Goal: Task Accomplishment & Management: Manage account settings

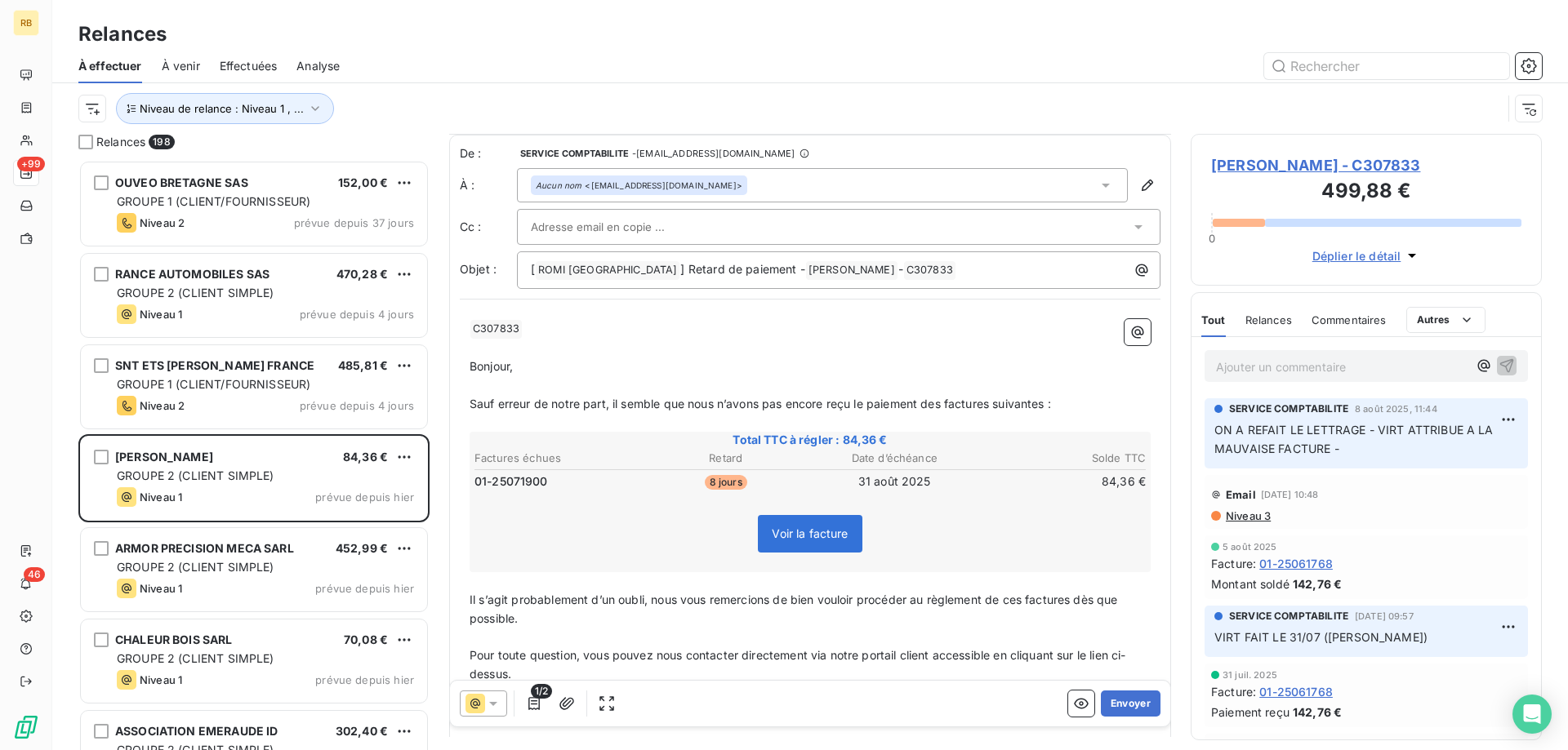
scroll to position [250, 0]
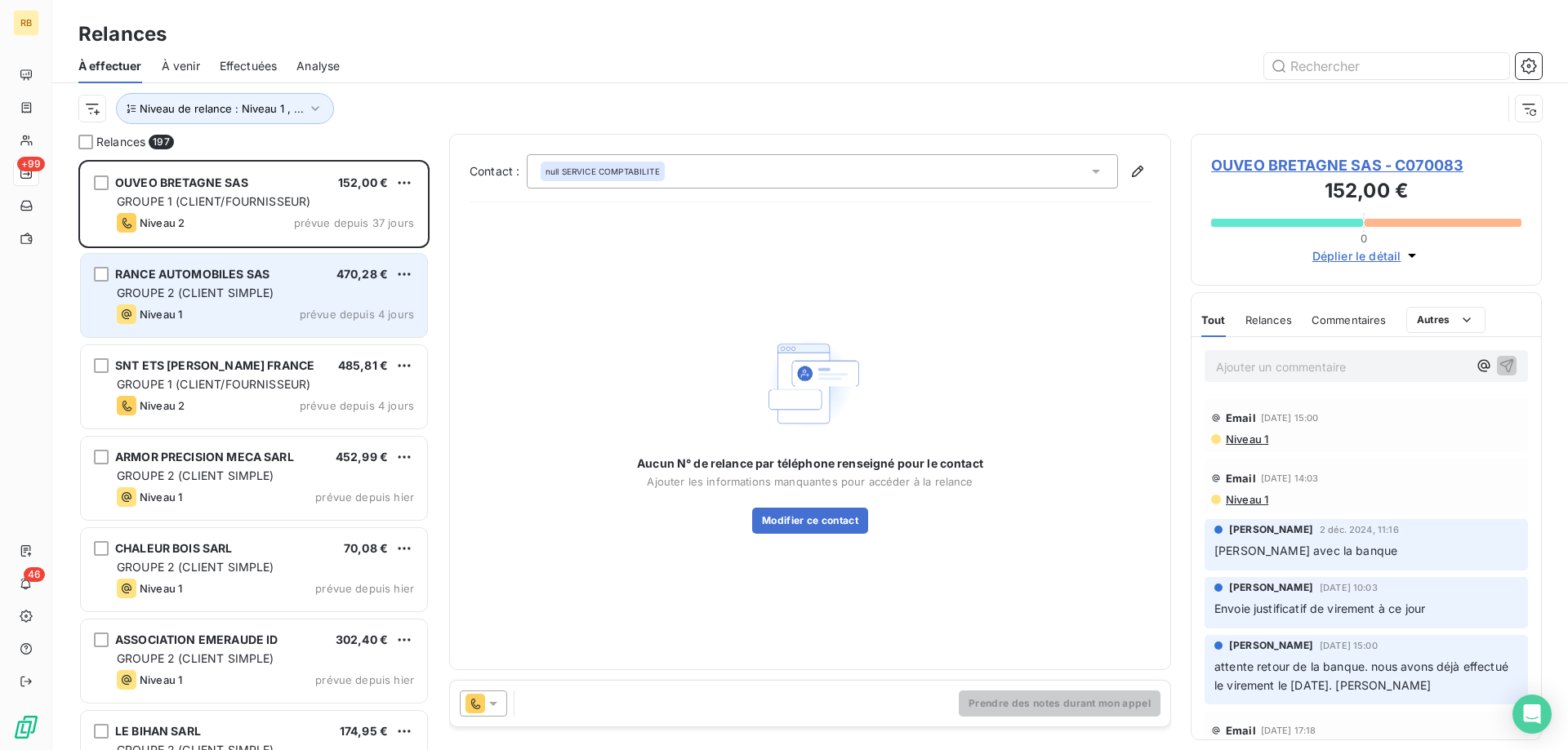
click at [223, 289] on span "GROUPE 2 (CLIENT SIMPLE)" at bounding box center [196, 292] width 158 height 14
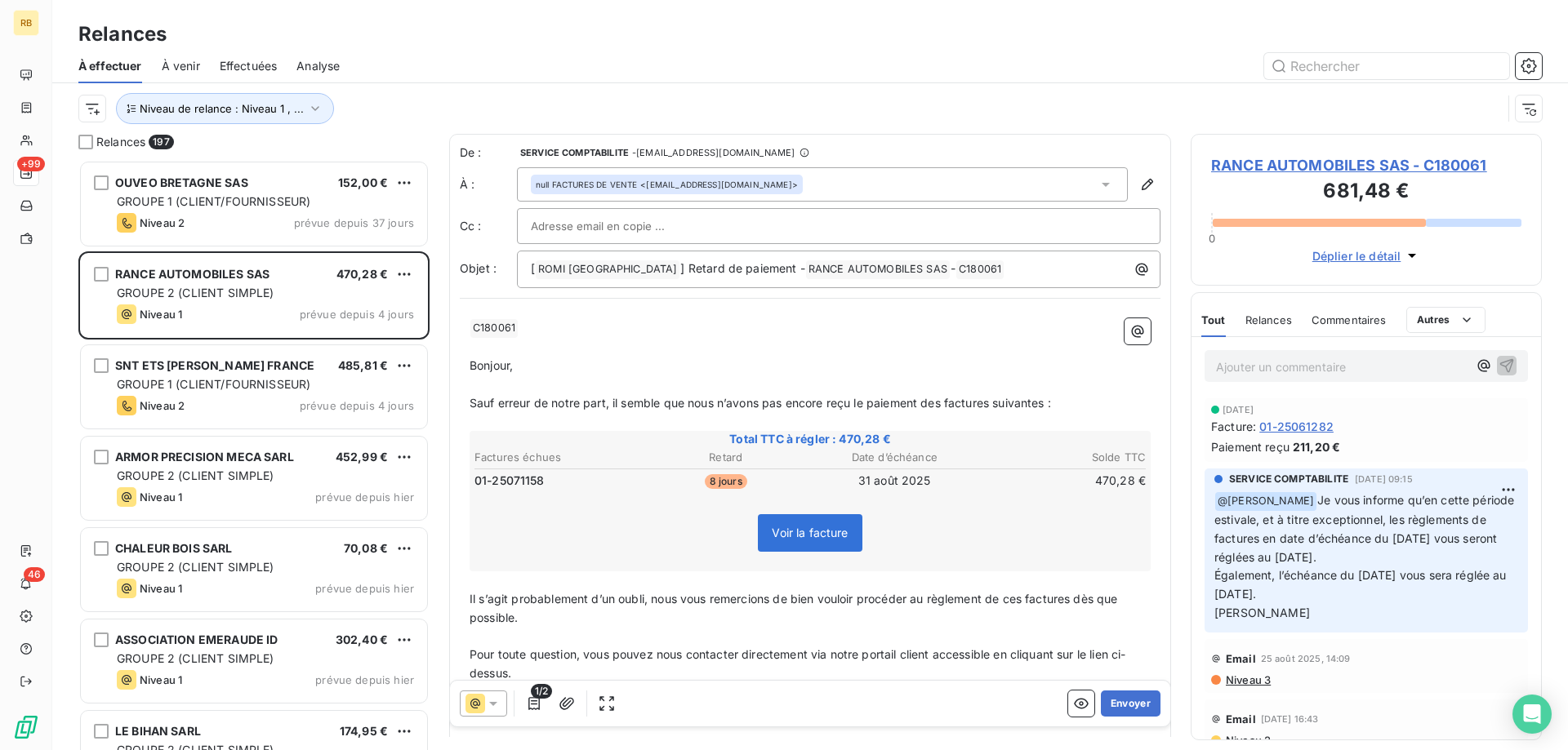
click at [487, 705] on icon at bounding box center [493, 703] width 16 height 16
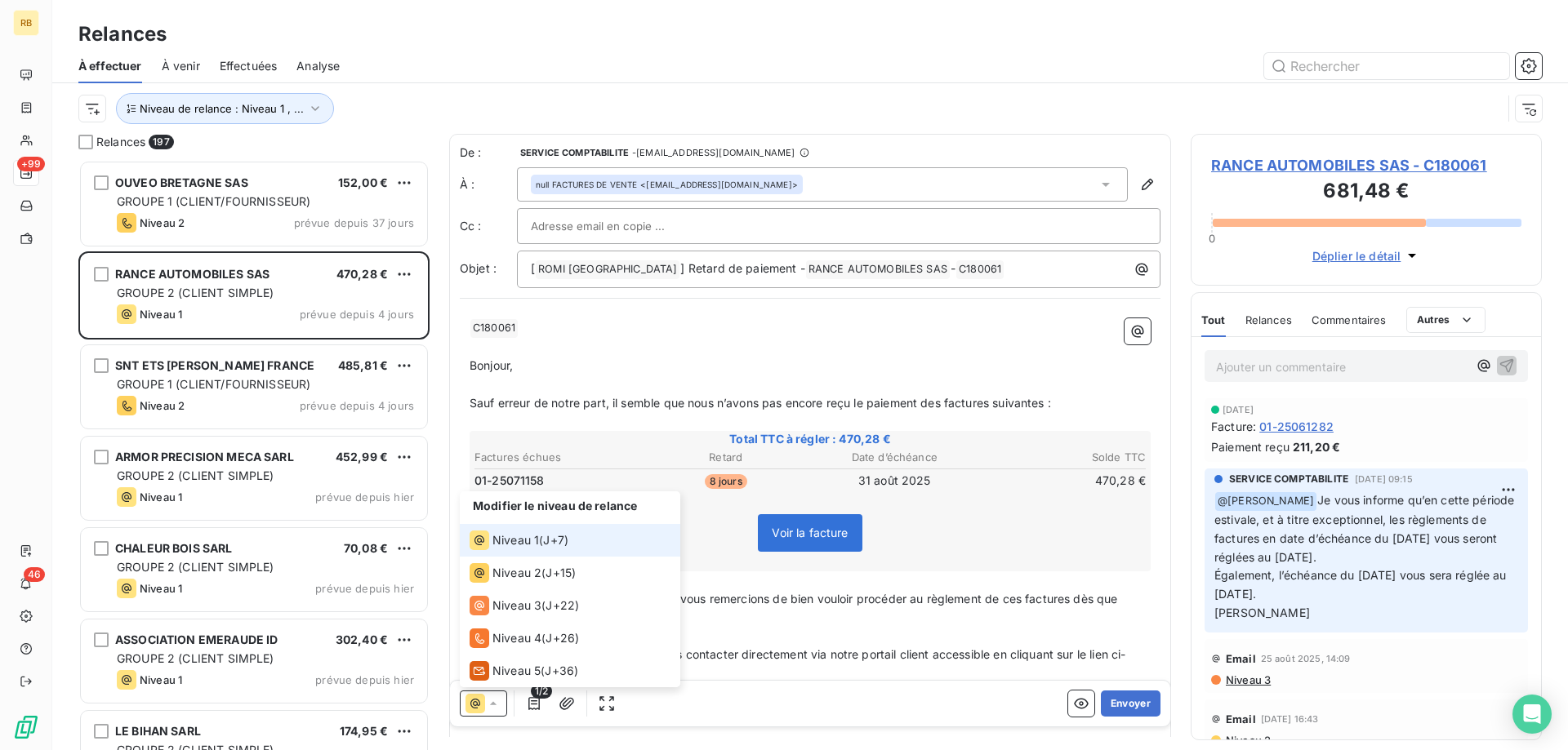
click at [487, 705] on icon at bounding box center [493, 703] width 16 height 16
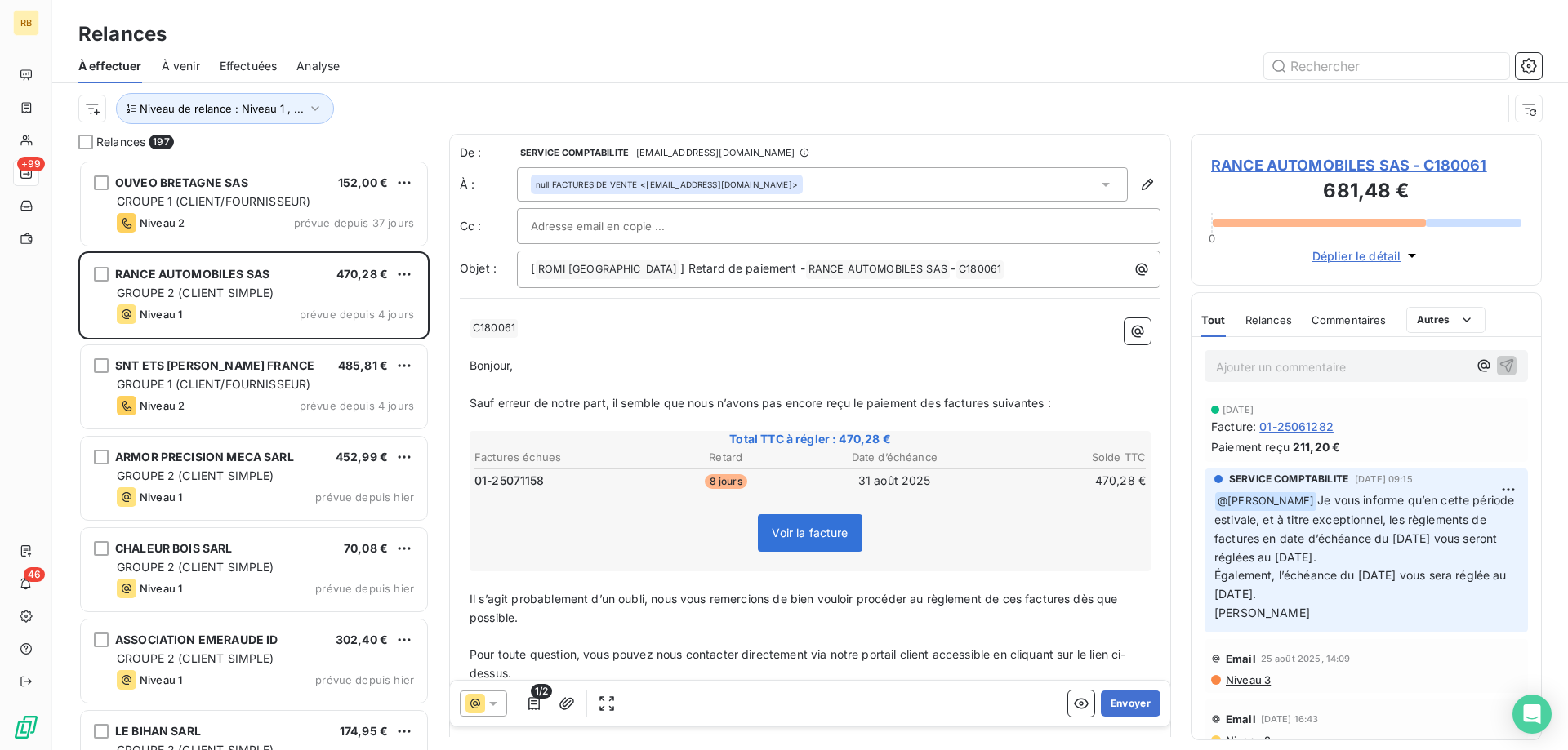
click at [1283, 363] on p "Ajouter un commentaire ﻿" at bounding box center [1341, 366] width 252 height 20
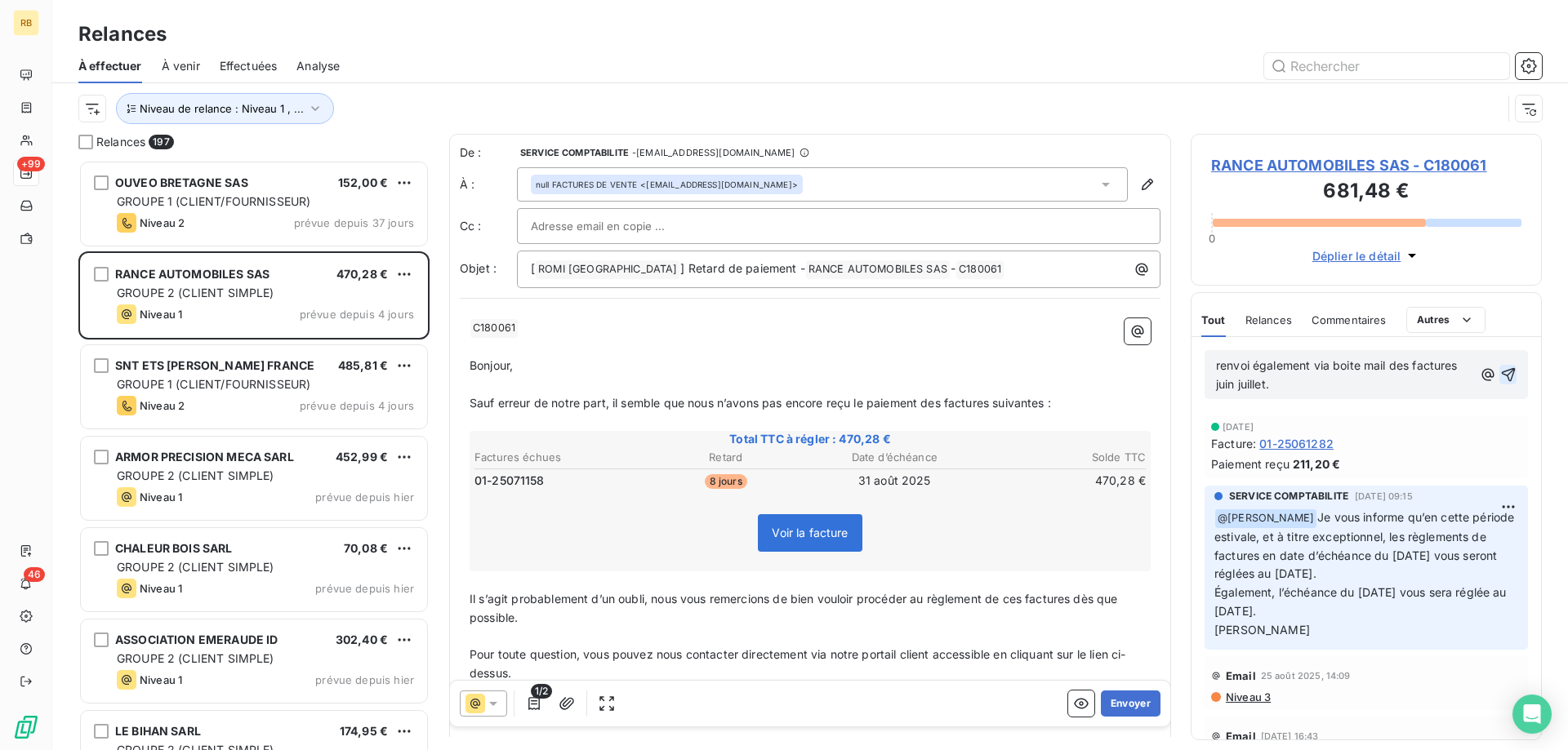
click at [1511, 370] on icon "button" at bounding box center [1507, 374] width 16 height 16
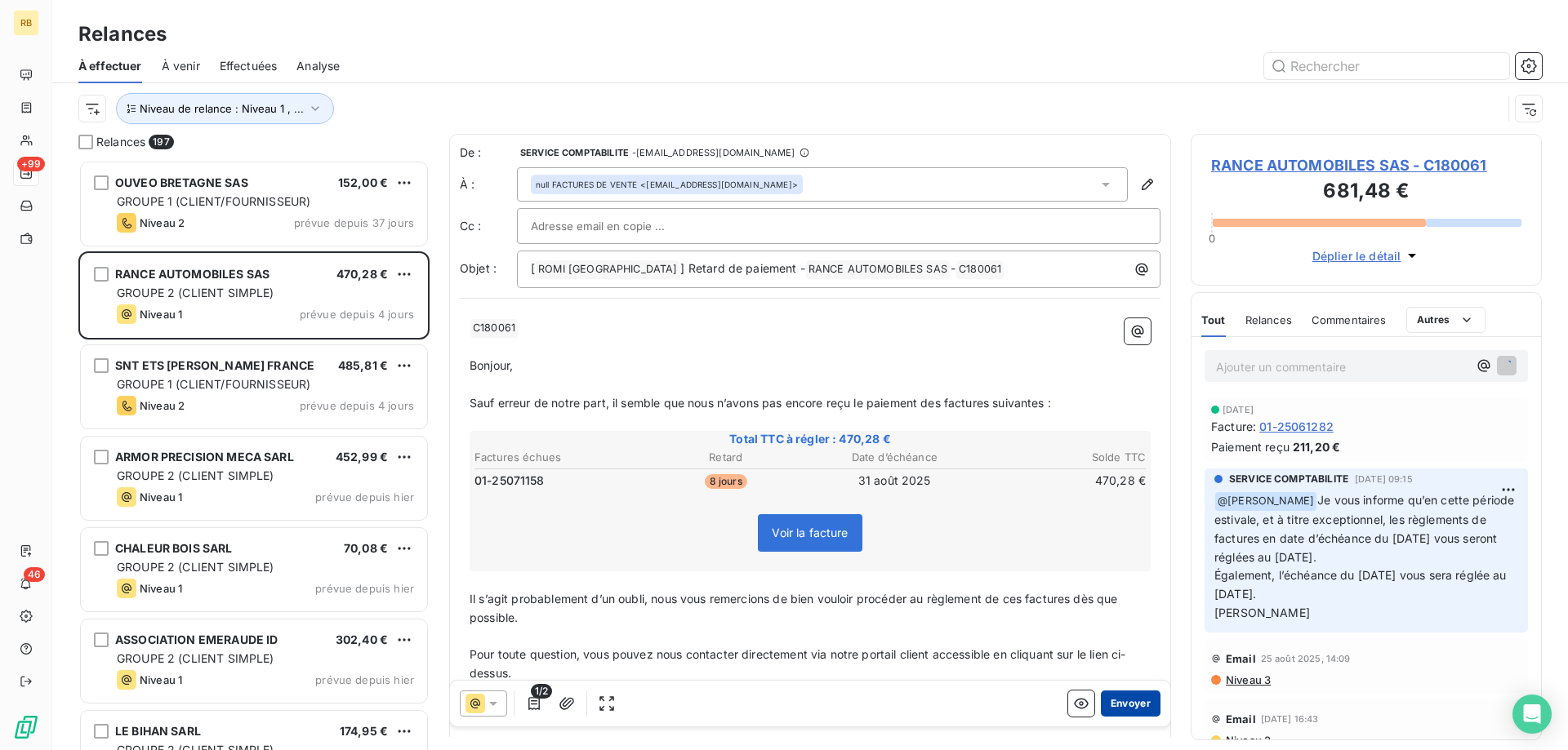
click at [1126, 706] on button "Envoyer" at bounding box center [1130, 703] width 60 height 27
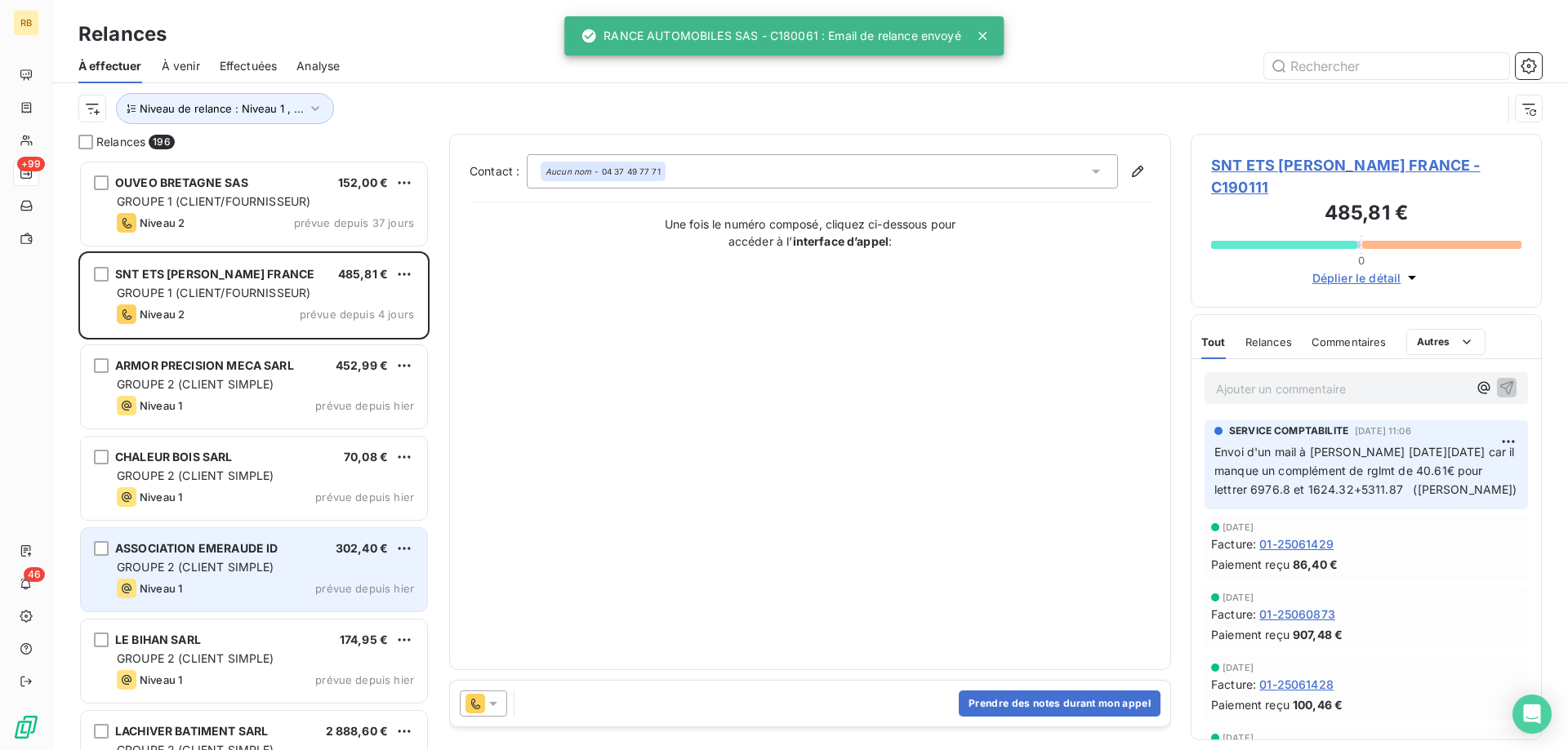
click at [293, 578] on div "ASSOCIATION EMERAUDE ID 302,40 € GROUPE 2 (CLIENT SIMPLE) Niveau 1 prévue depui…" at bounding box center [254, 570] width 347 height 84
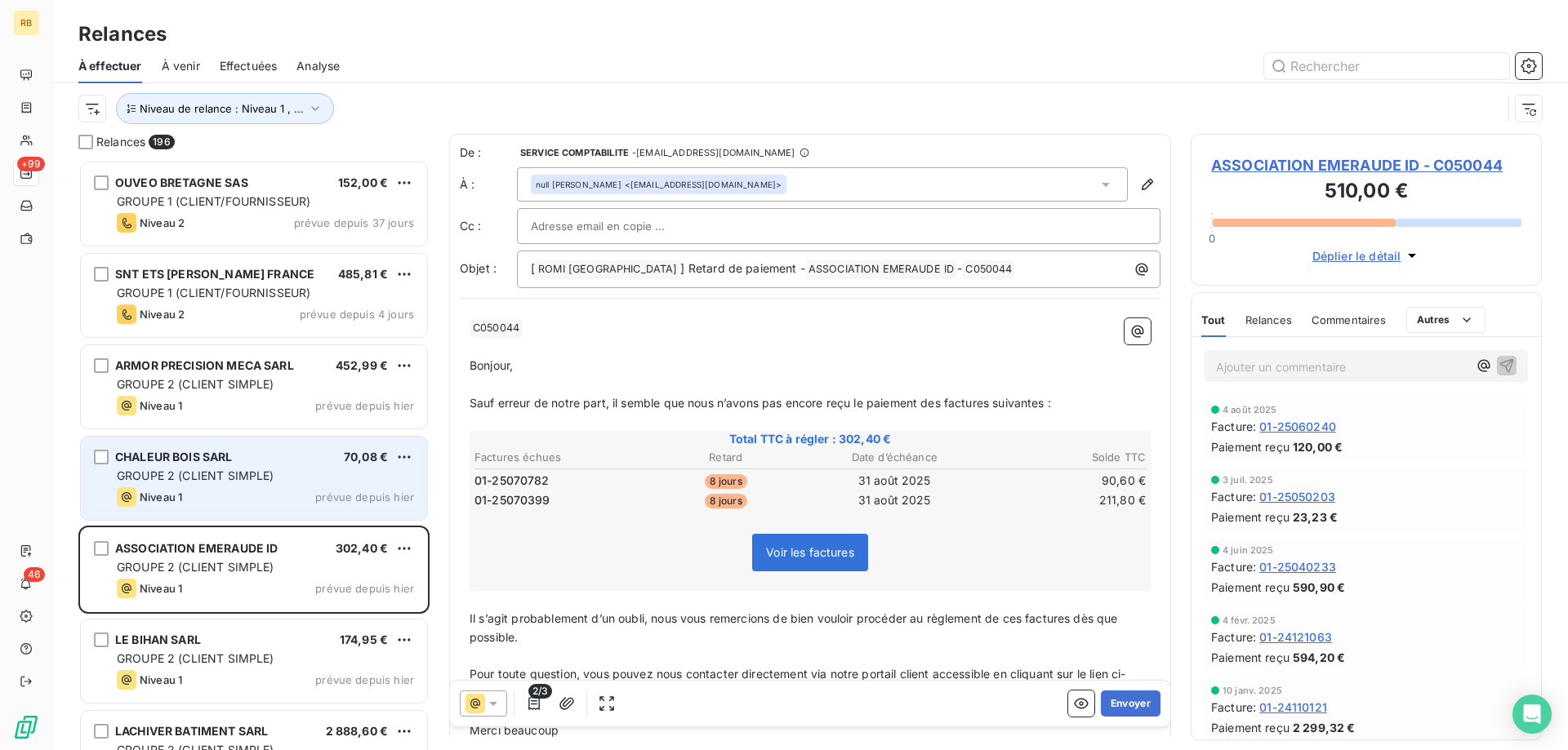
click at [202, 451] on span "CHALEUR BOIS SARL" at bounding box center [174, 457] width 118 height 14
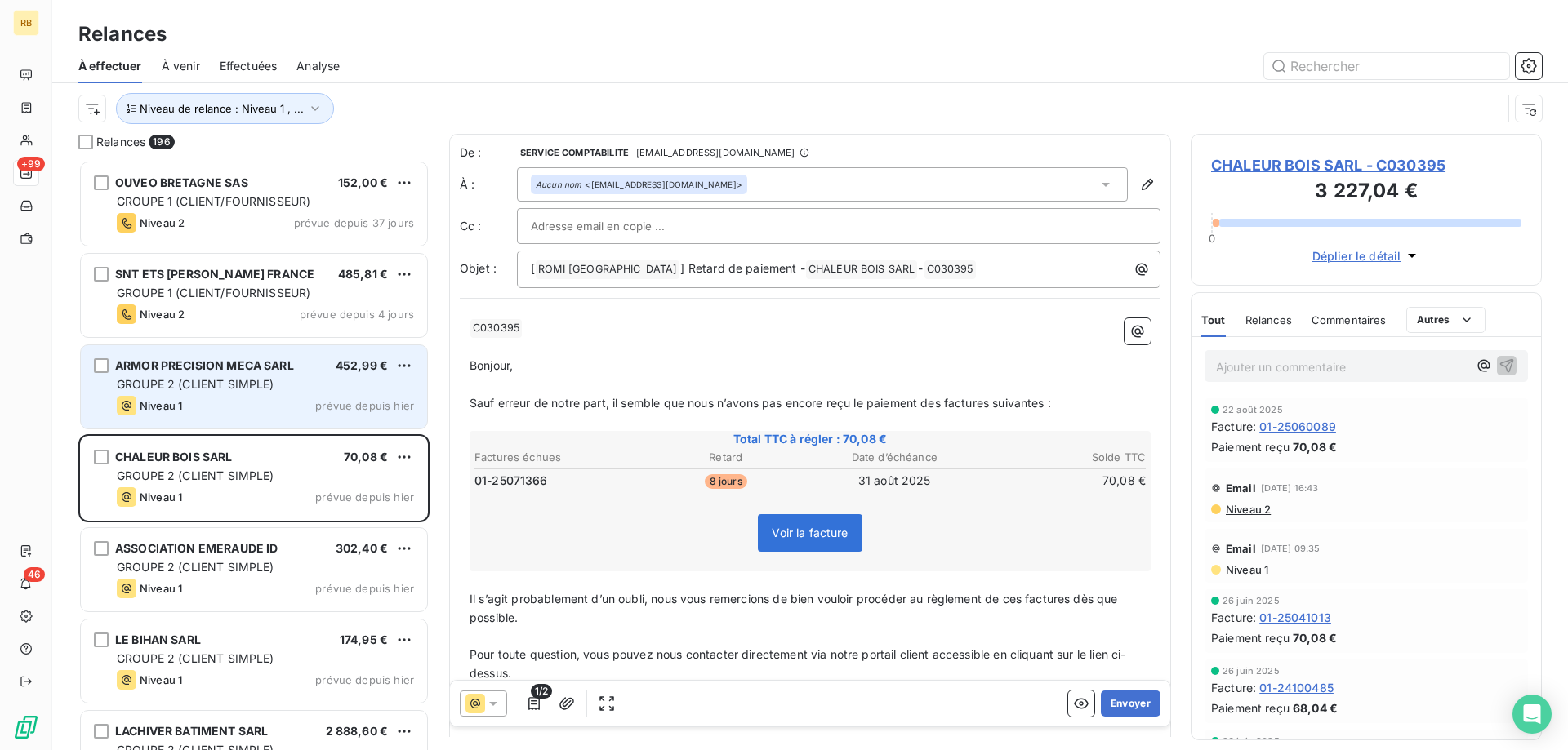
click at [219, 399] on div "Niveau 1 prévue depuis hier" at bounding box center [265, 405] width 297 height 20
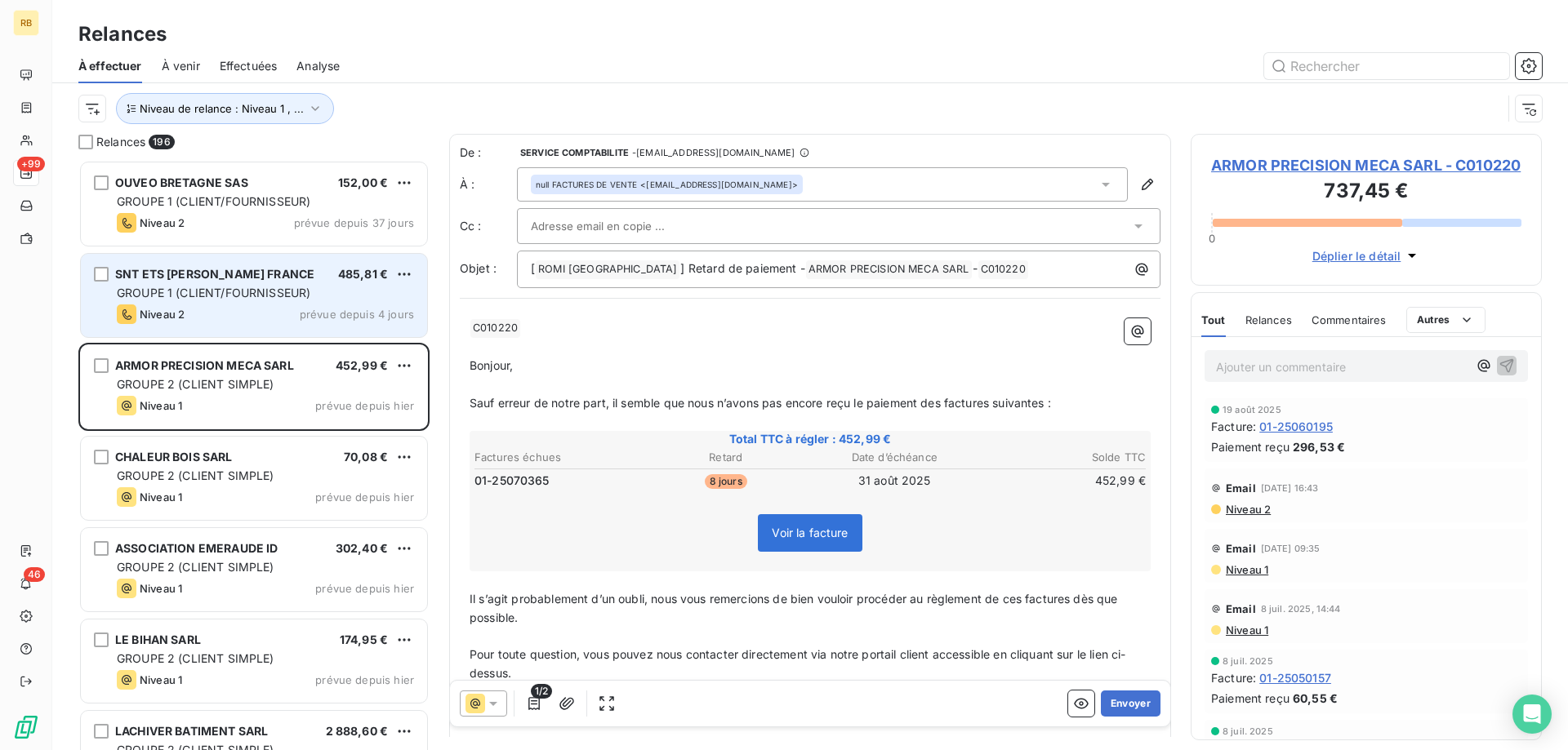
click at [223, 313] on div "Niveau 2 prévue depuis 4 jours" at bounding box center [265, 314] width 297 height 20
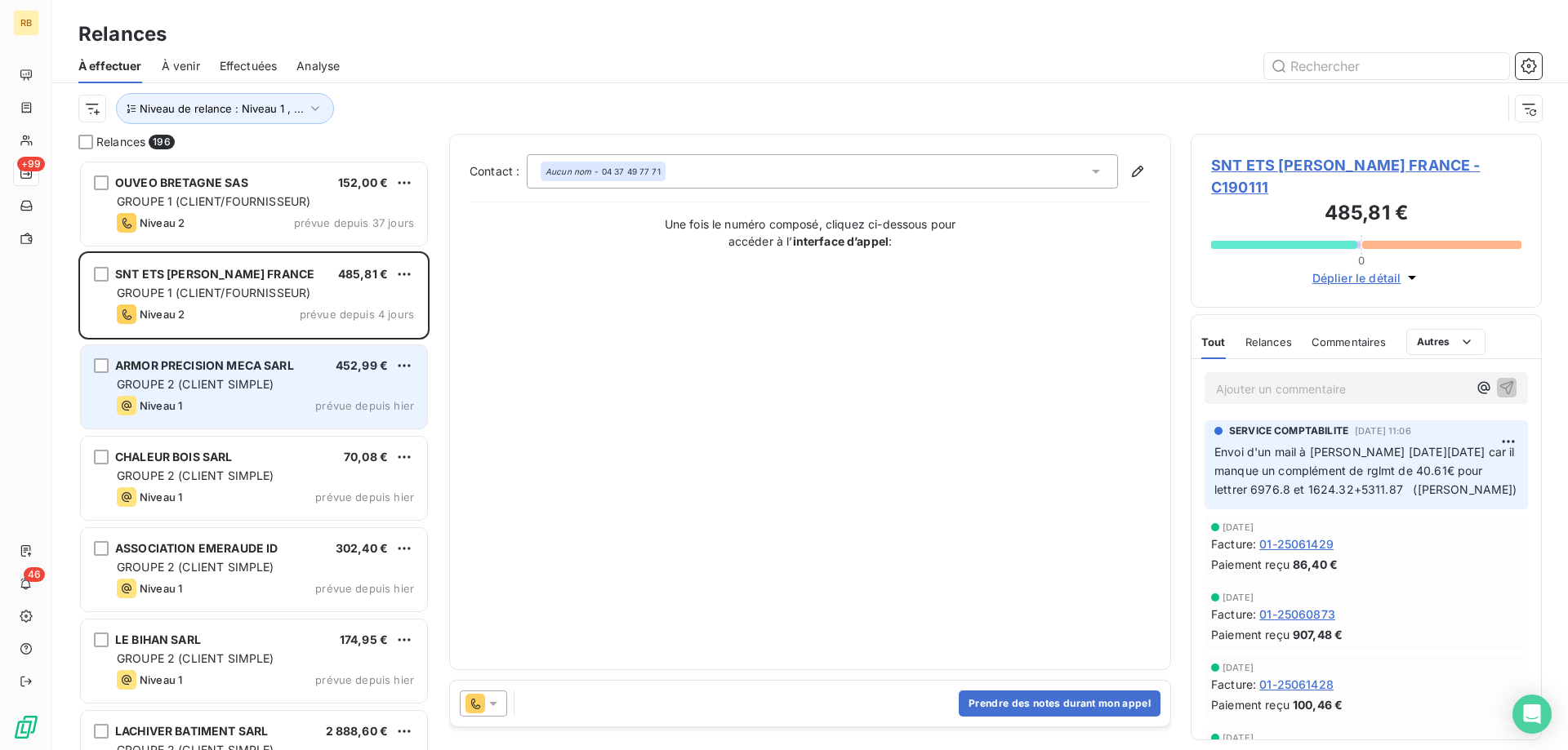
click at [224, 387] on span "GROUPE 2 (CLIENT SIMPLE)" at bounding box center [196, 384] width 158 height 14
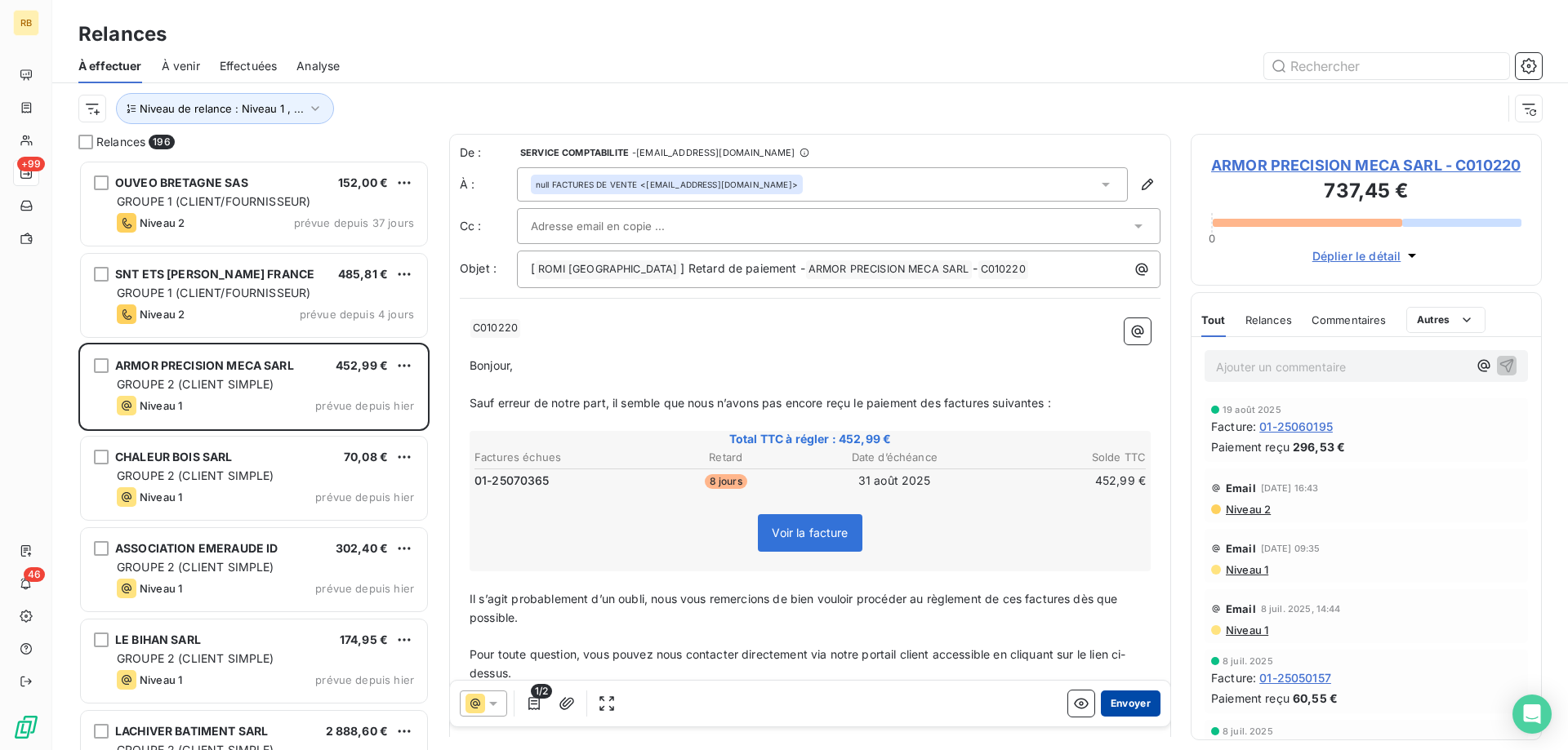
click at [1150, 706] on button "Envoyer" at bounding box center [1130, 703] width 60 height 27
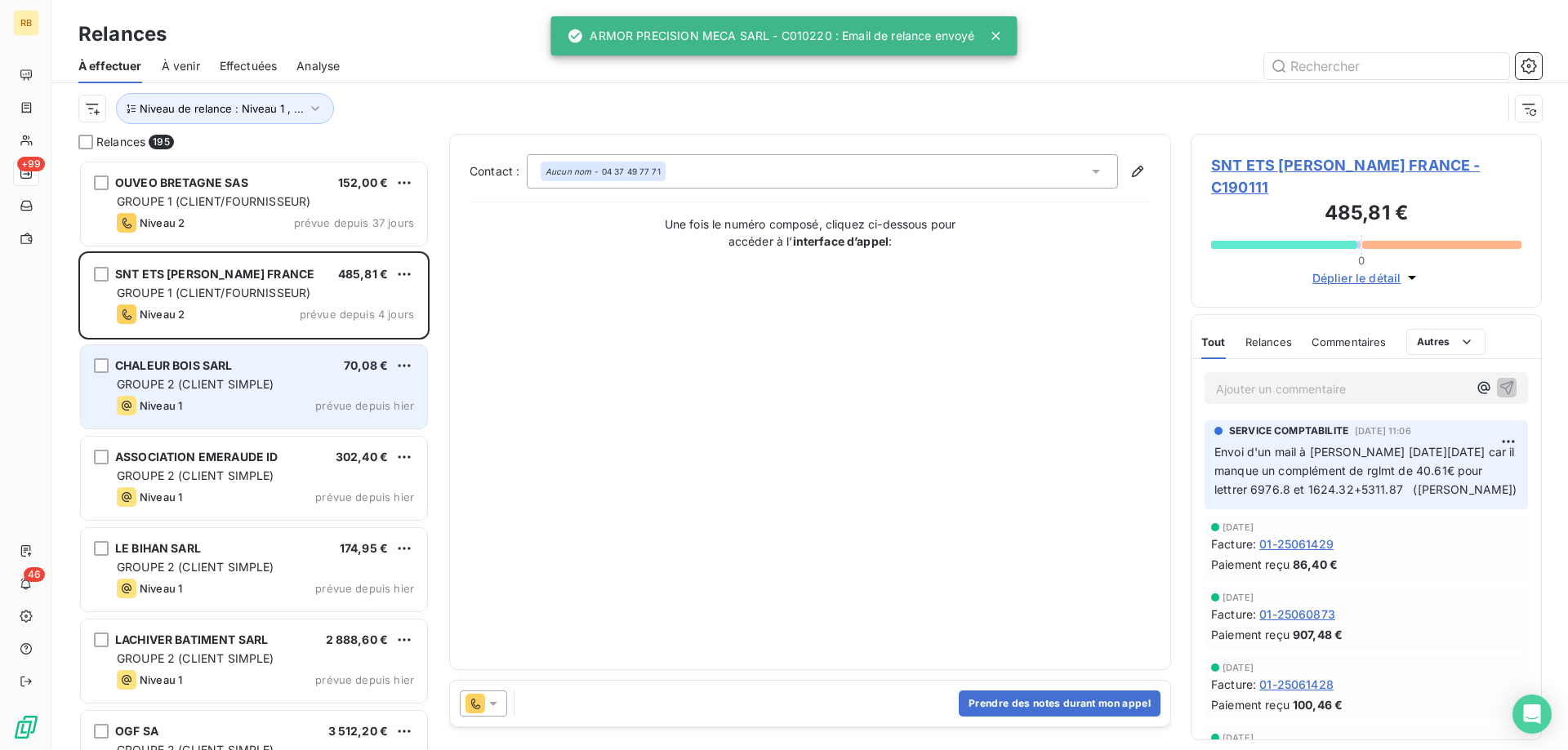
click at [247, 404] on div "Niveau 1 prévue depuis hier" at bounding box center [265, 405] width 297 height 20
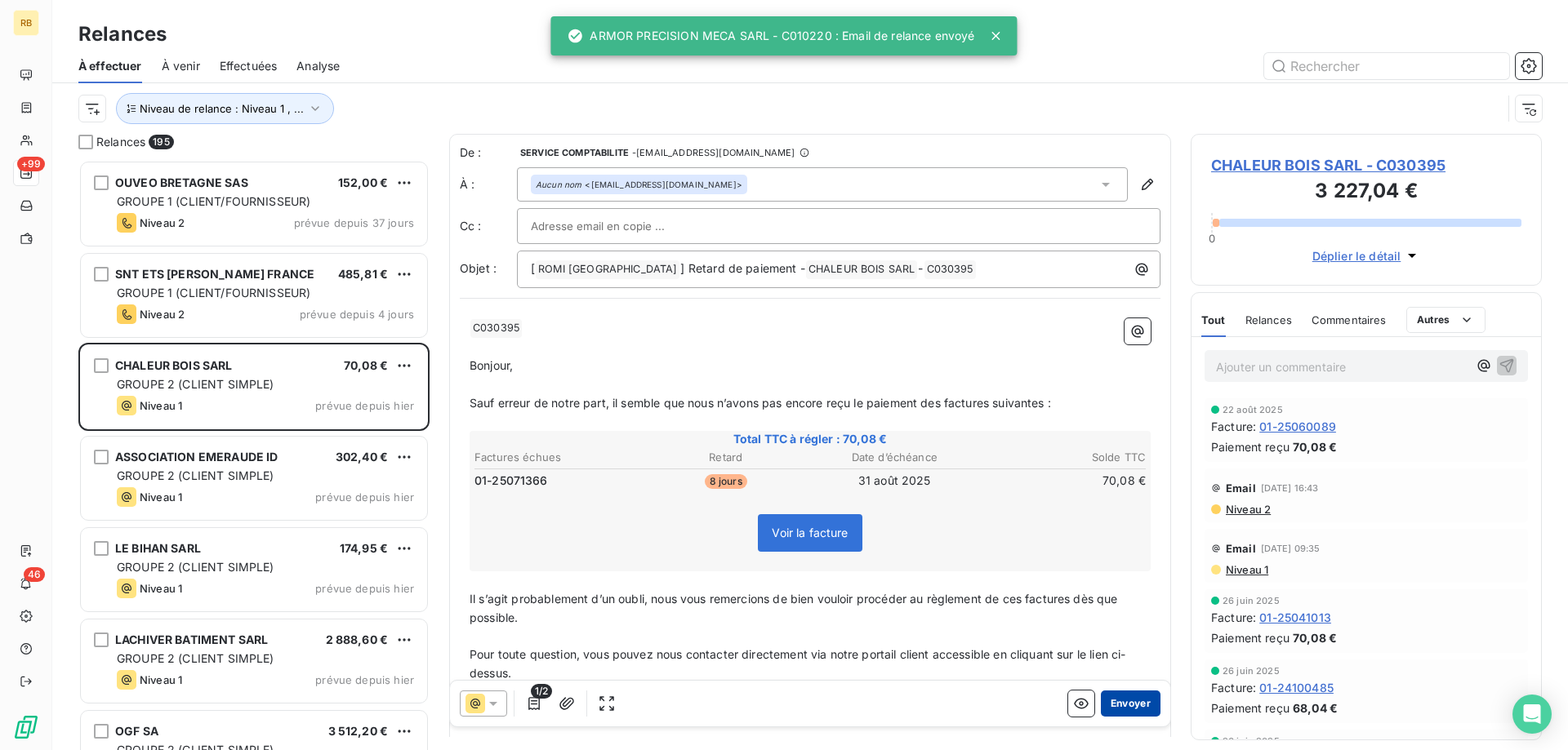
click at [1143, 709] on button "Envoyer" at bounding box center [1130, 703] width 60 height 27
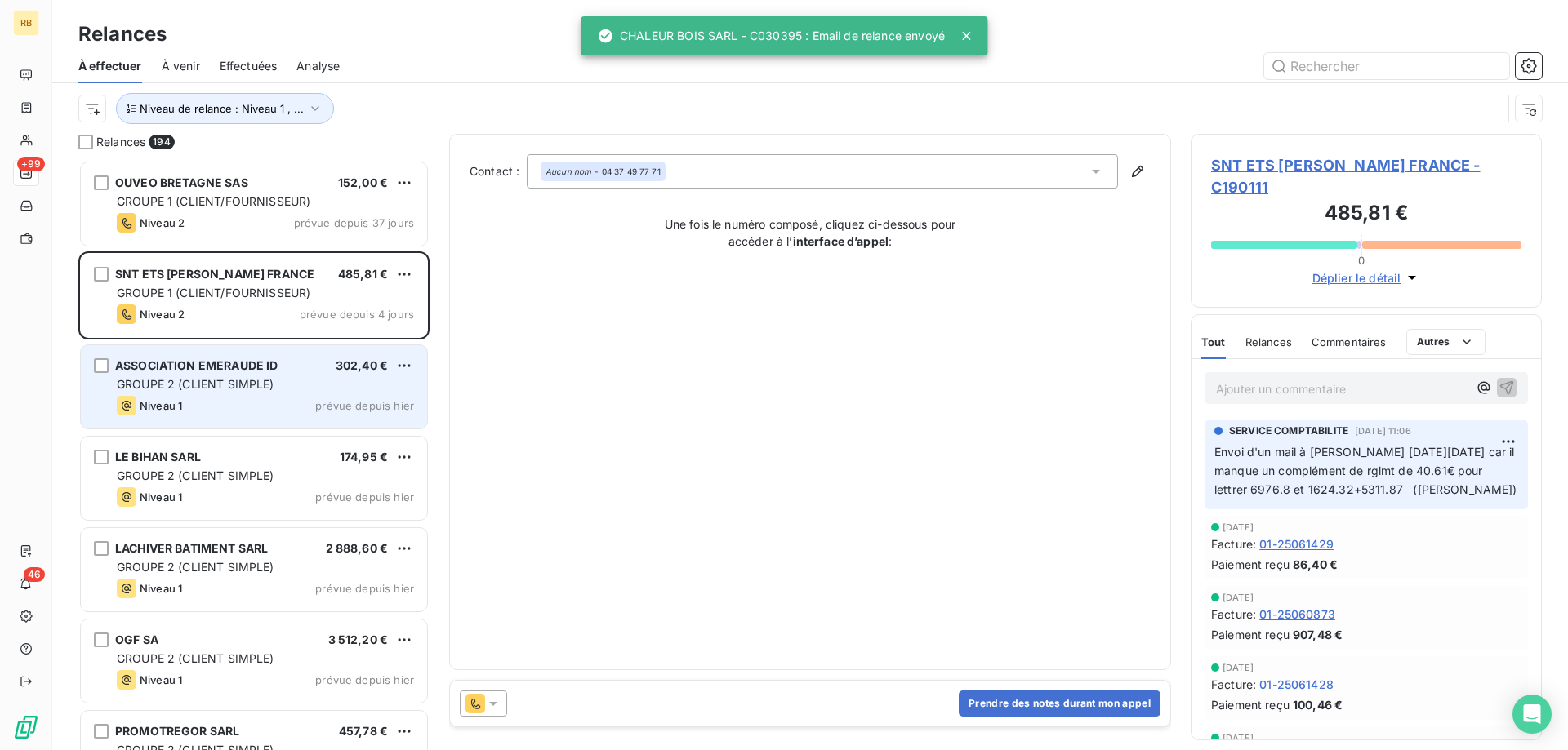
click at [253, 390] on span "GROUPE 2 (CLIENT SIMPLE)" at bounding box center [196, 384] width 158 height 14
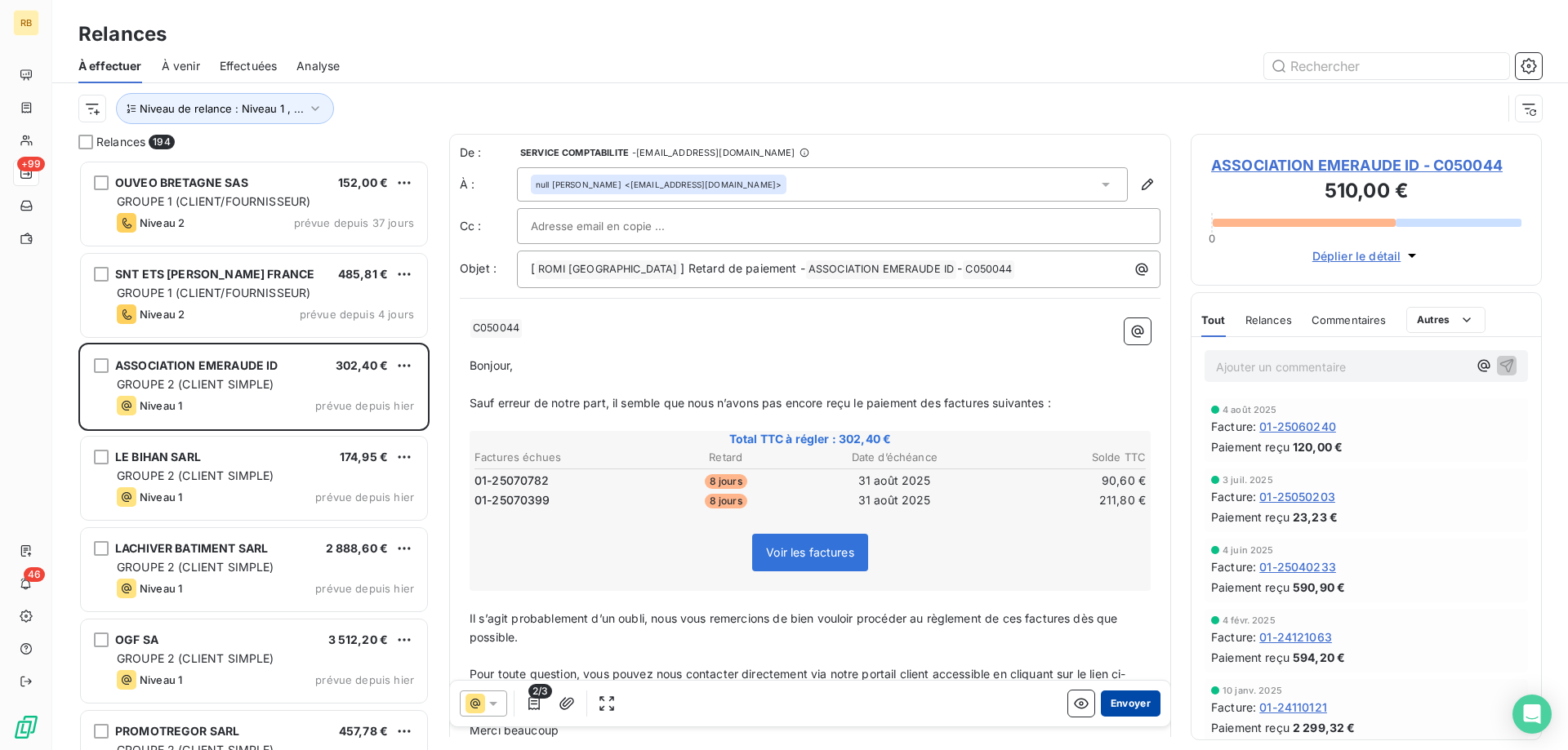
click at [1137, 708] on button "Envoyer" at bounding box center [1130, 703] width 60 height 27
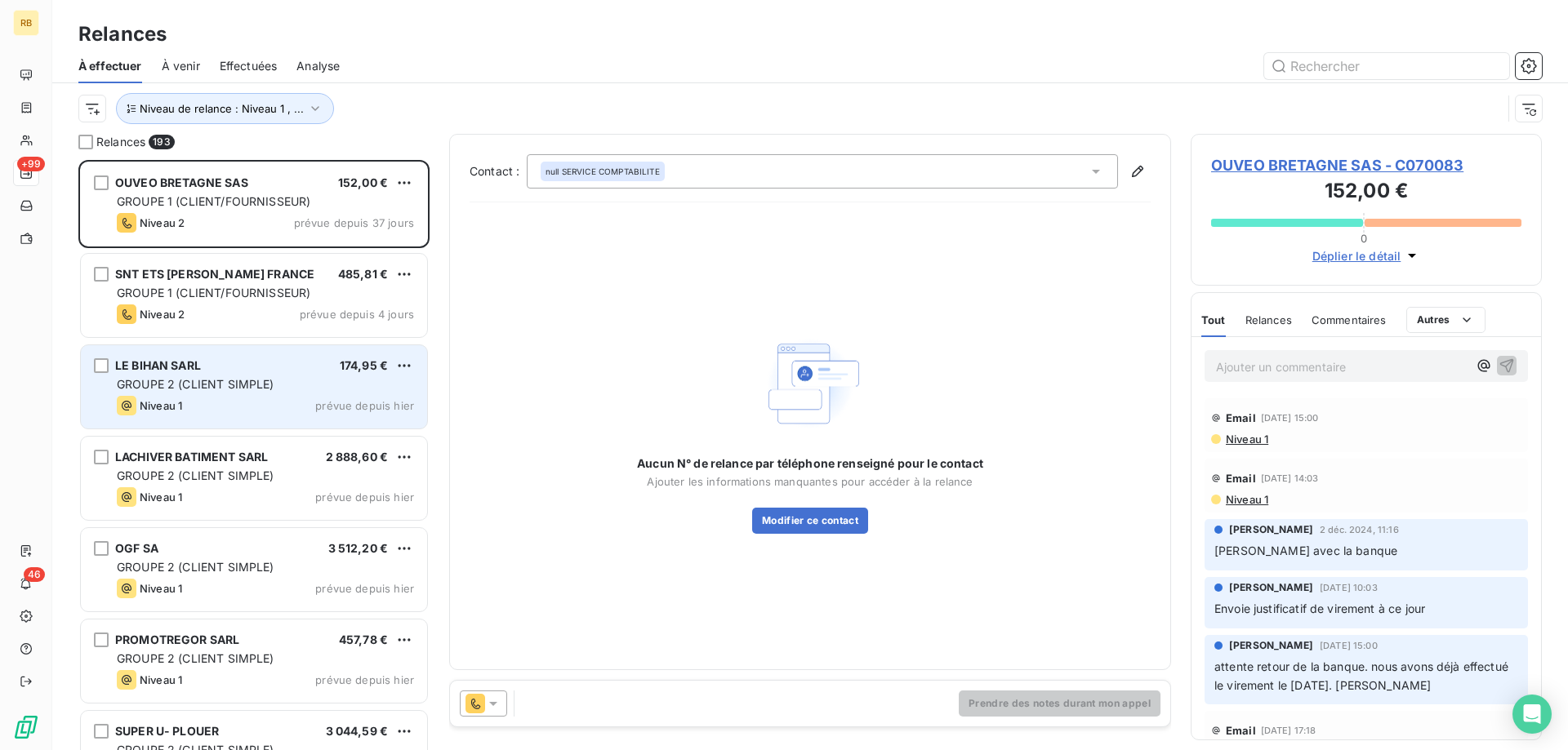
click at [199, 388] on span "GROUPE 2 (CLIENT SIMPLE)" at bounding box center [196, 384] width 158 height 14
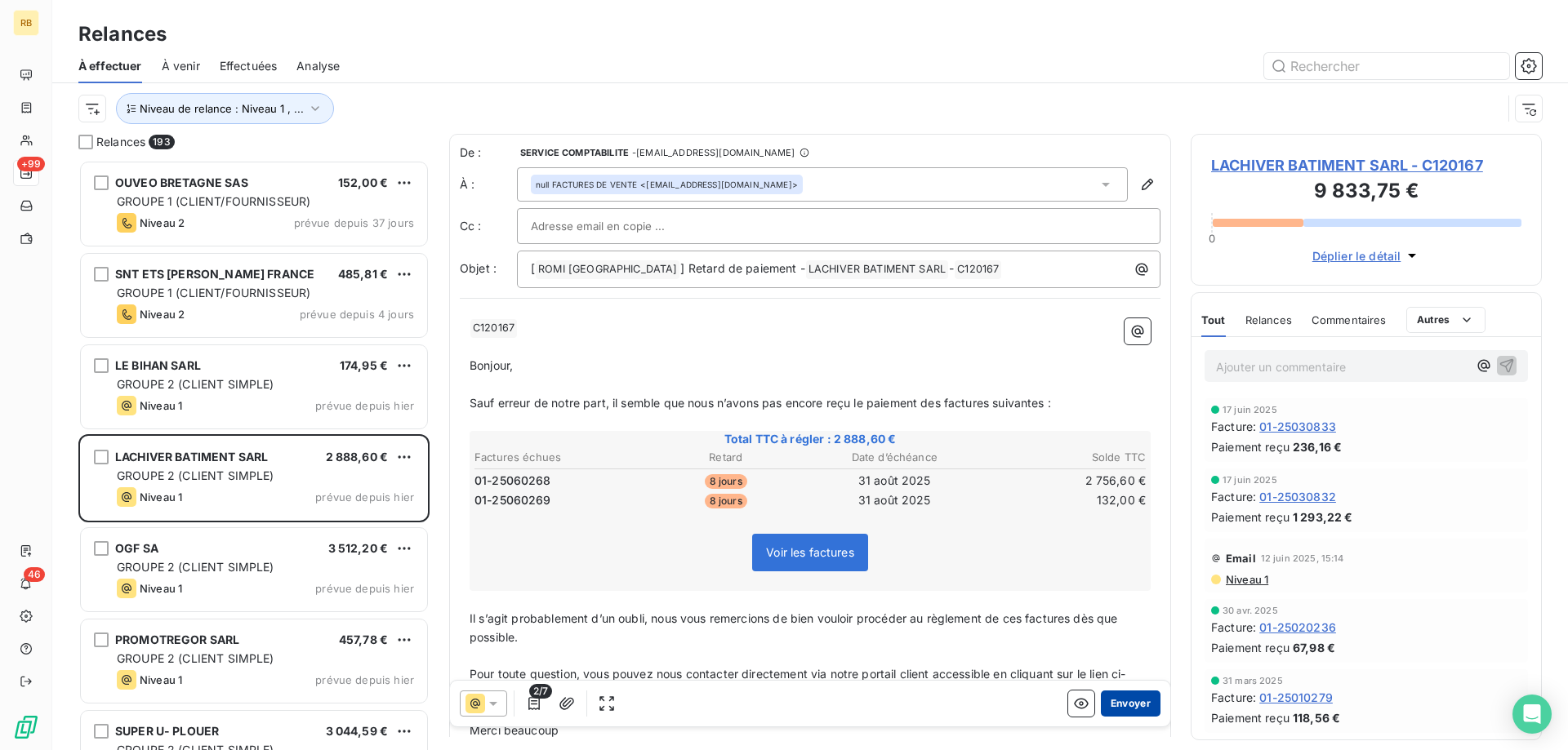
click at [1142, 707] on button "Envoyer" at bounding box center [1130, 703] width 60 height 27
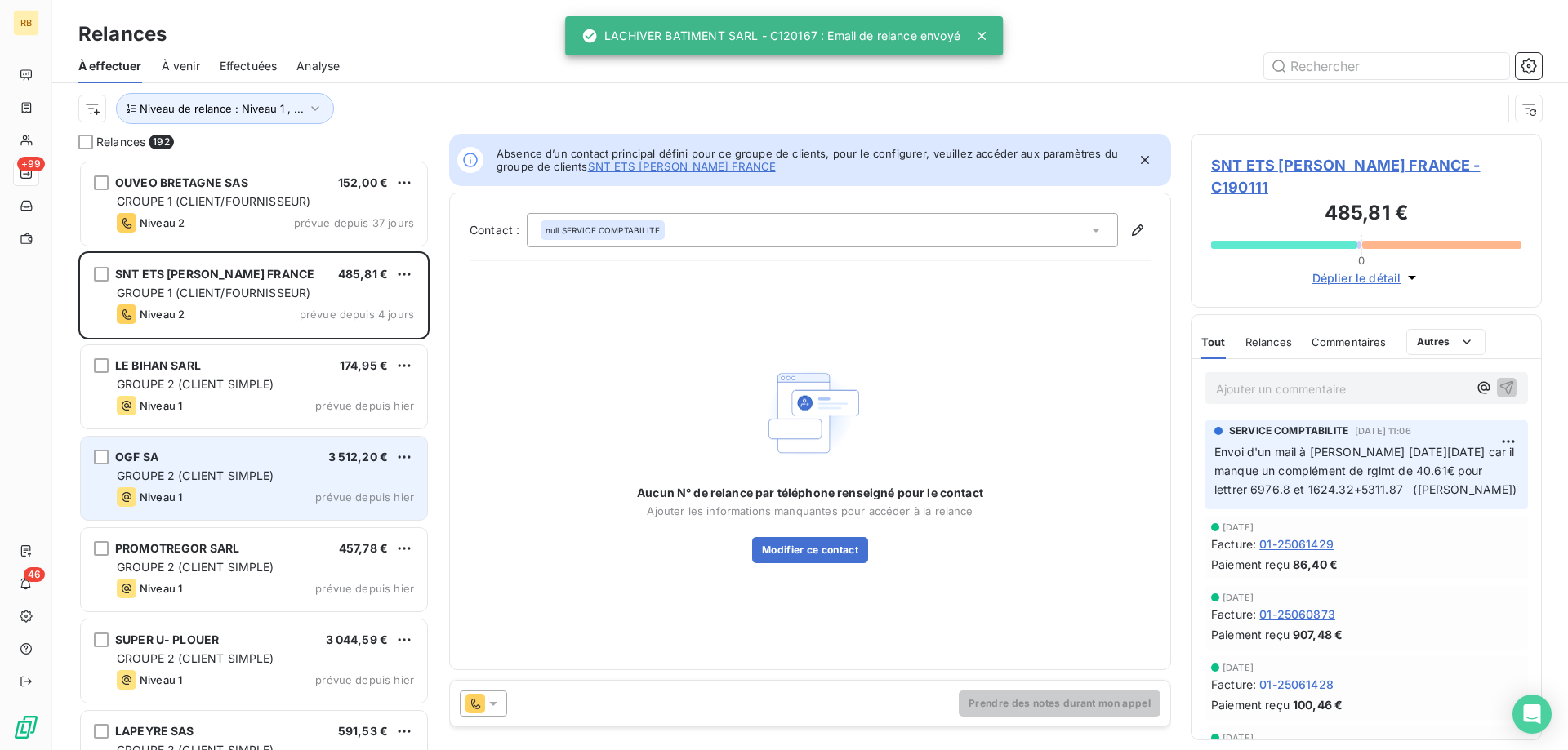
click at [180, 491] on span "Niveau 1" at bounding box center [161, 497] width 43 height 13
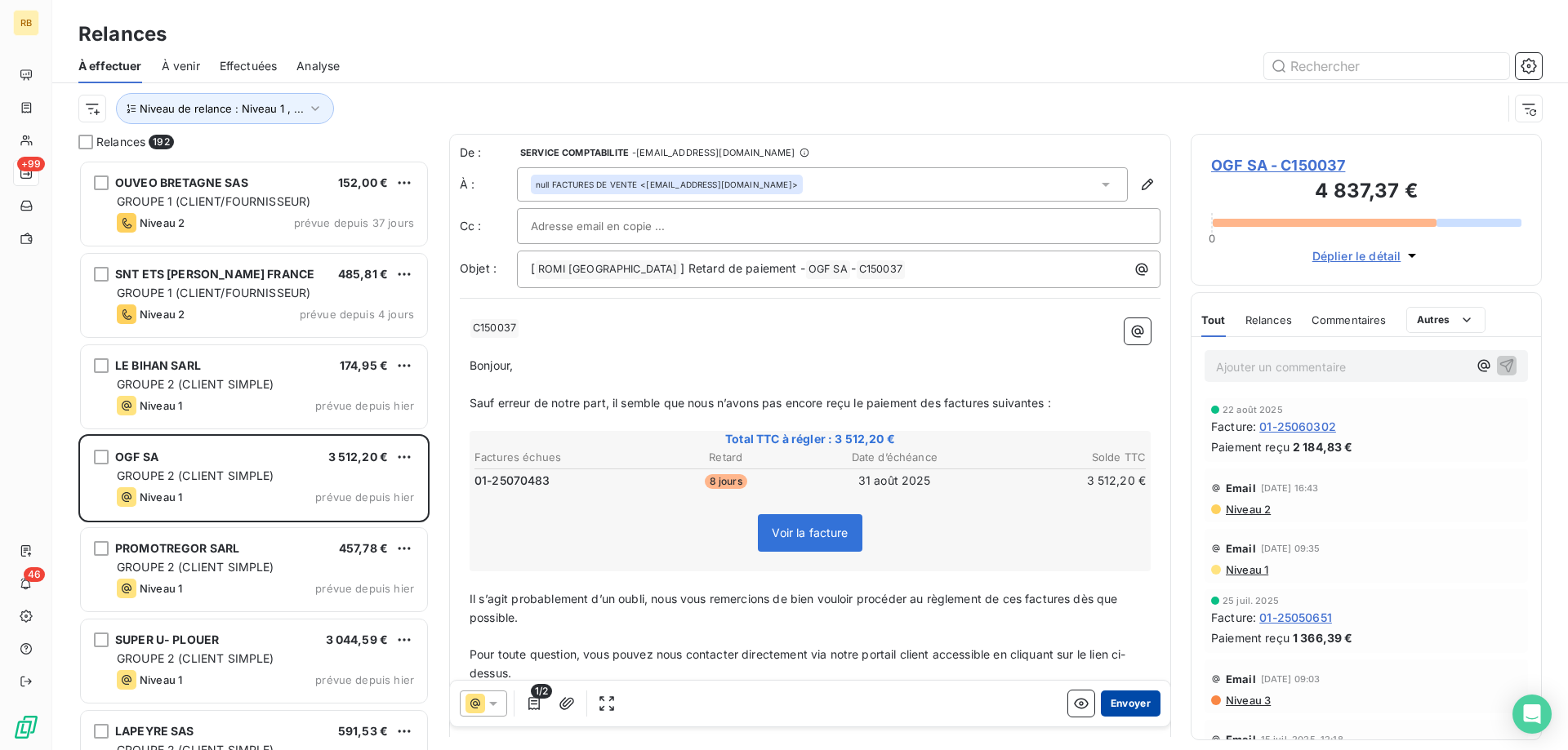
click at [1143, 707] on button "Envoyer" at bounding box center [1130, 703] width 60 height 27
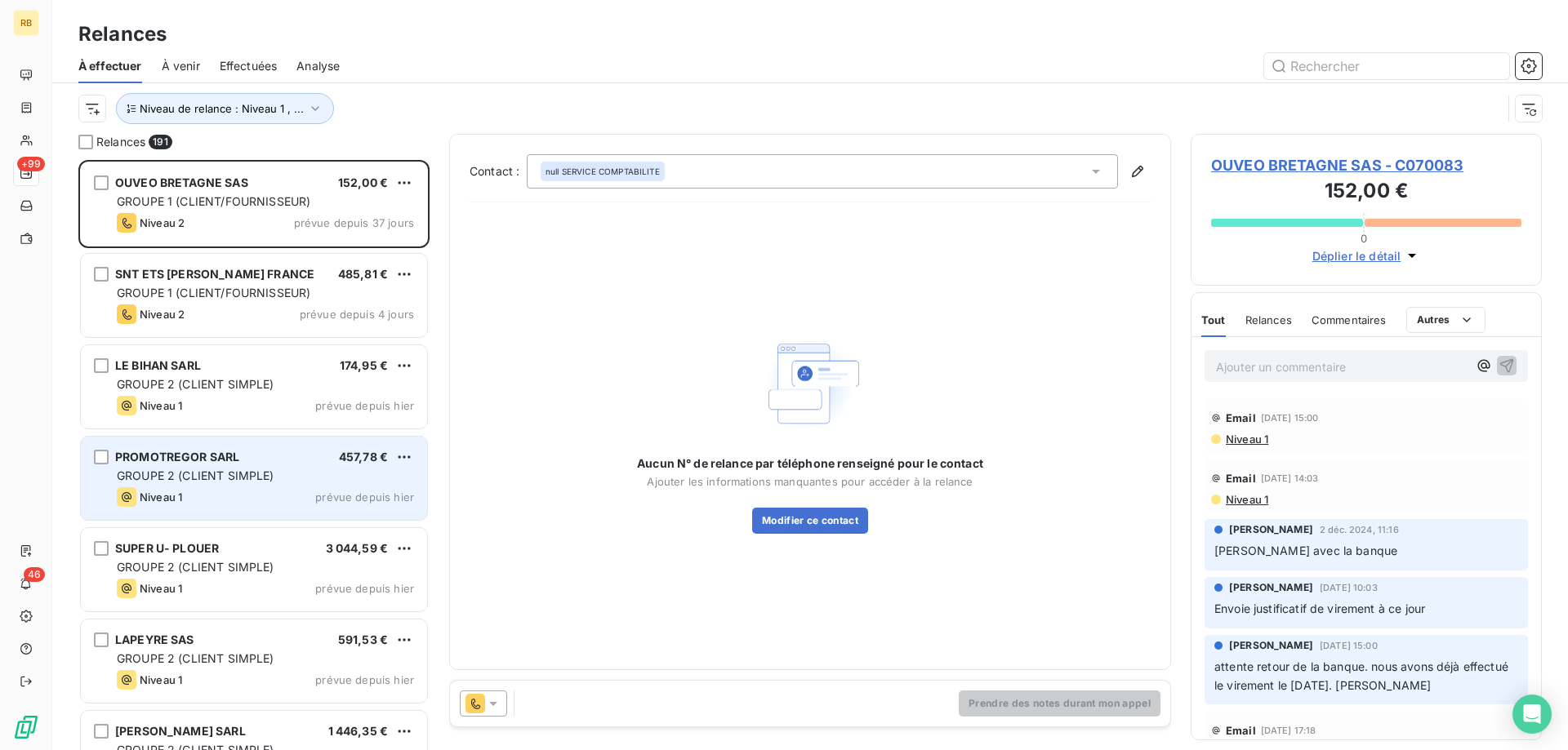
click at [176, 487] on div "Niveau 1" at bounding box center [149, 497] width 66 height 20
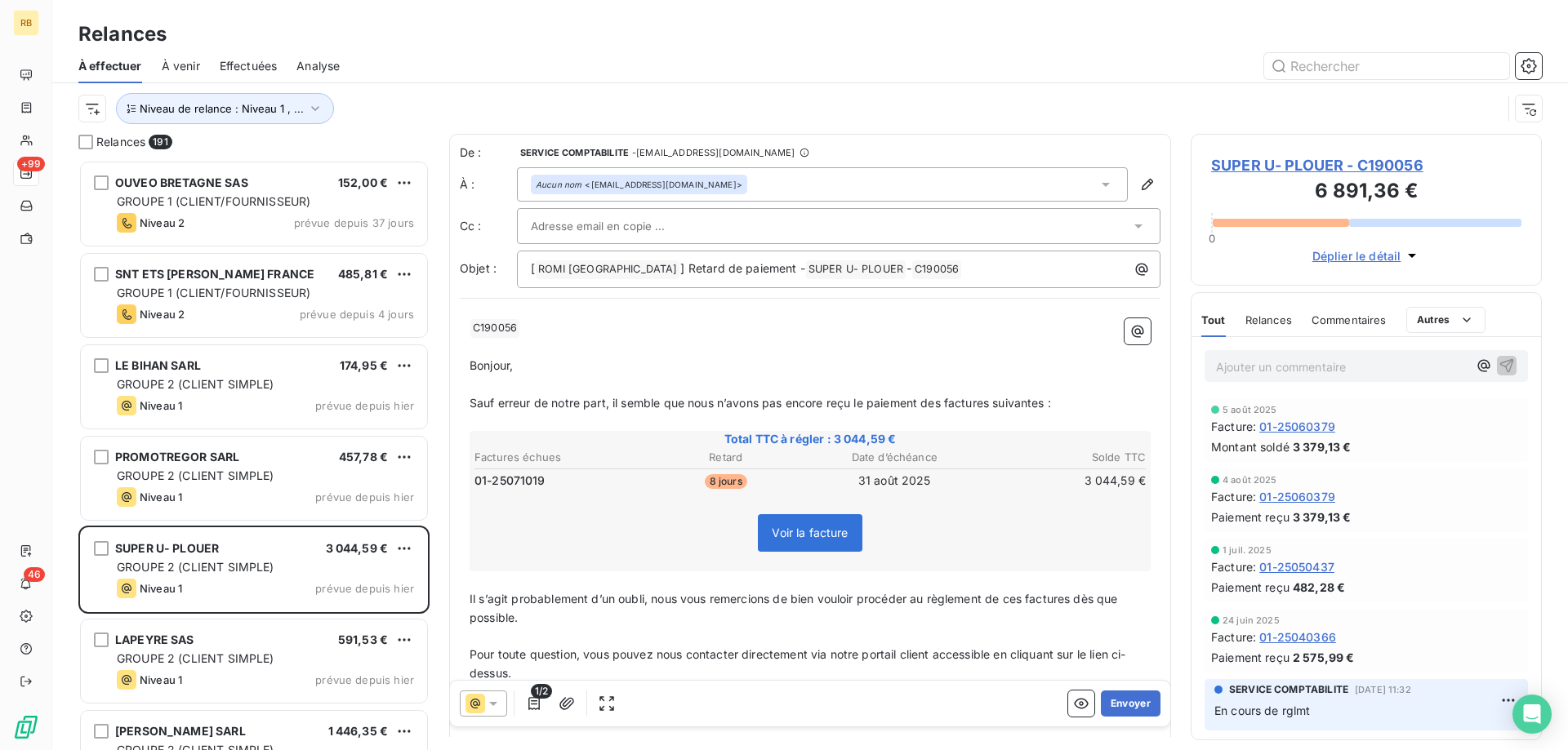
click at [1327, 319] on span "Commentaires" at bounding box center [1349, 320] width 75 height 13
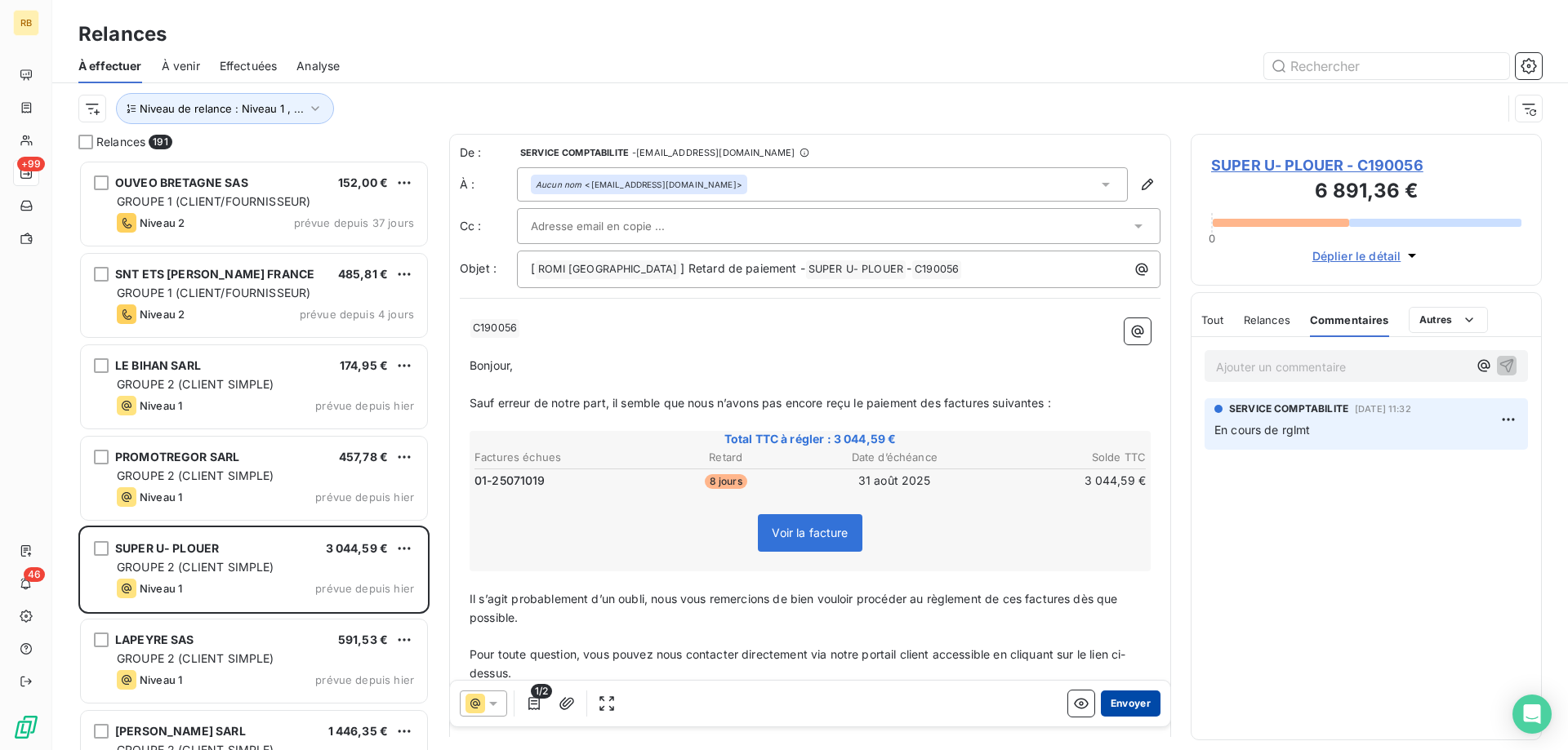
click at [1147, 700] on button "Envoyer" at bounding box center [1130, 703] width 60 height 27
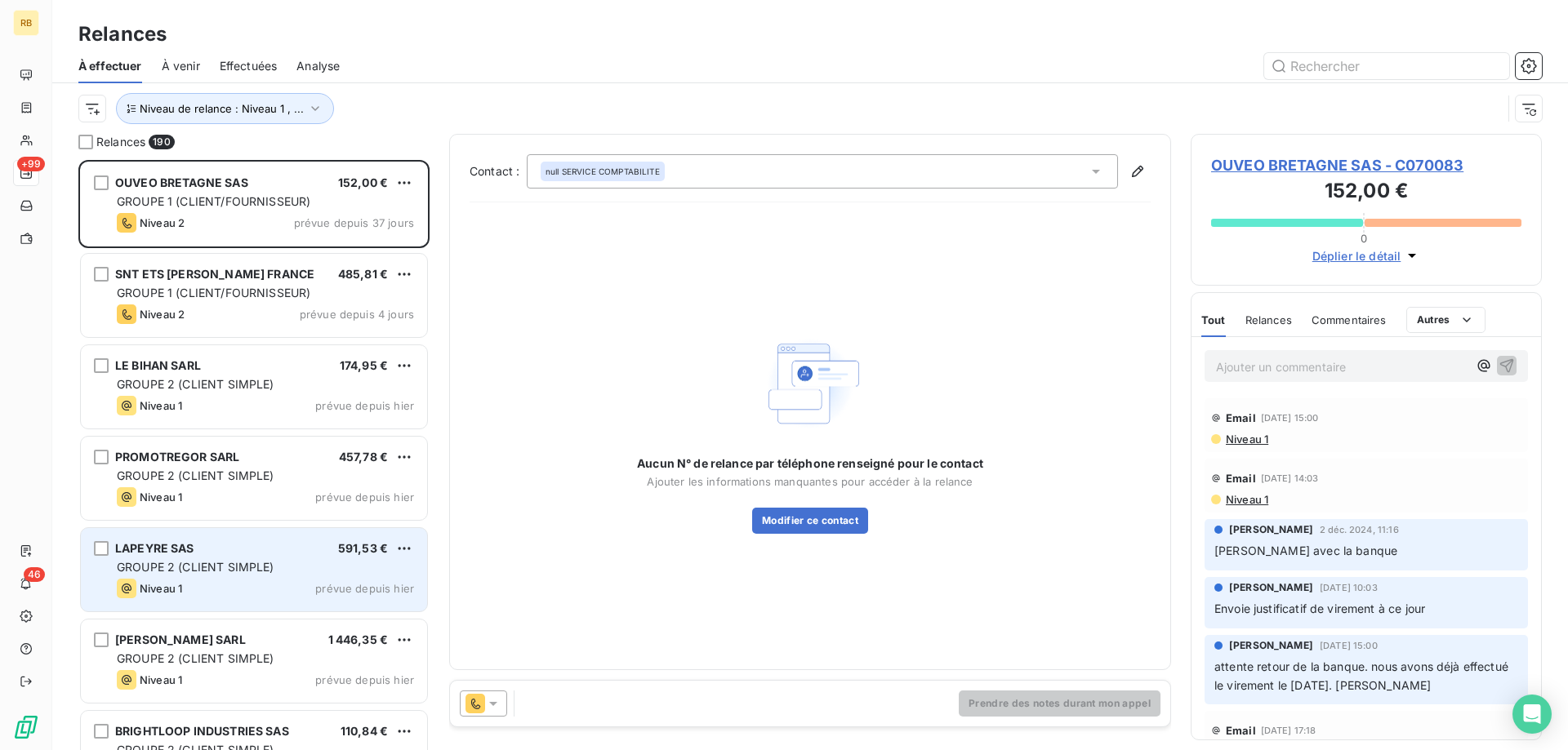
click at [239, 572] on span "GROUPE 2 (CLIENT SIMPLE)" at bounding box center [196, 567] width 158 height 14
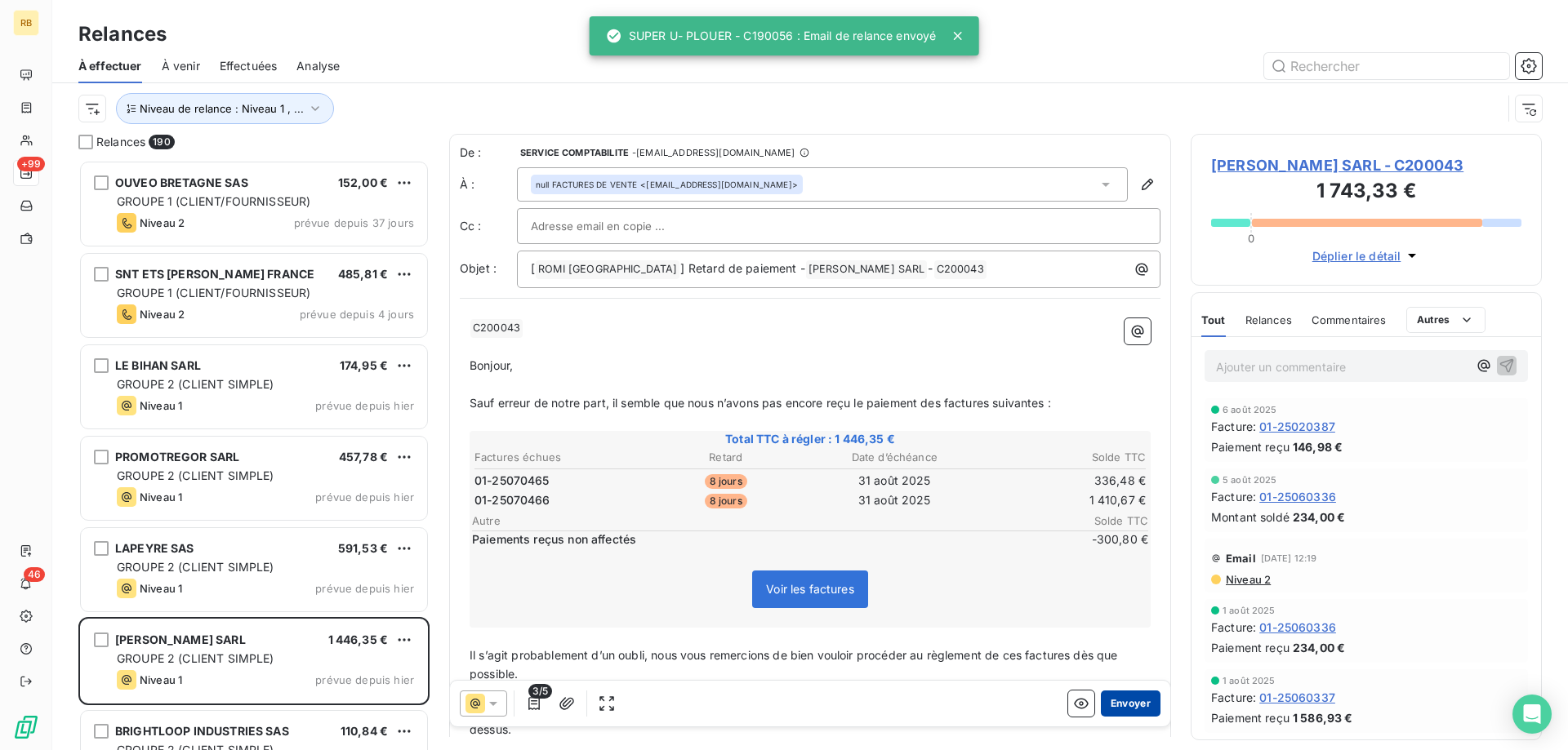
click at [1117, 697] on button "Envoyer" at bounding box center [1130, 703] width 60 height 27
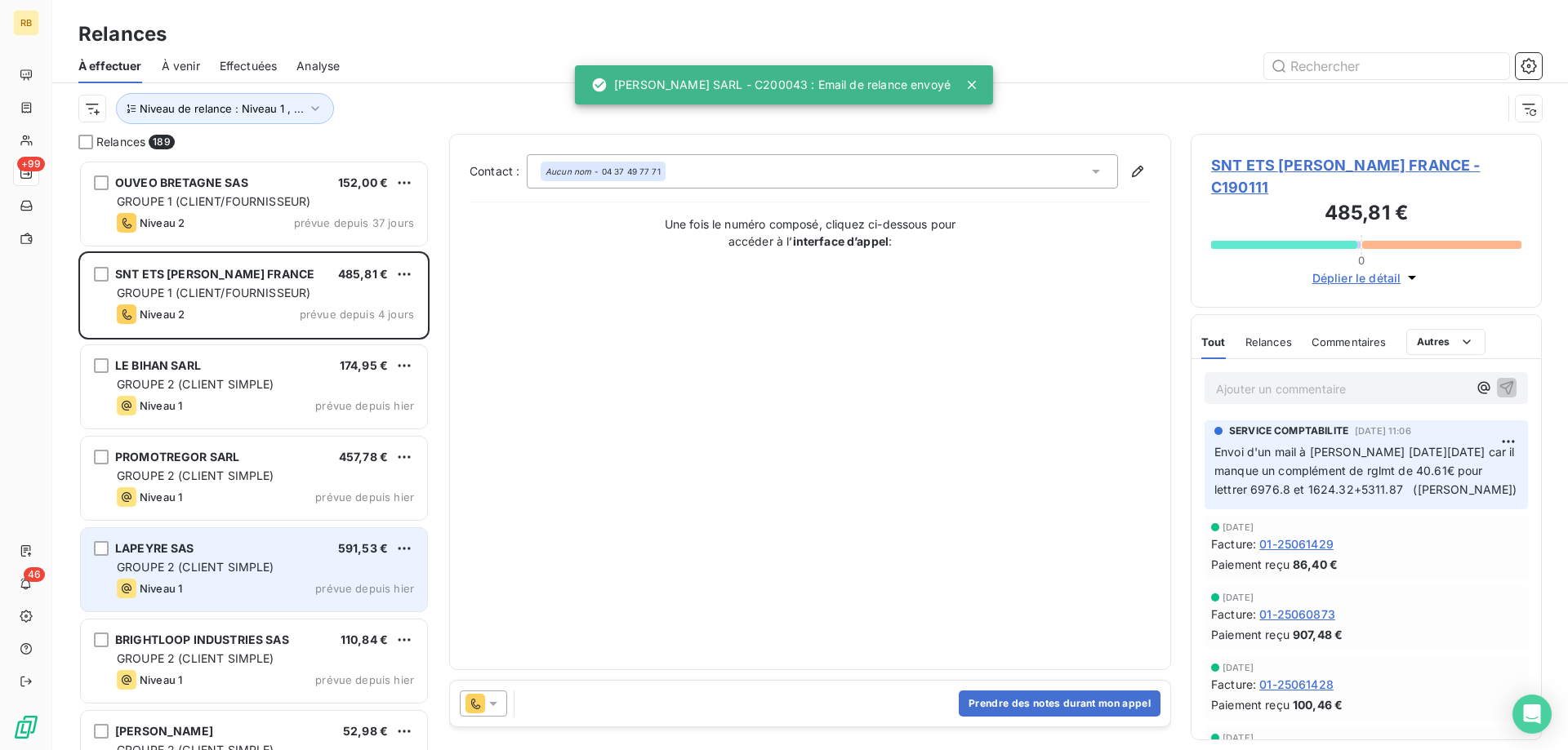
click at [274, 568] on div "GROUPE 2 (CLIENT SIMPLE)" at bounding box center [265, 567] width 297 height 16
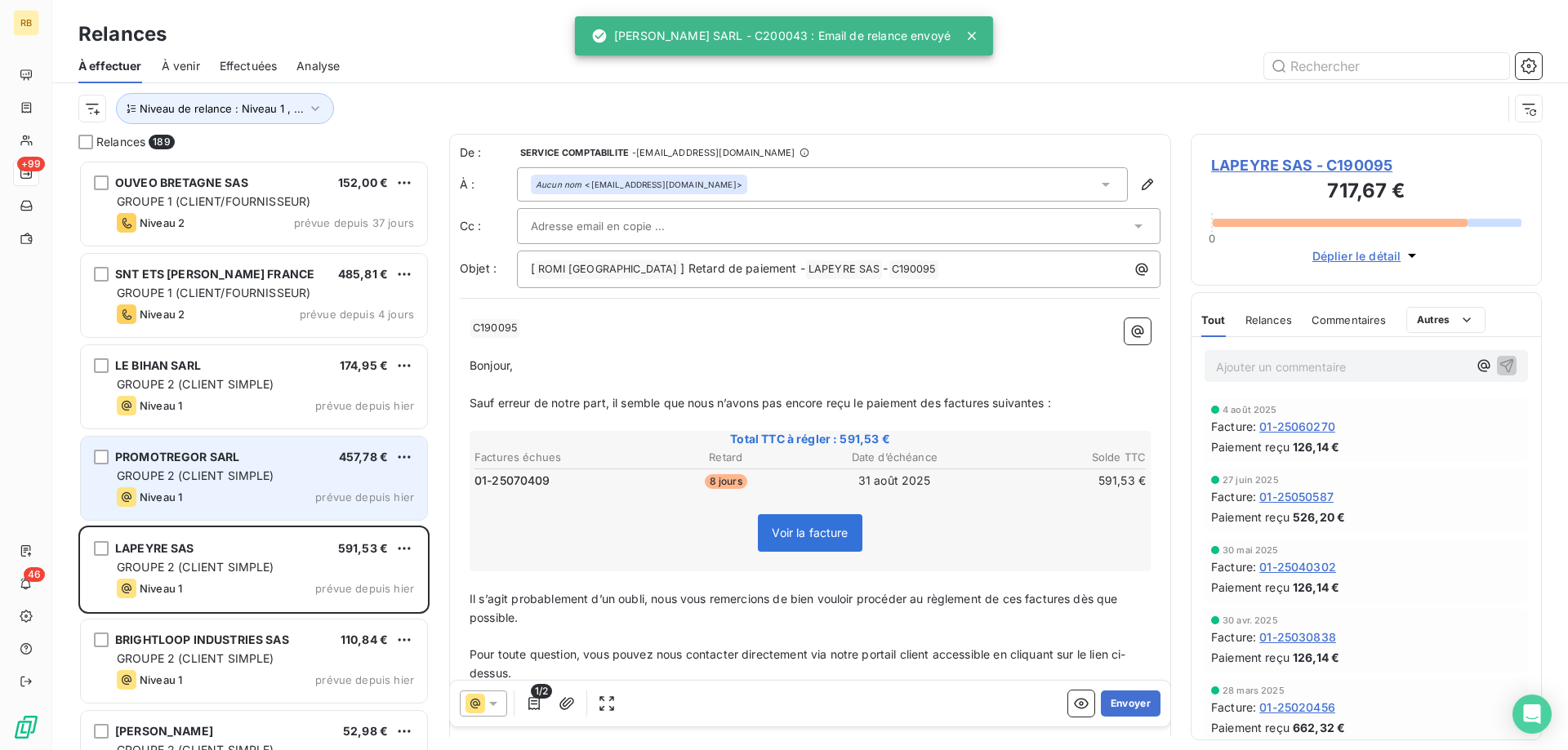
click at [217, 470] on span "GROUPE 2 (CLIENT SIMPLE)" at bounding box center [196, 475] width 158 height 14
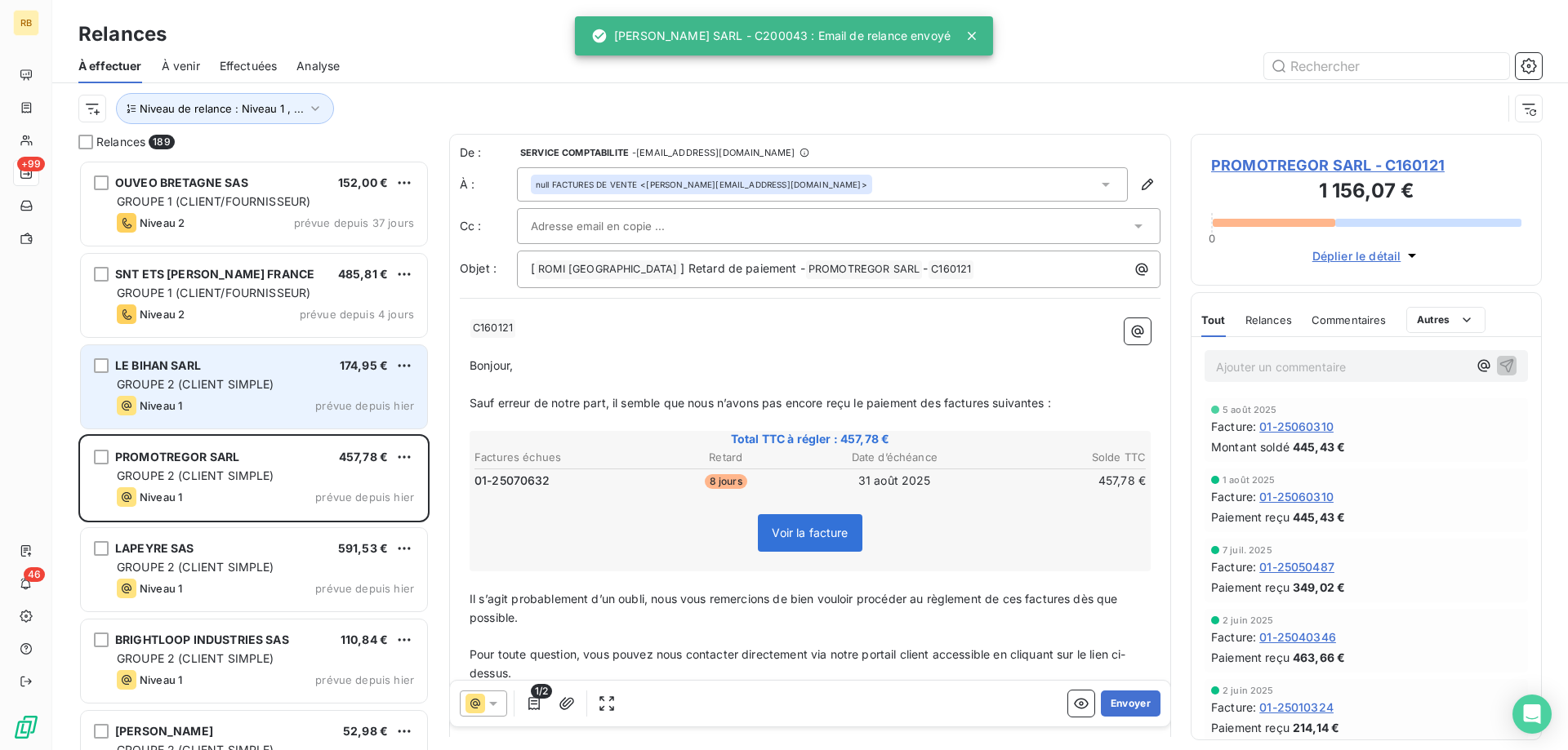
click at [229, 369] on div "LE BIHAN SARL 174,95 €" at bounding box center [265, 365] width 297 height 14
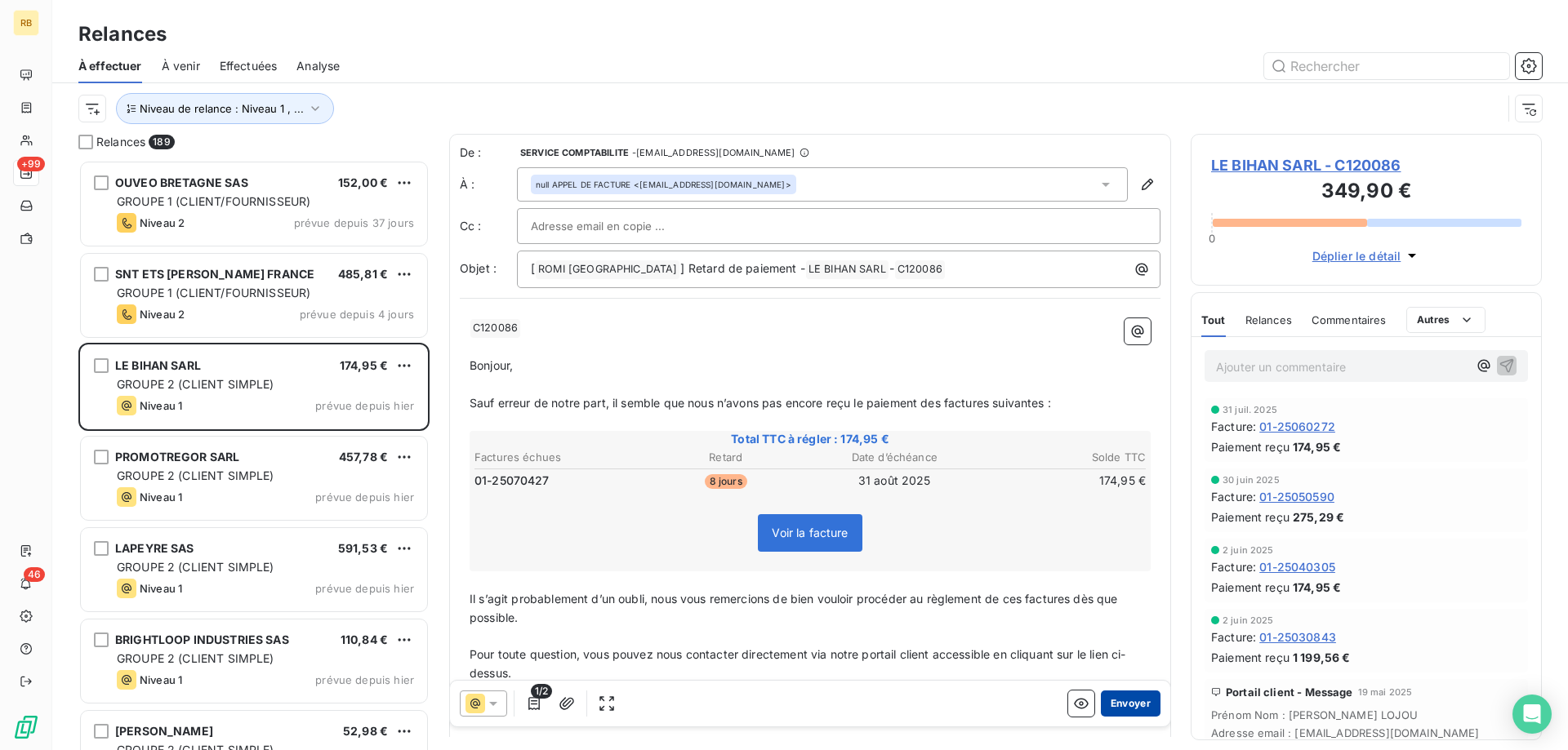
click at [1138, 707] on button "Envoyer" at bounding box center [1130, 703] width 60 height 27
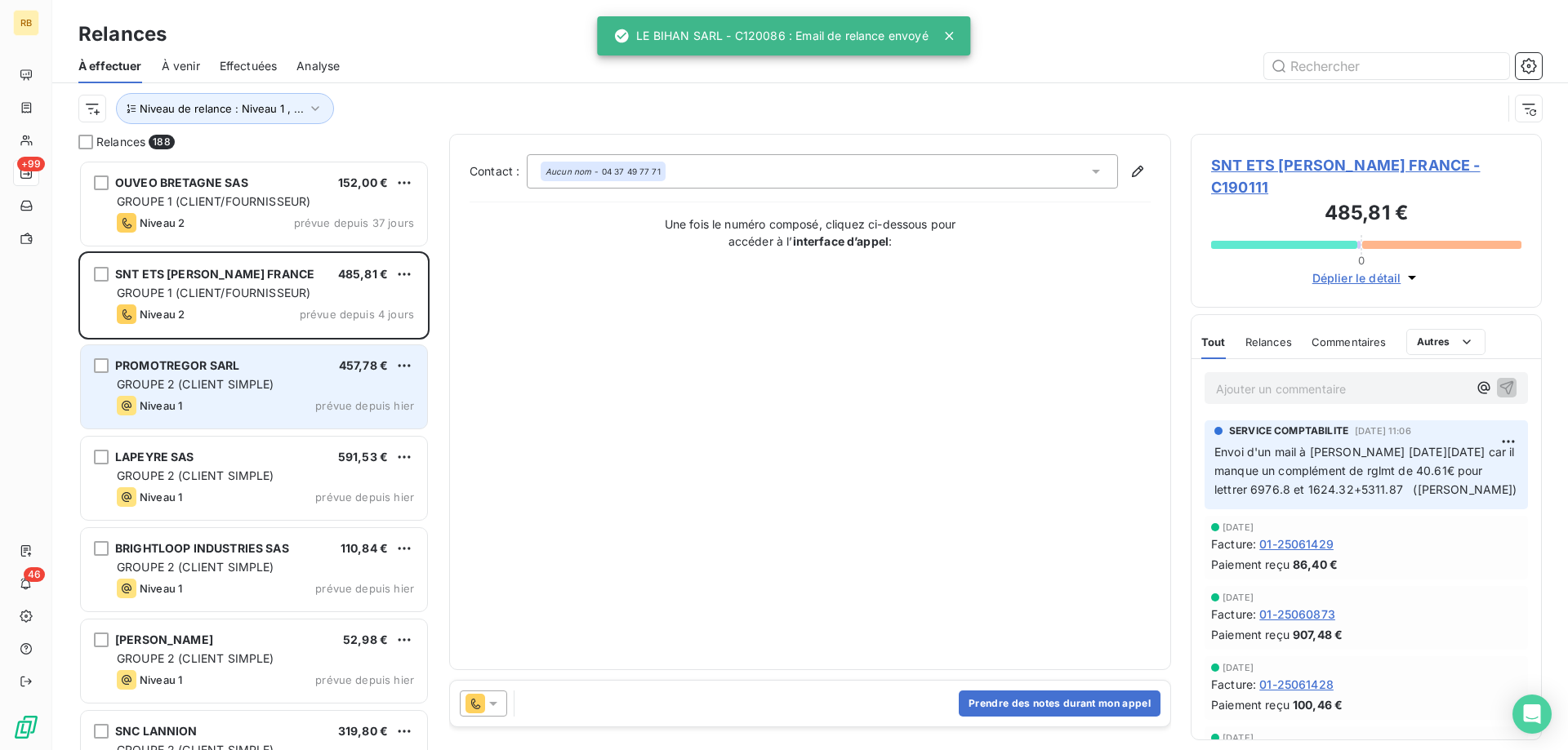
click at [241, 386] on span "GROUPE 2 (CLIENT SIMPLE)" at bounding box center [196, 384] width 158 height 14
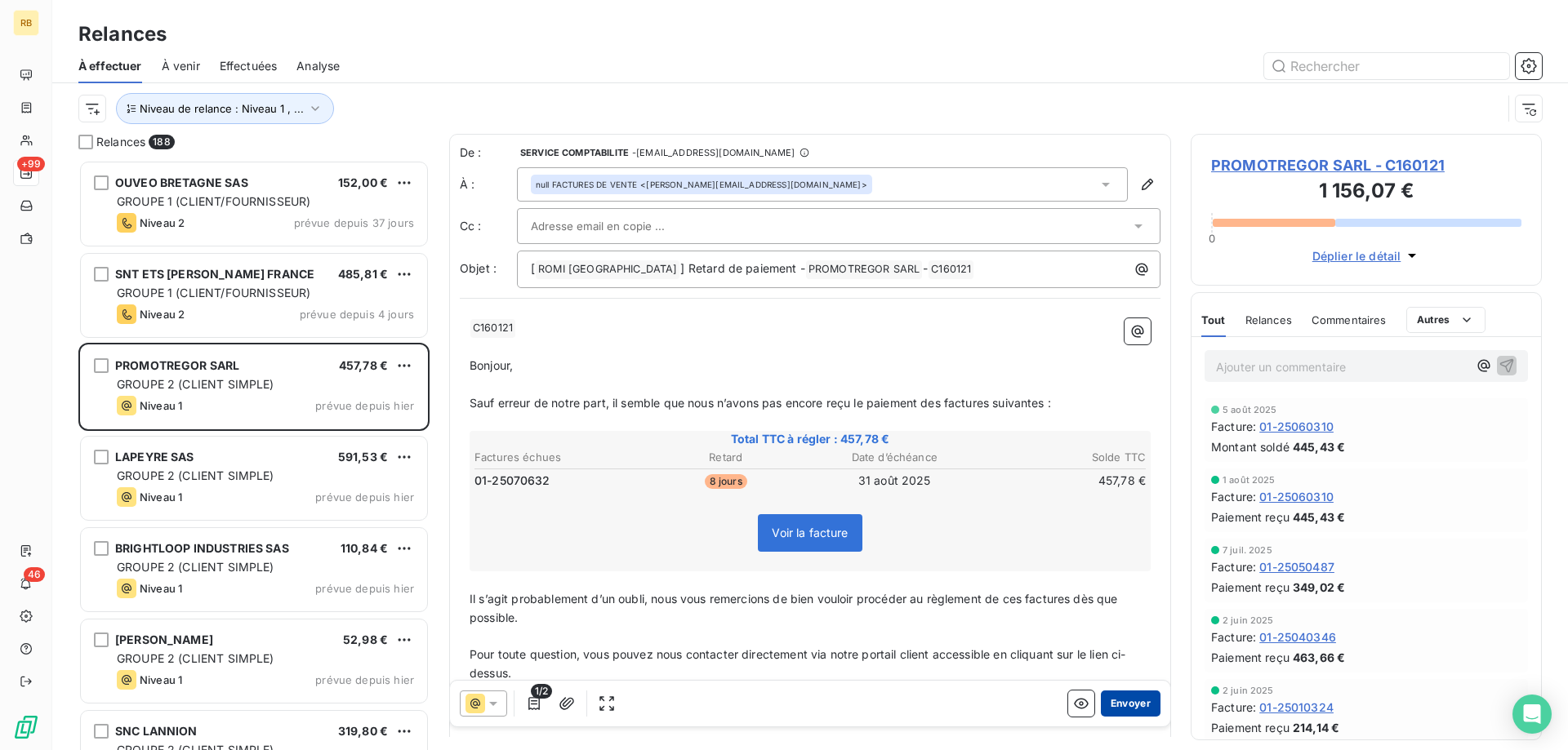
click at [1135, 711] on button "Envoyer" at bounding box center [1130, 703] width 60 height 27
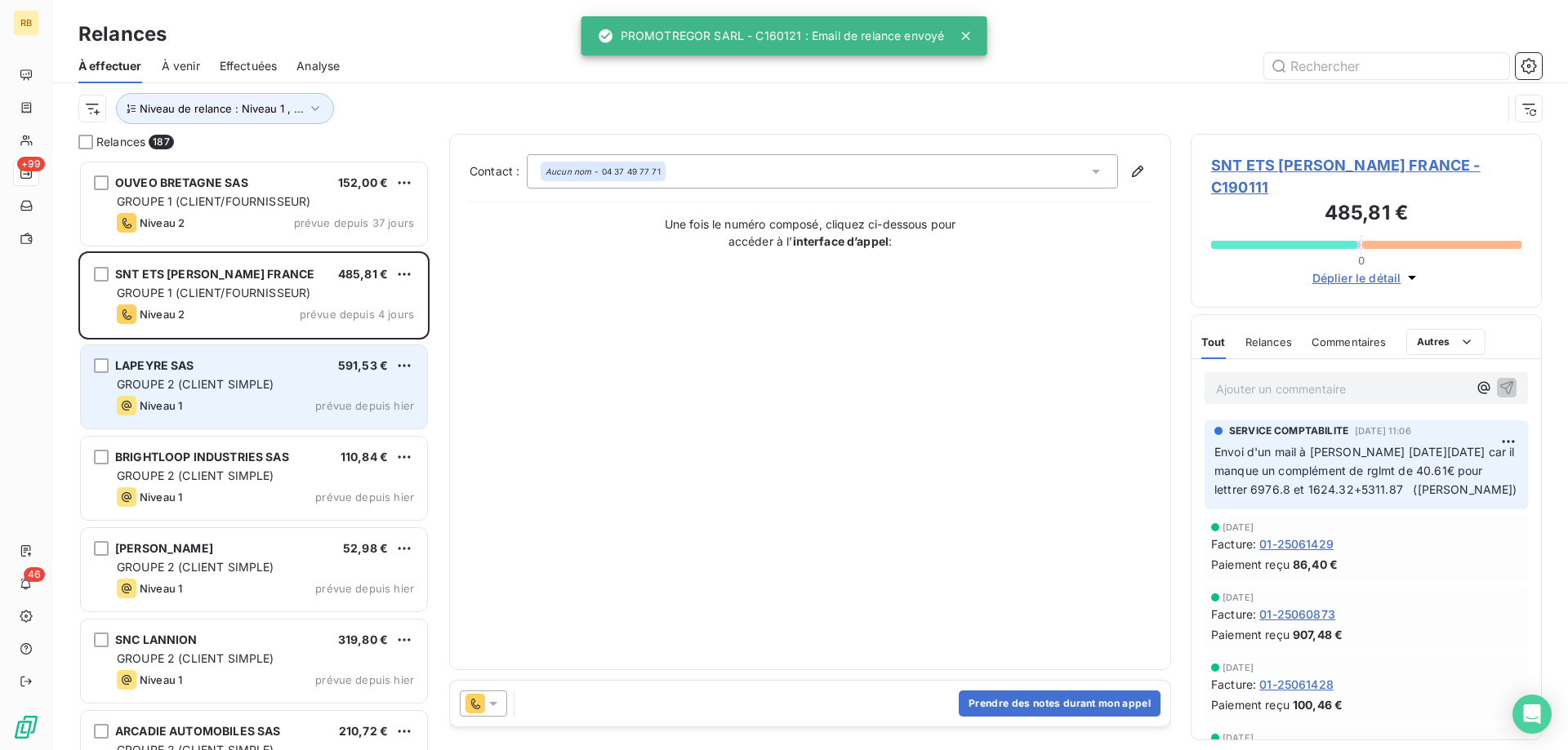
click at [213, 370] on div "LAPEYRE SAS 591,53 €" at bounding box center [265, 365] width 297 height 14
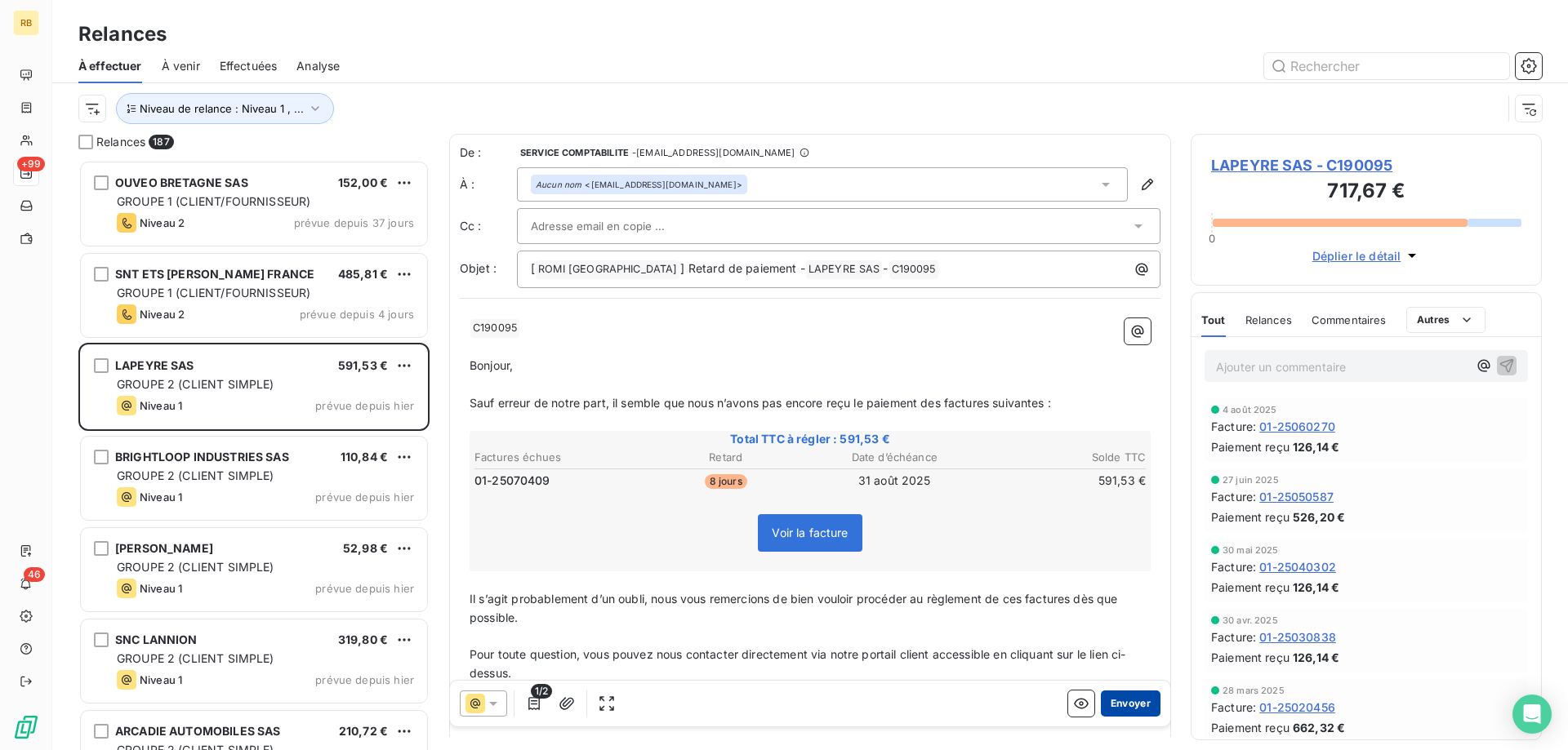
click at [1148, 694] on button "Envoyer" at bounding box center [1130, 703] width 60 height 27
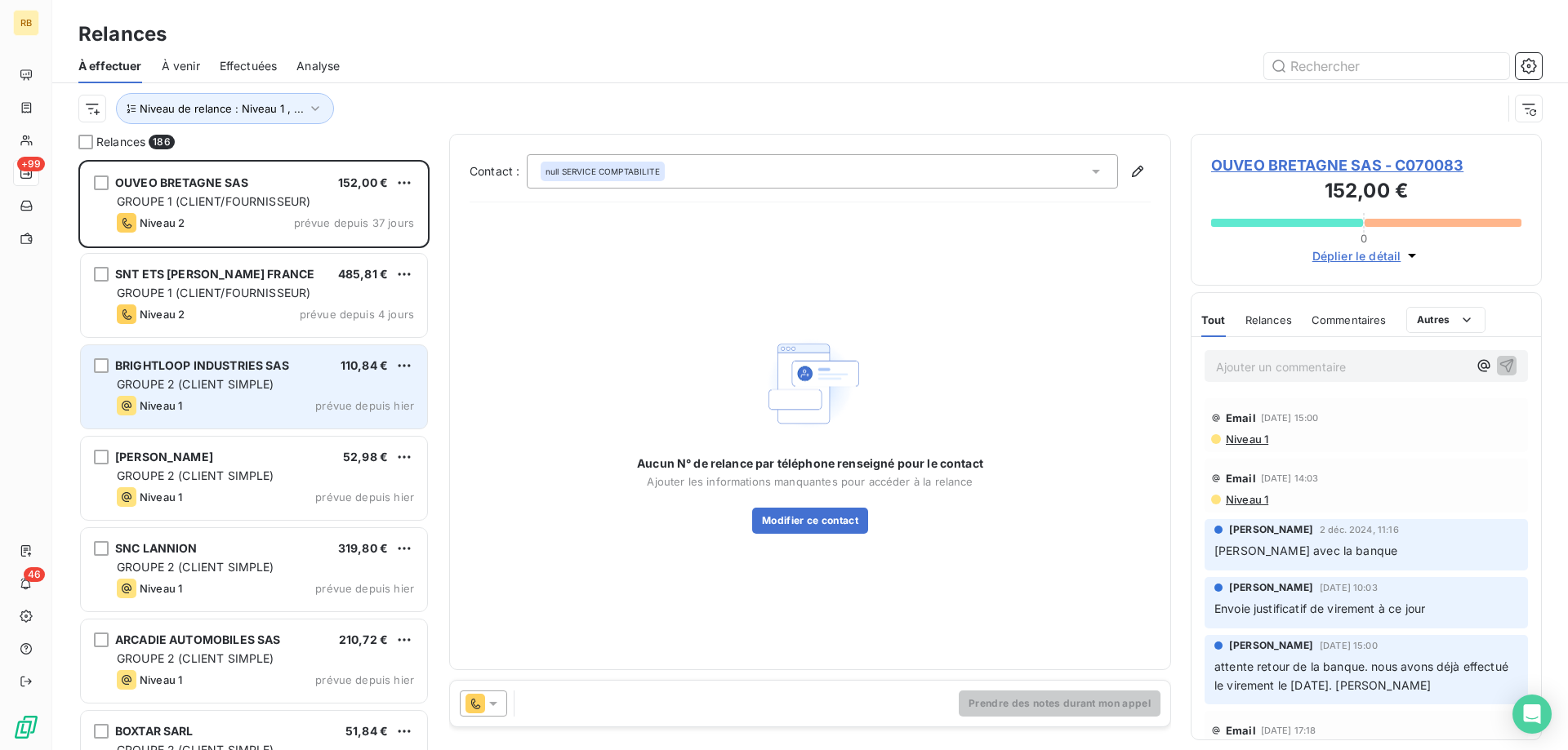
click at [229, 395] on div "BRIGHTLOOP INDUSTRIES SAS 110,84 € GROUPE 2 (CLIENT SIMPLE) Niveau 1 prévue dep…" at bounding box center [254, 387] width 347 height 84
click at [216, 410] on div "Niveau 1 prévue depuis hier" at bounding box center [265, 405] width 297 height 20
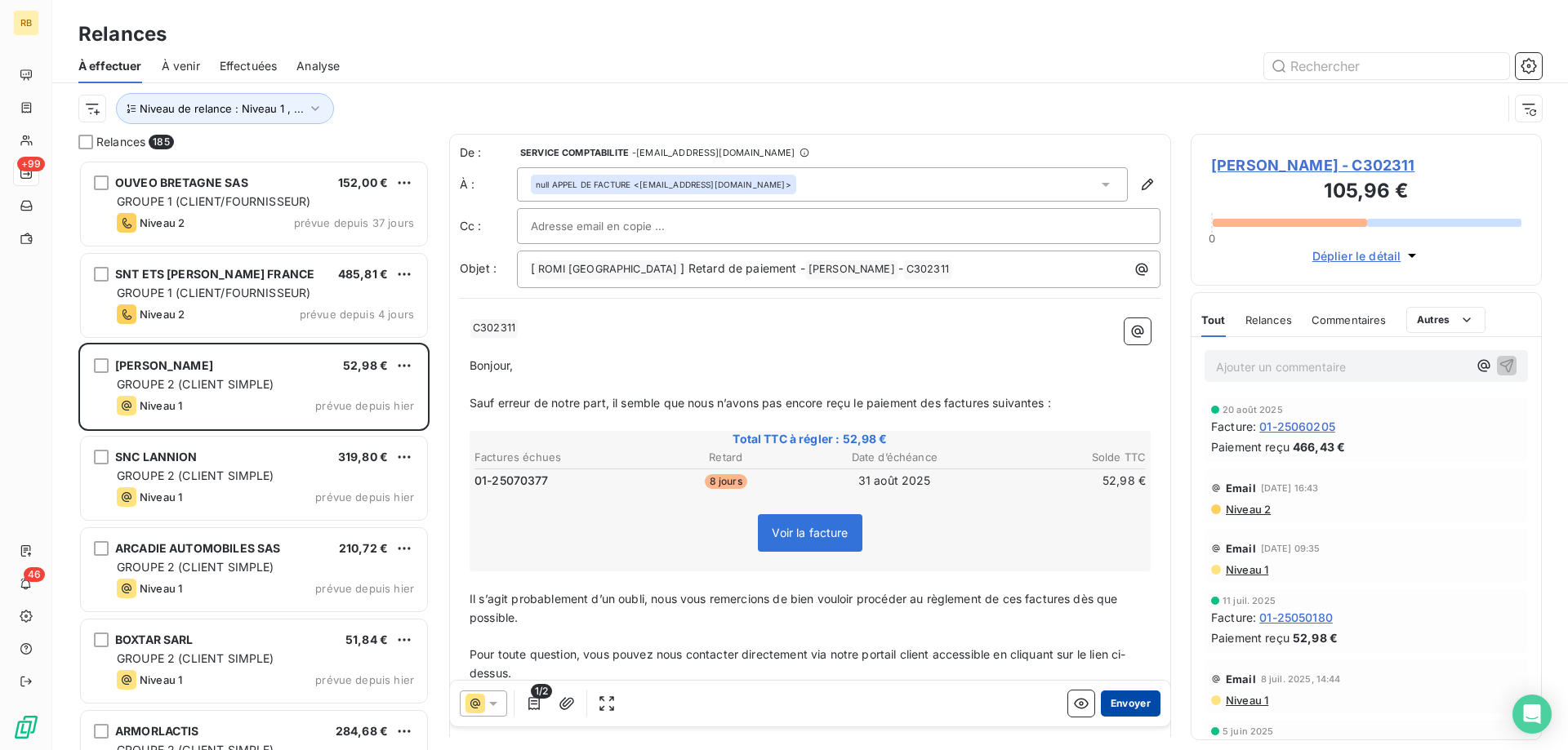
click at [1150, 706] on button "Envoyer" at bounding box center [1130, 703] width 60 height 27
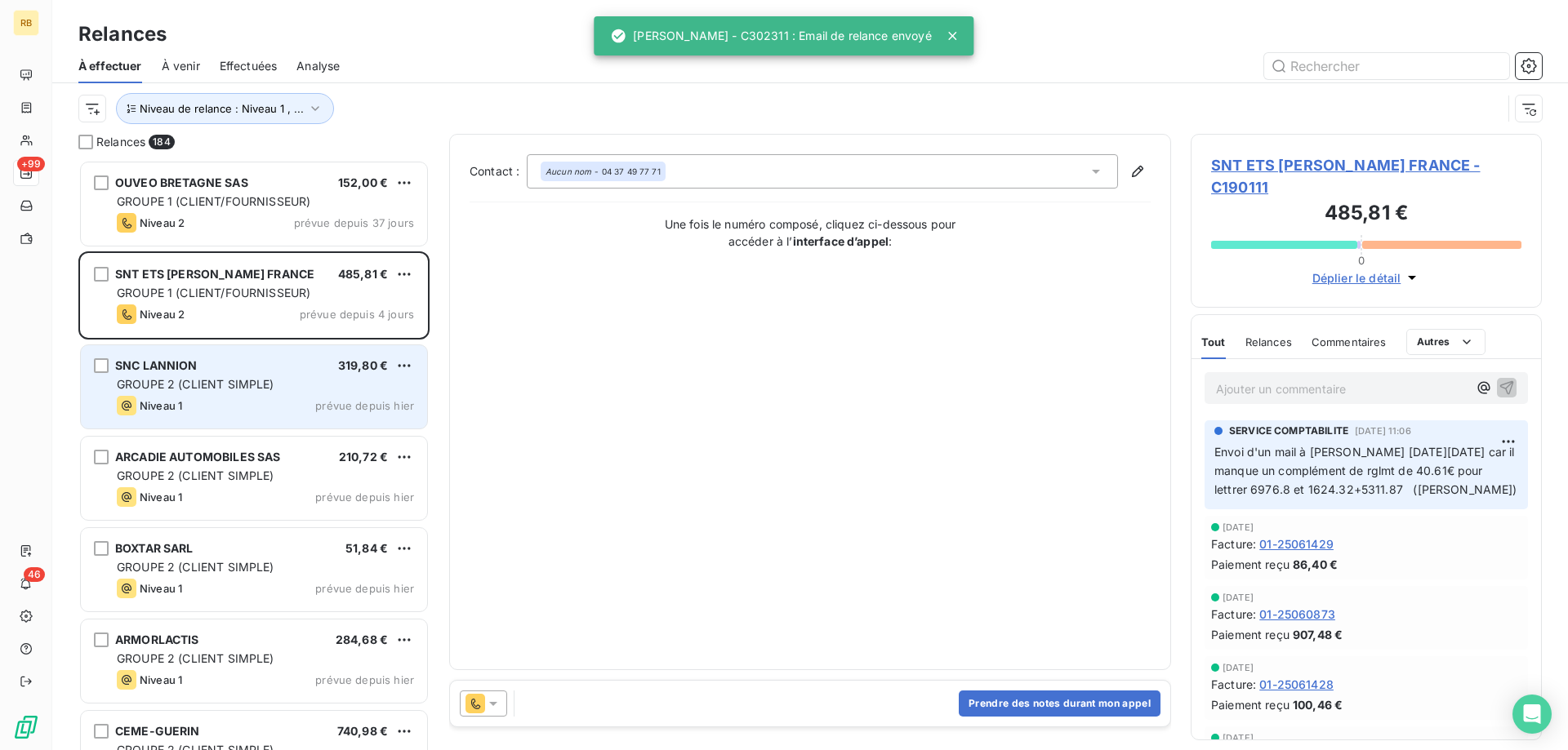
click at [206, 370] on div "SNC LANNION 319,80 €" at bounding box center [265, 365] width 297 height 14
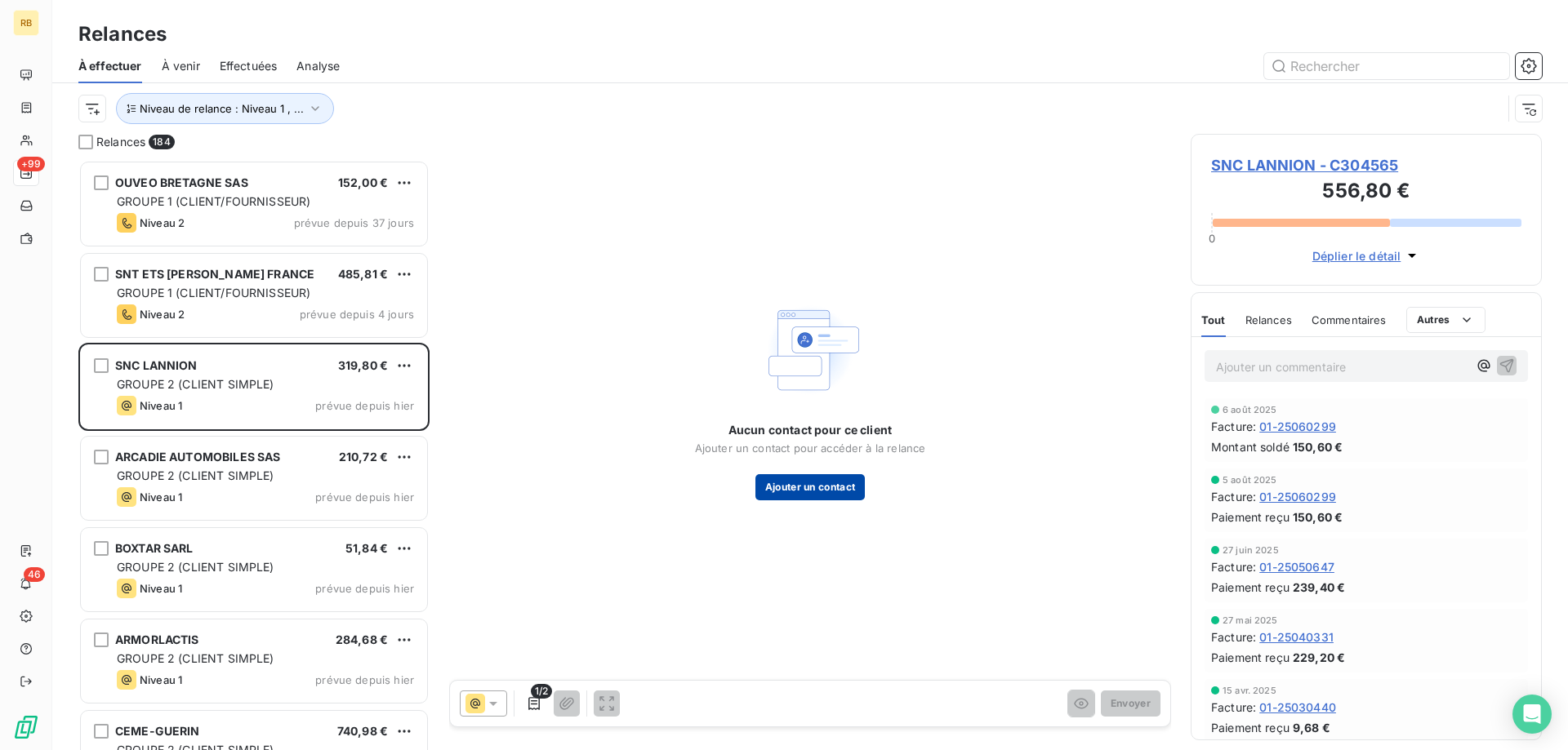
click at [791, 488] on button "Ajouter un contact" at bounding box center [810, 488] width 110 height 27
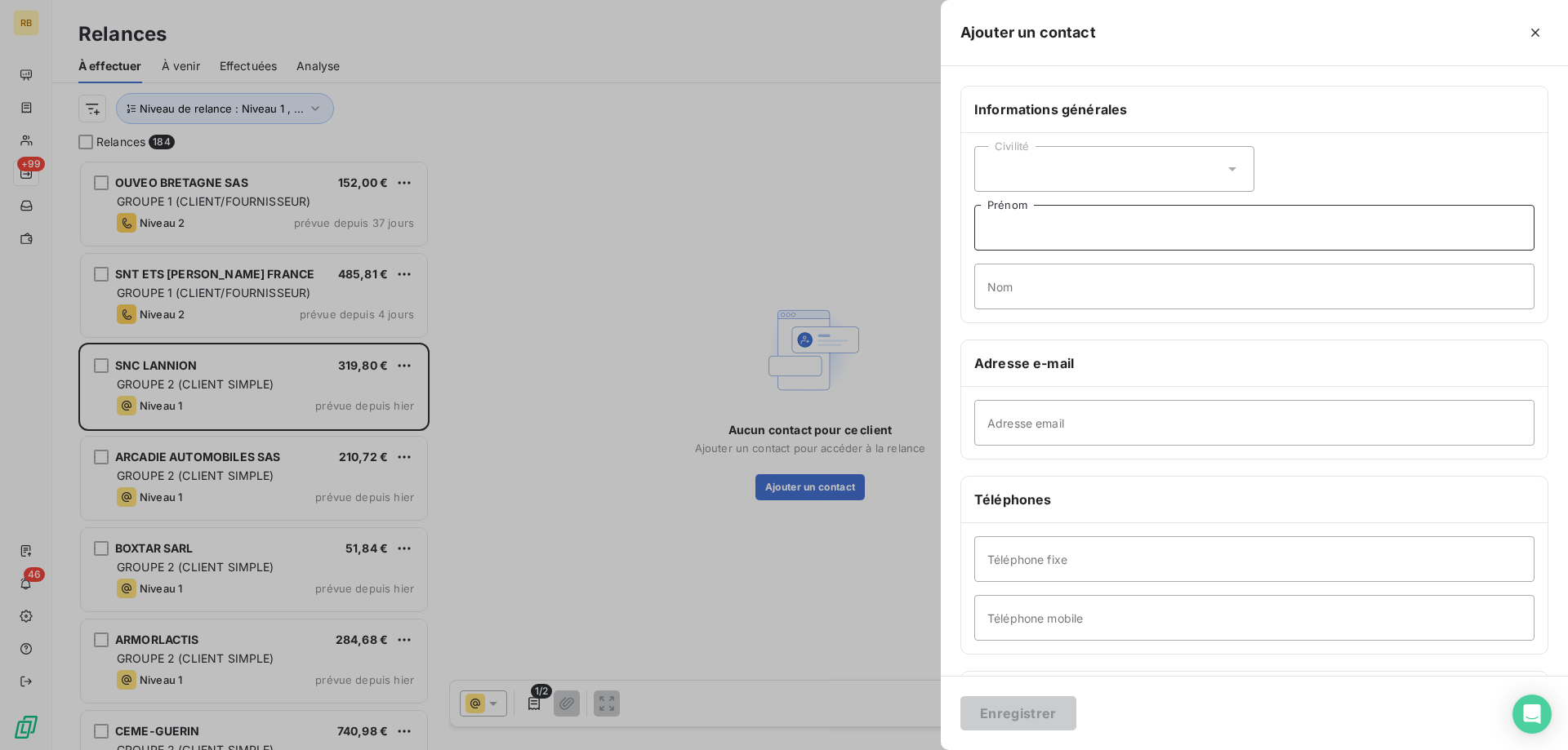
click at [1065, 224] on input "Prénom" at bounding box center [1255, 228] width 560 height 46
click at [1049, 428] on input "Adresse email" at bounding box center [1255, 422] width 560 height 46
paste input "[EMAIL_ADDRESS][DOMAIN_NAME]"
type input "[EMAIL_ADDRESS][DOMAIN_NAME]"
click at [1034, 232] on input "Prénom" at bounding box center [1255, 228] width 560 height 46
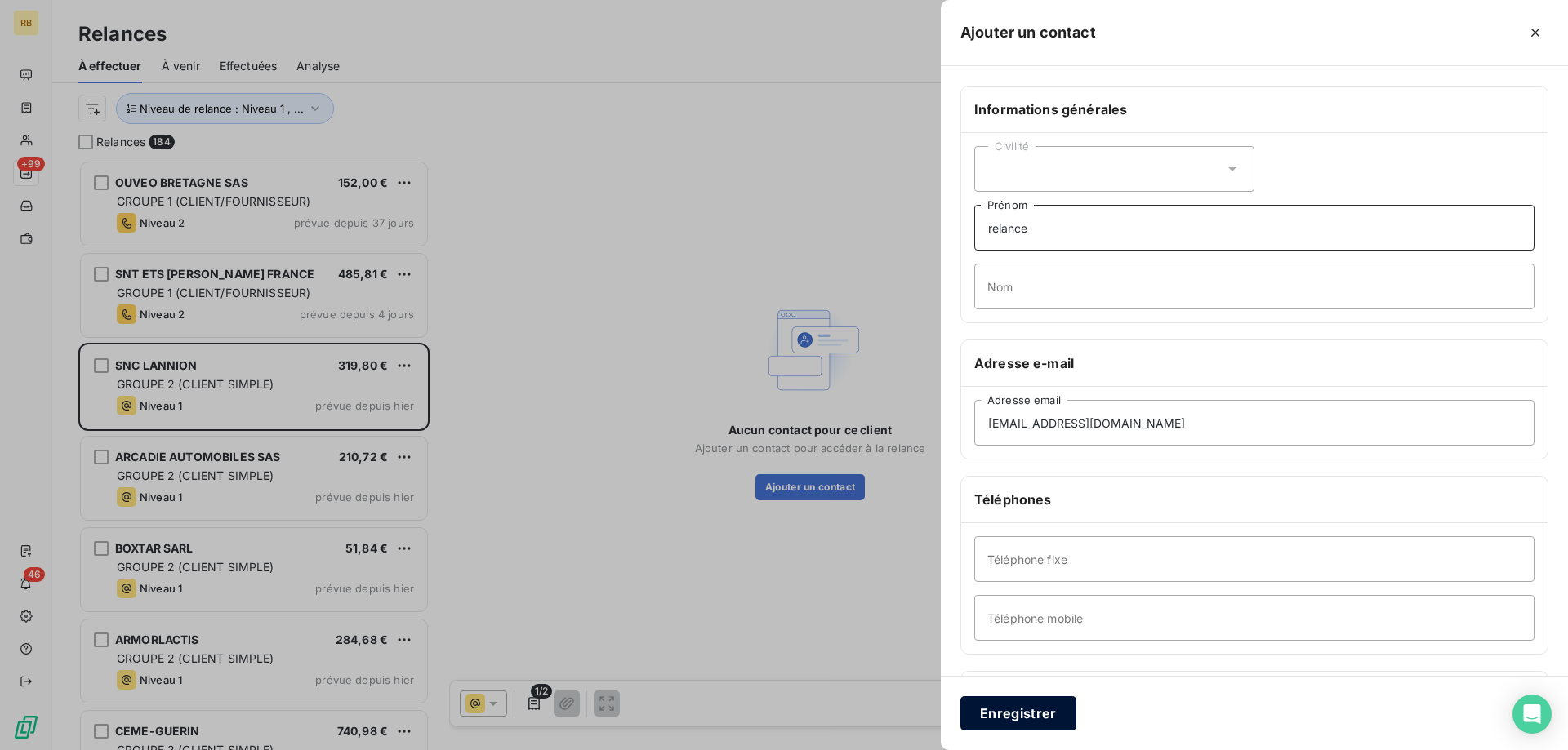
type input "relance"
click at [1036, 714] on button "Enregistrer" at bounding box center [1018, 713] width 116 height 34
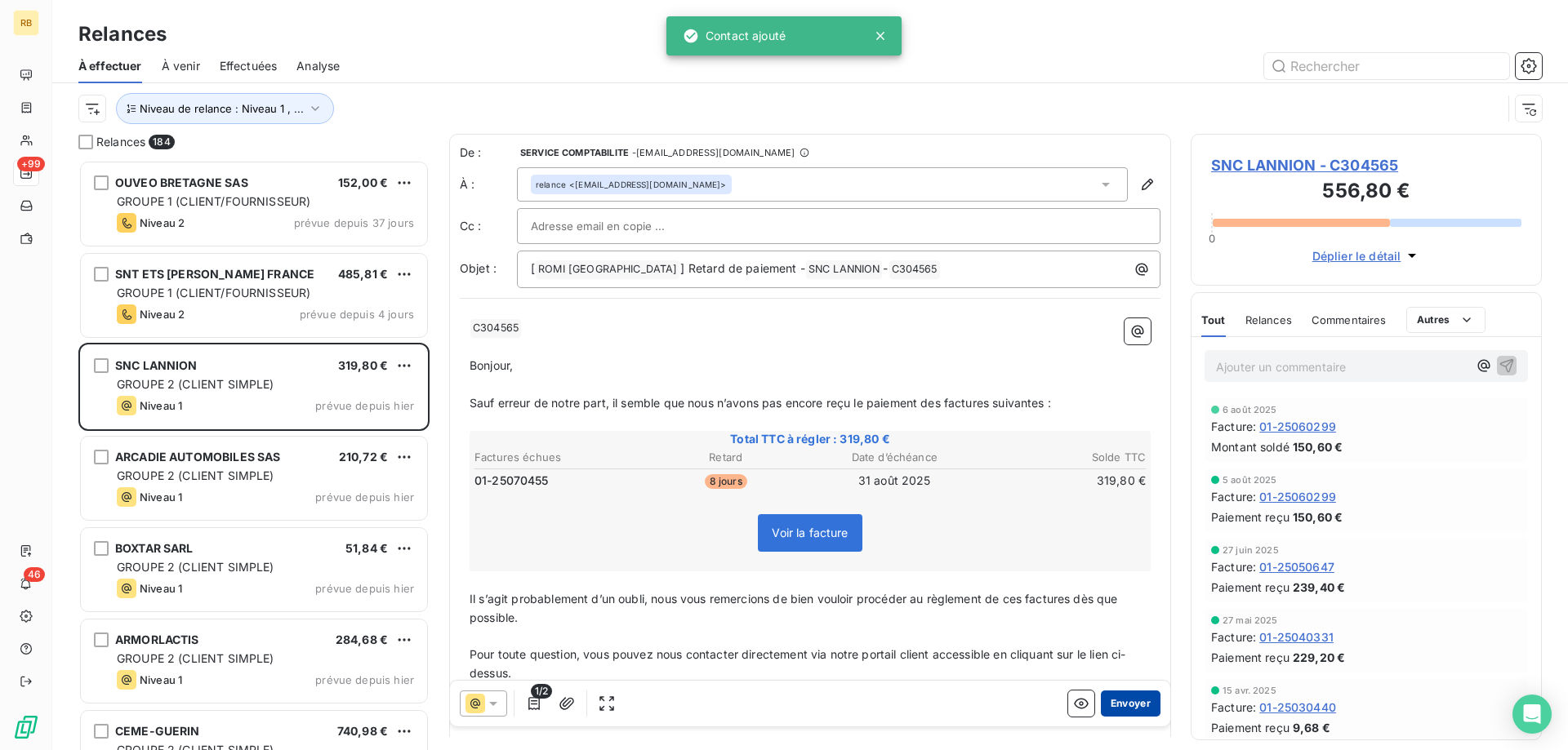
click at [1137, 702] on button "Envoyer" at bounding box center [1130, 703] width 60 height 27
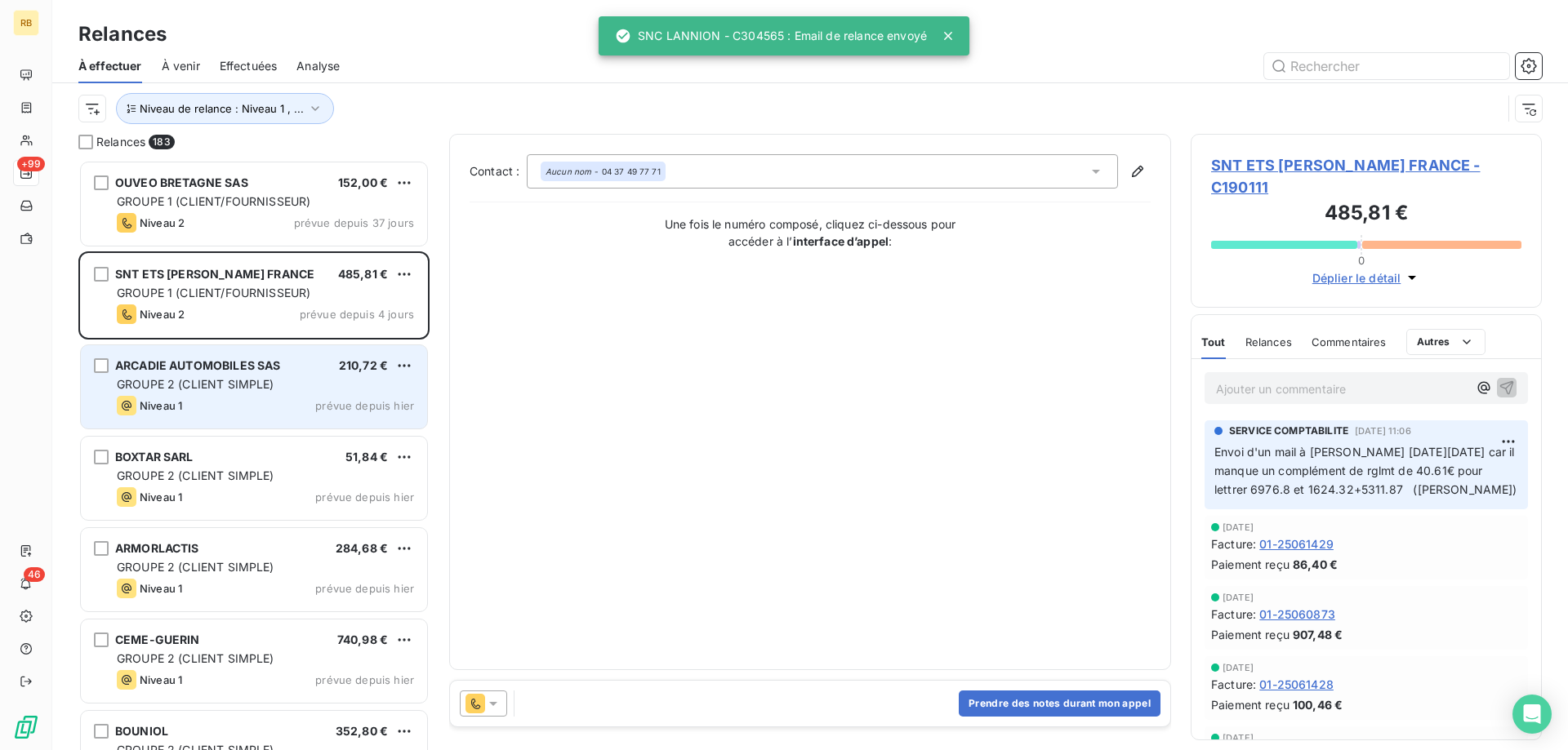
click at [208, 398] on div "Niveau 1 prévue depuis hier" at bounding box center [265, 405] width 297 height 20
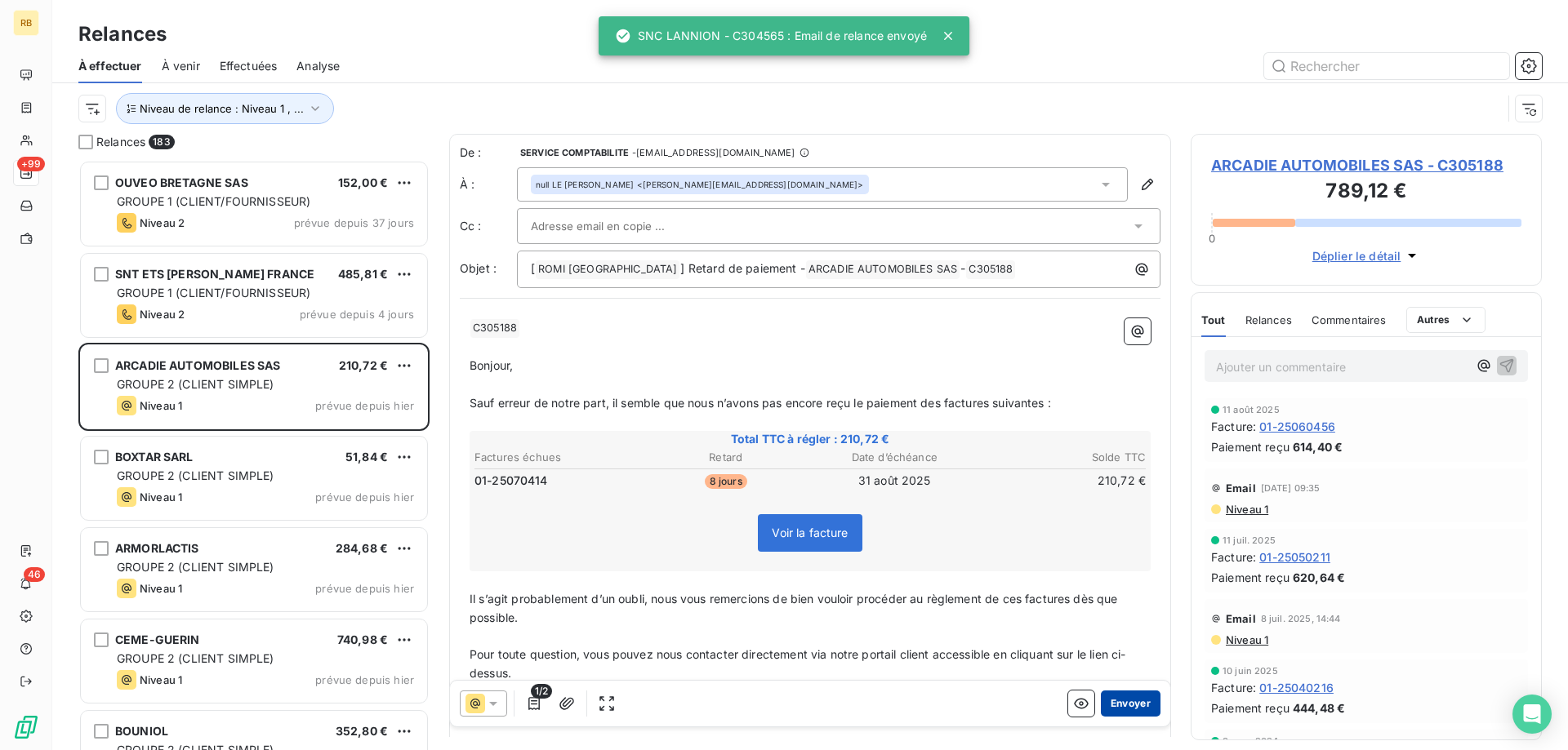
click at [1141, 711] on button "Envoyer" at bounding box center [1130, 703] width 60 height 27
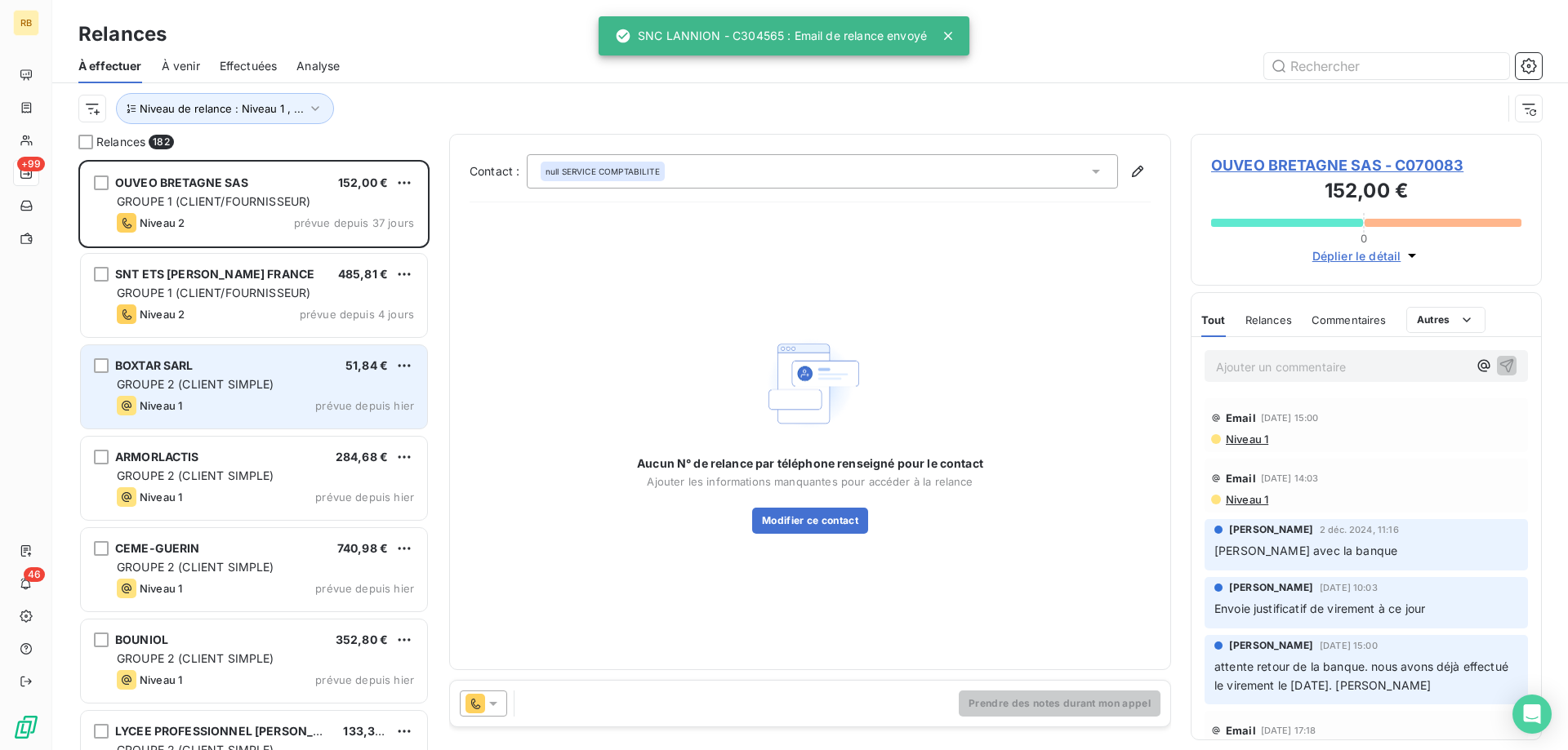
click at [234, 386] on span "GROUPE 2 (CLIENT SIMPLE)" at bounding box center [196, 384] width 158 height 14
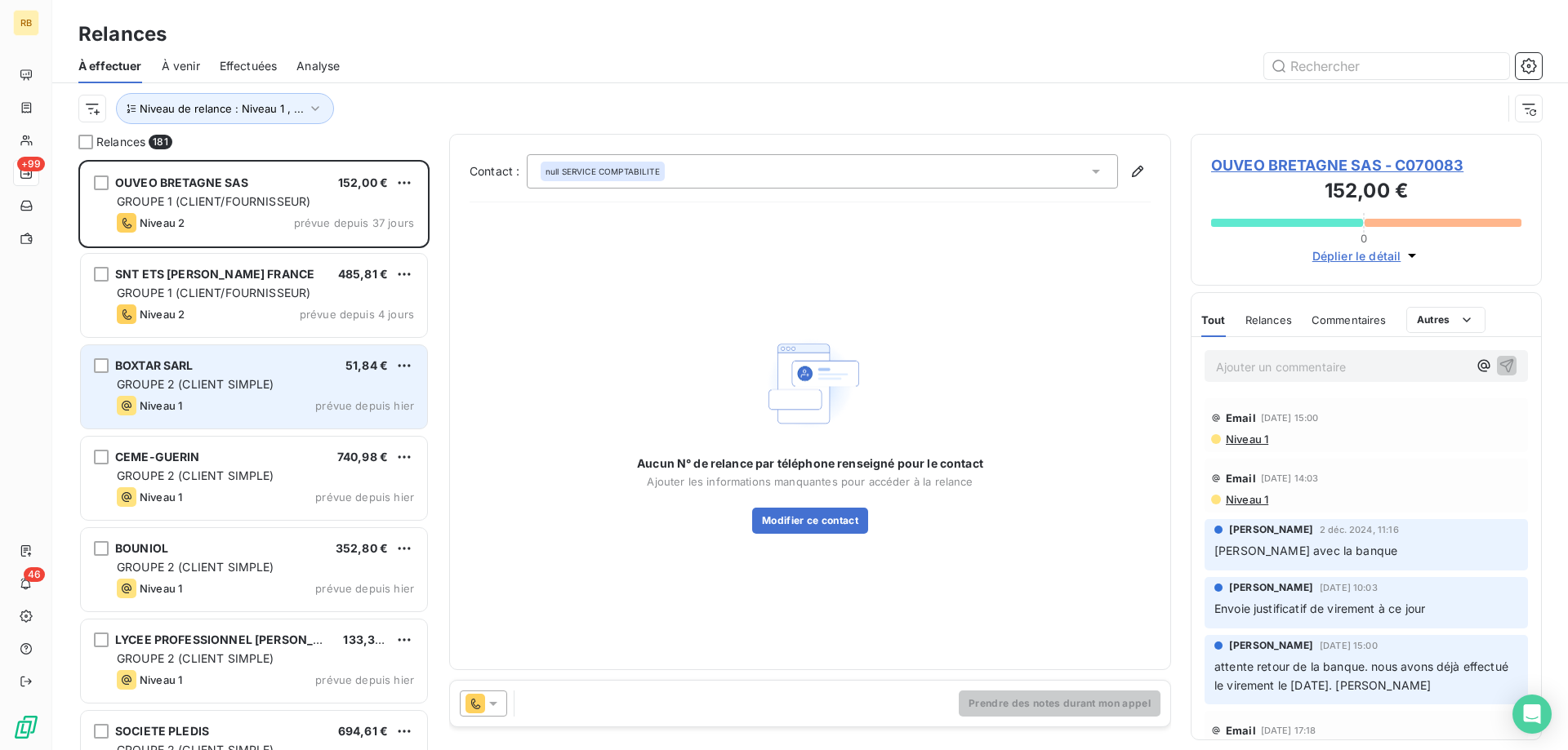
click at [266, 369] on div "BOXTAR SARL 51,84 €" at bounding box center [265, 365] width 297 height 14
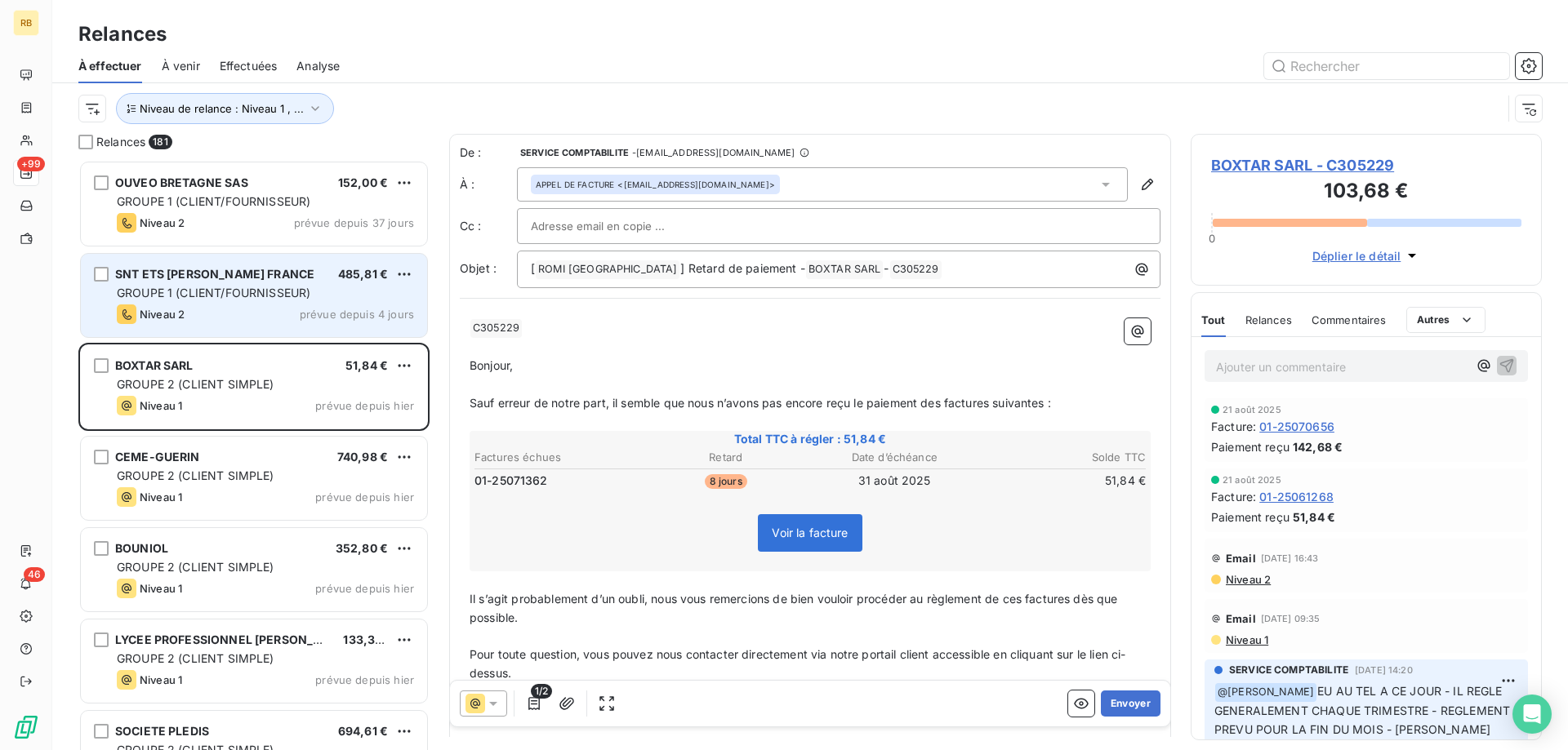
click at [145, 276] on span "SNT ETS [PERSON_NAME] FRANCE" at bounding box center [215, 273] width 199 height 14
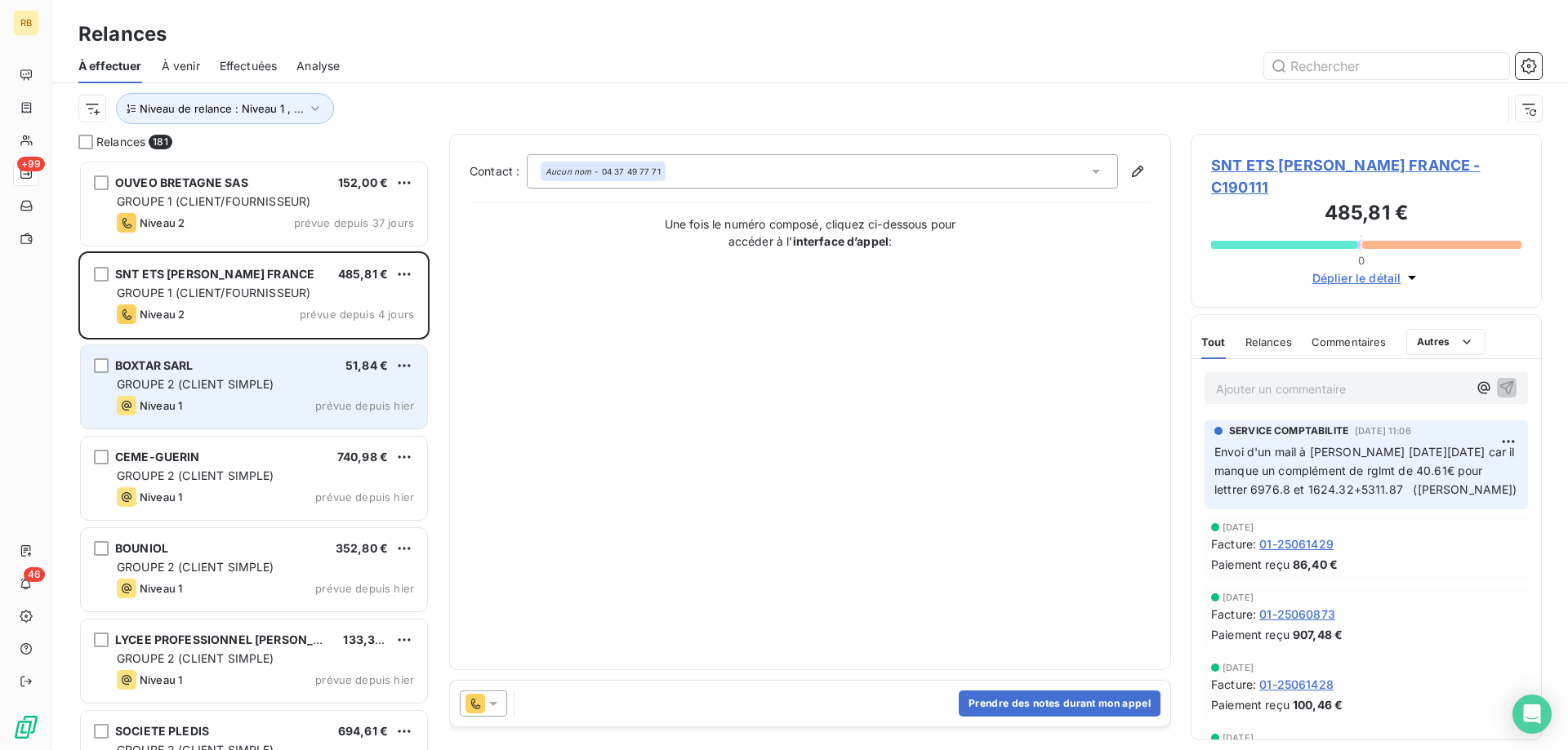
click at [239, 380] on span "GROUPE 2 (CLIENT SIMPLE)" at bounding box center [196, 384] width 158 height 14
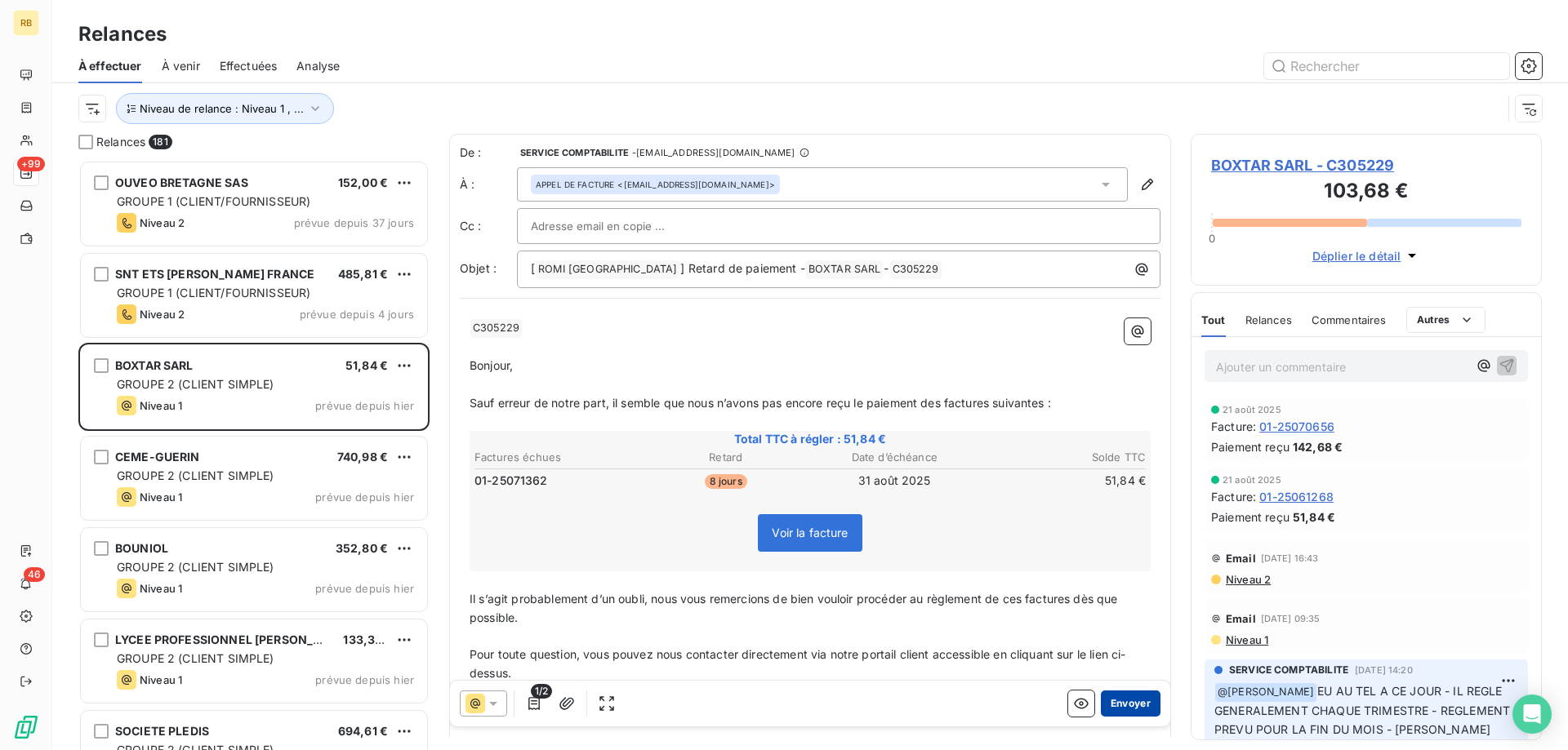
click at [1147, 696] on button "Envoyer" at bounding box center [1130, 703] width 60 height 27
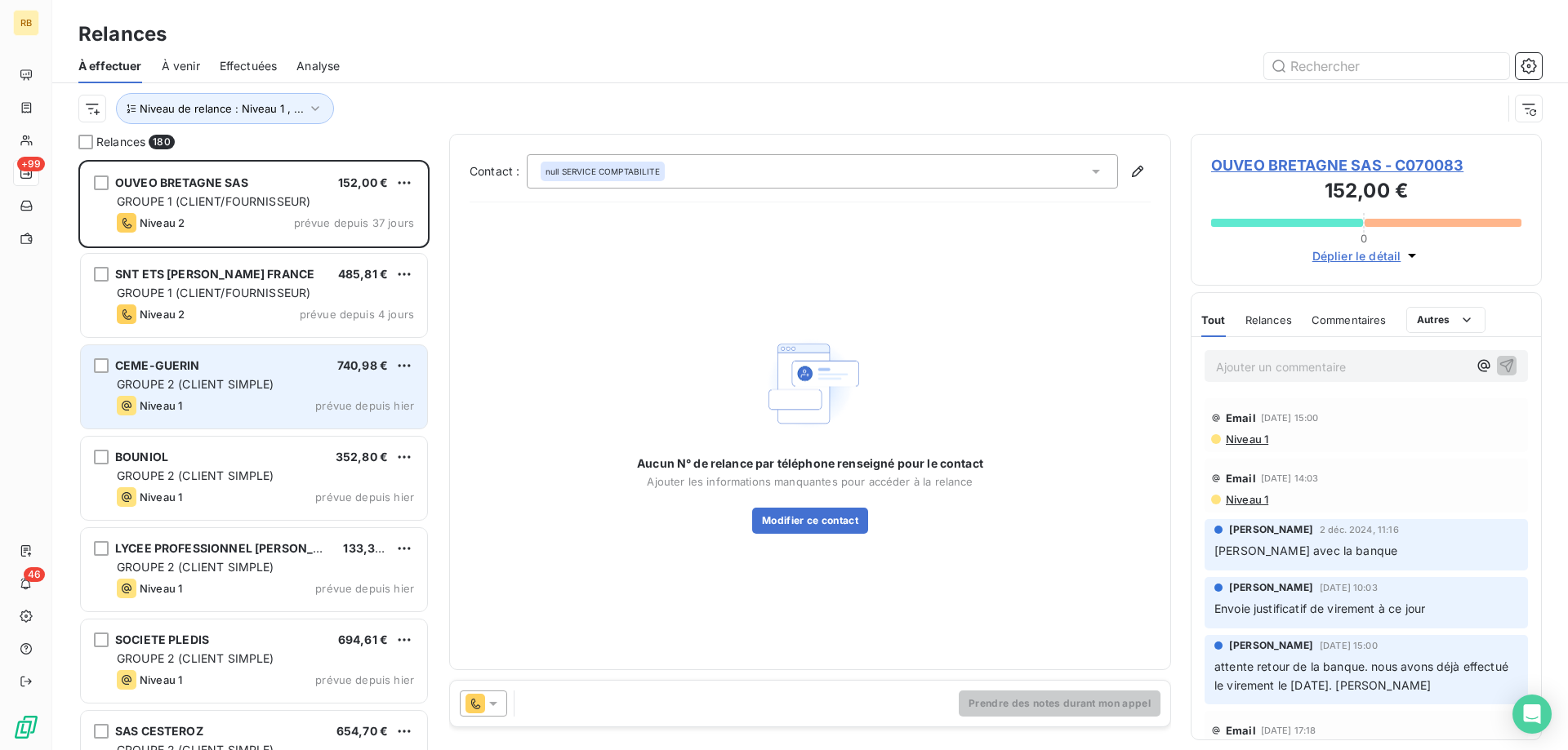
click at [215, 403] on div "Niveau 1 prévue depuis hier" at bounding box center [265, 405] width 297 height 20
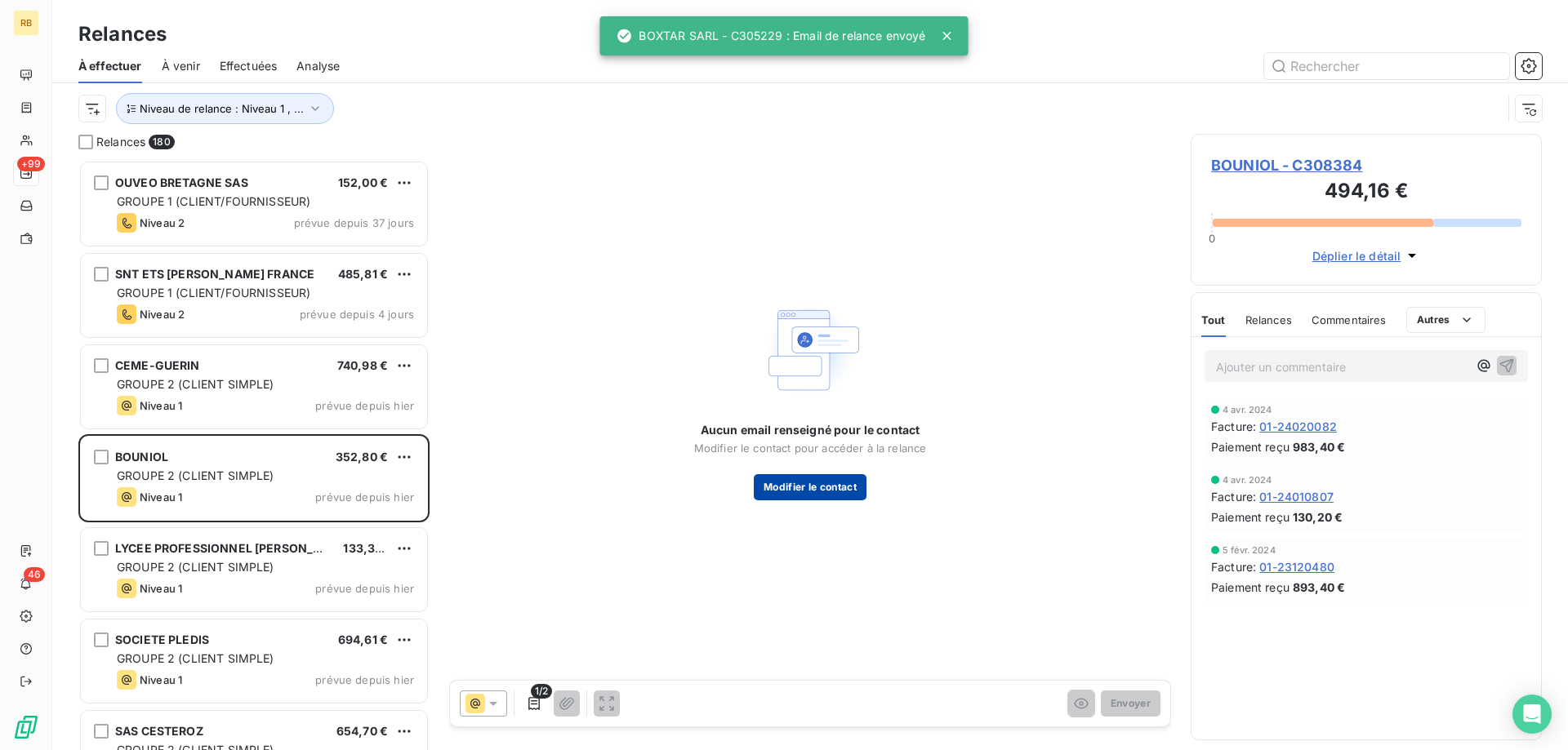
click at [802, 475] on button "Modifier le contact" at bounding box center [810, 488] width 113 height 27
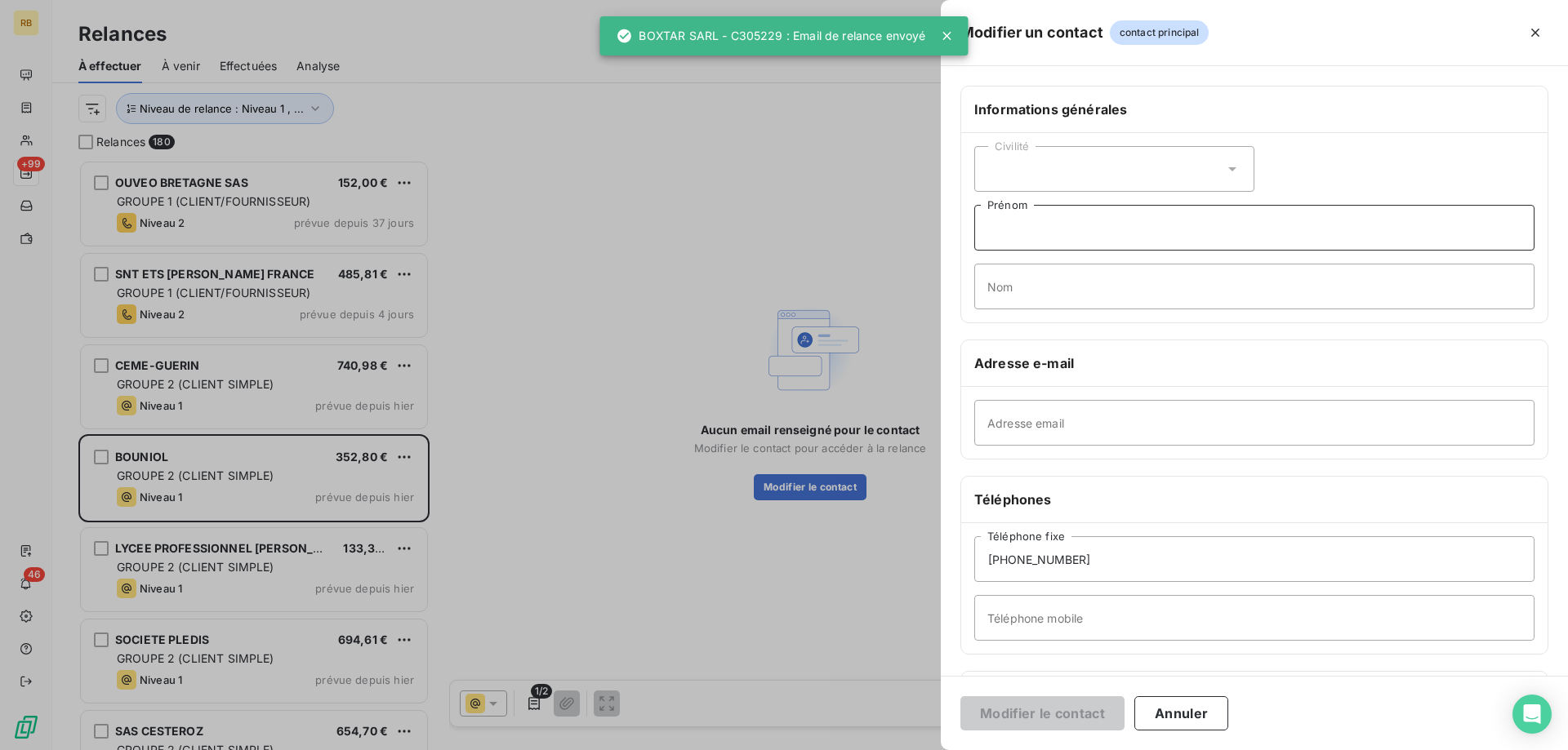
click at [1075, 217] on input "Prénom" at bounding box center [1255, 228] width 560 height 46
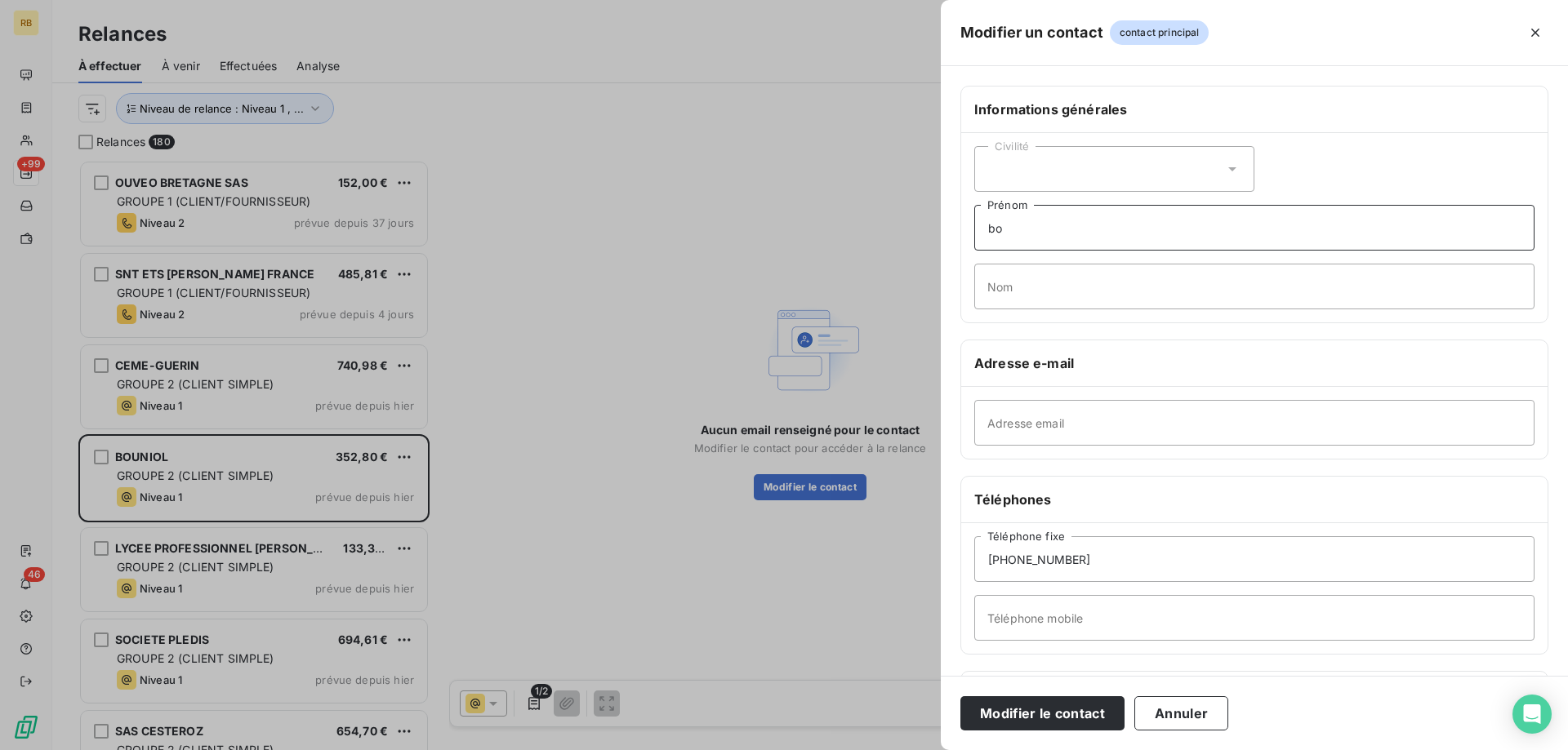
type input "b"
type input "BOUNIOL"
click at [1022, 413] on input "Adresse email" at bounding box center [1255, 422] width 560 height 46
paste input "[EMAIL_ADDRESS][DOMAIN_NAME]"
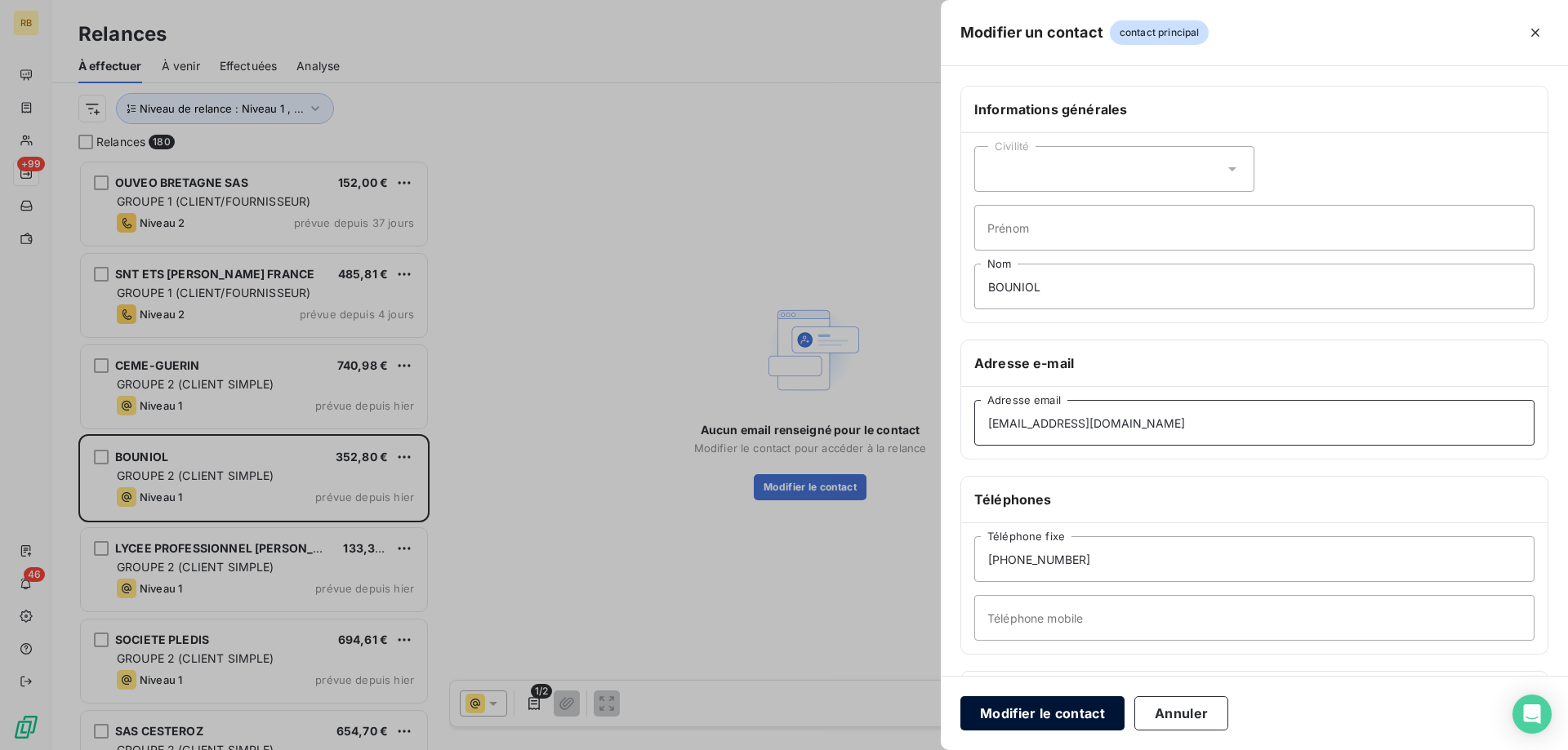
type input "[EMAIL_ADDRESS][DOMAIN_NAME]"
click at [1064, 712] on button "Modifier le contact" at bounding box center [1042, 713] width 164 height 34
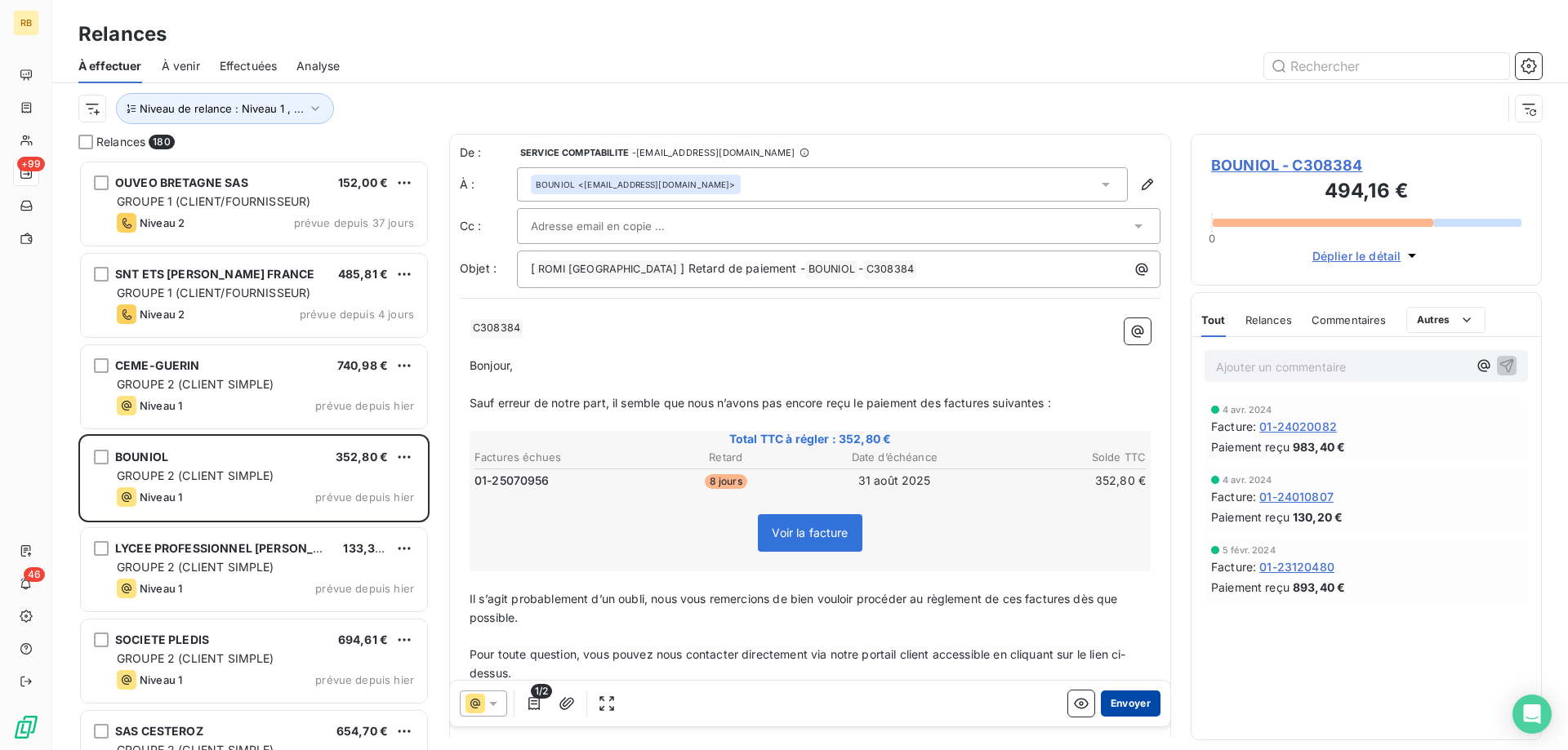
click at [1154, 699] on button "Envoyer" at bounding box center [1130, 703] width 60 height 27
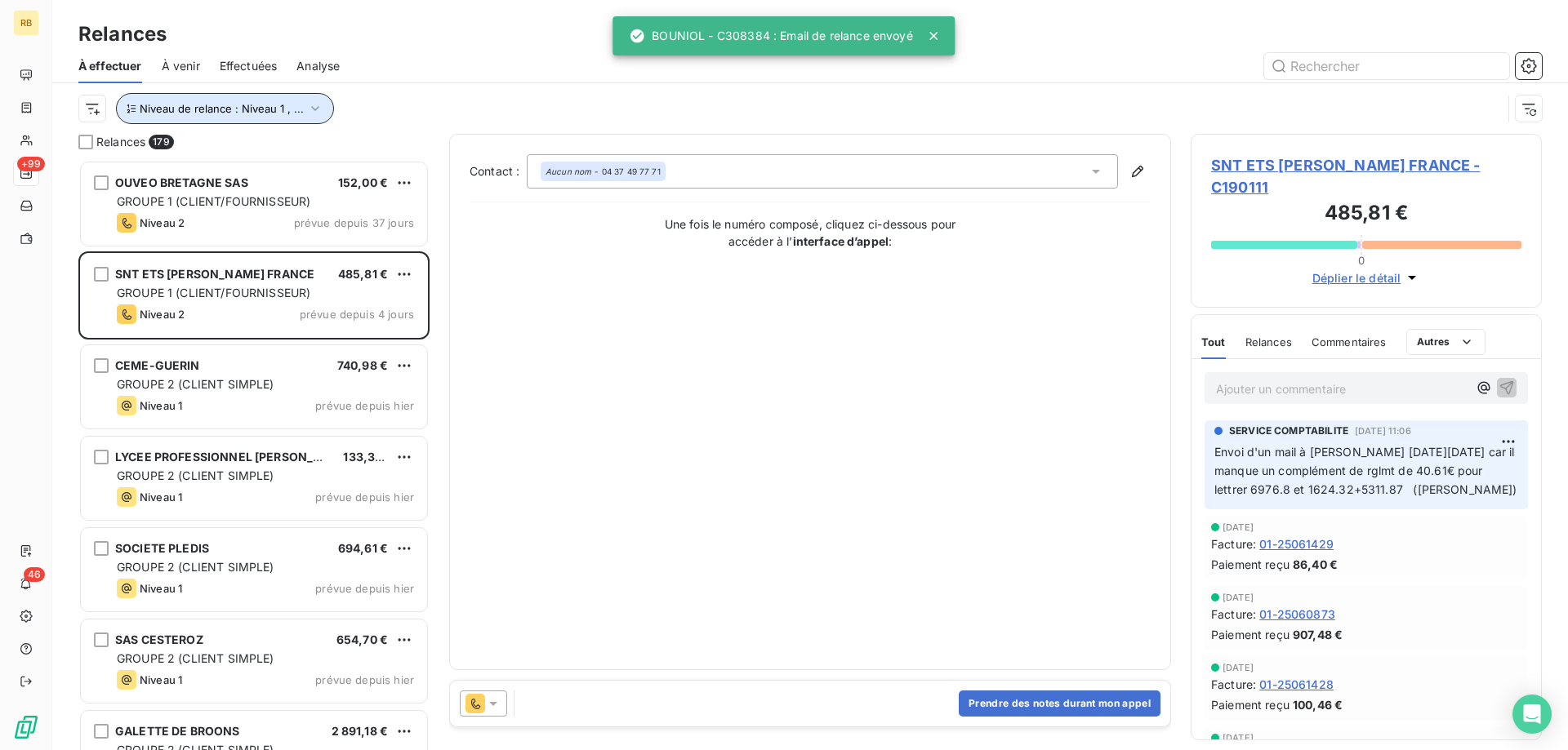
click at [300, 109] on button "Niveau de relance : Niveau 1 , ..." at bounding box center [225, 108] width 218 height 31
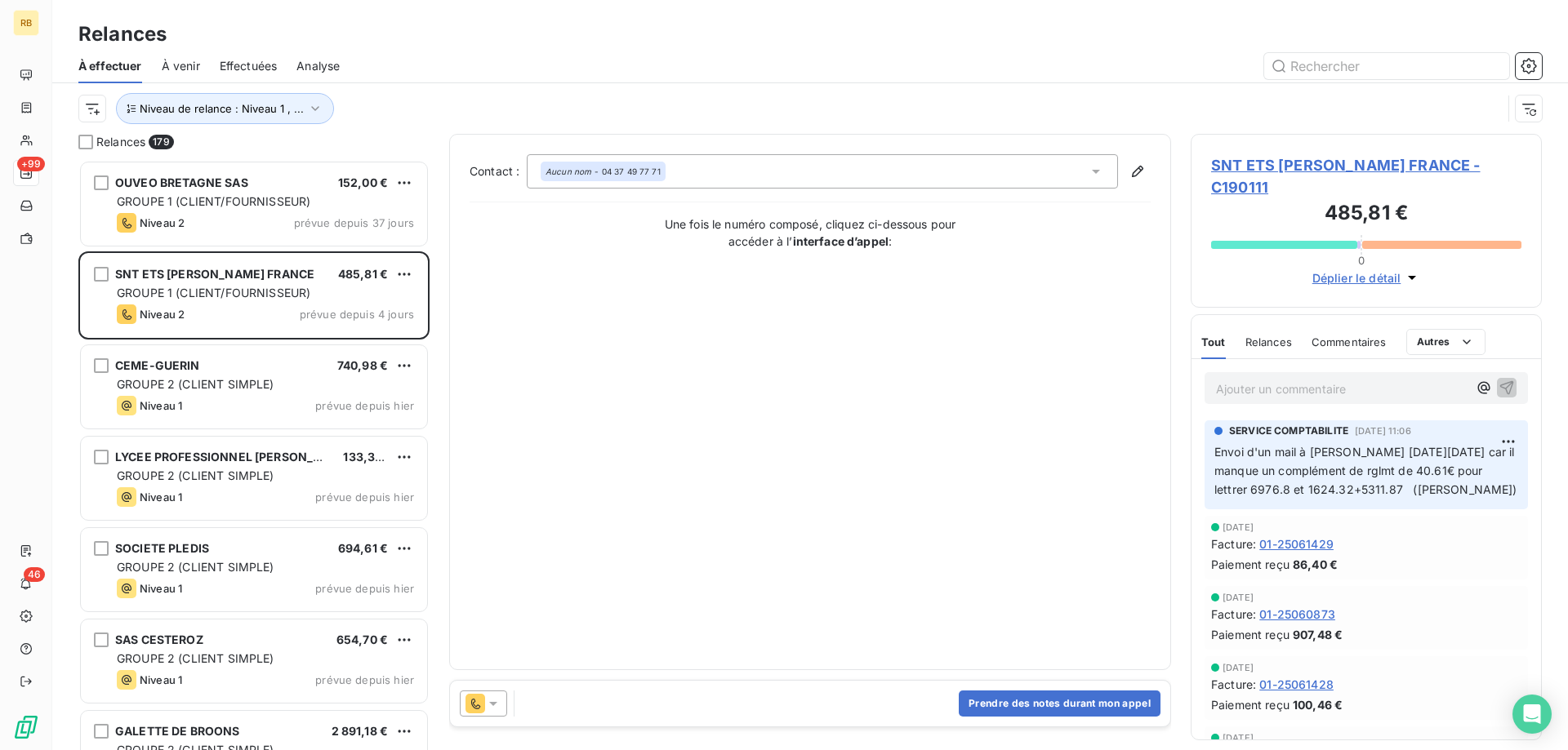
click at [490, 74] on div at bounding box center [950, 66] width 1182 height 27
click at [92, 117] on html "RB +99 46 Relances À effectuer À venir Effectuées Analyse Niveau de relance : N…" at bounding box center [784, 375] width 1568 height 750
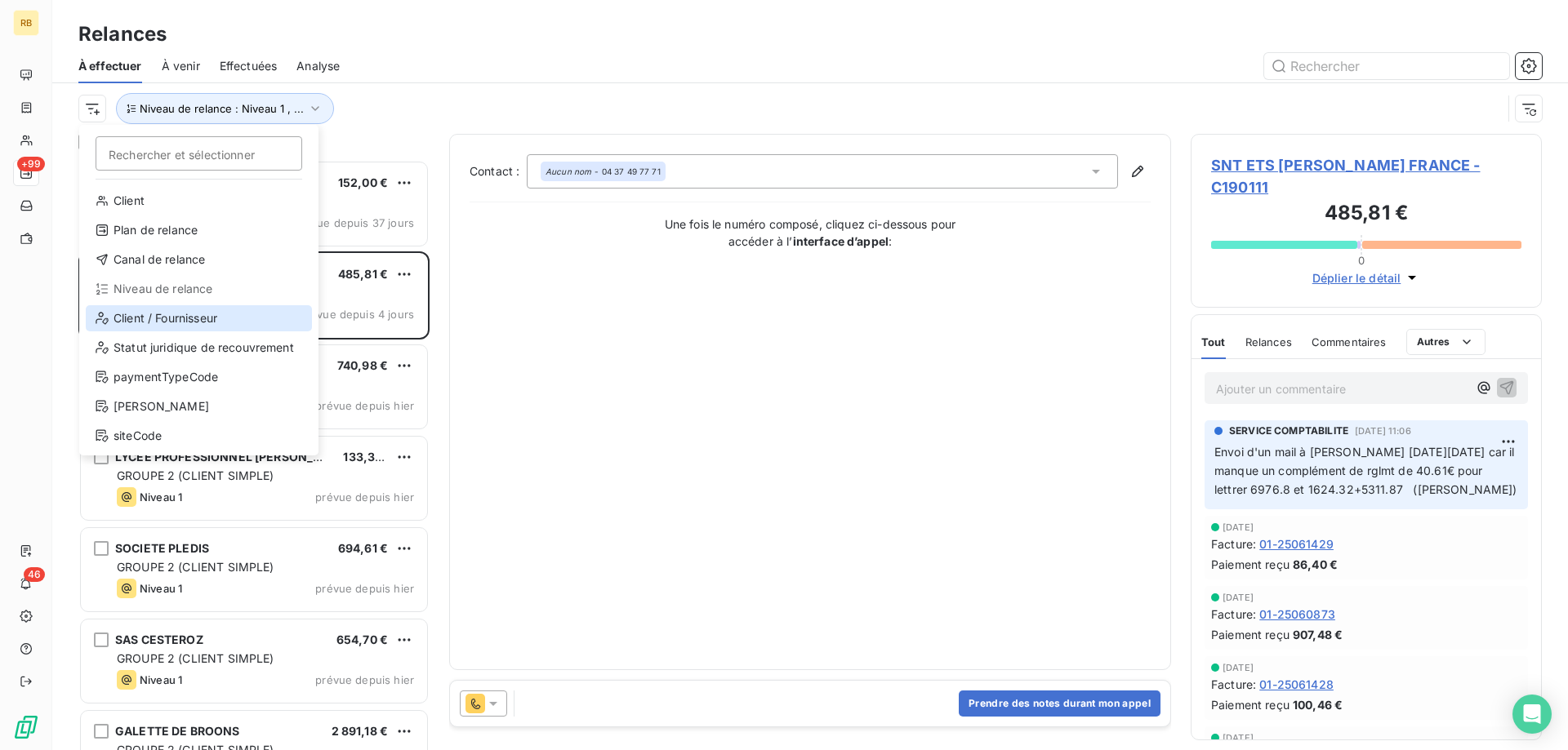
click at [161, 322] on div "Client / Fournisseur" at bounding box center [198, 319] width 226 height 27
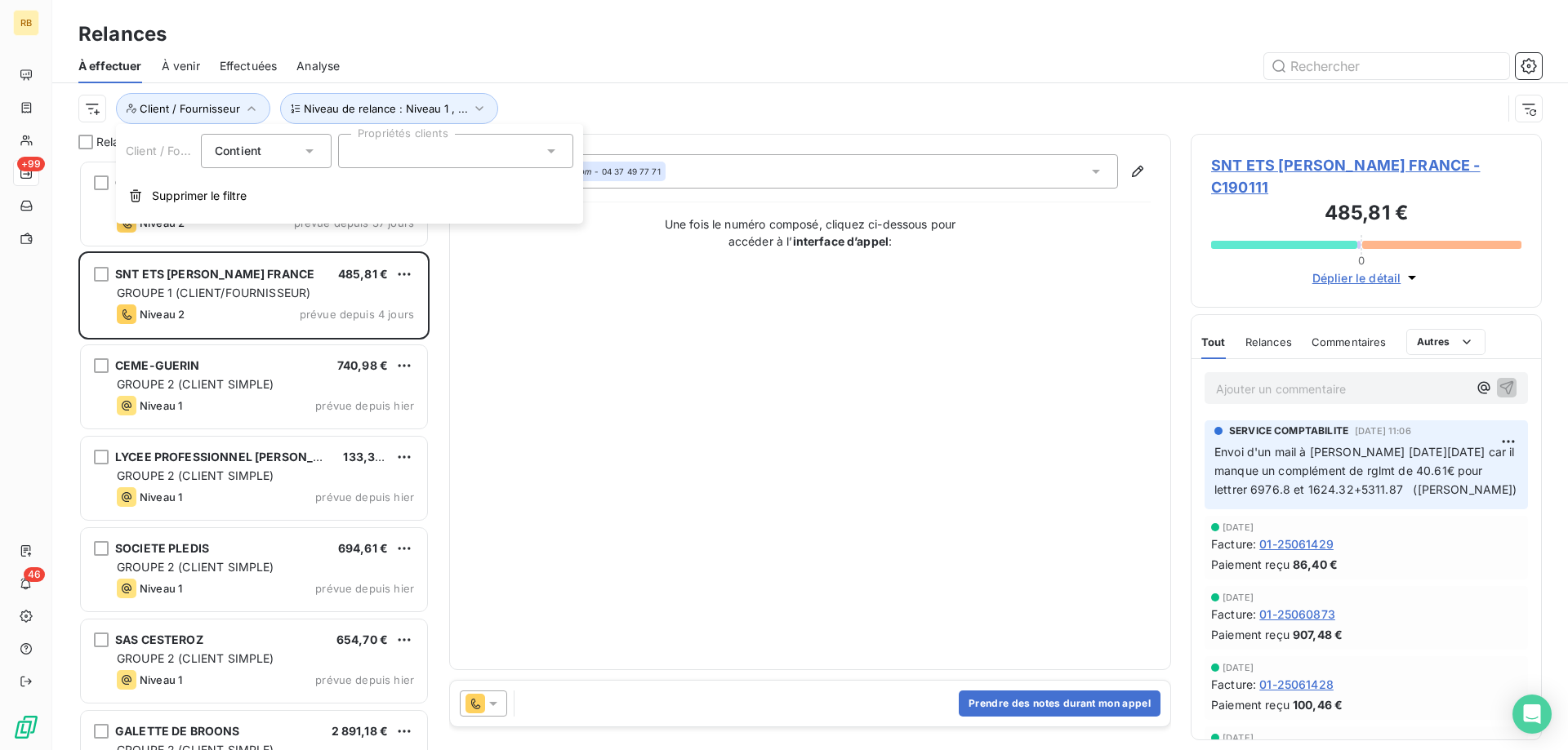
click at [470, 148] on div at bounding box center [456, 151] width 236 height 34
click at [576, 73] on div at bounding box center [950, 66] width 1182 height 27
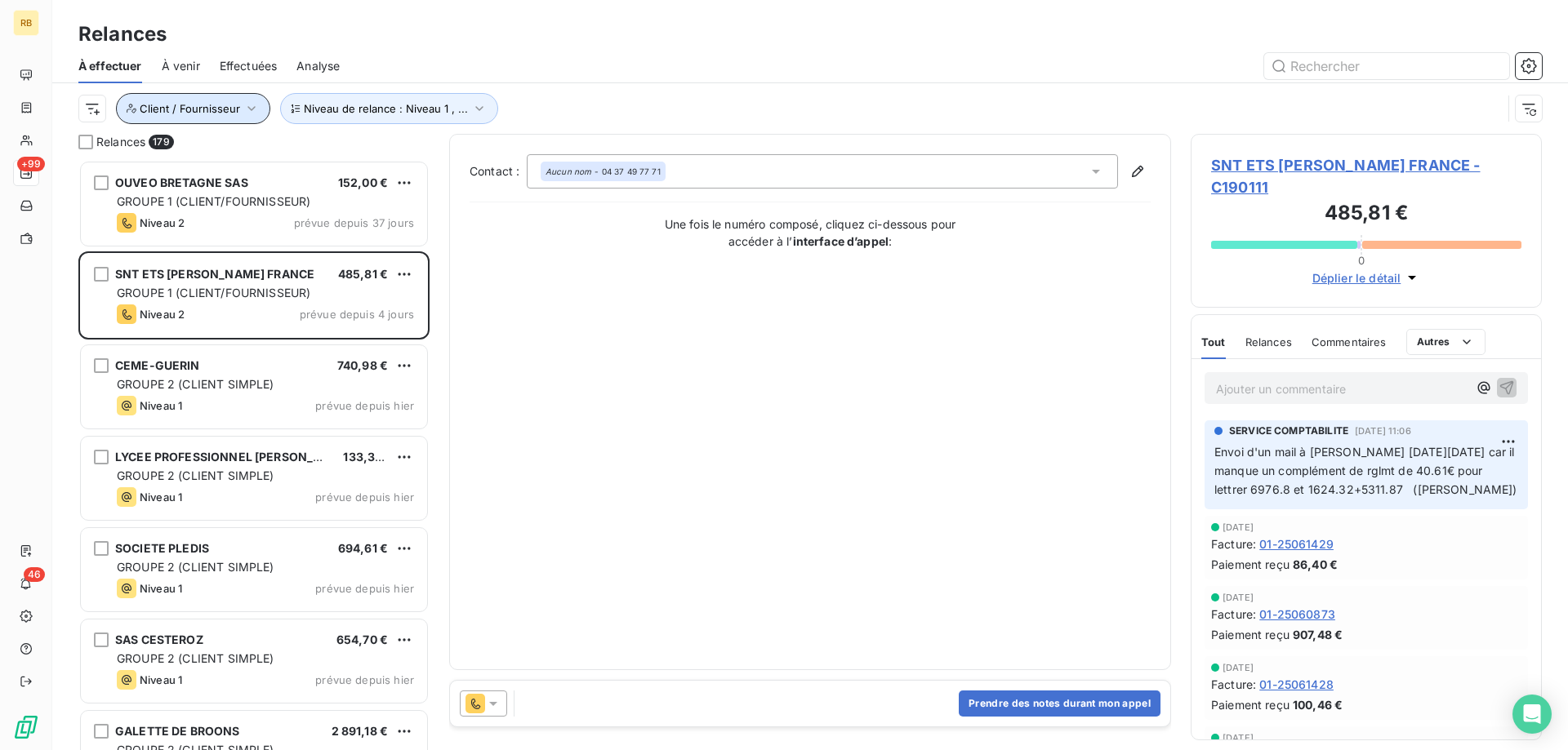
click at [195, 112] on span "Client / Fournisseur" at bounding box center [190, 108] width 101 height 13
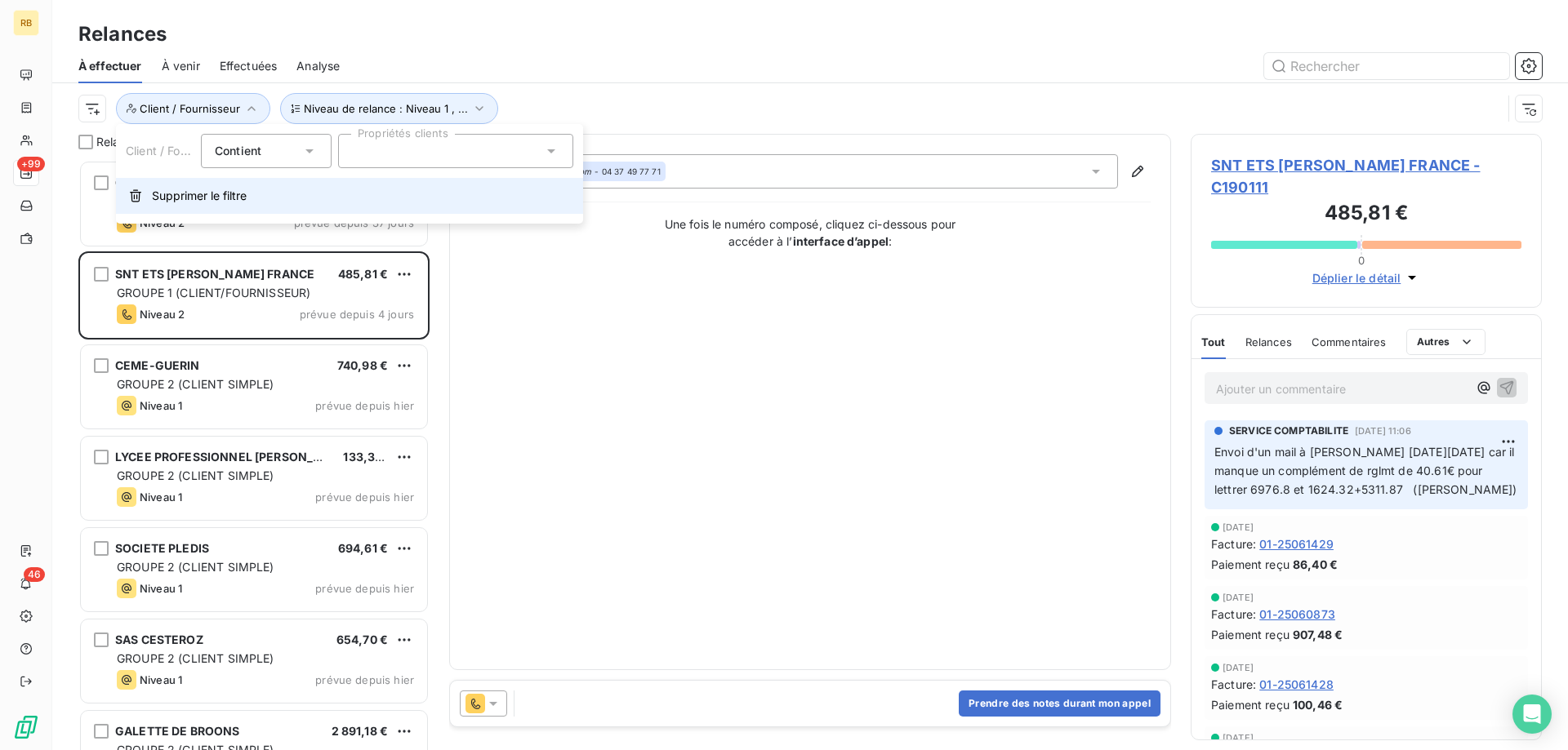
click at [148, 210] on button "Supprimer le filtre" at bounding box center [349, 196] width 467 height 36
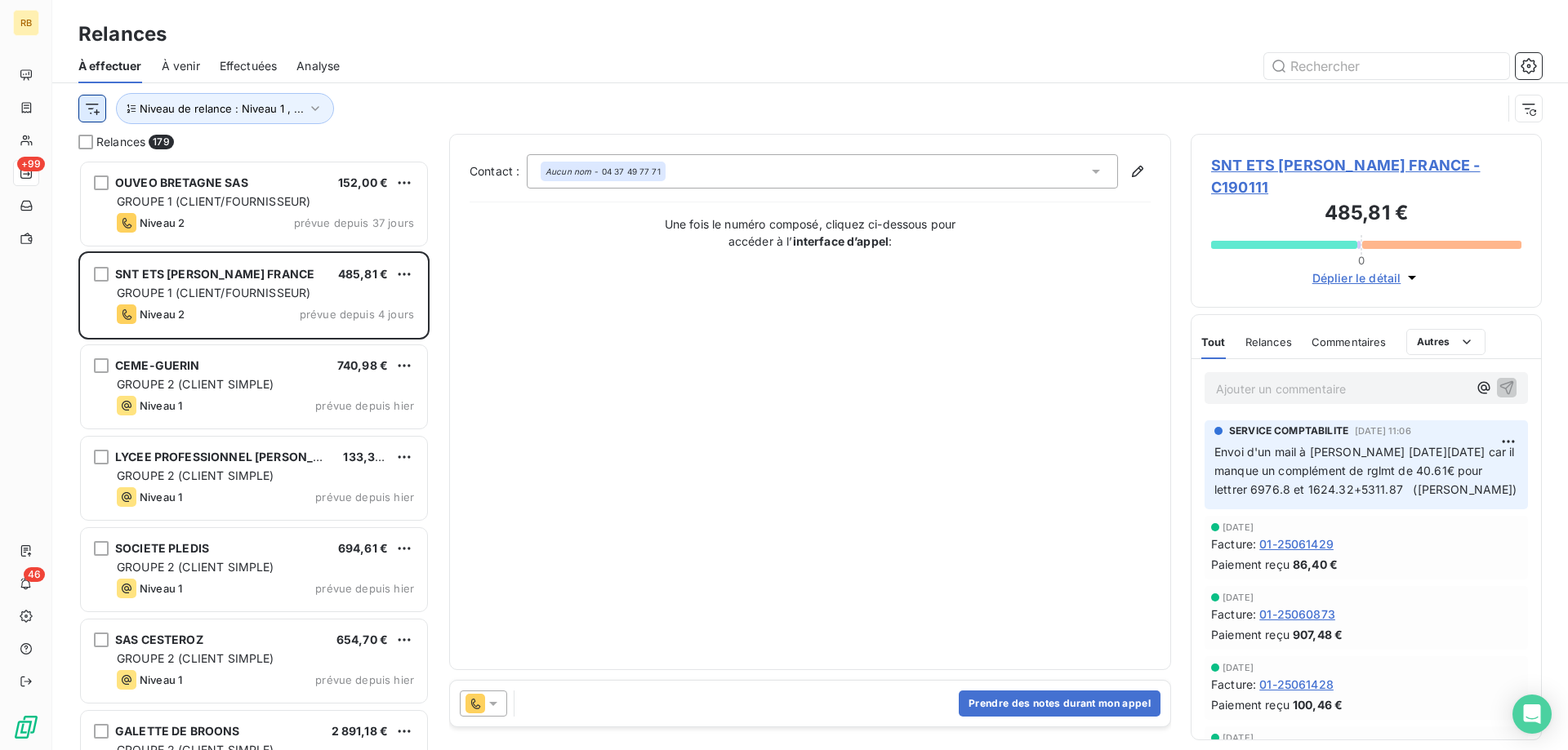
click at [99, 112] on html "RB +99 46 Relances À effectuer À venir Effectuées Analyse Niveau de relance : N…" at bounding box center [784, 375] width 1568 height 750
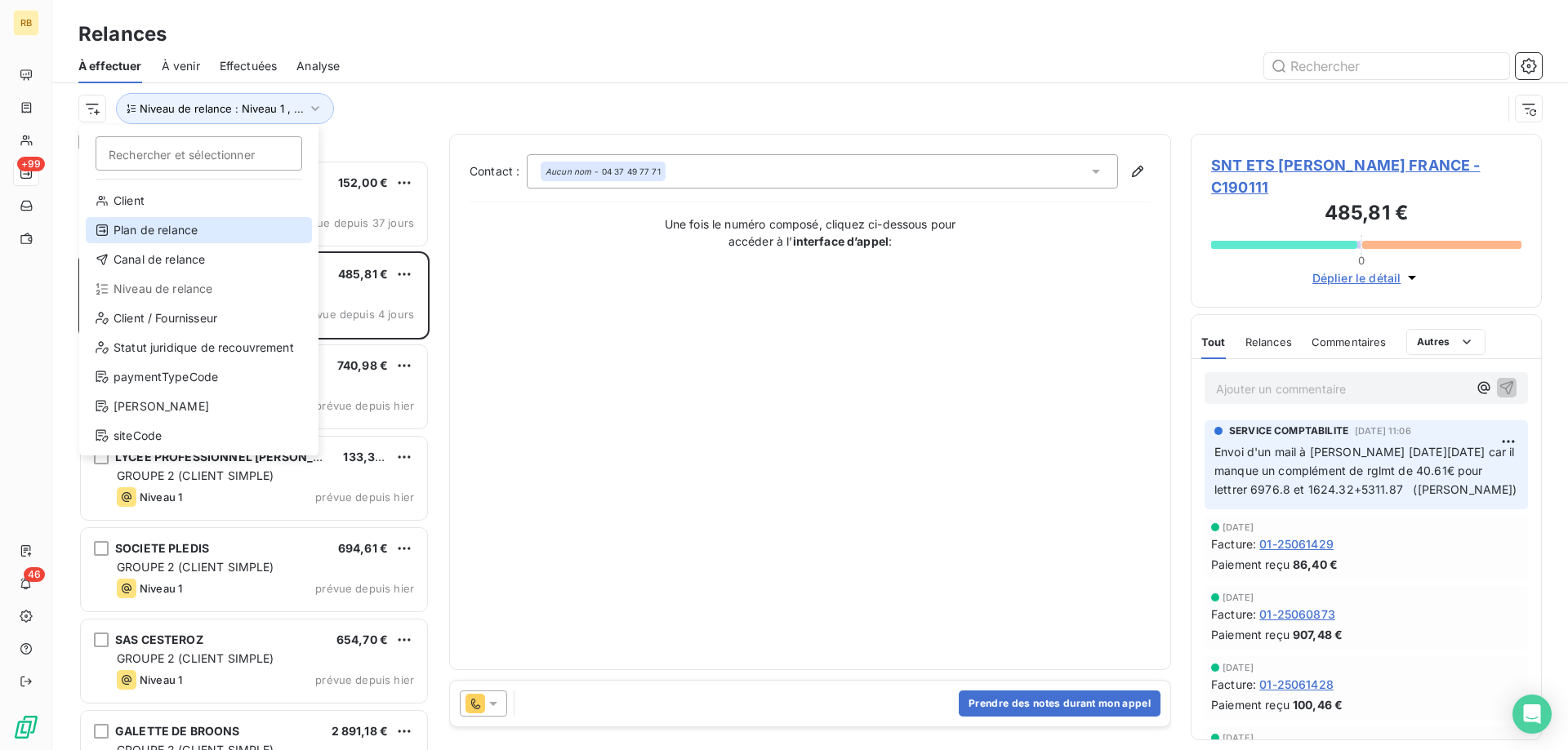
click at [134, 224] on div "Plan de relance" at bounding box center [198, 231] width 226 height 27
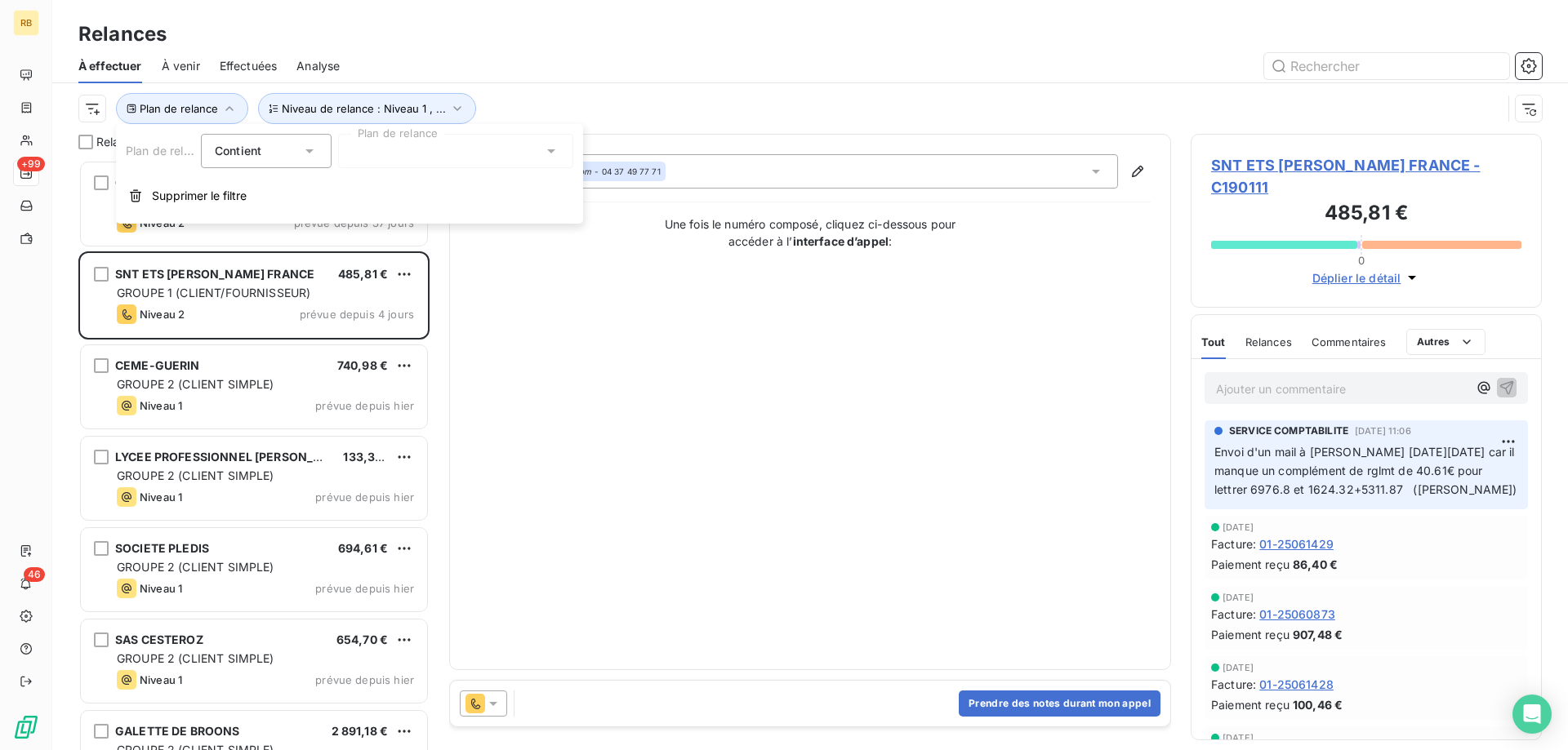
click at [410, 160] on div at bounding box center [456, 151] width 236 height 34
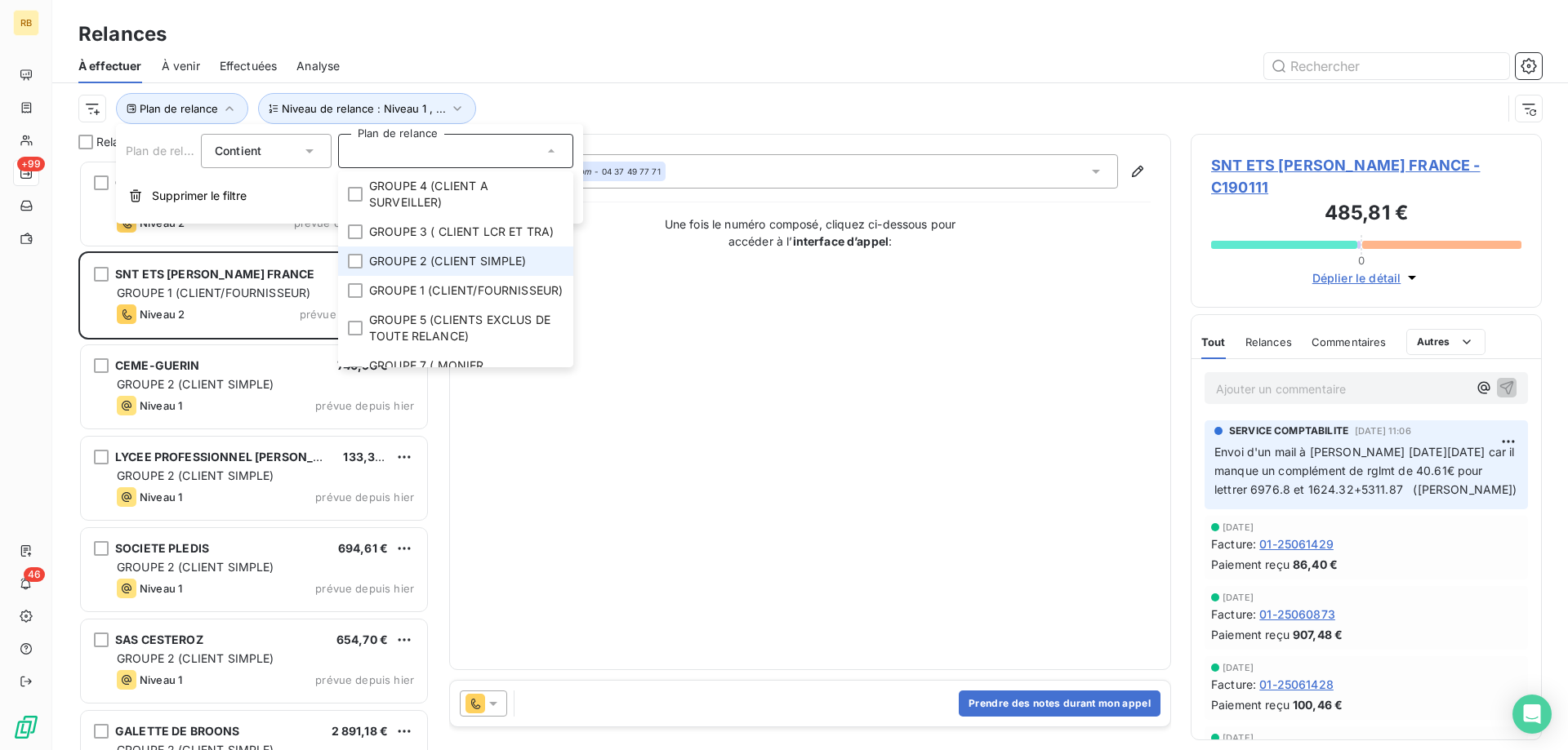
click at [369, 254] on span "GROUPE 2 (CLIENT SIMPLE)" at bounding box center [448, 261] width 158 height 16
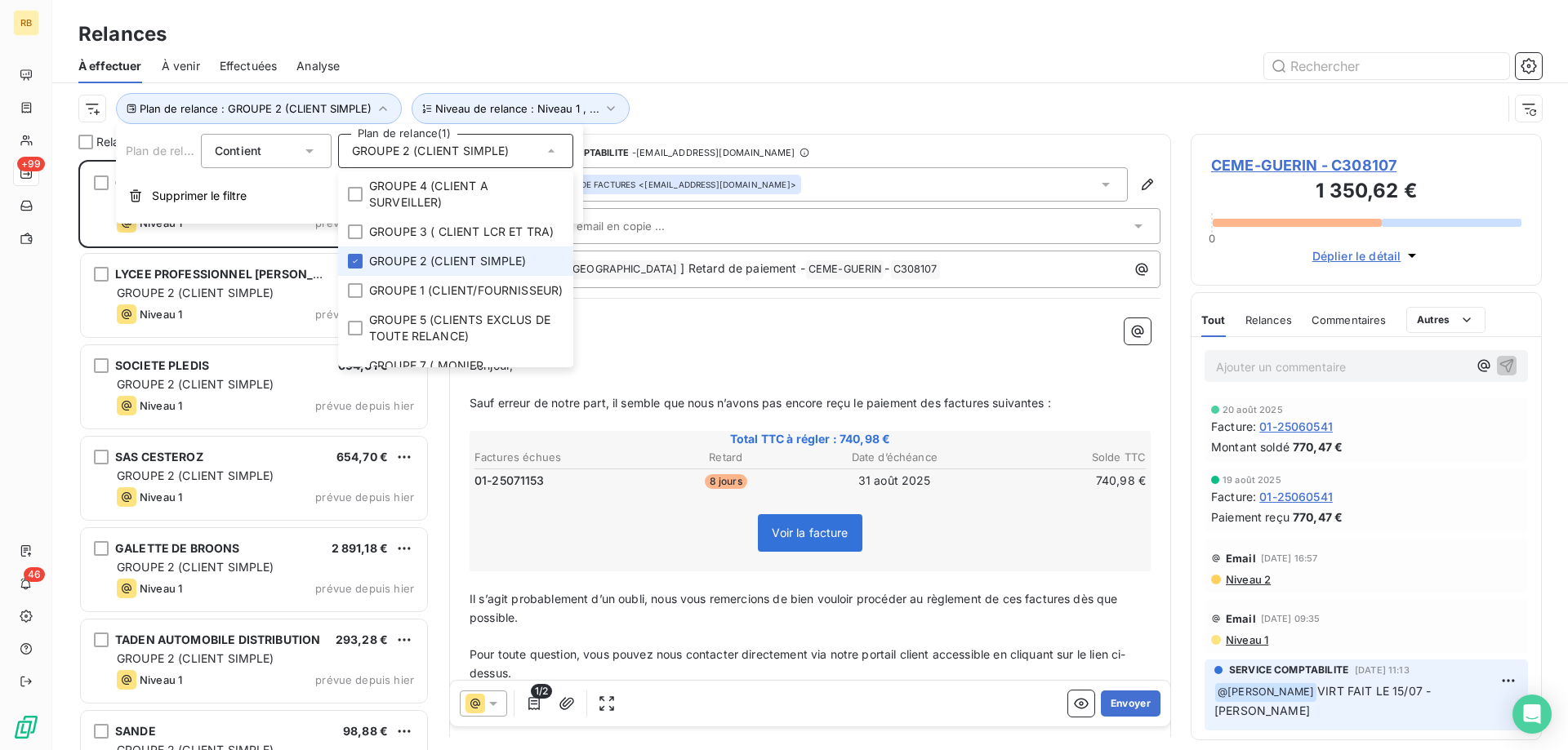
scroll to position [591, 351]
click at [695, 34] on div "Relances" at bounding box center [810, 34] width 1516 height 29
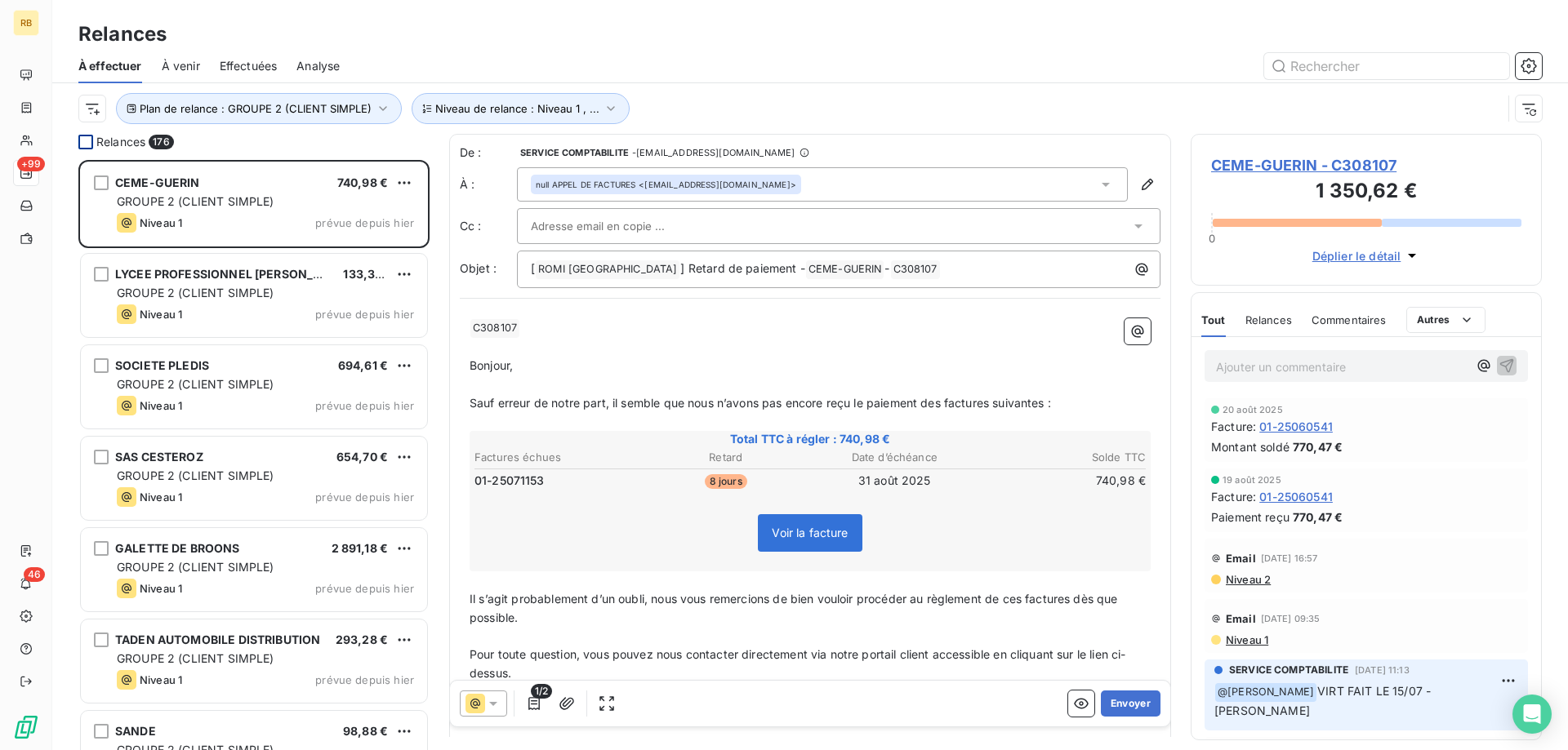
click at [87, 142] on div at bounding box center [85, 141] width 14 height 14
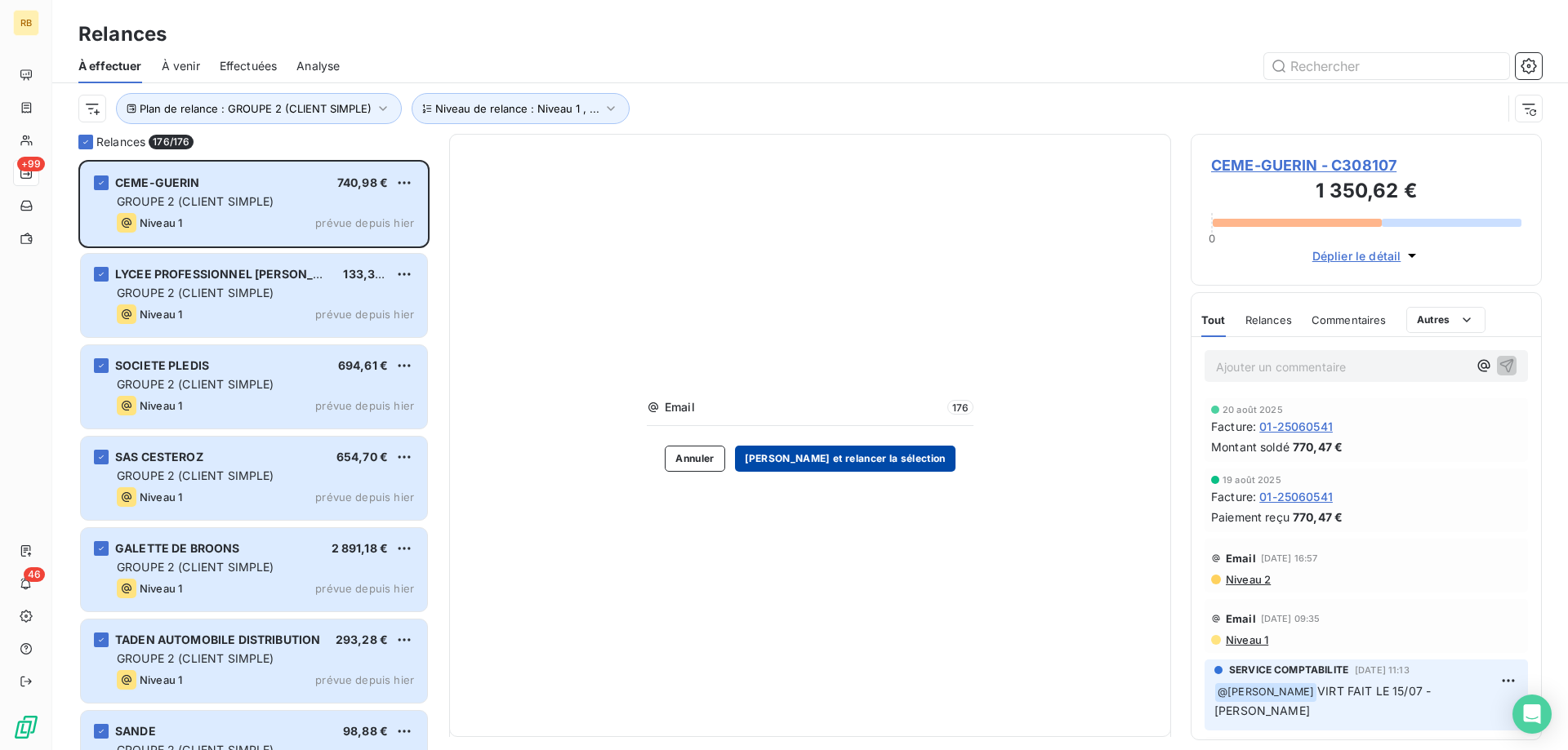
click at [866, 458] on button "[PERSON_NAME] et relancer la sélection" at bounding box center [845, 459] width 220 height 27
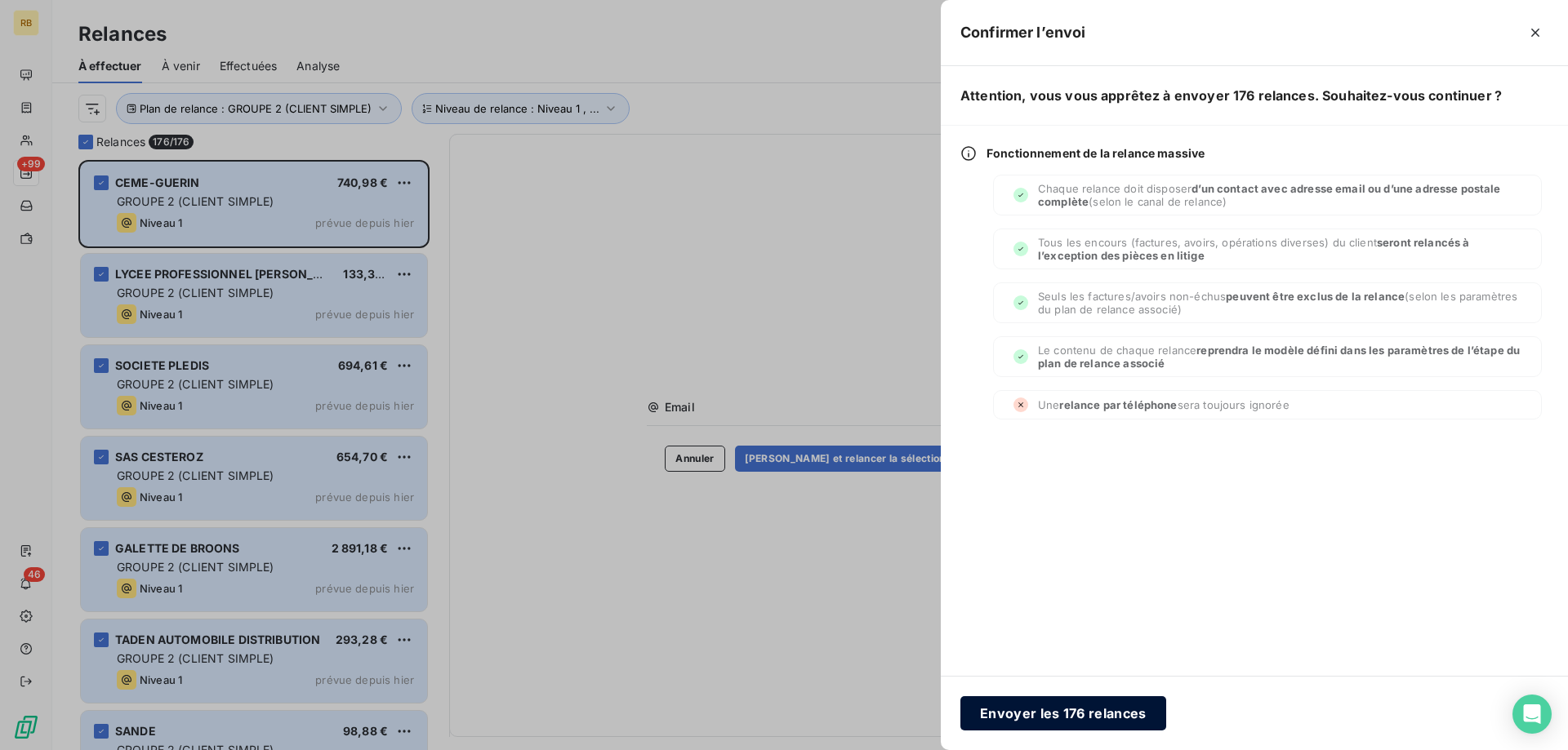
click at [1056, 721] on button "Envoyer les 176 relances" at bounding box center [1063, 713] width 206 height 34
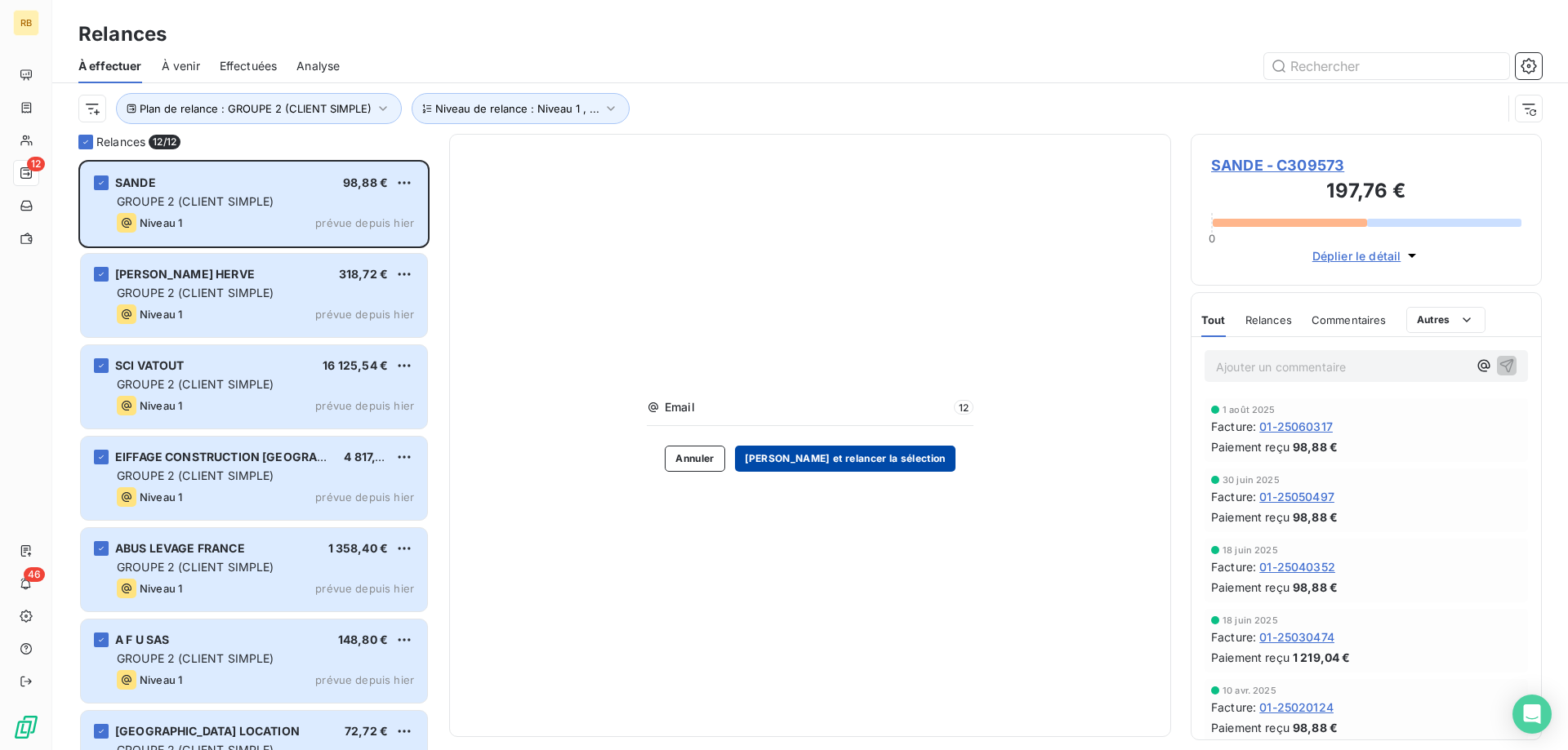
click at [898, 455] on button "[PERSON_NAME] et relancer la sélection" at bounding box center [845, 459] width 220 height 27
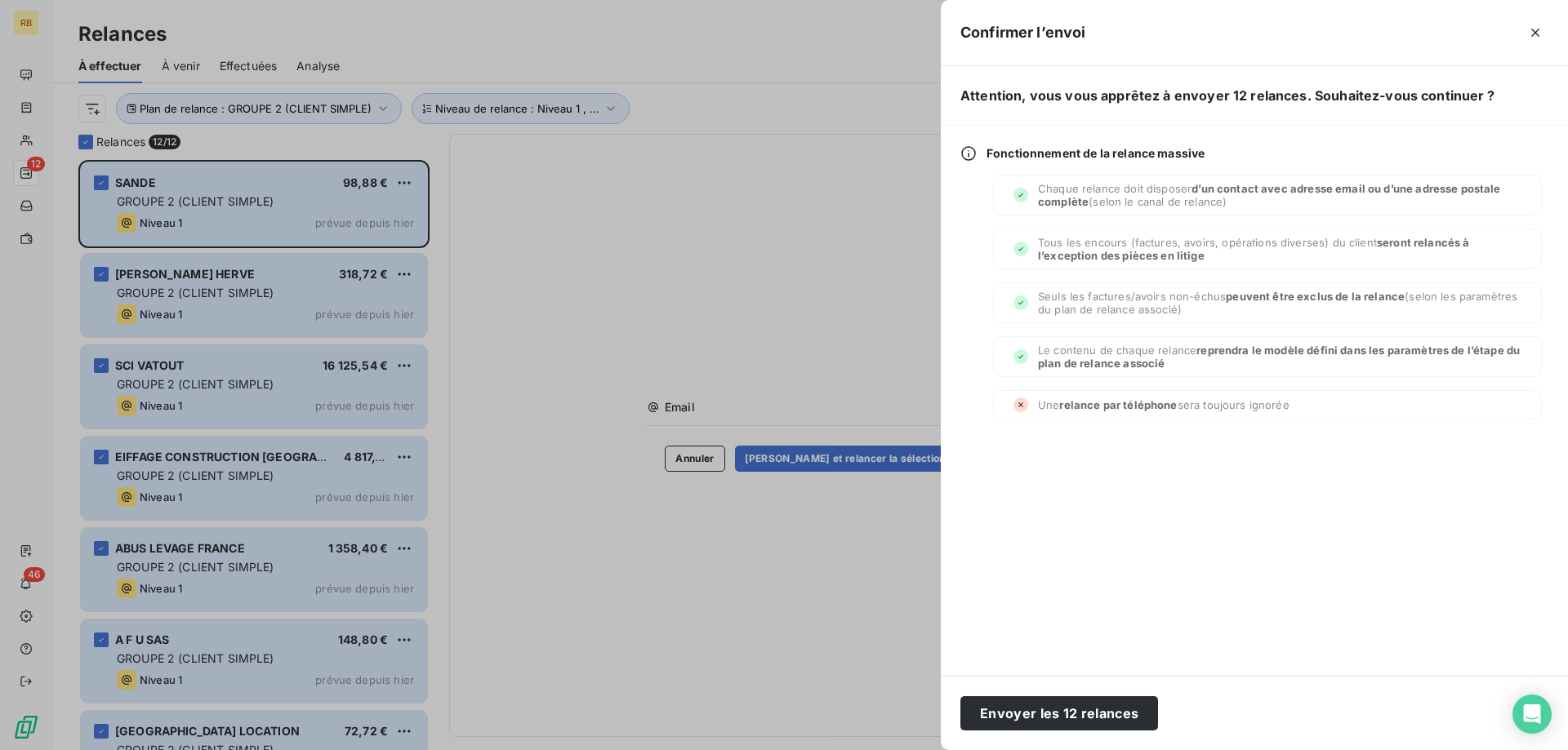
click at [802, 548] on div at bounding box center [784, 375] width 1568 height 750
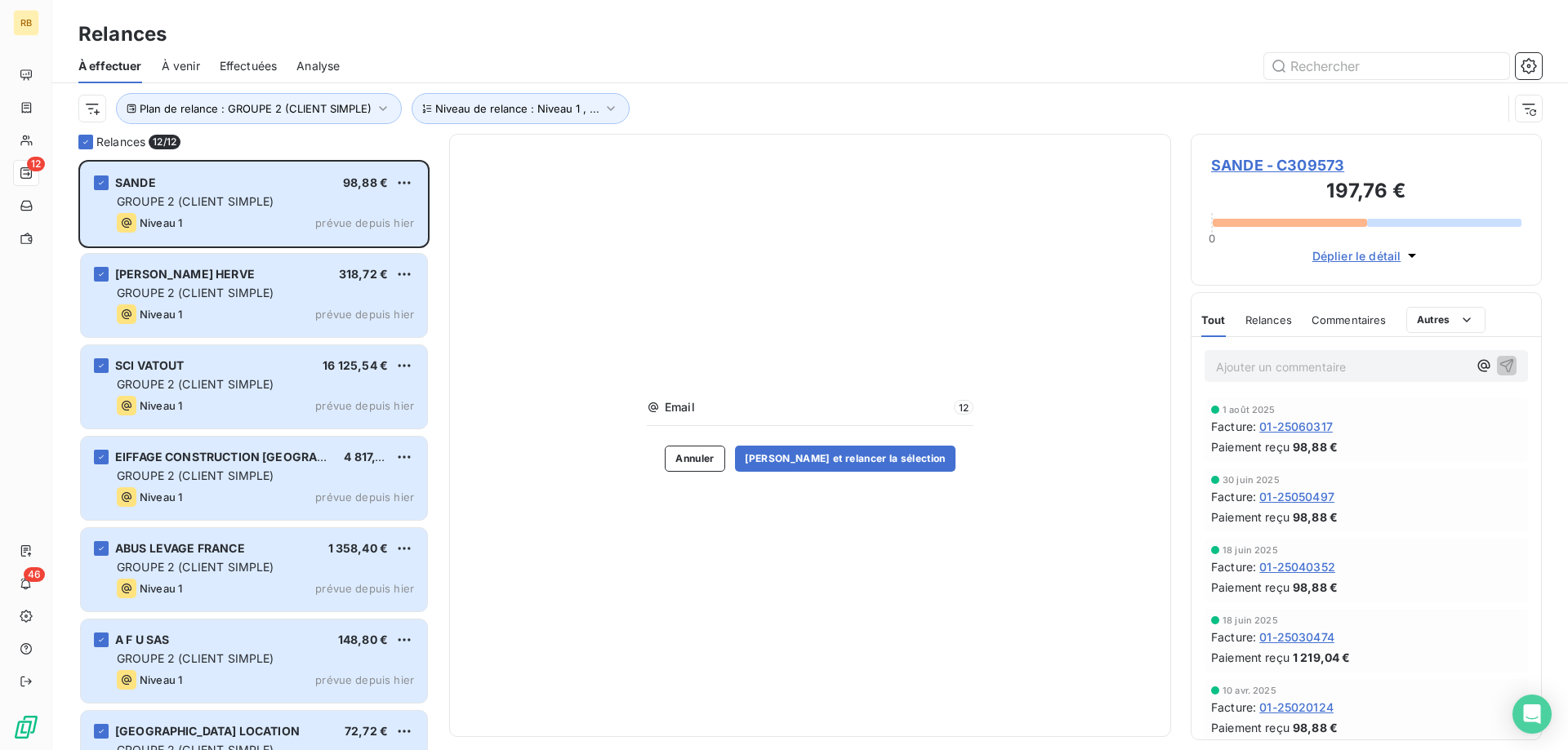
click at [479, 265] on div "Email 12 Annuler [PERSON_NAME] et relancer la sélection" at bounding box center [810, 435] width 722 height 603
click at [84, 141] on icon at bounding box center [85, 141] width 9 height 9
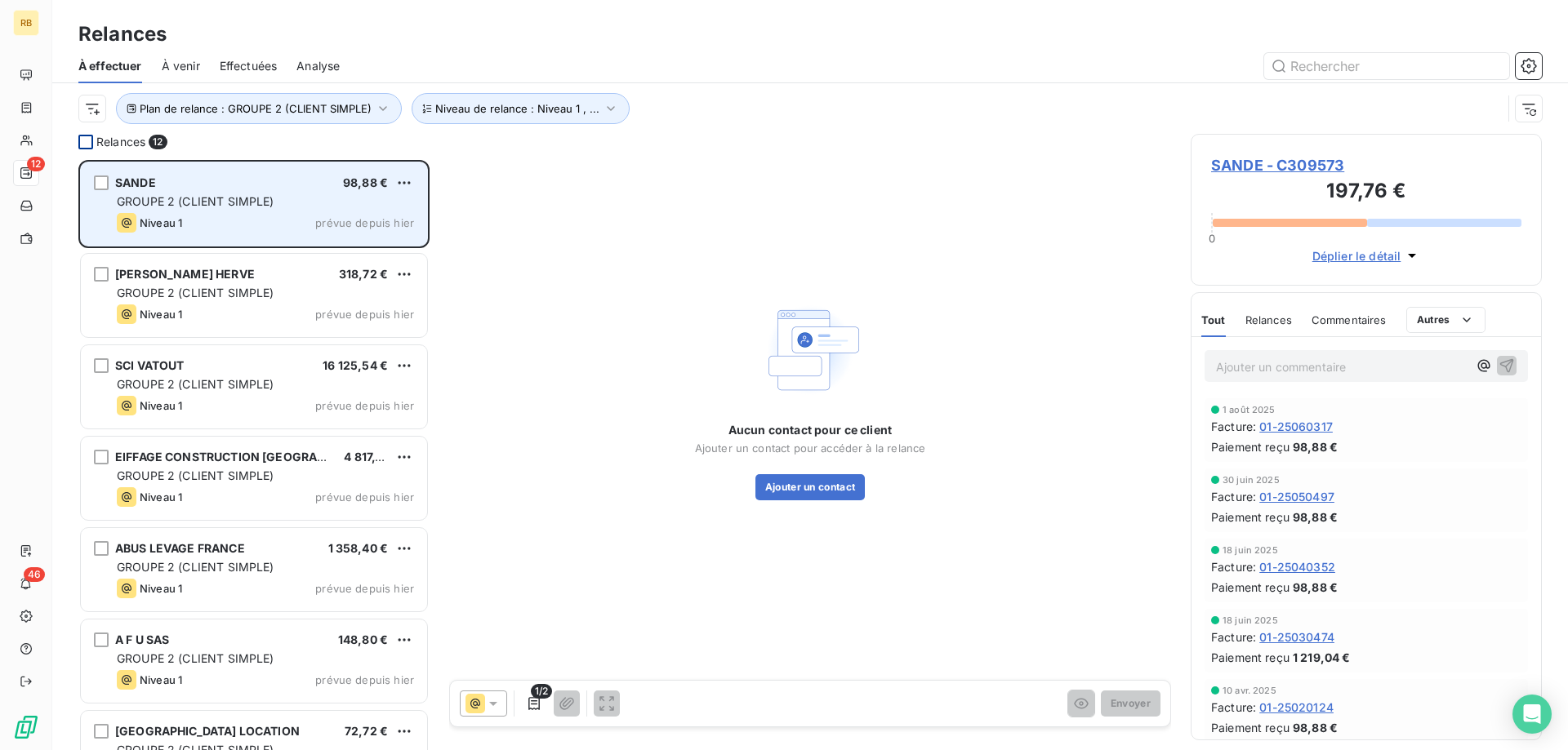
click at [232, 195] on div "GROUPE 2 (CLIENT SIMPLE)" at bounding box center [265, 201] width 297 height 16
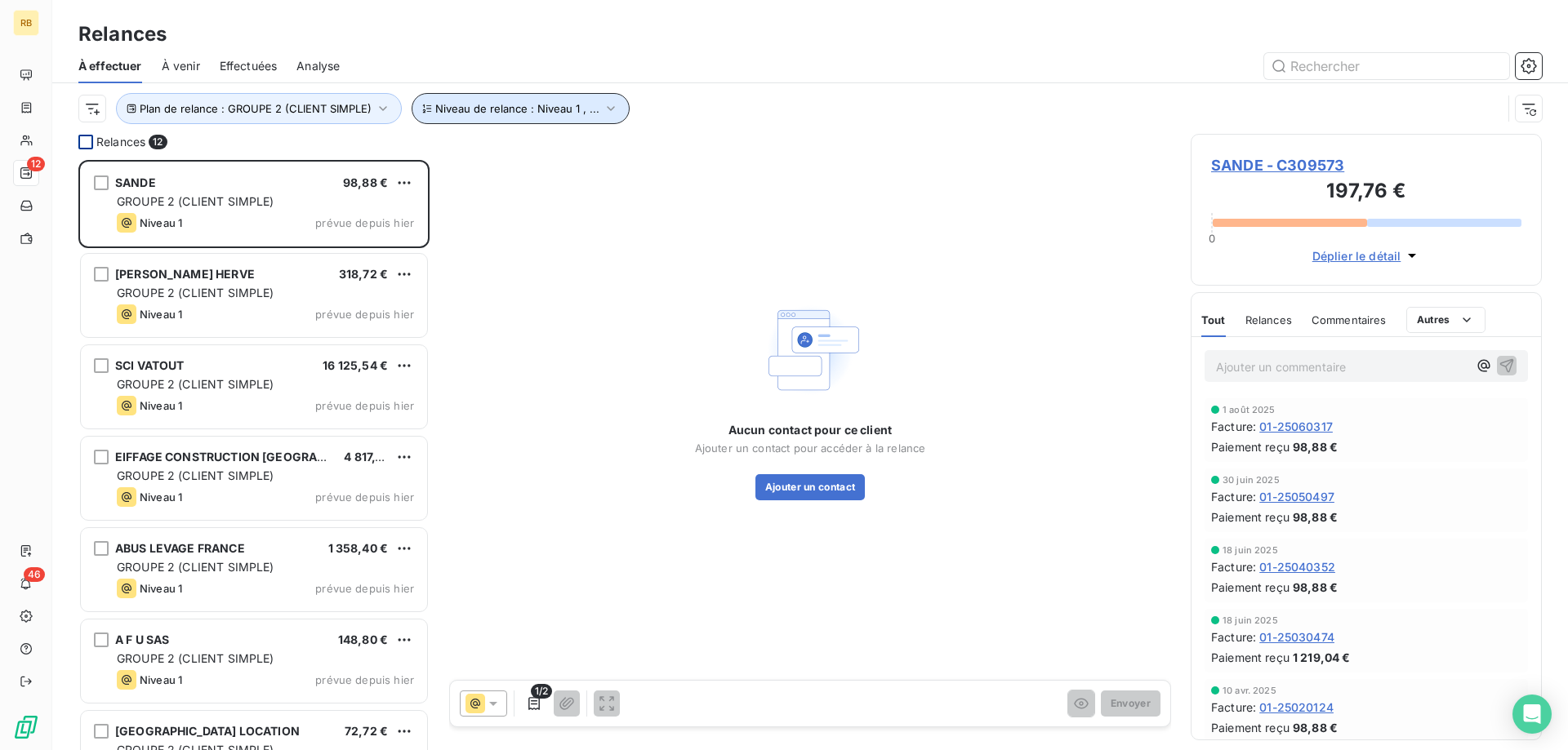
click at [556, 111] on span "Niveau de relance : Niveau 1 , ..." at bounding box center [517, 108] width 164 height 13
click at [699, 84] on div "Plan de relance : GROUPE 2 (CLIENT SIMPLE) Niveau de relance : Niveau 1 , ..." at bounding box center [810, 108] width 1464 height 50
click at [562, 105] on span "Niveau de relance : Niveau 1 , ..." at bounding box center [517, 108] width 164 height 13
click at [723, 99] on div "Plan de relance : GROUPE 2 (CLIENT SIMPLE) Niveau de relance : Niveau 1 , ..." at bounding box center [790, 108] width 1424 height 31
click at [812, 481] on button "Ajouter un contact" at bounding box center [810, 488] width 110 height 27
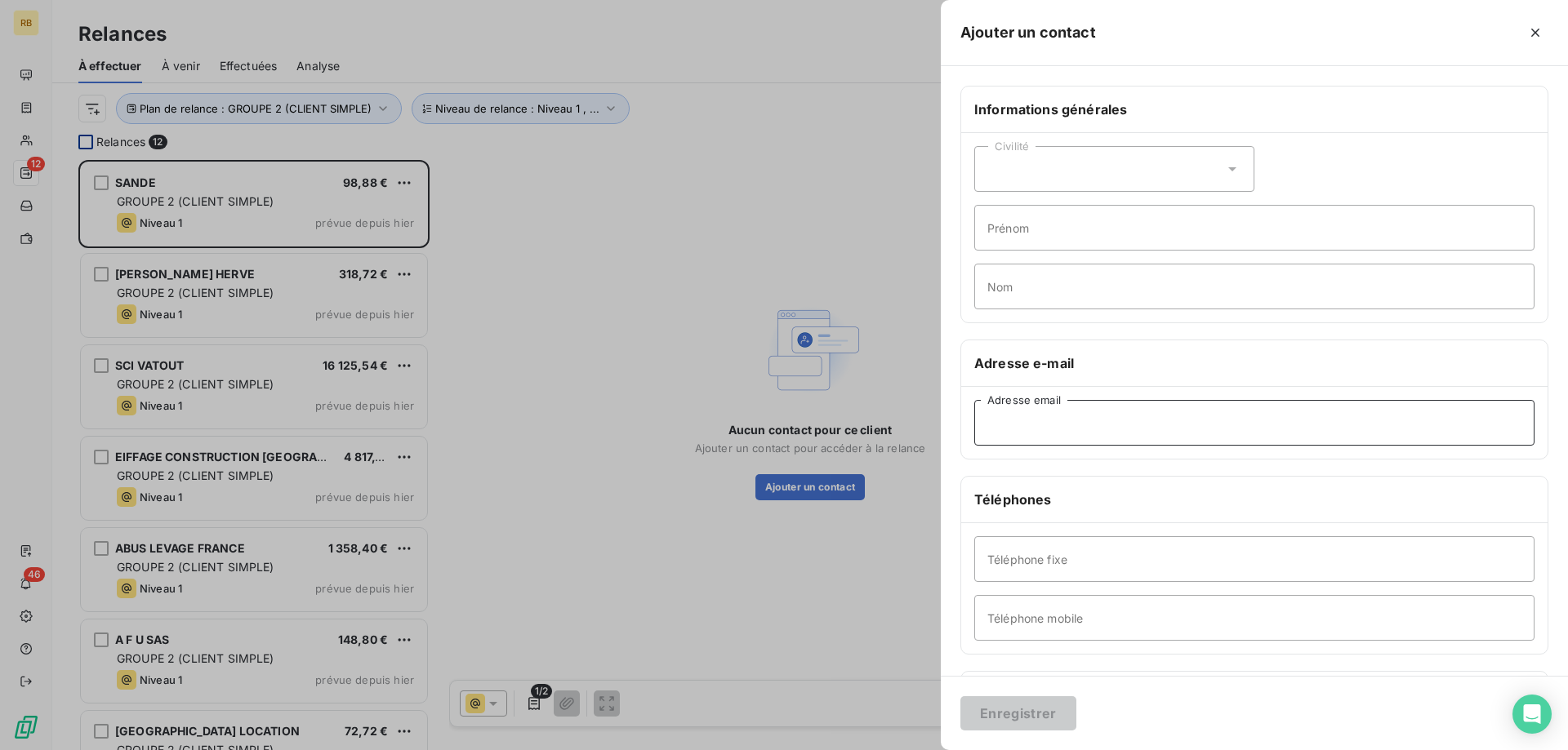
click at [1035, 410] on input "Adresse email" at bounding box center [1255, 422] width 560 height 46
paste input "[EMAIL_ADDRESS][DOMAIN_NAME]"
type input "[EMAIL_ADDRESS][DOMAIN_NAME]"
click at [1023, 716] on button "Enregistrer" at bounding box center [1018, 713] width 116 height 34
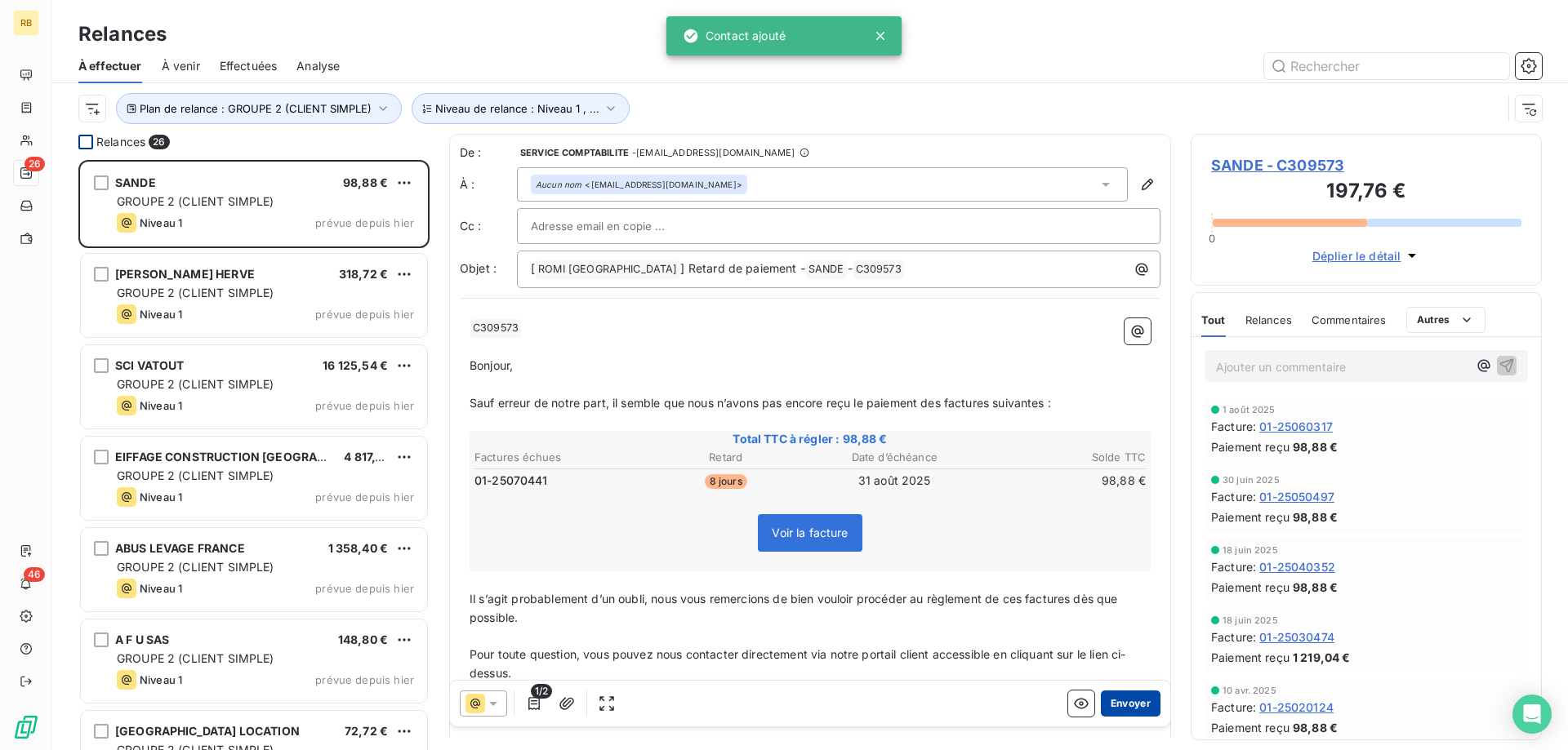
click at [1134, 703] on button "Envoyer" at bounding box center [1130, 703] width 60 height 27
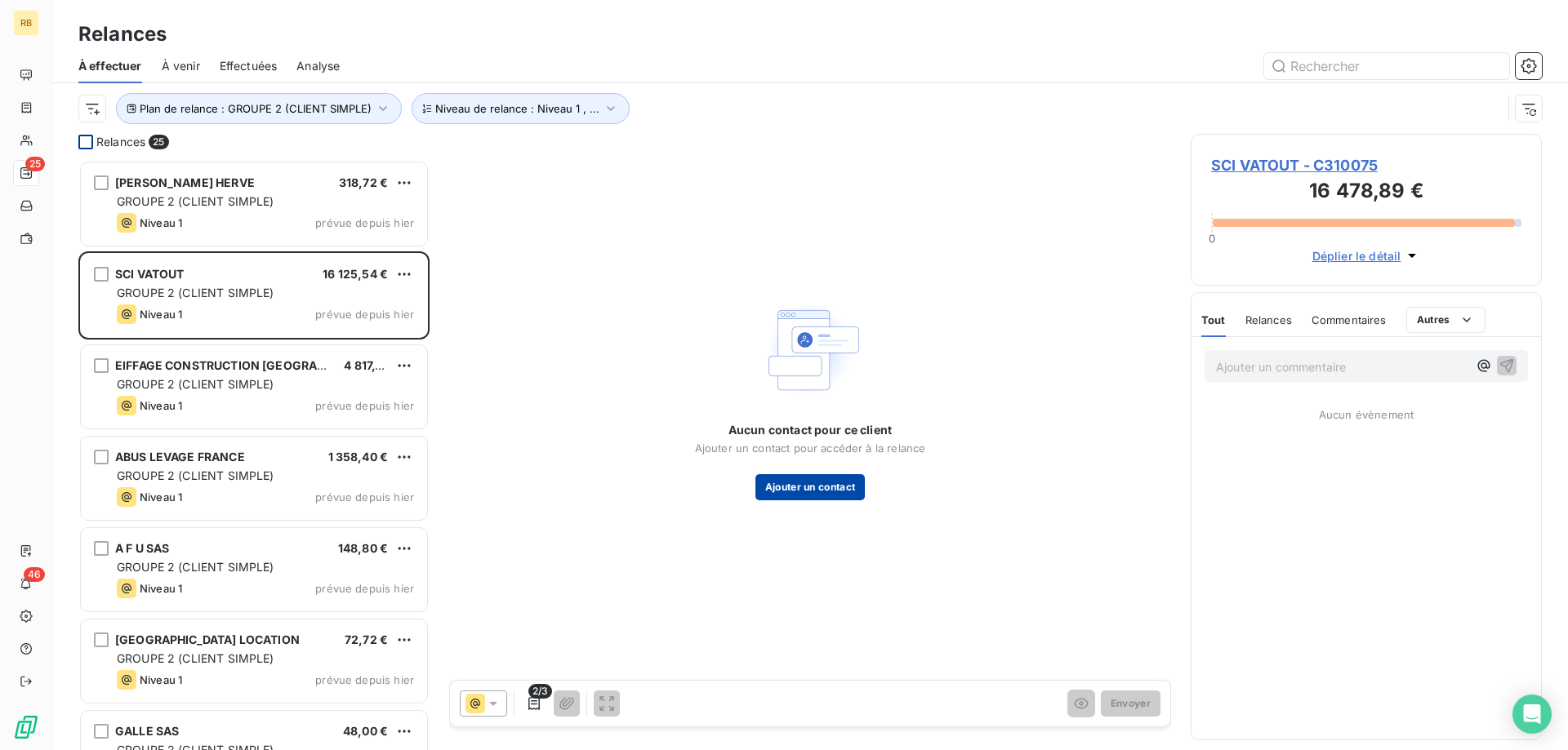
click at [820, 487] on button "Ajouter un contact" at bounding box center [810, 488] width 110 height 27
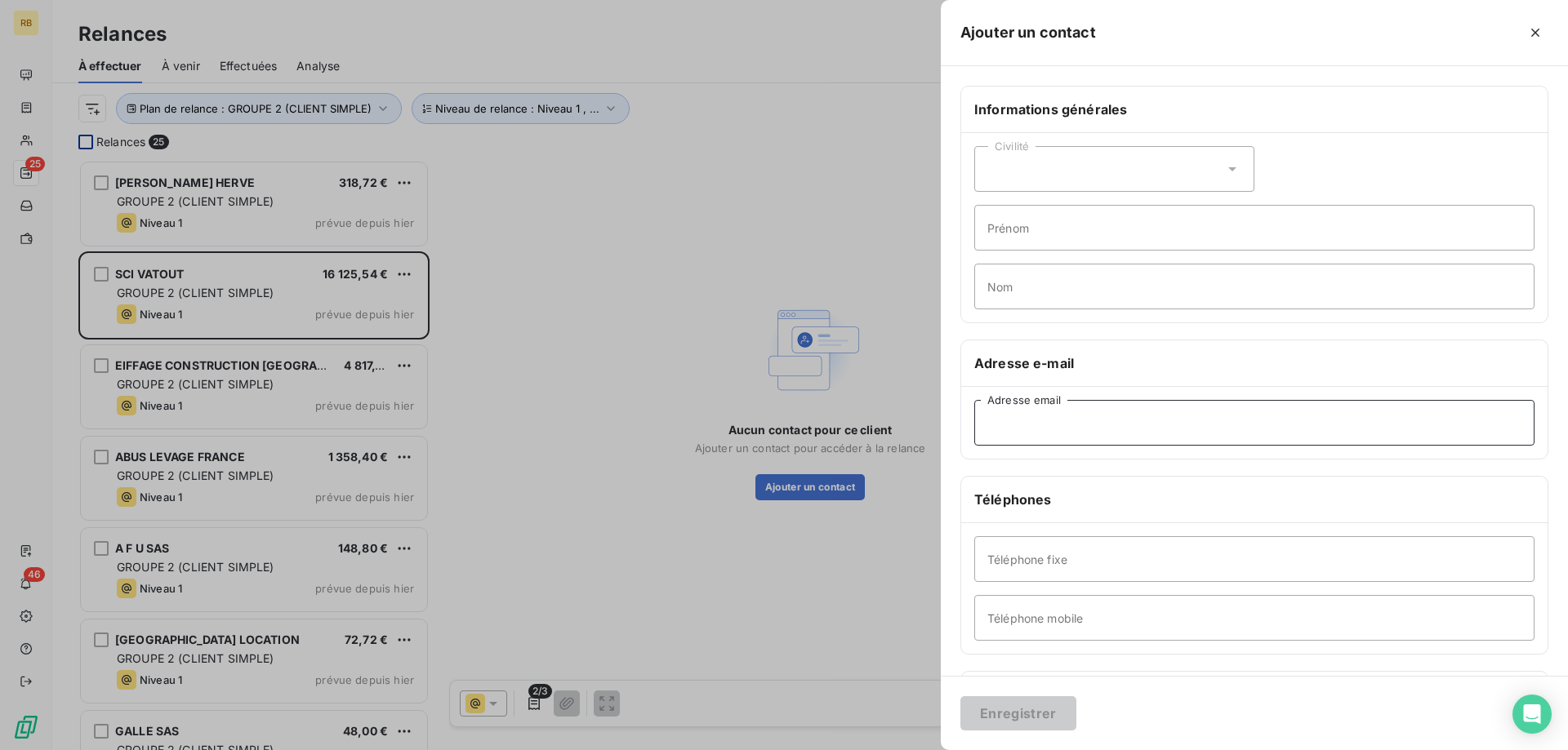
click at [1051, 426] on input "Adresse email" at bounding box center [1255, 422] width 560 height 46
paste input "[EMAIL_ADDRESS][DOMAIN_NAME]"
type input "[EMAIL_ADDRESS][DOMAIN_NAME]"
click at [1016, 714] on button "Enregistrer" at bounding box center [1018, 713] width 116 height 34
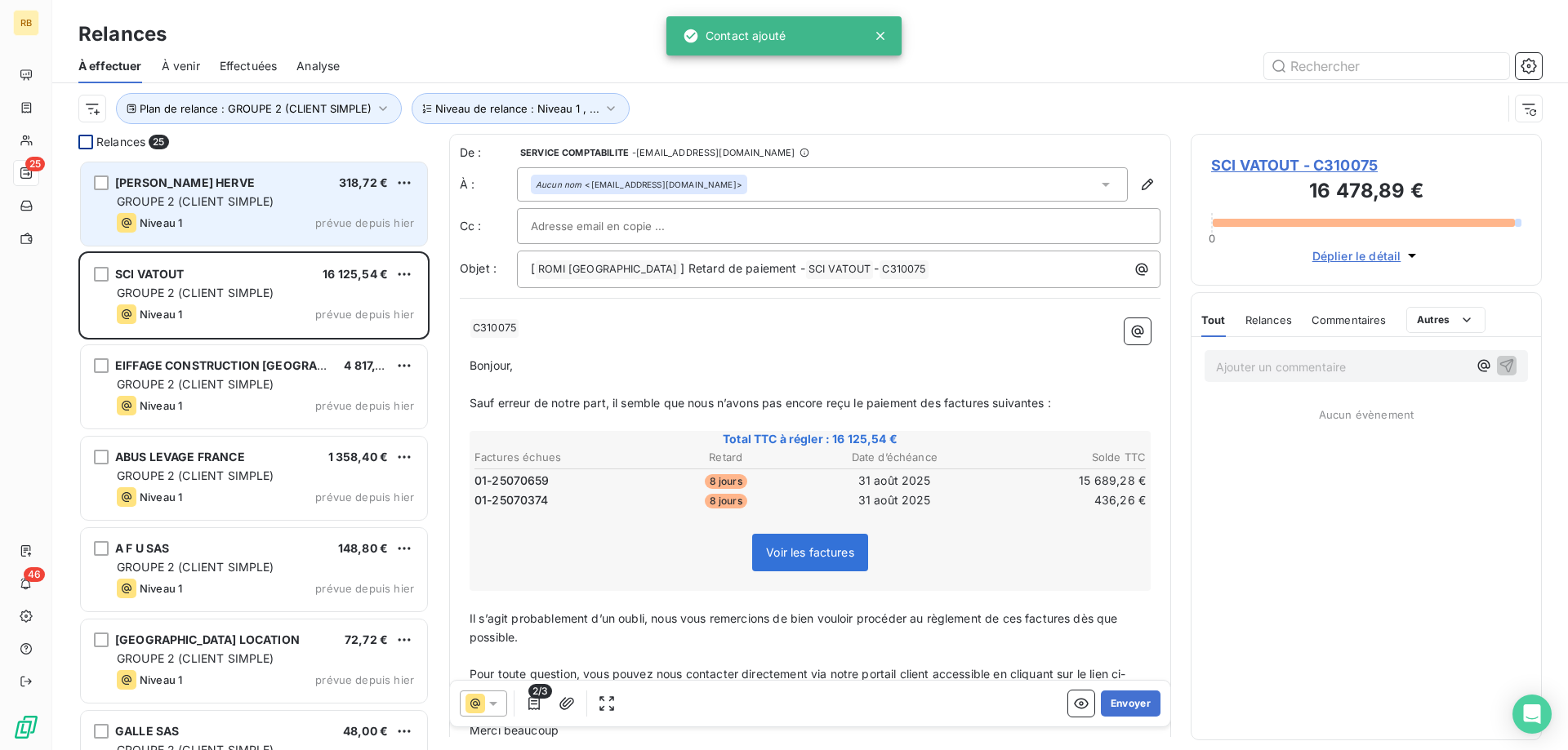
click at [226, 216] on div "Niveau 1 prévue depuis hier" at bounding box center [265, 222] width 297 height 20
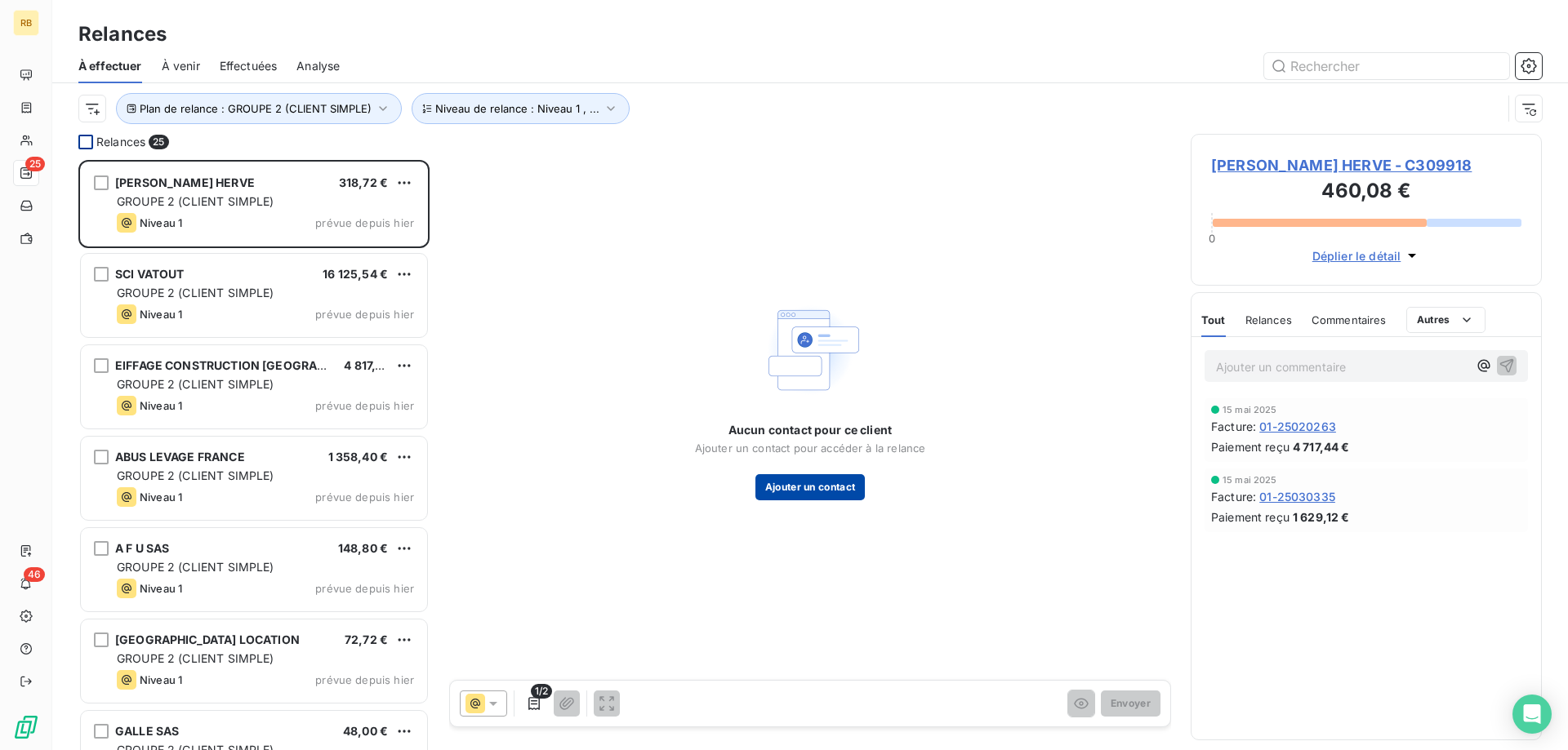
click at [809, 487] on button "Ajouter un contact" at bounding box center [810, 488] width 110 height 27
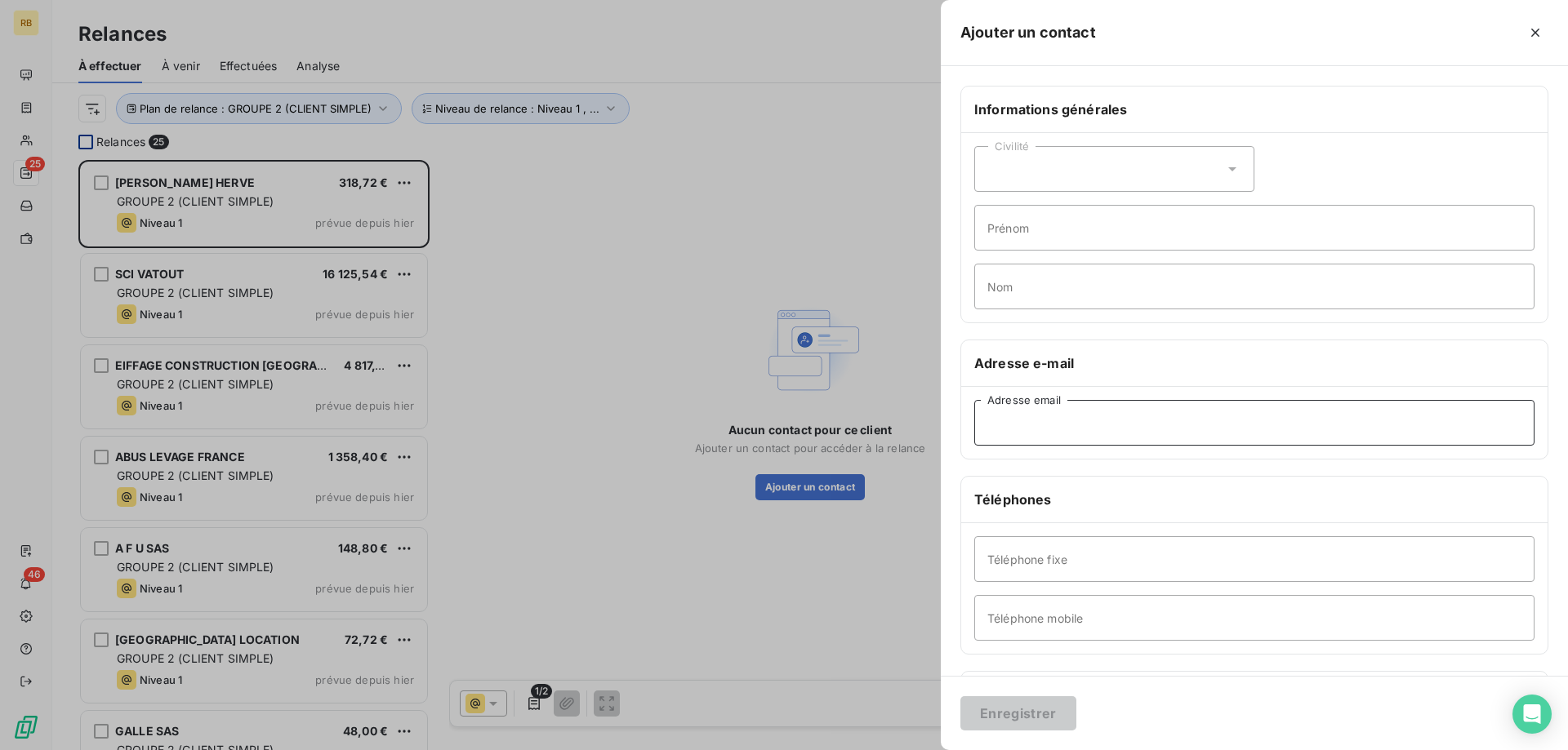
click at [1063, 416] on input "Adresse email" at bounding box center [1255, 422] width 560 height 46
paste input "[EMAIL_ADDRESS][PERSON_NAME][DOMAIN_NAME]"
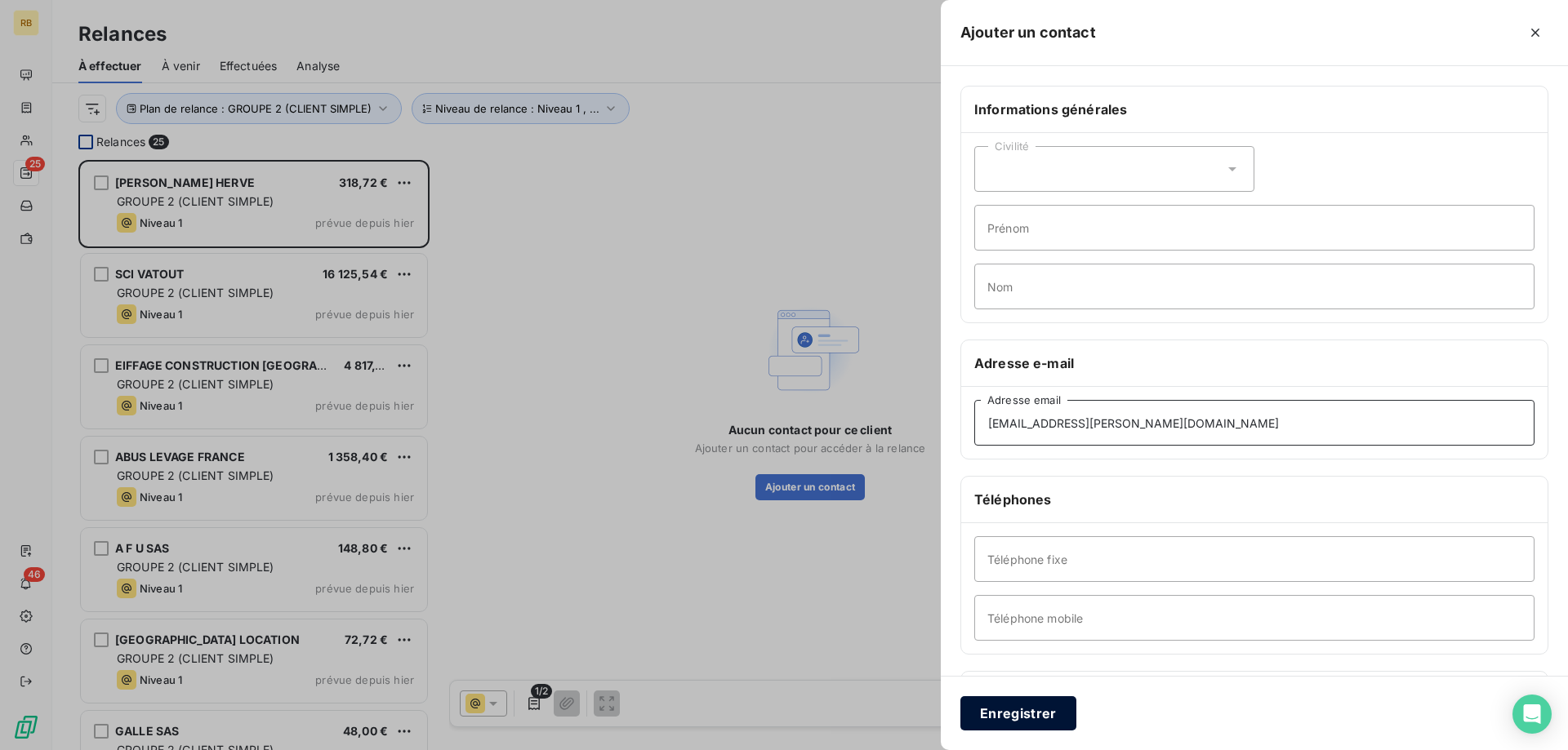
type input "[EMAIL_ADDRESS][PERSON_NAME][DOMAIN_NAME]"
click at [1038, 707] on button "Enregistrer" at bounding box center [1018, 713] width 116 height 34
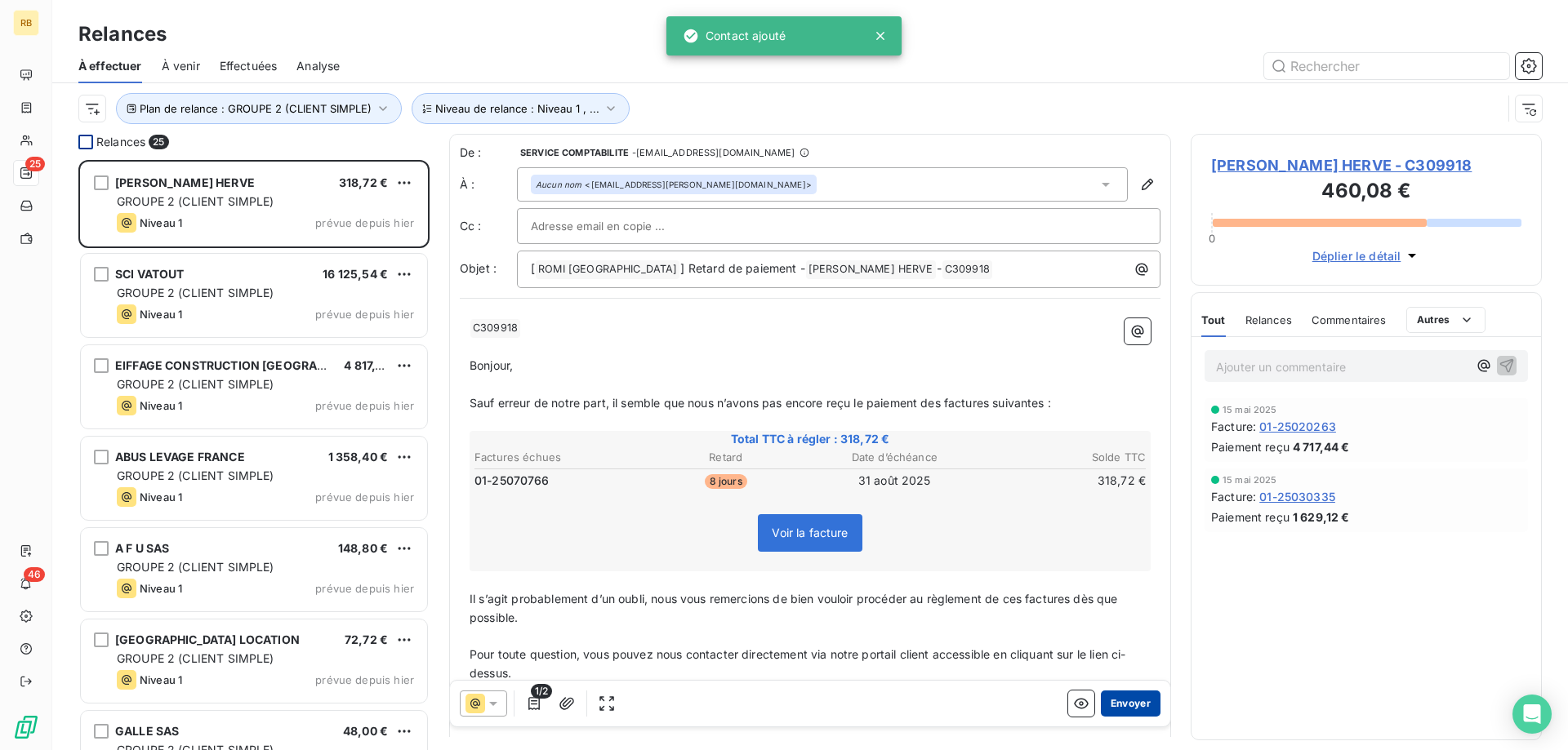
click at [1153, 703] on button "Envoyer" at bounding box center [1130, 703] width 60 height 27
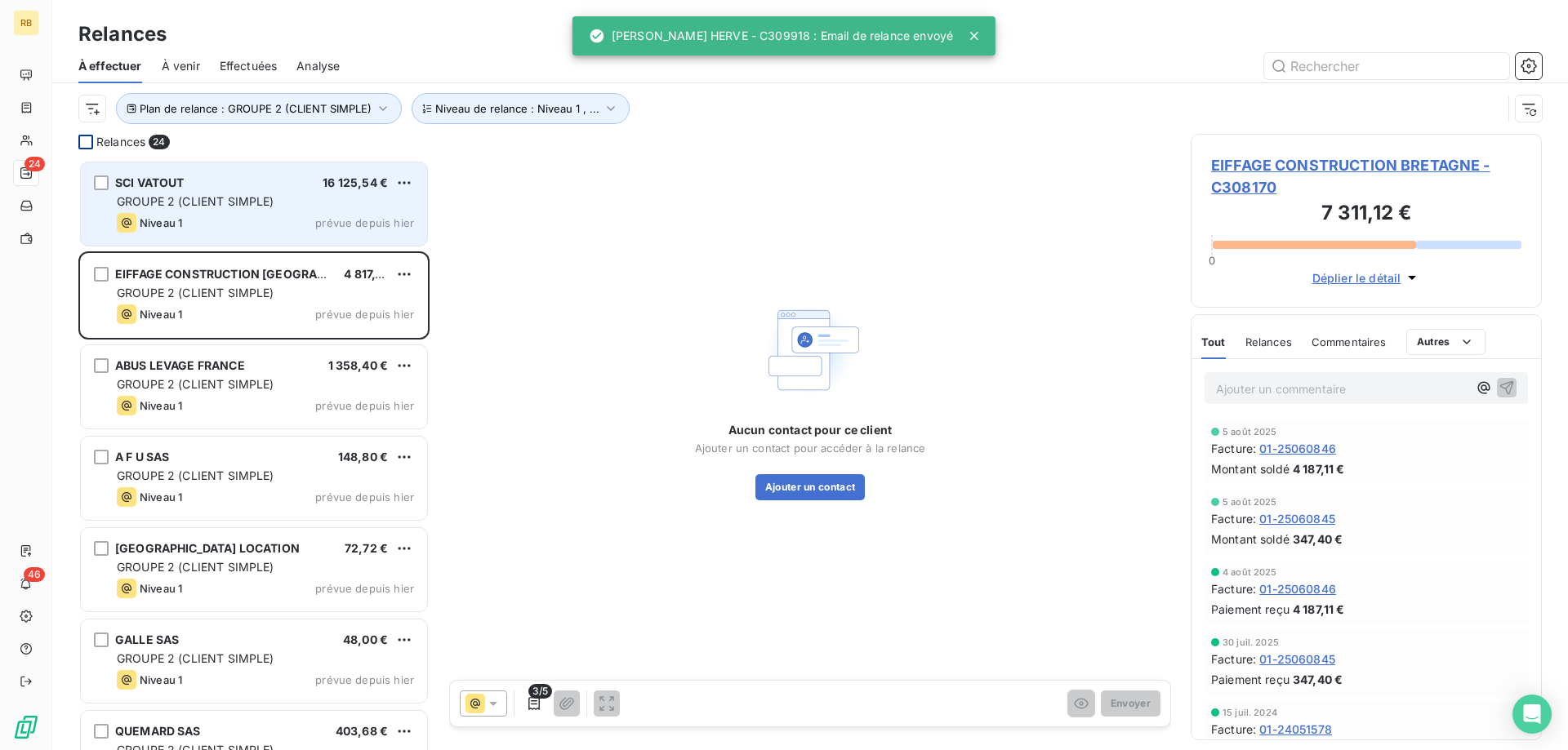
click at [239, 200] on span "GROUPE 2 (CLIENT SIMPLE)" at bounding box center [196, 201] width 158 height 14
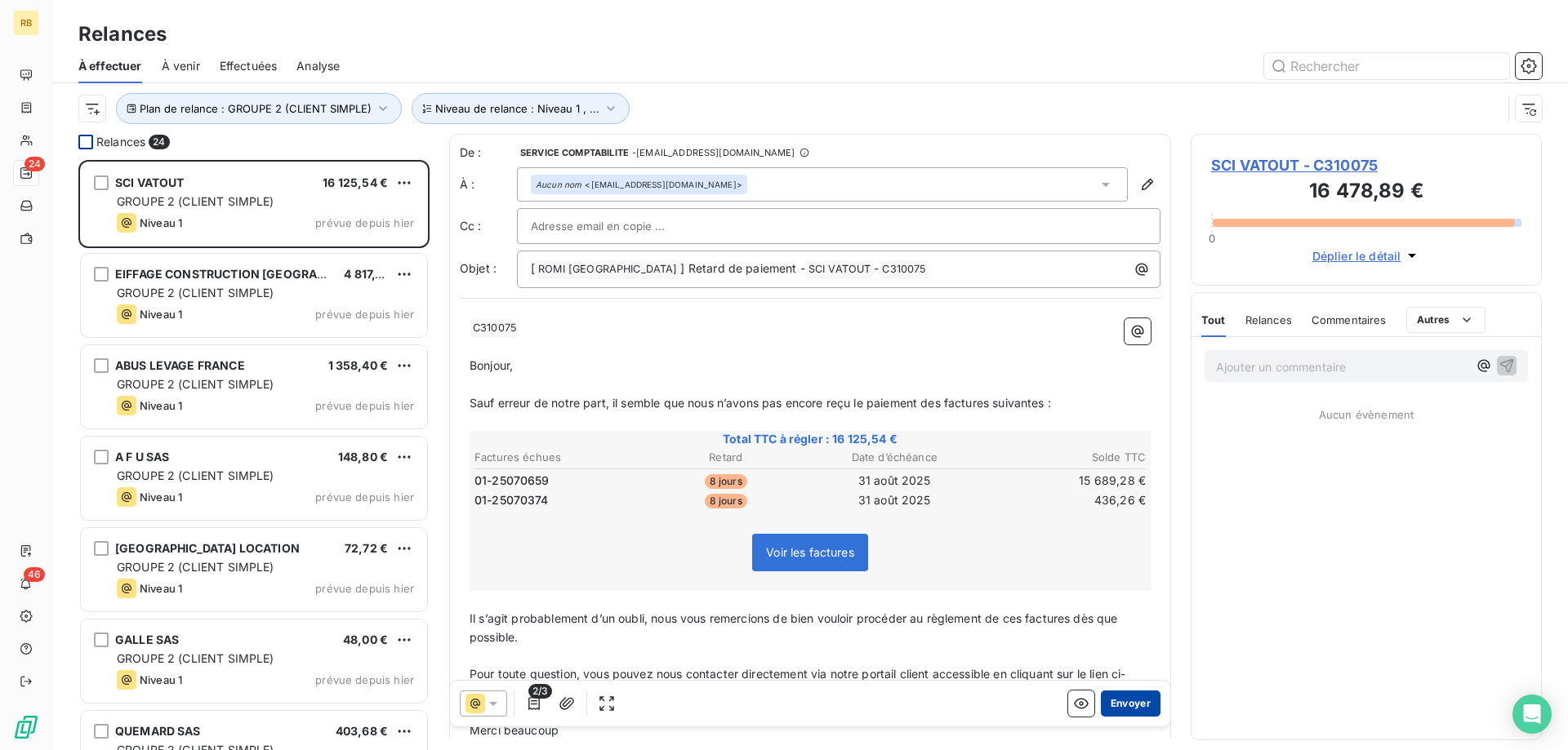
click at [1151, 706] on button "Envoyer" at bounding box center [1130, 703] width 60 height 27
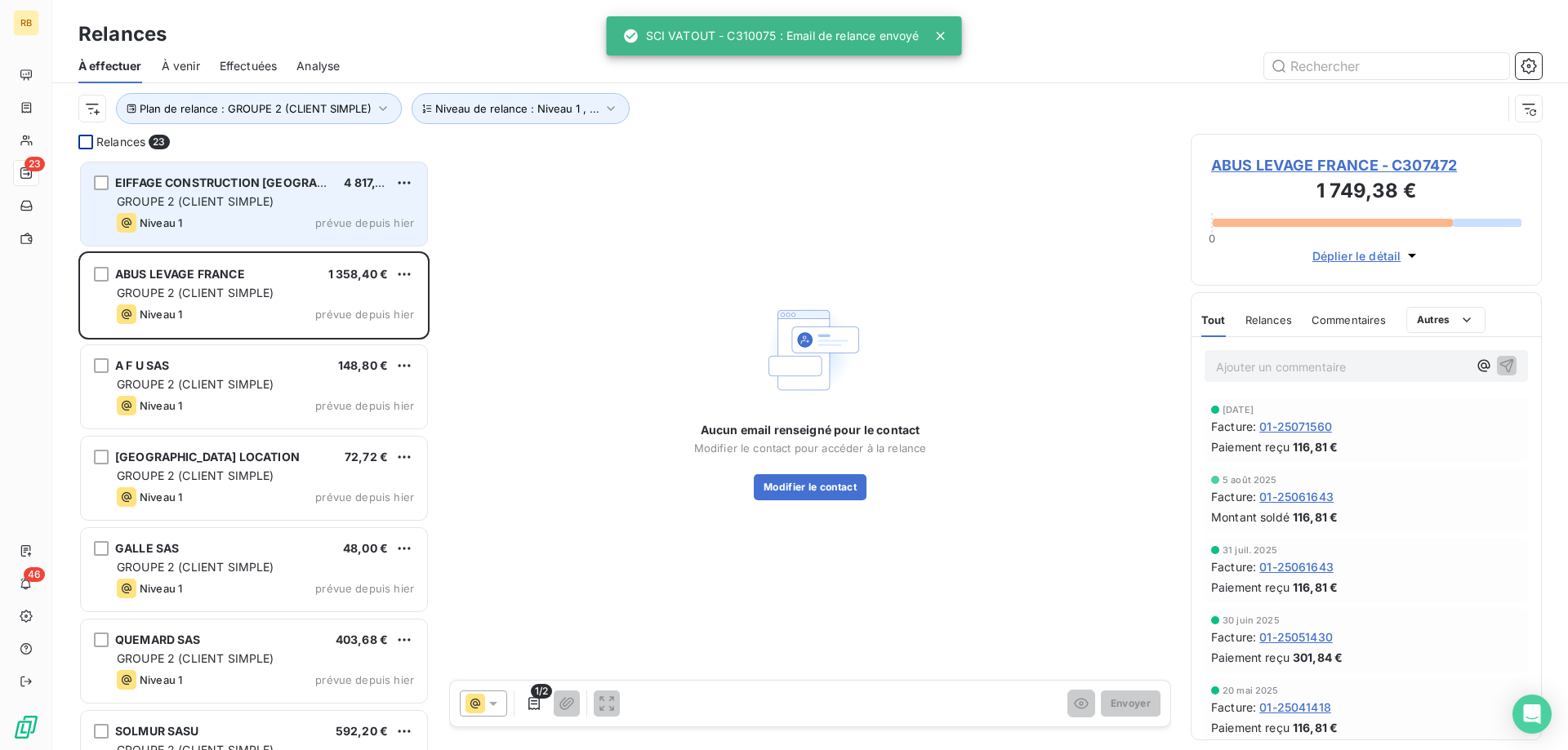
click at [252, 216] on div "Niveau 1 prévue depuis hier" at bounding box center [265, 222] width 297 height 20
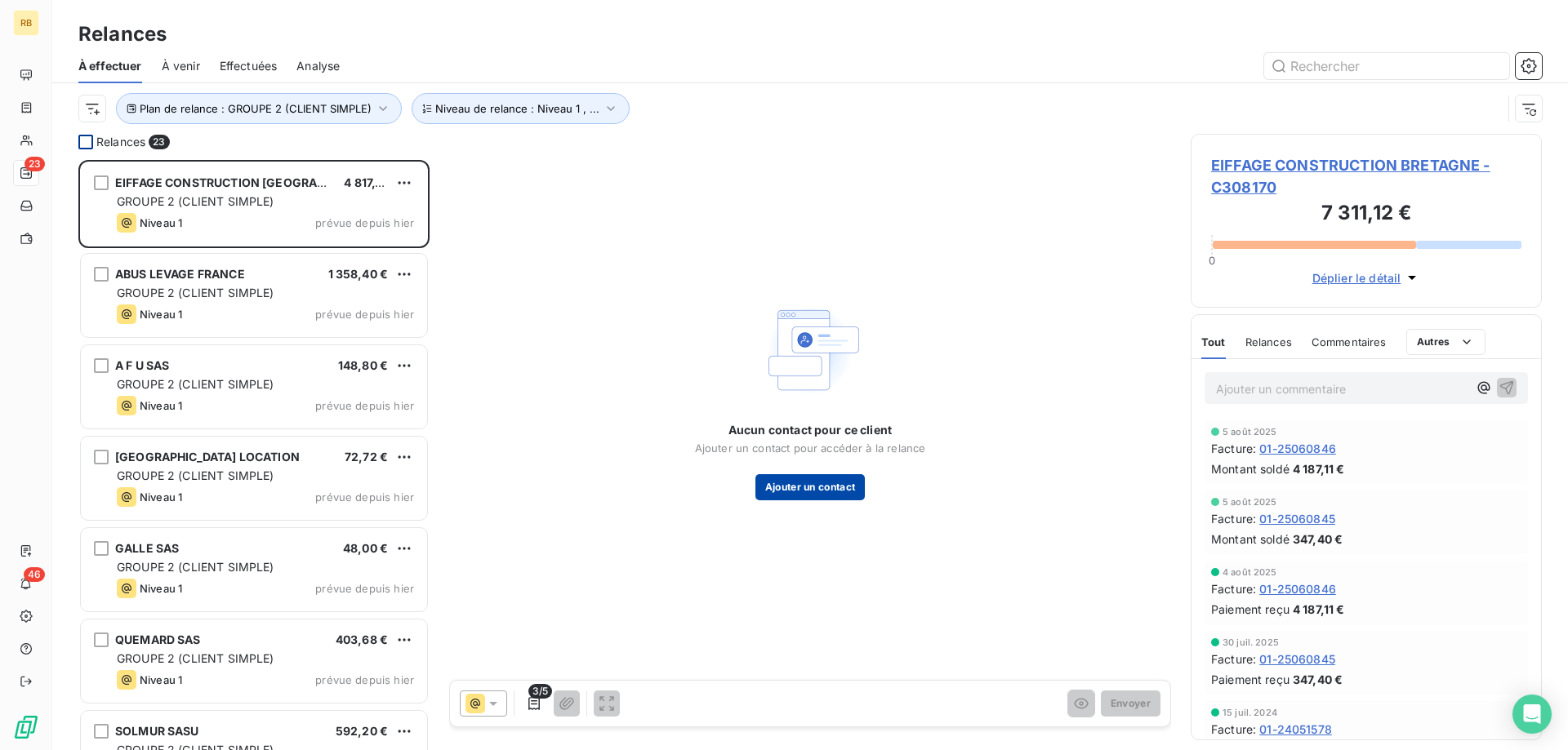
click at [809, 481] on button "Ajouter un contact" at bounding box center [810, 488] width 110 height 27
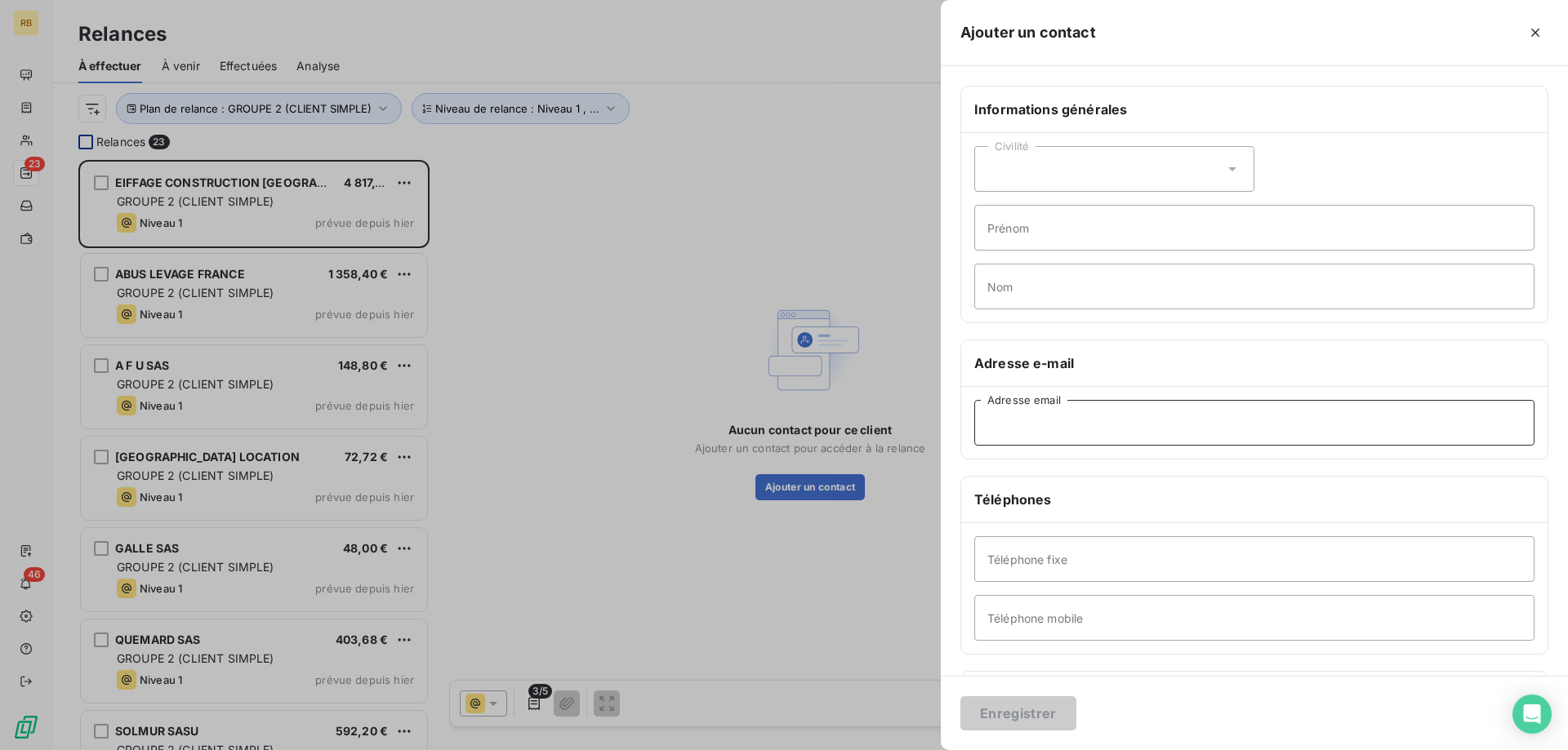
click at [1040, 415] on input "Adresse email" at bounding box center [1255, 422] width 560 height 46
paste input "[EMAIL_ADDRESS][DOMAIN_NAME]"
type input "[EMAIL_ADDRESS][DOMAIN_NAME]"
click at [1014, 726] on button "Enregistrer" at bounding box center [1018, 713] width 116 height 34
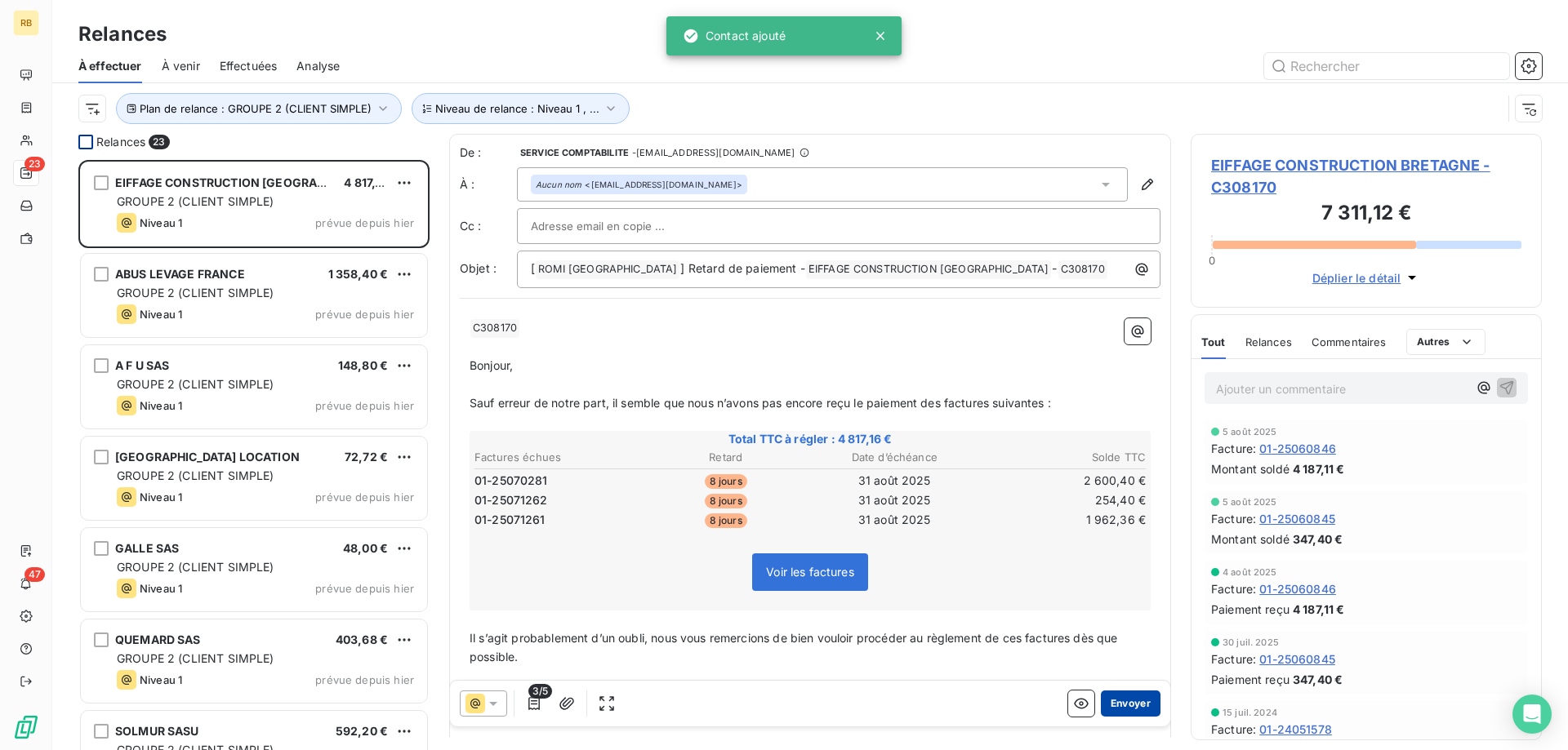
click at [1133, 707] on button "Envoyer" at bounding box center [1130, 703] width 60 height 27
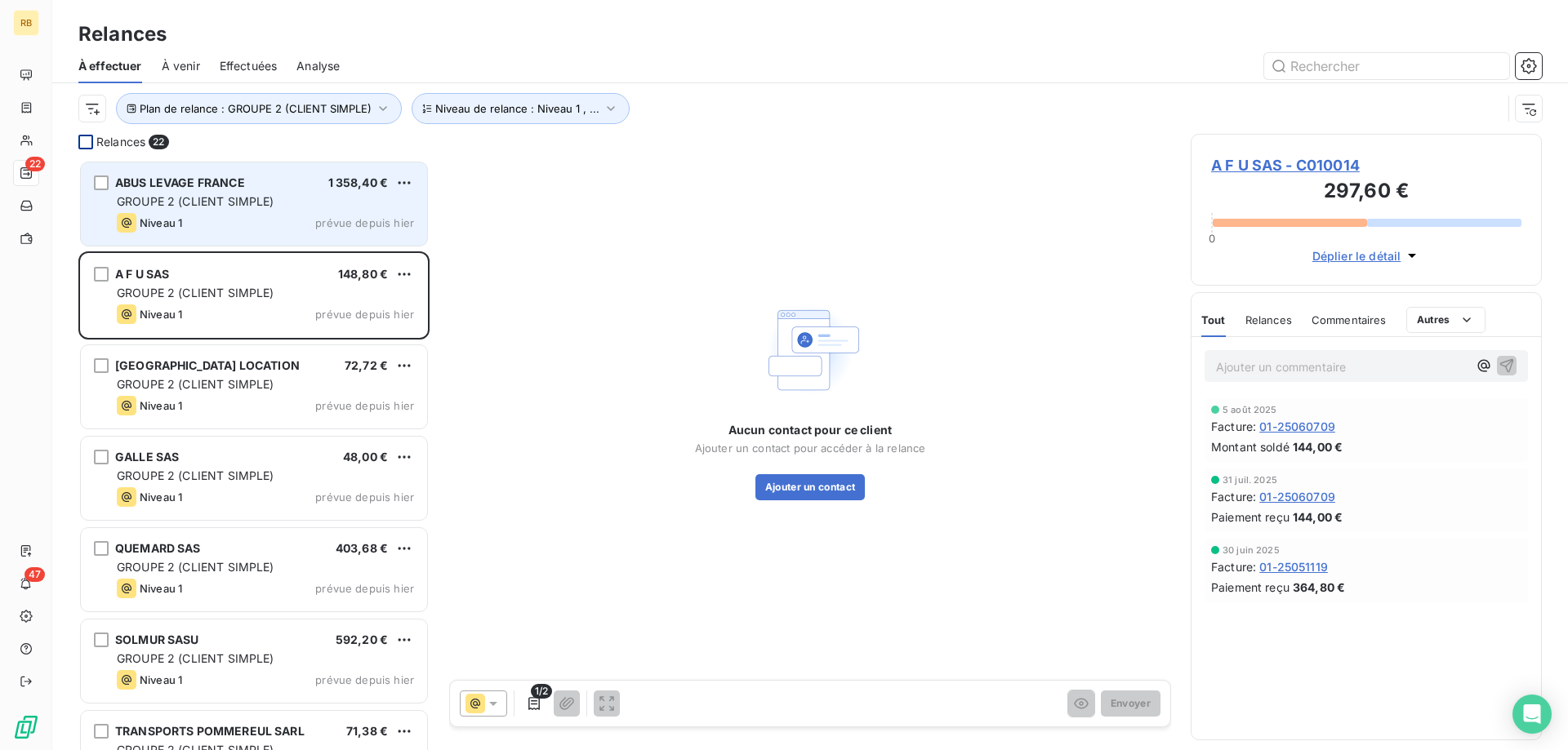
click at [228, 227] on div "Niveau 1 prévue depuis hier" at bounding box center [265, 222] width 297 height 20
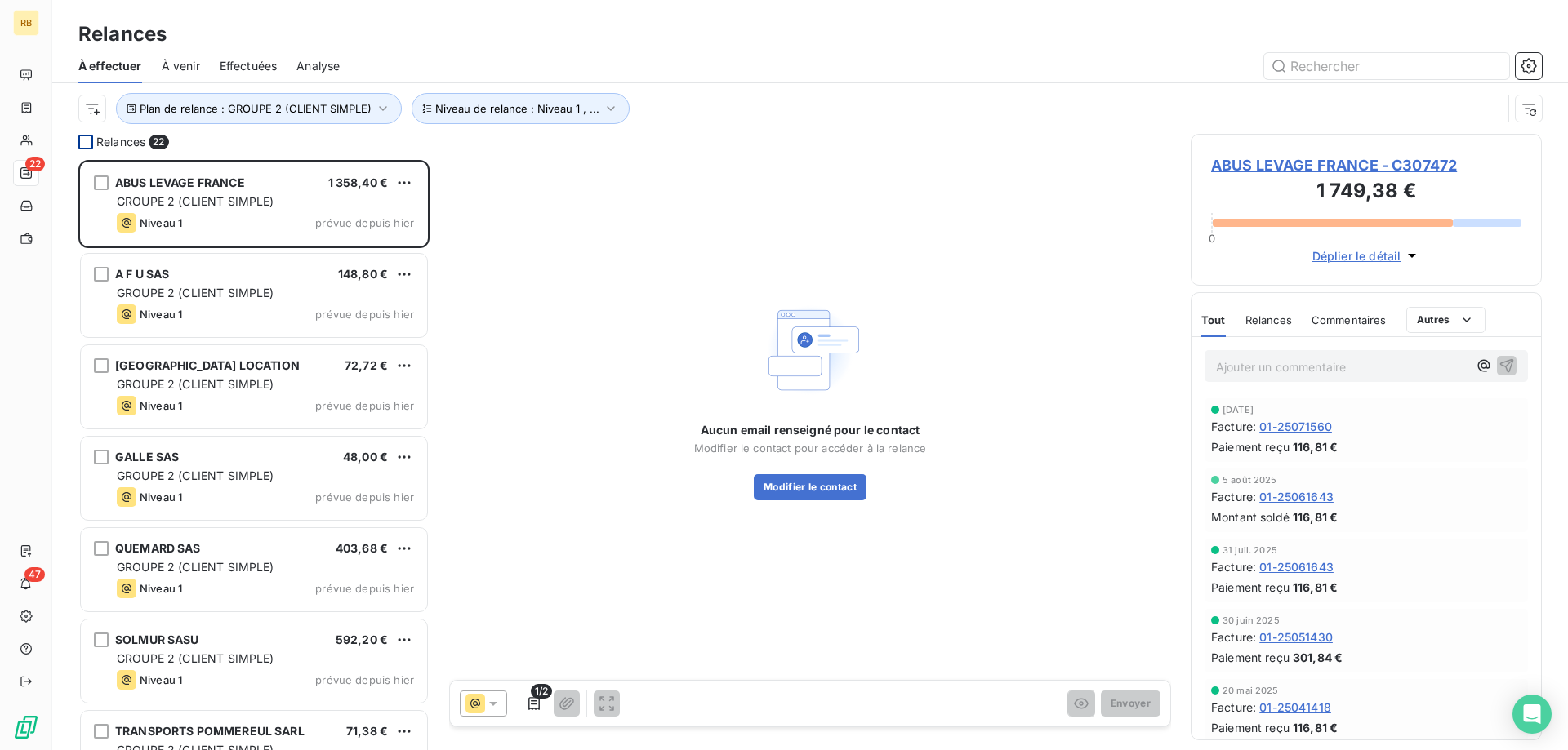
click at [498, 704] on icon at bounding box center [493, 703] width 16 height 16
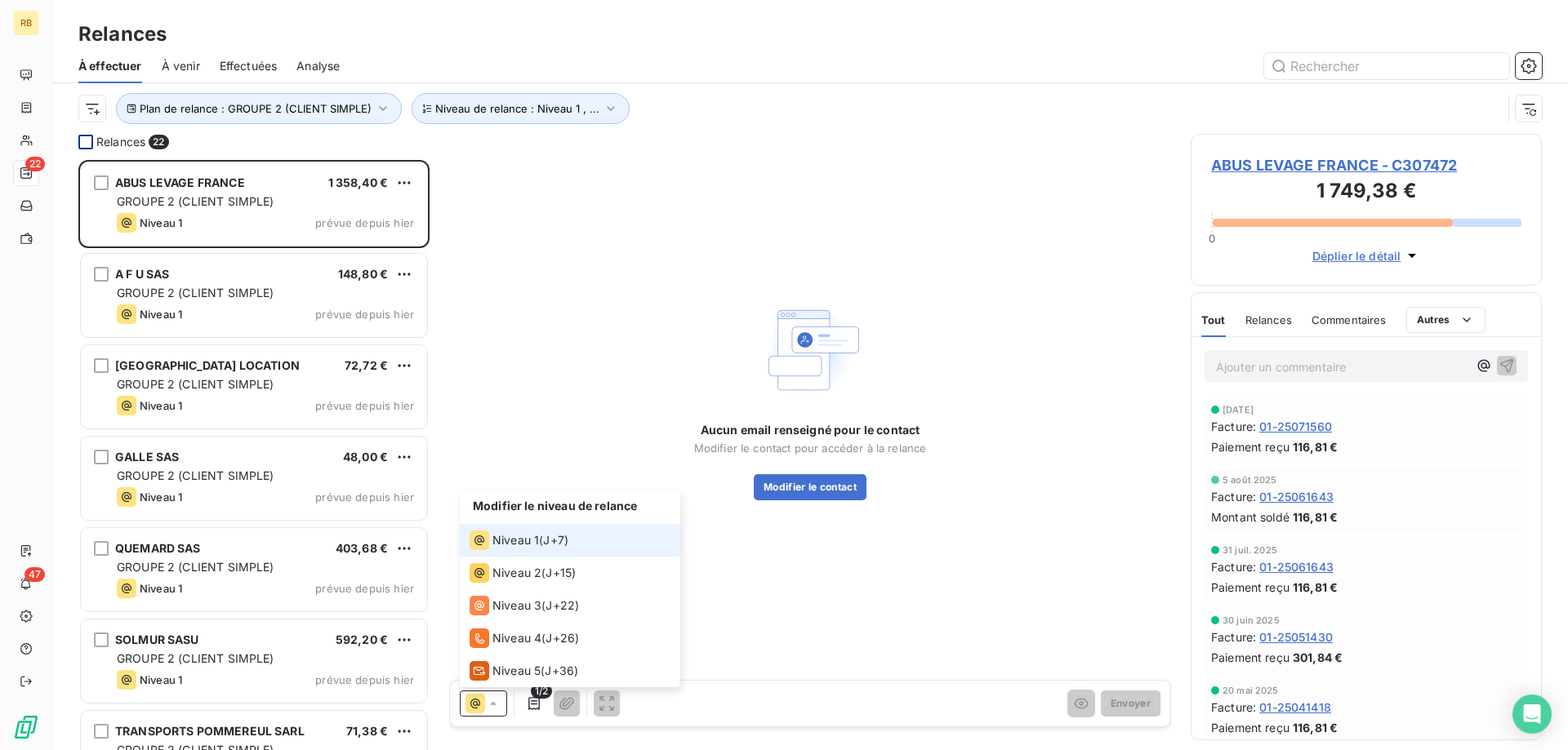
click at [498, 704] on icon at bounding box center [493, 703] width 16 height 16
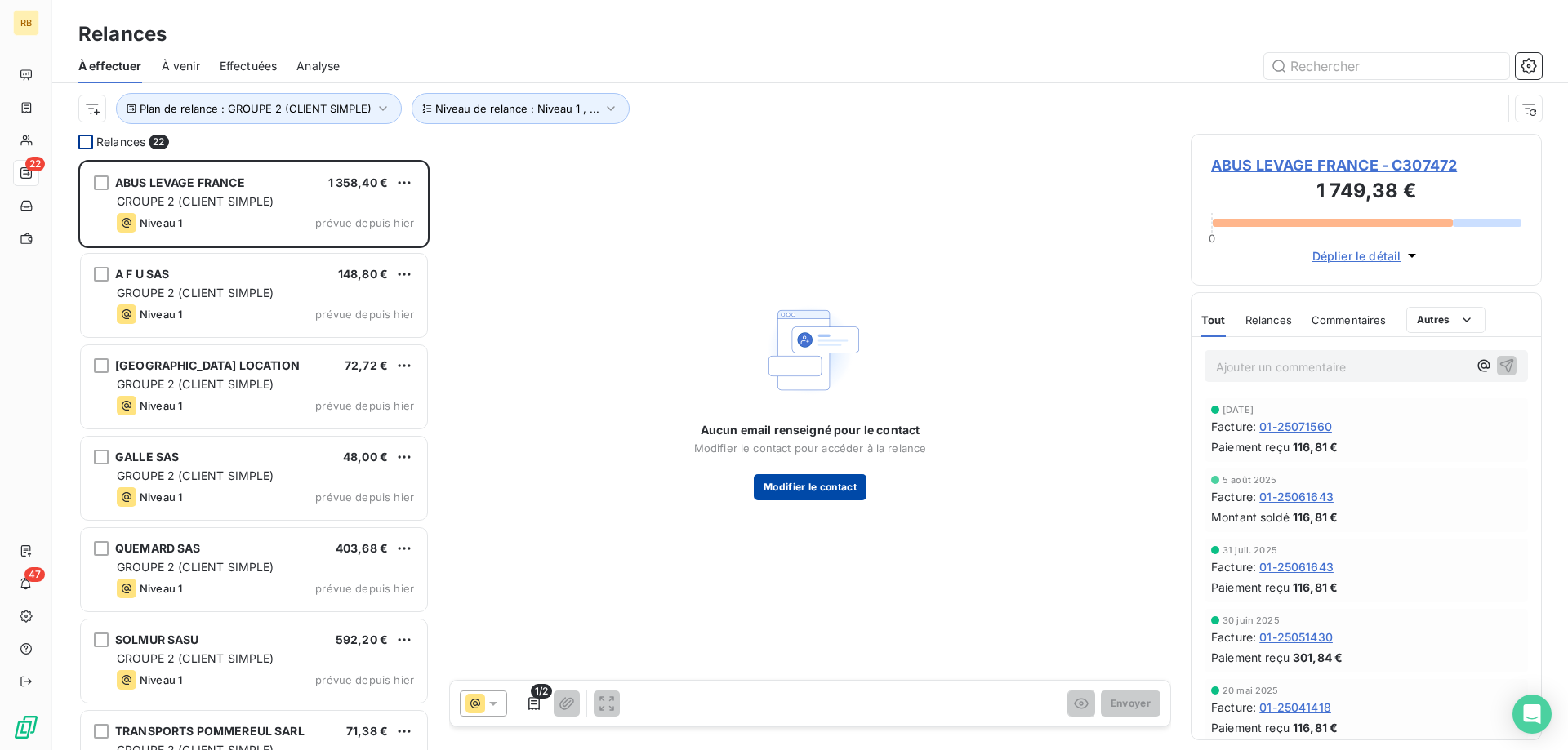
click at [788, 486] on button "Modifier le contact" at bounding box center [810, 488] width 113 height 27
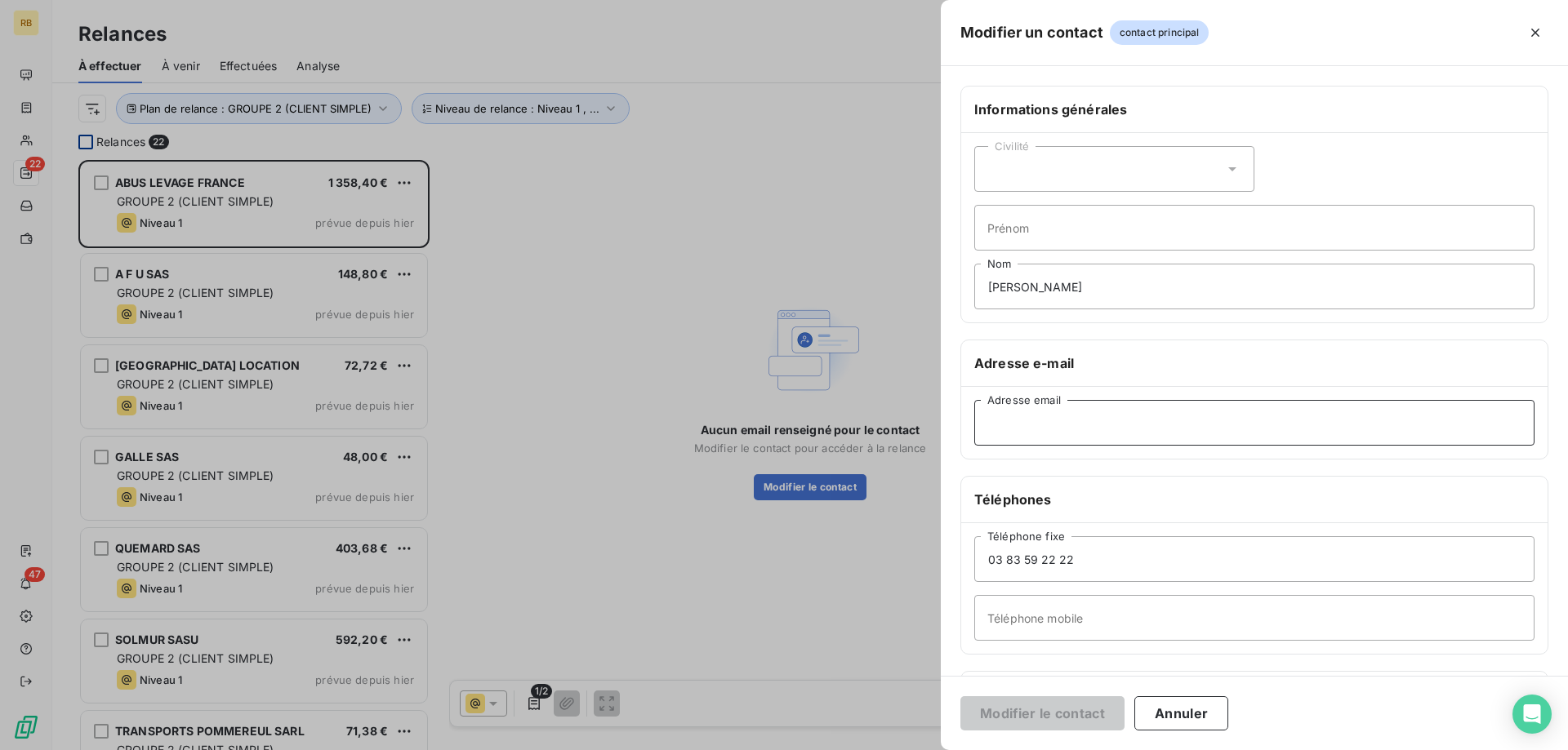
click at [1059, 427] on input "Adresse email" at bounding box center [1255, 422] width 560 height 46
paste input "[EMAIL_ADDRESS][DOMAIN_NAME]"
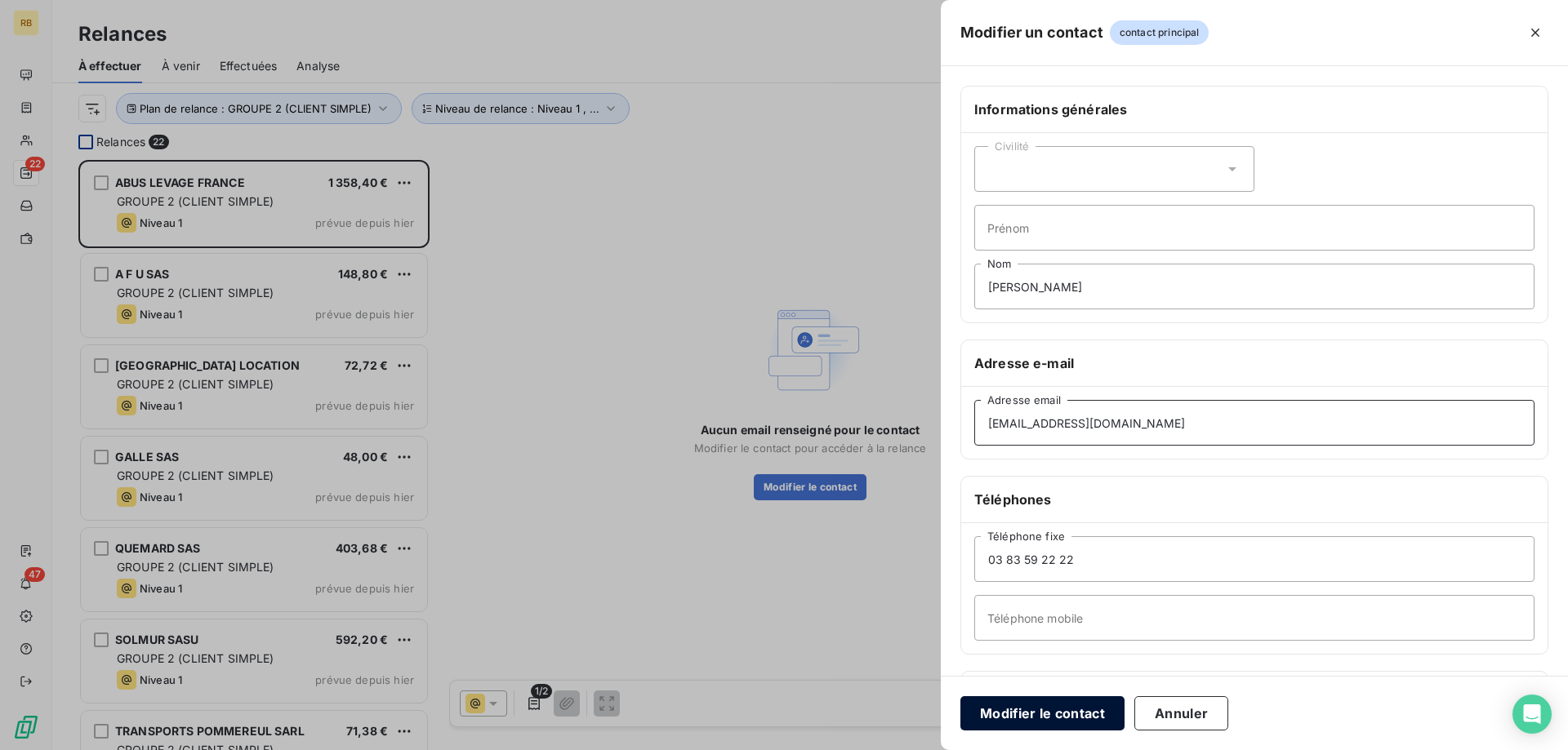
type input "[EMAIL_ADDRESS][DOMAIN_NAME]"
click at [1021, 713] on button "Modifier le contact" at bounding box center [1042, 713] width 164 height 34
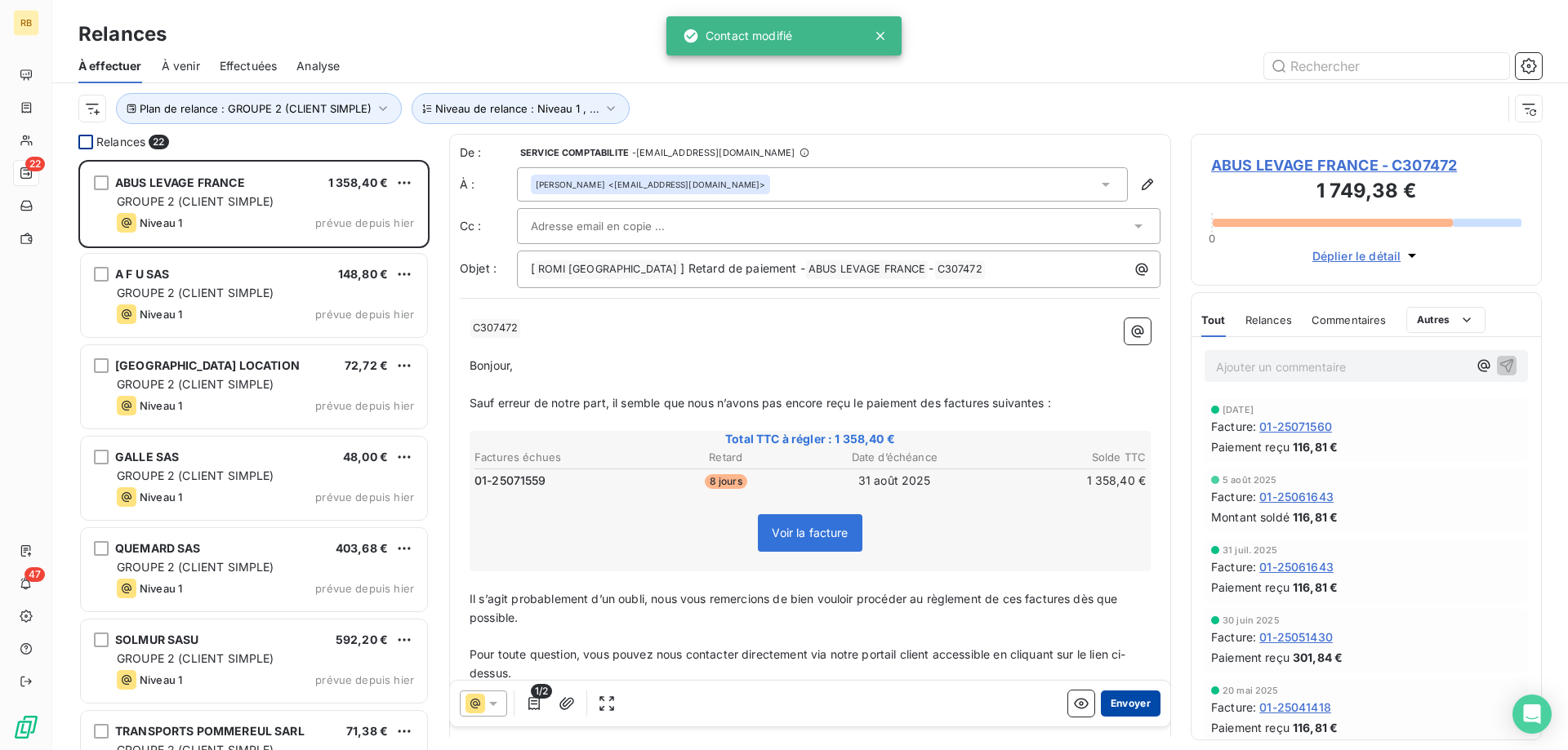
click at [1121, 707] on button "Envoyer" at bounding box center [1130, 703] width 60 height 27
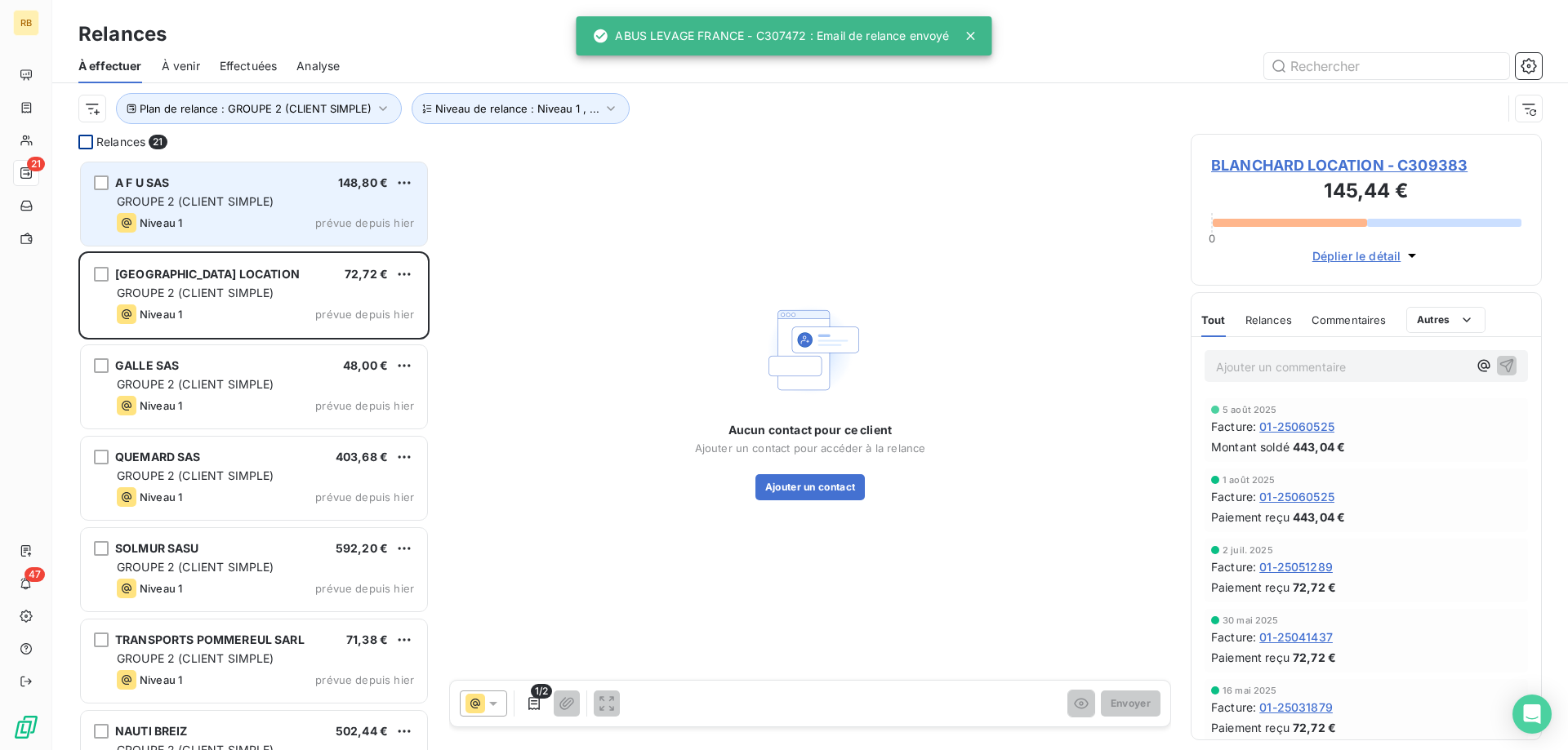
click at [195, 198] on span "GROUPE 2 (CLIENT SIMPLE)" at bounding box center [196, 201] width 158 height 14
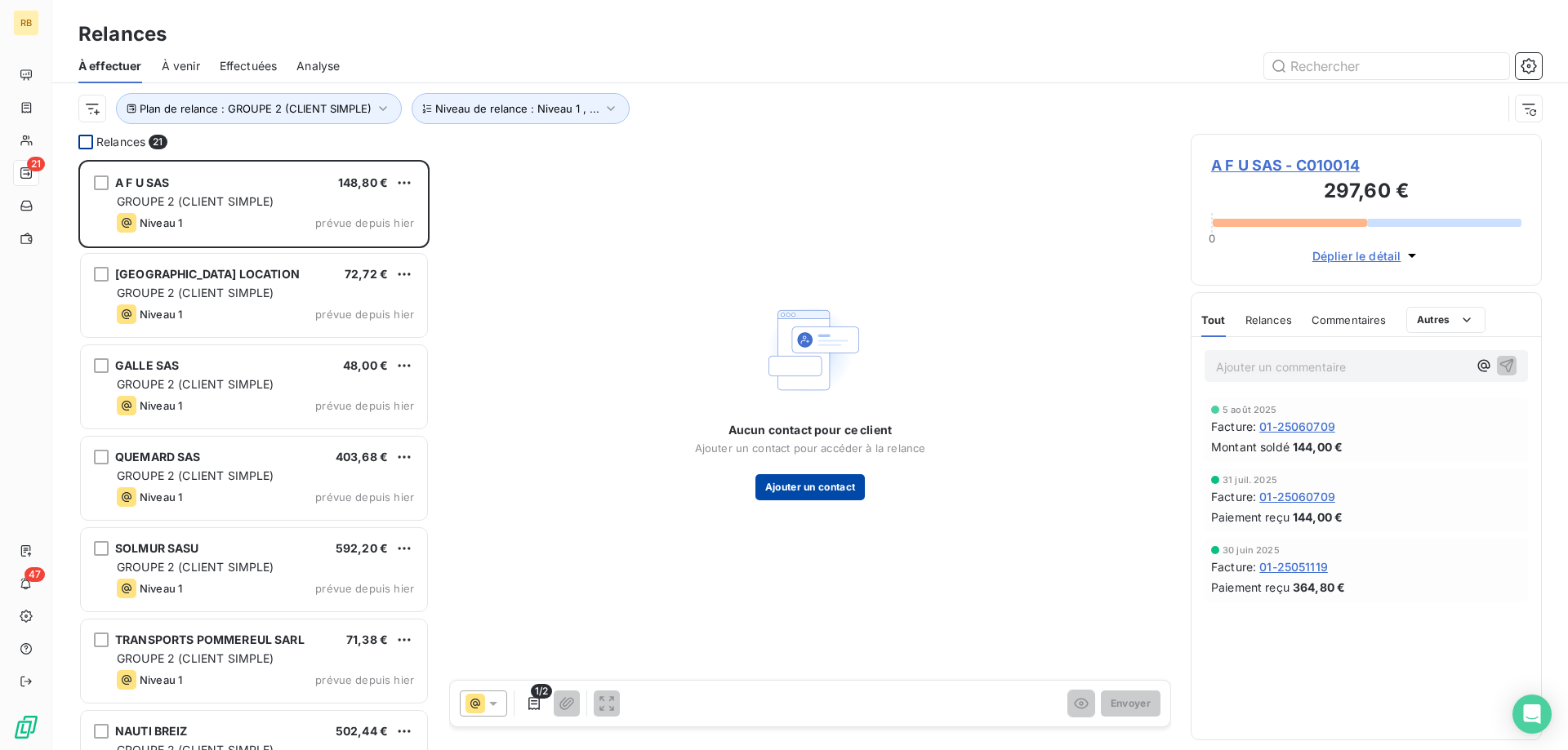
click at [831, 478] on button "Ajouter un contact" at bounding box center [810, 488] width 110 height 27
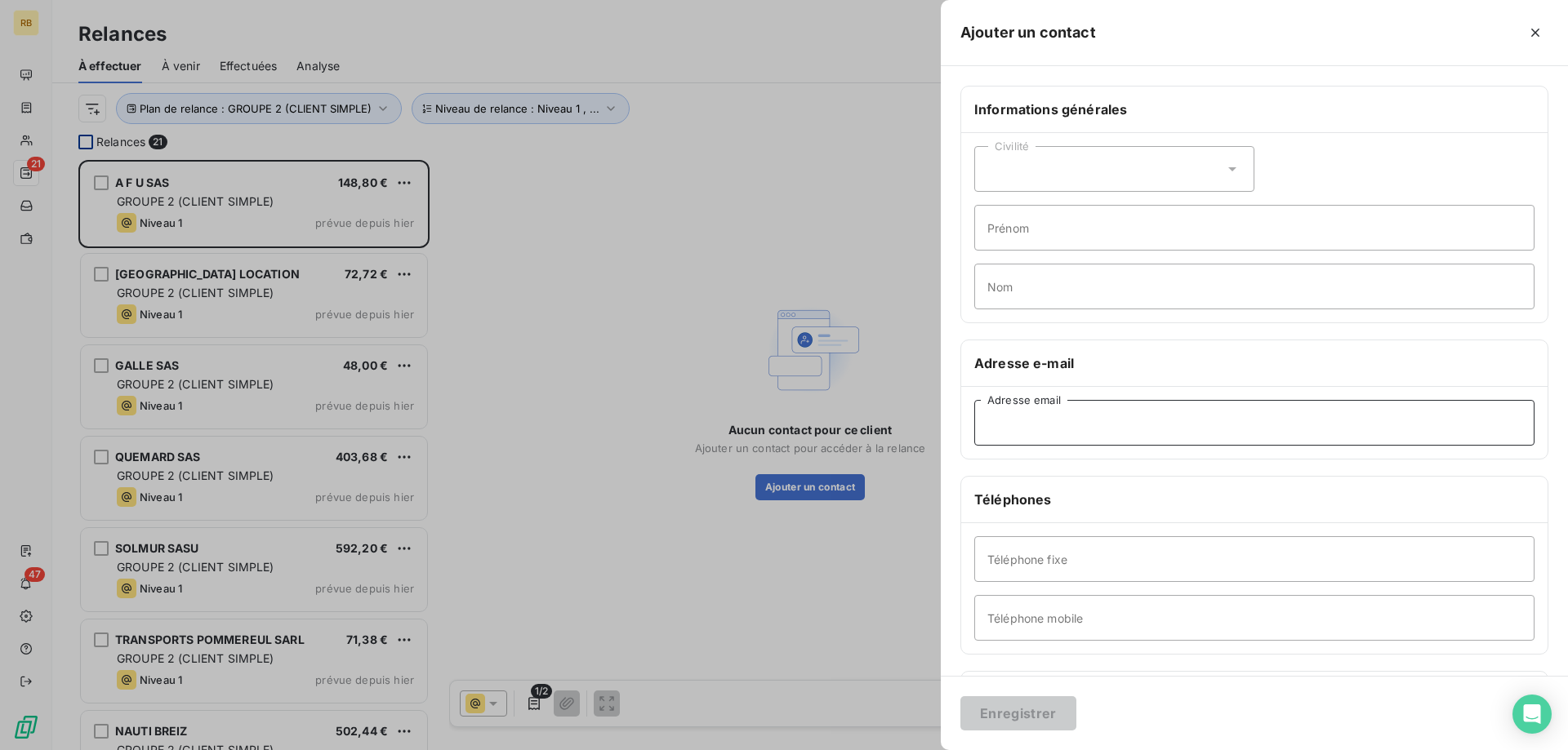
click at [1080, 416] on input "Adresse email" at bounding box center [1255, 422] width 560 height 46
paste input "[EMAIL_ADDRESS][DOMAIN_NAME]"
type input "[EMAIL_ADDRESS][DOMAIN_NAME]"
click at [1033, 708] on button "Enregistrer" at bounding box center [1018, 713] width 116 height 34
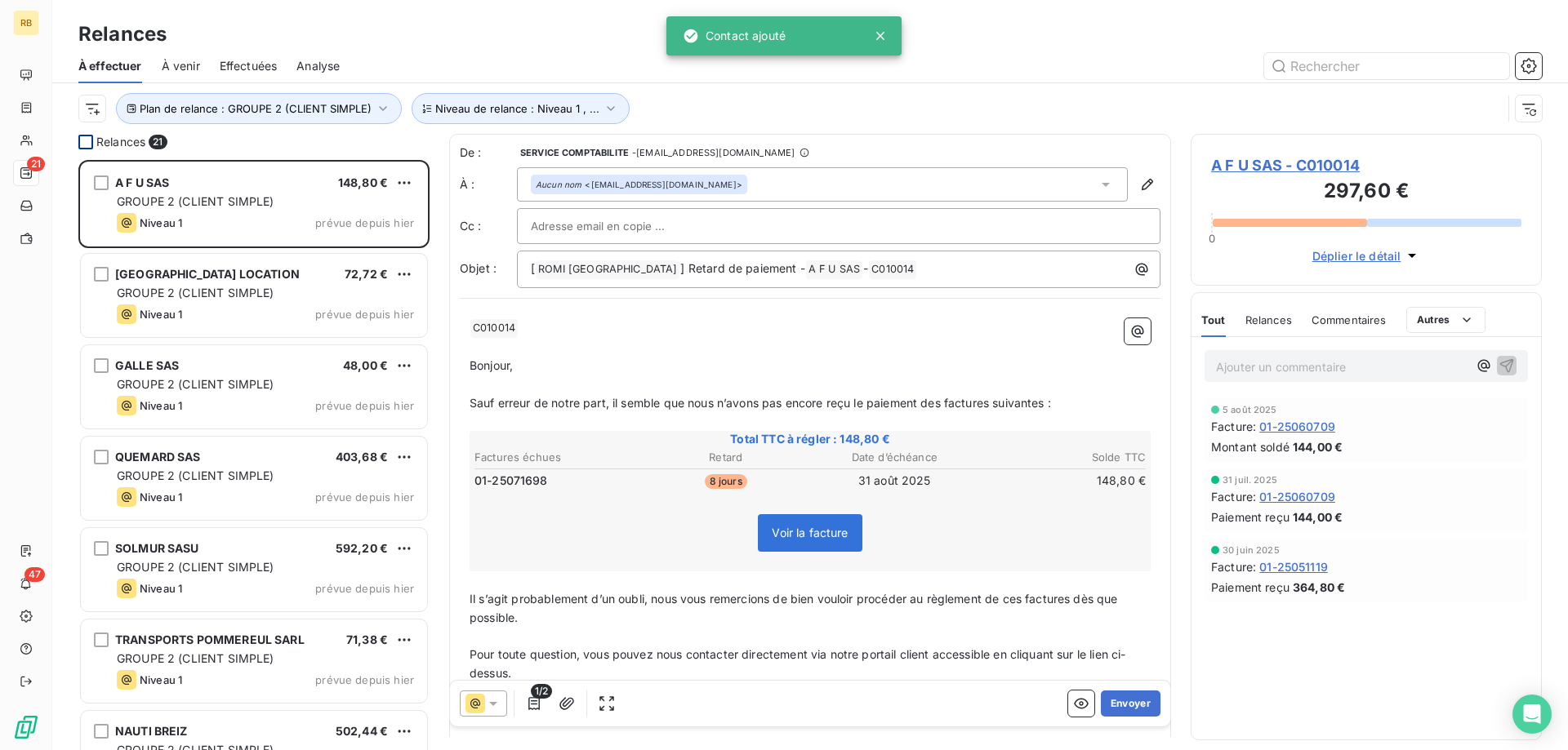
click at [1138, 689] on div "1/2 Envoyer" at bounding box center [810, 703] width 720 height 46
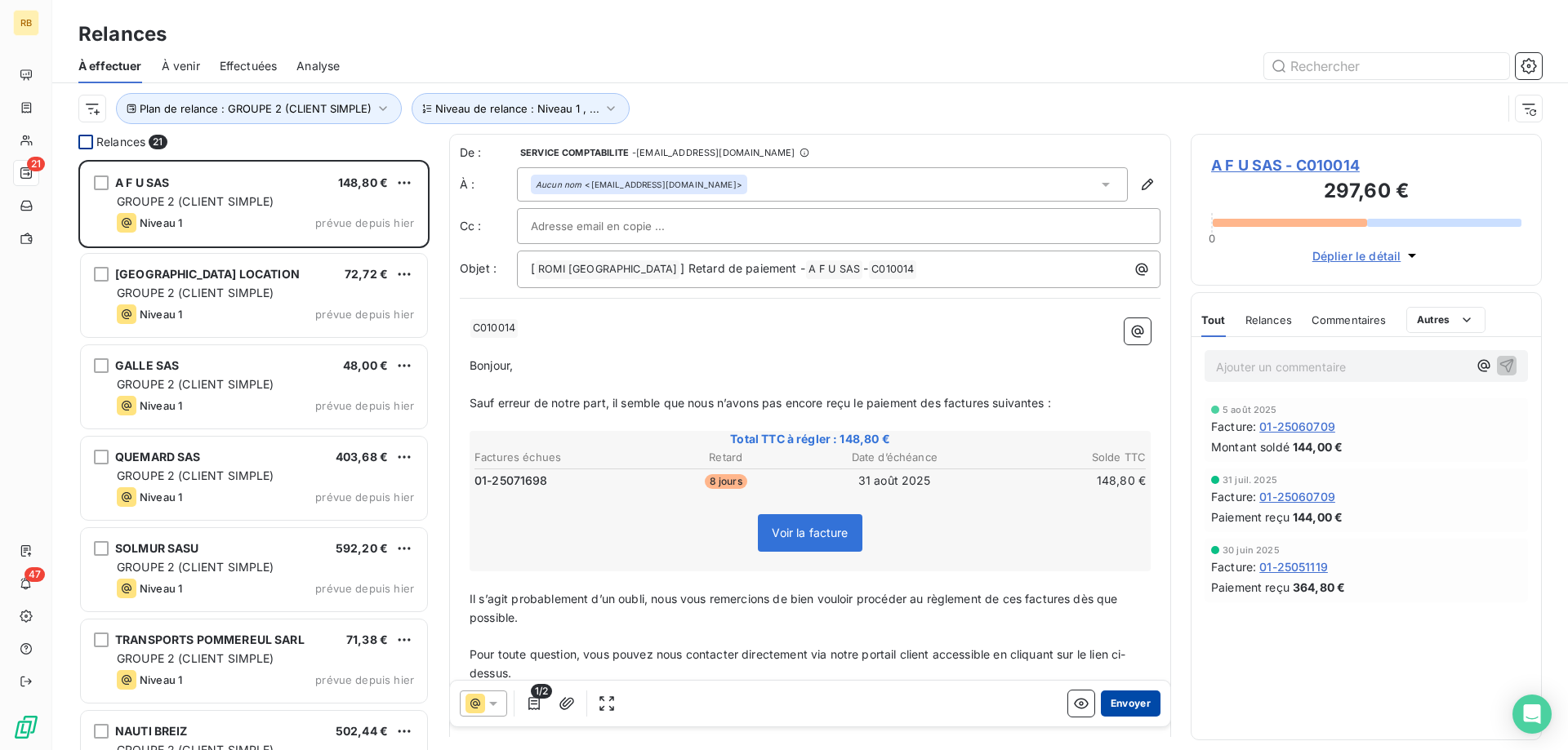
click at [1138, 703] on button "Envoyer" at bounding box center [1130, 703] width 60 height 27
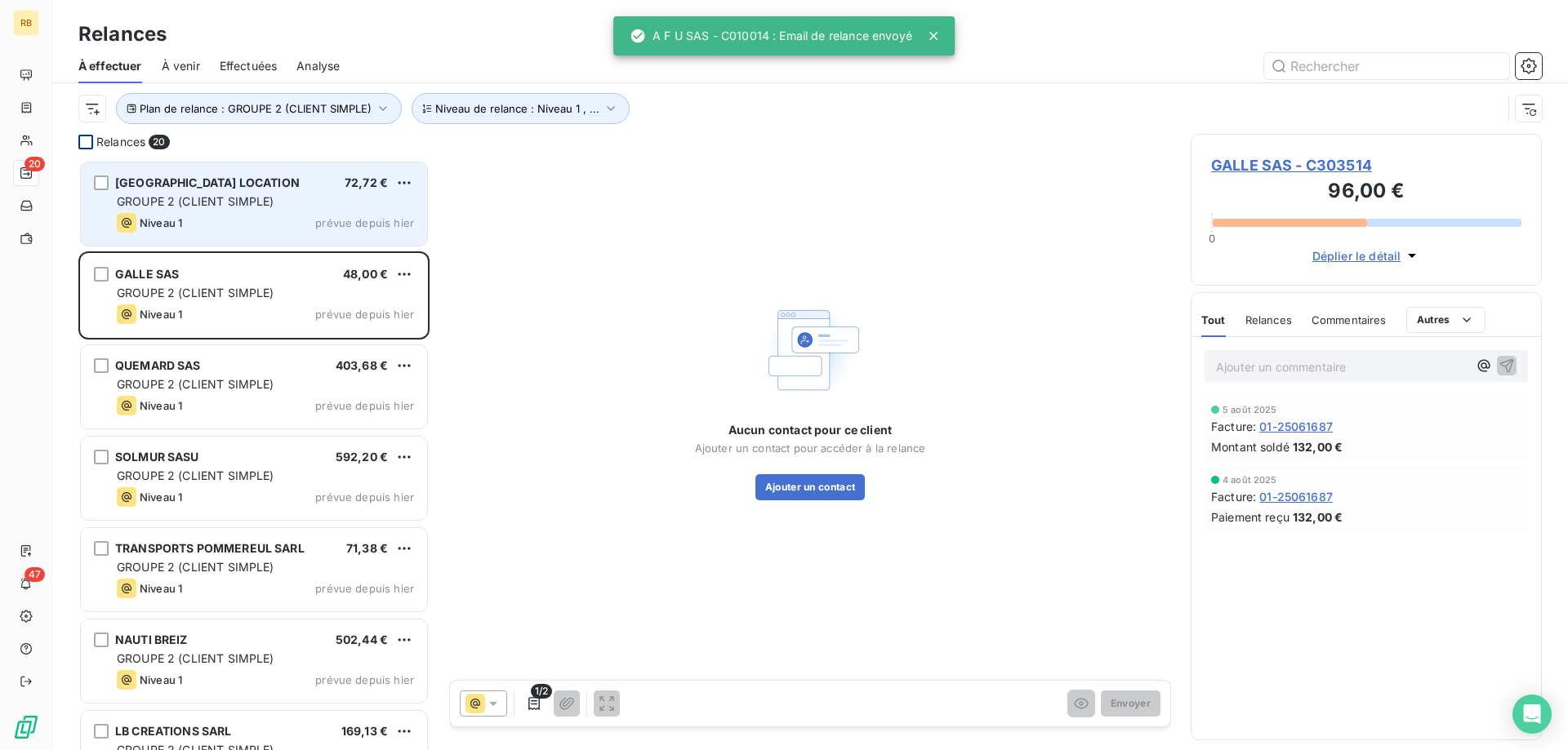
click at [142, 197] on span "GROUPE 2 (CLIENT SIMPLE)" at bounding box center [196, 201] width 158 height 14
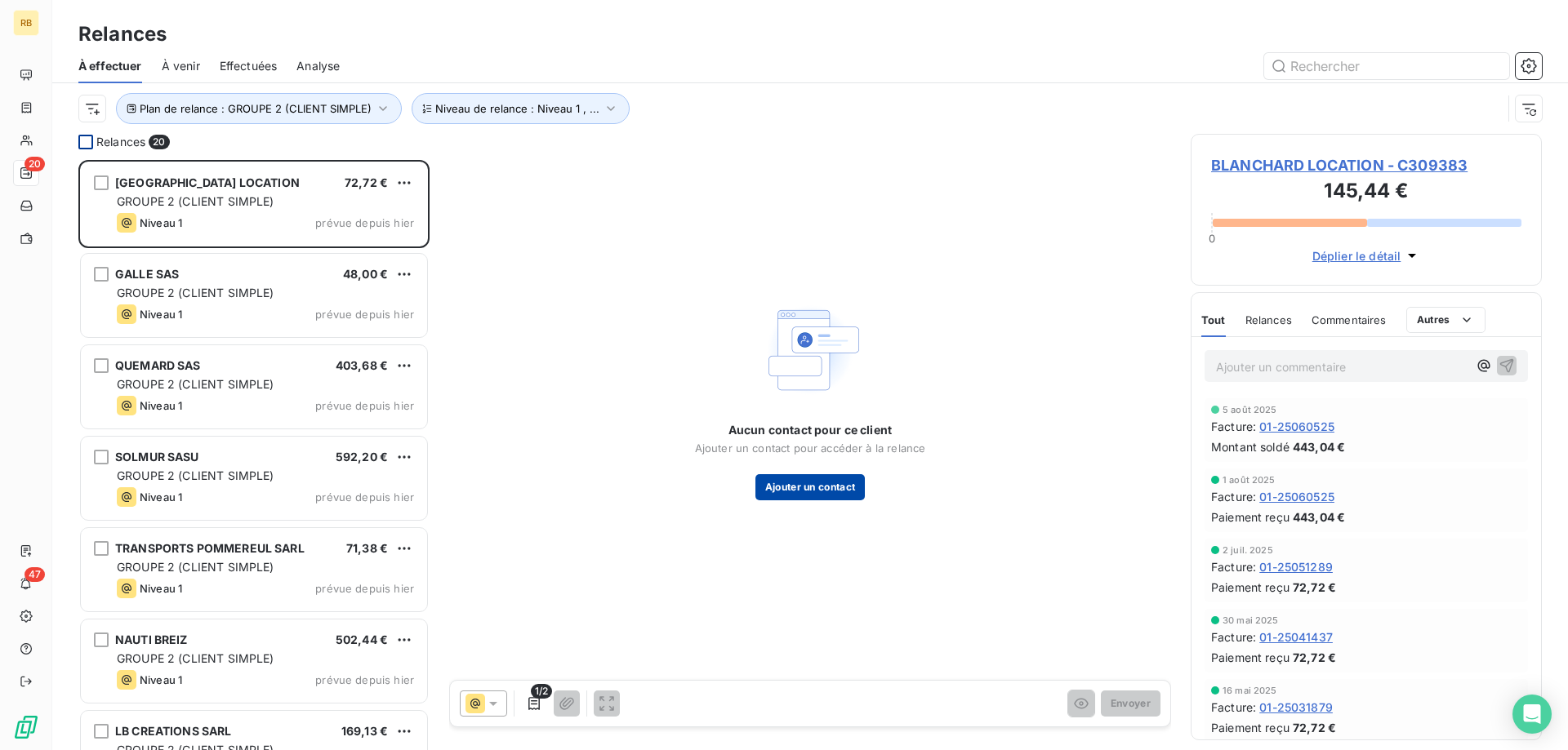
click at [823, 478] on button "Ajouter un contact" at bounding box center [810, 488] width 110 height 27
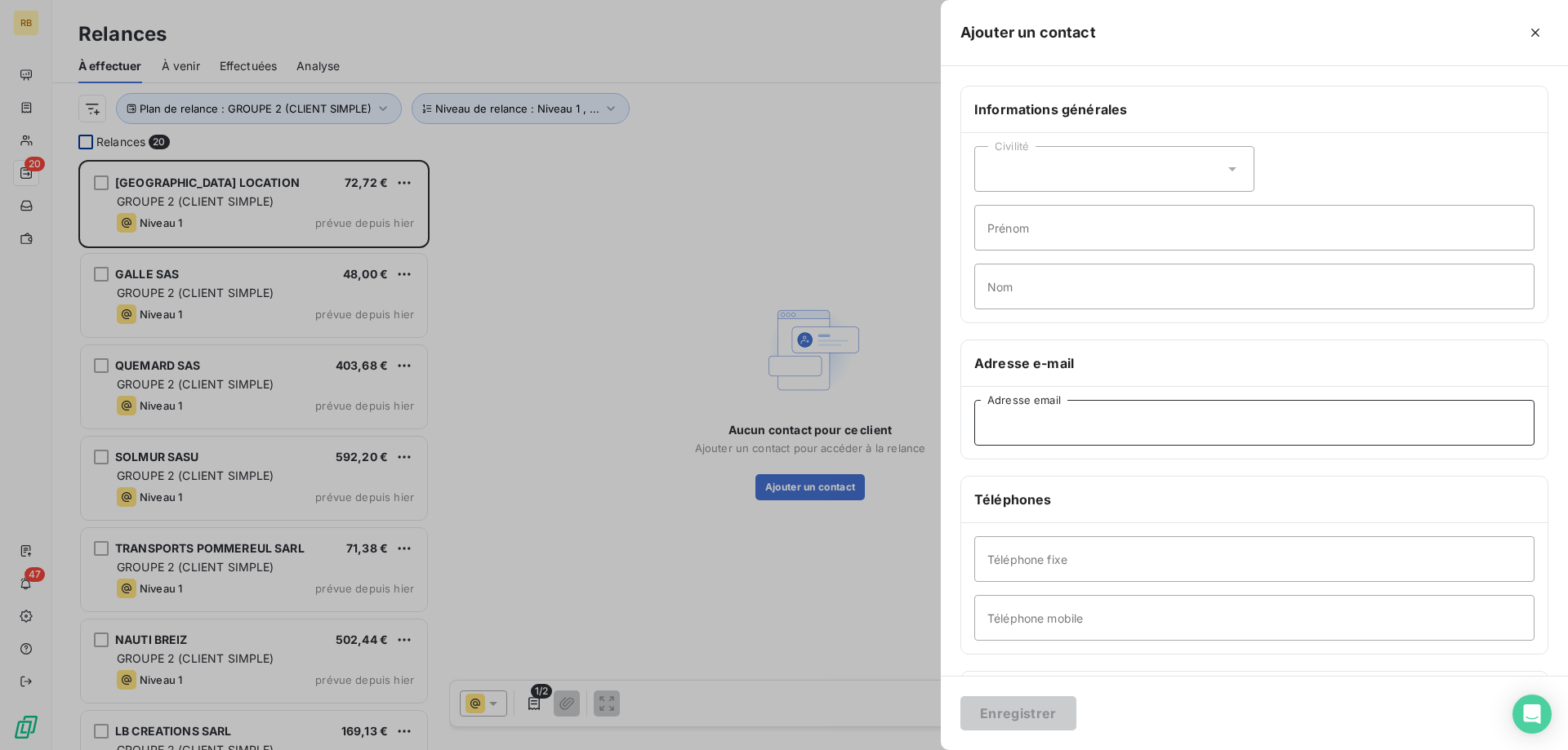
click at [1082, 414] on input "Adresse email" at bounding box center [1255, 422] width 560 height 46
paste input "[EMAIL_ADDRESS][DOMAIN_NAME]"
type input "[EMAIL_ADDRESS][DOMAIN_NAME]"
click at [1022, 712] on button "Enregistrer" at bounding box center [1018, 713] width 116 height 34
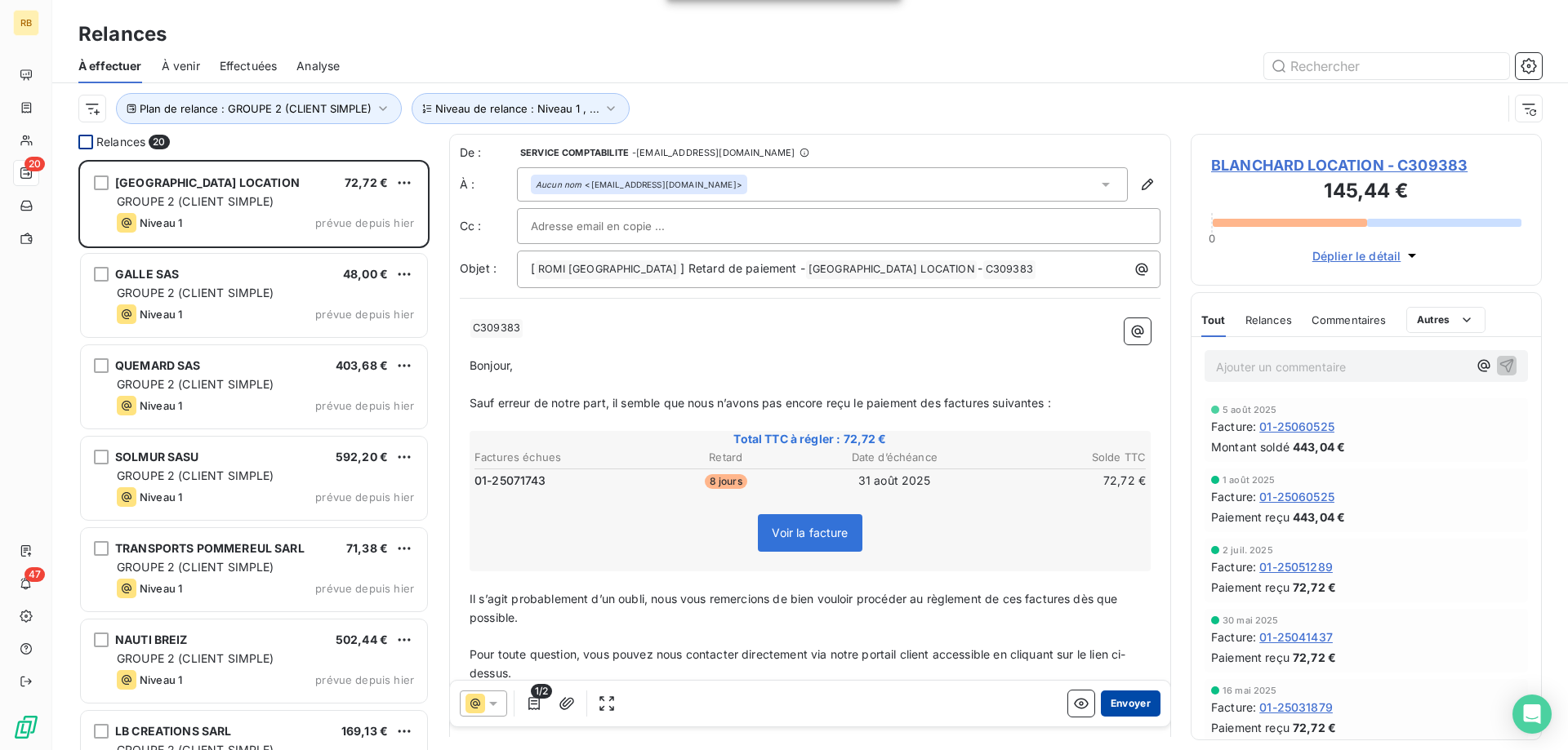
click at [1135, 703] on button "Envoyer" at bounding box center [1130, 703] width 60 height 27
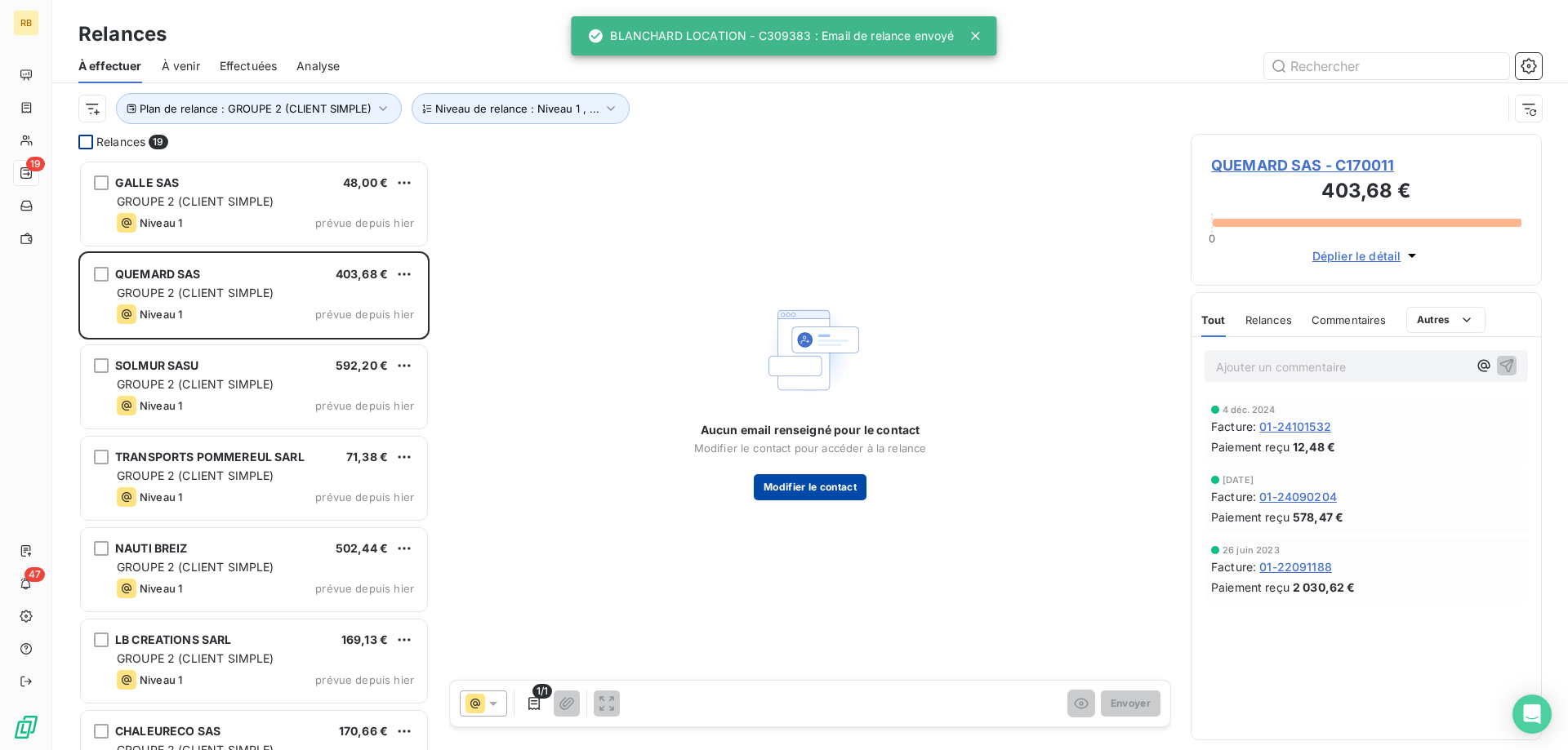
click at [864, 492] on button "Modifier le contact" at bounding box center [810, 488] width 113 height 27
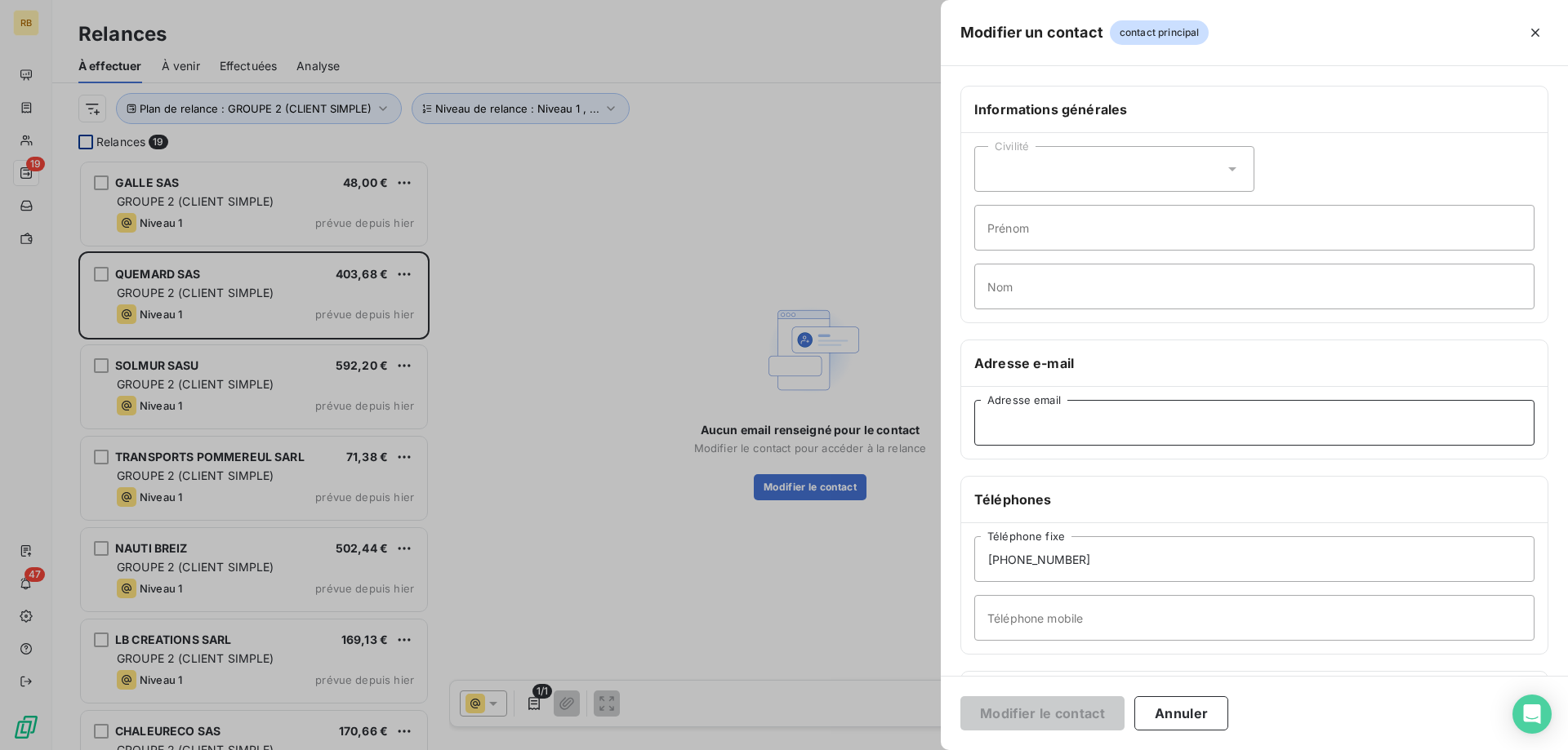
click at [1066, 422] on input "Adresse email" at bounding box center [1255, 422] width 560 height 46
paste input "[EMAIL_ADDRESS][DOMAIN_NAME]"
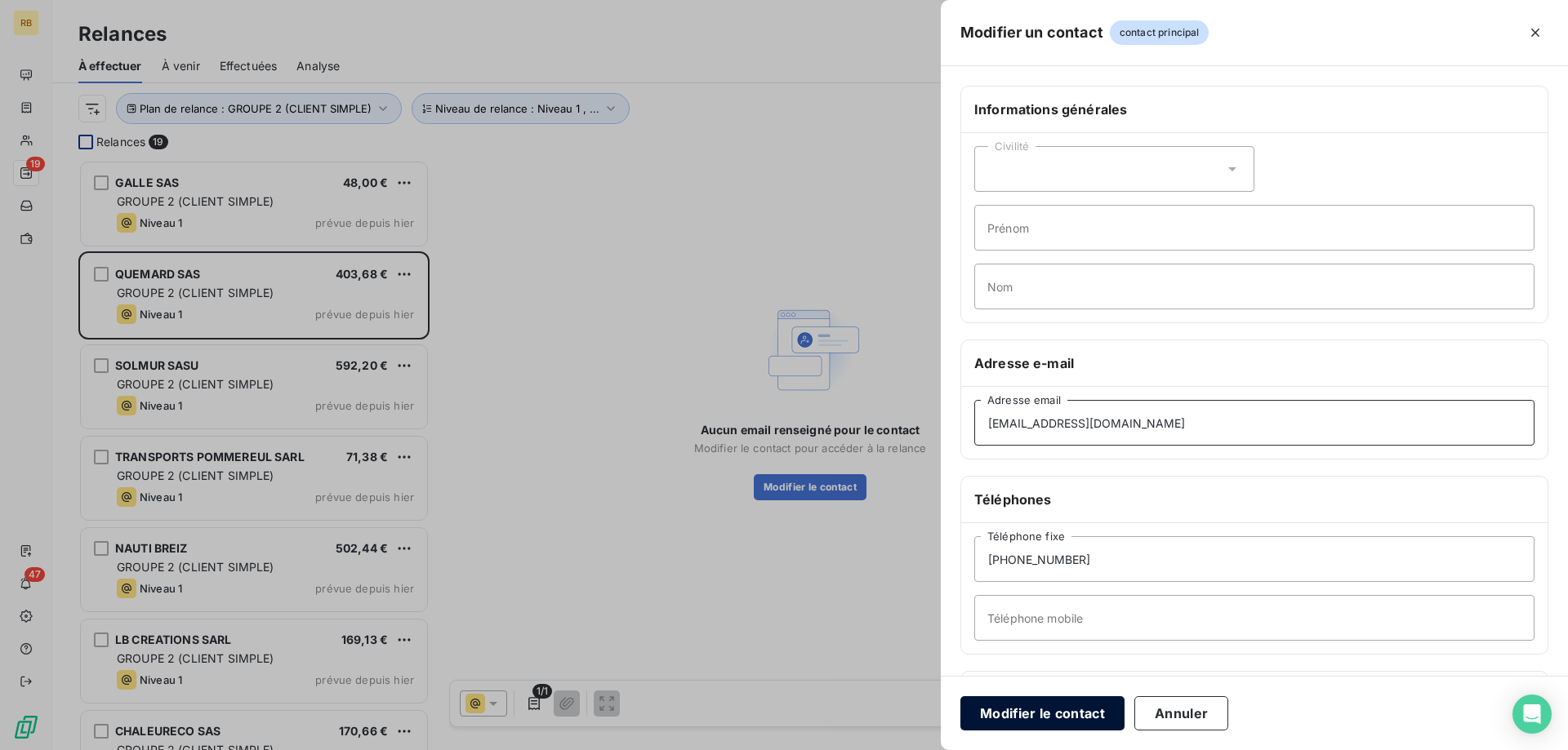
type input "[EMAIL_ADDRESS][DOMAIN_NAME]"
click at [1039, 704] on button "Modifier le contact" at bounding box center [1042, 713] width 164 height 34
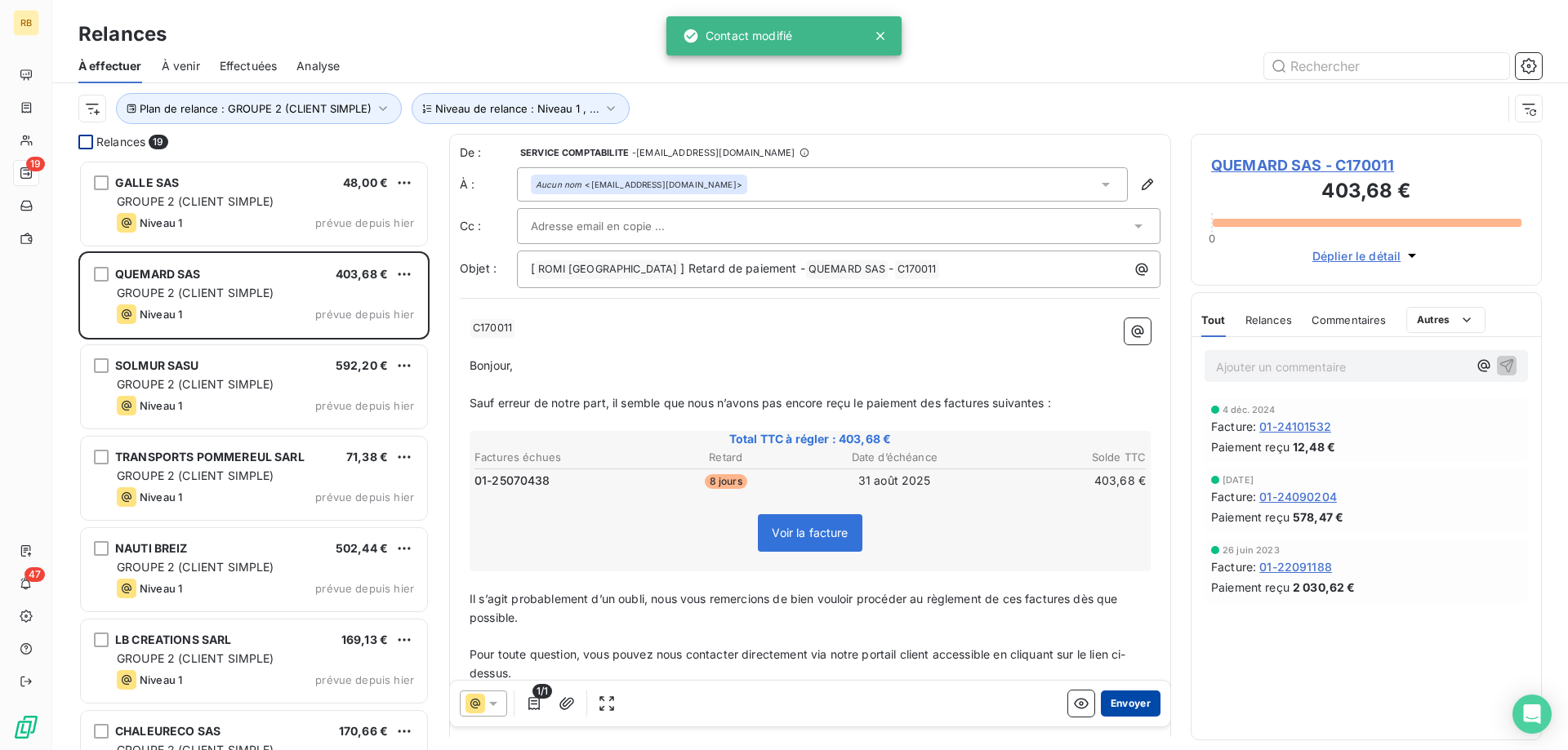
click at [1137, 697] on button "Envoyer" at bounding box center [1130, 703] width 60 height 27
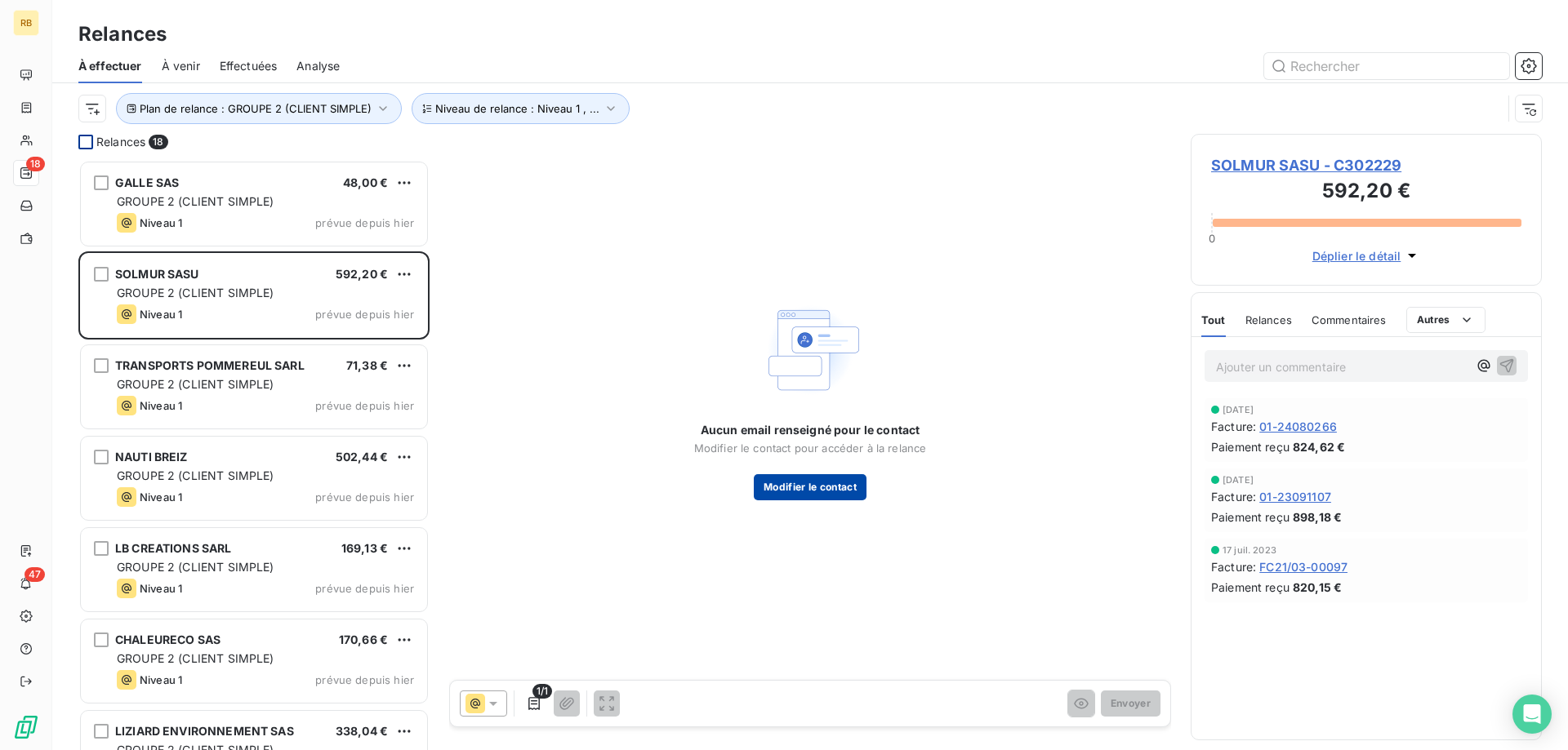
click at [804, 480] on button "Modifier le contact" at bounding box center [810, 488] width 113 height 27
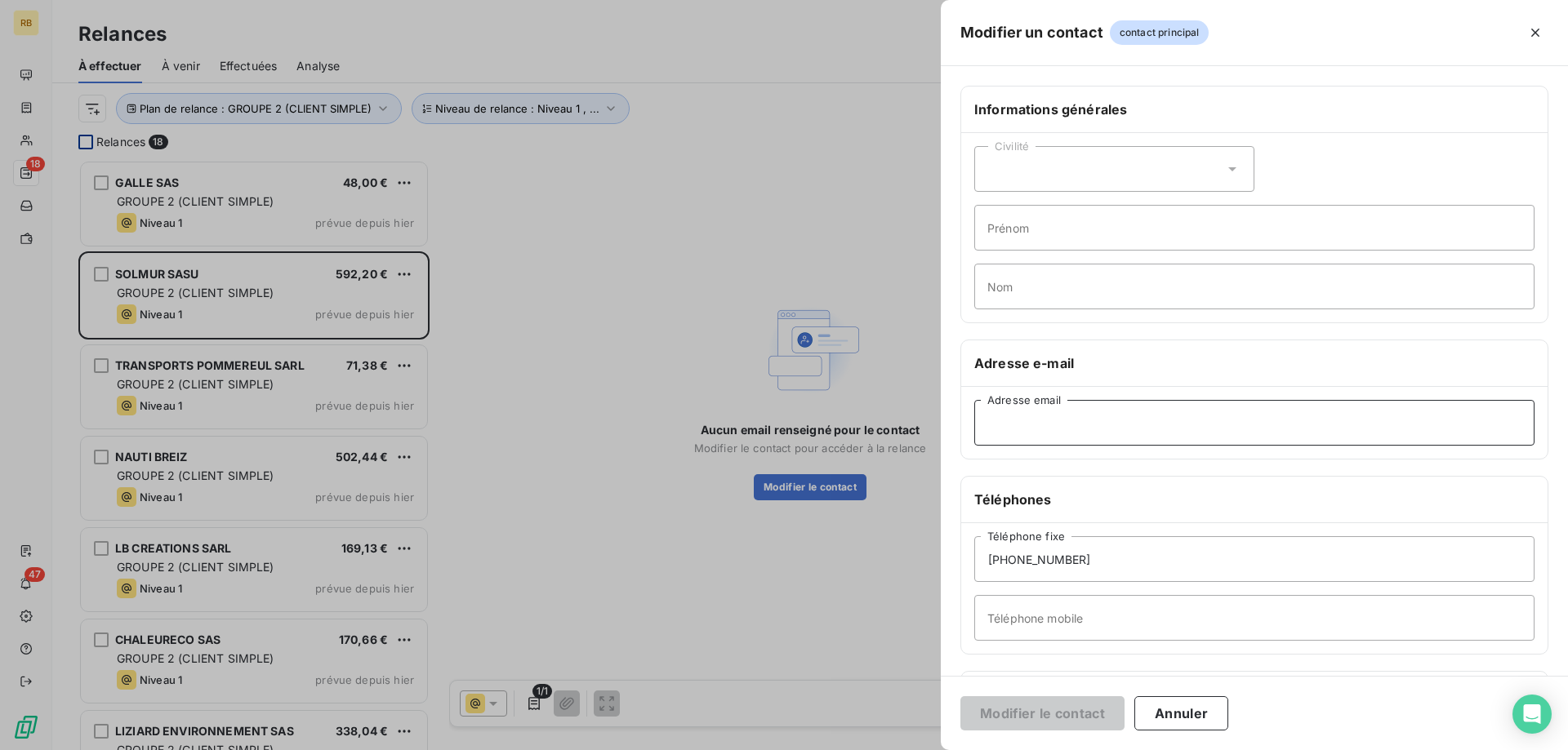
click at [1030, 418] on input "Adresse email" at bounding box center [1255, 422] width 560 height 46
paste input "[EMAIL_ADDRESS][DOMAIN_NAME]"
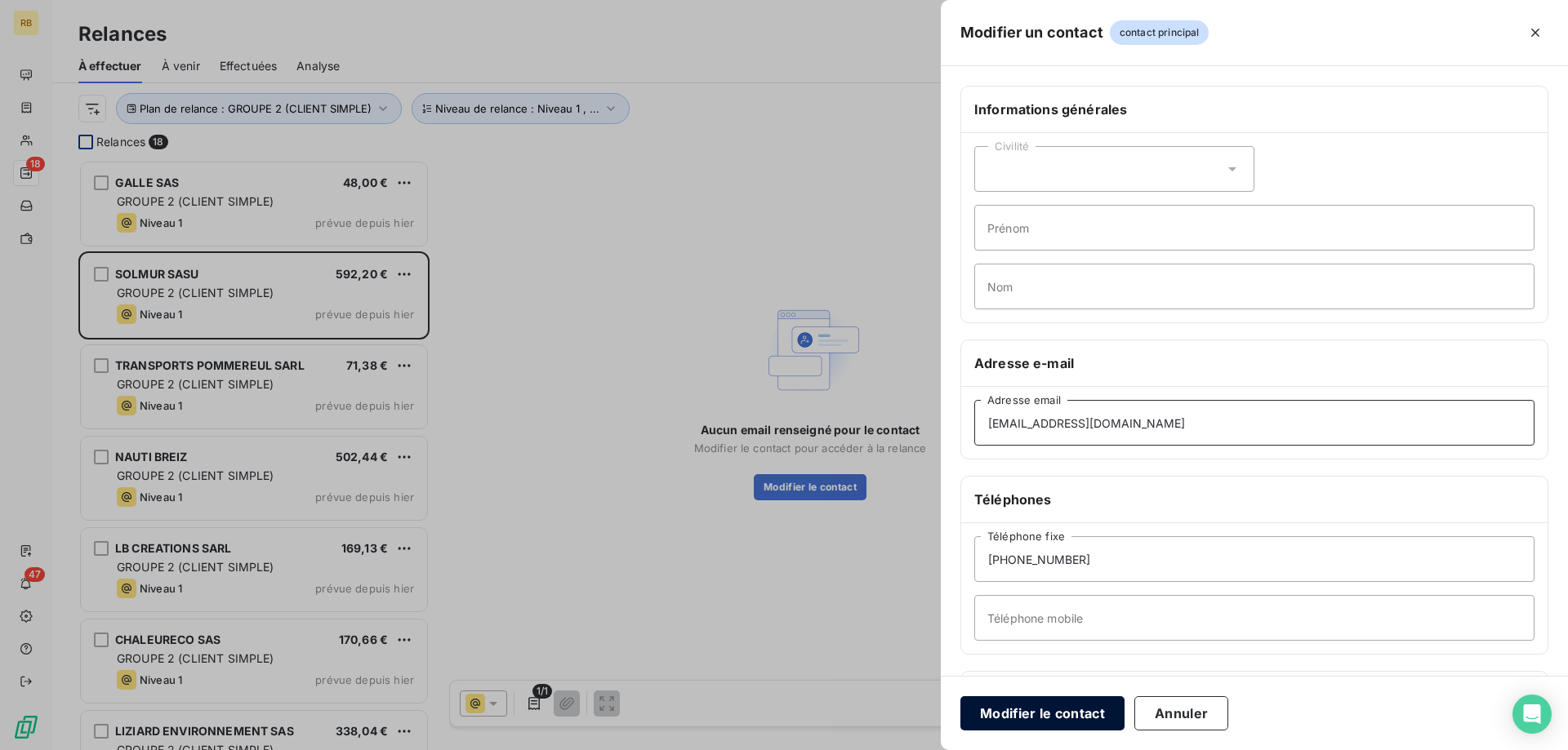
type input "[EMAIL_ADDRESS][DOMAIN_NAME]"
click at [1057, 718] on button "Modifier le contact" at bounding box center [1042, 713] width 164 height 34
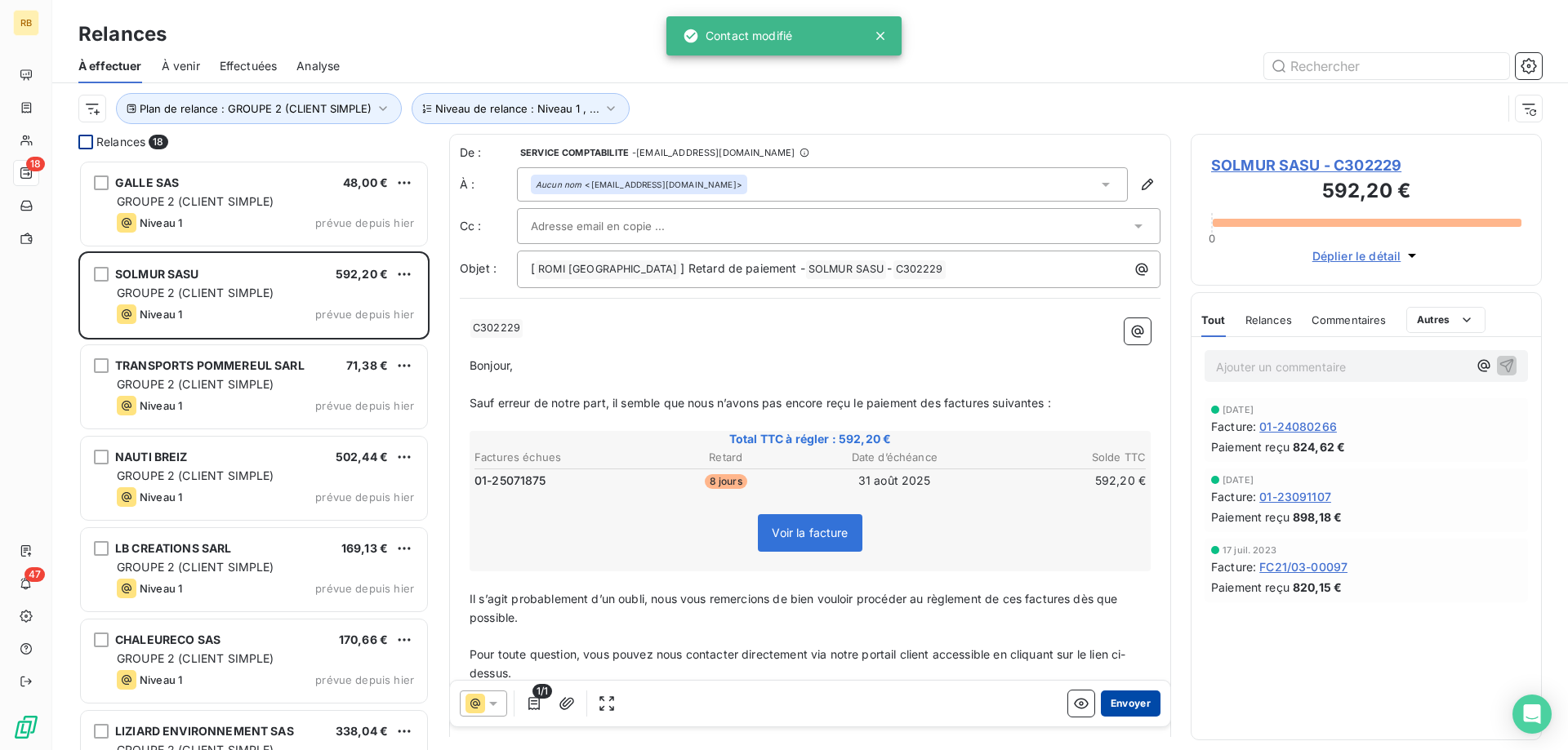
click at [1130, 692] on button "Envoyer" at bounding box center [1130, 703] width 60 height 27
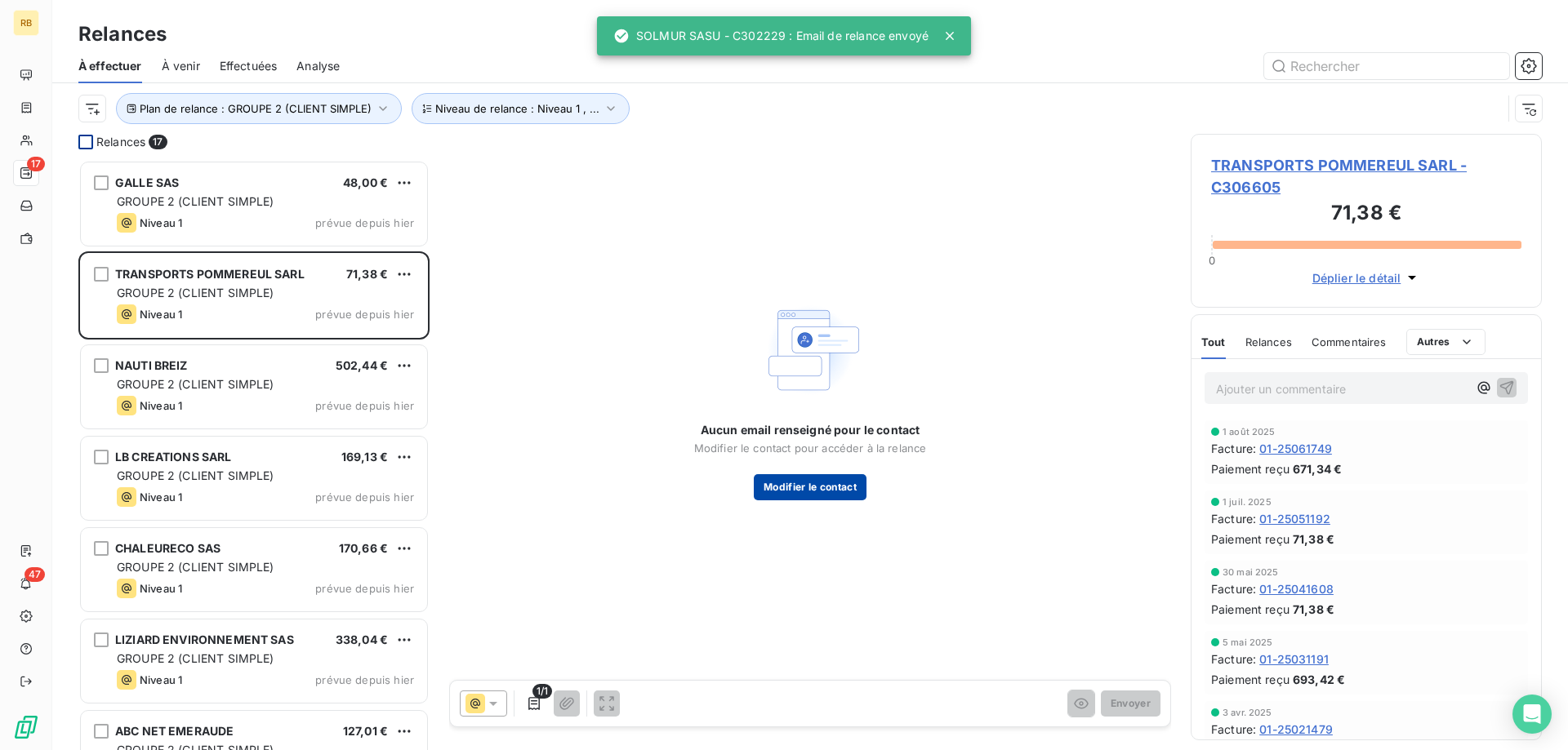
click at [829, 483] on button "Modifier le contact" at bounding box center [810, 488] width 113 height 27
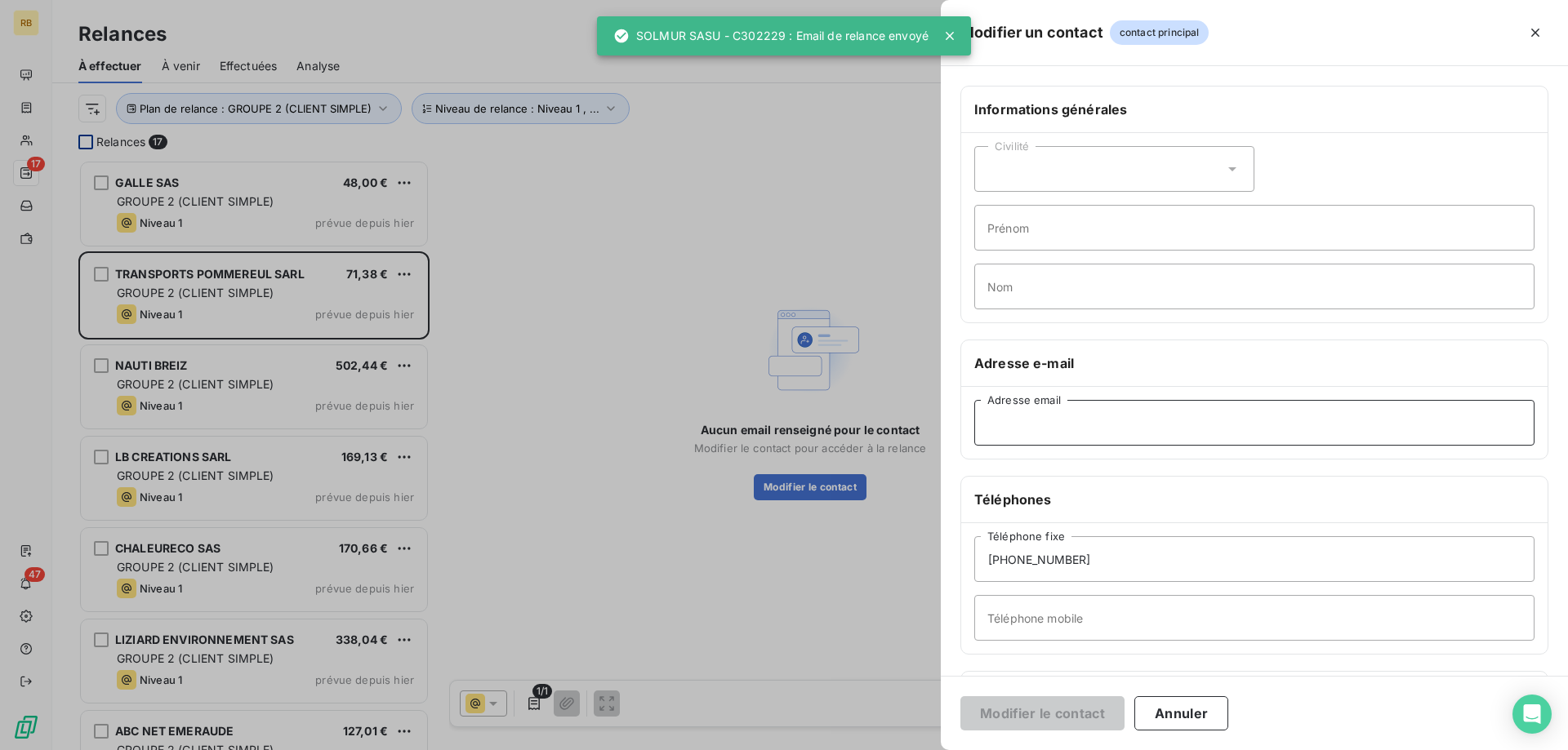
click at [1059, 413] on input "Adresse email" at bounding box center [1255, 422] width 560 height 46
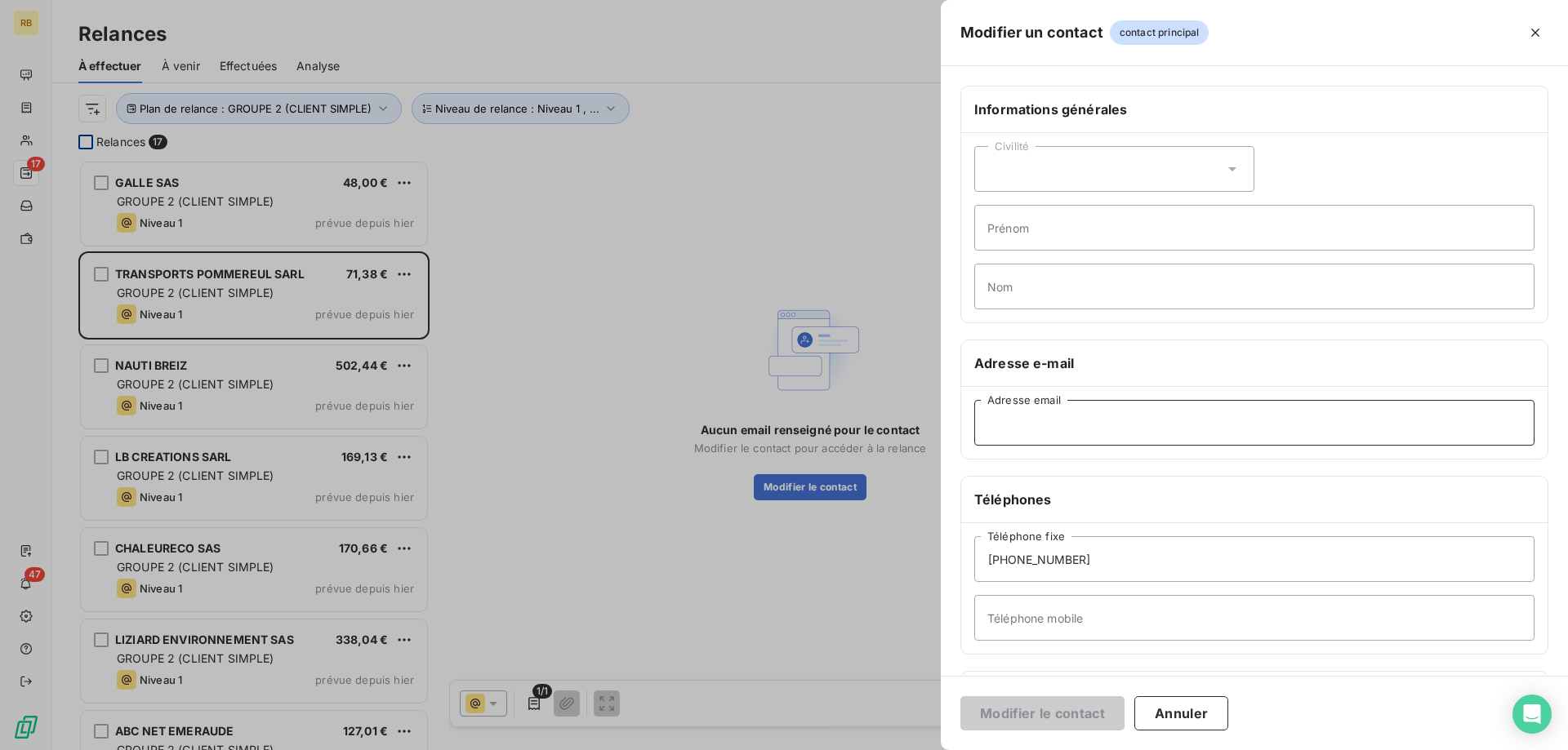
click at [1066, 417] on input "Adresse email" at bounding box center [1255, 422] width 560 height 46
click at [1114, 409] on input "Adresse email" at bounding box center [1255, 422] width 560 height 46
paste input "[EMAIL_ADDRESS][DOMAIN_NAME]"
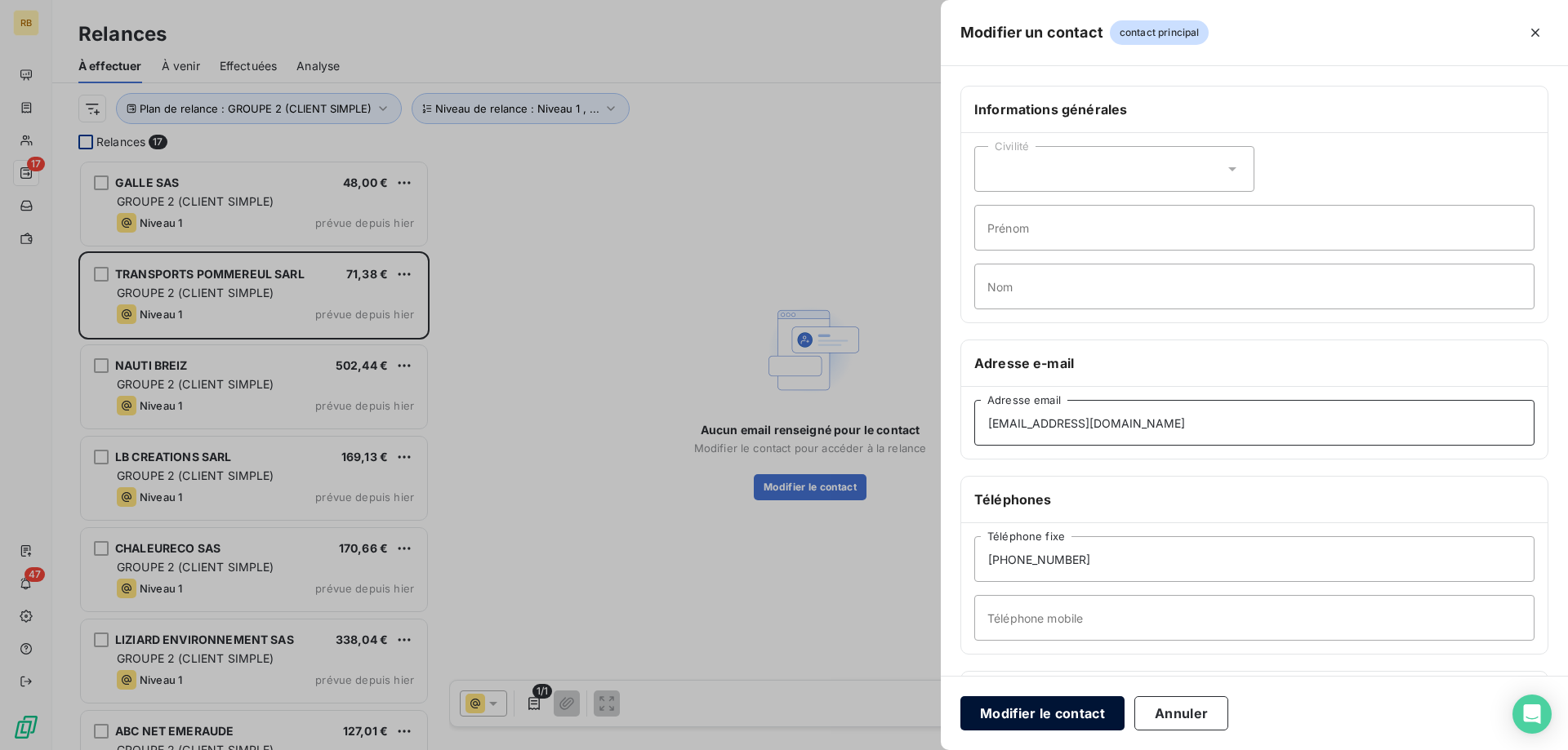
type input "[EMAIL_ADDRESS][DOMAIN_NAME]"
click at [1044, 706] on button "Modifier le contact" at bounding box center [1042, 713] width 164 height 34
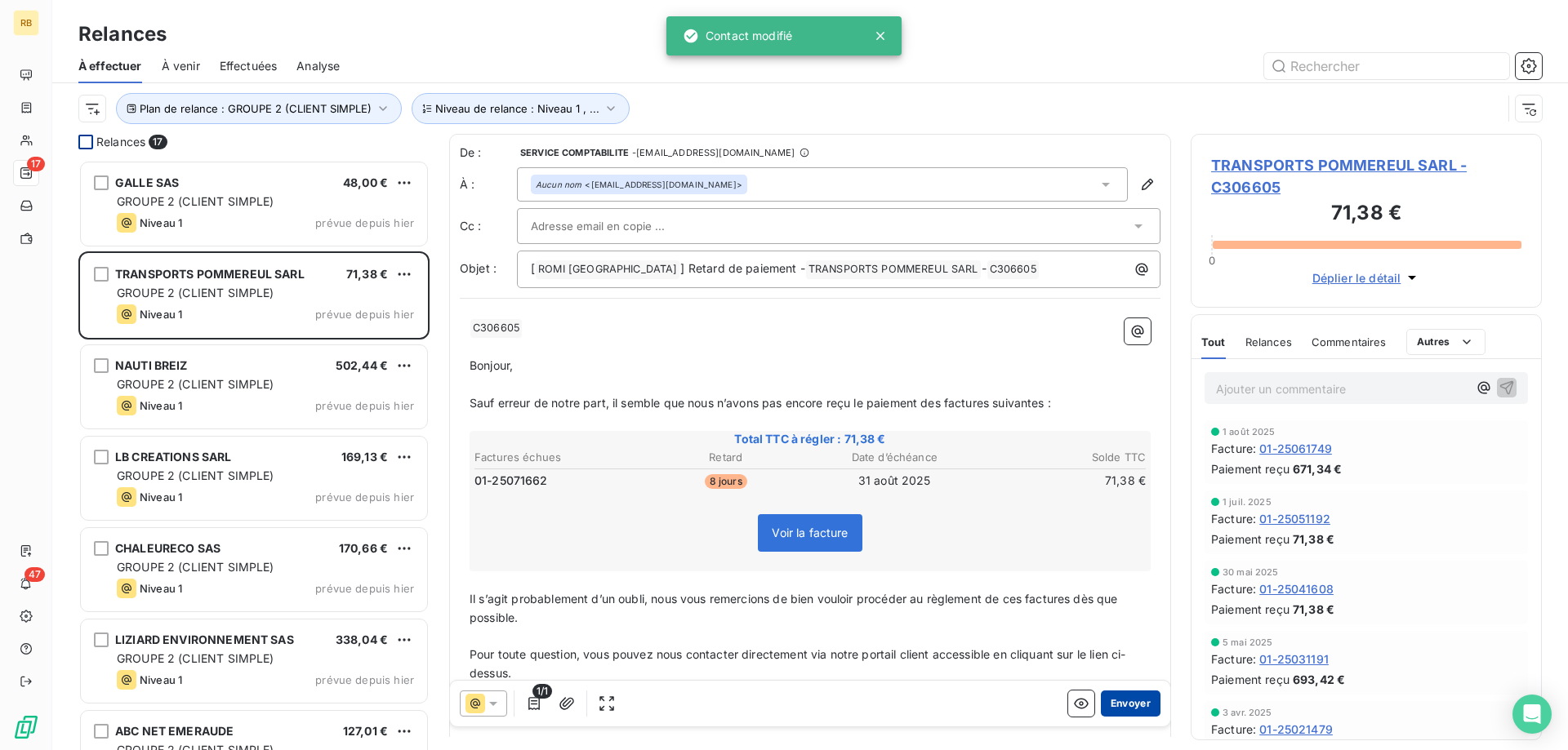
click at [1115, 698] on button "Envoyer" at bounding box center [1130, 703] width 60 height 27
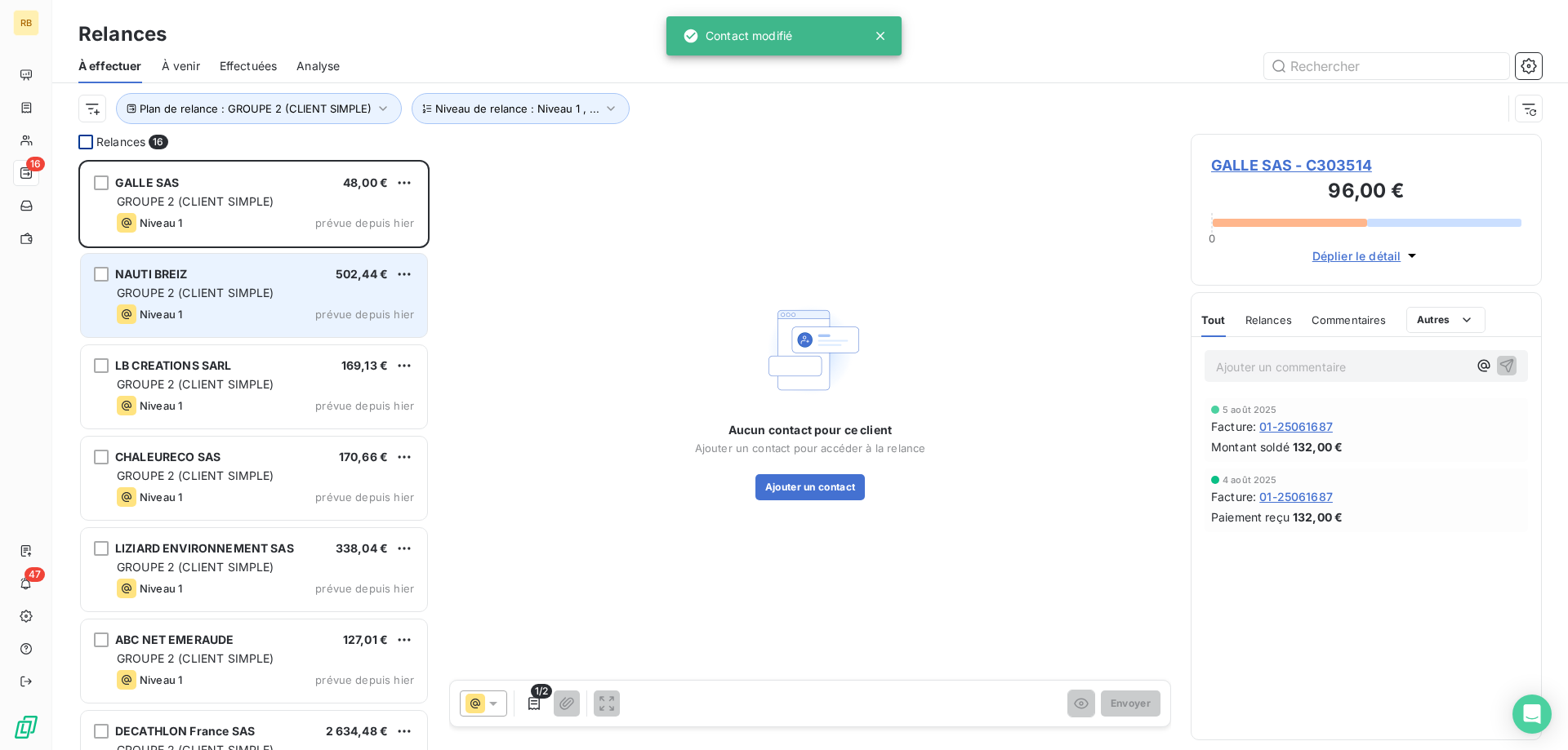
click at [290, 306] on div "Niveau 1 prévue depuis hier" at bounding box center [265, 314] width 297 height 20
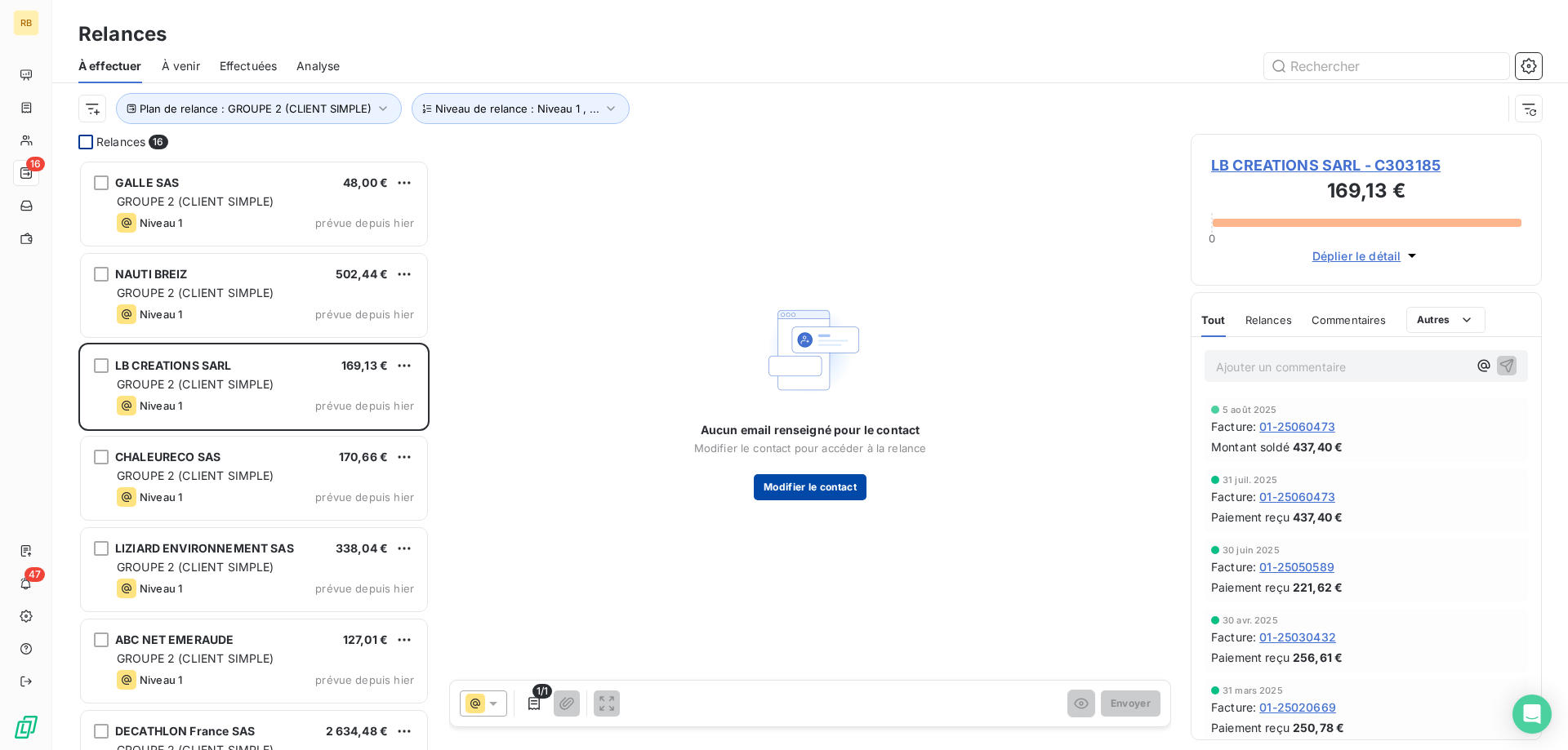
click at [836, 488] on button "Modifier le contact" at bounding box center [810, 488] width 113 height 27
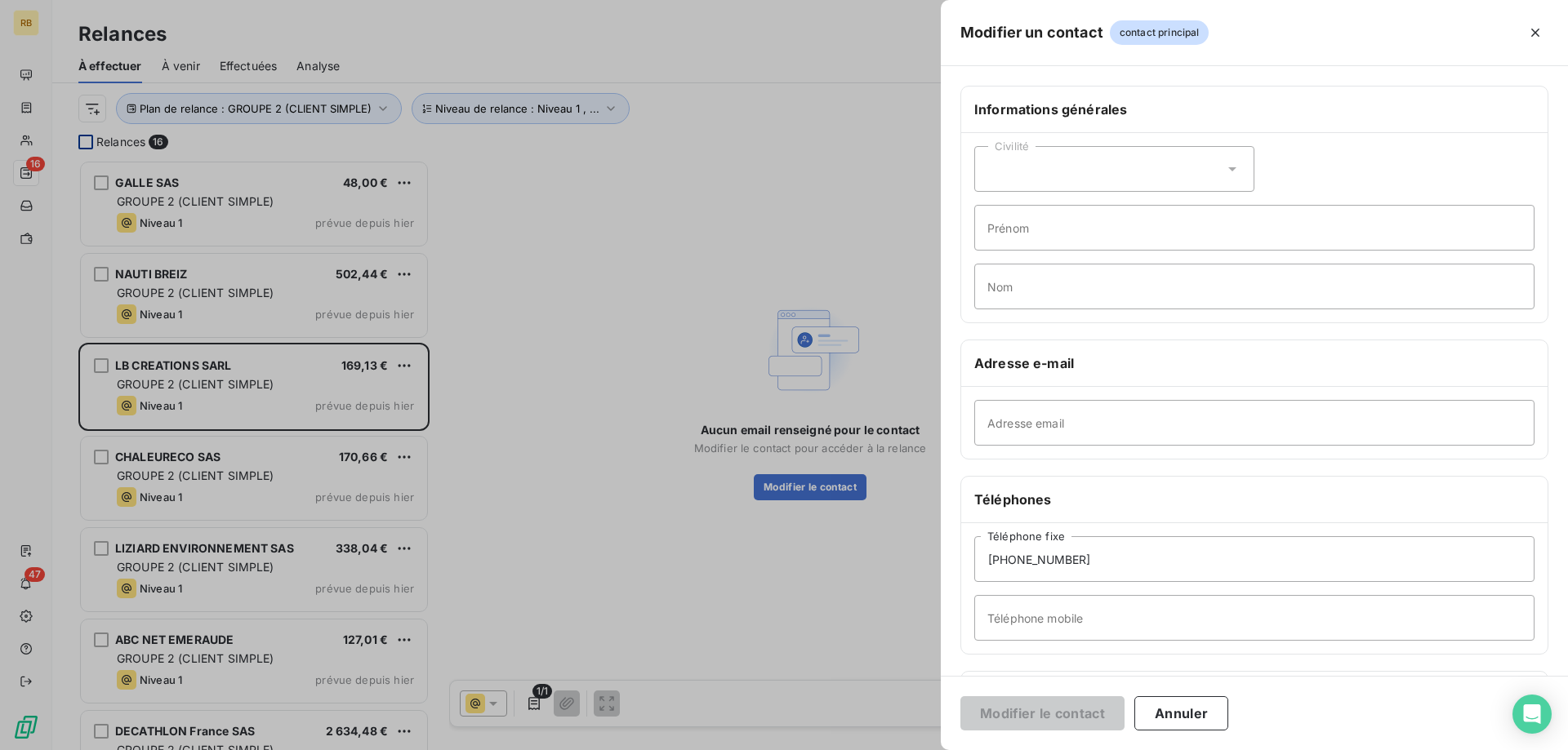
click at [735, 327] on div at bounding box center [784, 375] width 1568 height 750
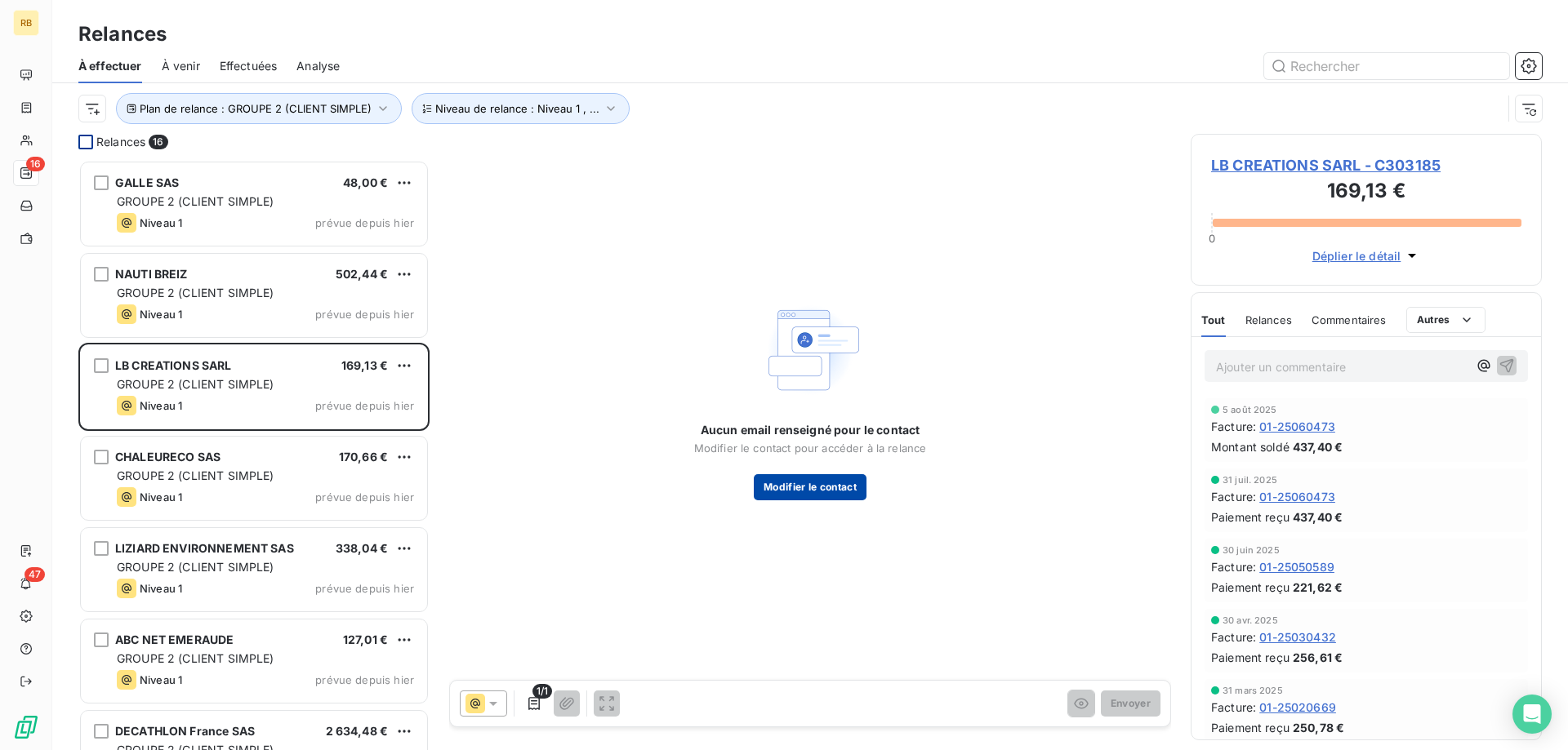
click at [765, 487] on button "Modifier le contact" at bounding box center [810, 488] width 113 height 27
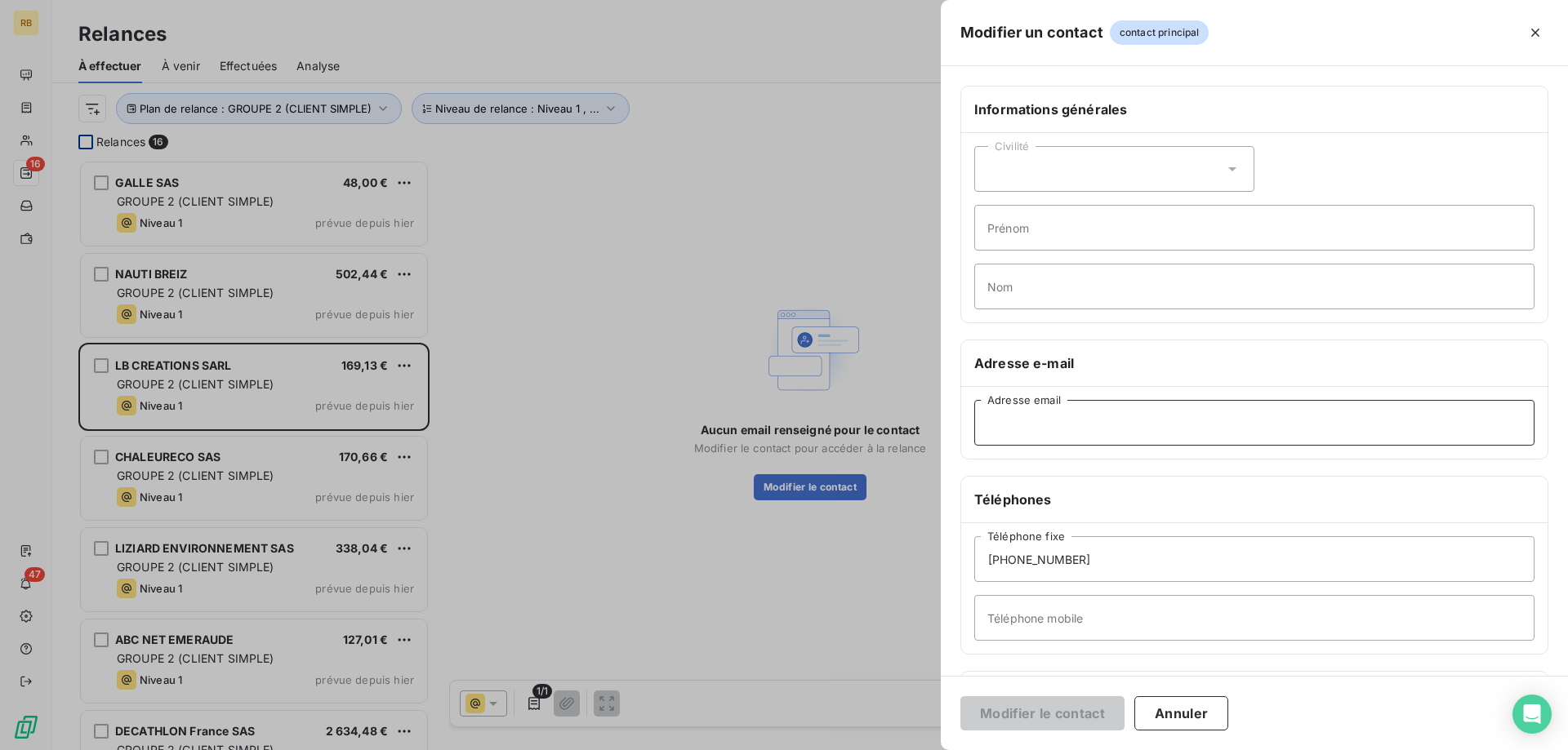
click at [1052, 425] on input "Adresse email" at bounding box center [1255, 422] width 560 height 46
paste input "[EMAIL_ADDRESS][DOMAIN_NAME]"
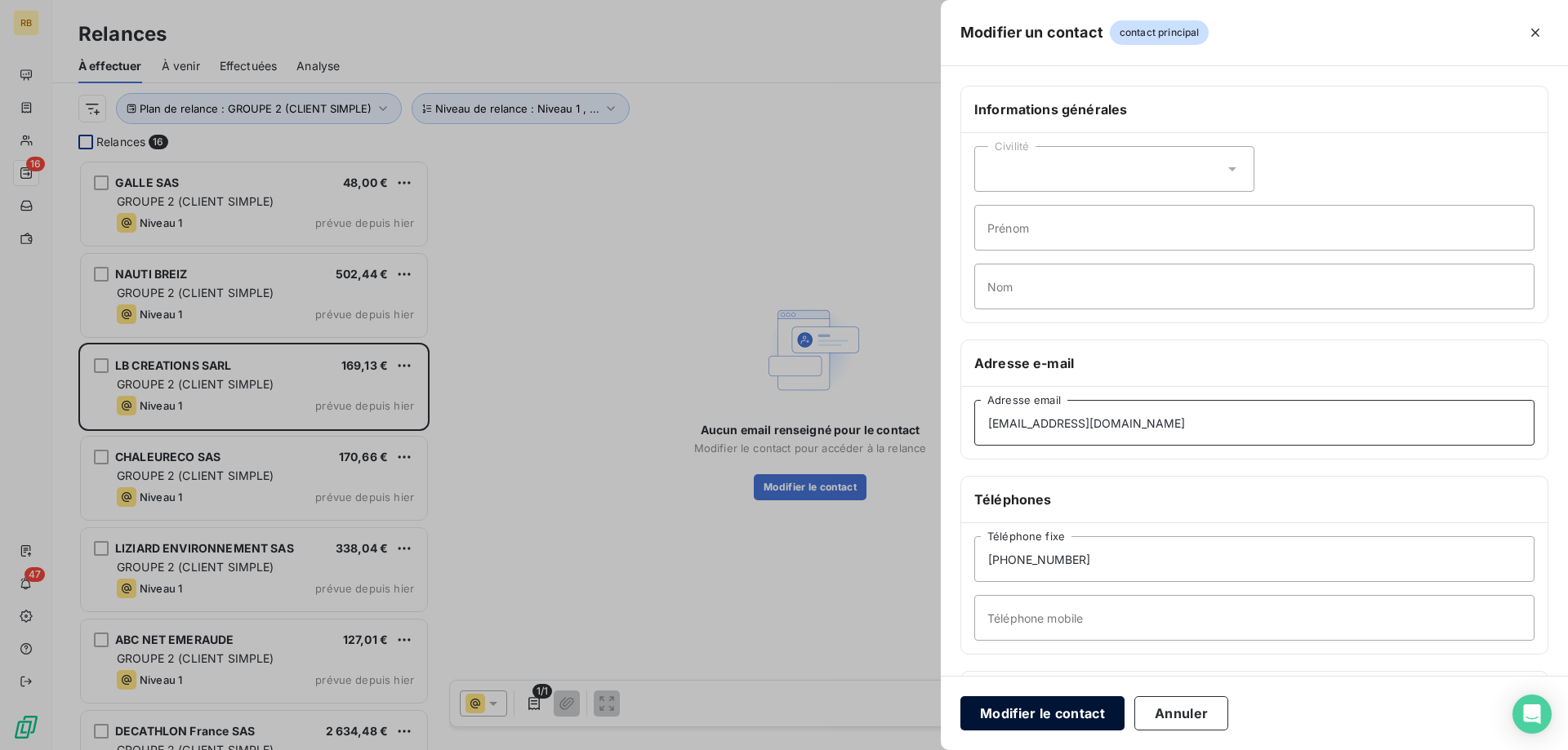
type input "[EMAIL_ADDRESS][DOMAIN_NAME]"
click at [1045, 716] on button "Modifier le contact" at bounding box center [1042, 713] width 164 height 34
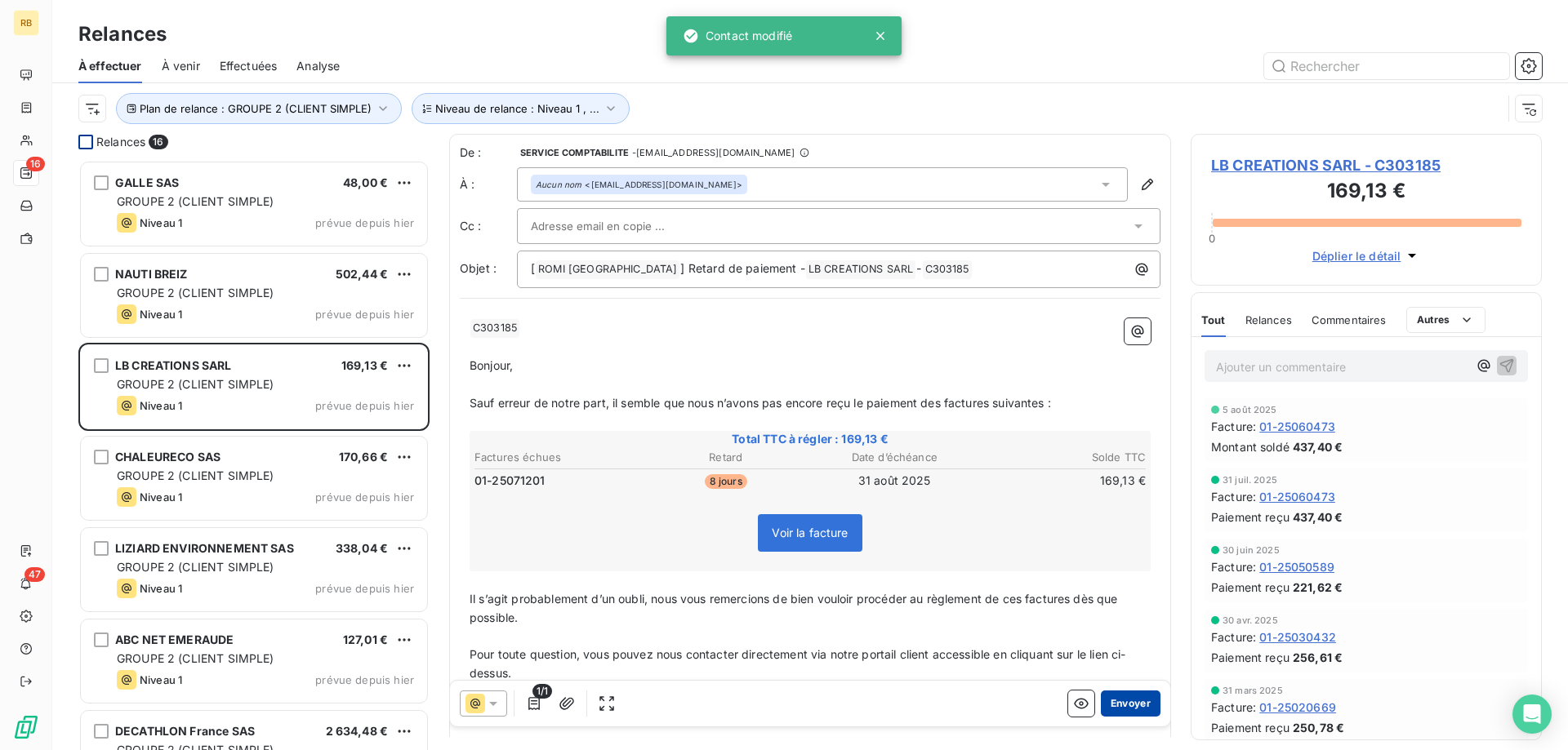
click at [1132, 706] on button "Envoyer" at bounding box center [1130, 703] width 60 height 27
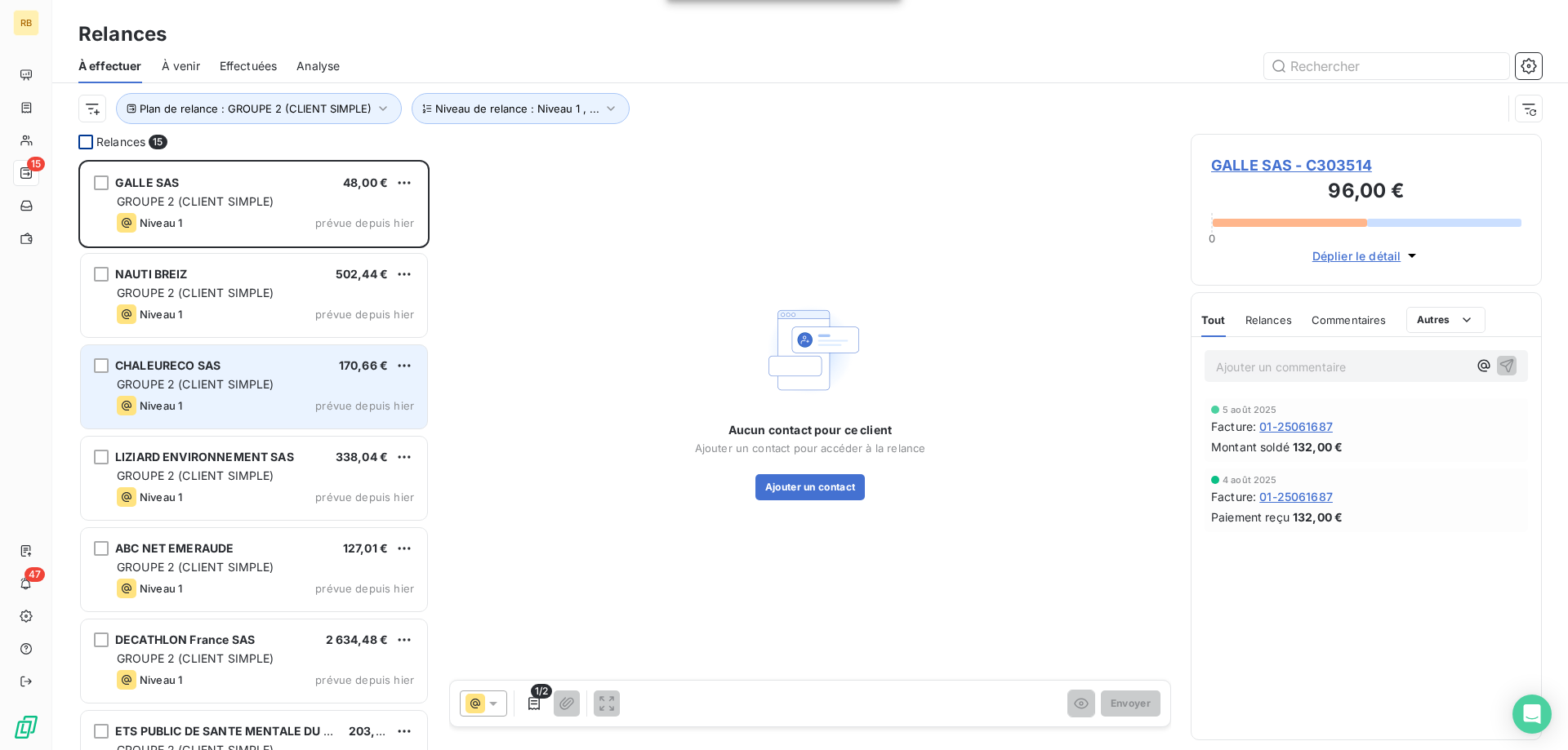
click at [170, 364] on span "CHALEURECO SAS" at bounding box center [167, 365] width 105 height 14
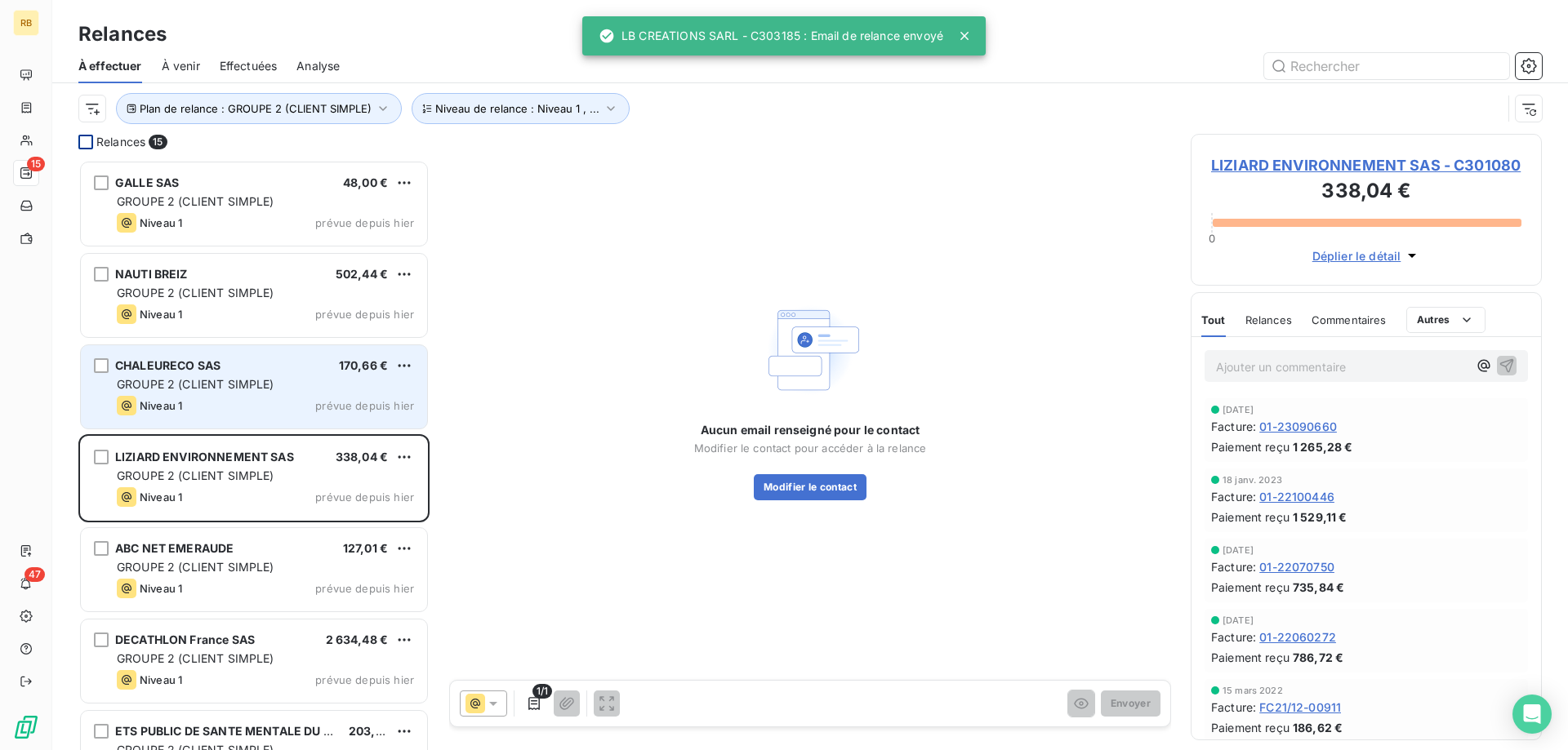
click at [226, 391] on span "GROUPE 2 (CLIENT SIMPLE)" at bounding box center [196, 384] width 158 height 14
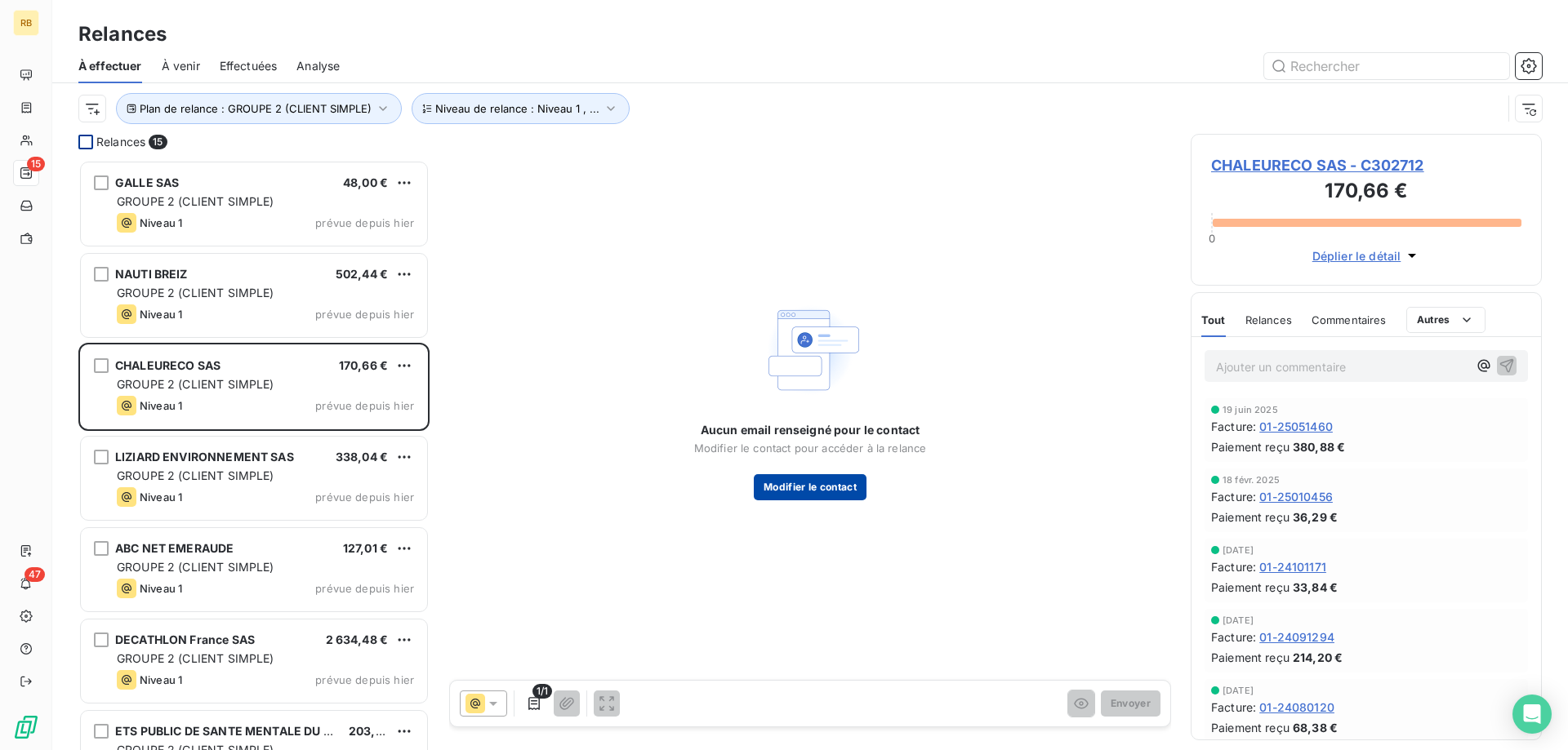
click at [806, 492] on button "Modifier le contact" at bounding box center [810, 488] width 113 height 27
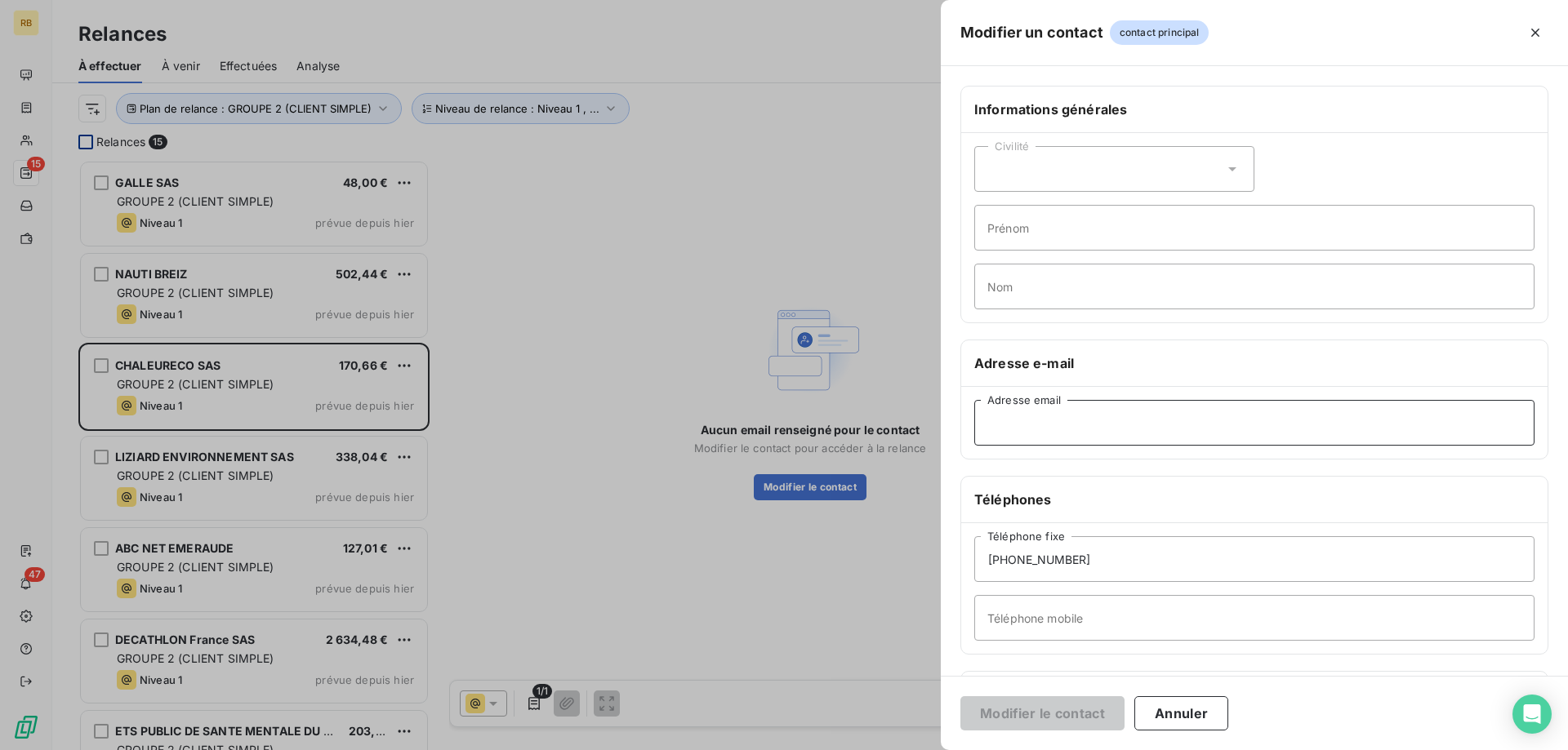
click at [1037, 425] on input "Adresse email" at bounding box center [1255, 422] width 560 height 46
paste input "[EMAIL_ADDRESS][DOMAIN_NAME]"
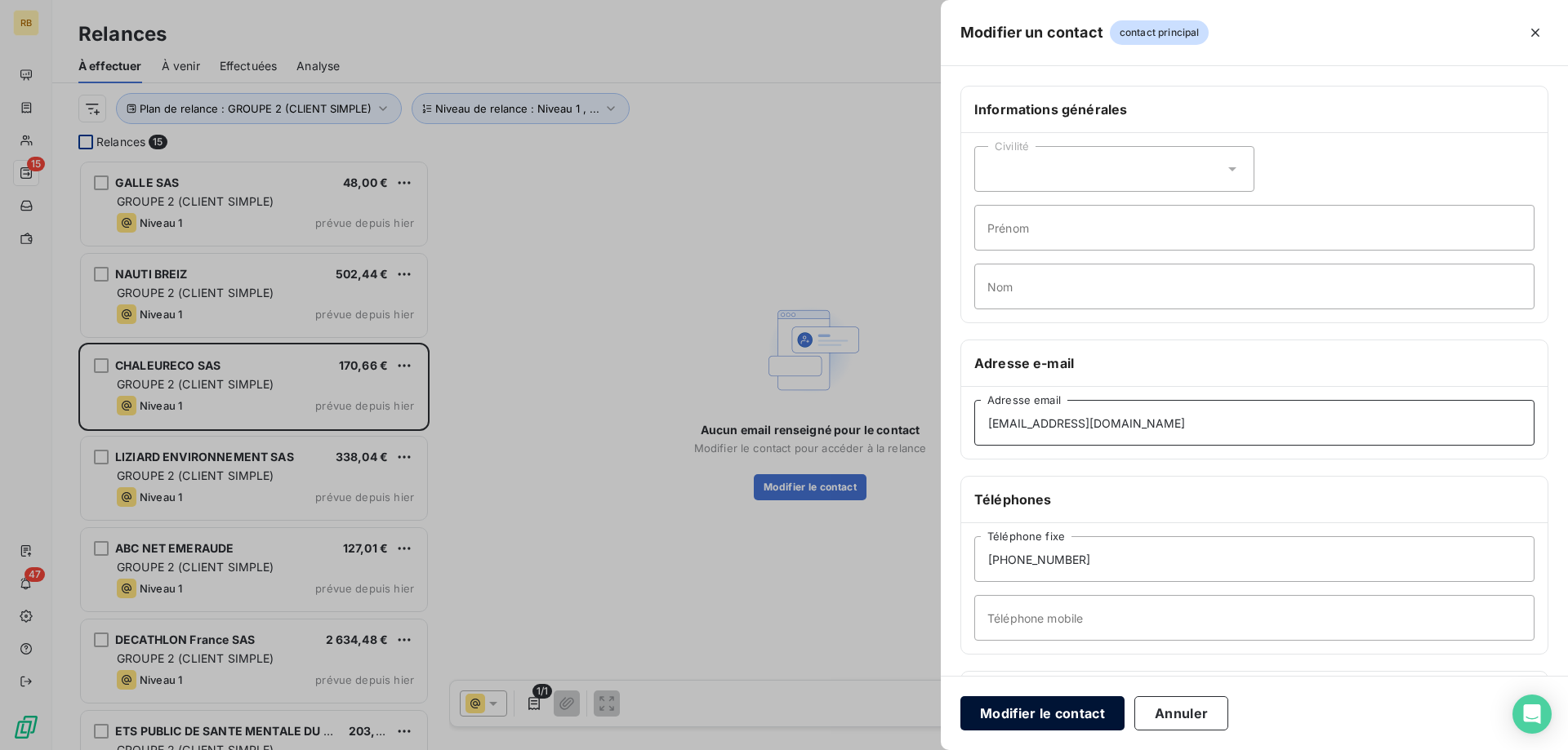
type input "[EMAIL_ADDRESS][DOMAIN_NAME]"
click at [1030, 708] on button "Modifier le contact" at bounding box center [1042, 713] width 164 height 34
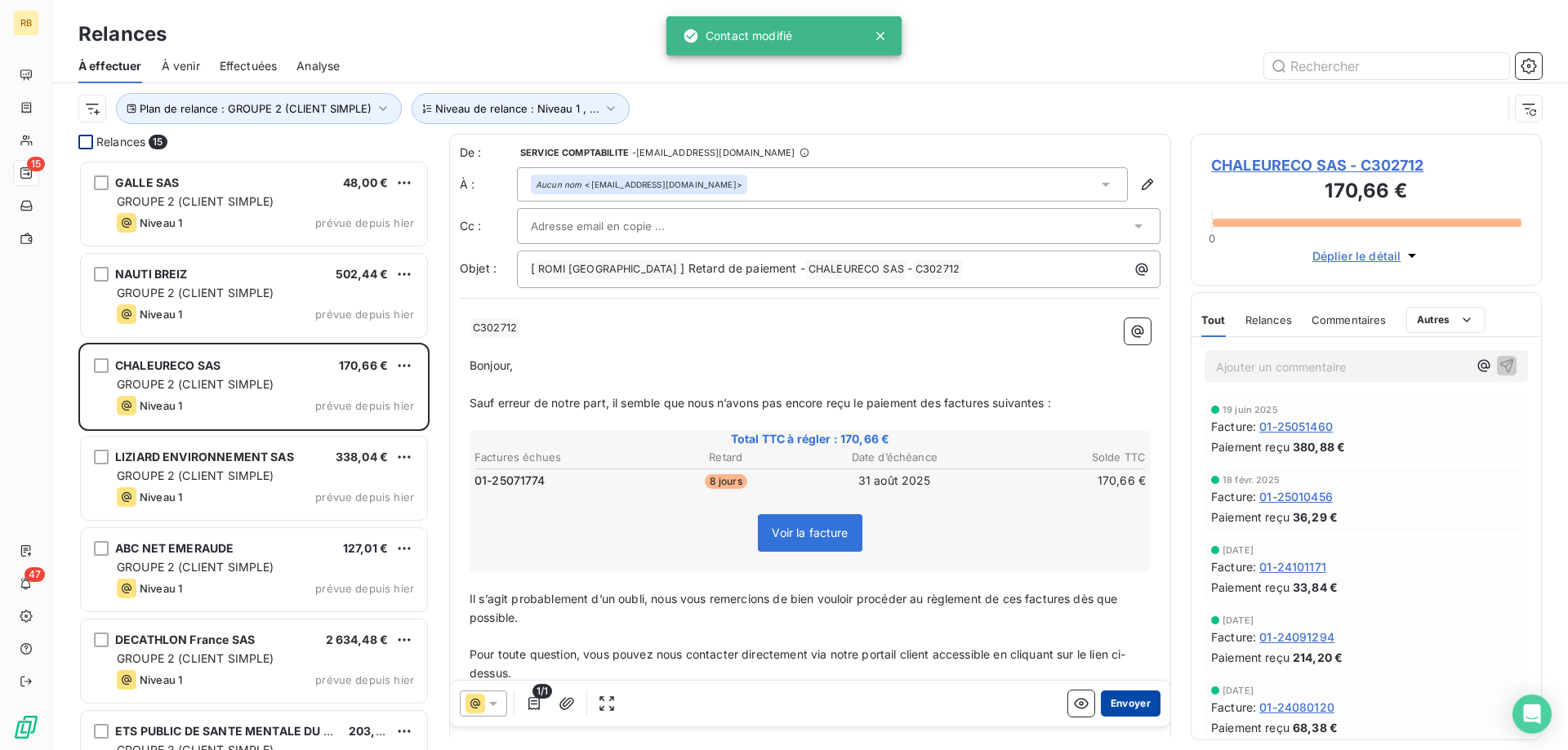
click at [1134, 691] on button "Envoyer" at bounding box center [1130, 703] width 60 height 27
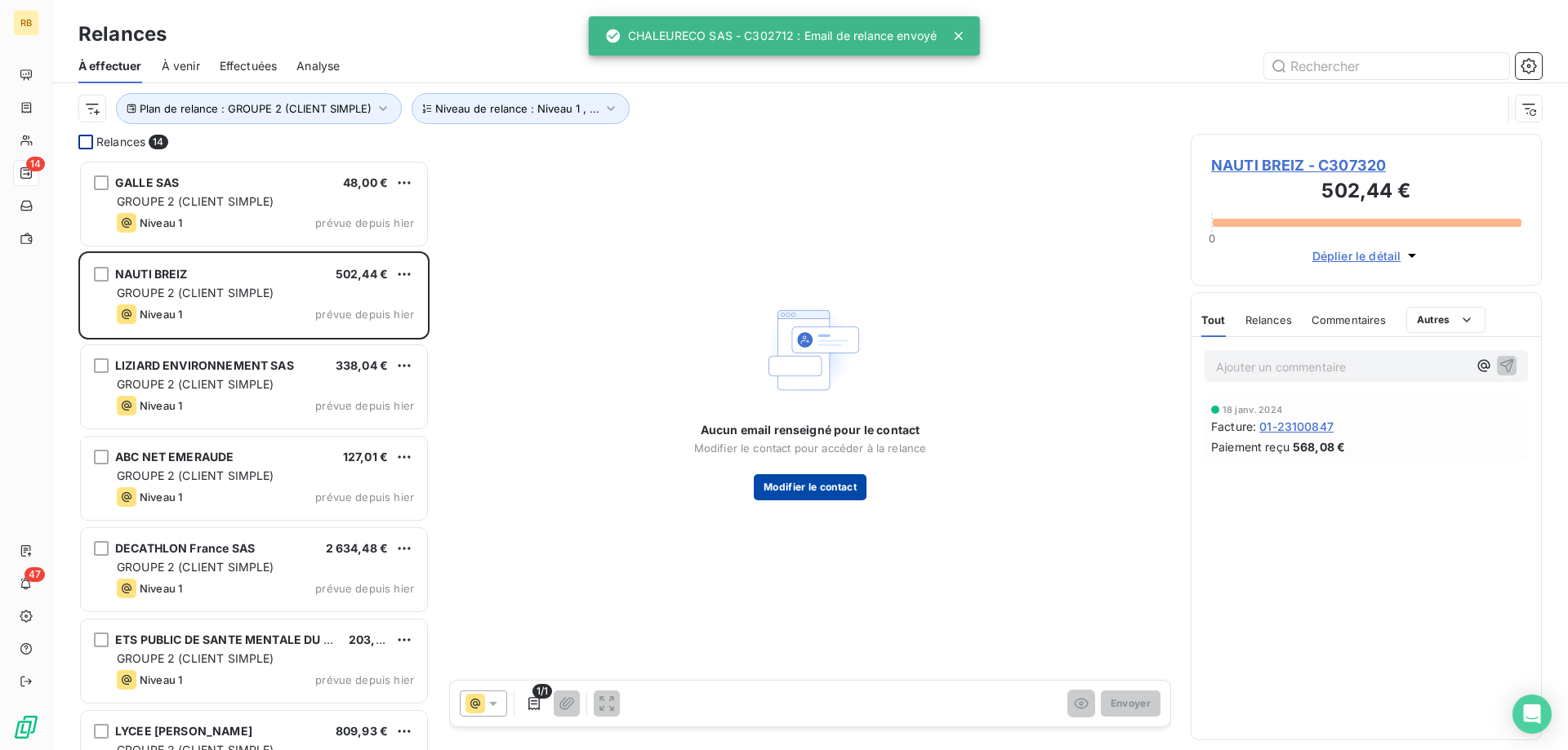
click at [837, 483] on button "Modifier le contact" at bounding box center [810, 488] width 113 height 27
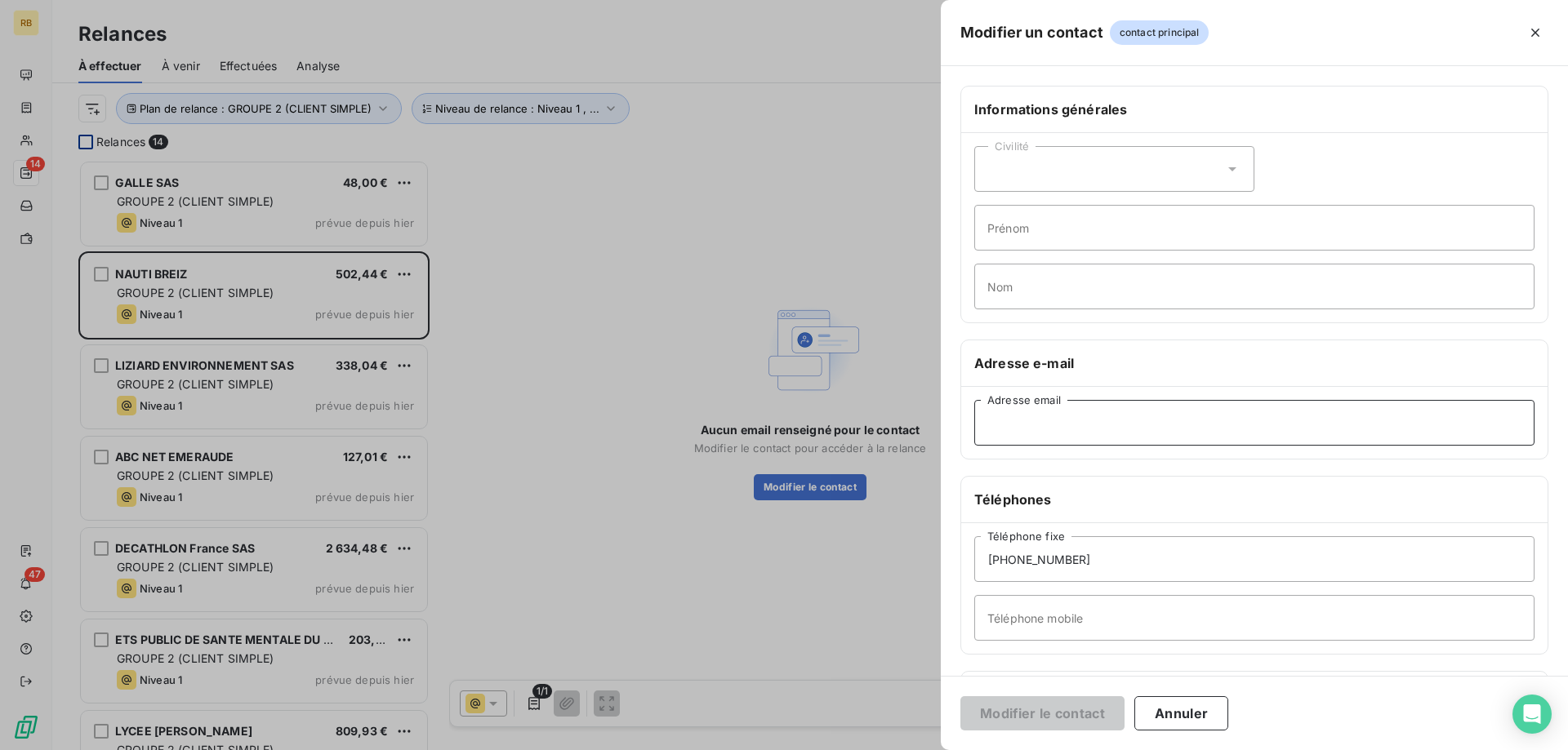
click at [1052, 433] on input "Adresse email" at bounding box center [1255, 422] width 560 height 46
paste input "[EMAIL_ADDRESS][DOMAIN_NAME]"
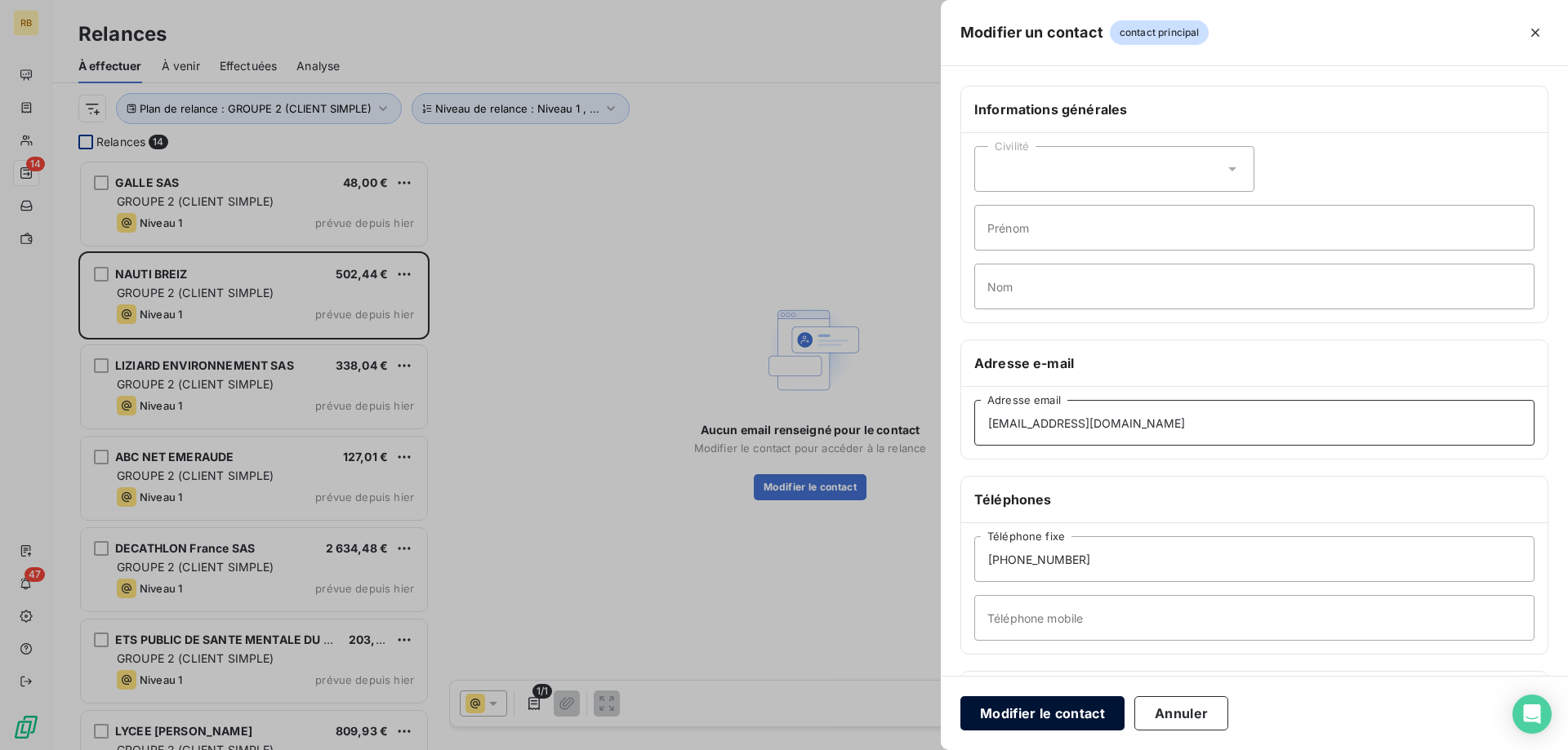
type input "[EMAIL_ADDRESS][DOMAIN_NAME]"
click at [1072, 708] on button "Modifier le contact" at bounding box center [1042, 713] width 164 height 34
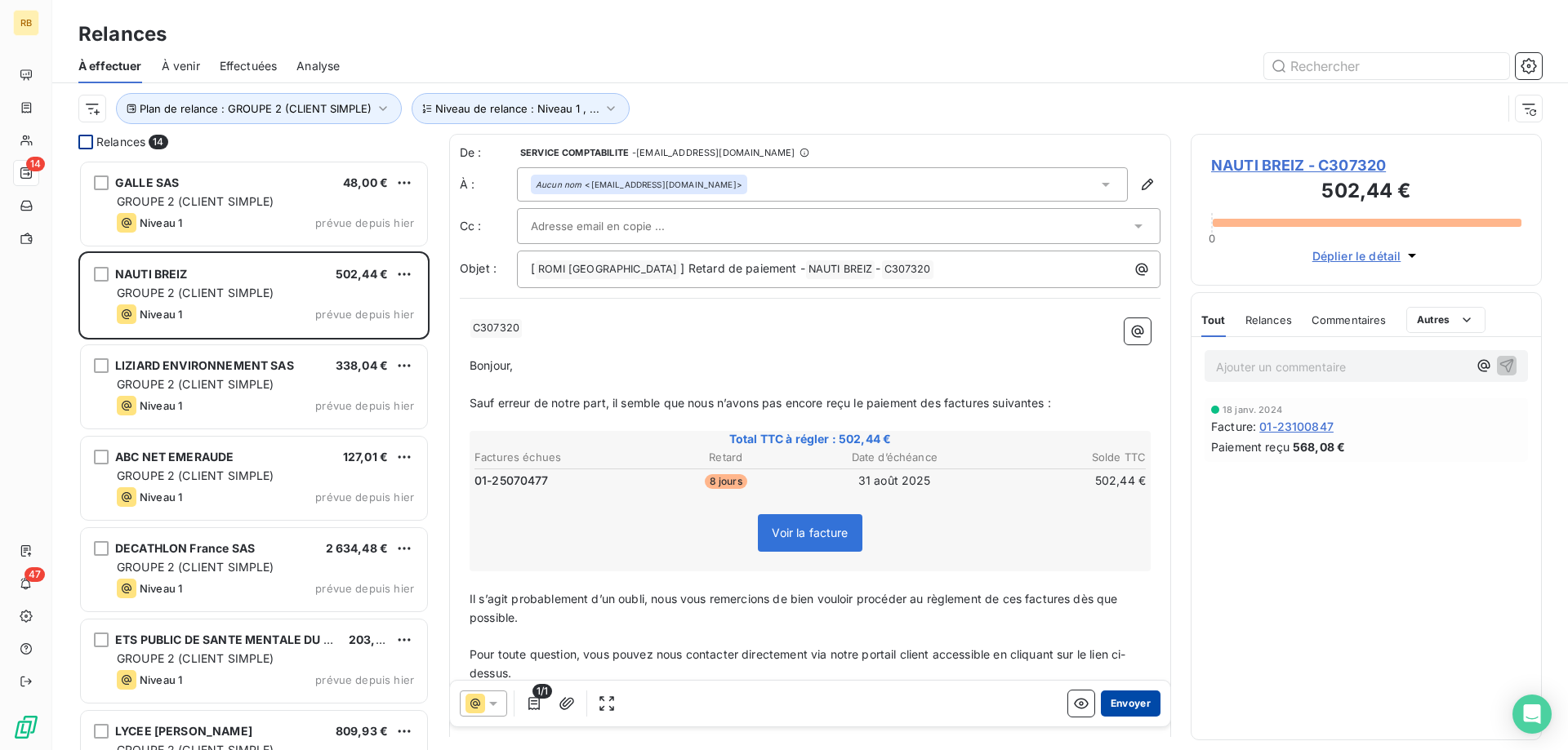
click at [1140, 706] on button "Envoyer" at bounding box center [1130, 703] width 60 height 27
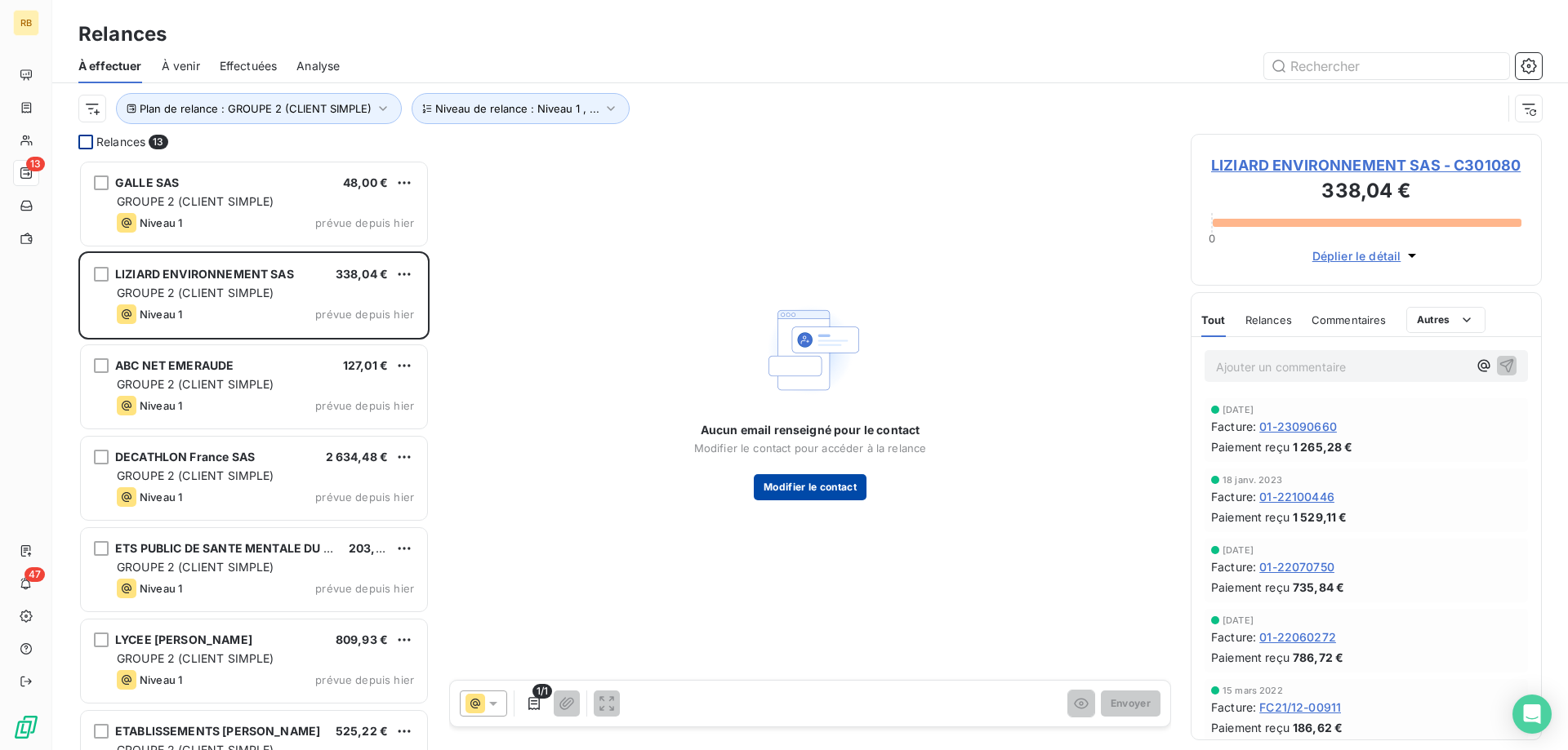
click at [812, 495] on button "Modifier le contact" at bounding box center [810, 488] width 113 height 27
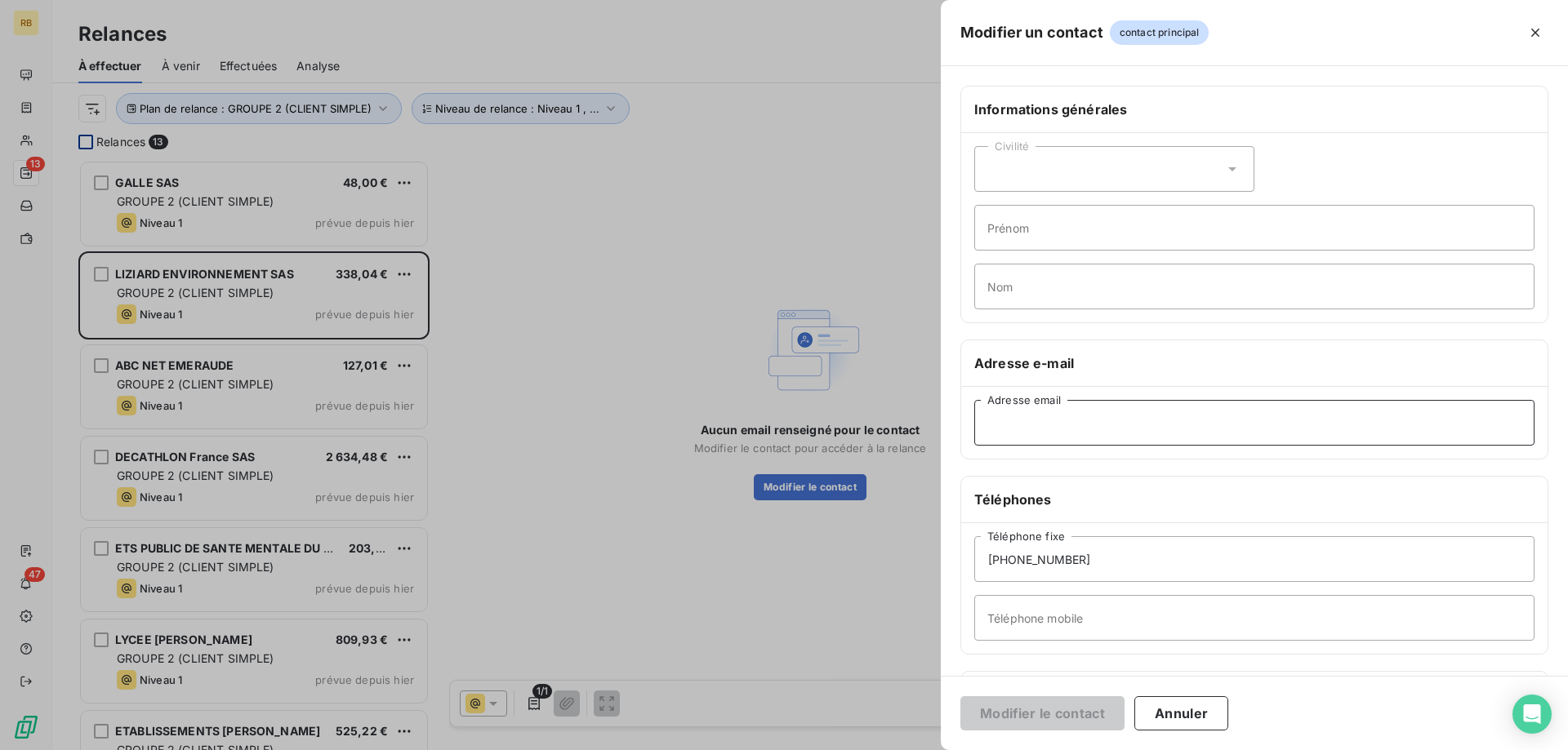
click at [1043, 404] on input "Adresse email" at bounding box center [1255, 422] width 560 height 46
paste input "[EMAIL_ADDRESS][DOMAIN_NAME]"
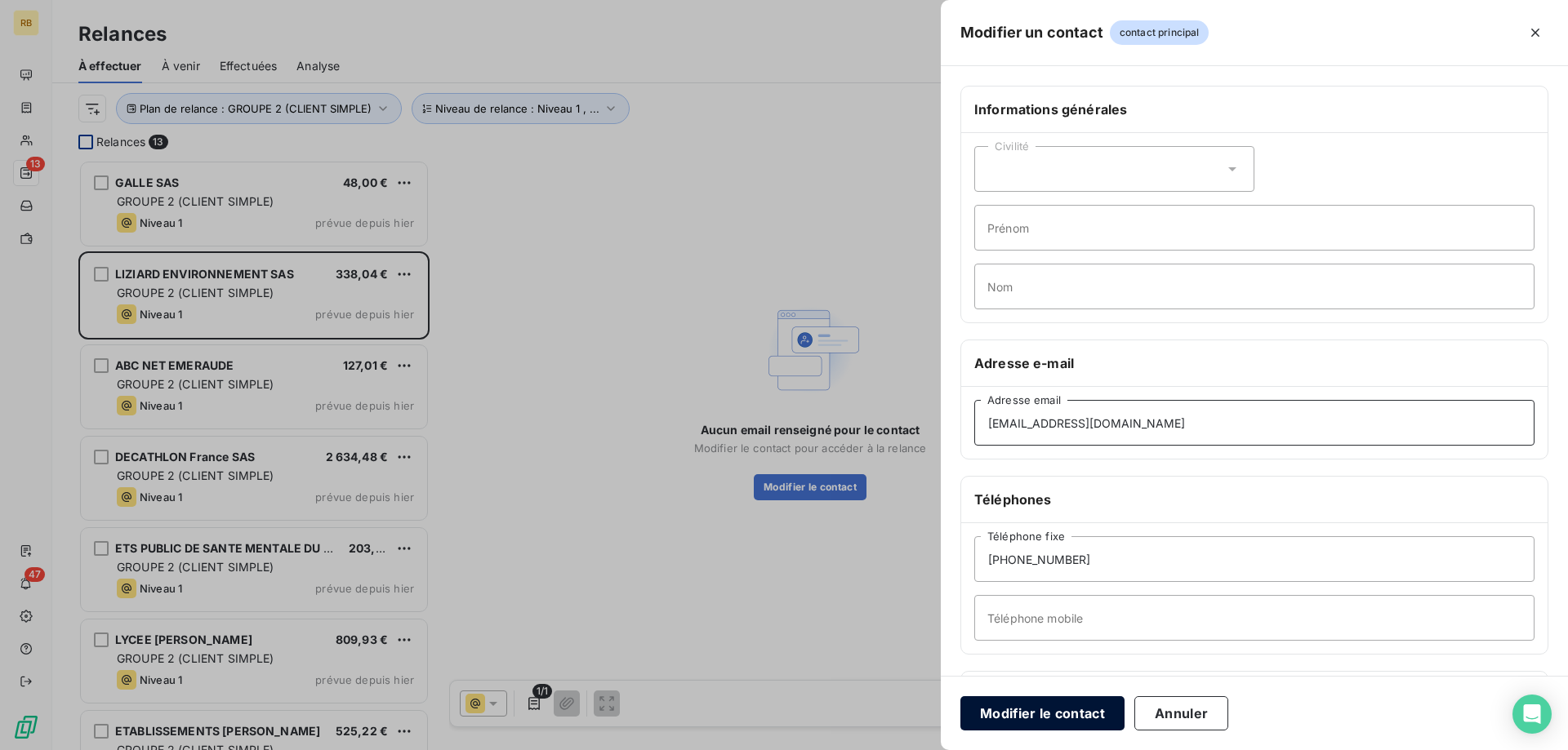
type input "[EMAIL_ADDRESS][DOMAIN_NAME]"
click at [1033, 699] on button "Modifier le contact" at bounding box center [1042, 713] width 164 height 34
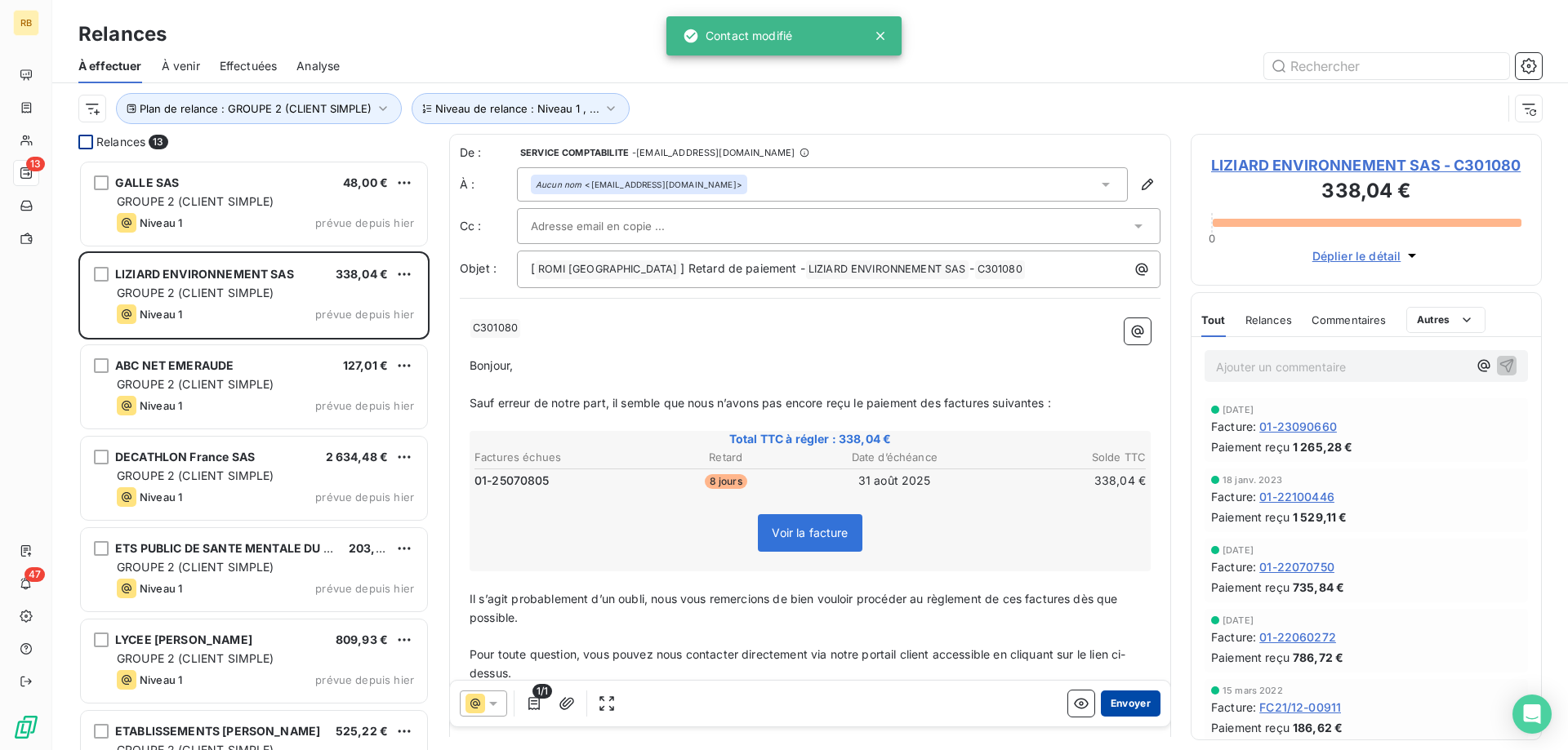
click at [1143, 713] on button "Envoyer" at bounding box center [1130, 703] width 60 height 27
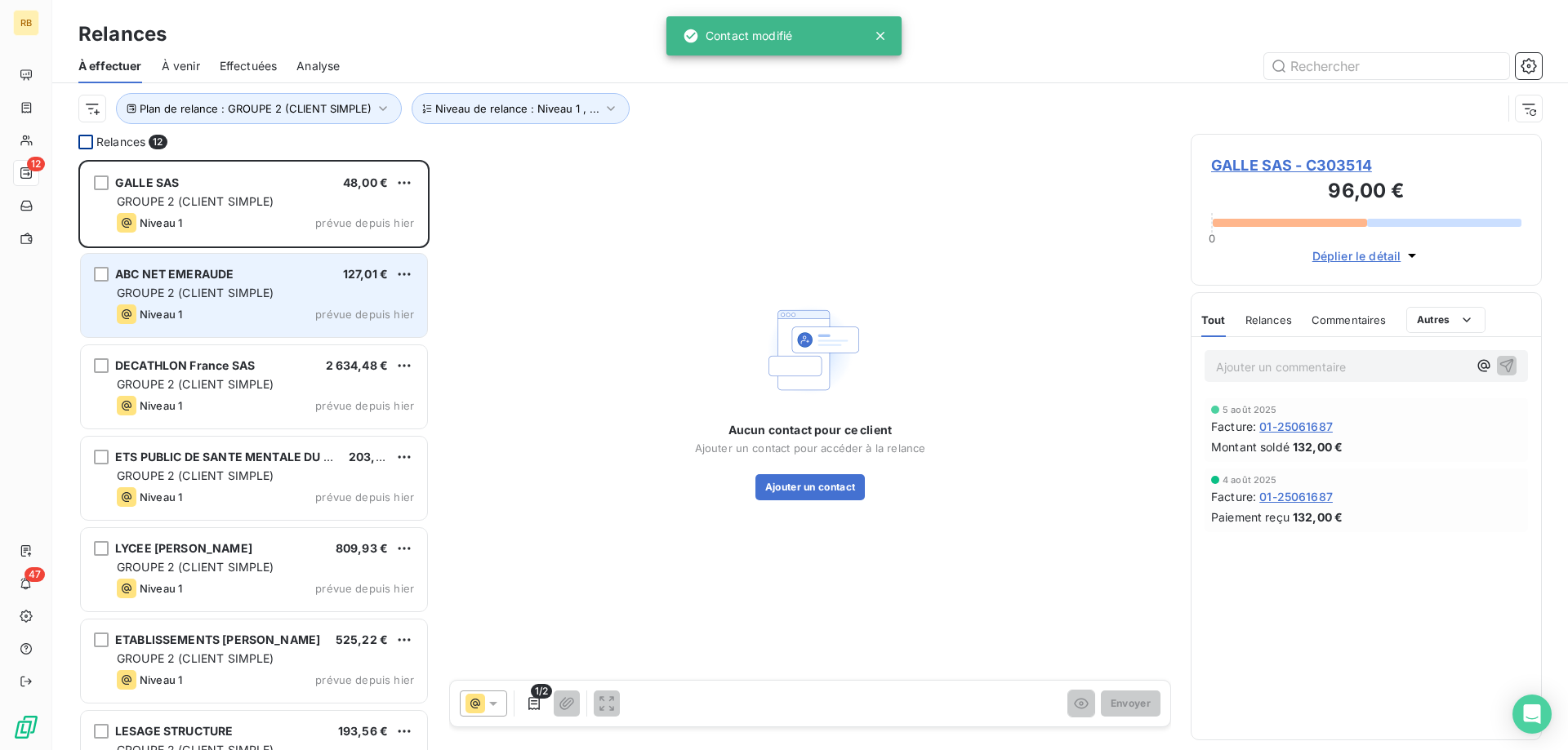
click at [194, 291] on span "GROUPE 2 (CLIENT SIMPLE)" at bounding box center [196, 292] width 158 height 14
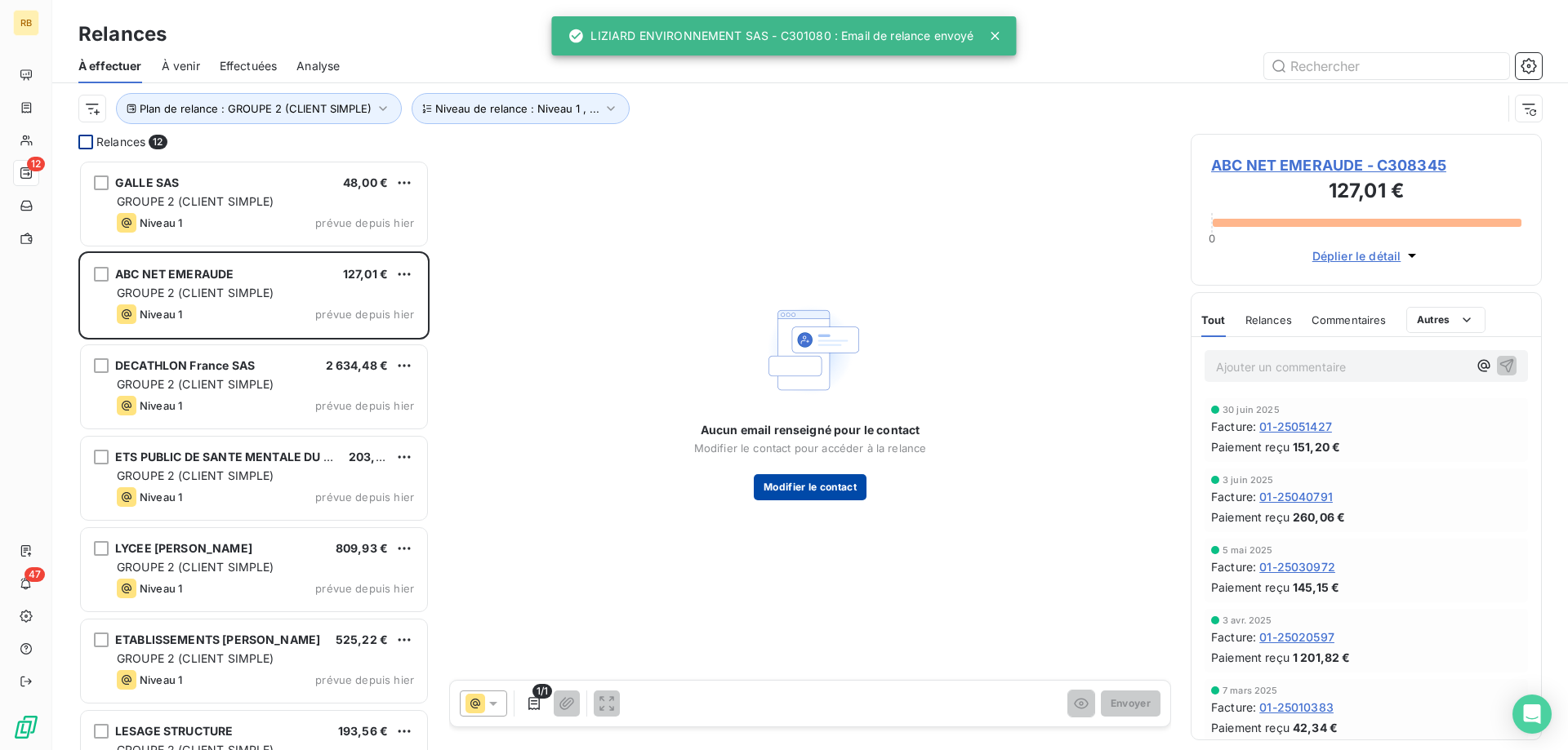
click at [843, 493] on button "Modifier le contact" at bounding box center [810, 488] width 113 height 27
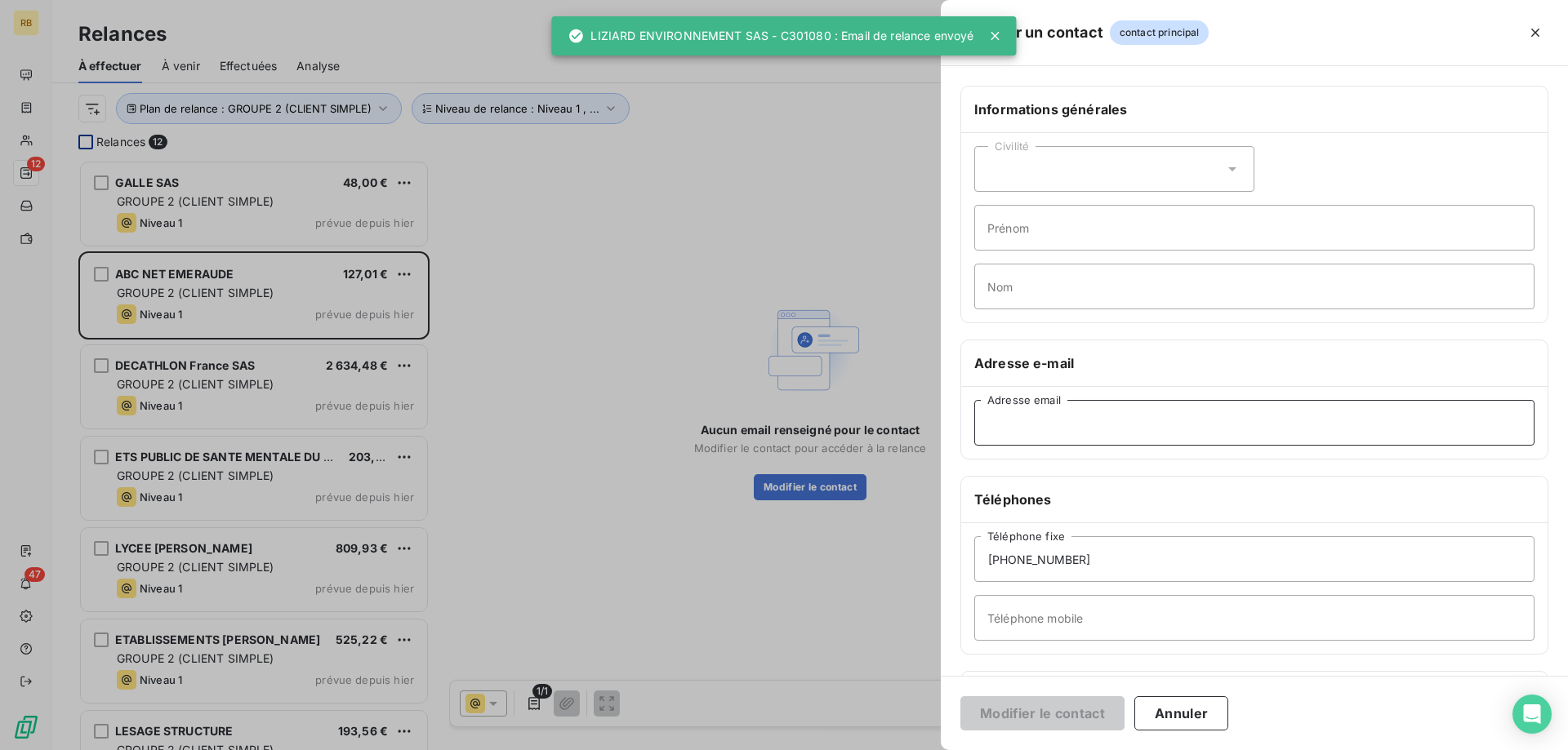
click at [1082, 410] on input "Adresse email" at bounding box center [1255, 422] width 560 height 46
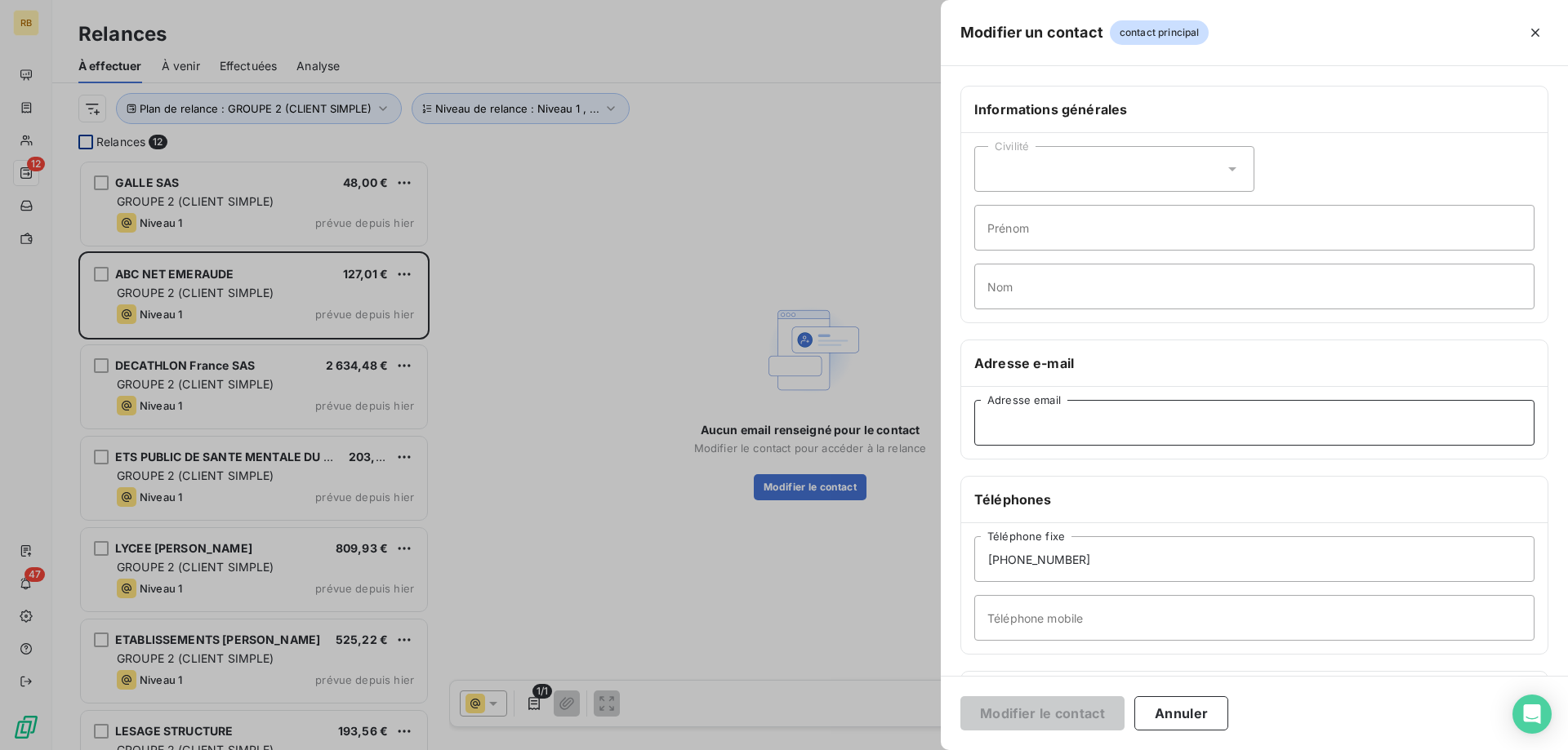
paste input "[EMAIL_ADDRESS][DOMAIN_NAME]"
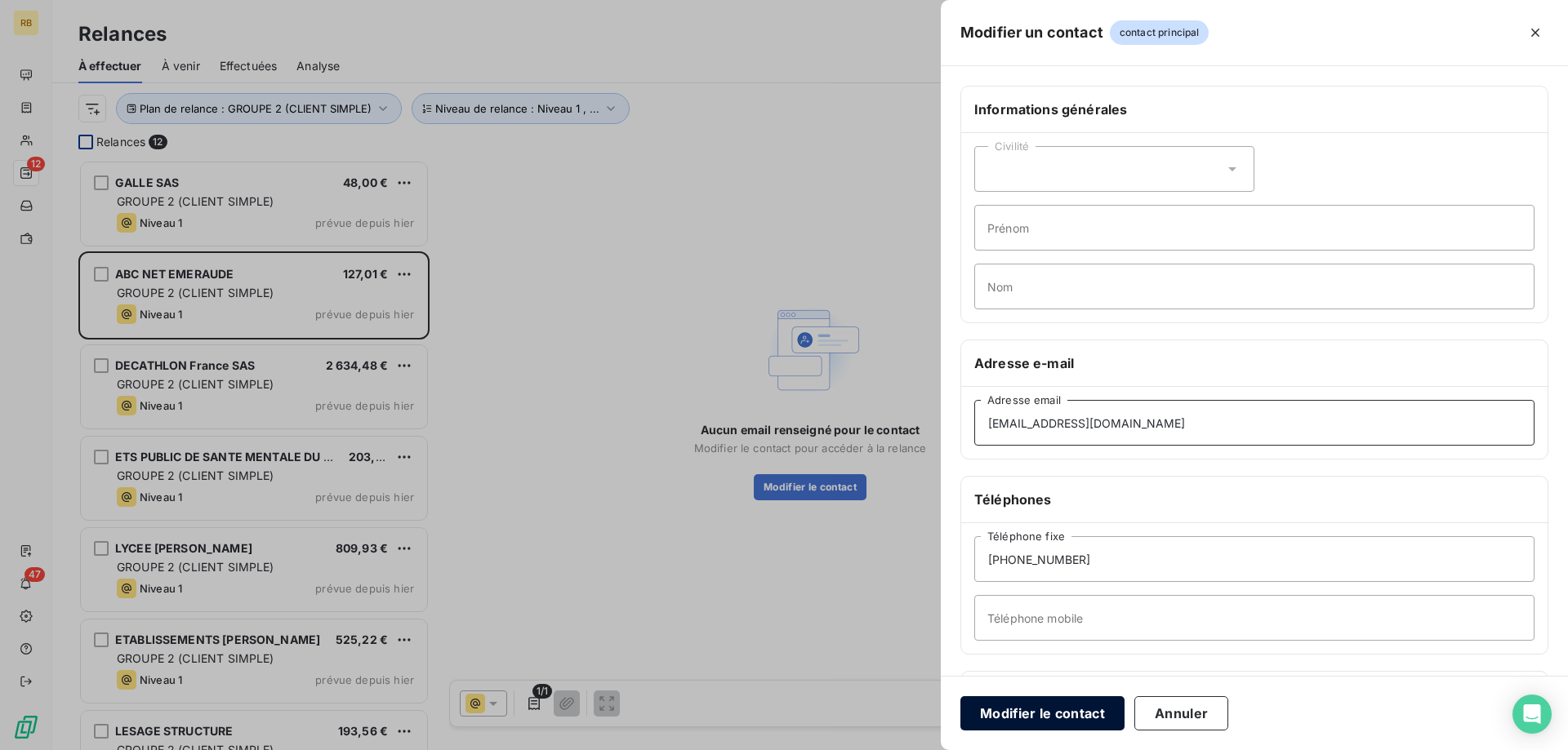
type input "[EMAIL_ADDRESS][DOMAIN_NAME]"
click at [1081, 703] on button "Modifier le contact" at bounding box center [1042, 713] width 164 height 34
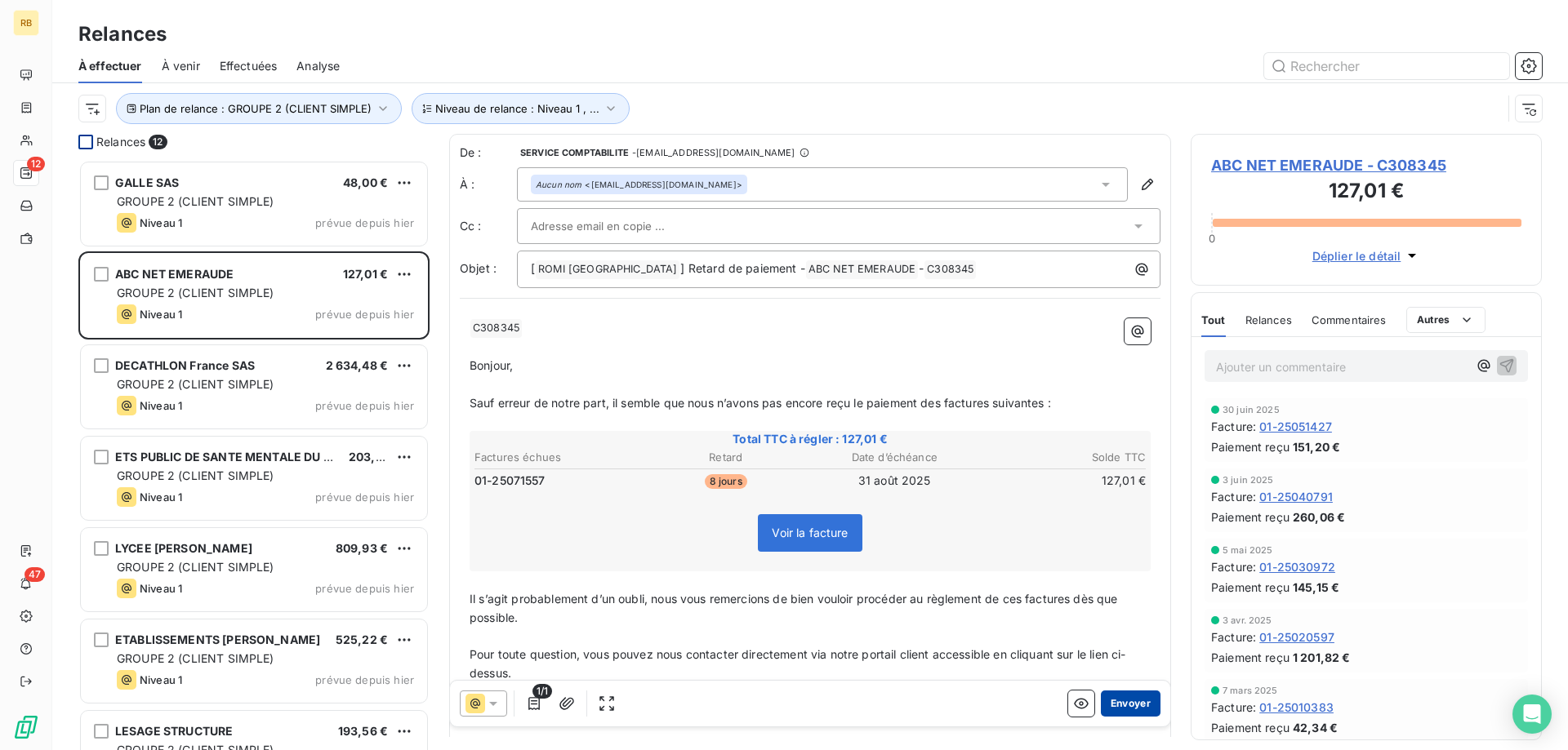
click at [1138, 696] on button "Envoyer" at bounding box center [1130, 703] width 60 height 27
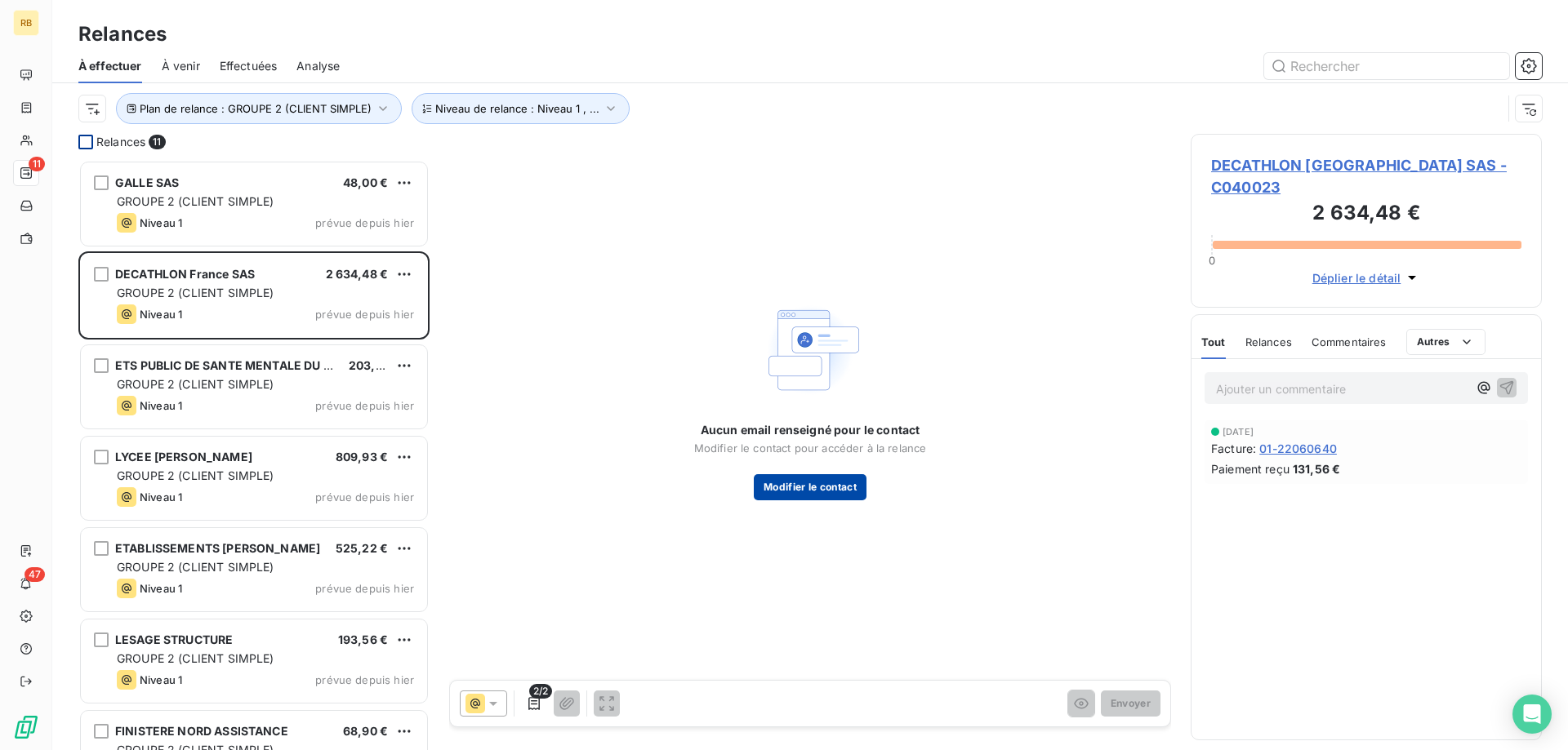
click at [841, 491] on button "Modifier le contact" at bounding box center [810, 488] width 113 height 27
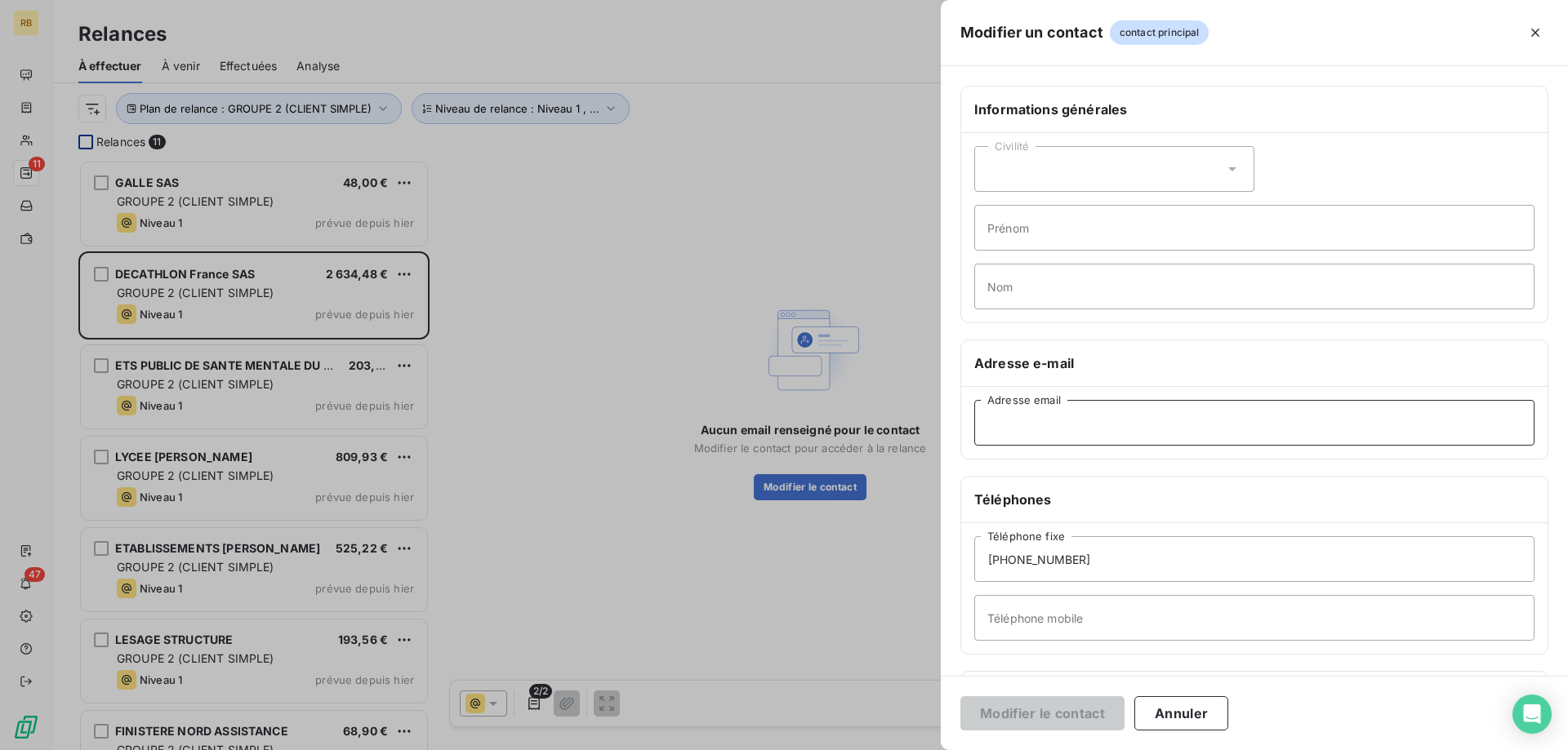
click at [1070, 418] on input "Adresse email" at bounding box center [1255, 422] width 560 height 46
paste input "[EMAIL_ADDRESS][DOMAIN_NAME]"
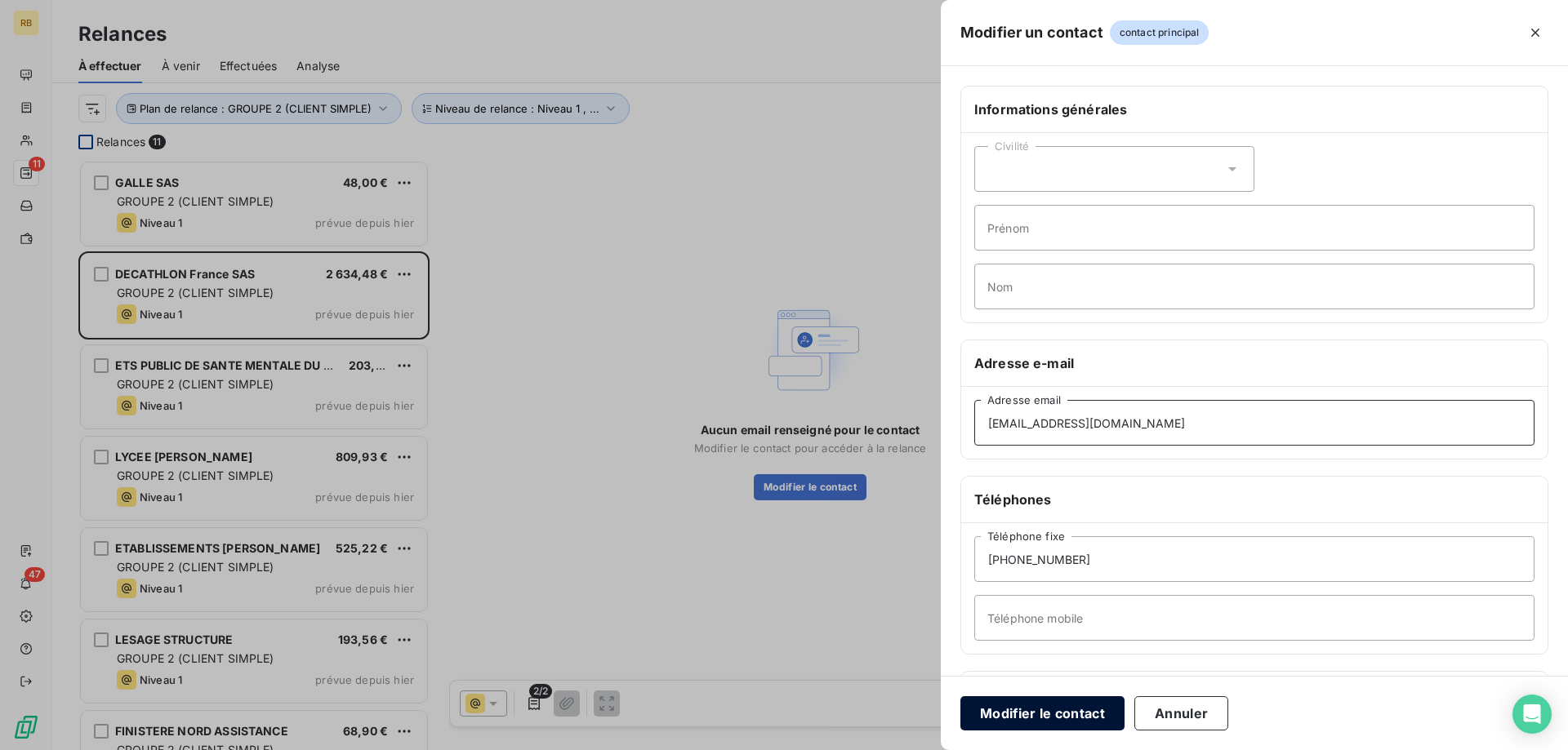
type input "[EMAIL_ADDRESS][DOMAIN_NAME]"
click at [1005, 706] on button "Modifier le contact" at bounding box center [1042, 713] width 164 height 34
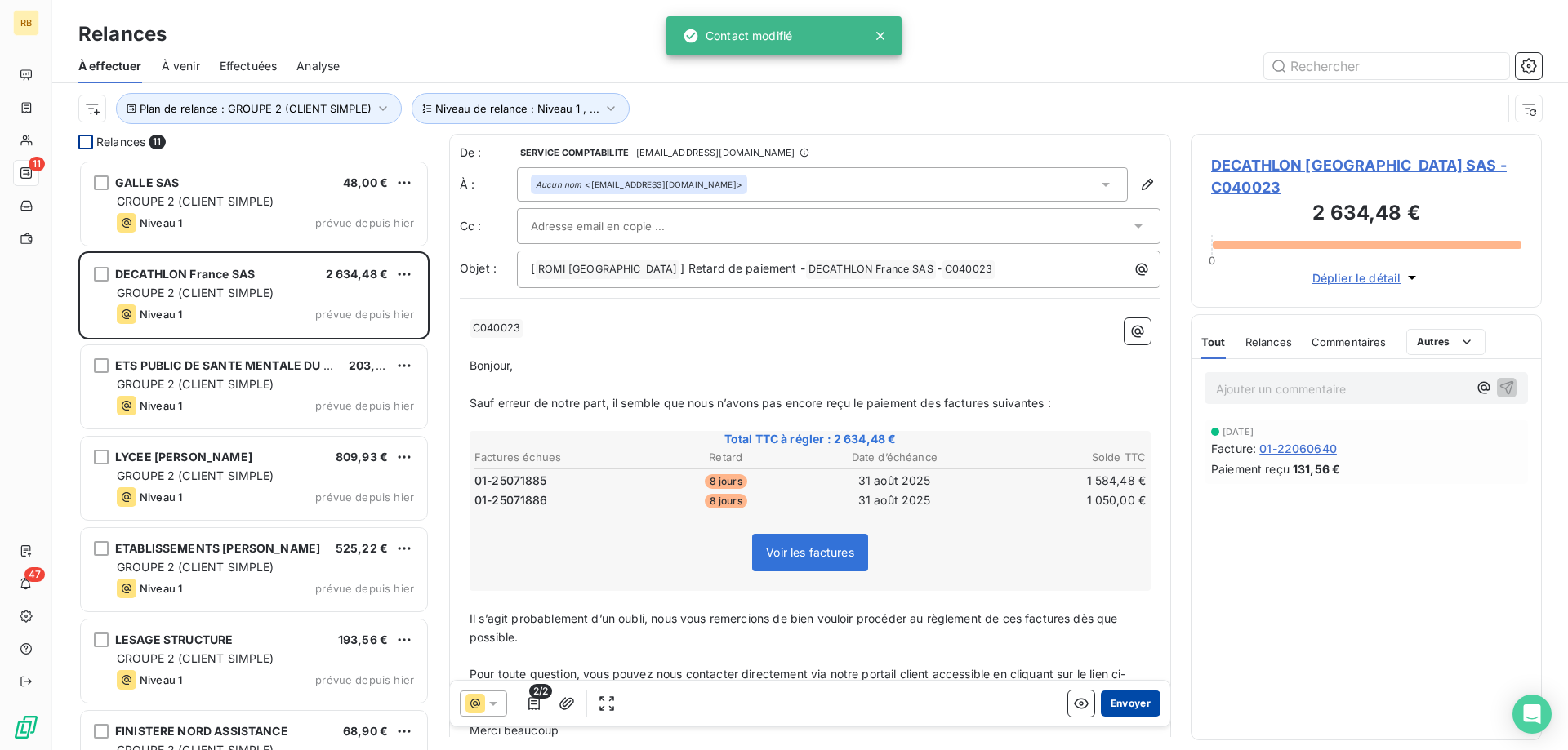
click at [1128, 699] on button "Envoyer" at bounding box center [1130, 703] width 60 height 27
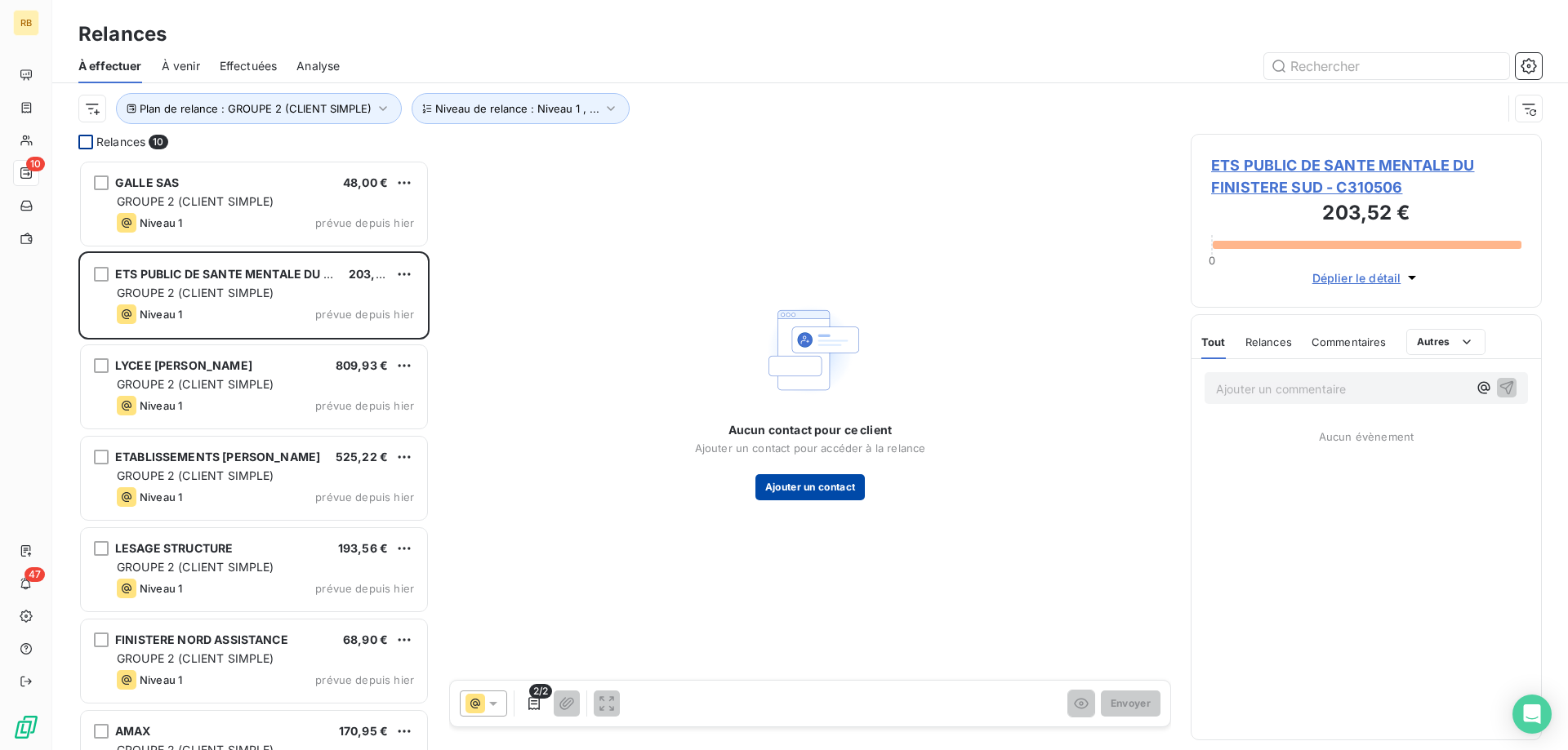
click at [824, 486] on button "Ajouter un contact" at bounding box center [810, 488] width 110 height 27
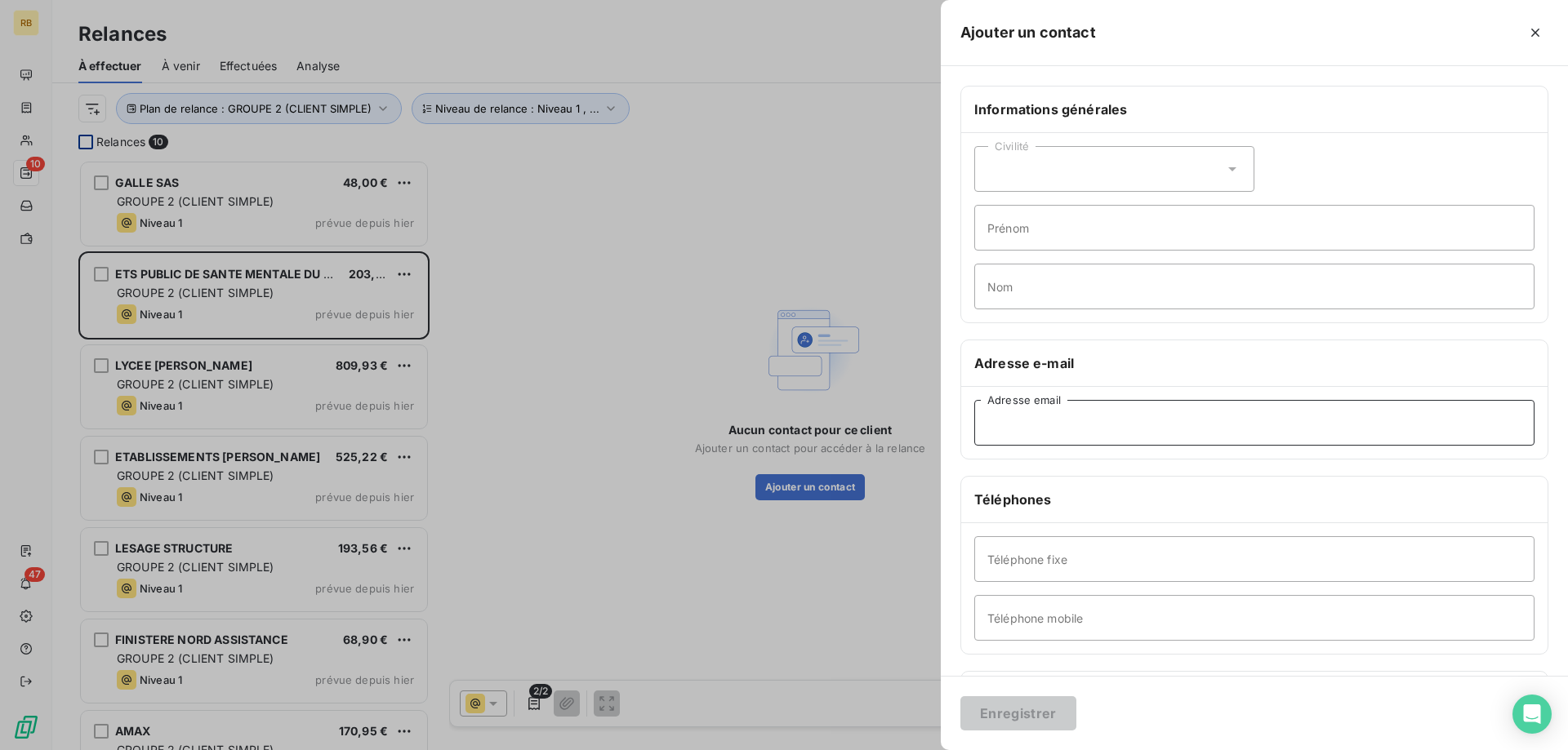
click at [1078, 411] on input "Adresse email" at bounding box center [1255, 422] width 560 height 46
paste input "[EMAIL_ADDRESS][DOMAIN_NAME]"
type input "[EMAIL_ADDRESS][DOMAIN_NAME]"
click at [1024, 729] on button "Enregistrer" at bounding box center [1018, 713] width 116 height 34
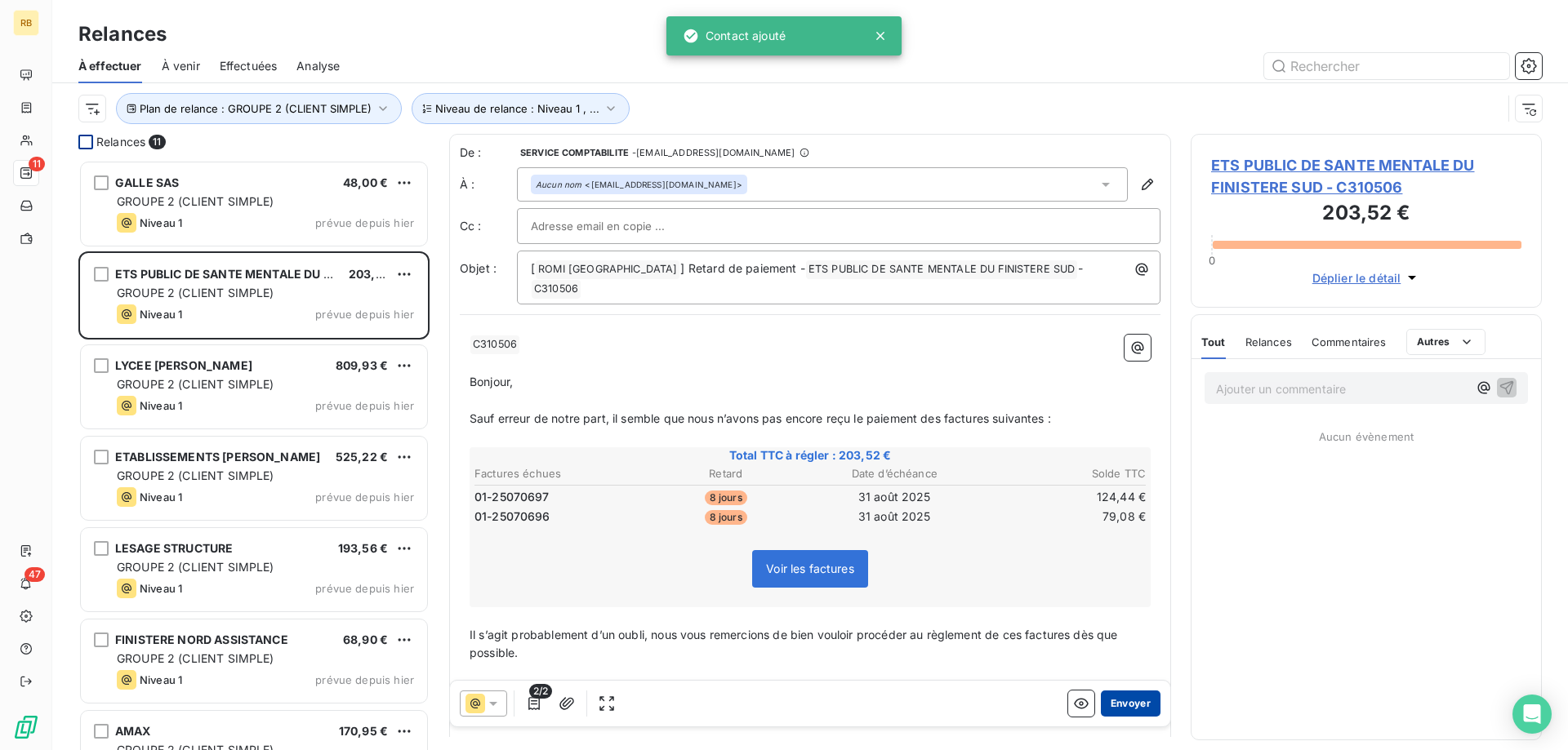
click at [1148, 712] on button "Envoyer" at bounding box center [1130, 703] width 60 height 27
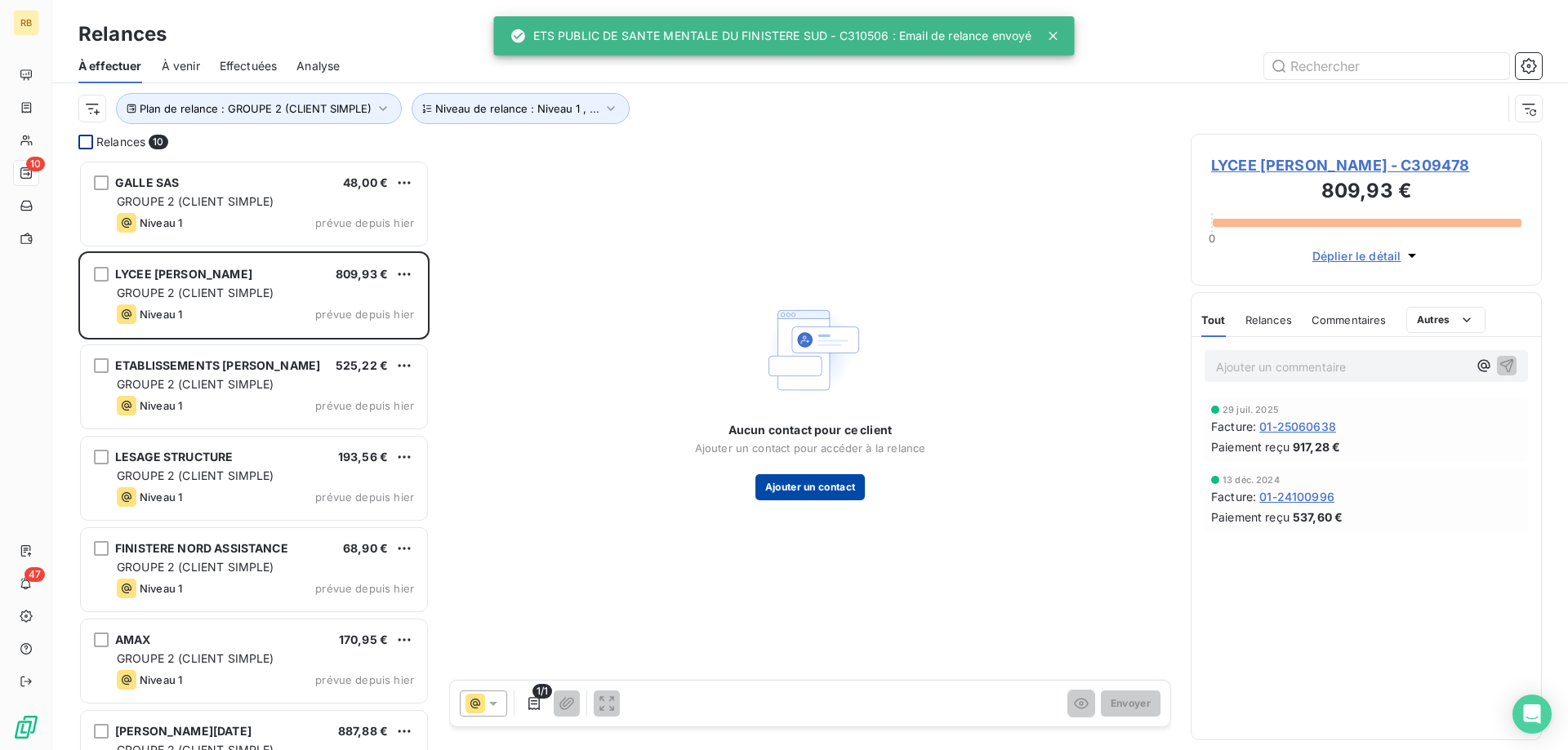
click at [779, 482] on button "Ajouter un contact" at bounding box center [810, 488] width 110 height 27
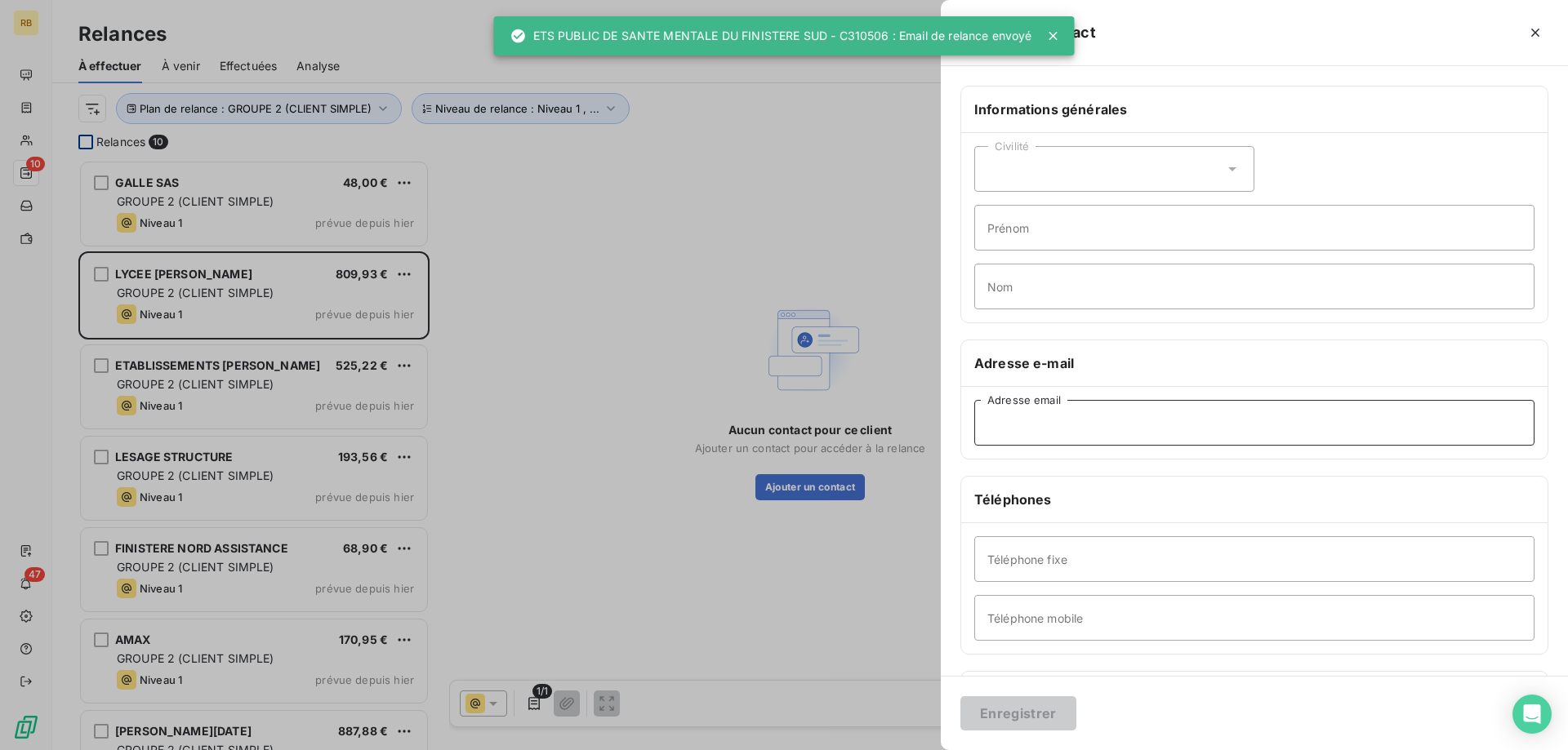
click at [1066, 418] on input "Adresse email" at bounding box center [1255, 422] width 560 height 46
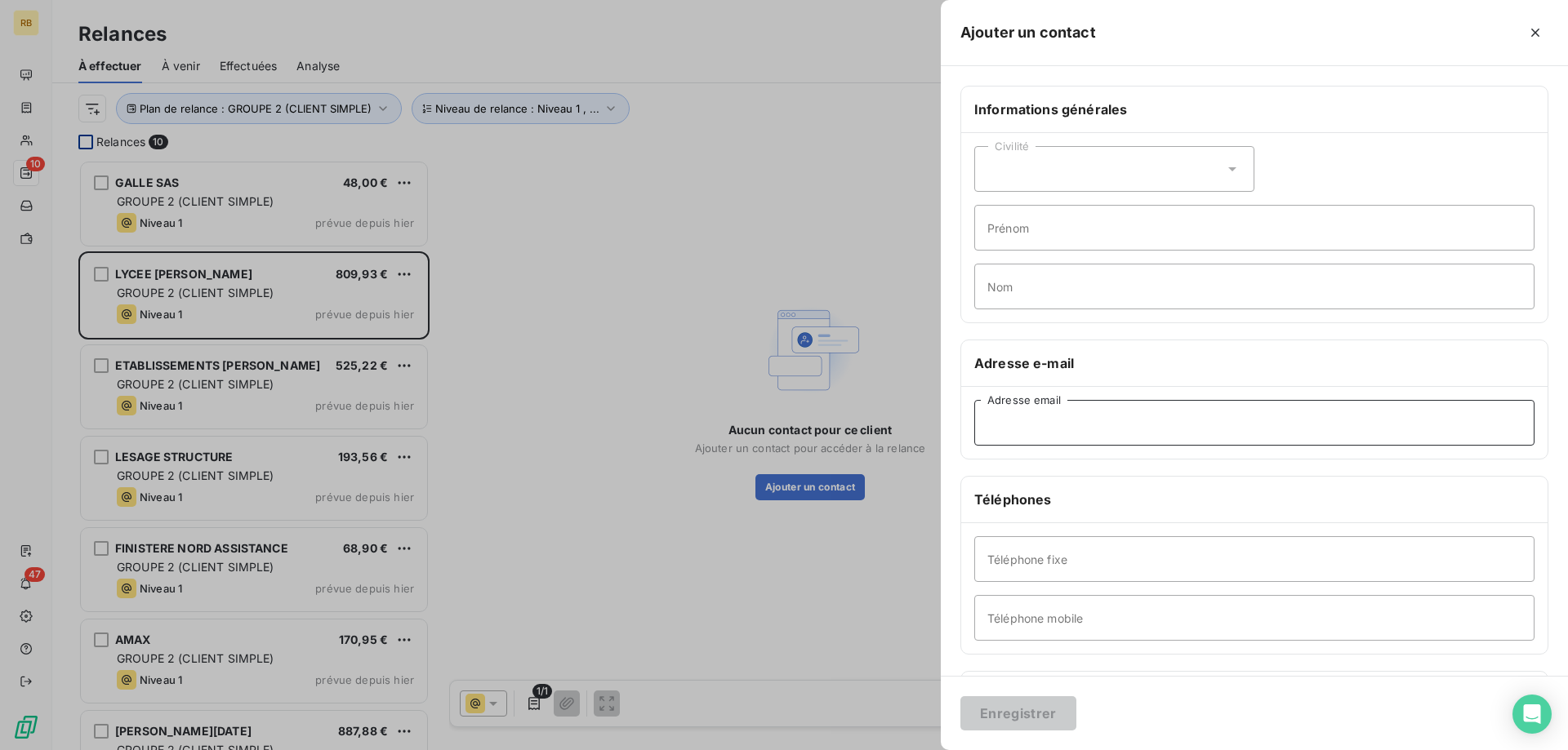
paste input "[EMAIL_ADDRESS][PERSON_NAME][DOMAIN_NAME]"
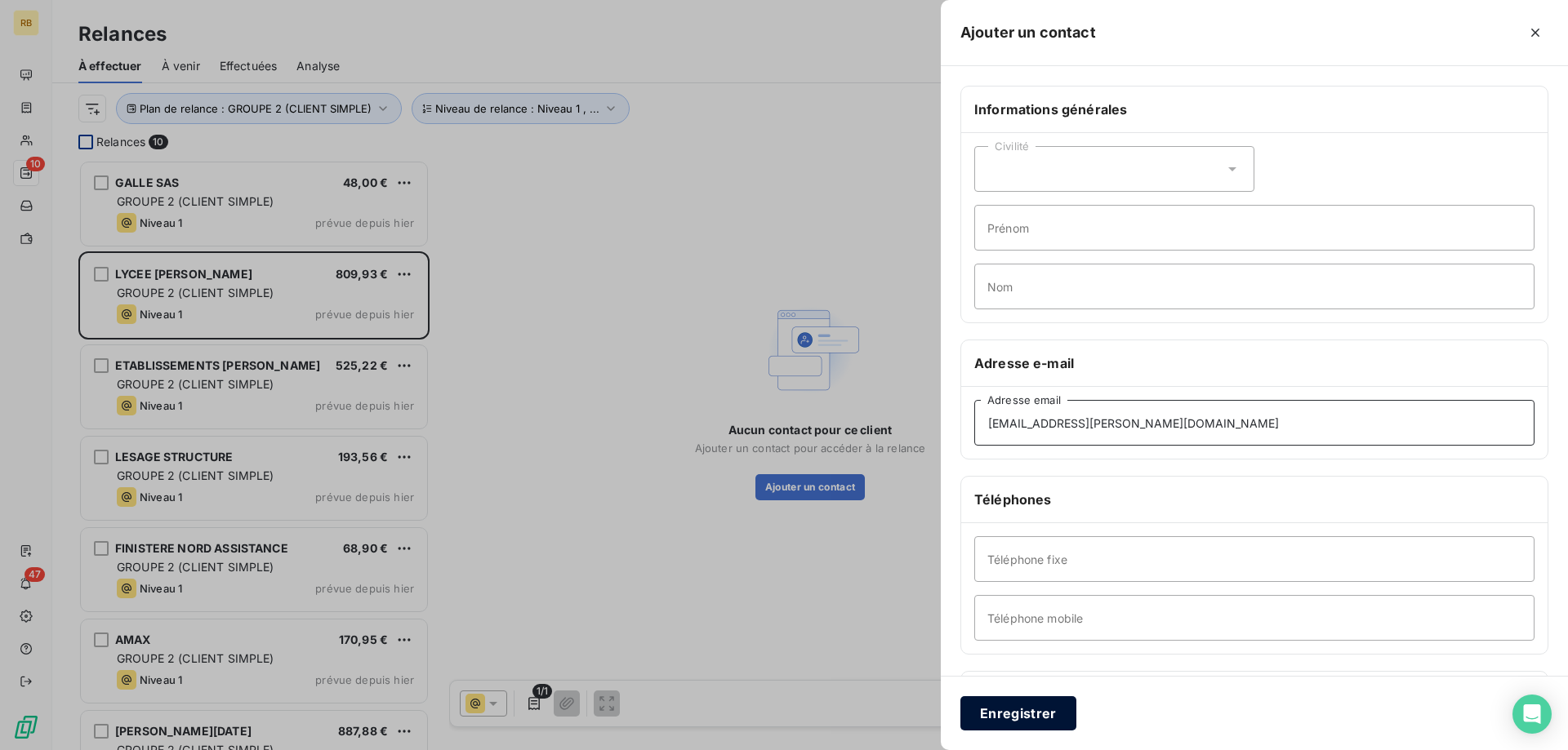
type input "[EMAIL_ADDRESS][PERSON_NAME][DOMAIN_NAME]"
click at [1027, 724] on button "Enregistrer" at bounding box center [1018, 713] width 116 height 34
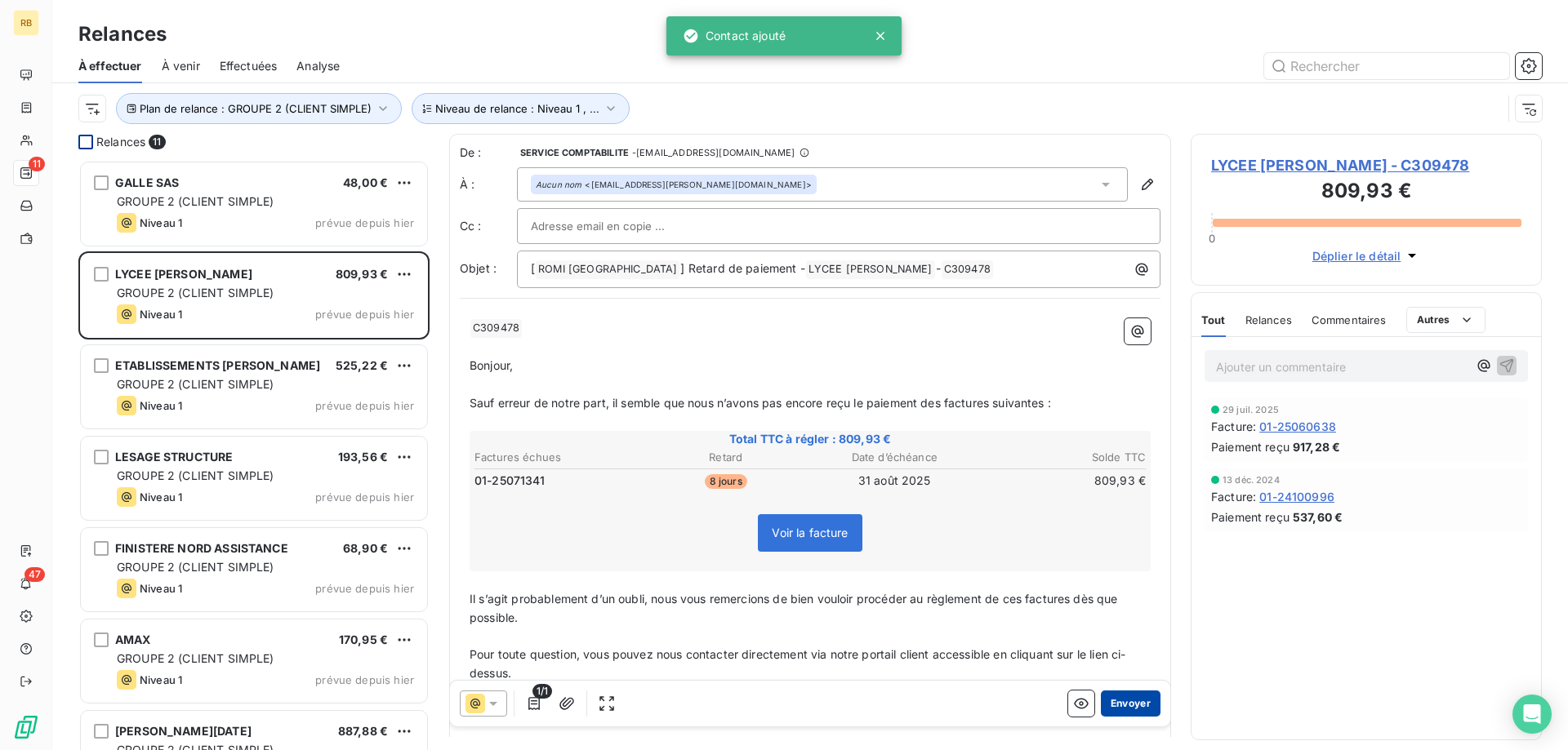
click at [1108, 701] on button "Envoyer" at bounding box center [1130, 703] width 60 height 27
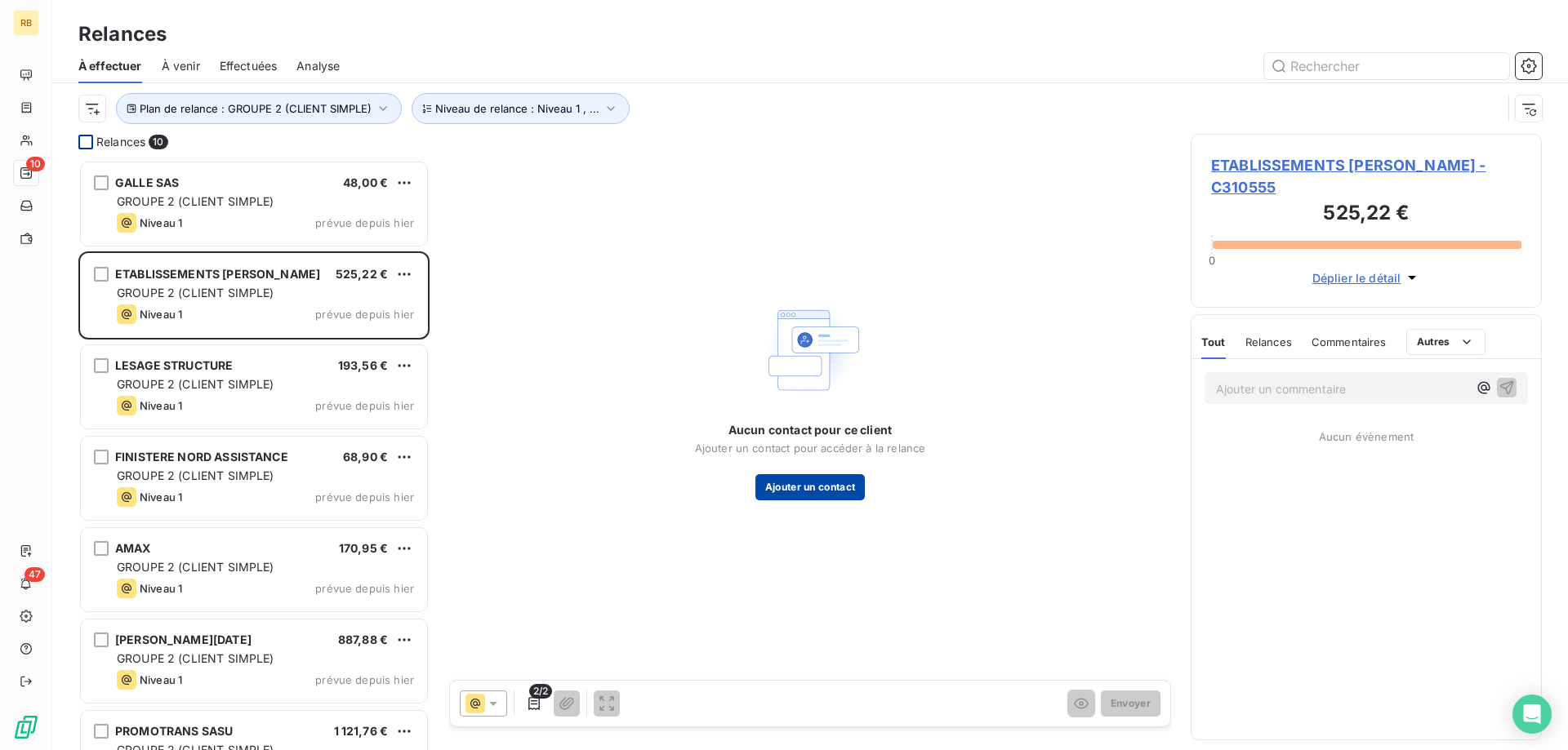
click at [864, 476] on button "Ajouter un contact" at bounding box center [810, 488] width 110 height 27
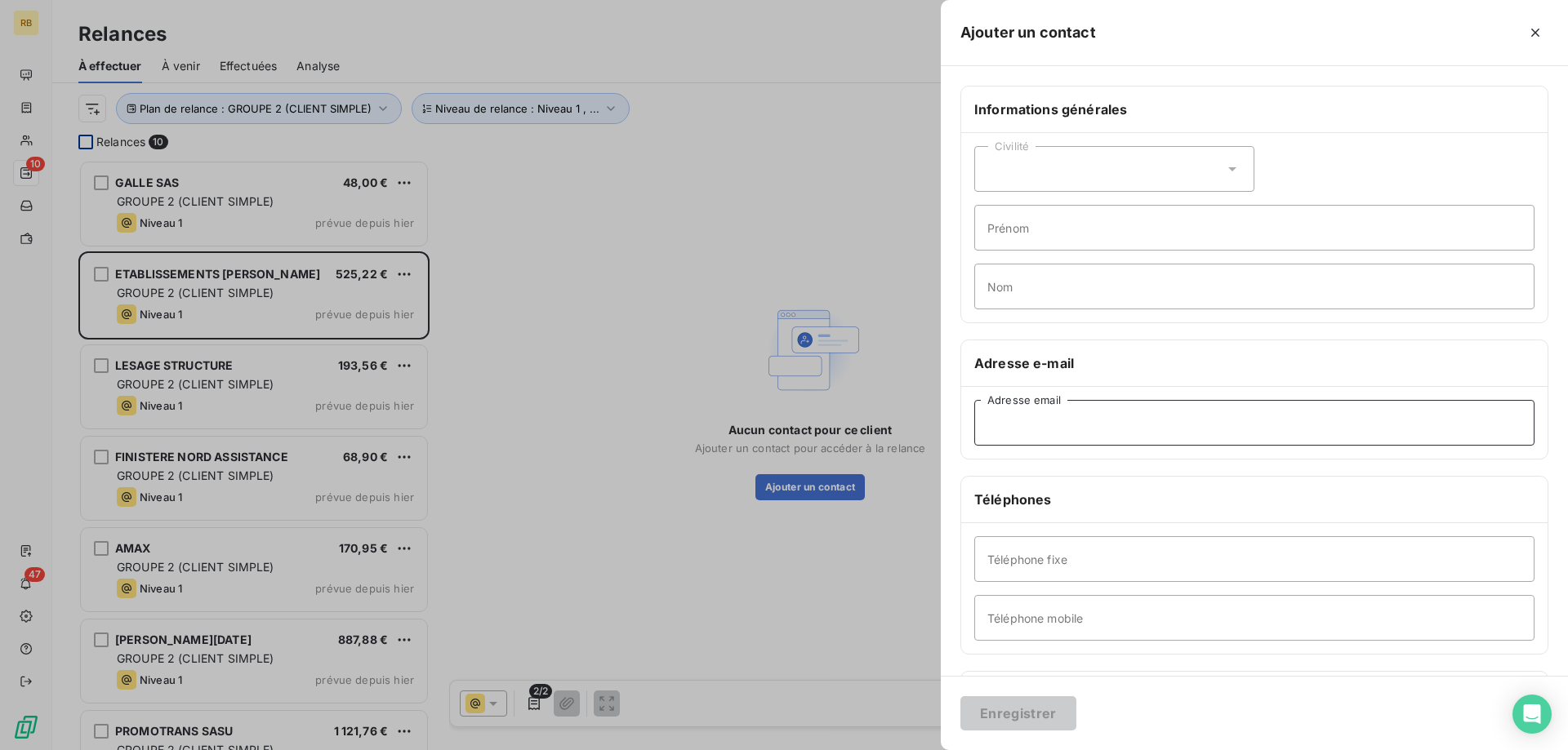
click at [1037, 418] on input "Adresse email" at bounding box center [1255, 422] width 560 height 46
paste input "[EMAIL_ADDRESS][DOMAIN_NAME]"
type input "[EMAIL_ADDRESS][DOMAIN_NAME]"
click at [1018, 707] on button "Enregistrer" at bounding box center [1018, 713] width 116 height 34
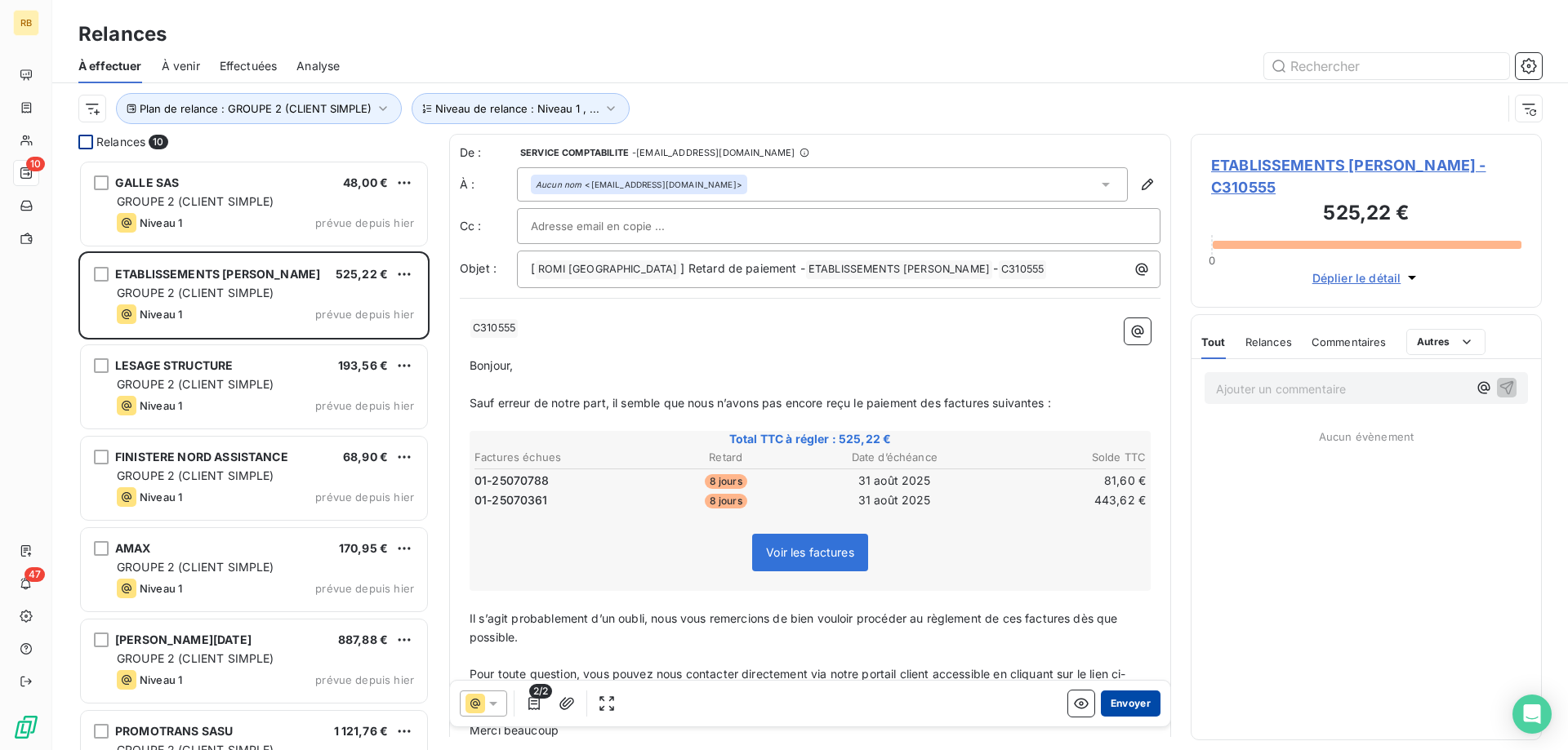
click at [1140, 700] on button "Envoyer" at bounding box center [1130, 703] width 60 height 27
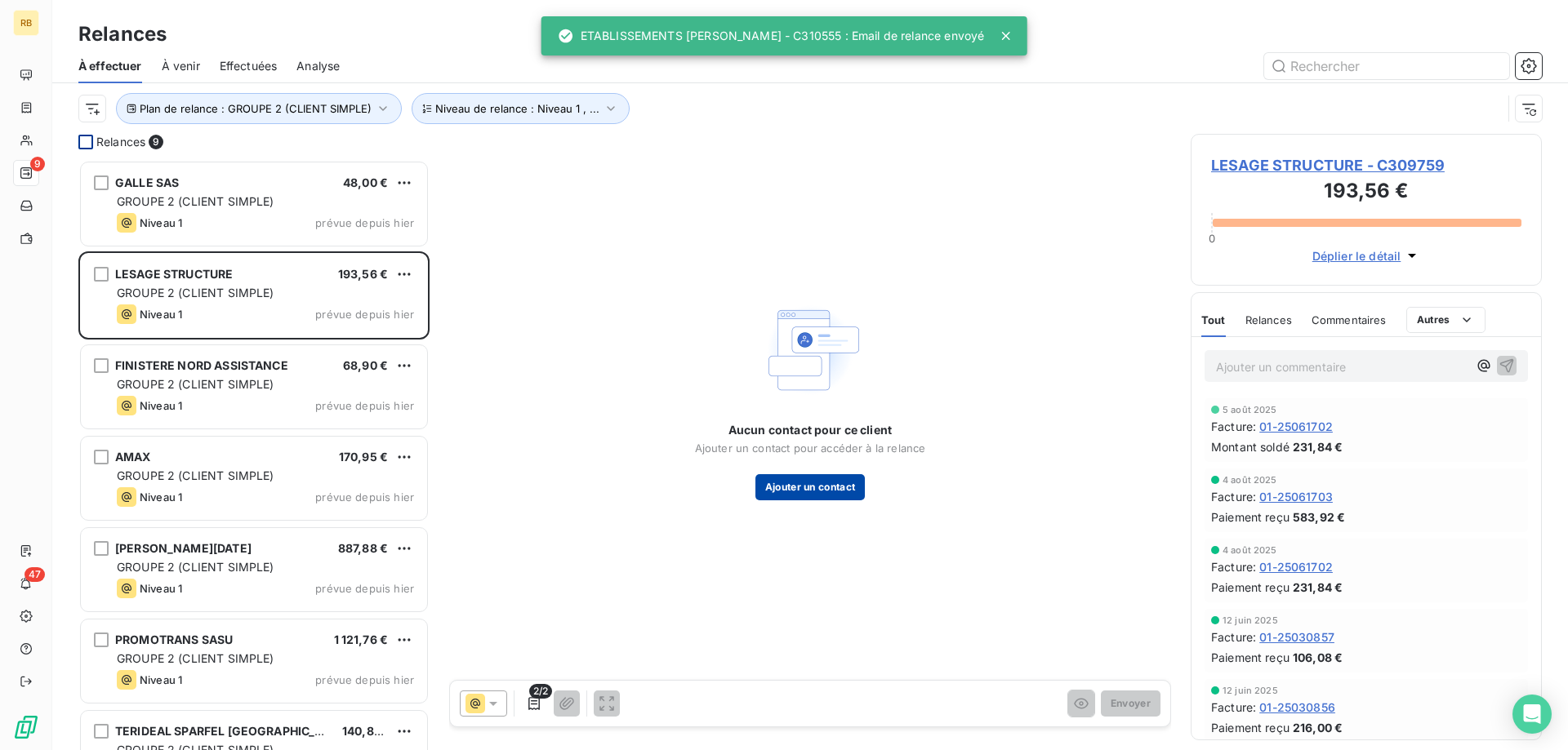
click at [785, 490] on button "Ajouter un contact" at bounding box center [810, 488] width 110 height 27
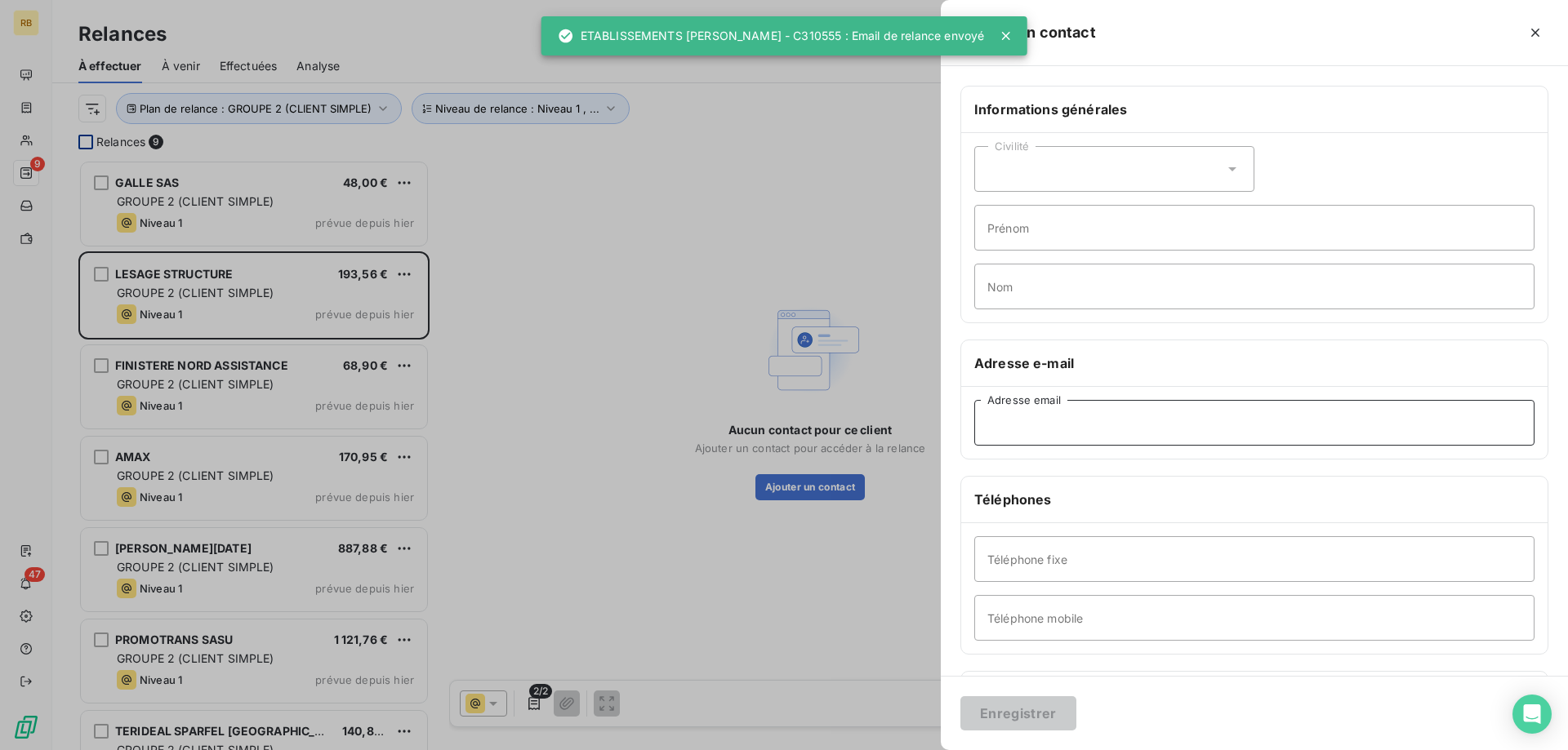
click at [1077, 436] on input "Adresse email" at bounding box center [1255, 422] width 560 height 46
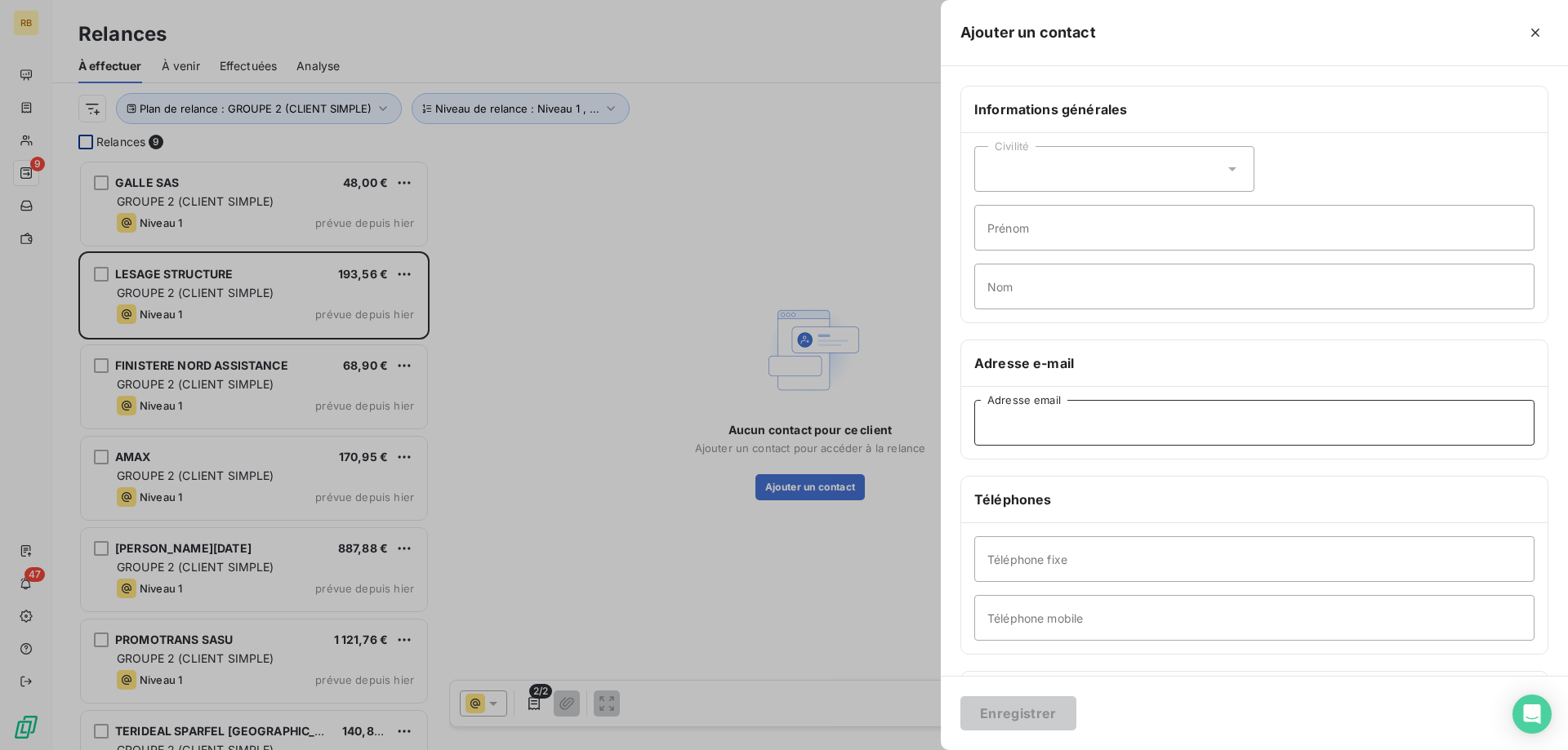
paste input "[EMAIL_ADDRESS][DOMAIN_NAME]"
type input "[EMAIL_ADDRESS][DOMAIN_NAME]"
click at [1015, 707] on button "Enregistrer" at bounding box center [1018, 713] width 116 height 34
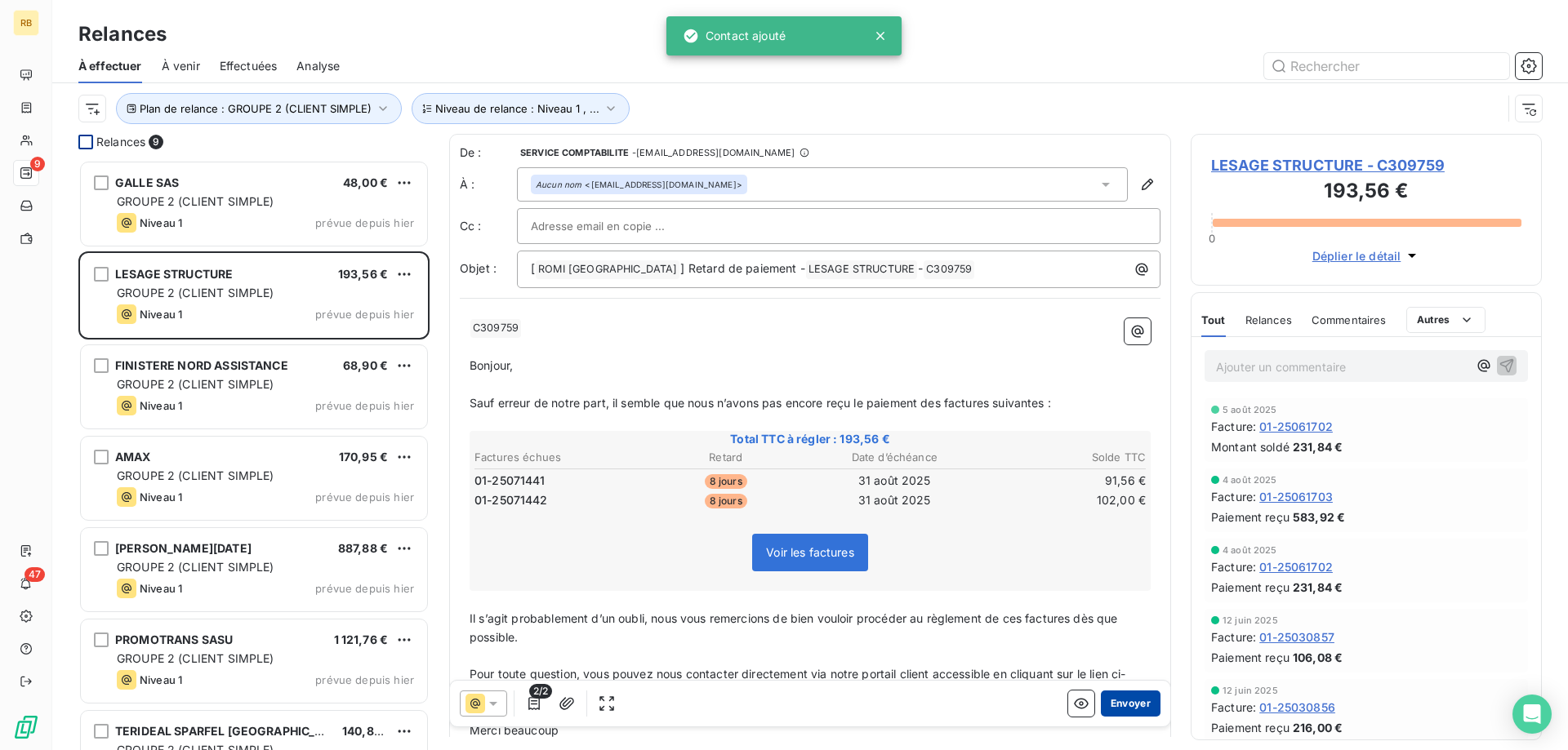
click at [1115, 706] on button "Envoyer" at bounding box center [1130, 703] width 60 height 27
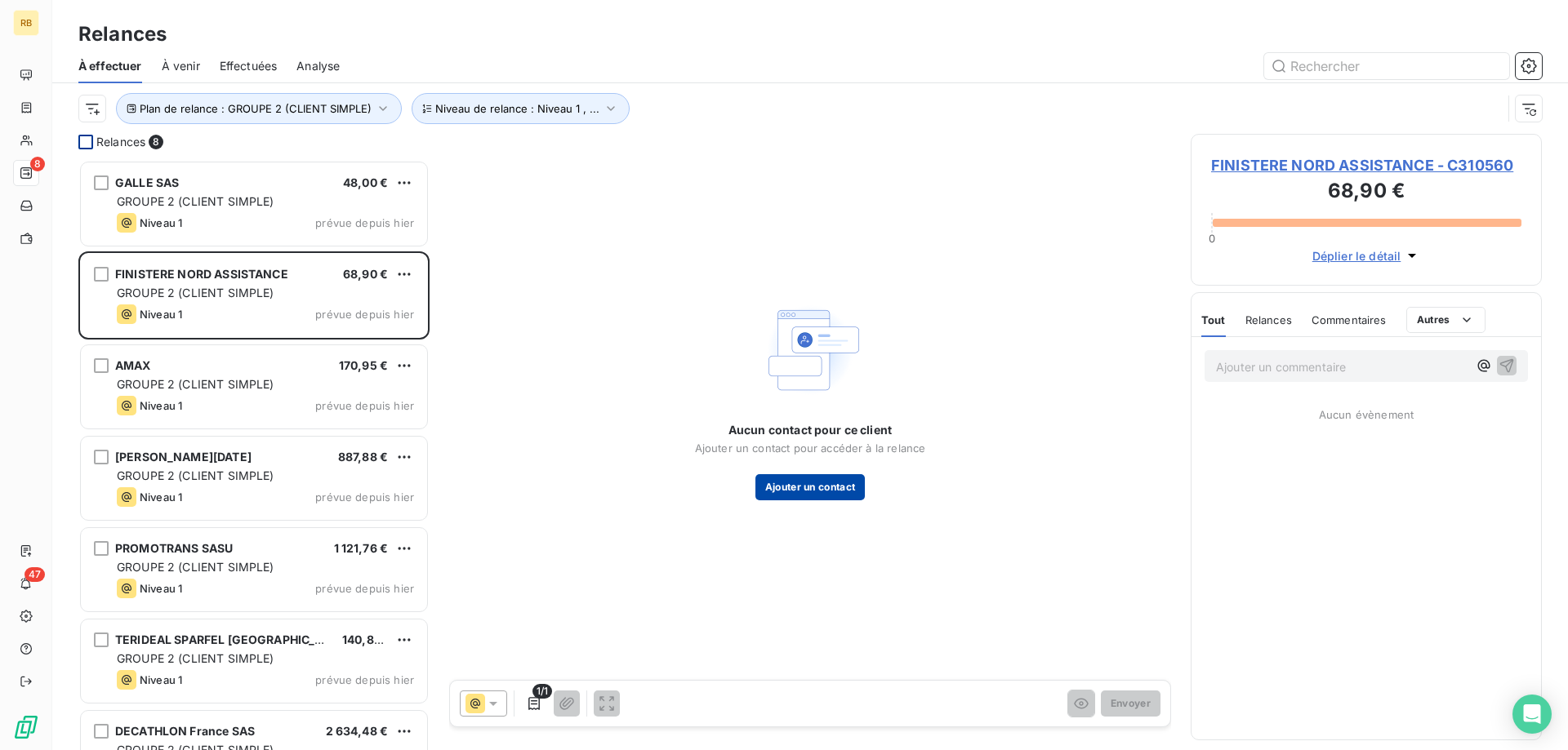
click at [841, 490] on button "Ajouter un contact" at bounding box center [810, 488] width 110 height 27
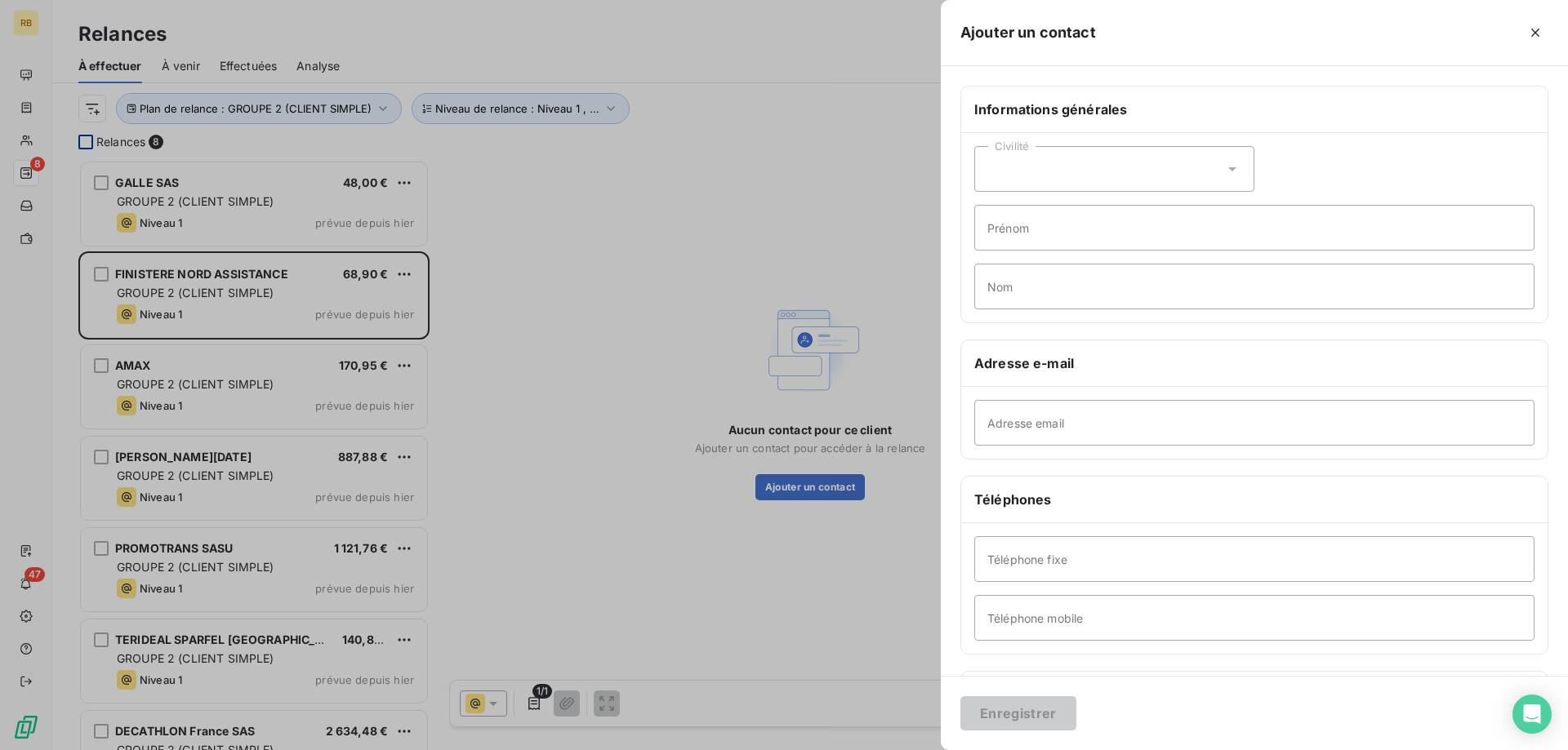
click at [1068, 389] on div "Adresse email" at bounding box center [1254, 423] width 586 height 72
click at [1086, 402] on input "Adresse email" at bounding box center [1255, 422] width 560 height 46
paste input "[EMAIL_ADDRESS][DOMAIN_NAME]"
type input "[EMAIL_ADDRESS][DOMAIN_NAME]"
click at [1054, 705] on button "Enregistrer" at bounding box center [1018, 713] width 116 height 34
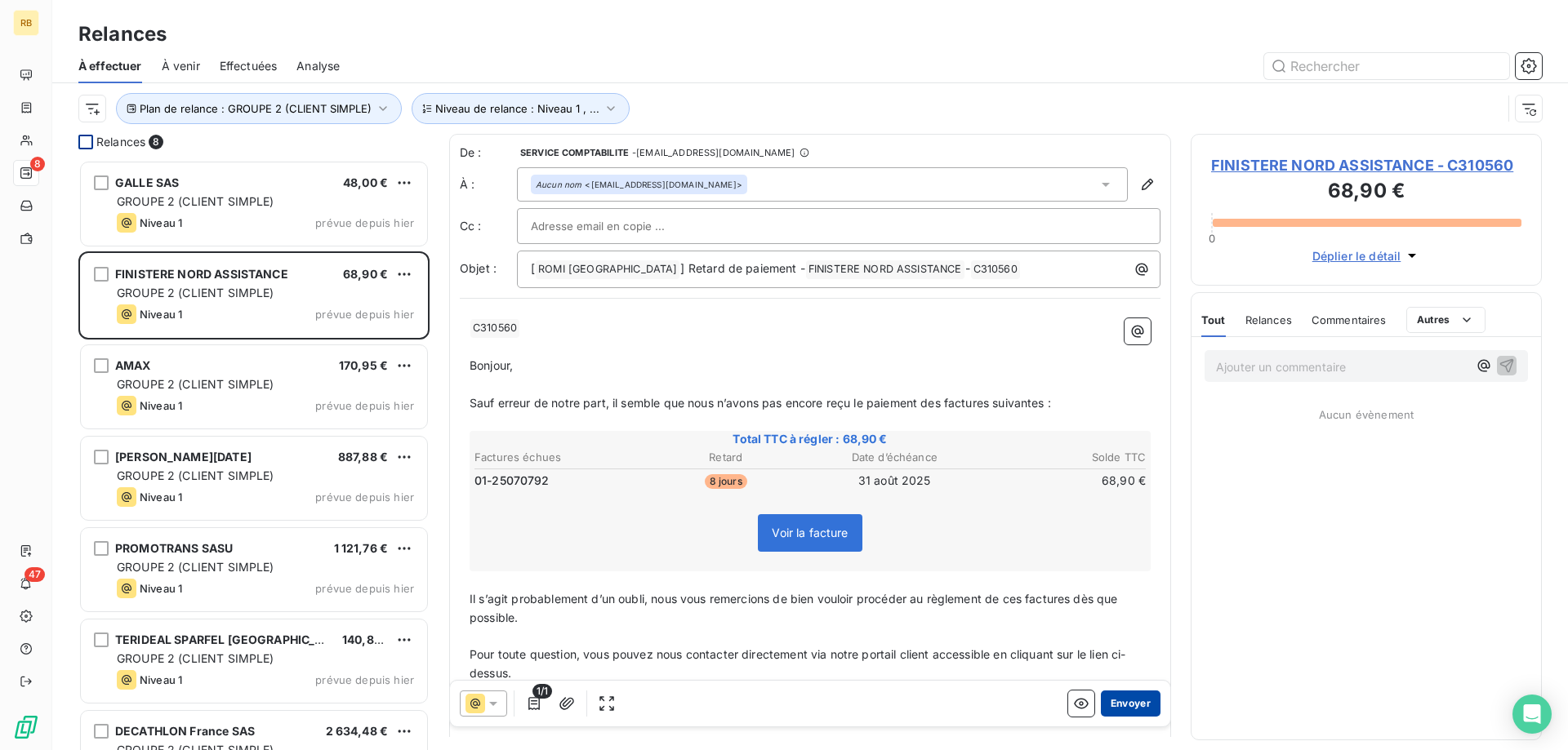
click at [1127, 699] on button "Envoyer" at bounding box center [1130, 703] width 60 height 27
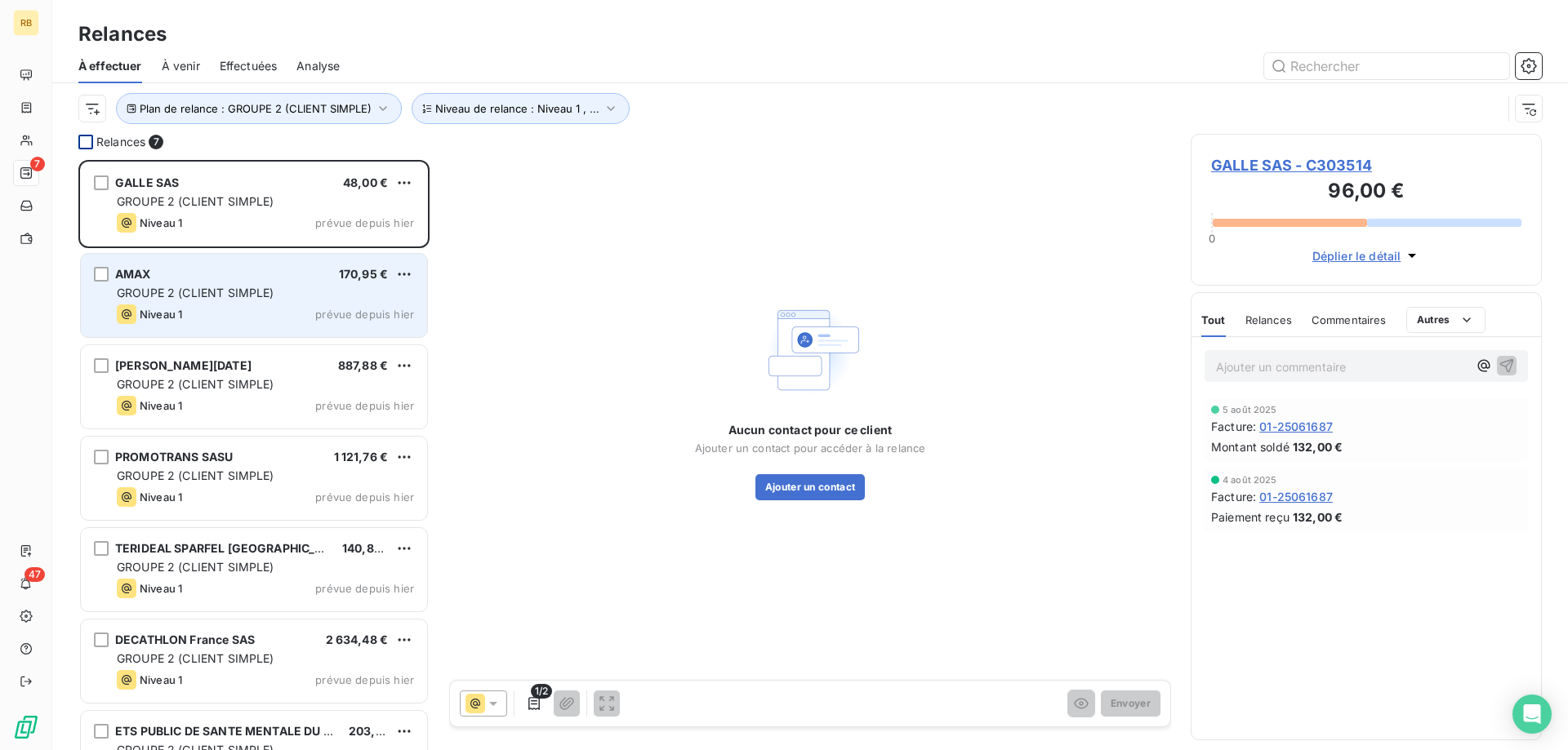
click at [182, 273] on div "AMAX 170,95 €" at bounding box center [265, 273] width 297 height 14
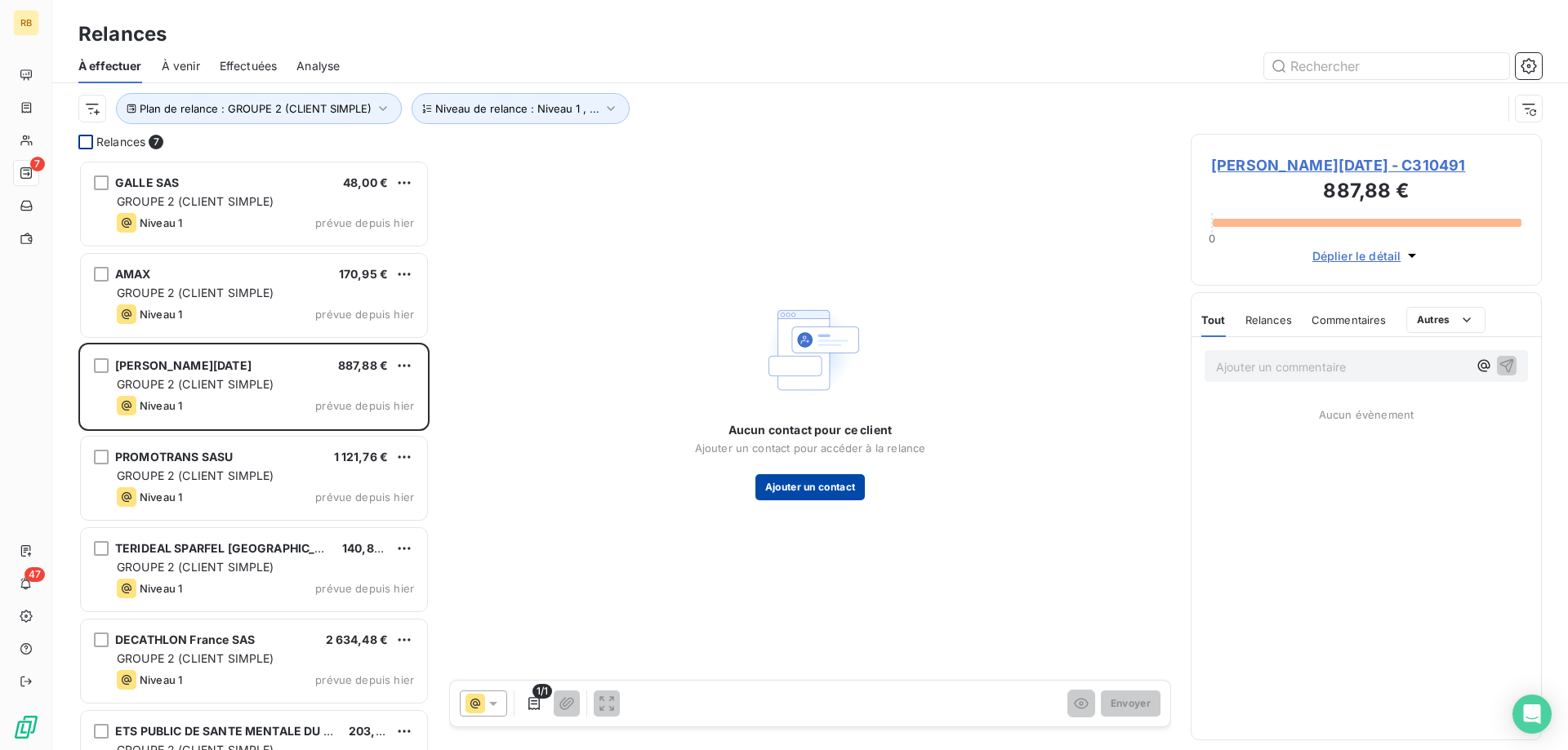
click at [777, 492] on button "Ajouter un contact" at bounding box center [810, 488] width 110 height 27
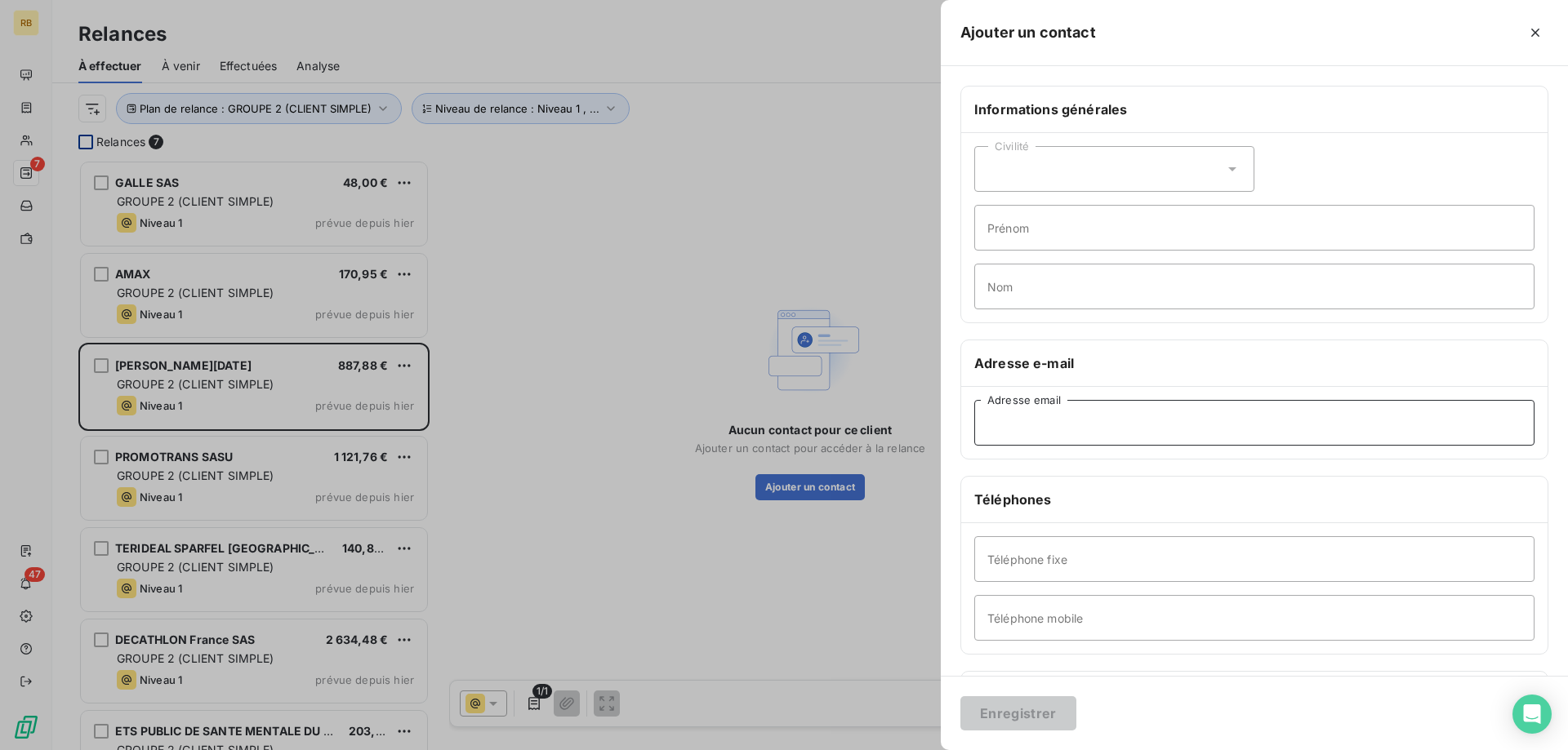
click at [1053, 411] on input "Adresse email" at bounding box center [1255, 422] width 560 height 46
paste input "[EMAIL_ADDRESS][DOMAIN_NAME]"
type input "[EMAIL_ADDRESS][DOMAIN_NAME]"
click at [1053, 713] on button "Enregistrer" at bounding box center [1018, 713] width 116 height 34
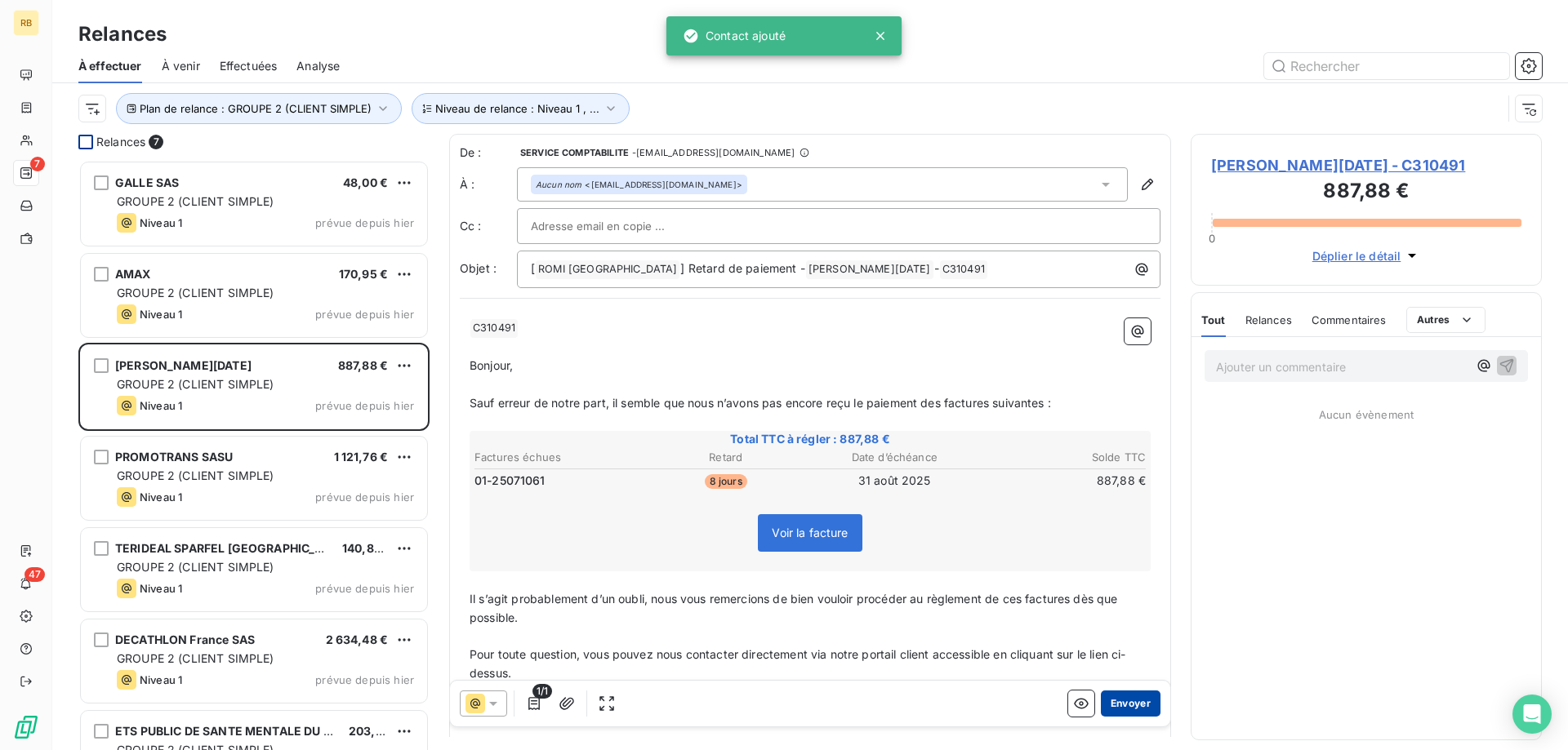
click at [1130, 699] on button "Envoyer" at bounding box center [1130, 703] width 60 height 27
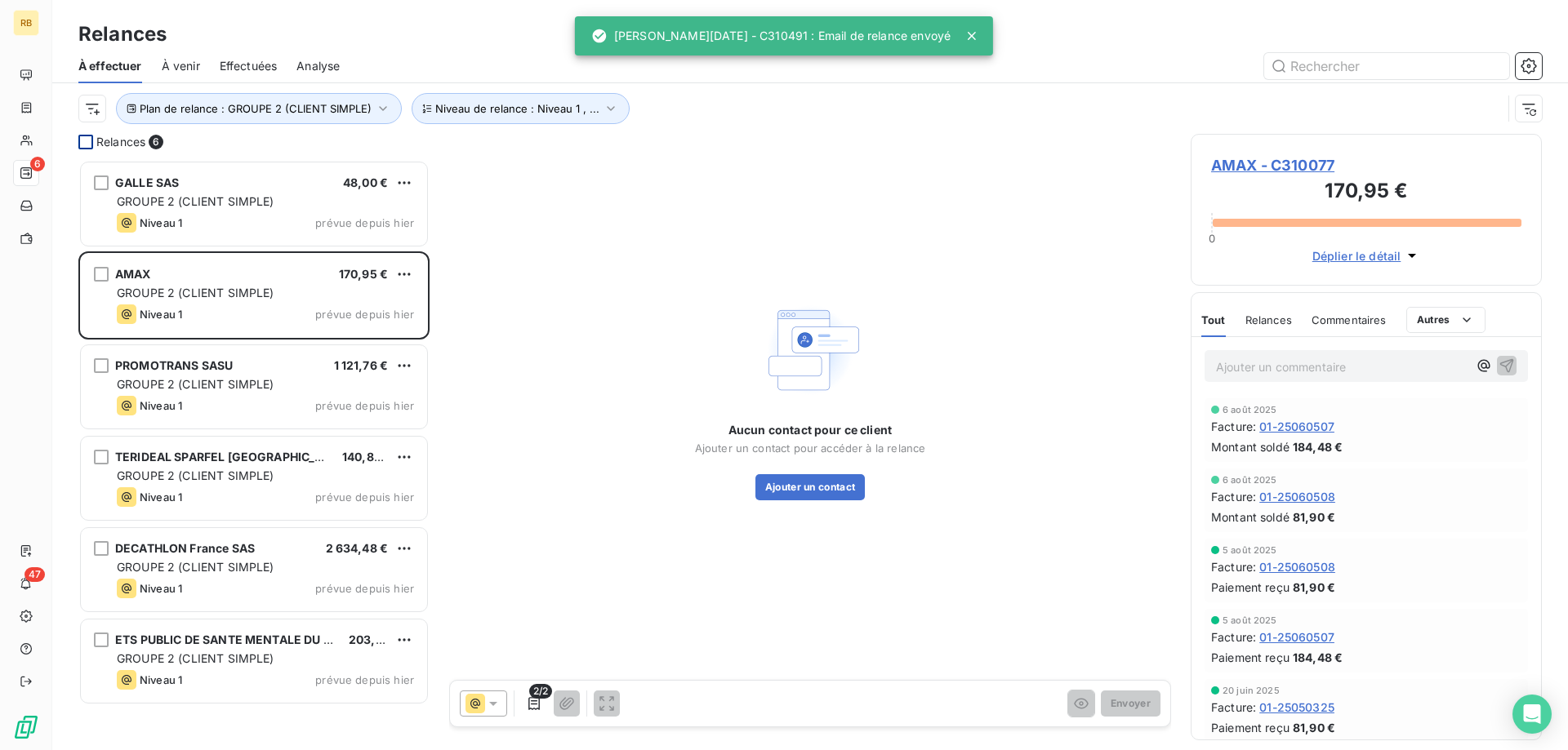
click at [823, 463] on div "Aucun contact pour ce client Ajouter un contact pour accéder à la relance Ajout…" at bounding box center [810, 460] width 231 height 79
click at [826, 481] on button "Ajouter un contact" at bounding box center [810, 488] width 110 height 27
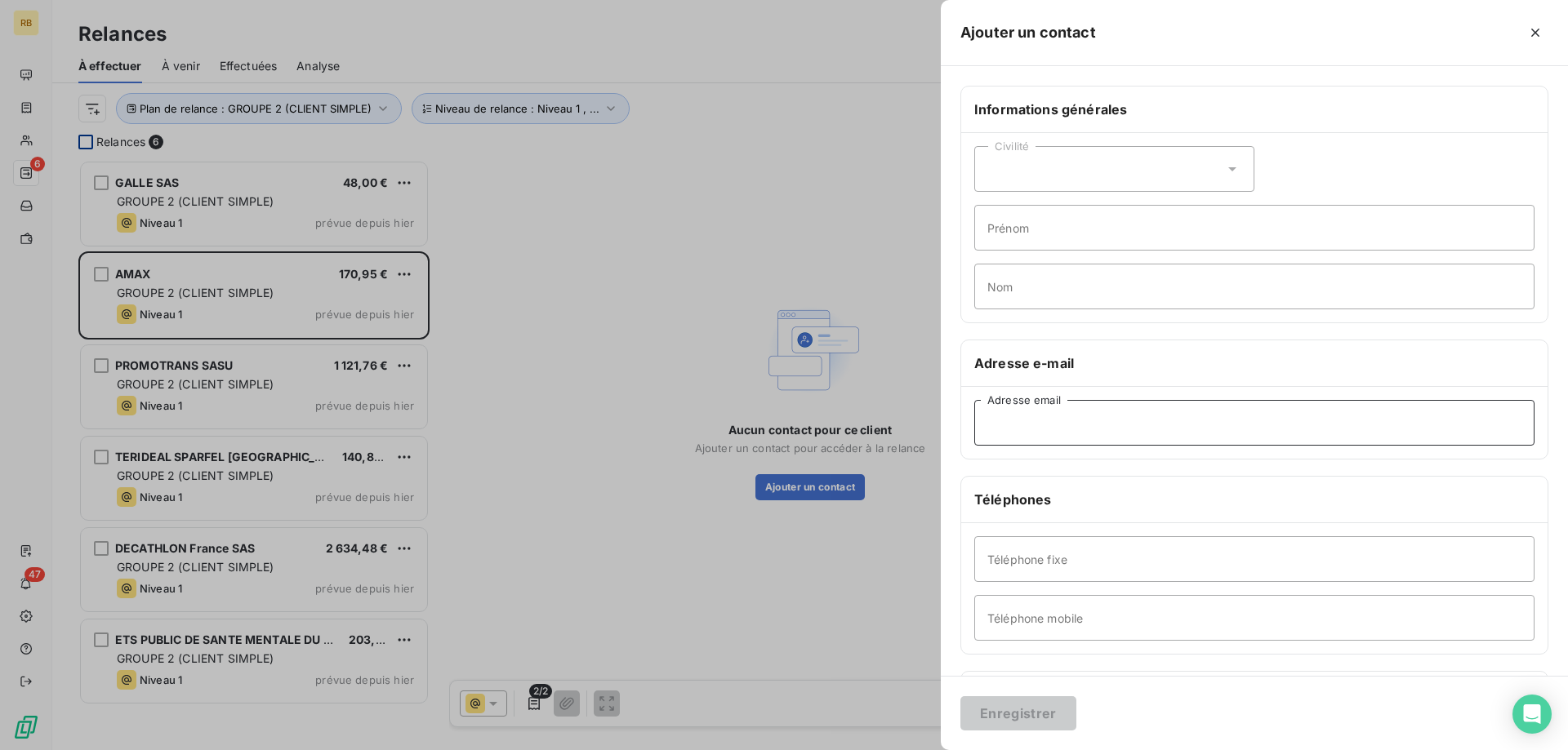
click at [1079, 427] on input "Adresse email" at bounding box center [1255, 422] width 560 height 46
paste input "[EMAIL_ADDRESS][DOMAIN_NAME]"
type input "[EMAIL_ADDRESS][DOMAIN_NAME]"
click at [1049, 719] on button "Enregistrer" at bounding box center [1018, 713] width 116 height 34
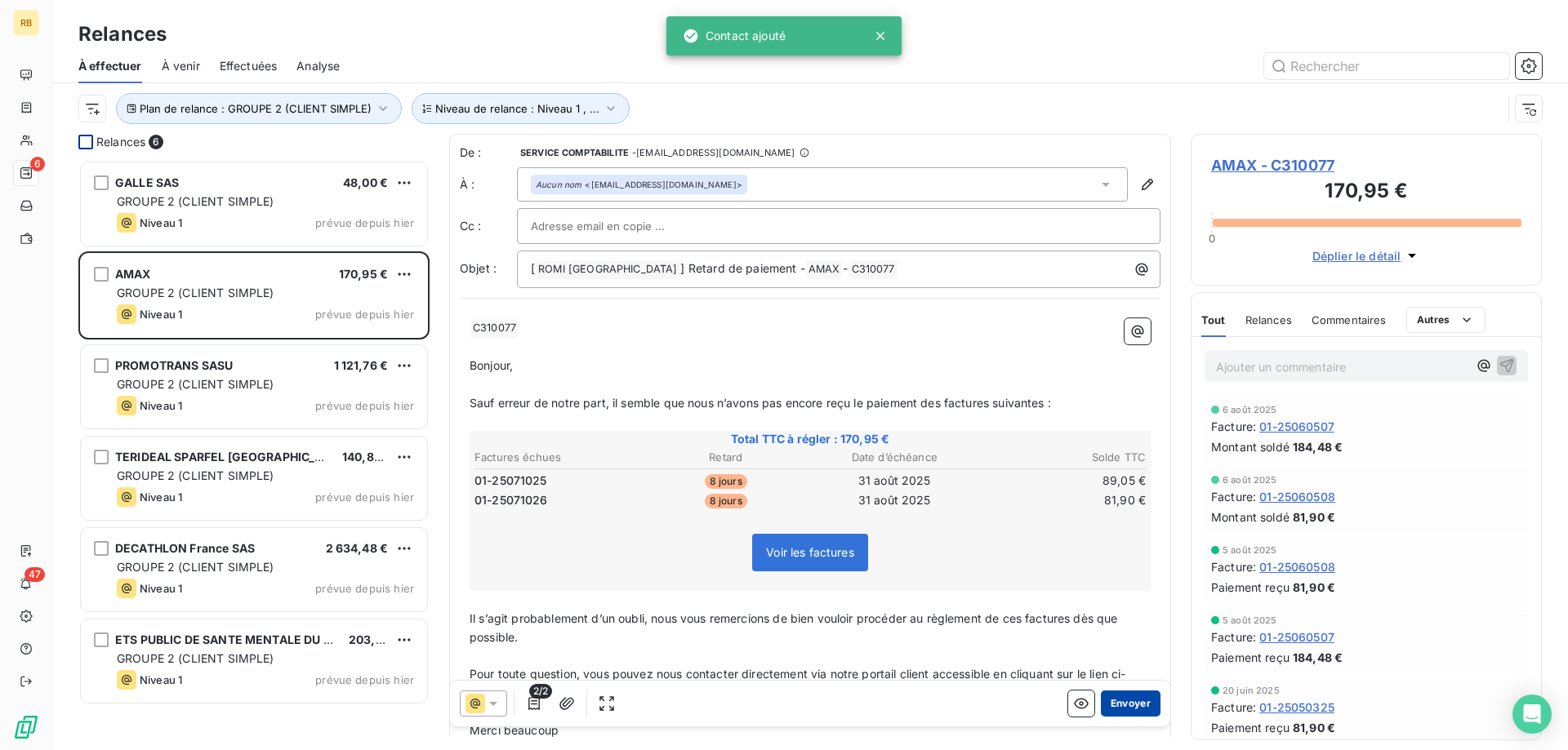
click at [1133, 711] on button "Envoyer" at bounding box center [1130, 703] width 60 height 27
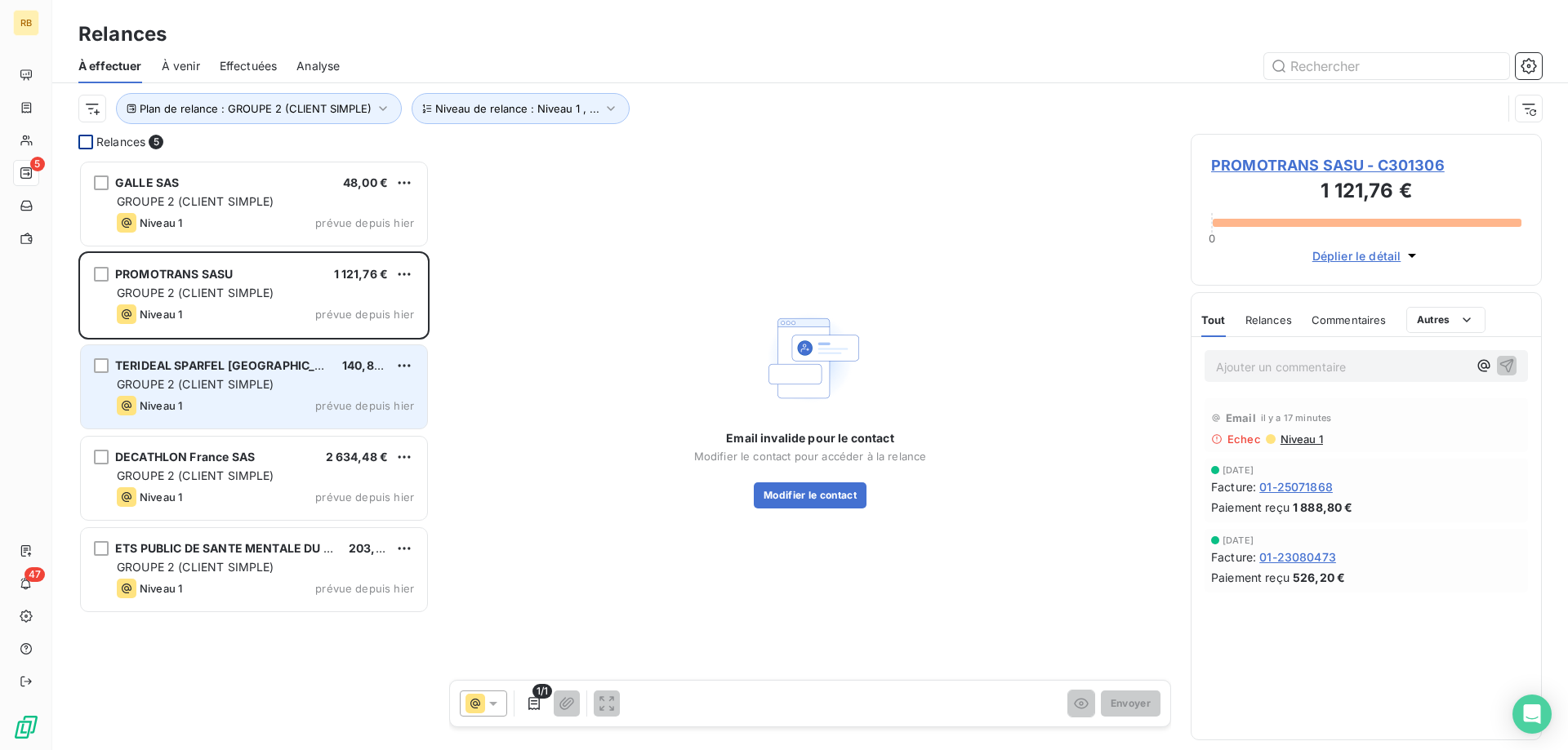
click at [198, 370] on span "TERIDEAL SPARFEL [GEOGRAPHIC_DATA]" at bounding box center [232, 365] width 234 height 14
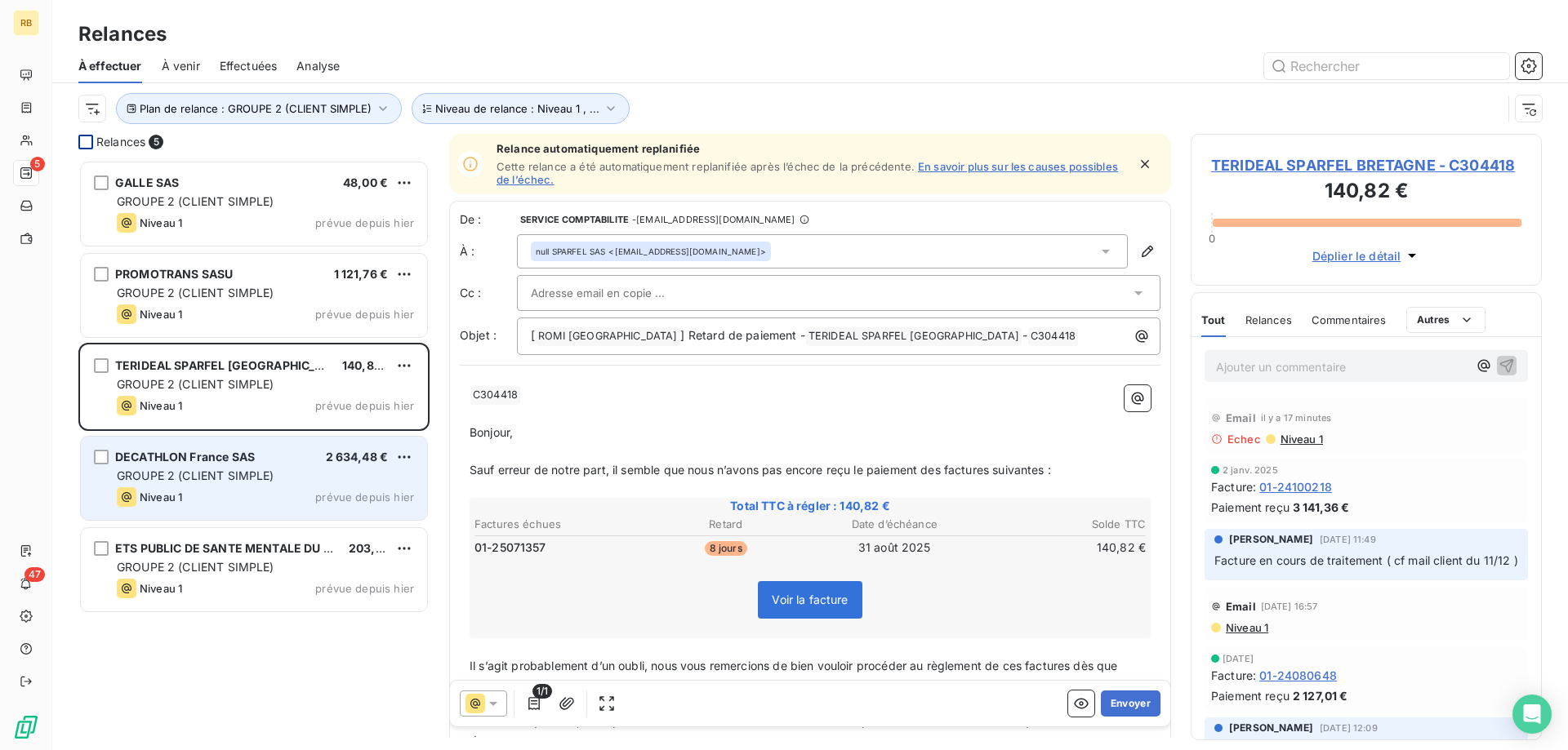
click at [189, 473] on span "GROUPE 2 (CLIENT SIMPLE)" at bounding box center [196, 475] width 158 height 14
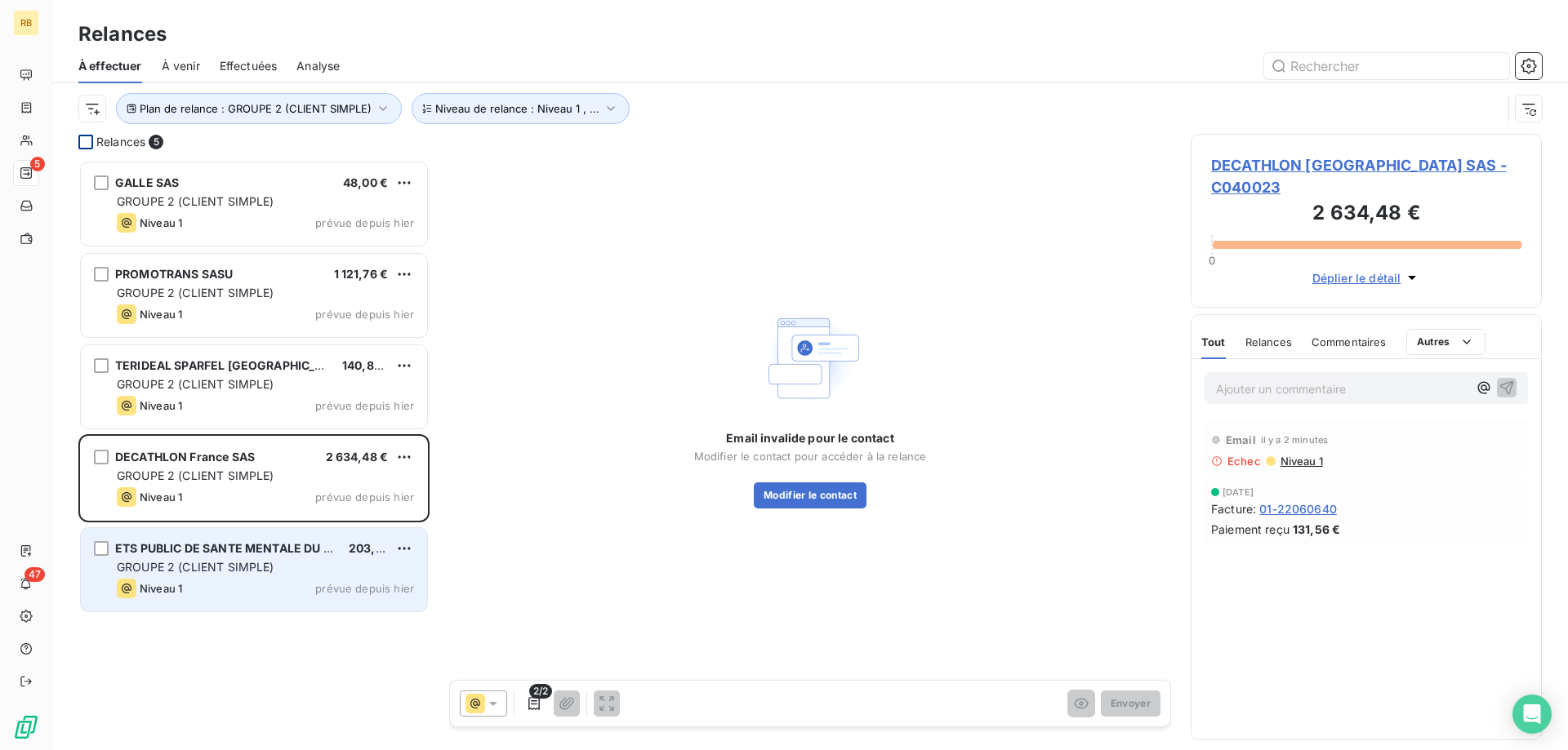
click at [204, 572] on span "GROUPE 2 (CLIENT SIMPLE)" at bounding box center [196, 567] width 158 height 14
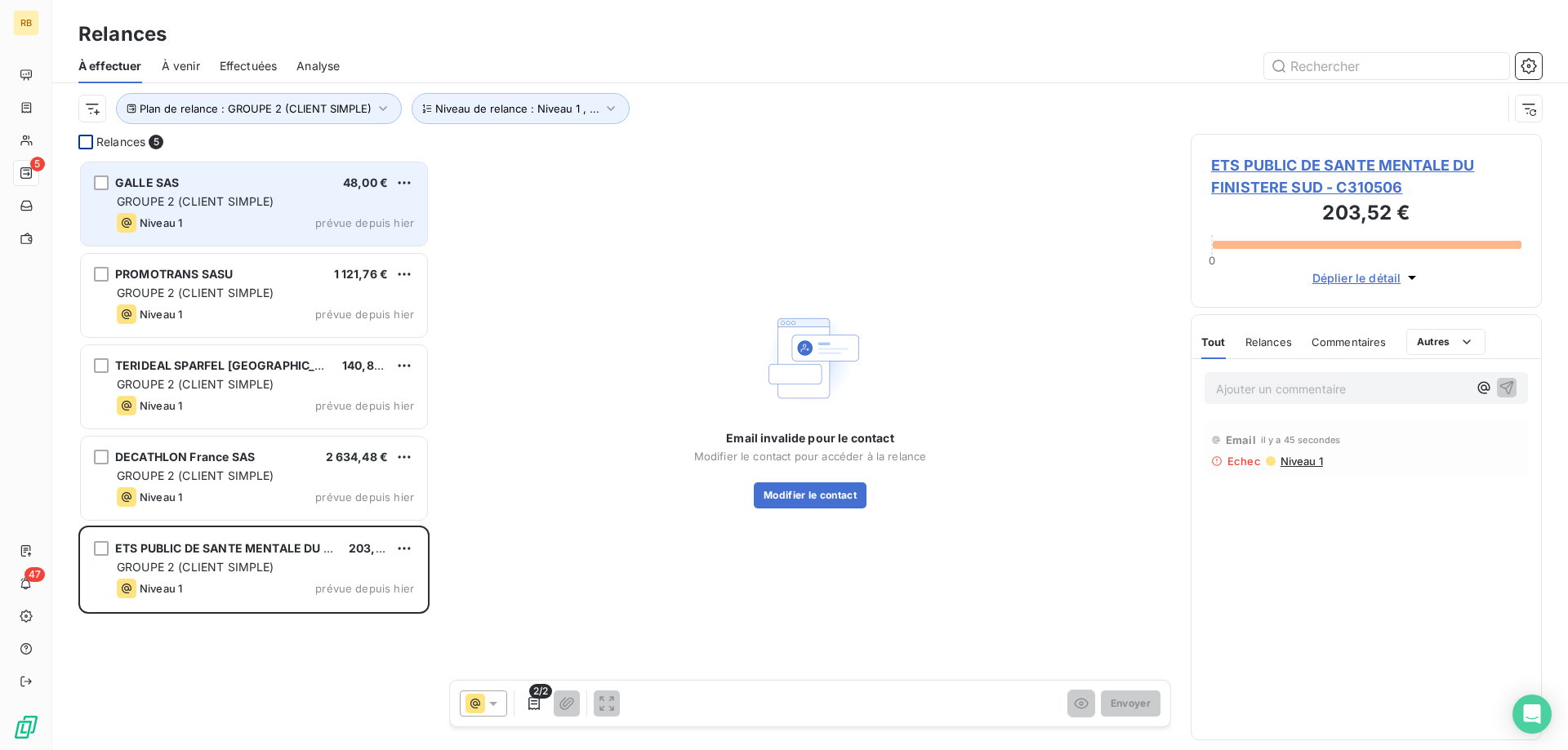
click at [255, 205] on span "GROUPE 2 (CLIENT SIMPLE)" at bounding box center [196, 201] width 158 height 14
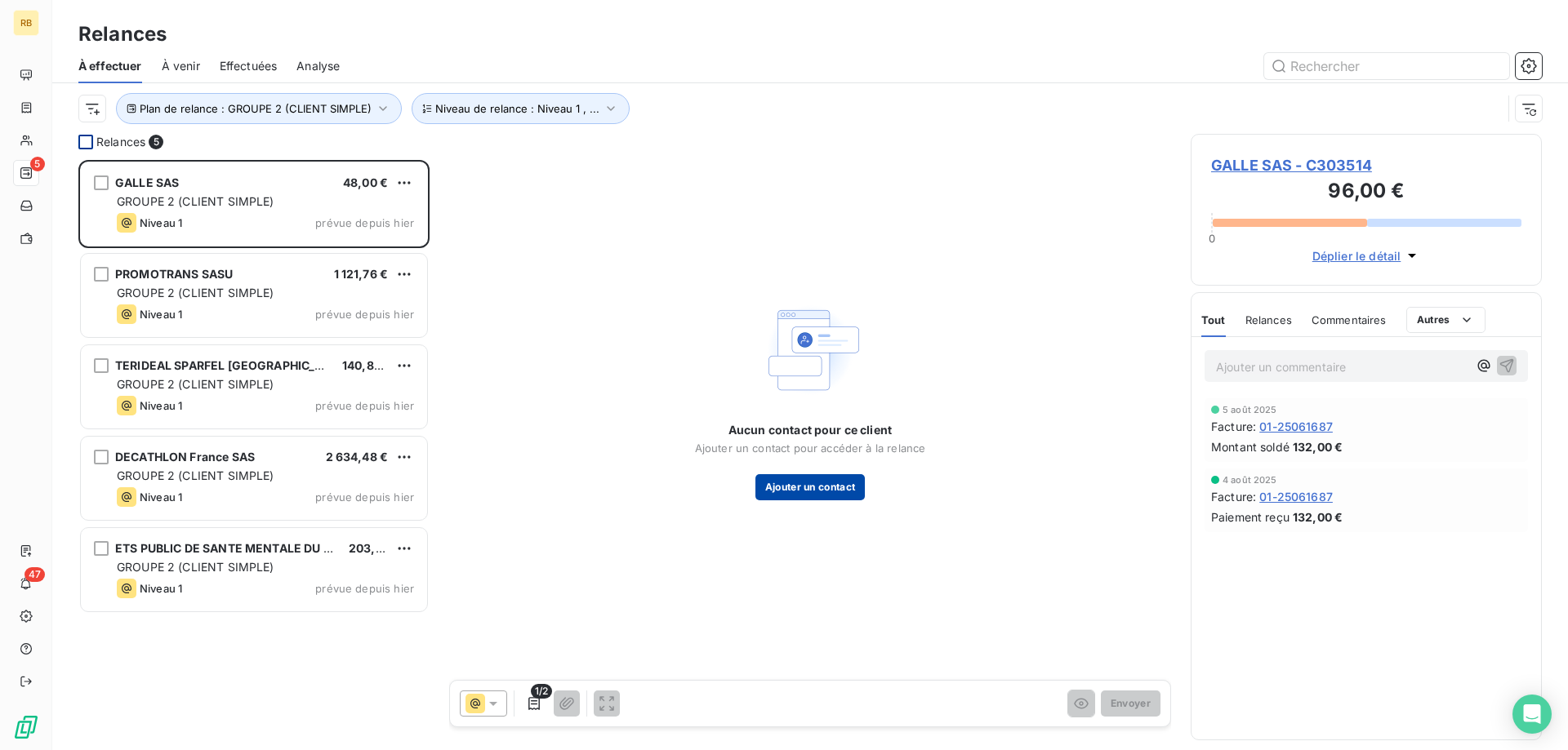
click at [838, 476] on button "Ajouter un contact" at bounding box center [810, 488] width 110 height 27
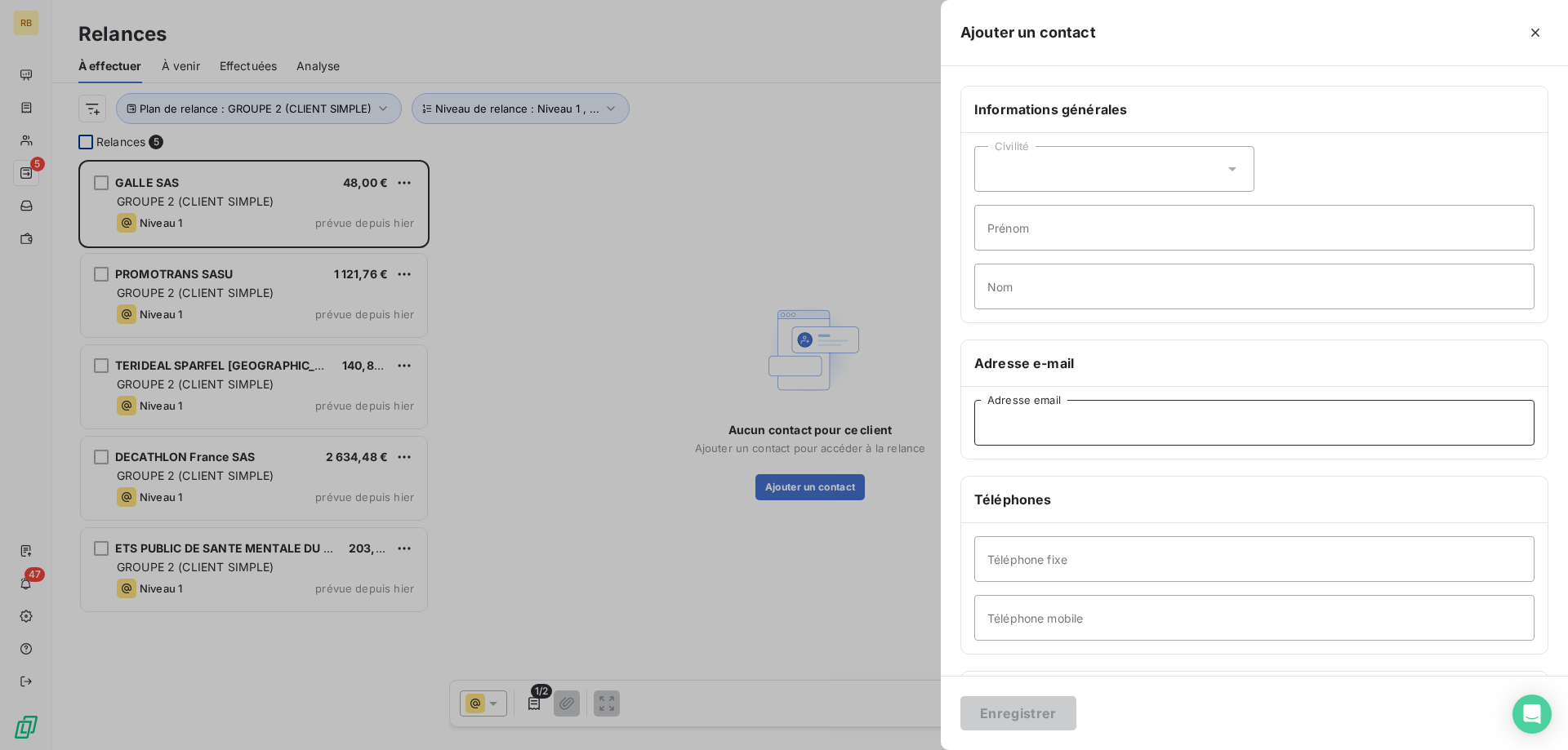
click at [1053, 404] on input "Adresse email" at bounding box center [1255, 422] width 560 height 46
paste input "[EMAIL_ADDRESS][DOMAIN_NAME]"
type input "[EMAIL_ADDRESS][DOMAIN_NAME]"
click at [992, 709] on button "Enregistrer" at bounding box center [1018, 713] width 116 height 34
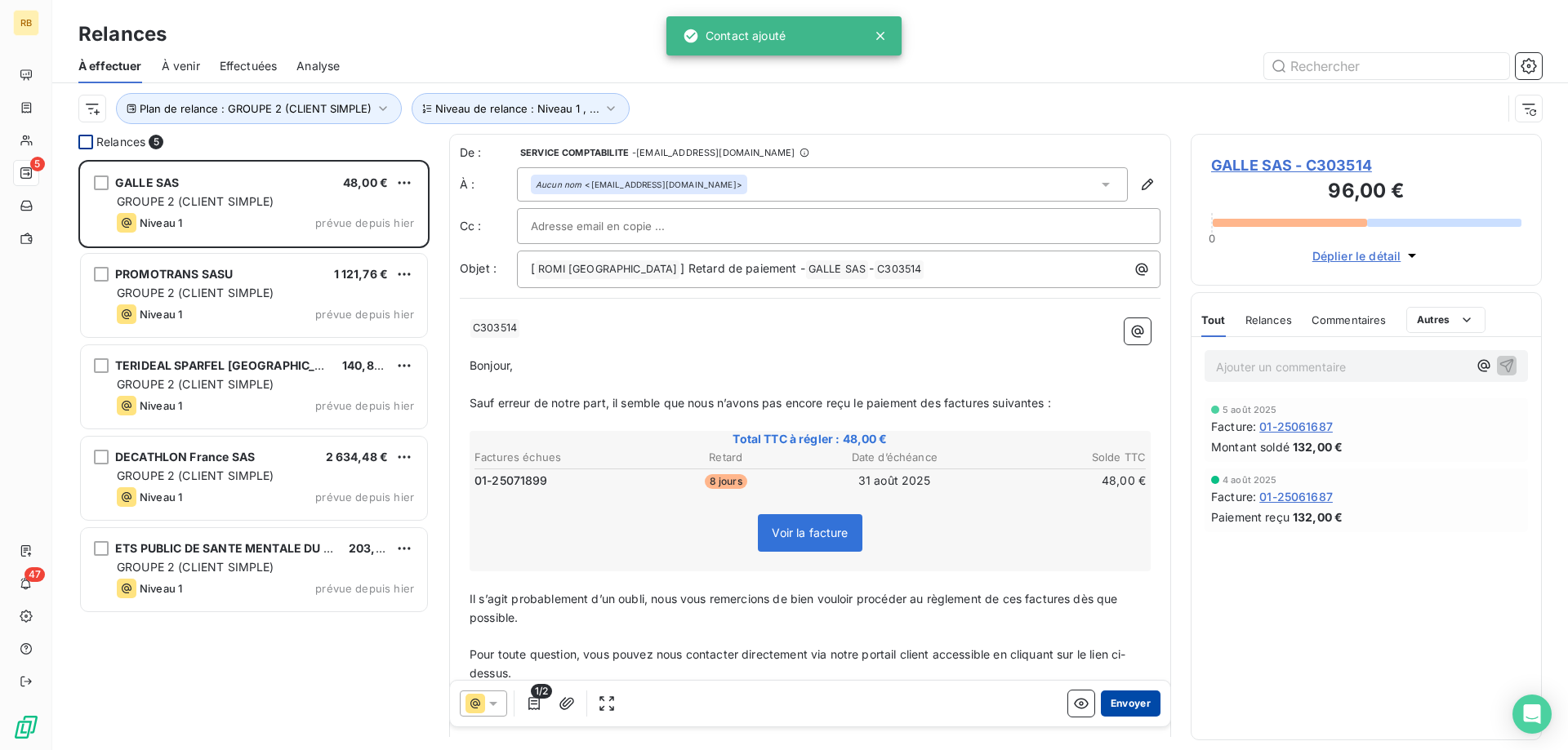
click at [1146, 693] on button "Envoyer" at bounding box center [1130, 703] width 60 height 27
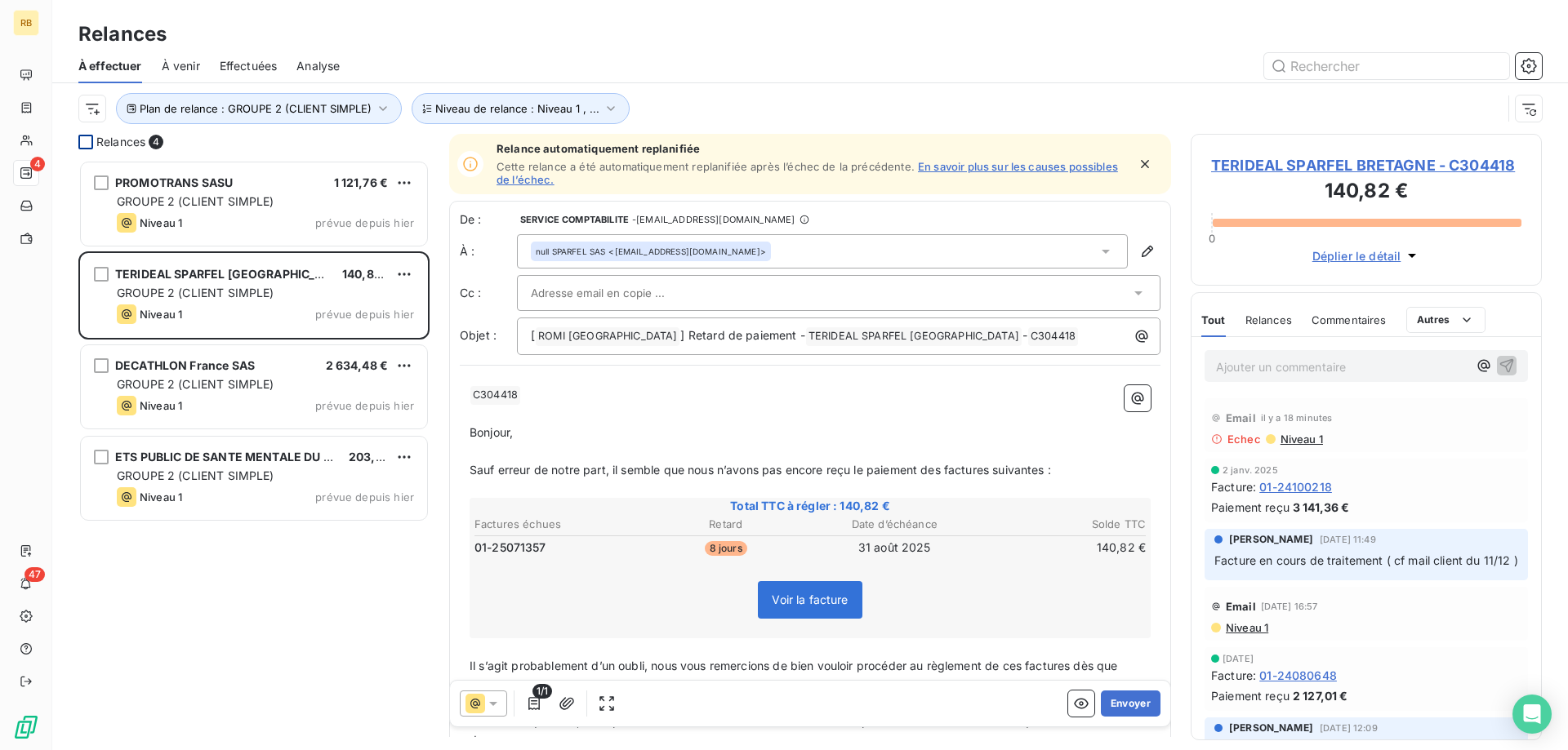
click at [1305, 437] on span "Niveau 1" at bounding box center [1300, 440] width 44 height 13
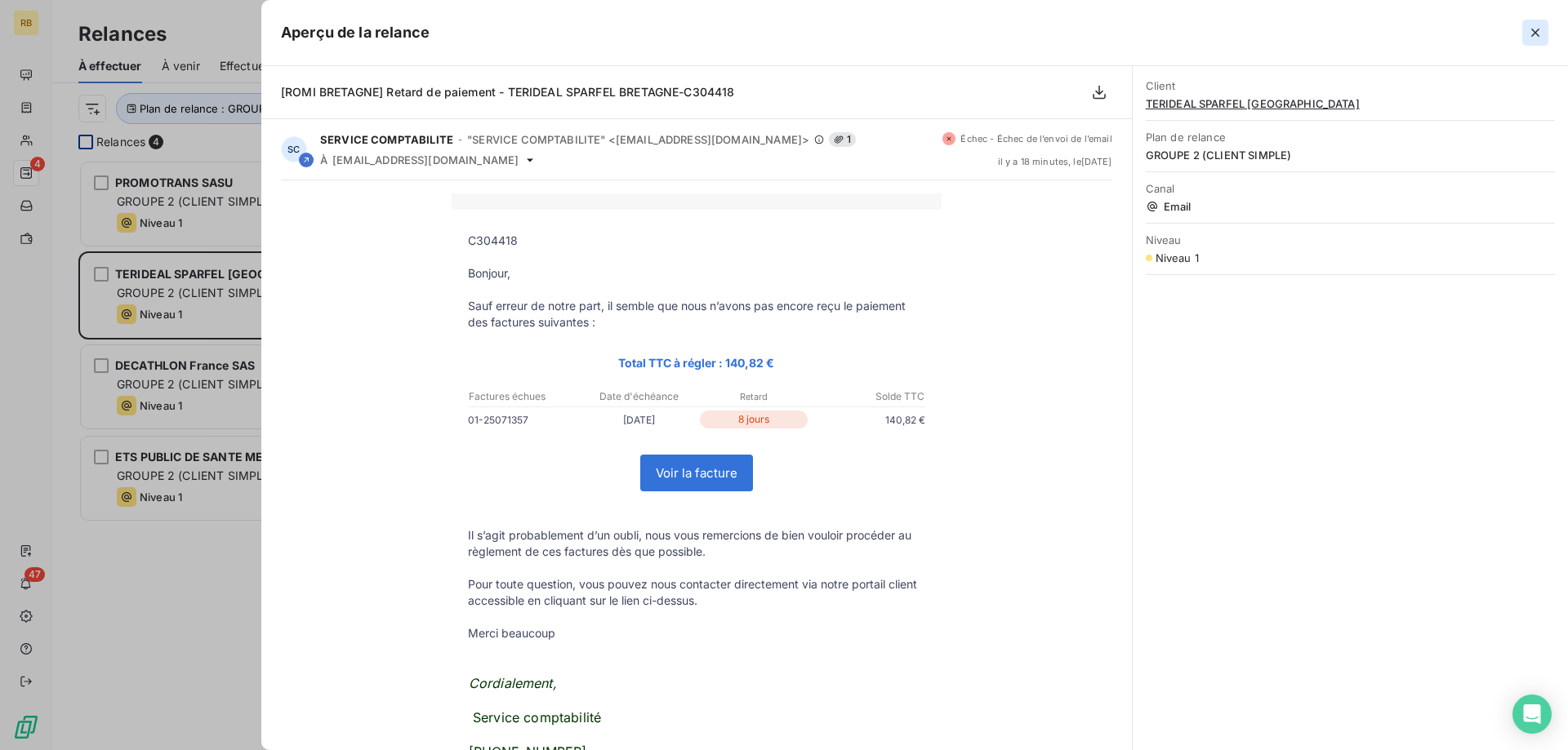
click at [1533, 39] on icon "button" at bounding box center [1535, 32] width 16 height 16
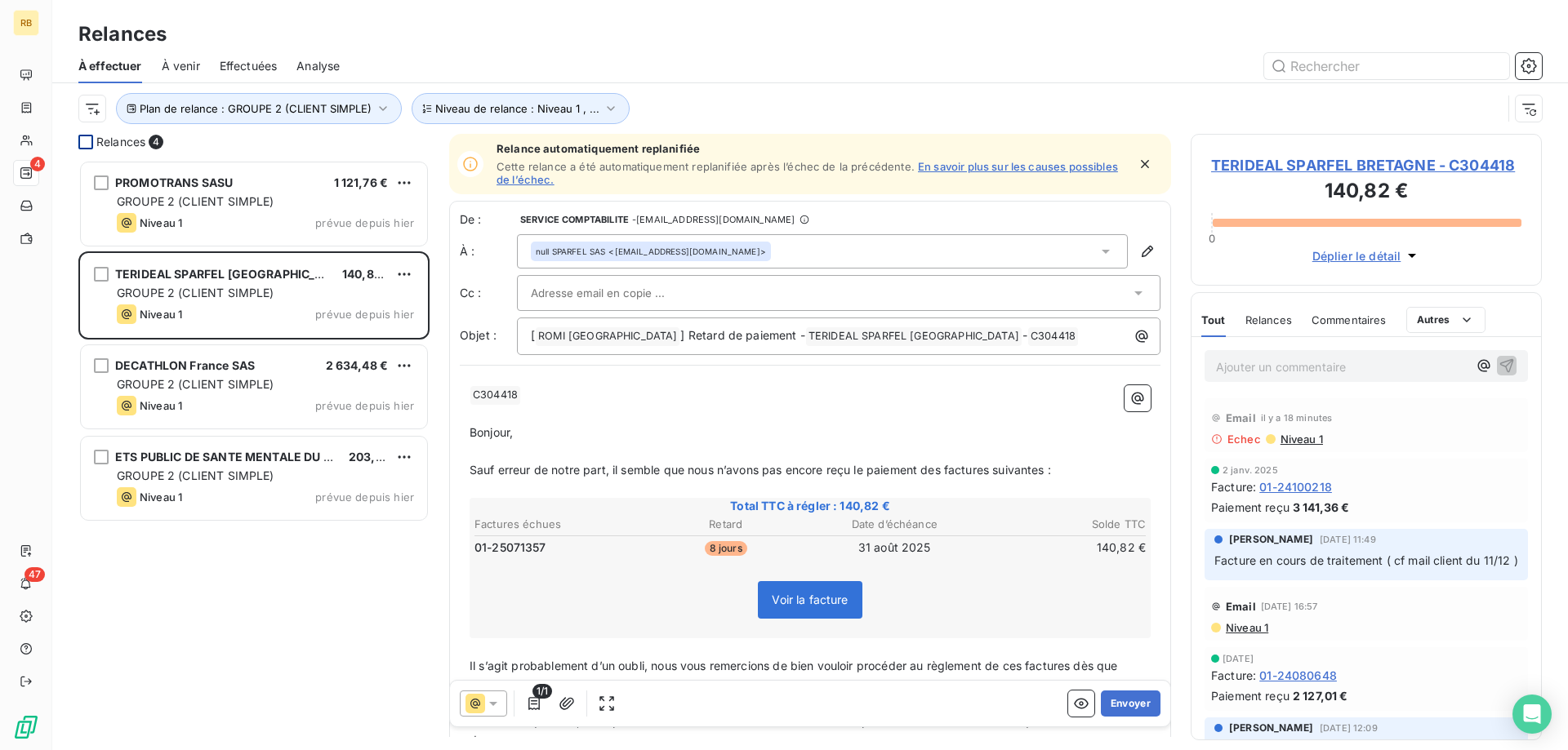
click at [713, 254] on div "null SPARFEL SAS <[EMAIL_ADDRESS][DOMAIN_NAME]>" at bounding box center [651, 252] width 230 height 11
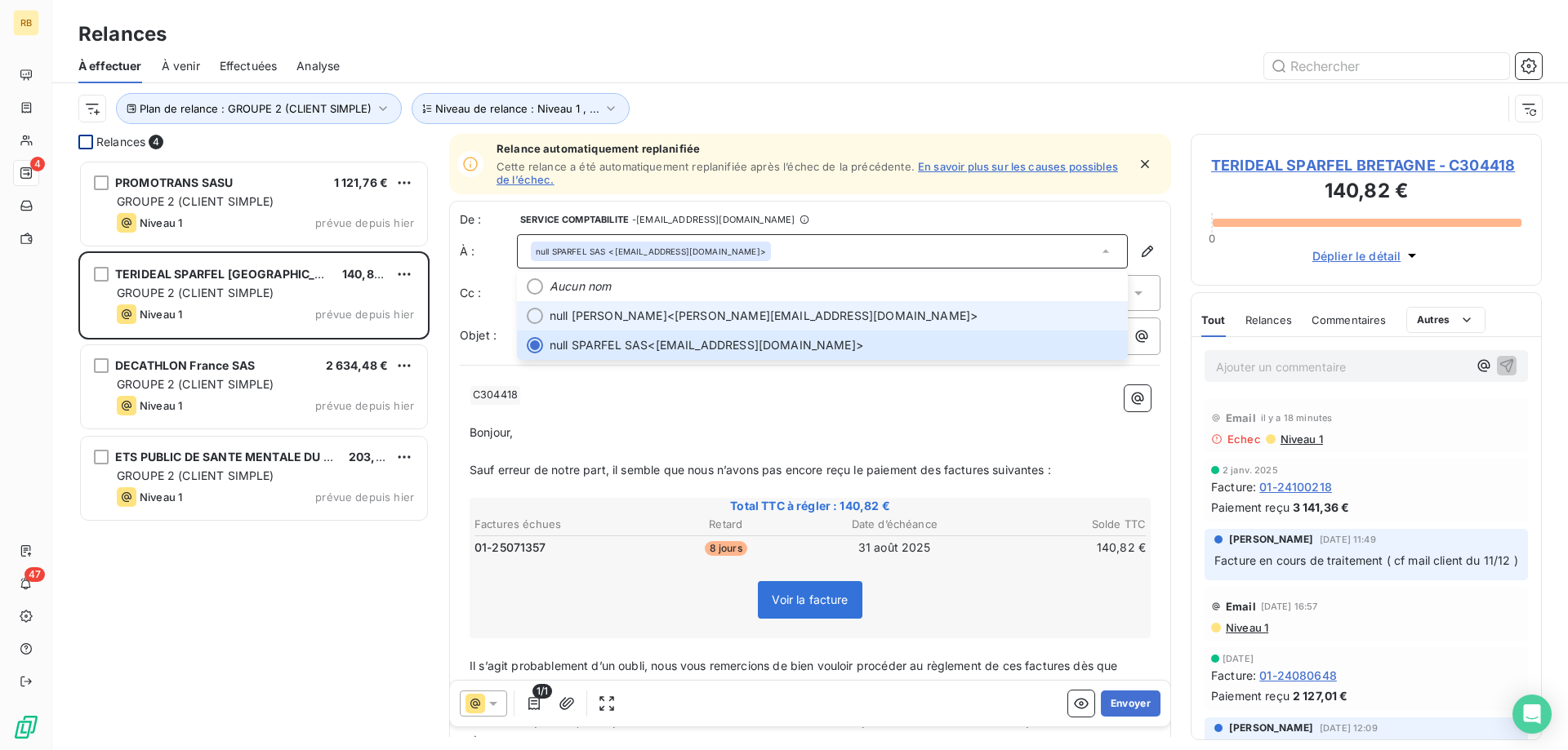
click at [544, 321] on li "null [PERSON_NAME] <[EMAIL_ADDRESS][DOMAIN_NAME]>" at bounding box center [822, 315] width 611 height 29
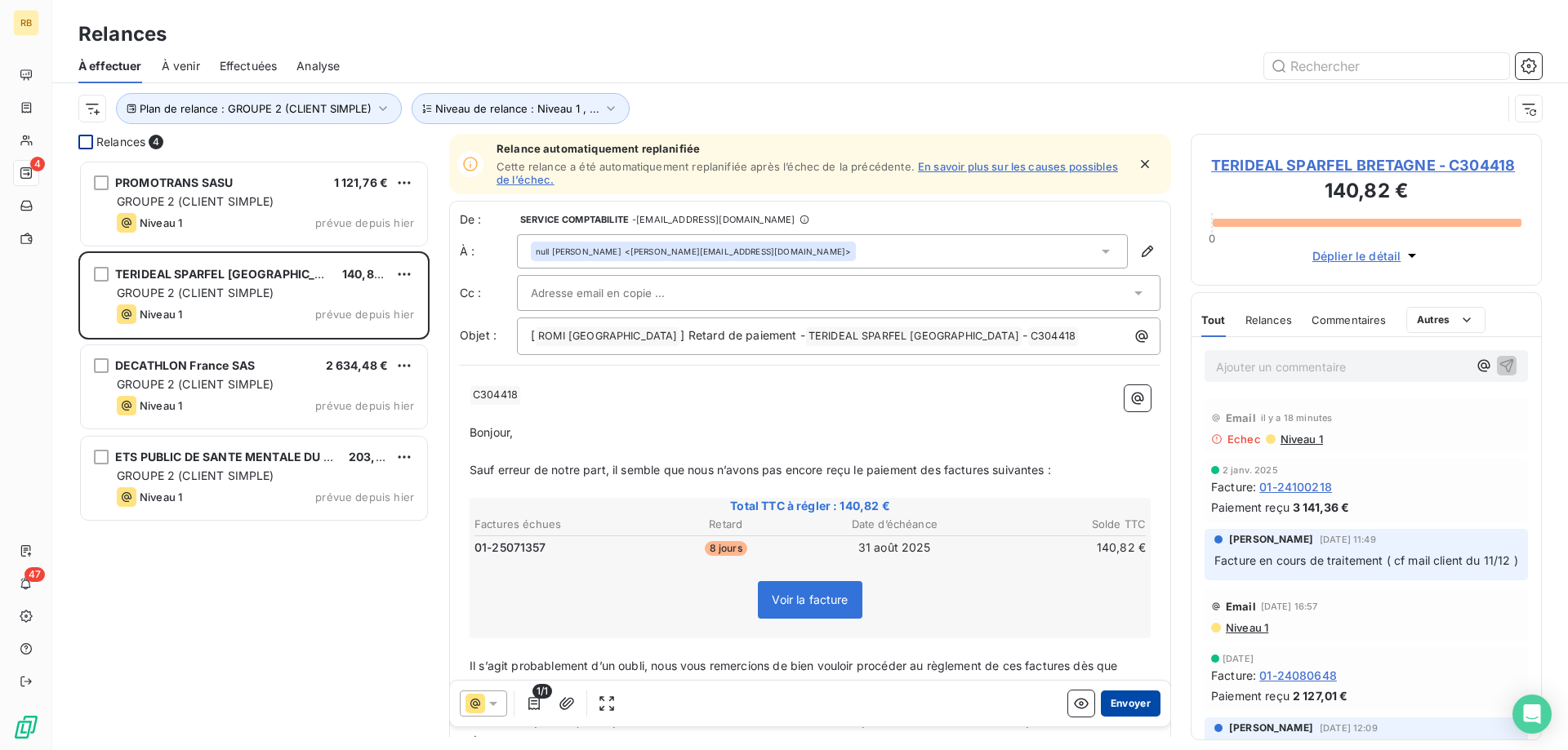
click at [1129, 702] on button "Envoyer" at bounding box center [1130, 703] width 60 height 27
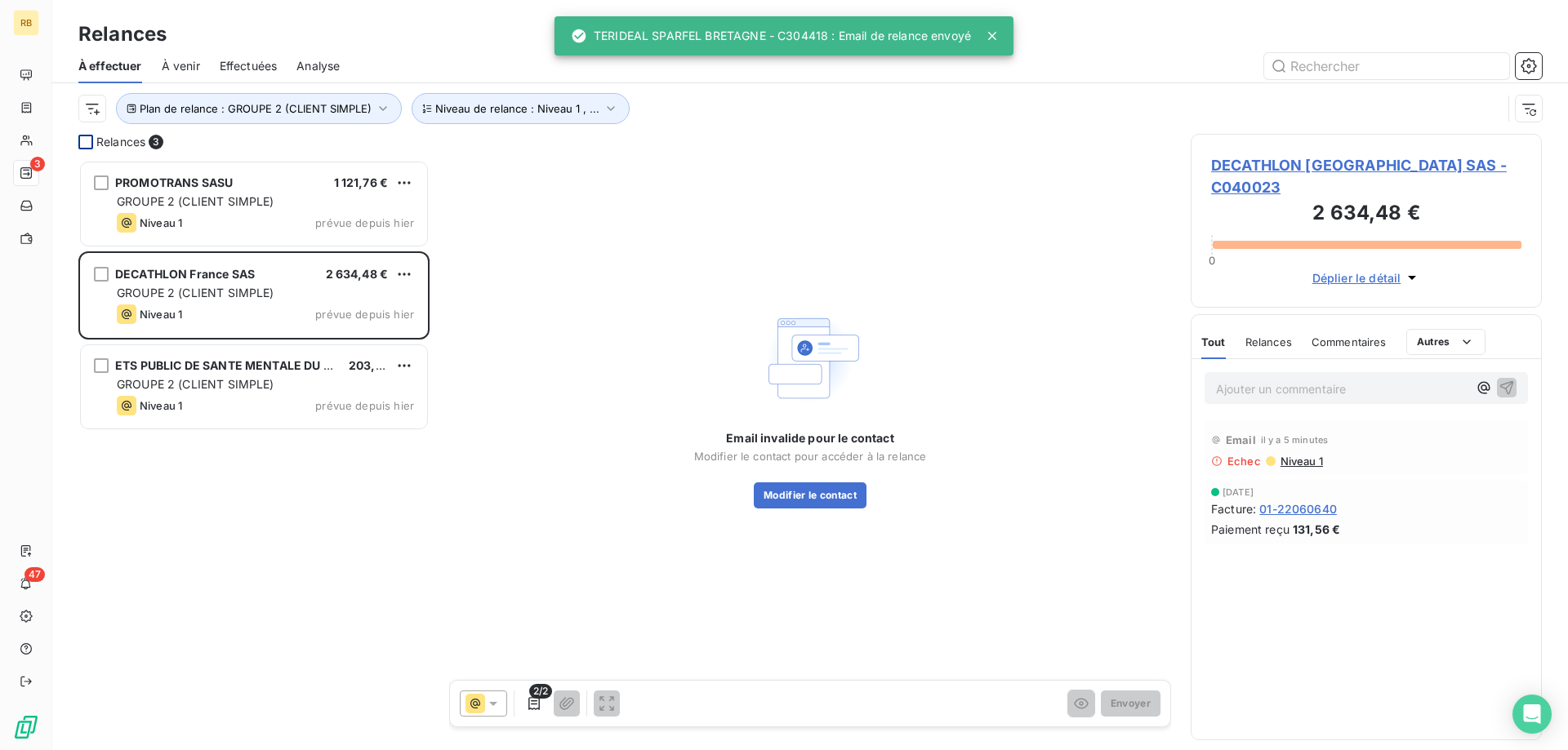
click at [1310, 455] on span "Niveau 1" at bounding box center [1300, 461] width 44 height 13
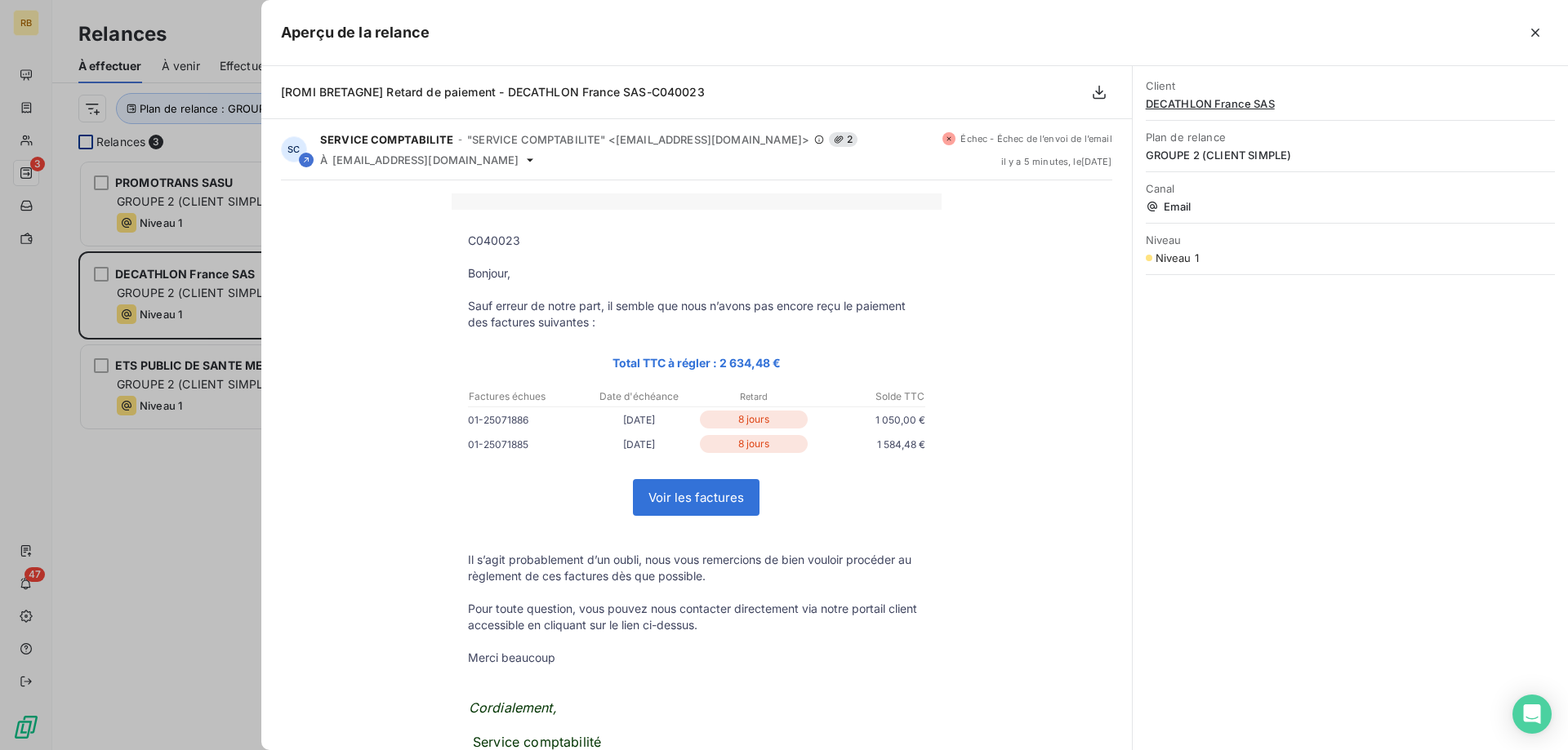
click at [241, 497] on div at bounding box center [784, 375] width 1568 height 750
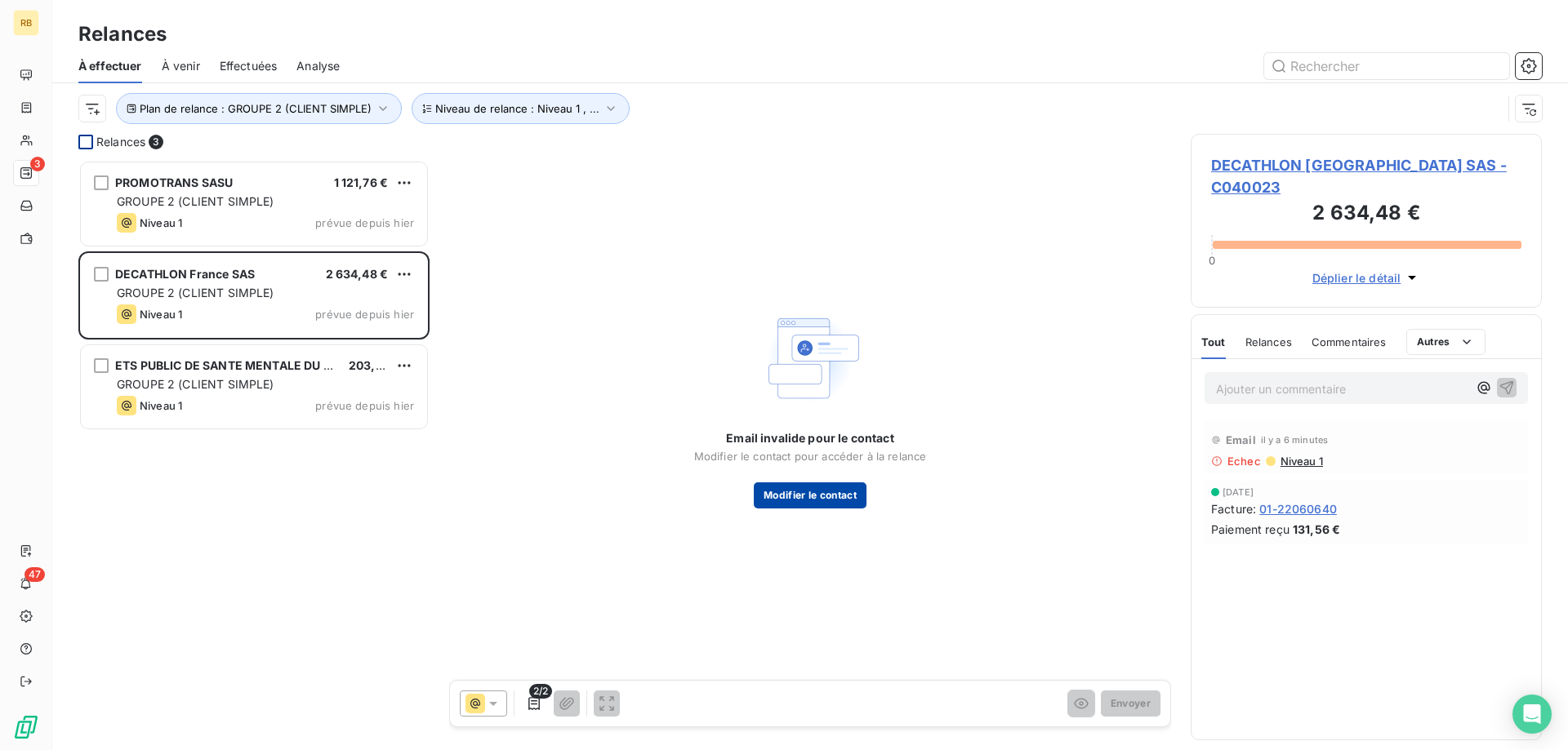
click at [823, 495] on button "Modifier le contact" at bounding box center [810, 496] width 113 height 27
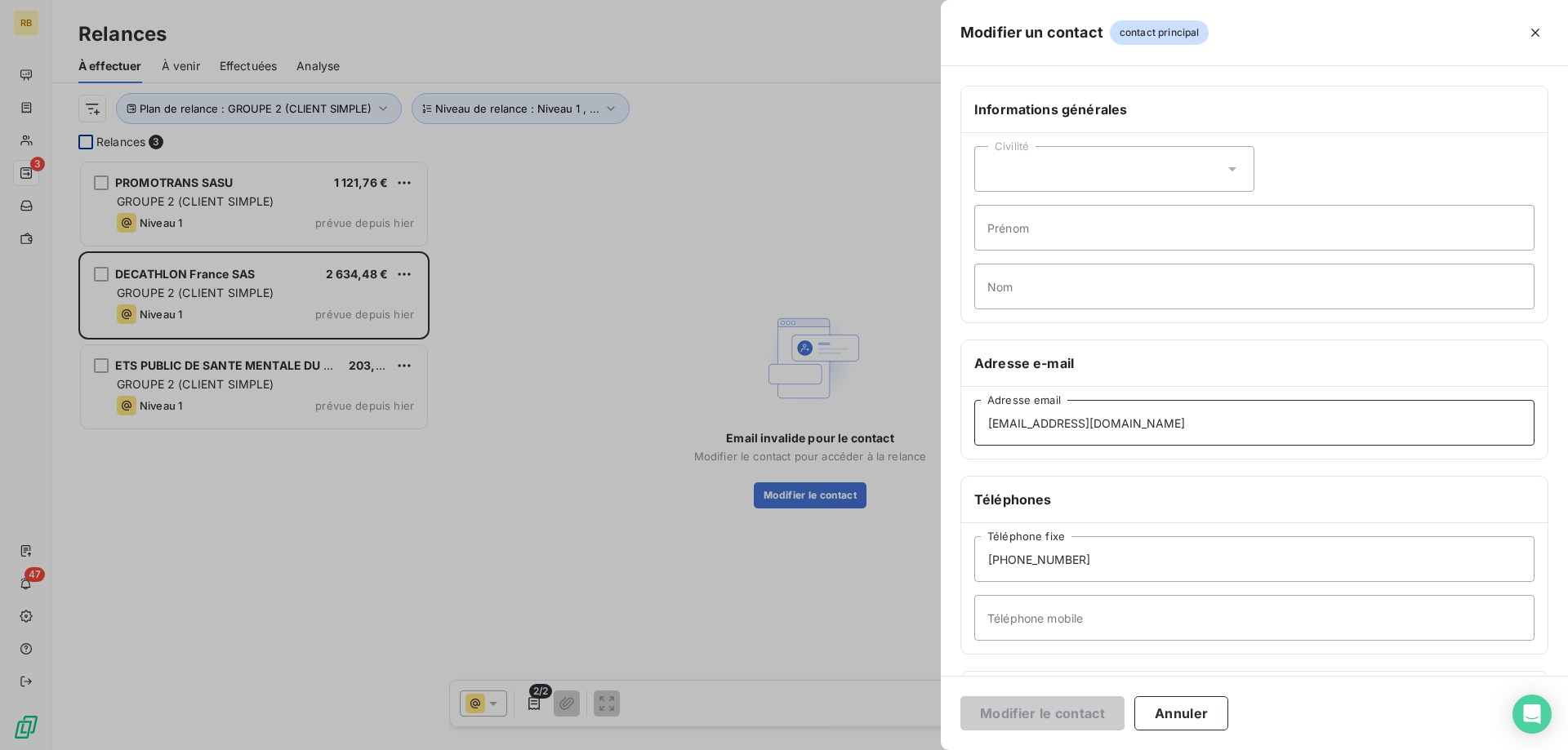
drag, startPoint x: 1313, startPoint y: 419, endPoint x: 1000, endPoint y: 409, distance: 313.2
click at [663, 749] on div "Modifier un contact contact principal Informations générales Civilité Prénom No…" at bounding box center [784, 750] width 1568 height 0
drag, startPoint x: 1213, startPoint y: 419, endPoint x: 907, endPoint y: 427, distance: 306.1
click at [974, 427] on input "[EMAIL_ADDRESS][DOMAIN_NAME]" at bounding box center [1255, 422] width 560 height 46
paste input "marc.[PERSON_NAME]"
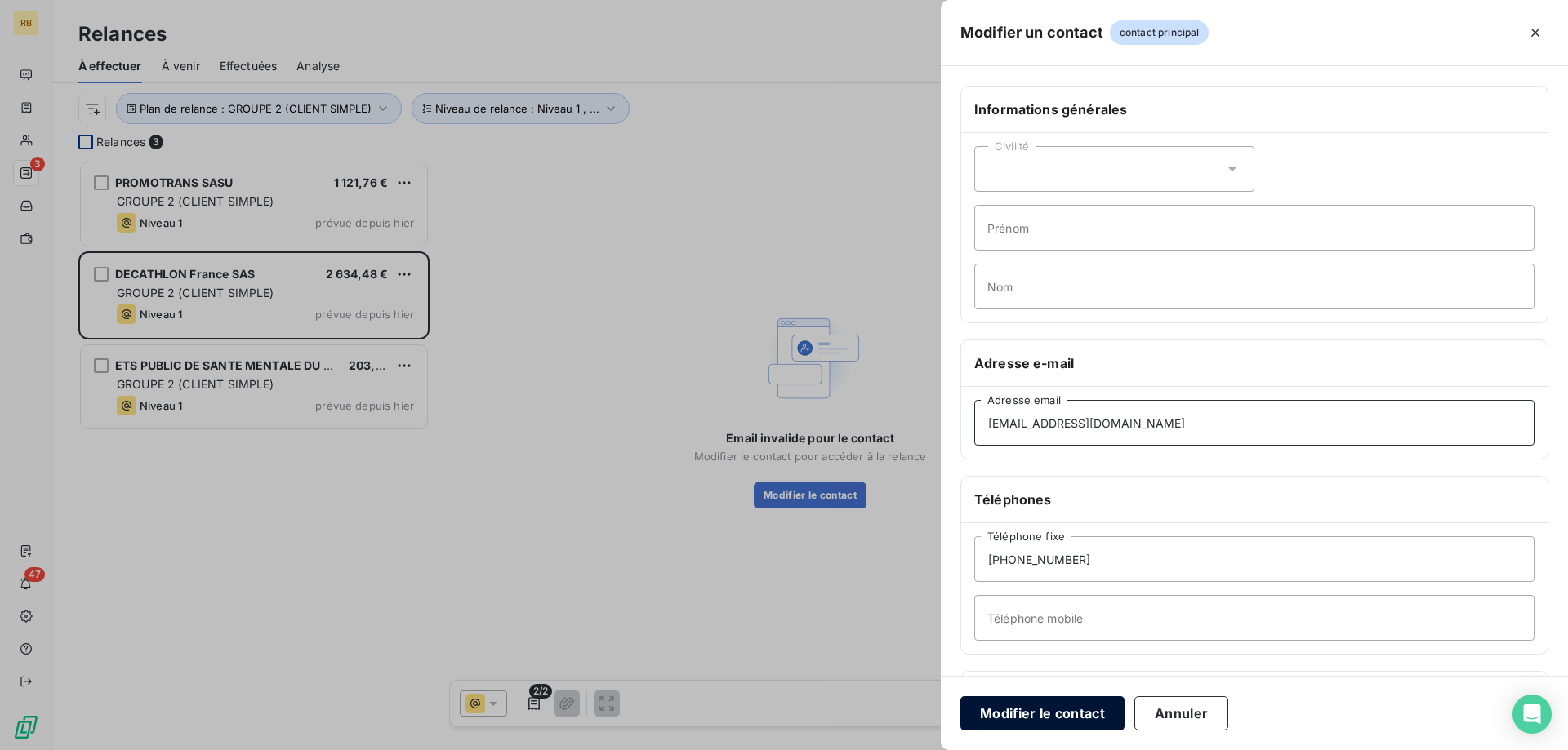
type input "[EMAIL_ADDRESS][DOMAIN_NAME]"
click at [1086, 707] on button "Modifier le contact" at bounding box center [1042, 713] width 164 height 34
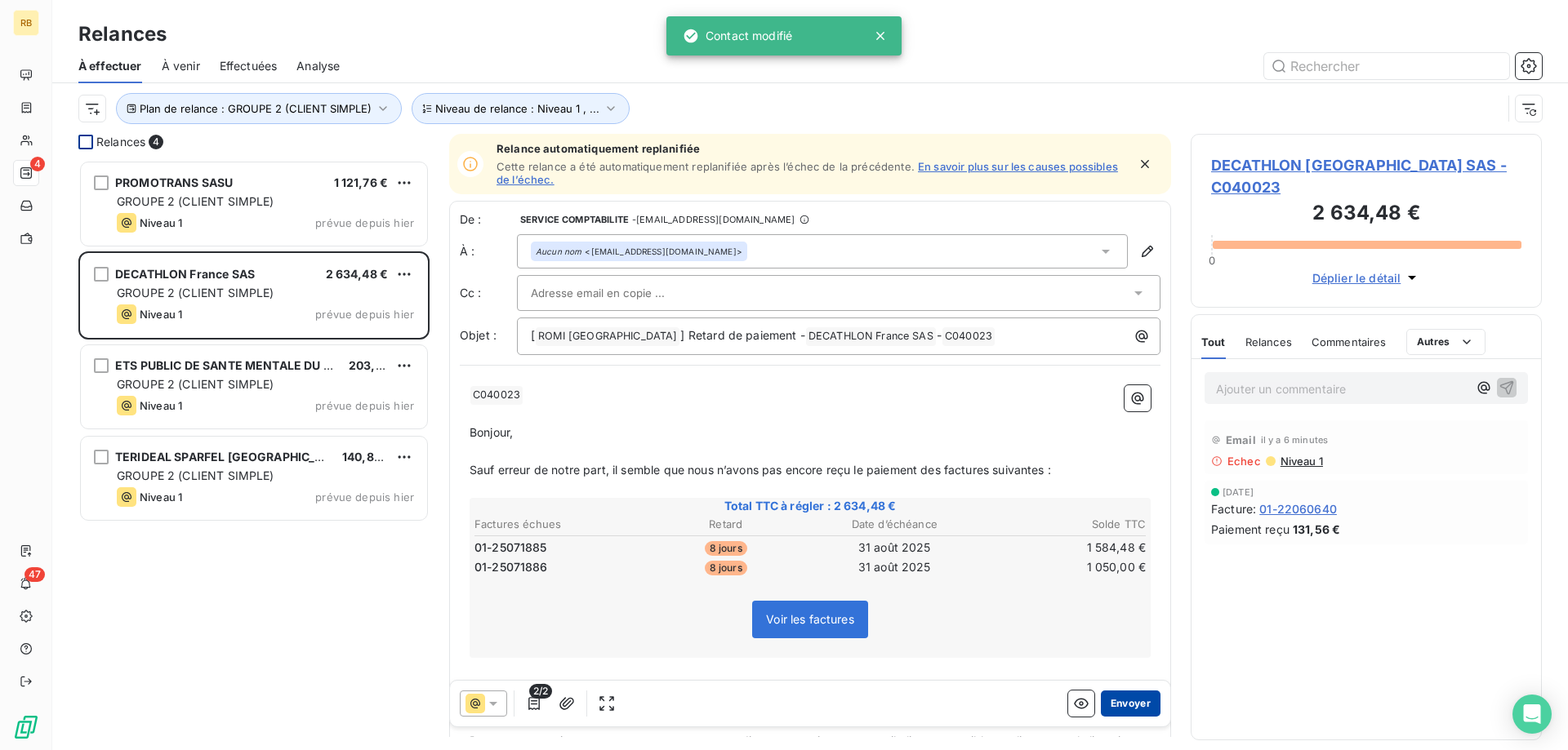
click at [1125, 701] on button "Envoyer" at bounding box center [1130, 703] width 60 height 27
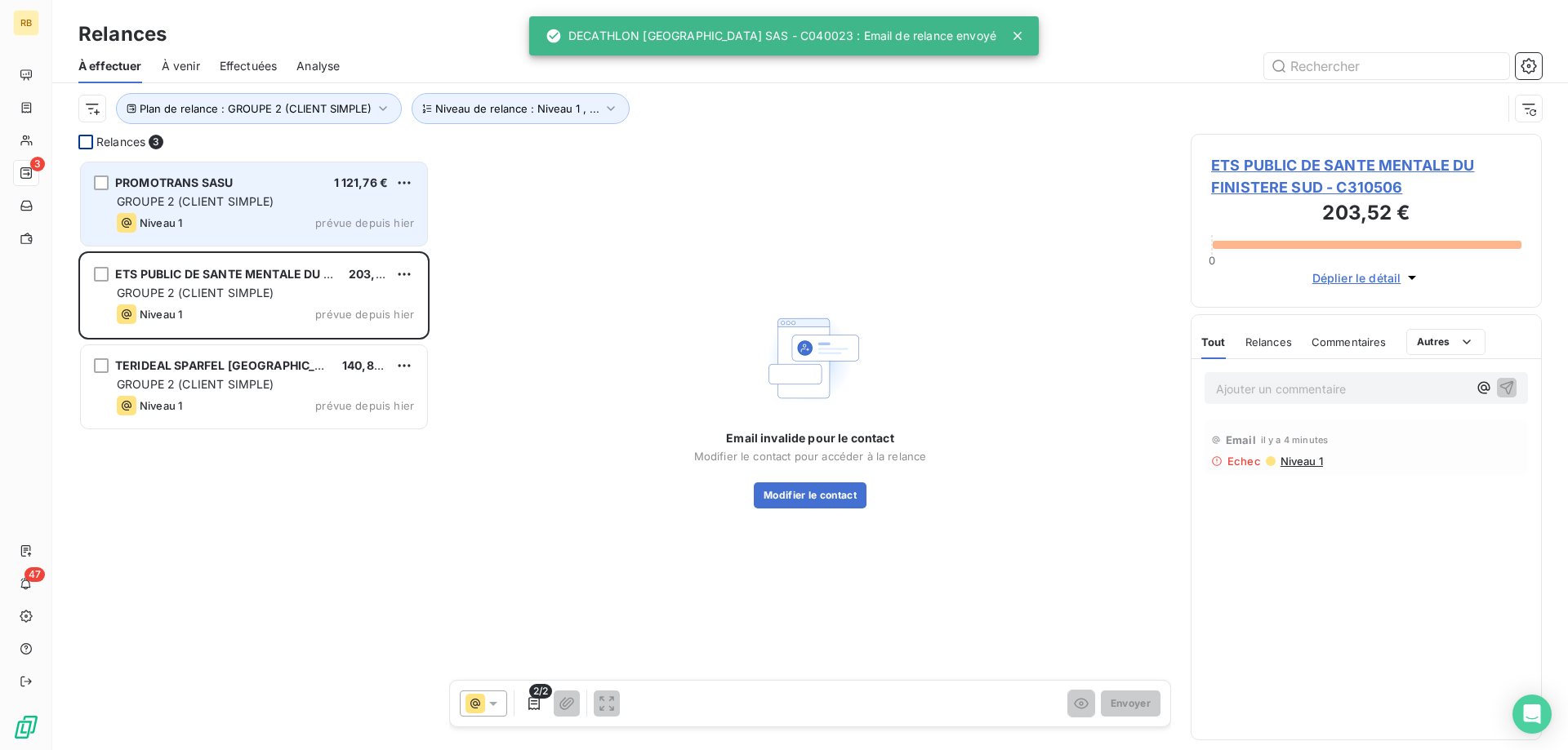
click at [204, 219] on div "Niveau 1 prévue depuis hier" at bounding box center [265, 222] width 297 height 20
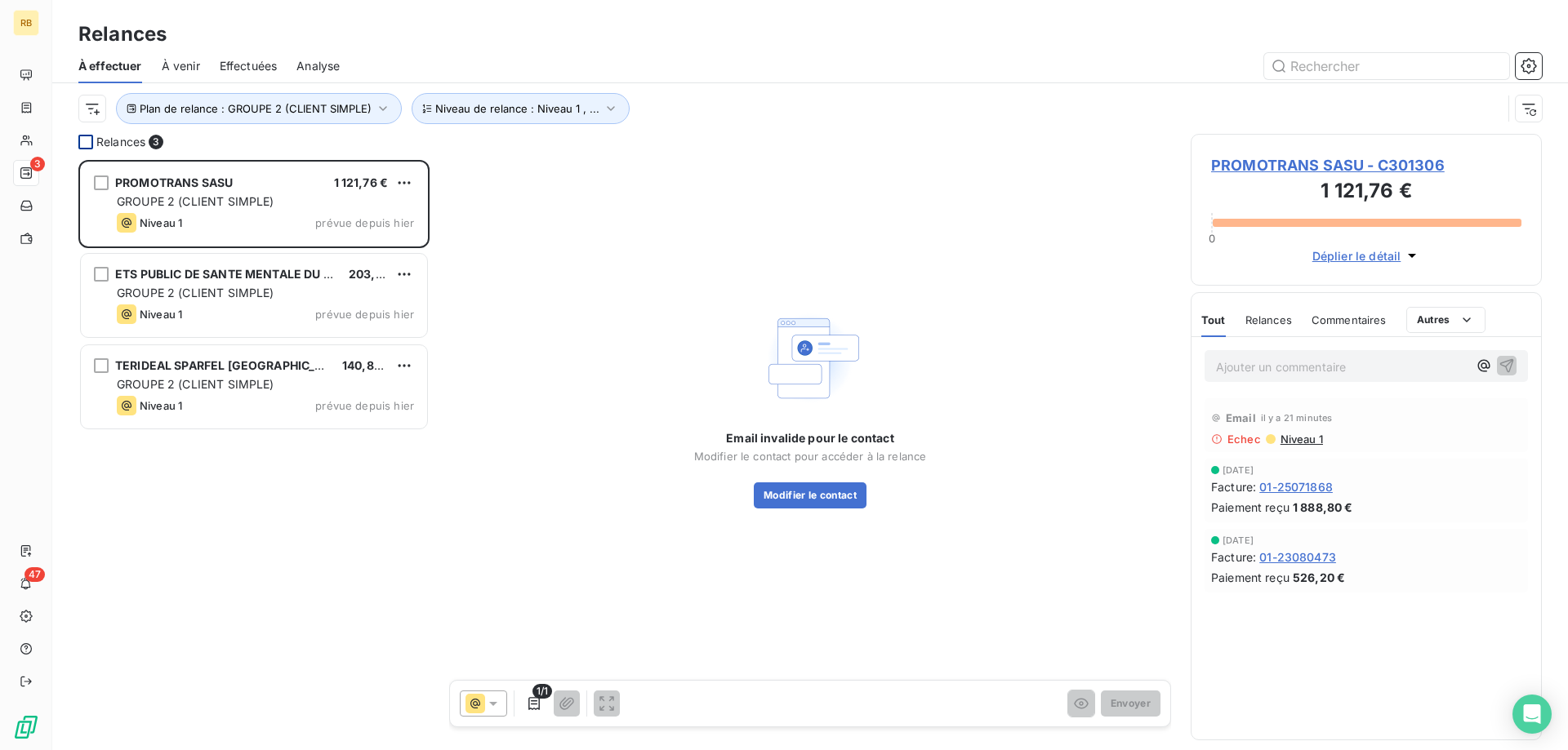
click at [1308, 450] on div "Email il y a 21 minutes Echec Niveau 1" at bounding box center [1366, 425] width 323 height 54
click at [1298, 441] on span "Niveau 1" at bounding box center [1300, 440] width 44 height 13
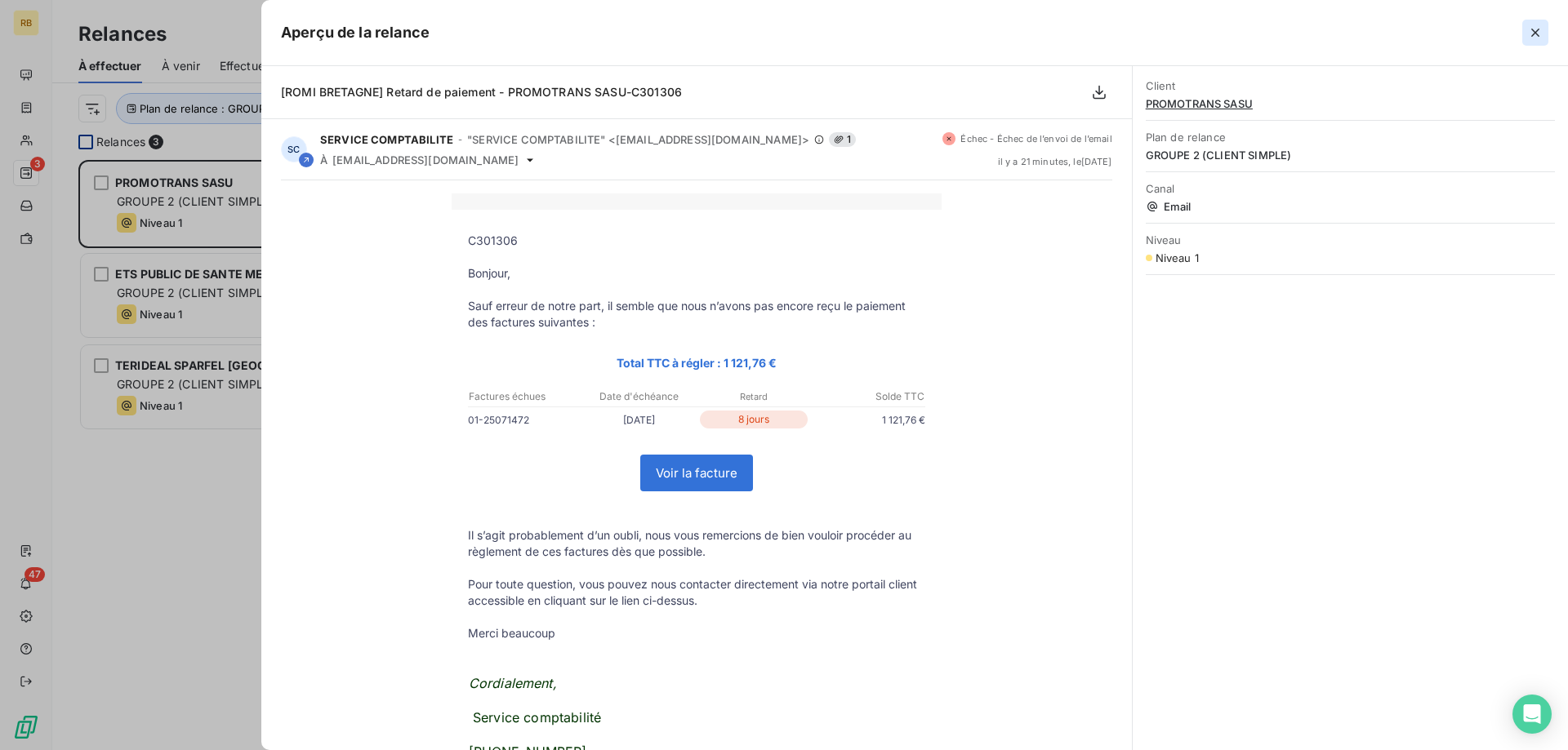
click at [1544, 38] on button "button" at bounding box center [1536, 33] width 27 height 27
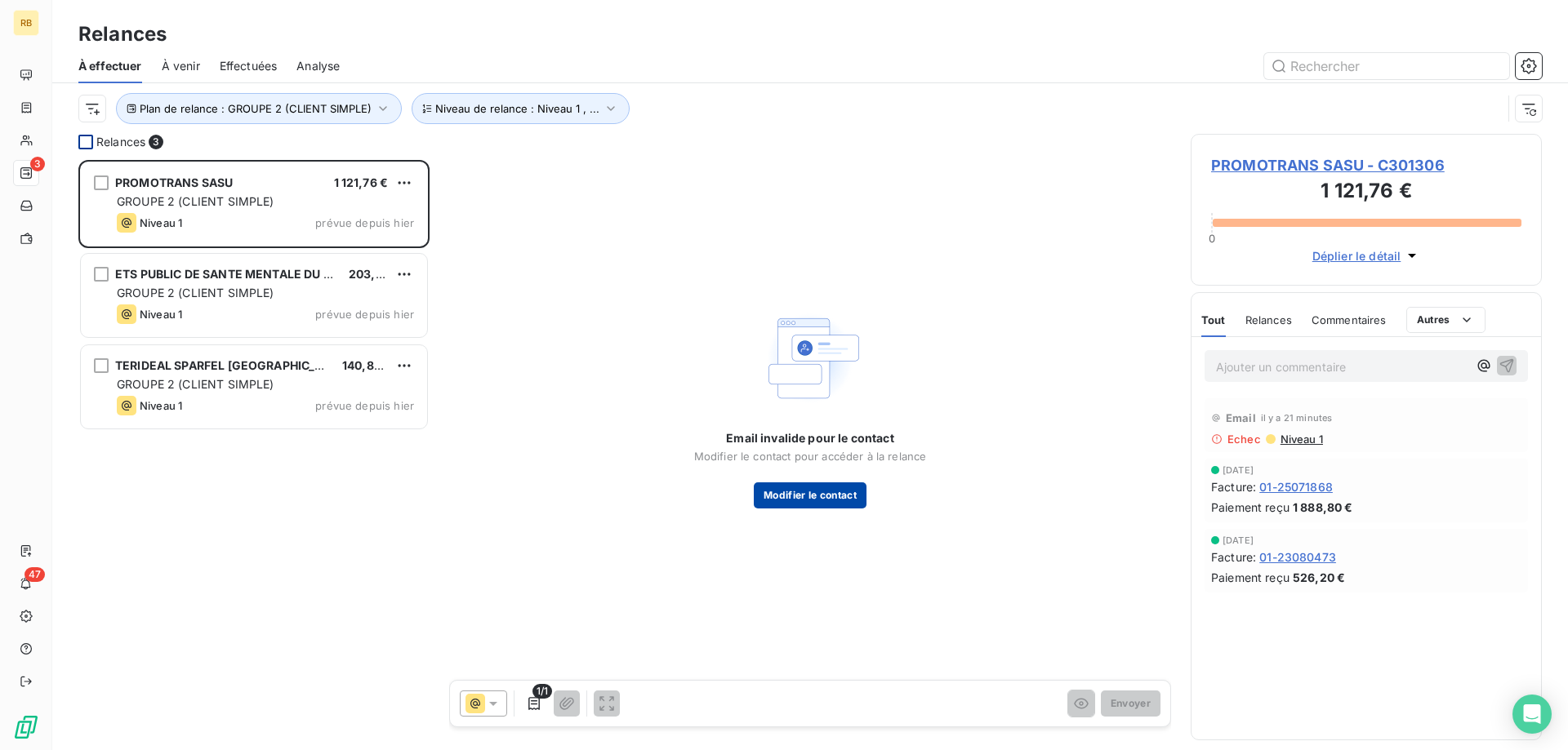
click at [794, 500] on button "Modifier le contact" at bounding box center [810, 496] width 113 height 27
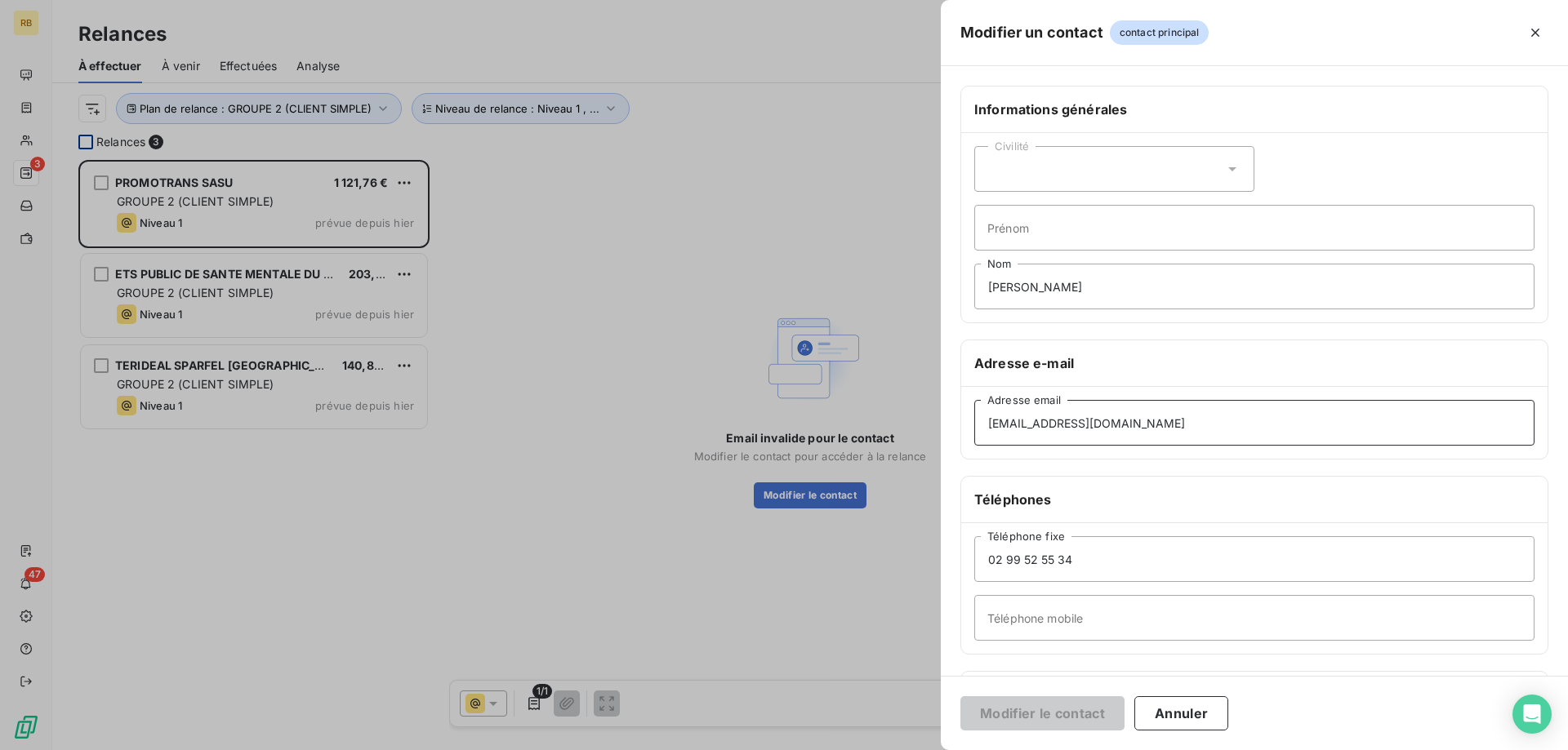
drag, startPoint x: 1116, startPoint y: 431, endPoint x: 882, endPoint y: 426, distance: 234.1
click at [882, 749] on div "Modifier un contact contact principal Informations générales Civilité Prénom [P…" at bounding box center [784, 750] width 1568 height 0
drag, startPoint x: 1215, startPoint y: 413, endPoint x: 772, endPoint y: 428, distance: 443.3
click at [974, 428] on input "[EMAIL_ADDRESS][DOMAIN_NAME]" at bounding box center [1255, 422] width 560 height 46
paste input "vceranto"
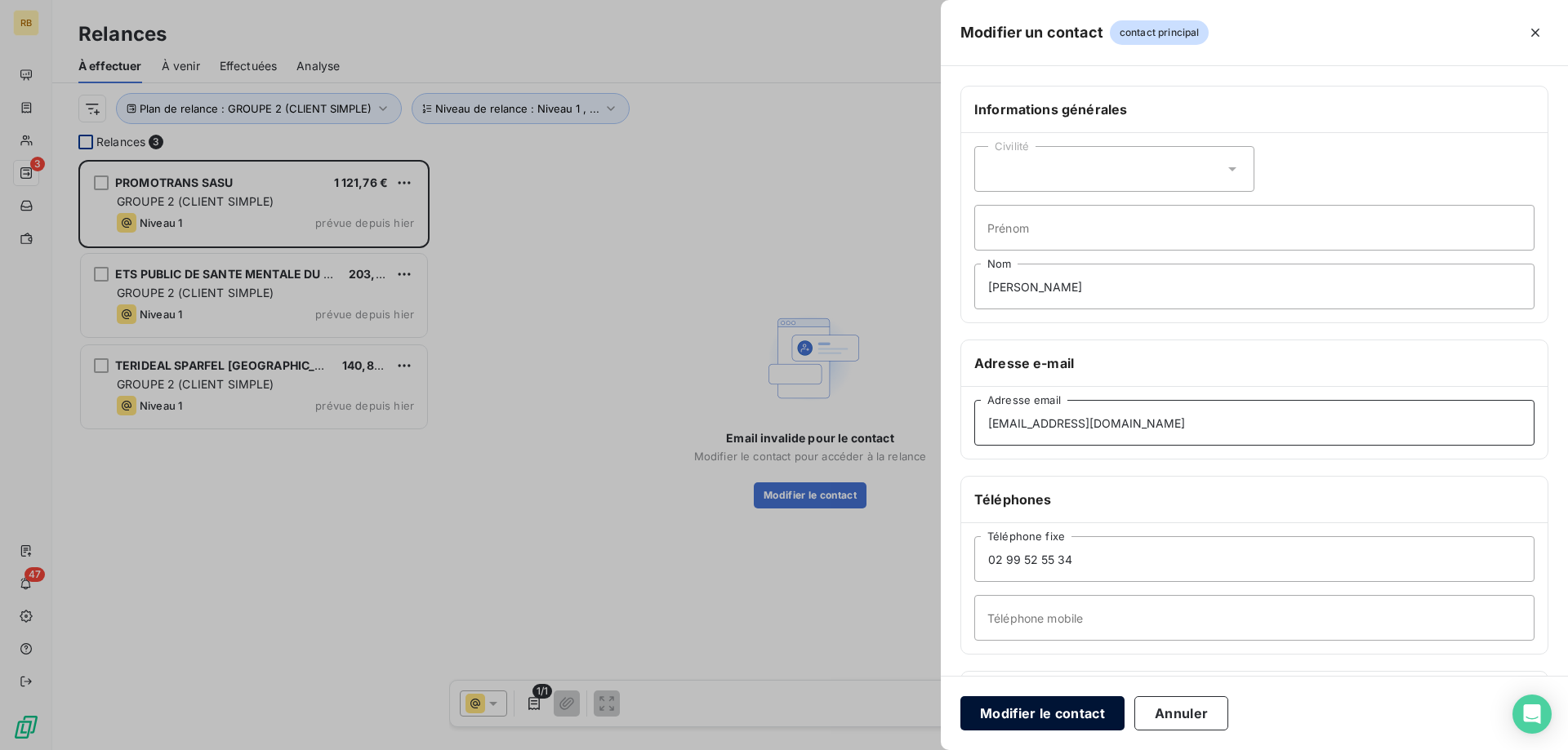
type input "[EMAIL_ADDRESS][DOMAIN_NAME]"
click at [1064, 719] on button "Modifier le contact" at bounding box center [1042, 713] width 164 height 34
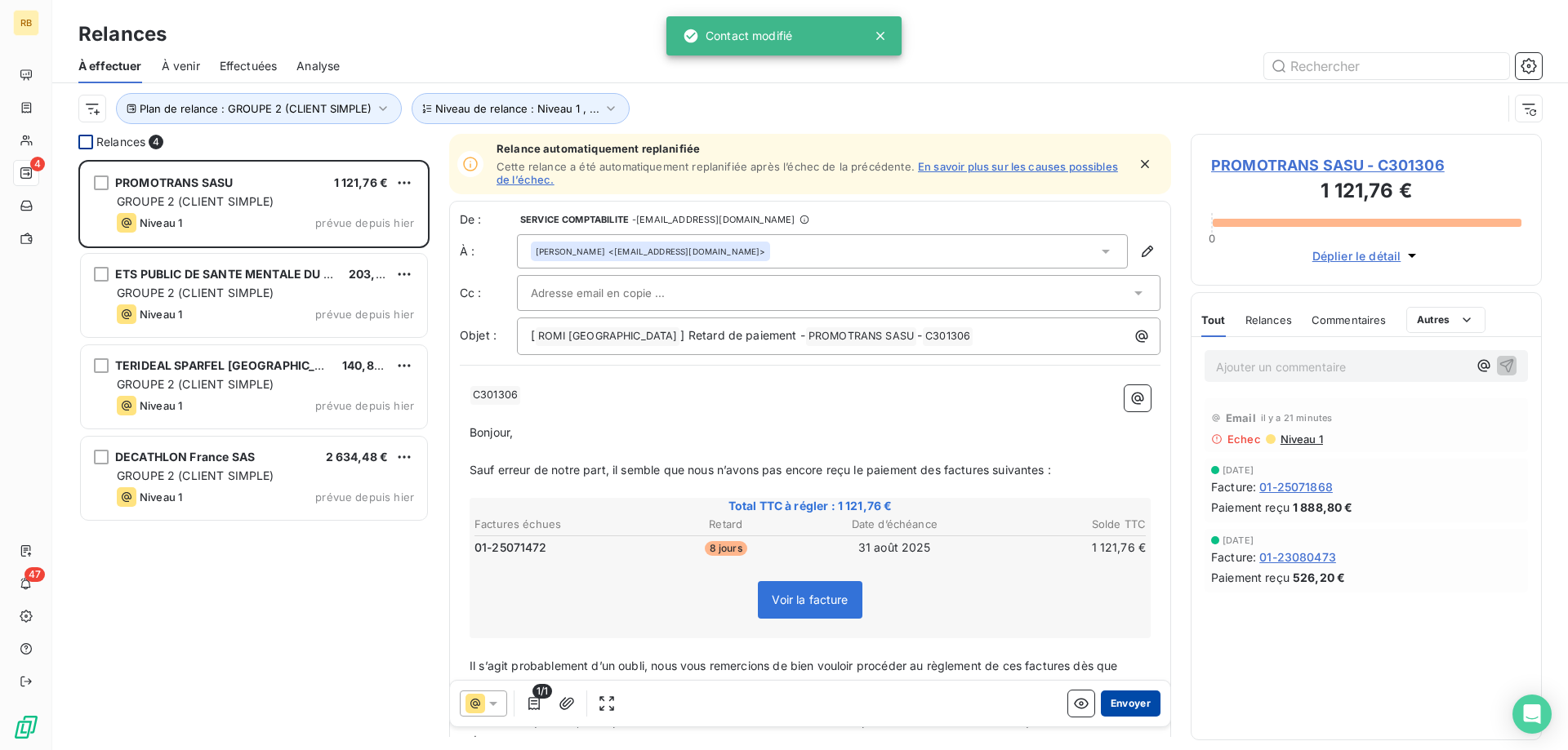
click at [1132, 702] on button "Envoyer" at bounding box center [1130, 703] width 60 height 27
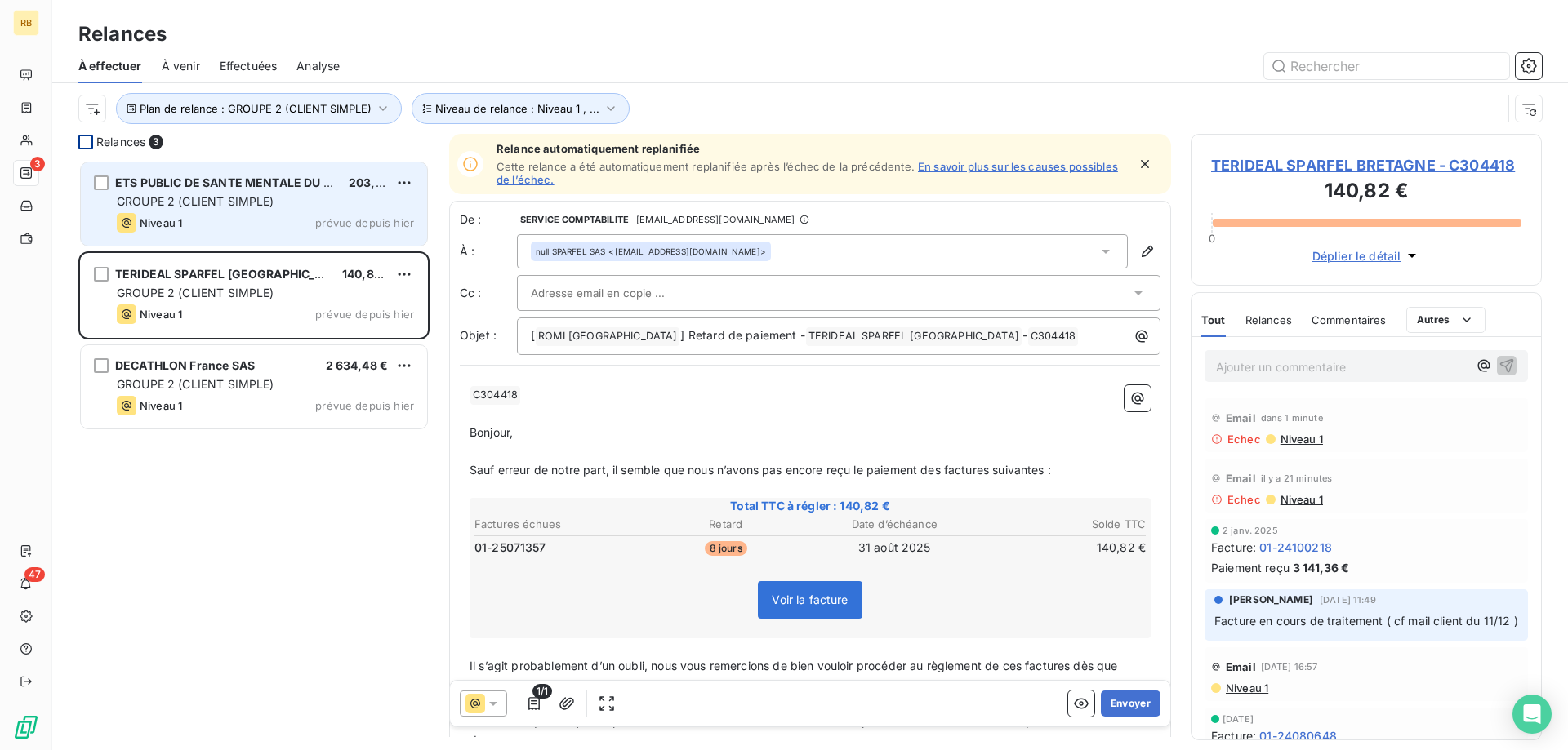
click at [261, 203] on span "GROUPE 2 (CLIENT SIMPLE)" at bounding box center [196, 201] width 158 height 14
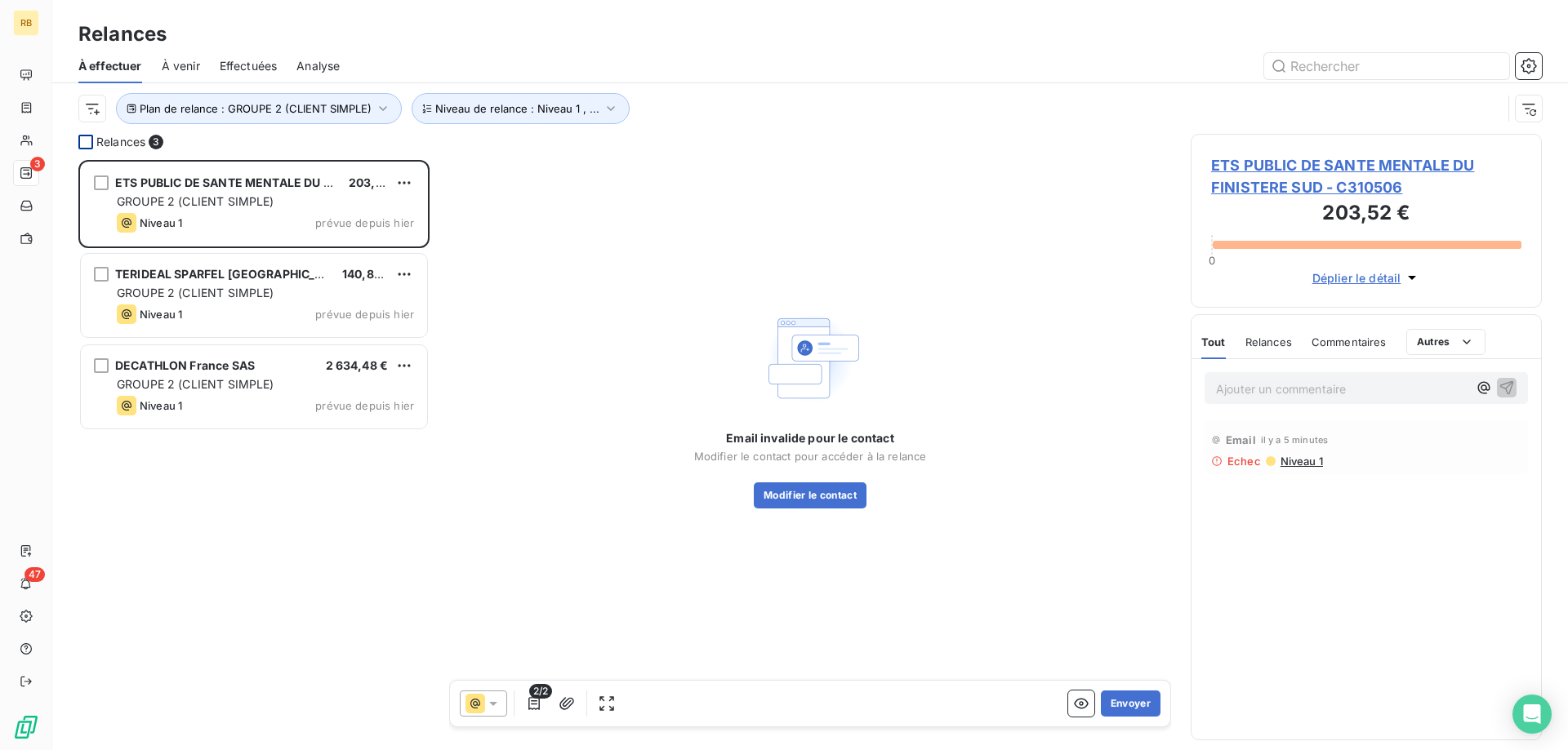
click at [1304, 461] on span "Niveau 1" at bounding box center [1300, 461] width 44 height 13
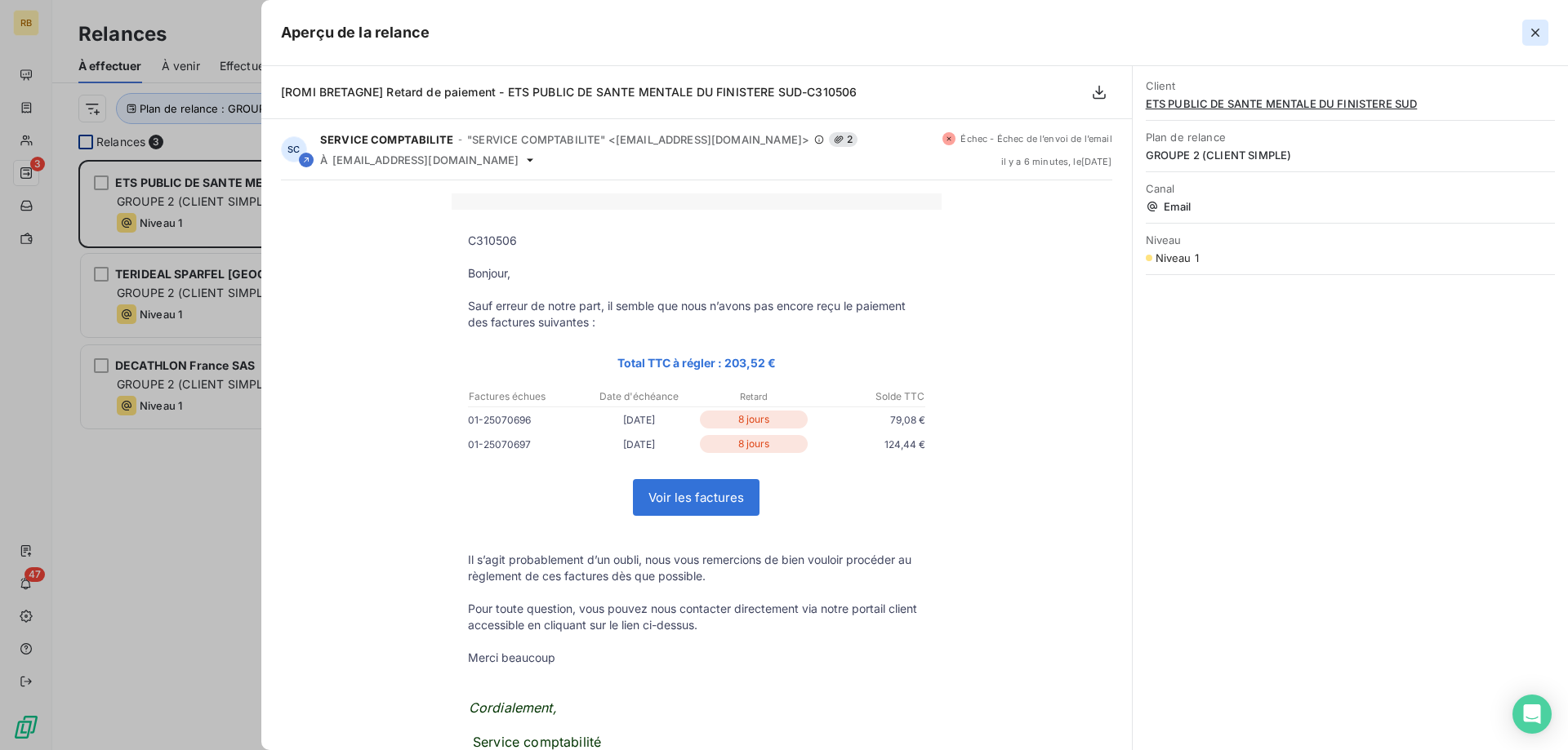
click at [1532, 34] on icon "button" at bounding box center [1535, 32] width 16 height 16
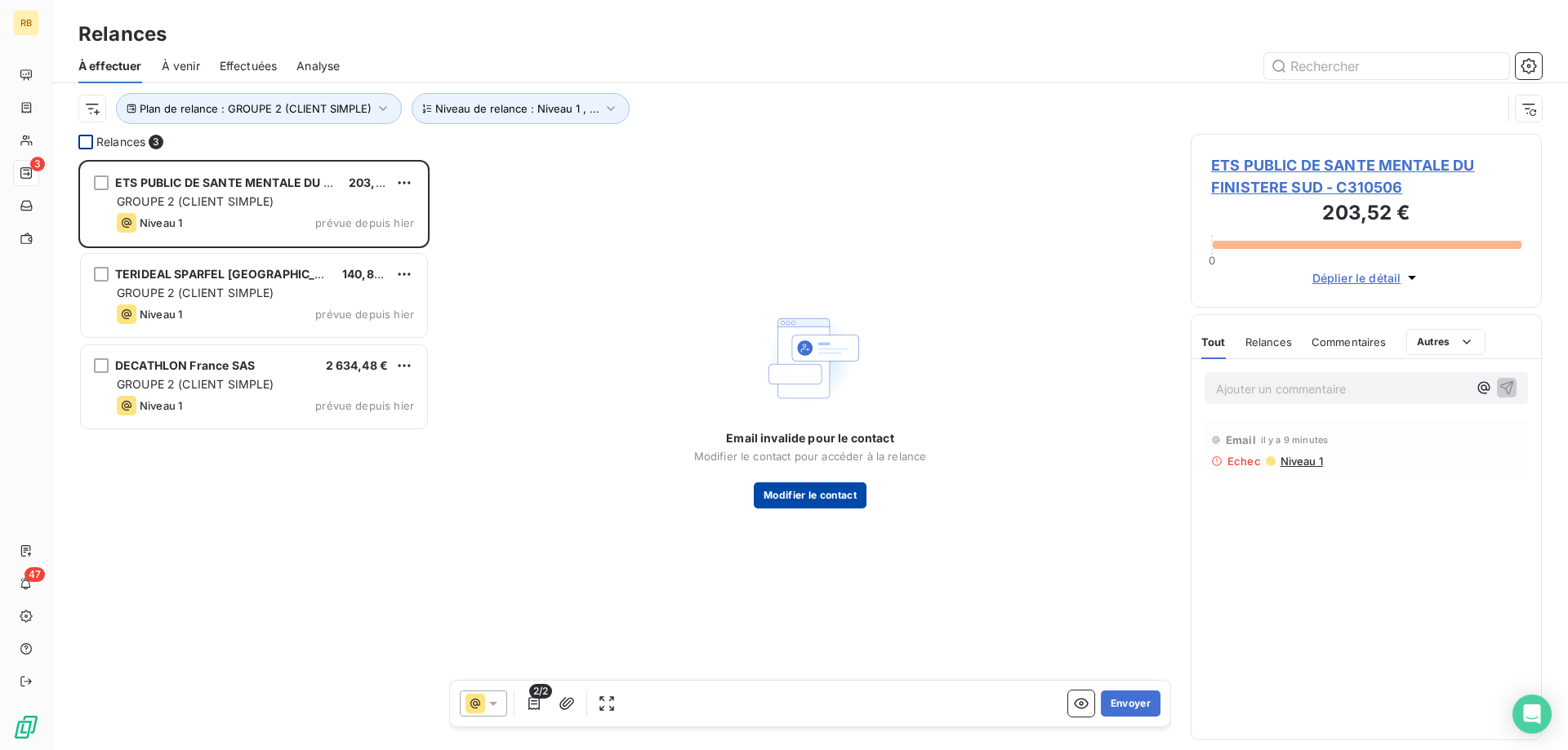
click at [816, 492] on button "Modifier le contact" at bounding box center [810, 496] width 113 height 27
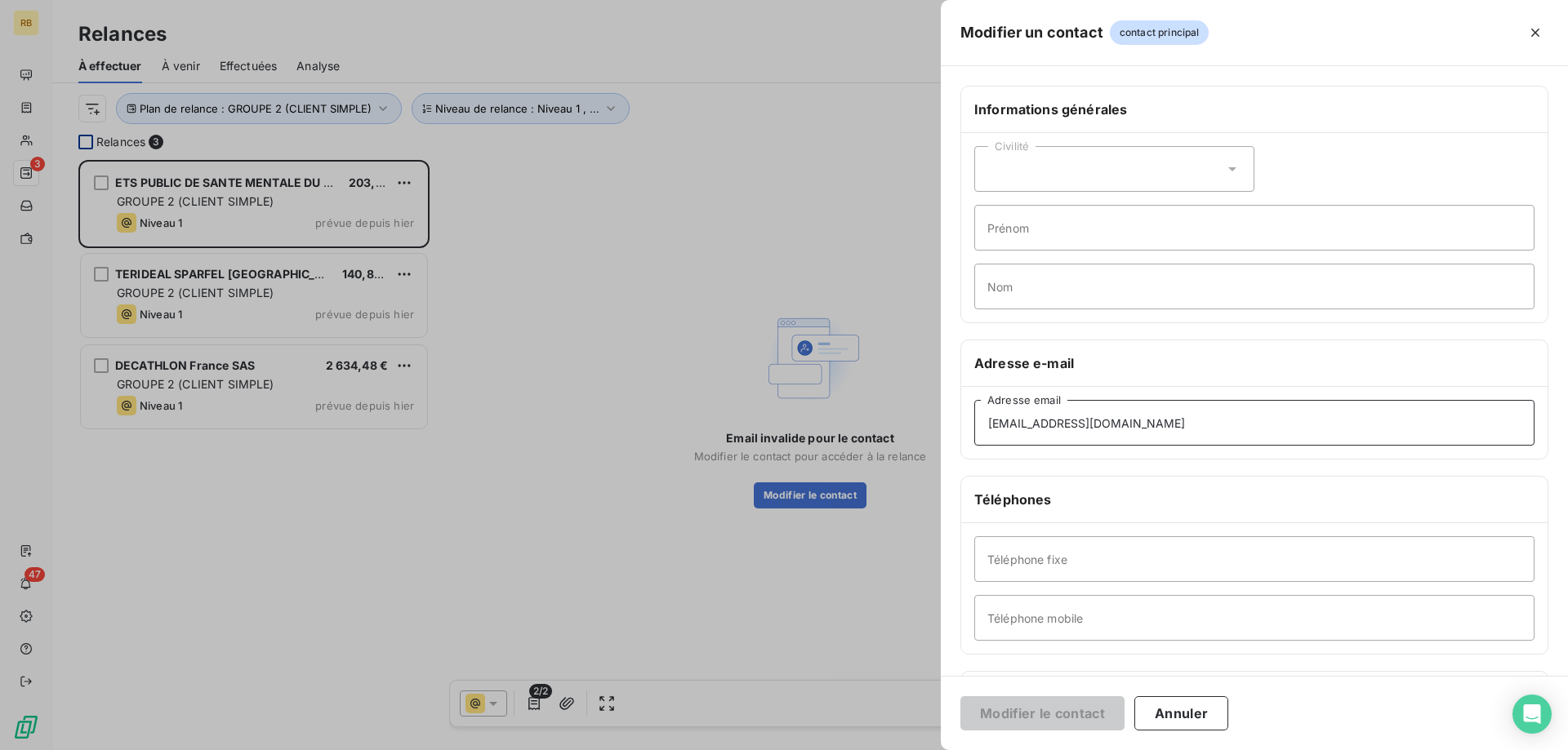
drag, startPoint x: 1162, startPoint y: 416, endPoint x: 935, endPoint y: 413, distance: 227.0
click at [935, 749] on div "Modifier un contact contact principal Informations générales Civilité Prénom No…" at bounding box center [784, 750] width 1568 height 0
drag, startPoint x: 1180, startPoint y: 429, endPoint x: 904, endPoint y: 426, distance: 276.0
click at [974, 426] on input "[EMAIL_ADDRESS][DOMAIN_NAME]" at bounding box center [1255, 422] width 560 height 46
paste input "secretariatdrh"
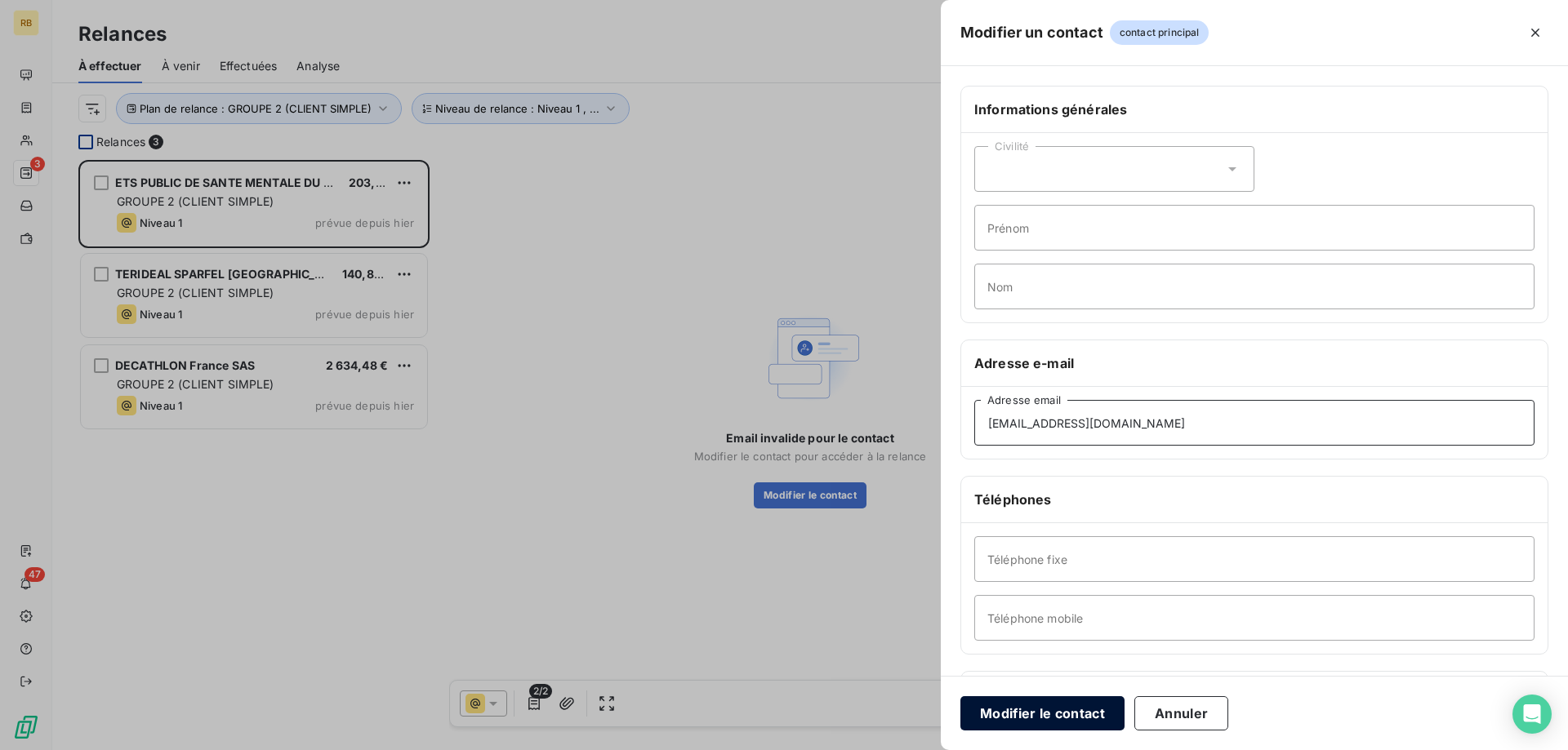
type input "[EMAIL_ADDRESS][DOMAIN_NAME]"
drag, startPoint x: 1067, startPoint y: 719, endPoint x: 1071, endPoint y: 474, distance: 245.0
click at [1071, 474] on form "Informations générales Civilité Prénom Nom Adresse e-mail [EMAIL_ADDRESS][DOMAI…" at bounding box center [1254, 408] width 627 height 684
click at [1074, 708] on button "Modifier le contact" at bounding box center [1042, 713] width 164 height 34
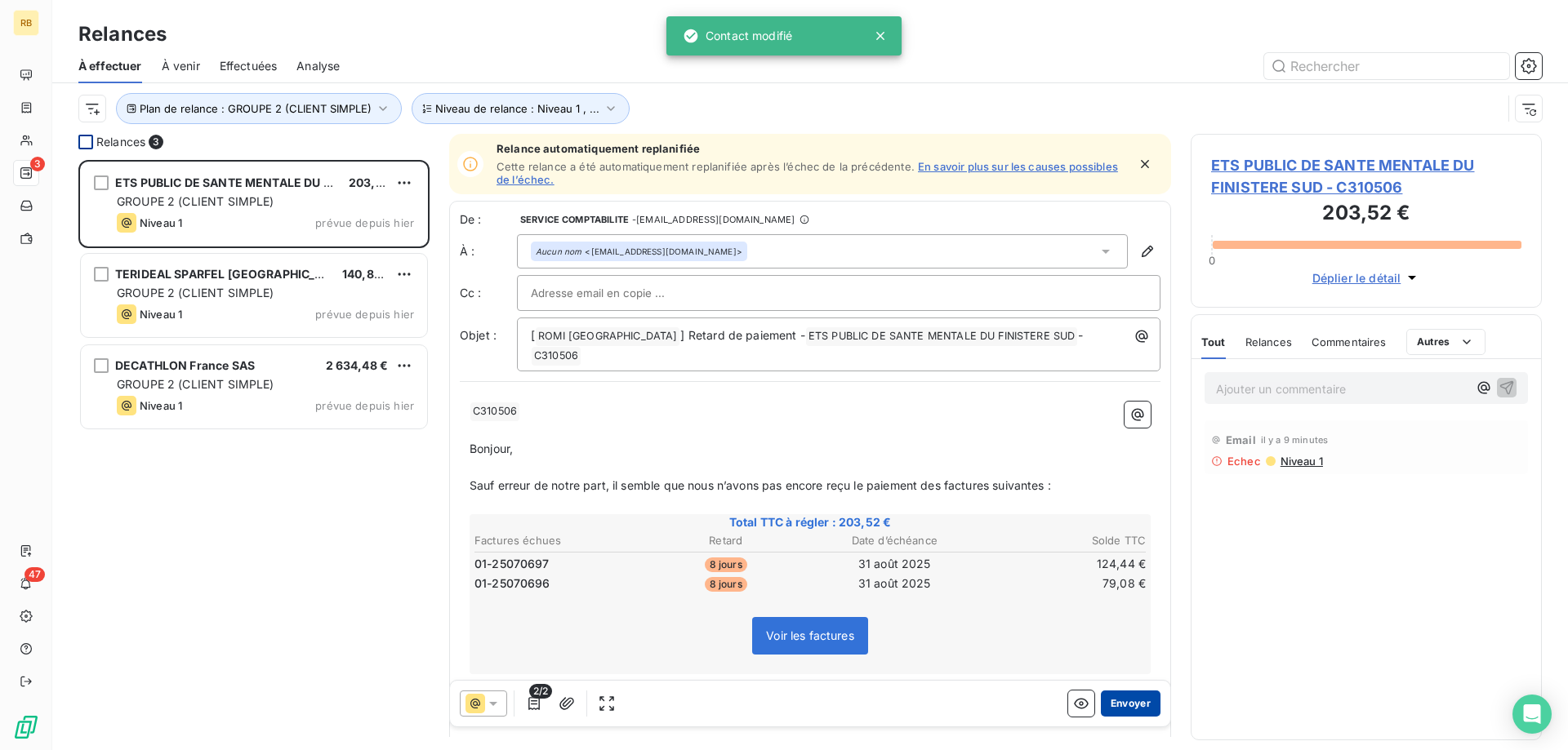
click at [1141, 706] on button "Envoyer" at bounding box center [1130, 703] width 60 height 27
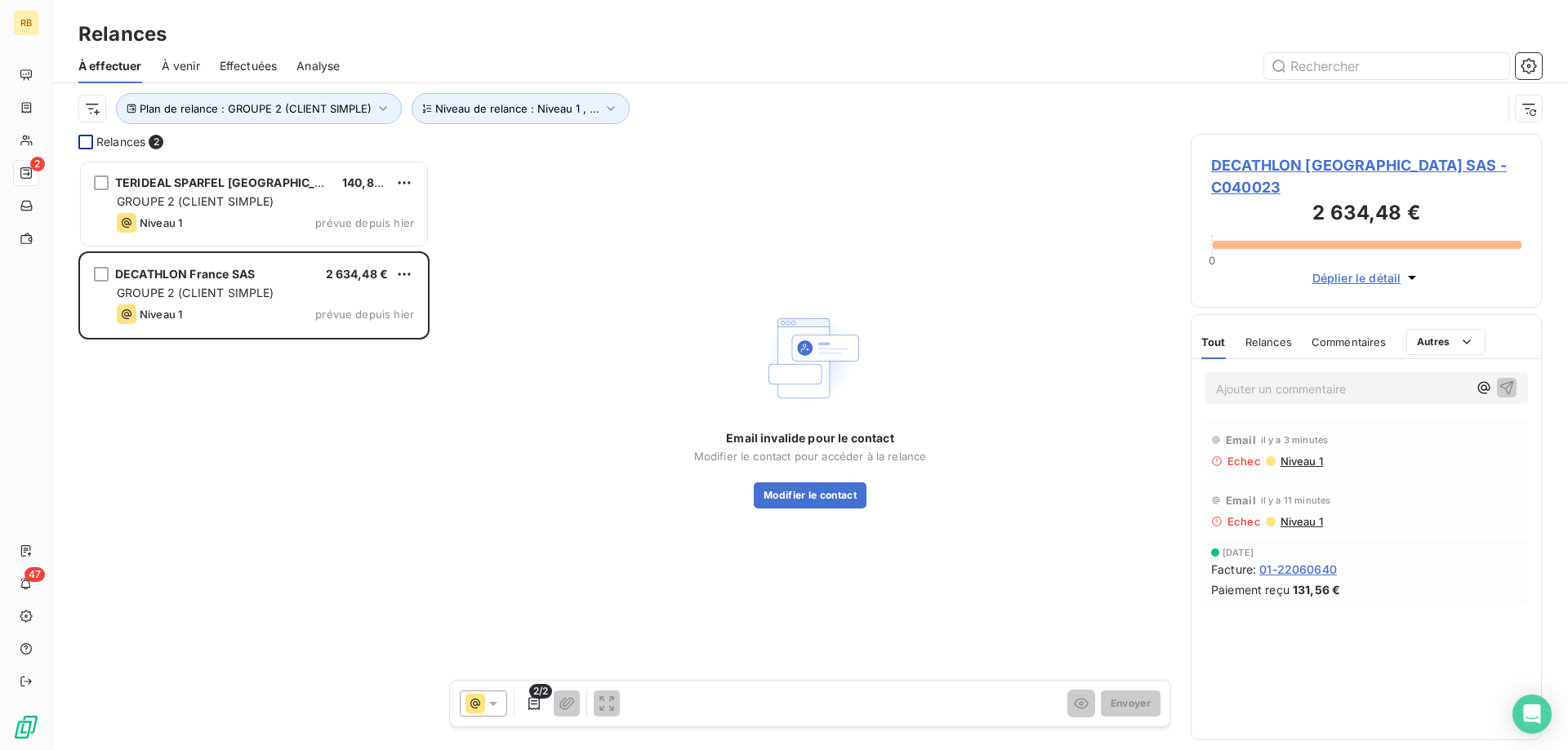
click at [1315, 455] on span "Niveau 1" at bounding box center [1300, 461] width 44 height 13
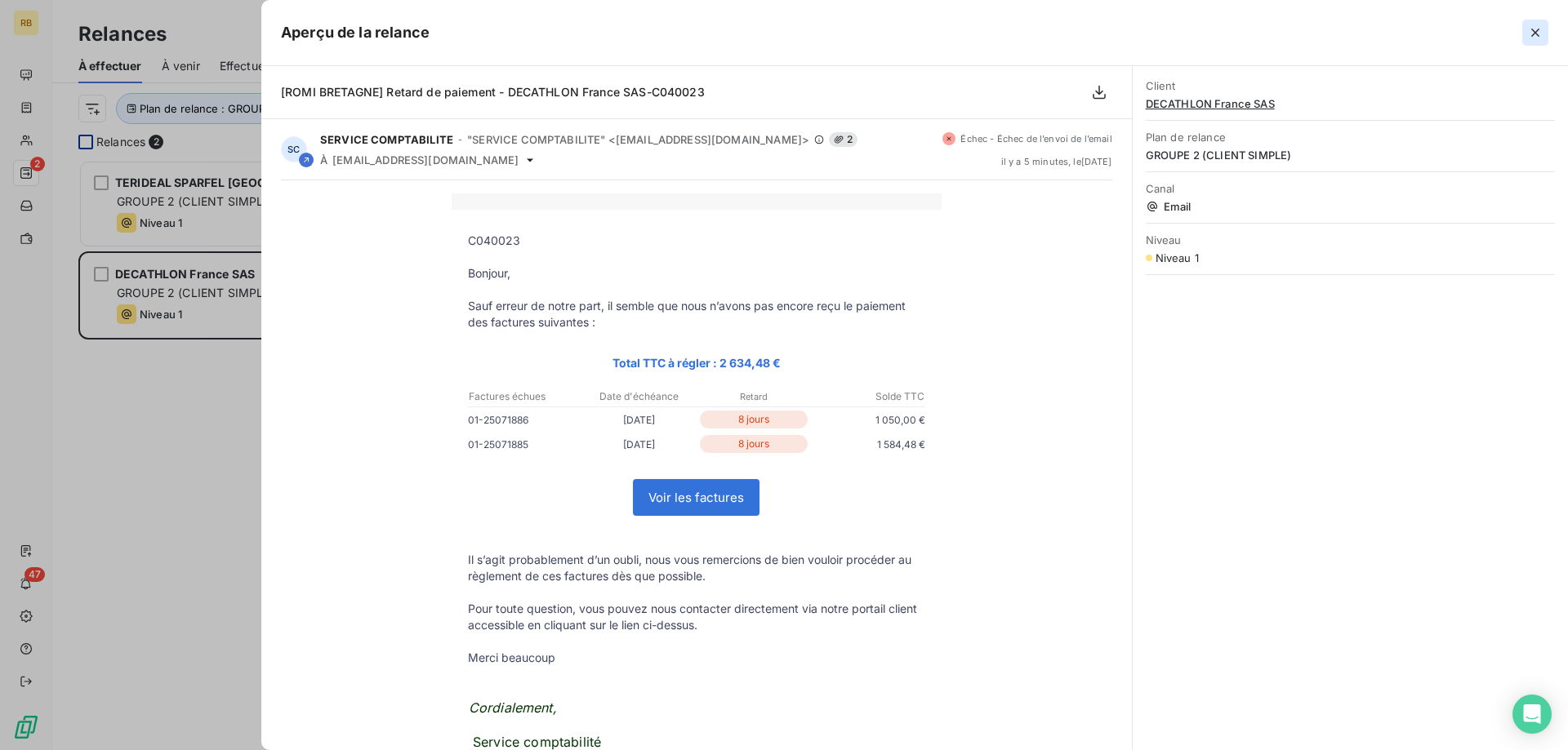
click at [1535, 27] on icon "button" at bounding box center [1535, 32] width 16 height 16
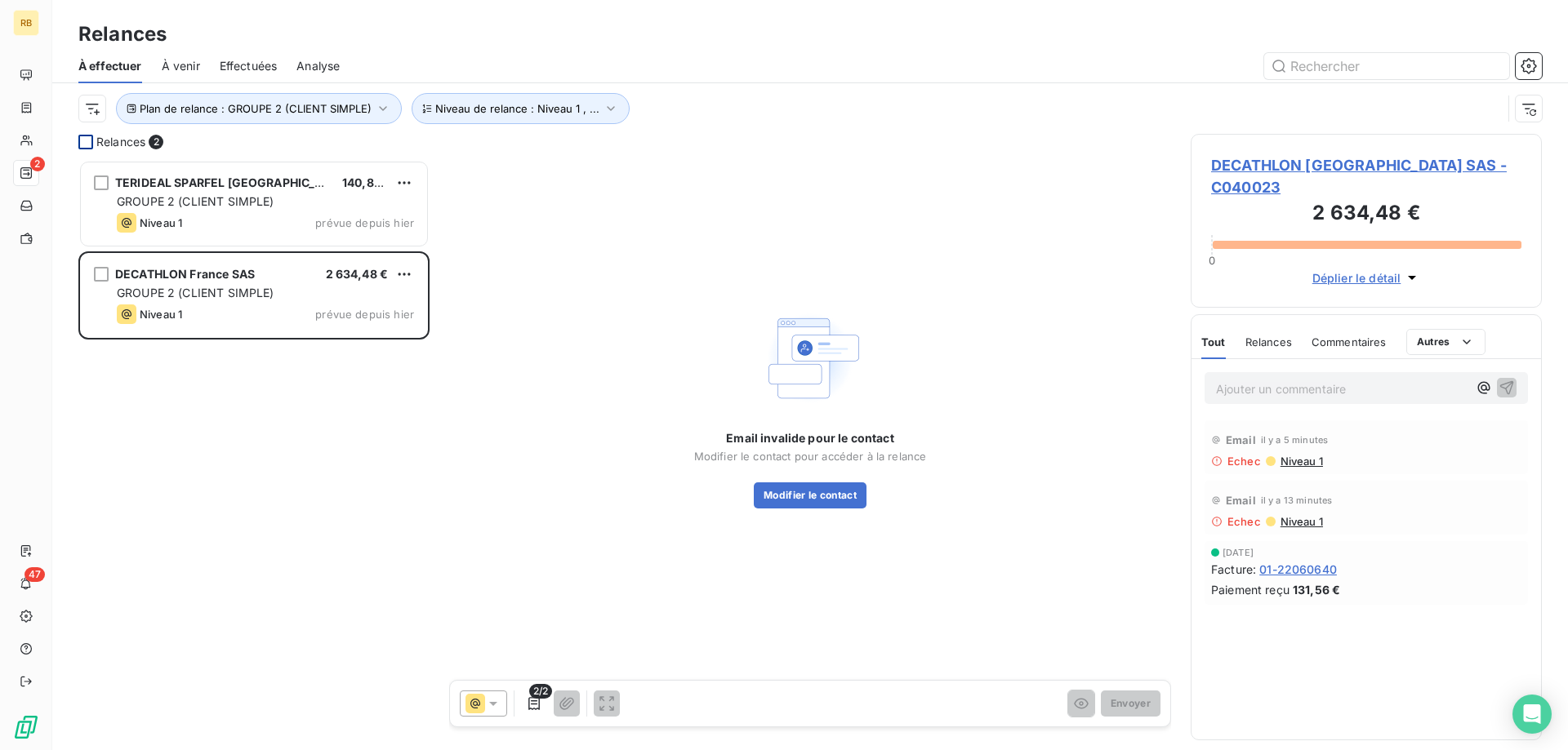
click at [1313, 515] on span "Niveau 1" at bounding box center [1300, 521] width 44 height 13
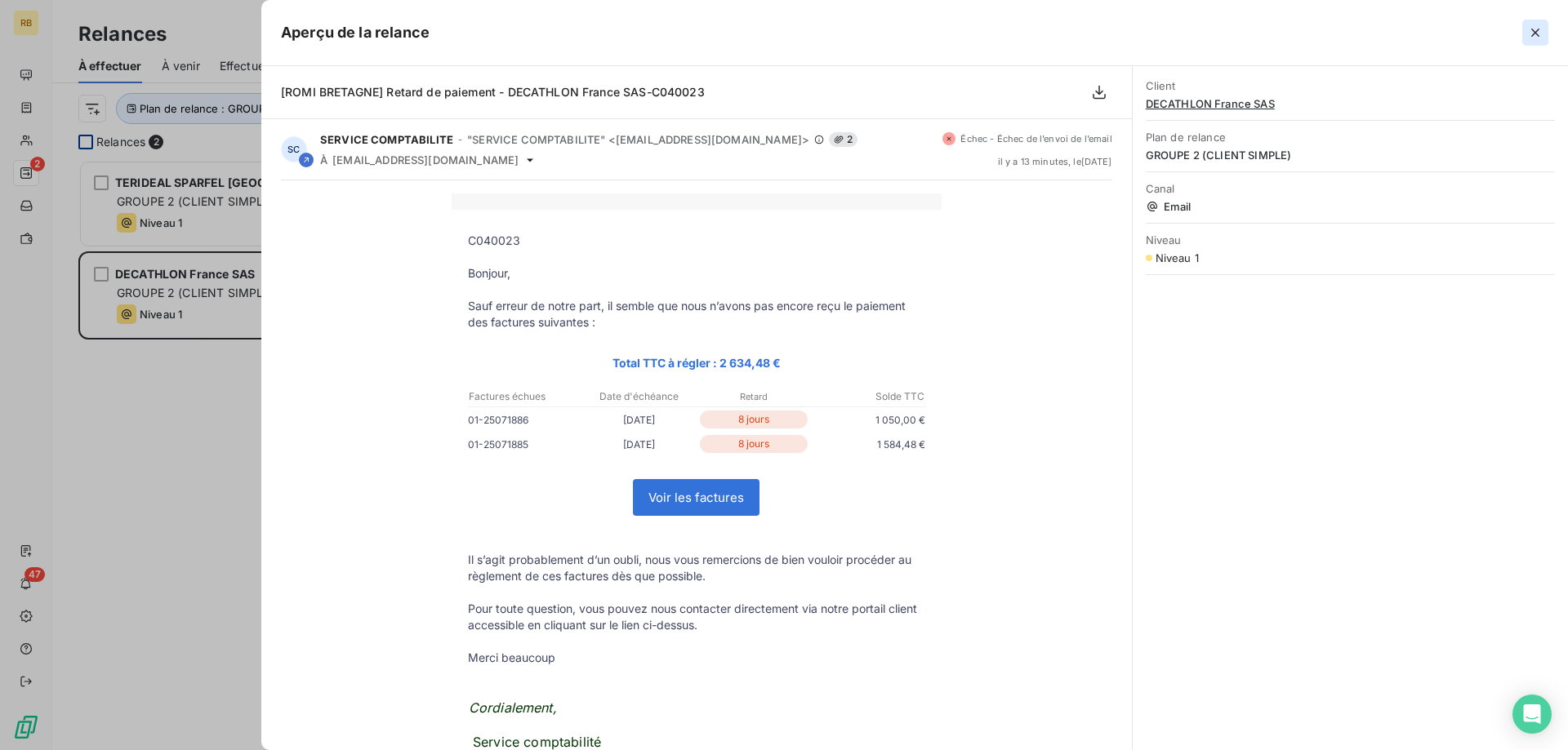
click at [1540, 28] on icon "button" at bounding box center [1535, 32] width 16 height 16
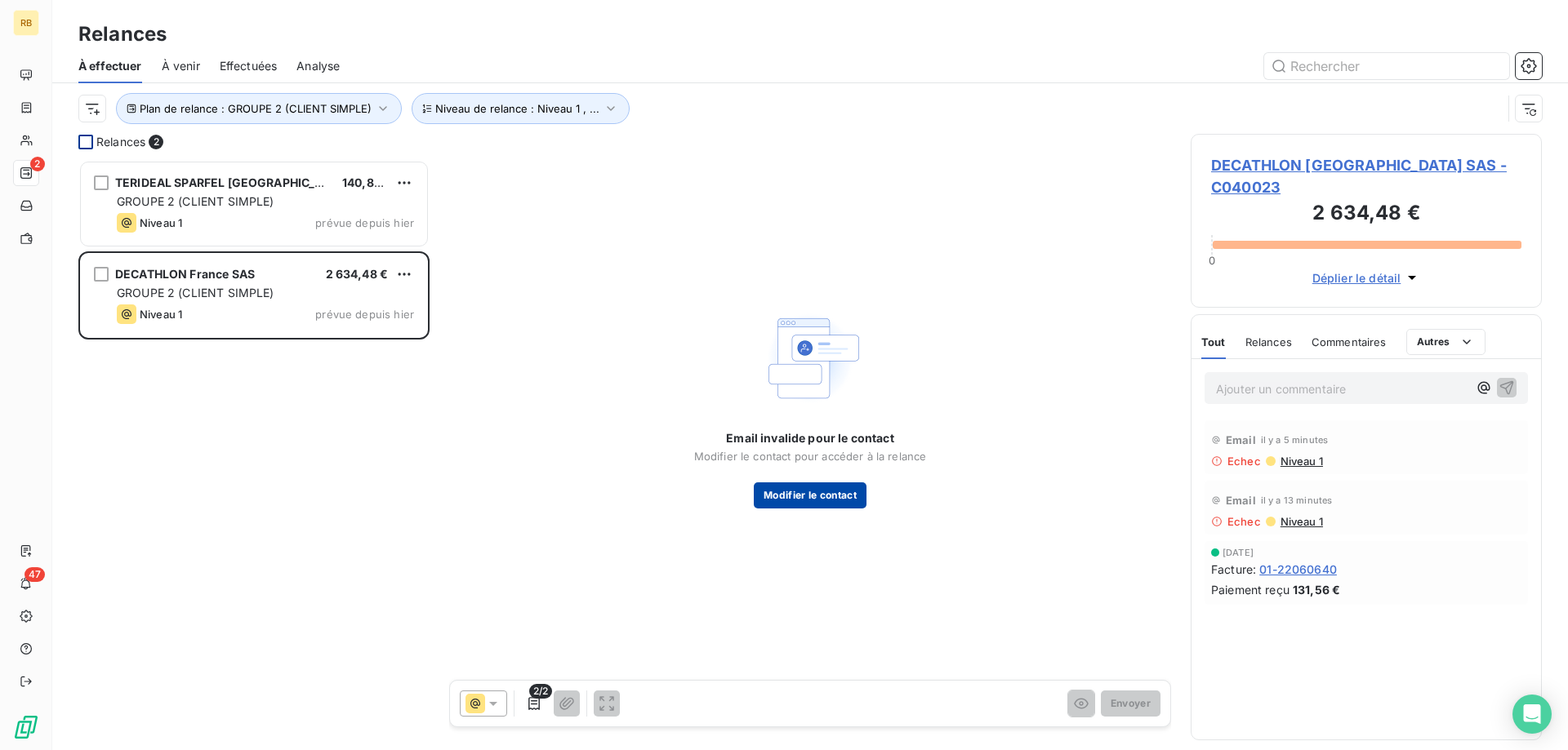
click at [795, 499] on button "Modifier le contact" at bounding box center [810, 496] width 113 height 27
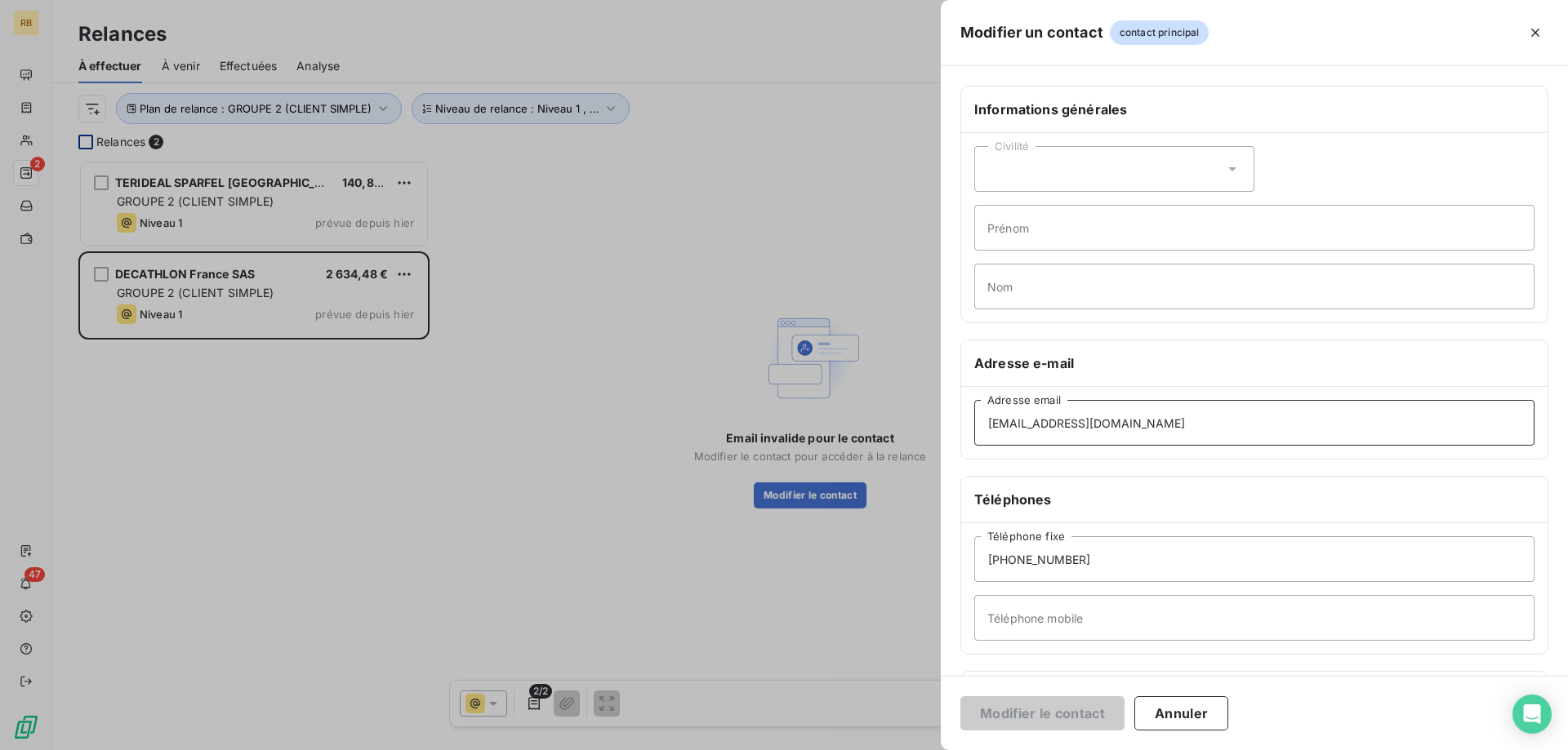
drag, startPoint x: 1170, startPoint y: 424, endPoint x: 935, endPoint y: 416, distance: 235.1
click at [935, 749] on div "Modifier un contact contact principal Informations générales Civilité Prénom No…" at bounding box center [784, 750] width 1568 height 0
drag, startPoint x: 1173, startPoint y: 426, endPoint x: 929, endPoint y: 406, distance: 244.8
click at [974, 406] on input "[EMAIL_ADDRESS][DOMAIN_NAME]" at bounding box center [1255, 422] width 560 height 46
paste input "pierreyves.durand@deca"
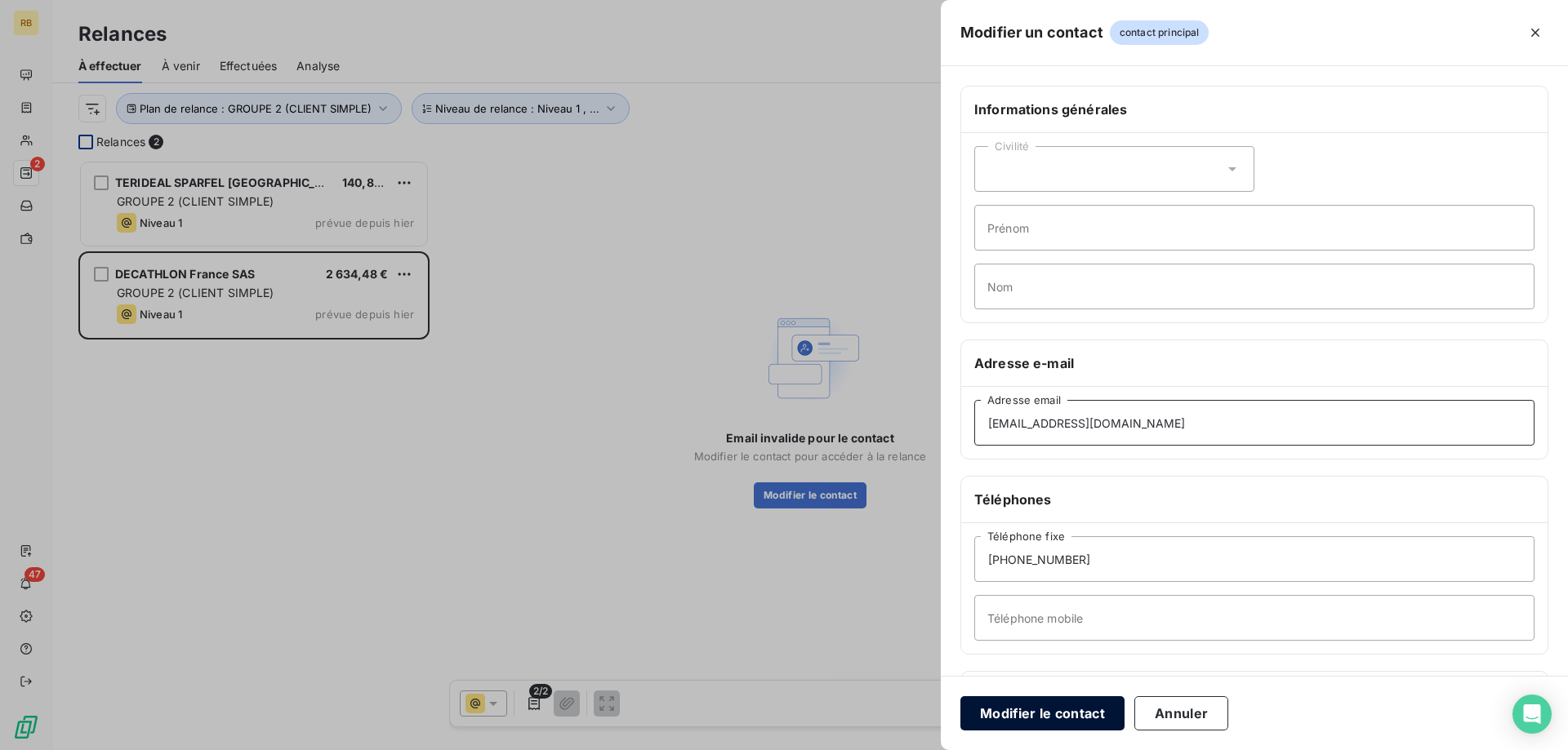
type input "[EMAIL_ADDRESS][DOMAIN_NAME]"
click at [1065, 724] on button "Modifier le contact" at bounding box center [1042, 713] width 164 height 34
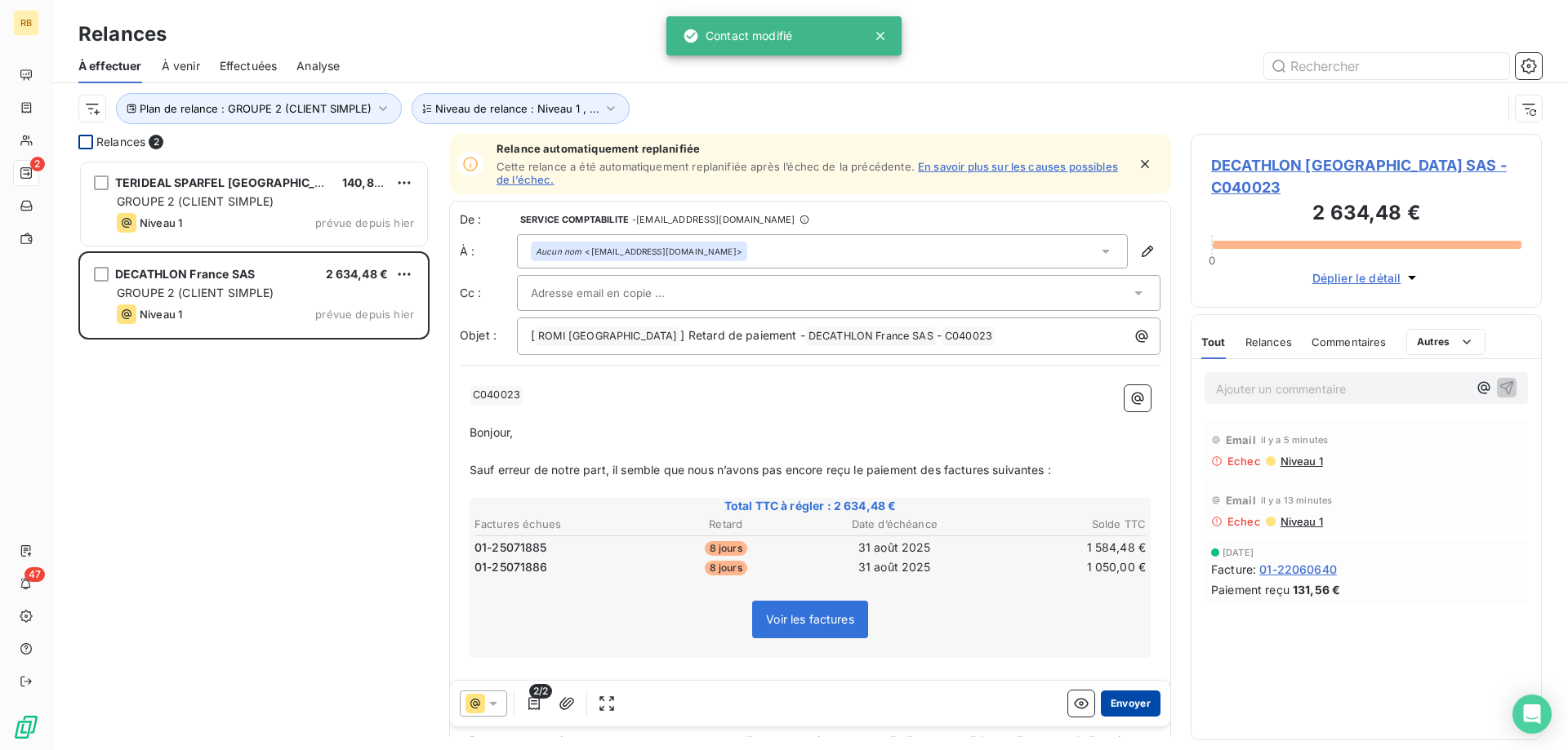
click at [1136, 705] on button "Envoyer" at bounding box center [1130, 703] width 60 height 27
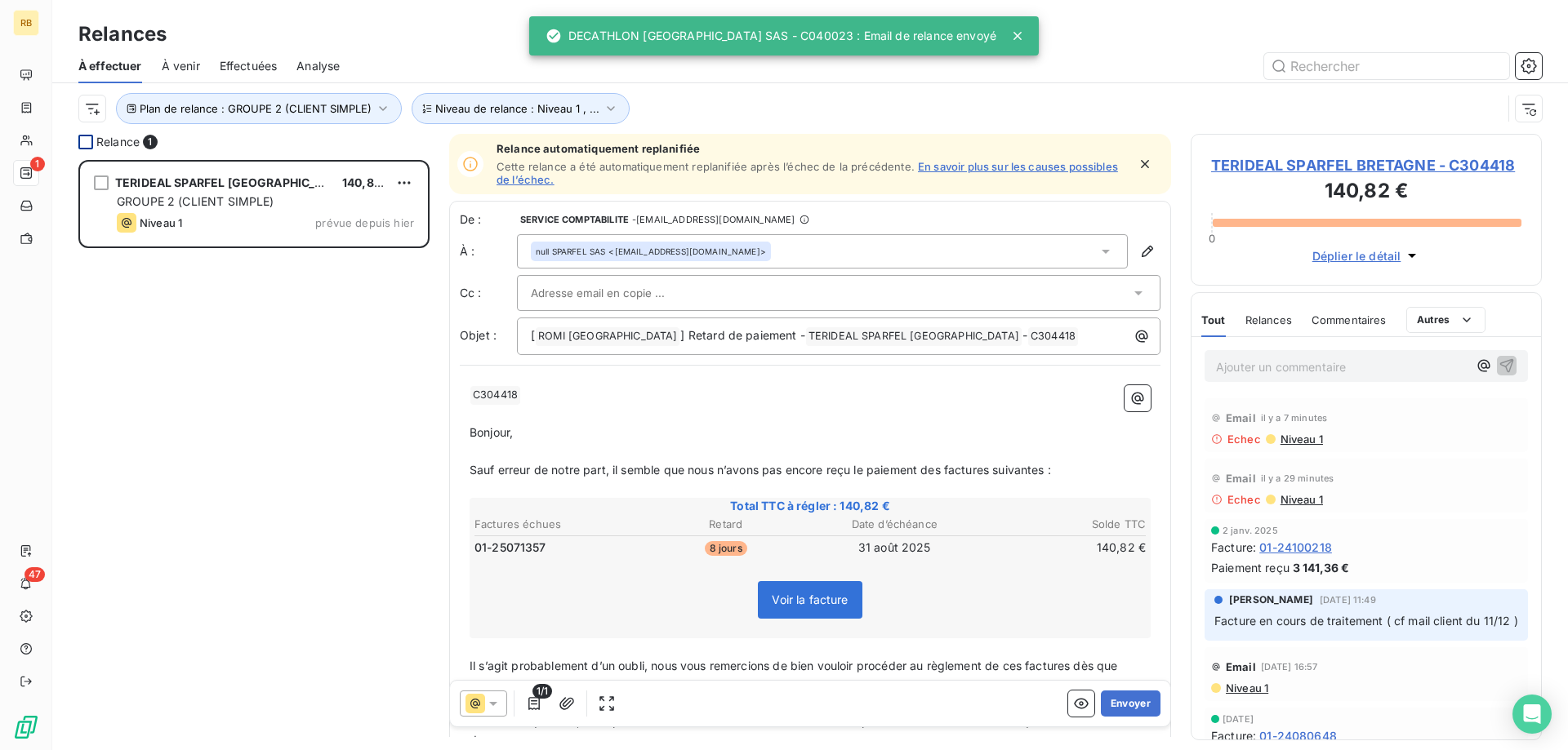
click at [1306, 437] on span "Niveau 1" at bounding box center [1300, 440] width 44 height 13
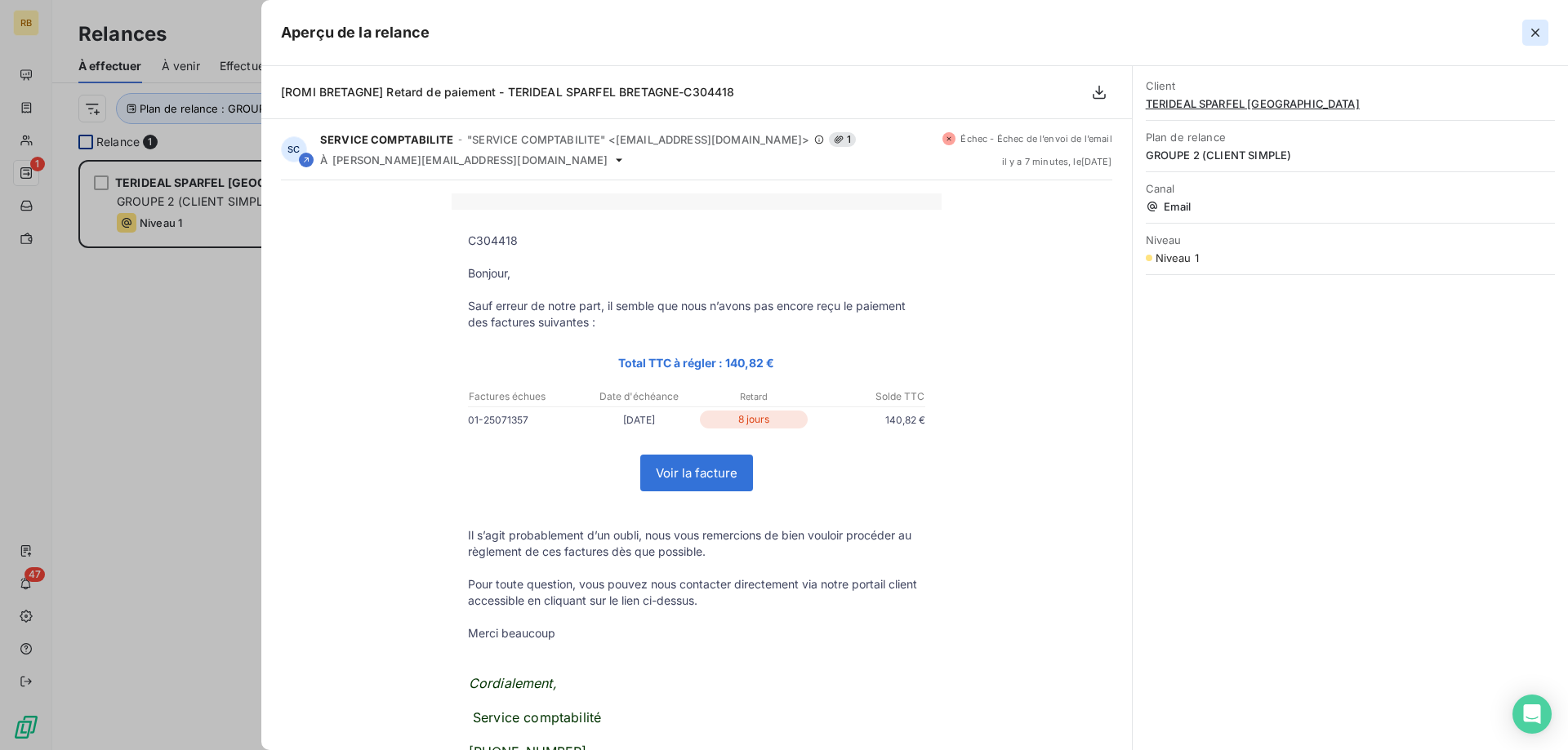
click at [1536, 35] on icon "button" at bounding box center [1535, 32] width 16 height 16
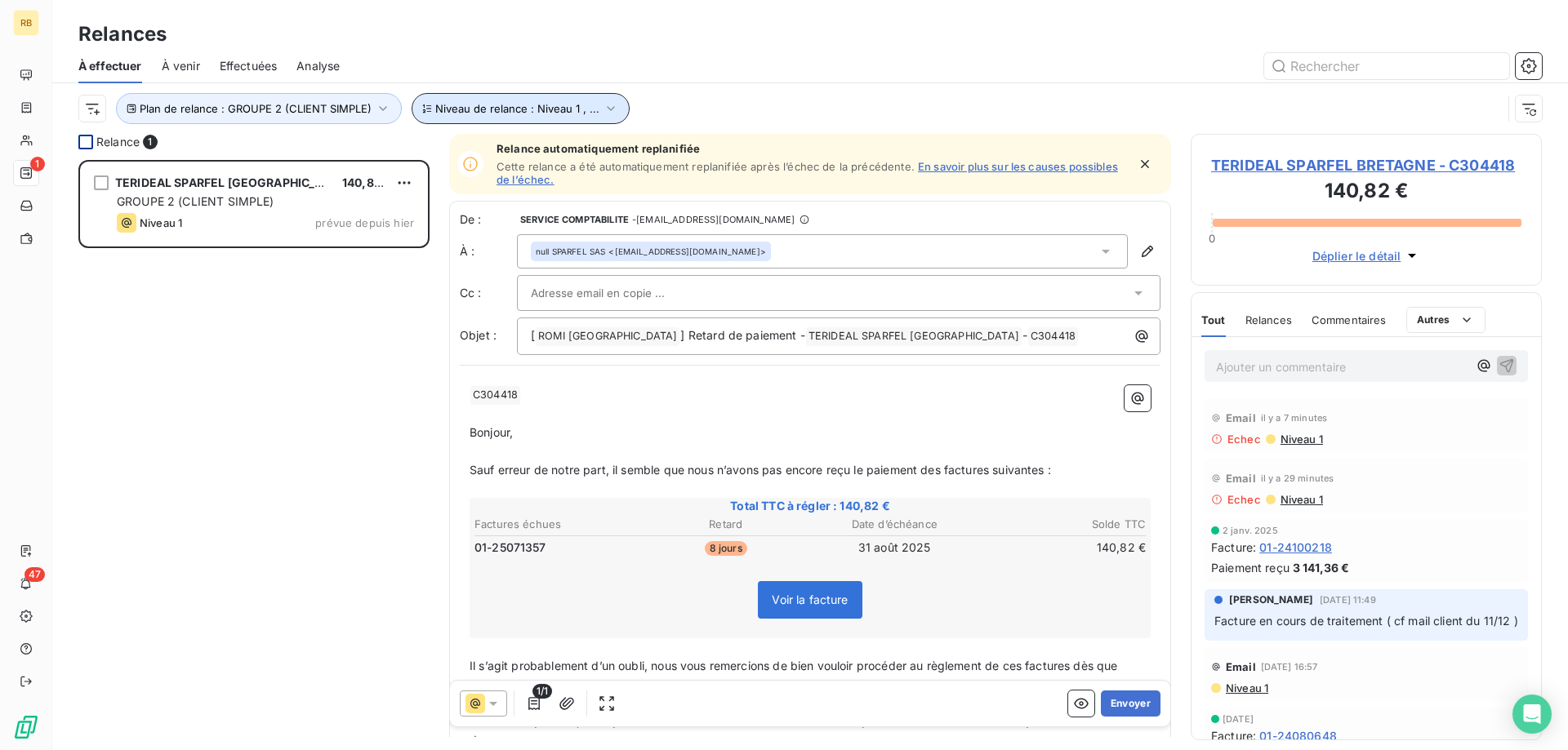
click at [453, 120] on button "Niveau de relance : Niveau 1 , ..." at bounding box center [520, 108] width 218 height 31
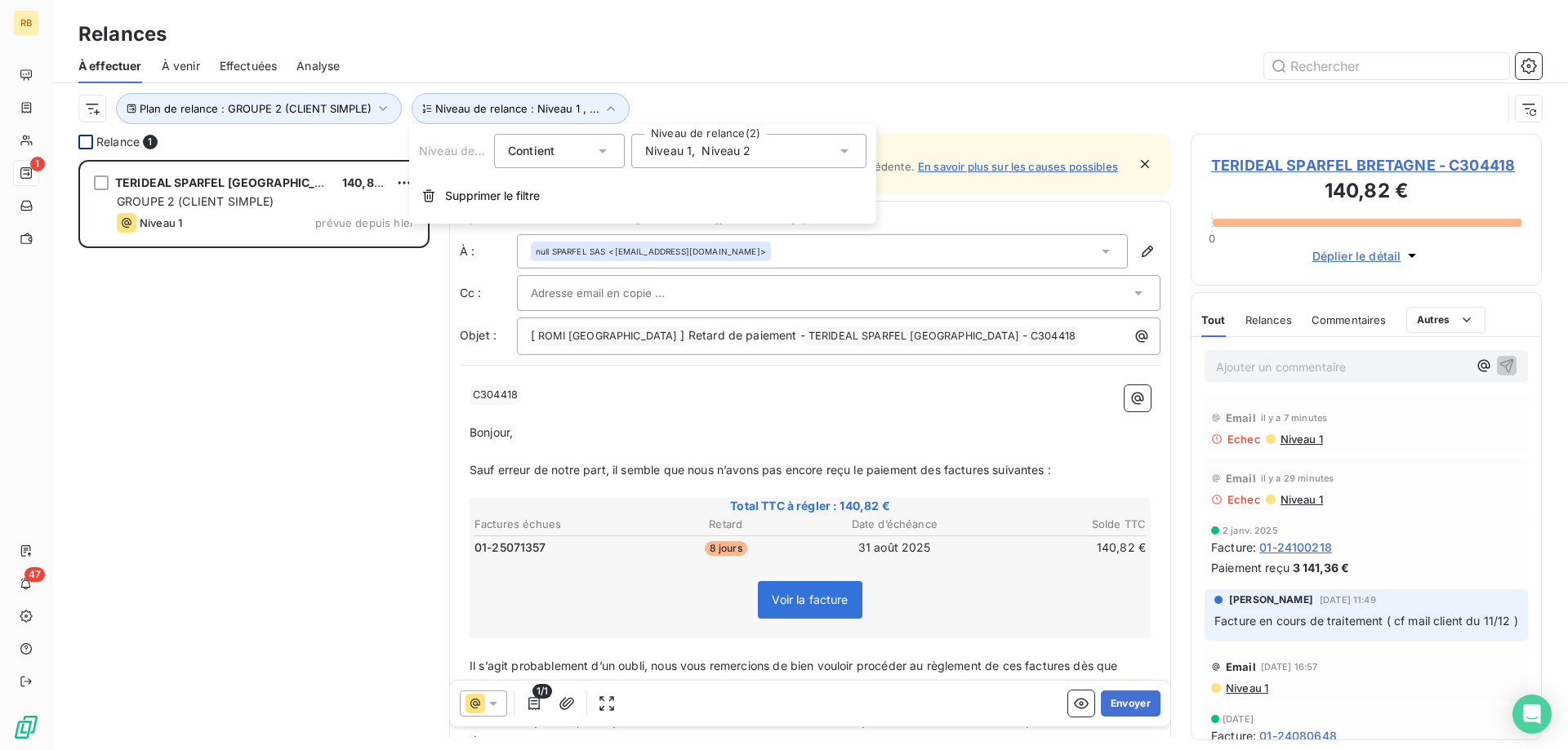
click at [718, 160] on div "Niveau 1 , Niveau 2" at bounding box center [749, 151] width 236 height 34
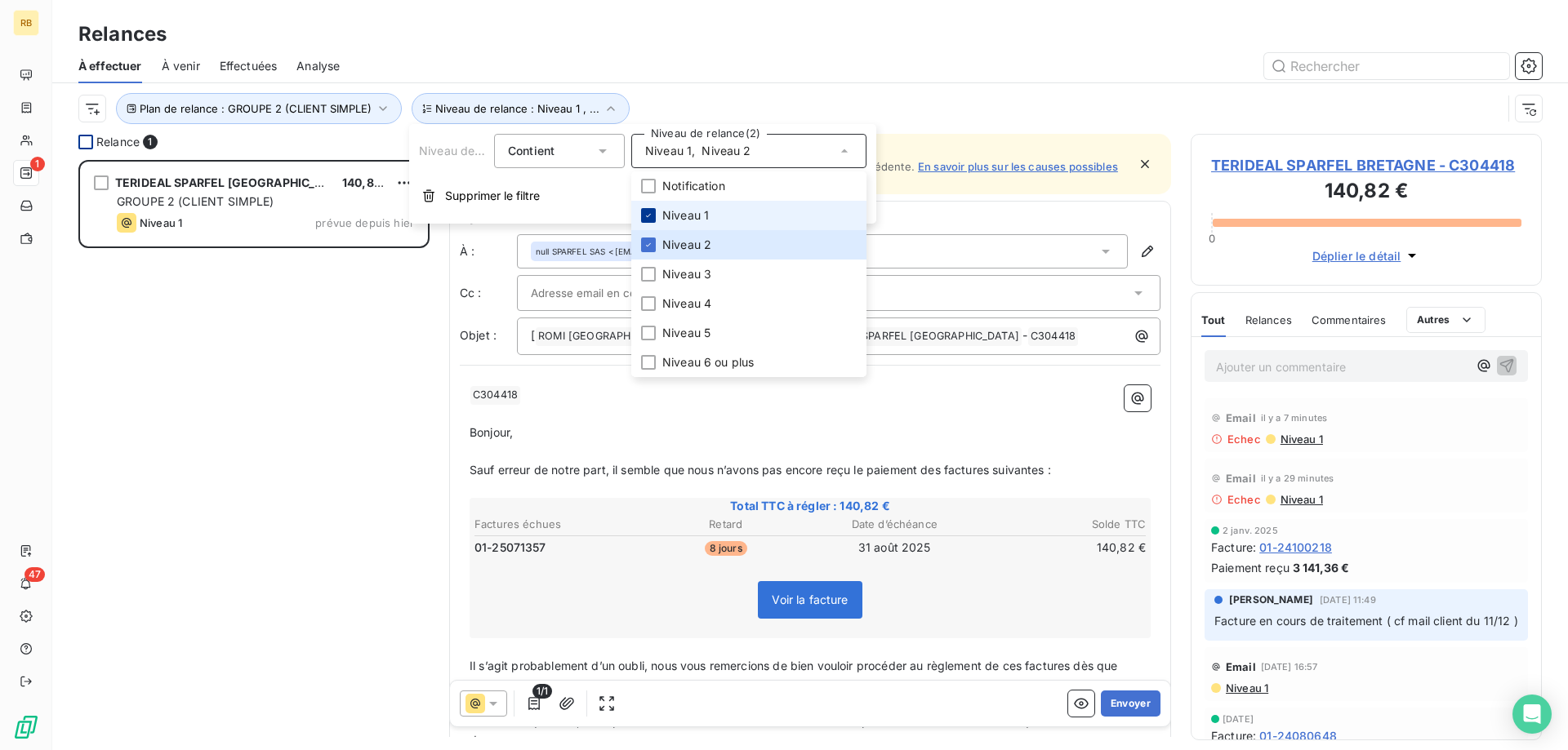
click at [653, 216] on div at bounding box center [648, 215] width 14 height 14
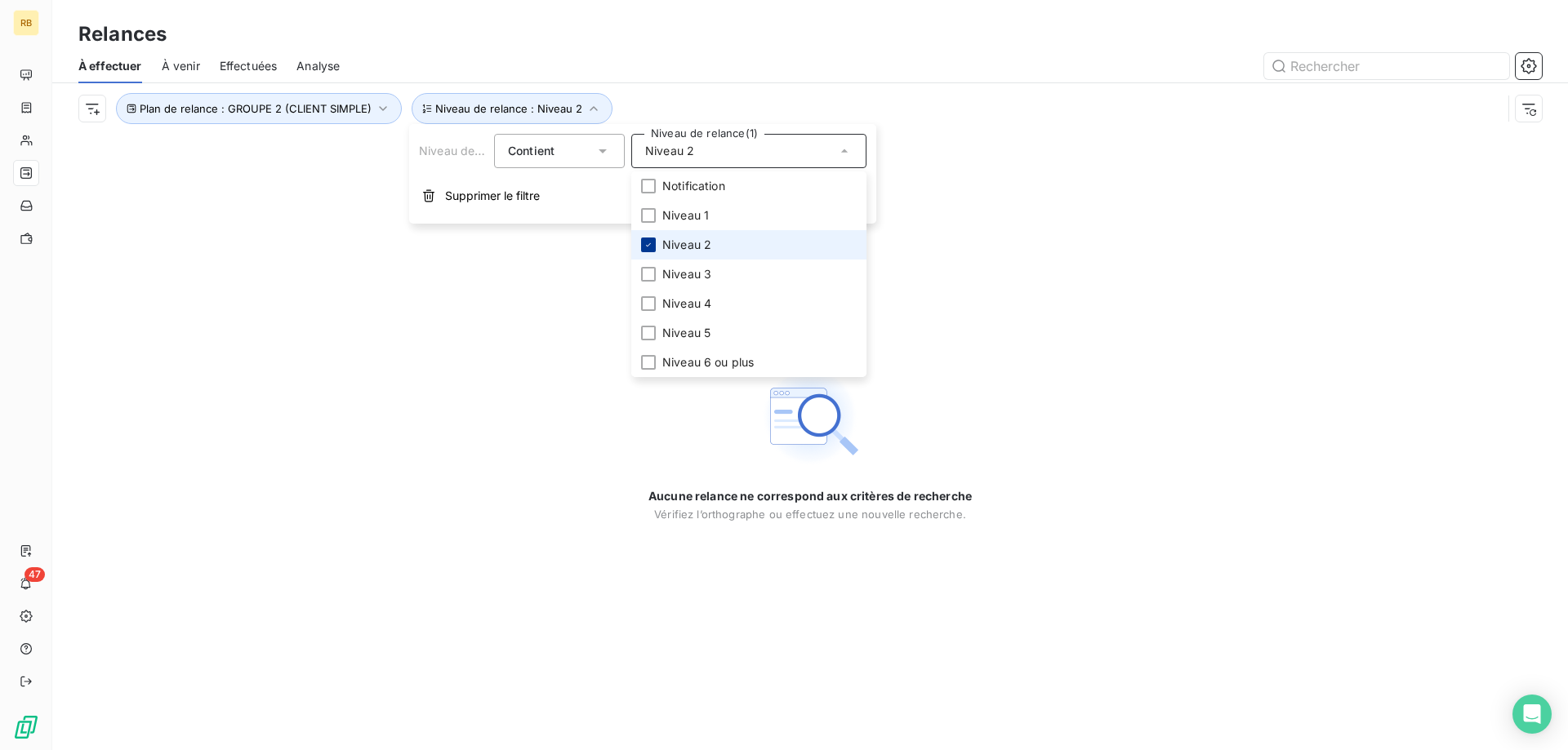
click at [649, 239] on div at bounding box center [648, 244] width 14 height 14
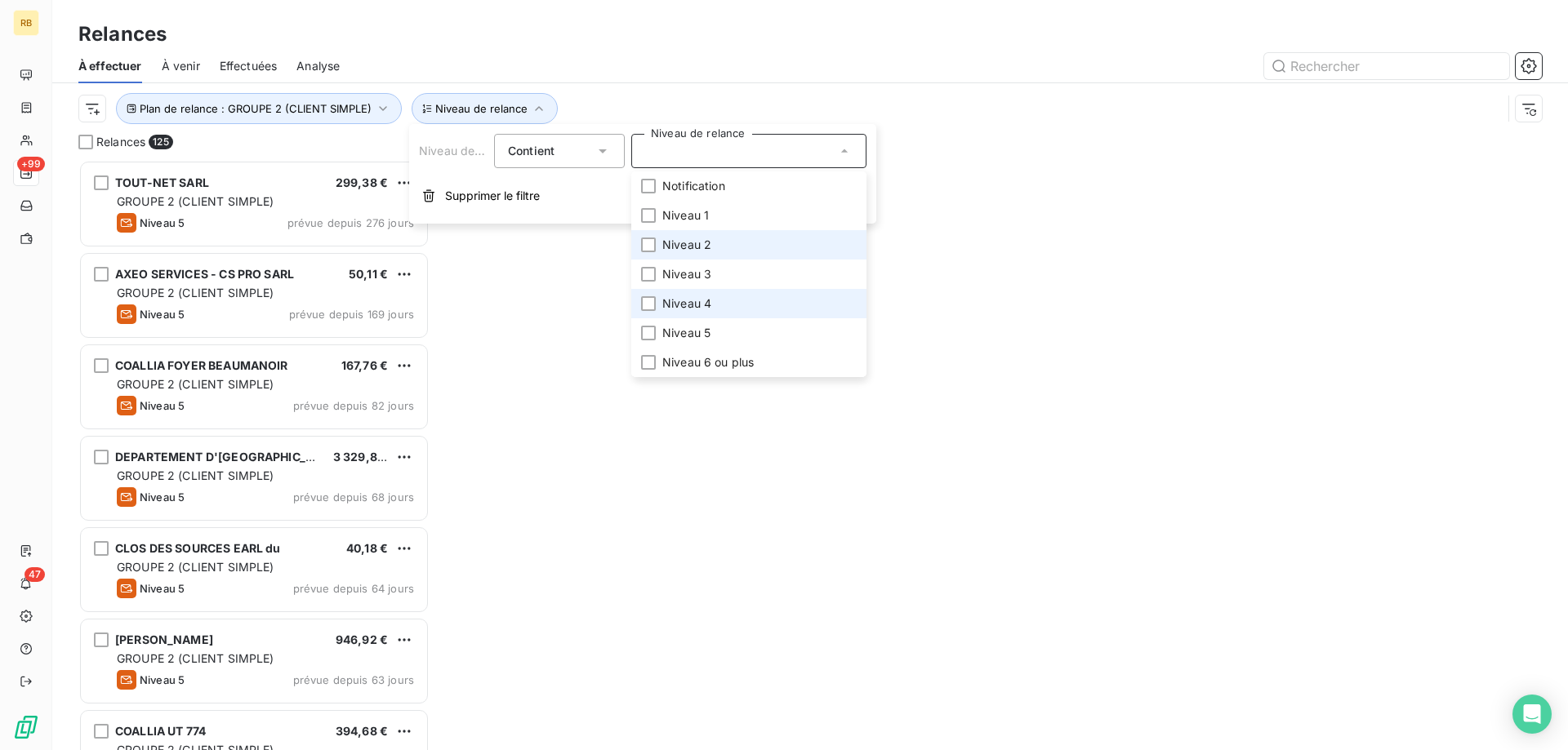
scroll to position [591, 351]
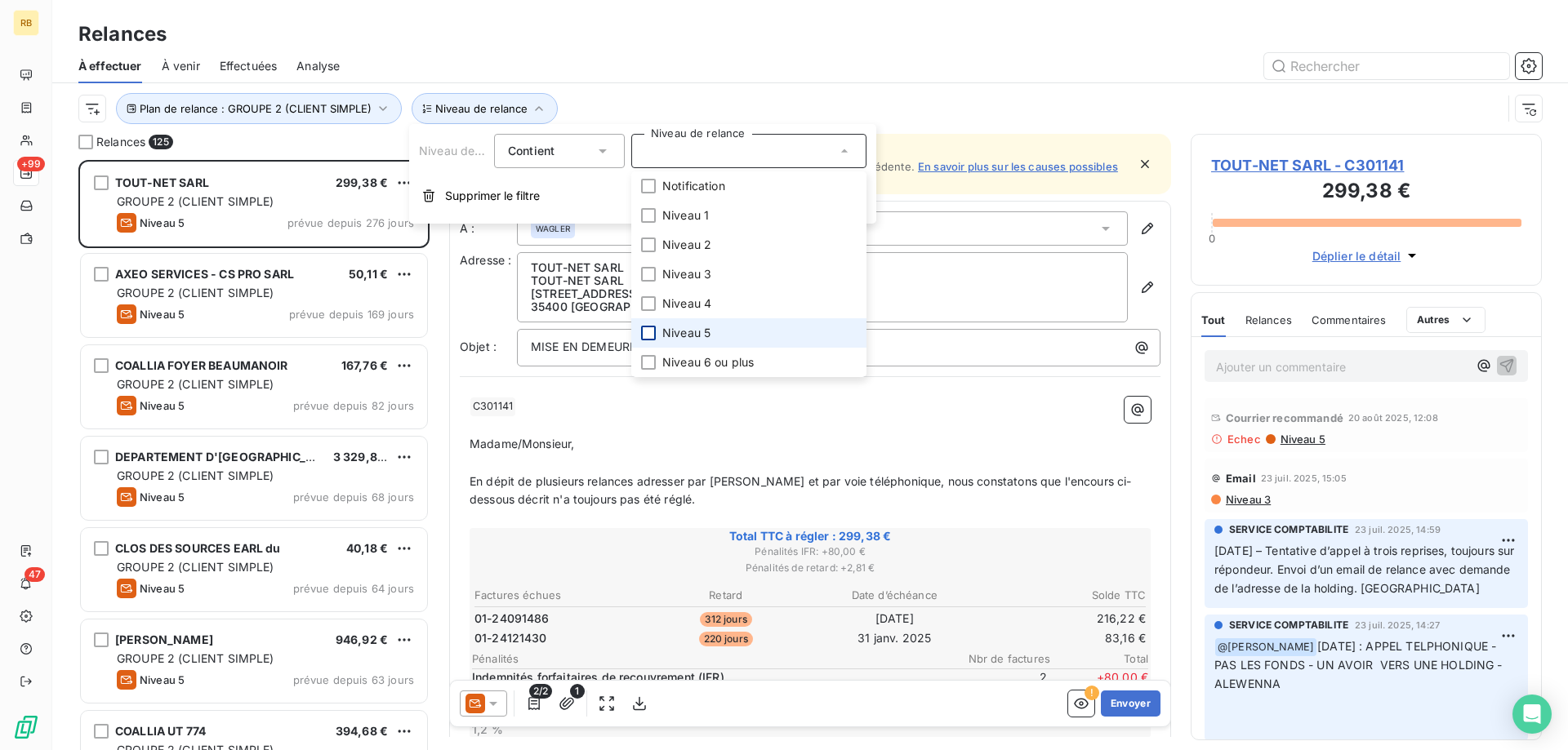
click at [649, 328] on div at bounding box center [648, 332] width 14 height 14
click at [903, 33] on div "Relances" at bounding box center [810, 34] width 1516 height 29
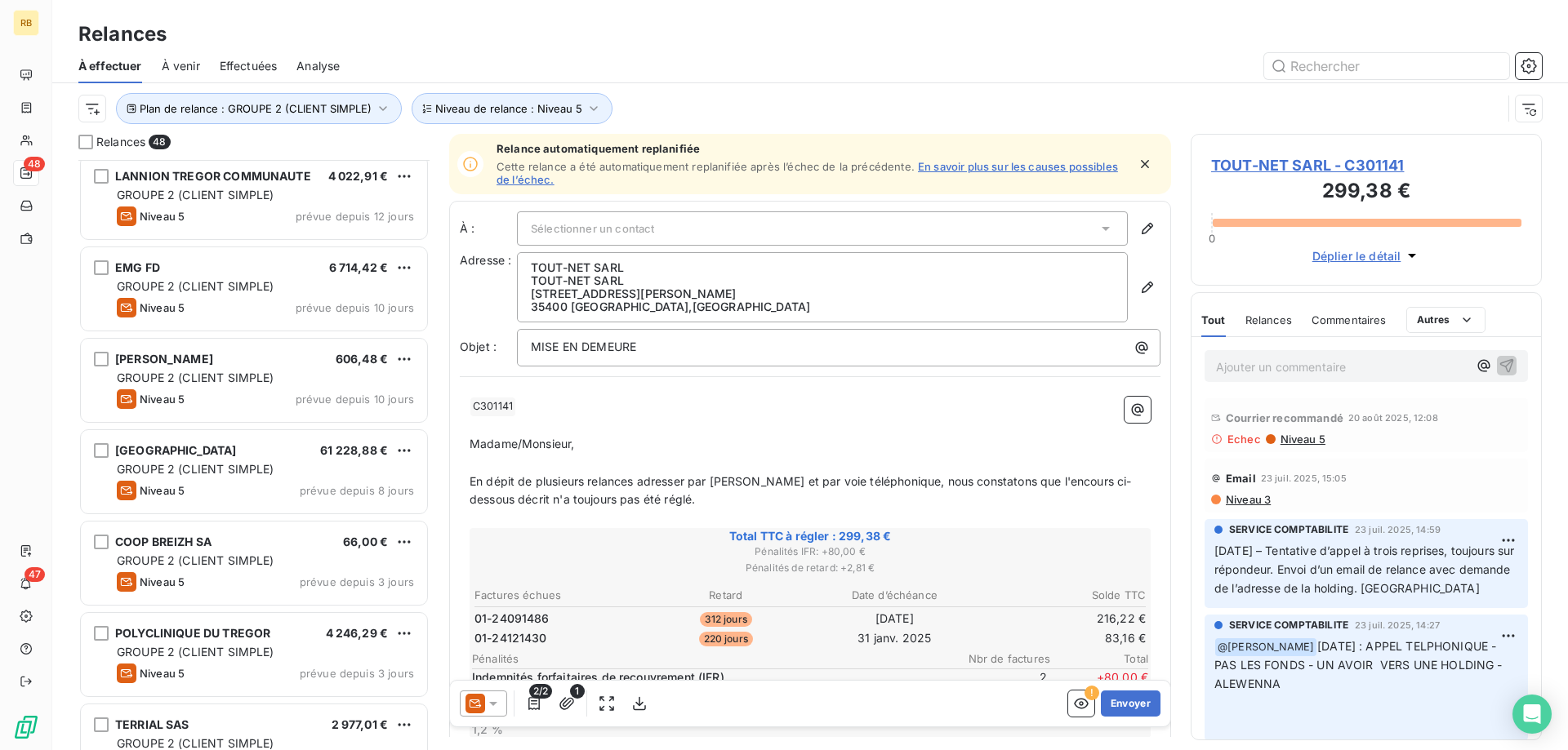
scroll to position [3798, 0]
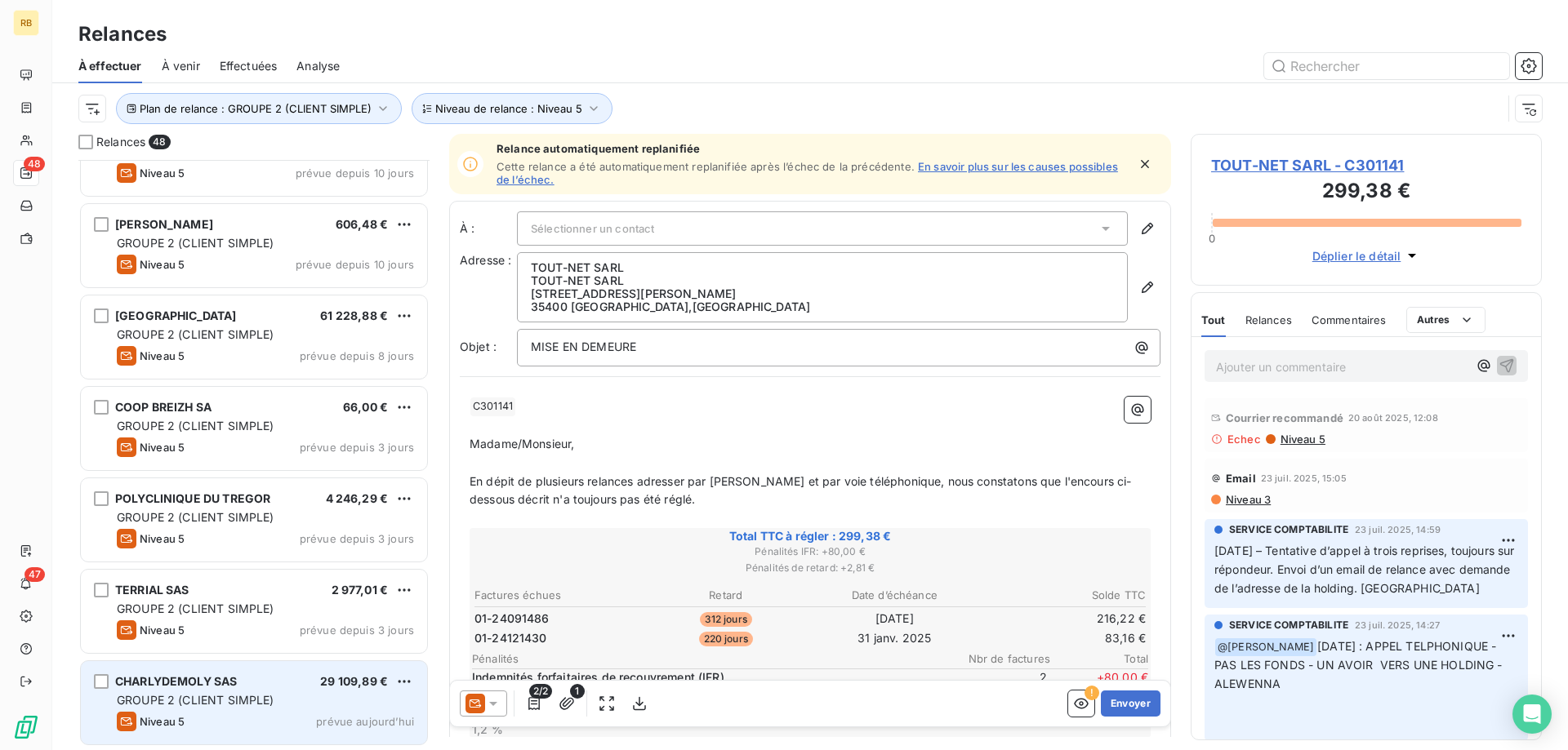
click at [240, 689] on div "CHARLYDEMOLY SAS 29 109,89 € GROUPE 2 (CLIENT SIMPLE) Niveau 5 prévue [DATE]" at bounding box center [254, 703] width 347 height 84
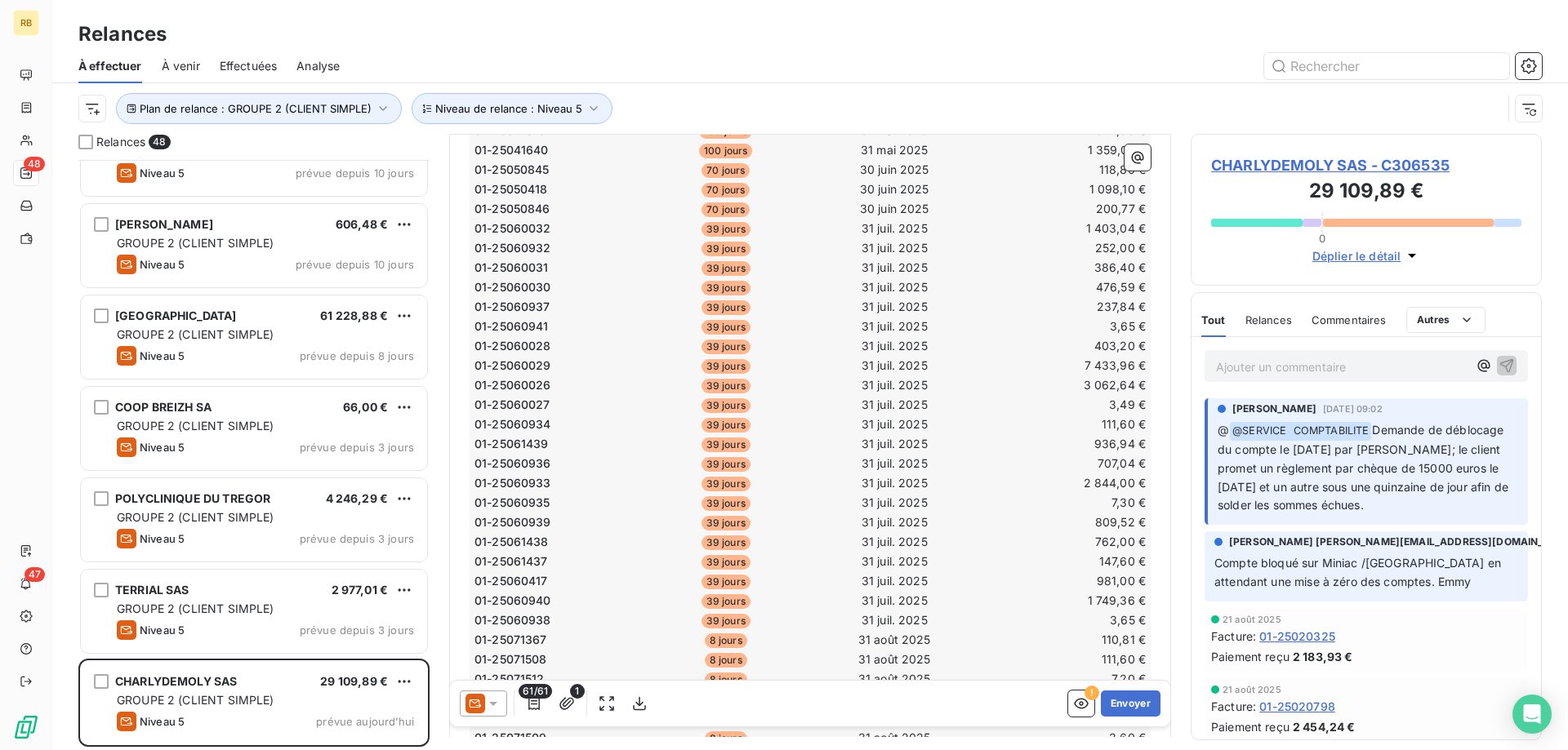
scroll to position [834, 0]
click at [1237, 291] on div "CHARLYDEMOLY SAS - C306535 29 109,89 € 0 Déplier le détail Tout Relances Commen…" at bounding box center [1367, 441] width 351 height 616
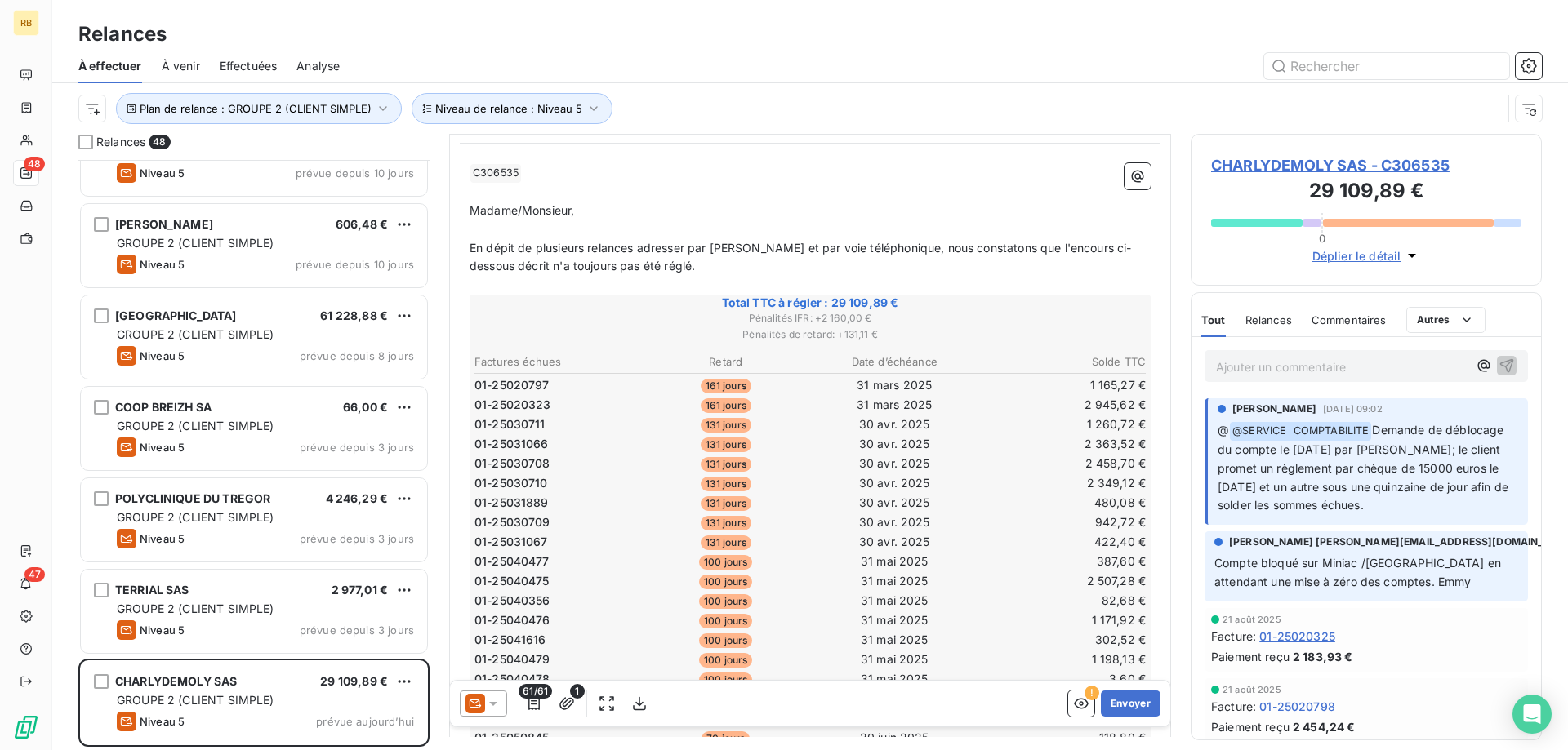
scroll to position [0, 0]
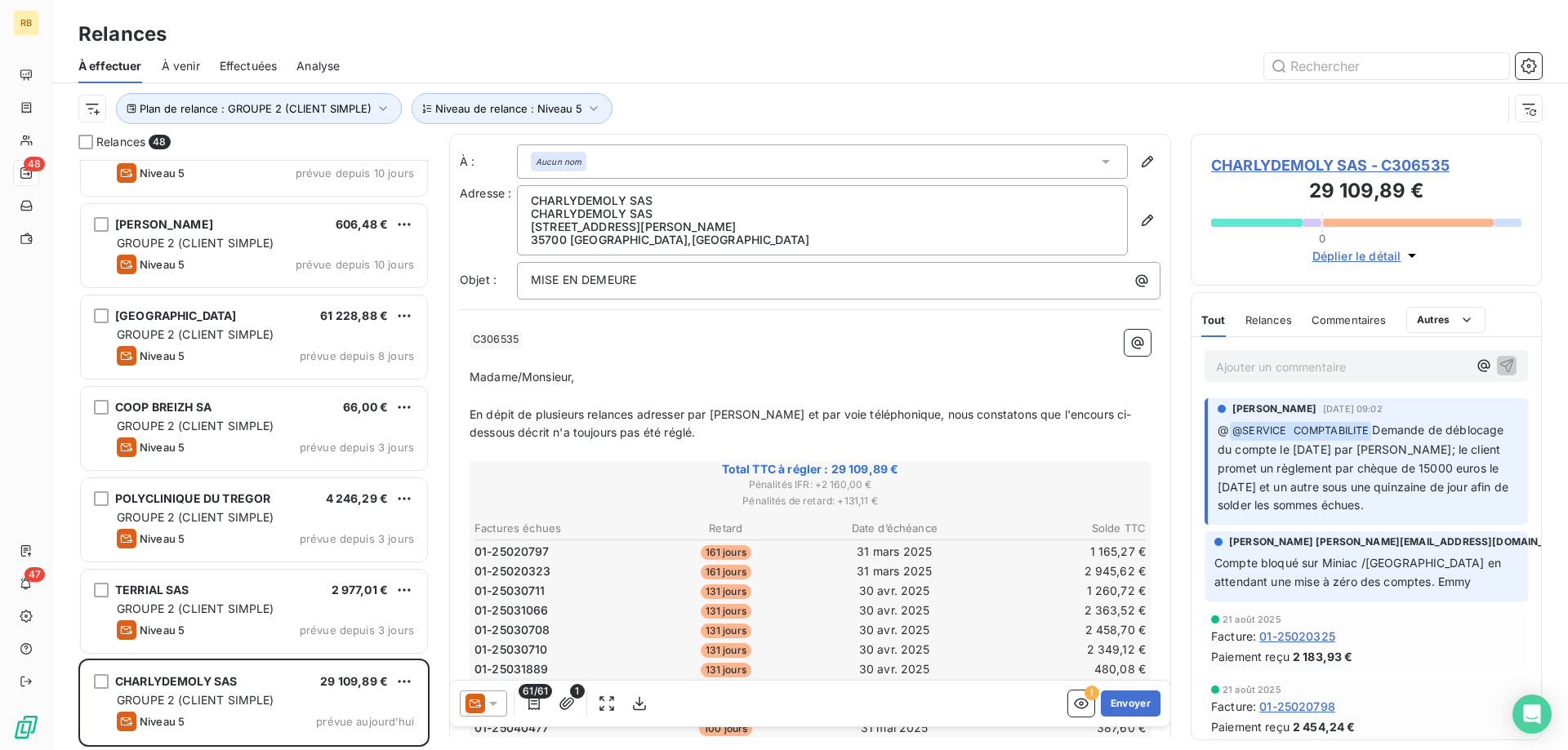
click at [1339, 363] on p "Ajouter un commentaire ﻿" at bounding box center [1341, 366] width 252 height 20
click at [1188, 398] on div "Relances 48 LANNION TREGOR COMMUNAUTE 4 022,91 € GROUPE 2 (CLIENT SIMPLE) Nivea…" at bounding box center [810, 441] width 1516 height 616
click at [1290, 364] on p "Chq recu le" at bounding box center [1341, 366] width 252 height 19
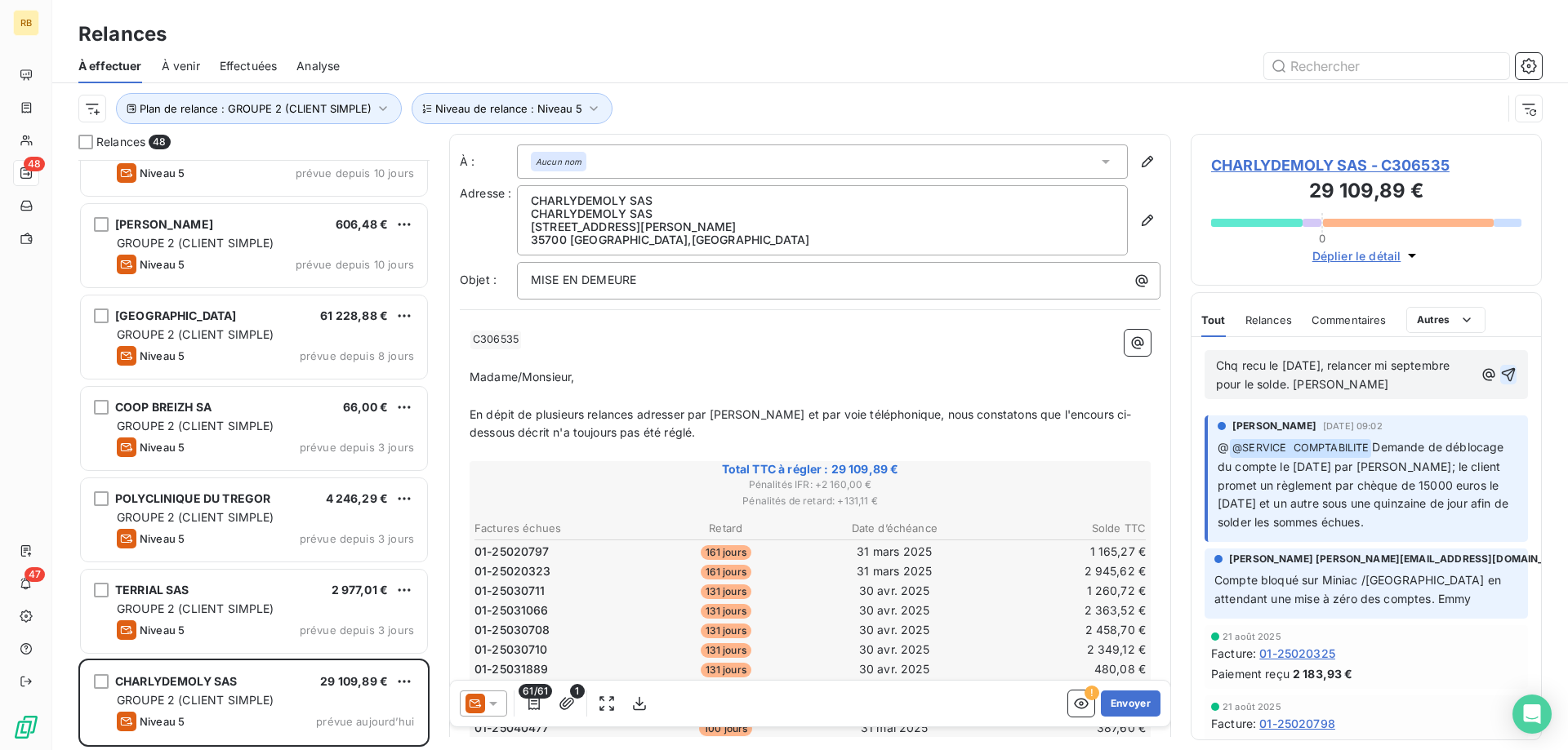
click at [1509, 375] on icon "button" at bounding box center [1508, 375] width 14 height 14
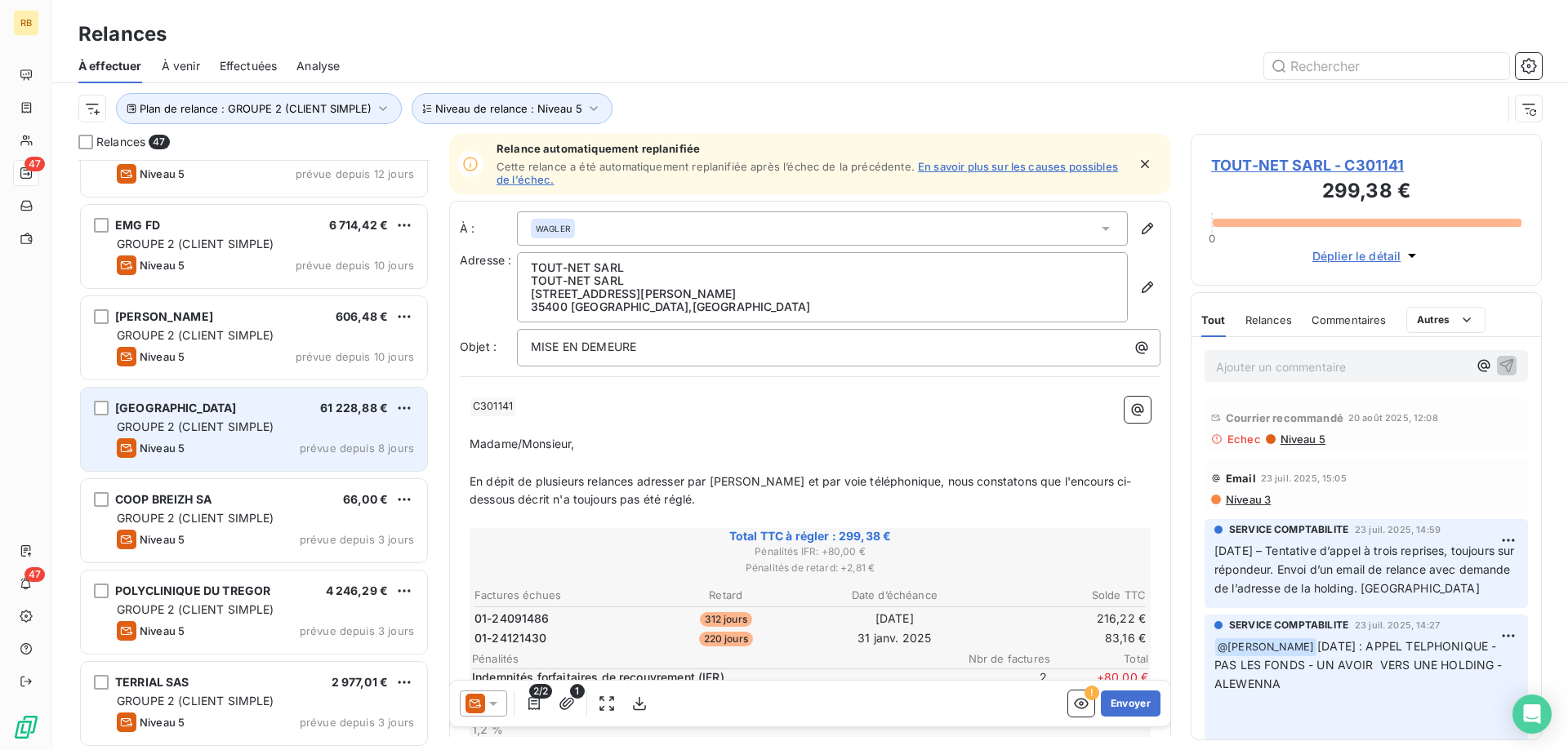
scroll to position [3707, 0]
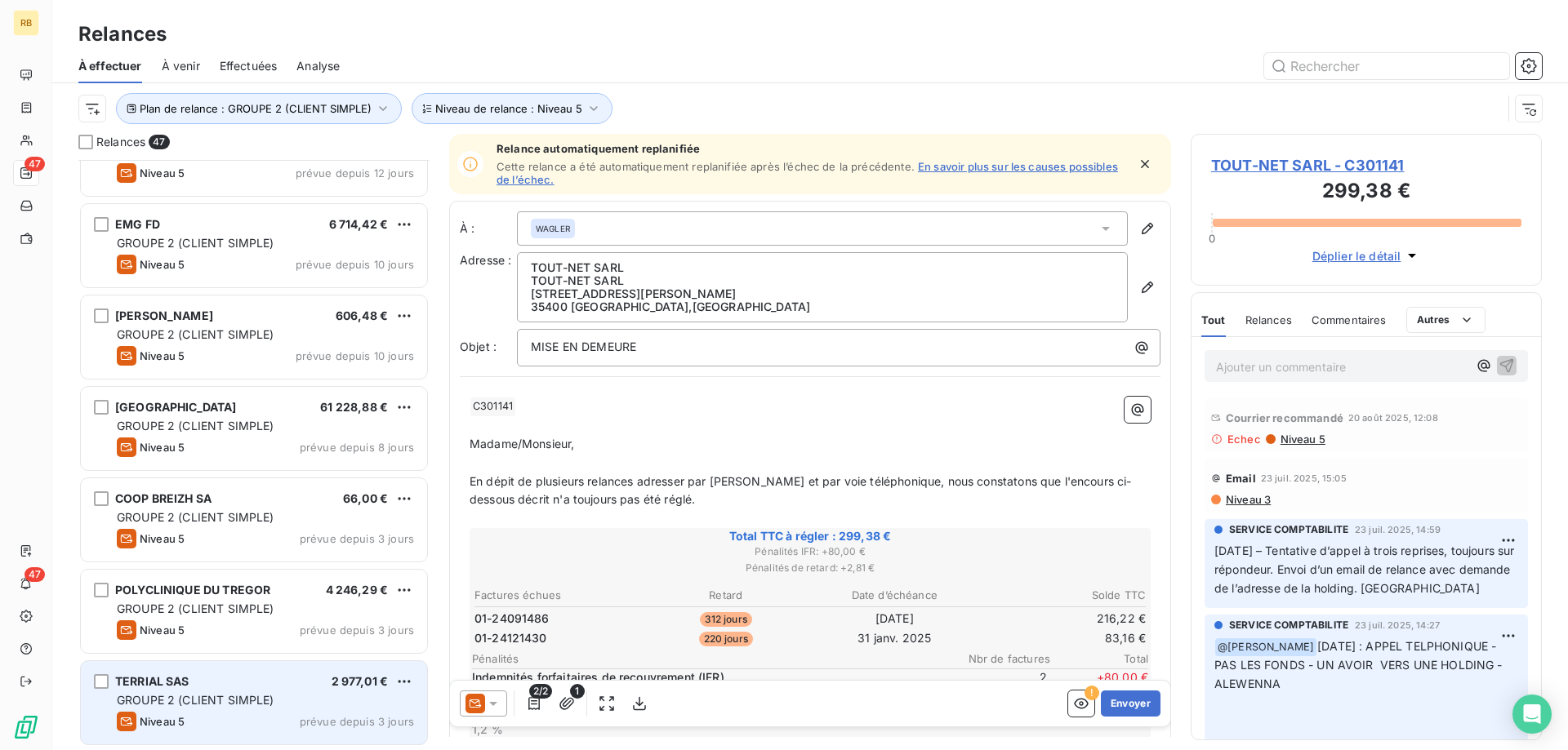
click at [250, 675] on div "TERRIAL SAS 2 977,01 €" at bounding box center [265, 681] width 297 height 14
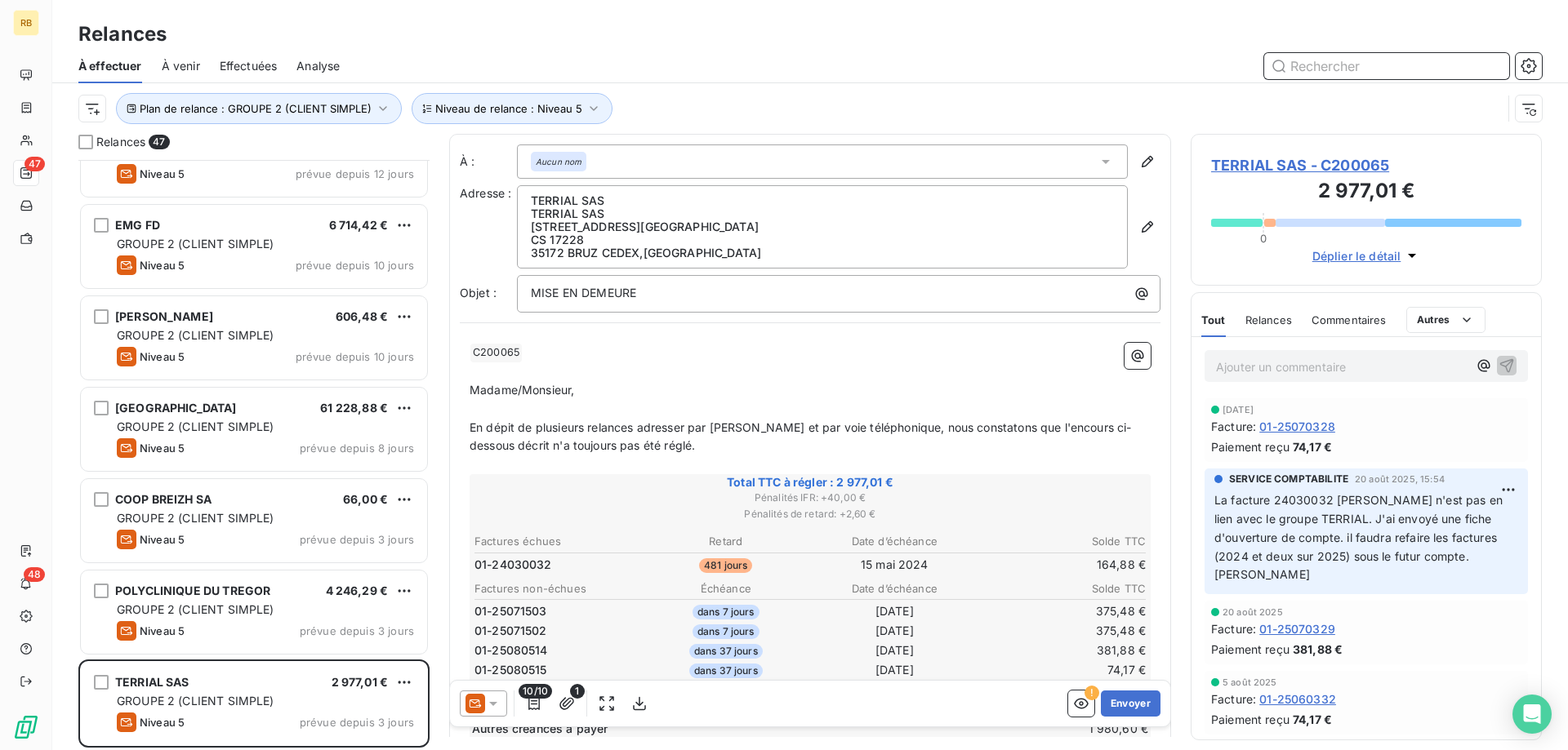
click at [1365, 61] on input "text" at bounding box center [1387, 66] width 245 height 27
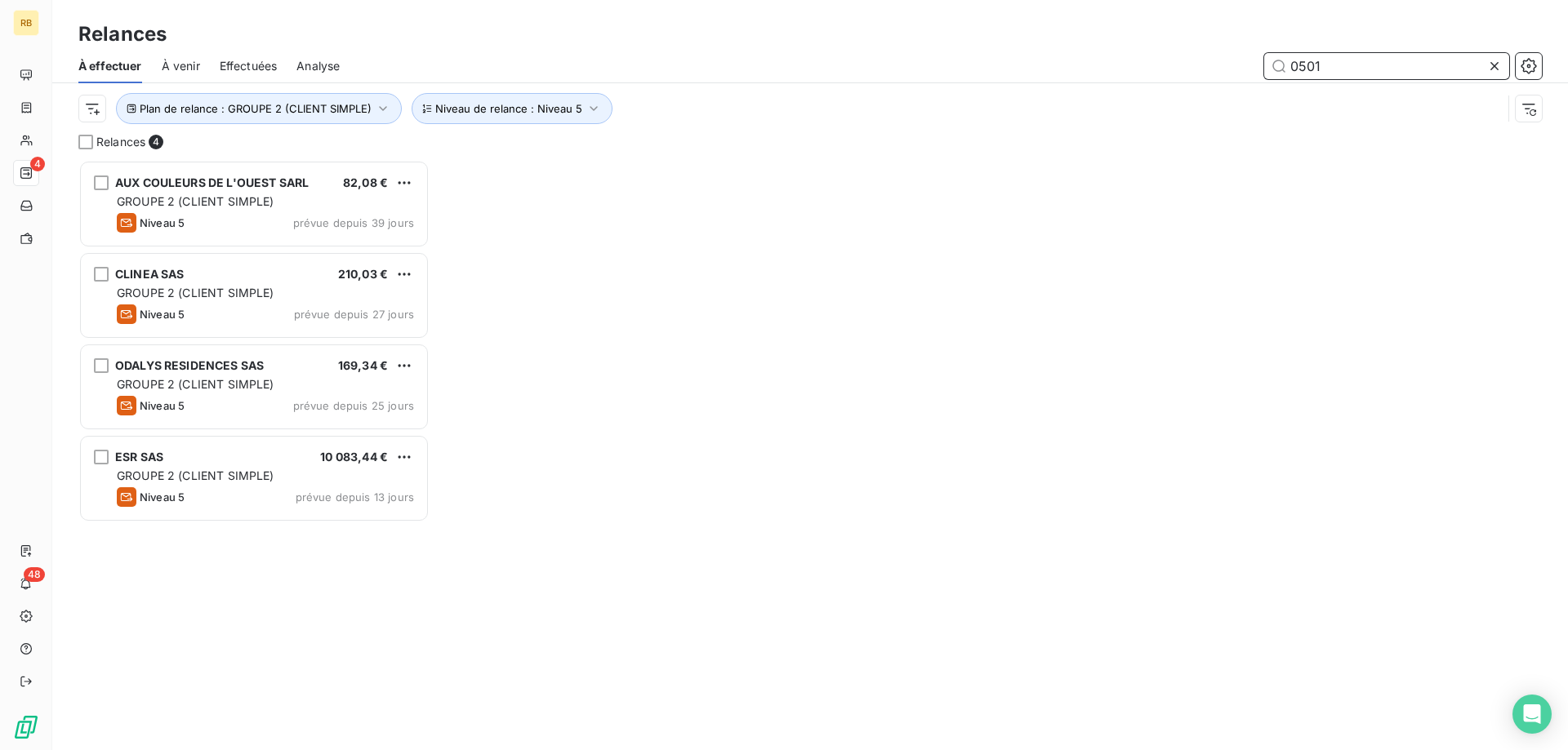
scroll to position [591, 351]
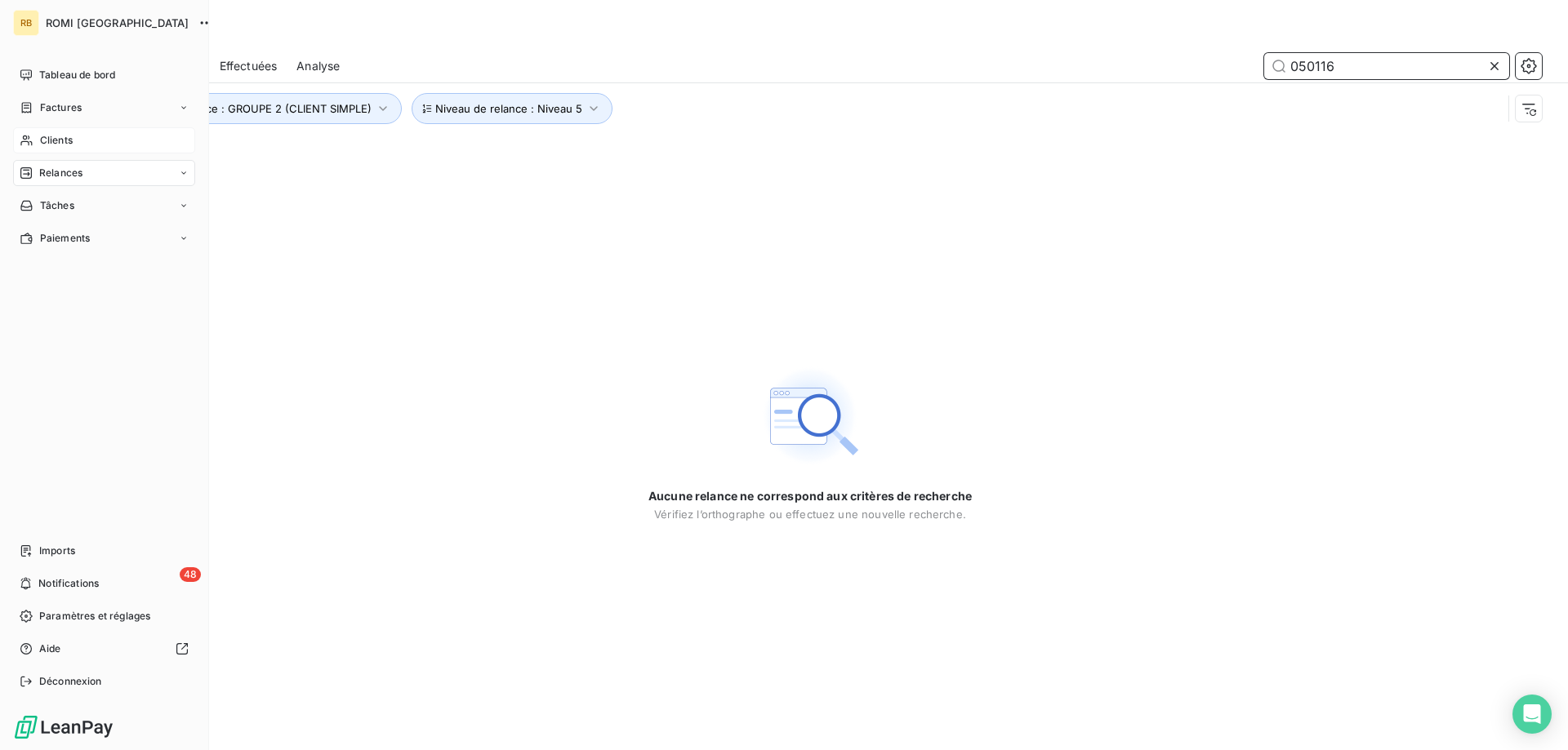
type input "050116"
click at [32, 138] on icon at bounding box center [27, 141] width 14 height 13
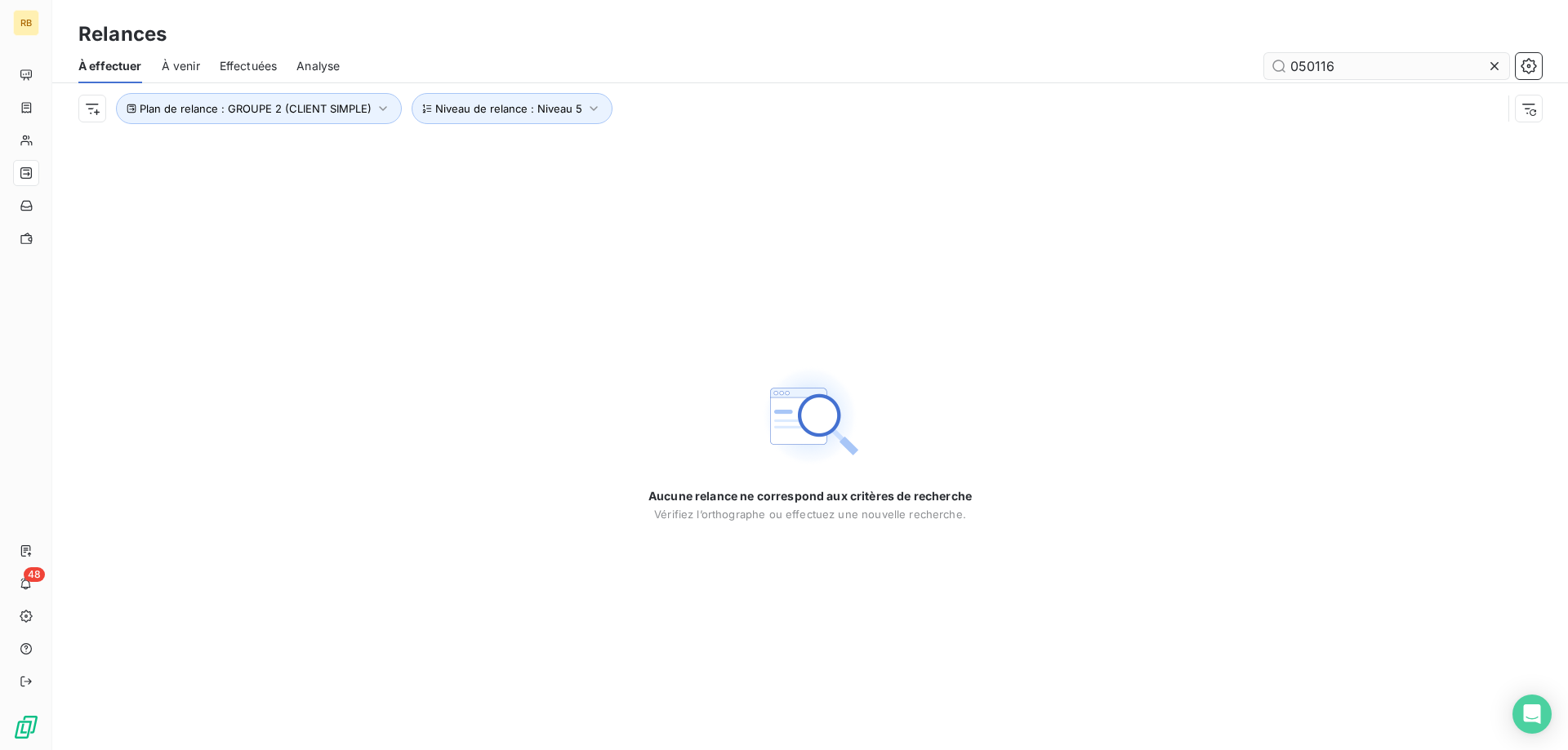
click at [1421, 65] on input "050116" at bounding box center [1387, 66] width 245 height 27
drag, startPoint x: 1394, startPoint y: 72, endPoint x: 1169, endPoint y: 57, distance: 225.5
click at [1264, 57] on input "050116" at bounding box center [1387, 66] width 245 height 27
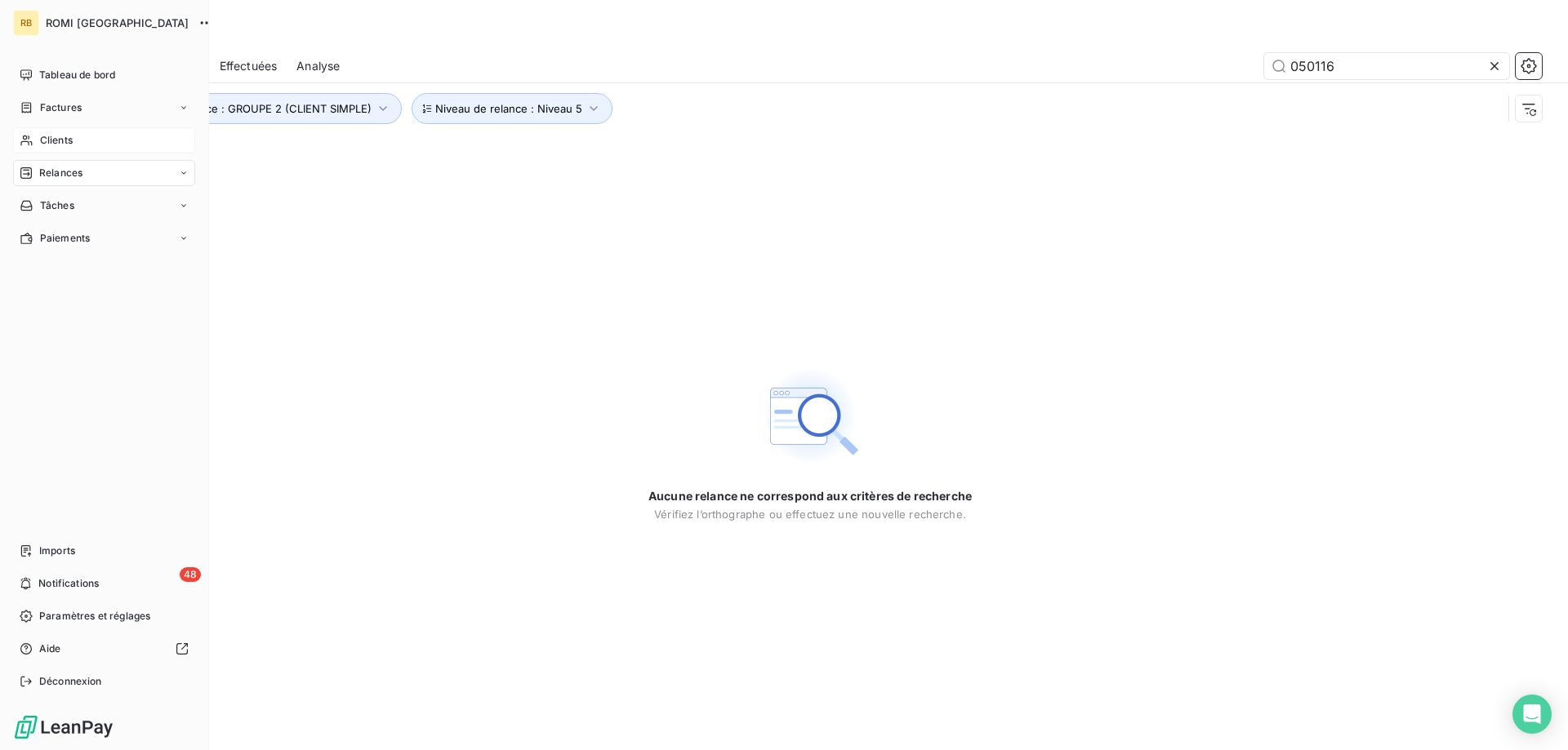
click at [39, 139] on div "Clients" at bounding box center [104, 141] width 182 height 27
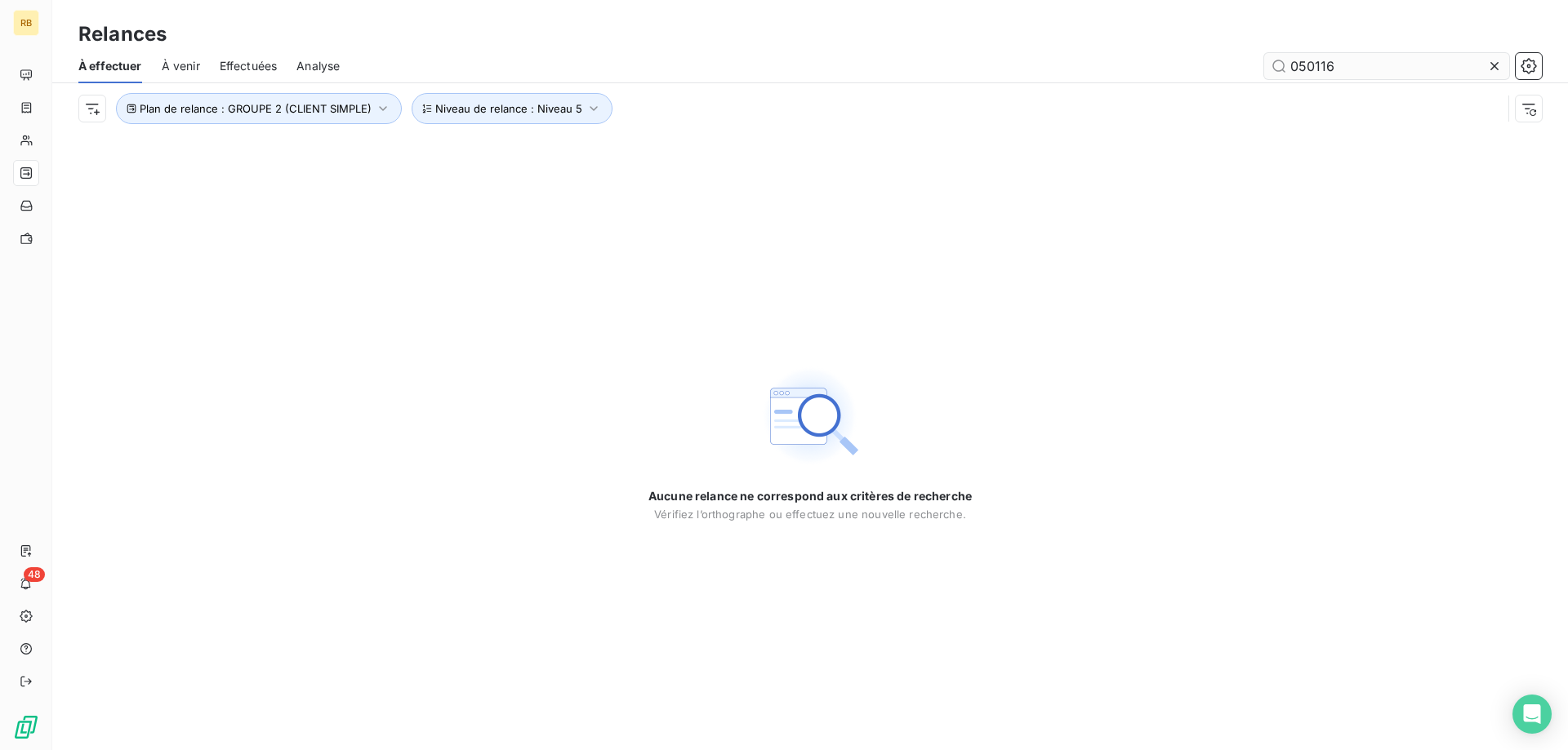
click at [1366, 67] on input "050116" at bounding box center [1387, 66] width 245 height 27
drag, startPoint x: 1366, startPoint y: 67, endPoint x: 1039, endPoint y: 80, distance: 327.3
click at [1264, 79] on input "050116" at bounding box center [1387, 66] width 245 height 27
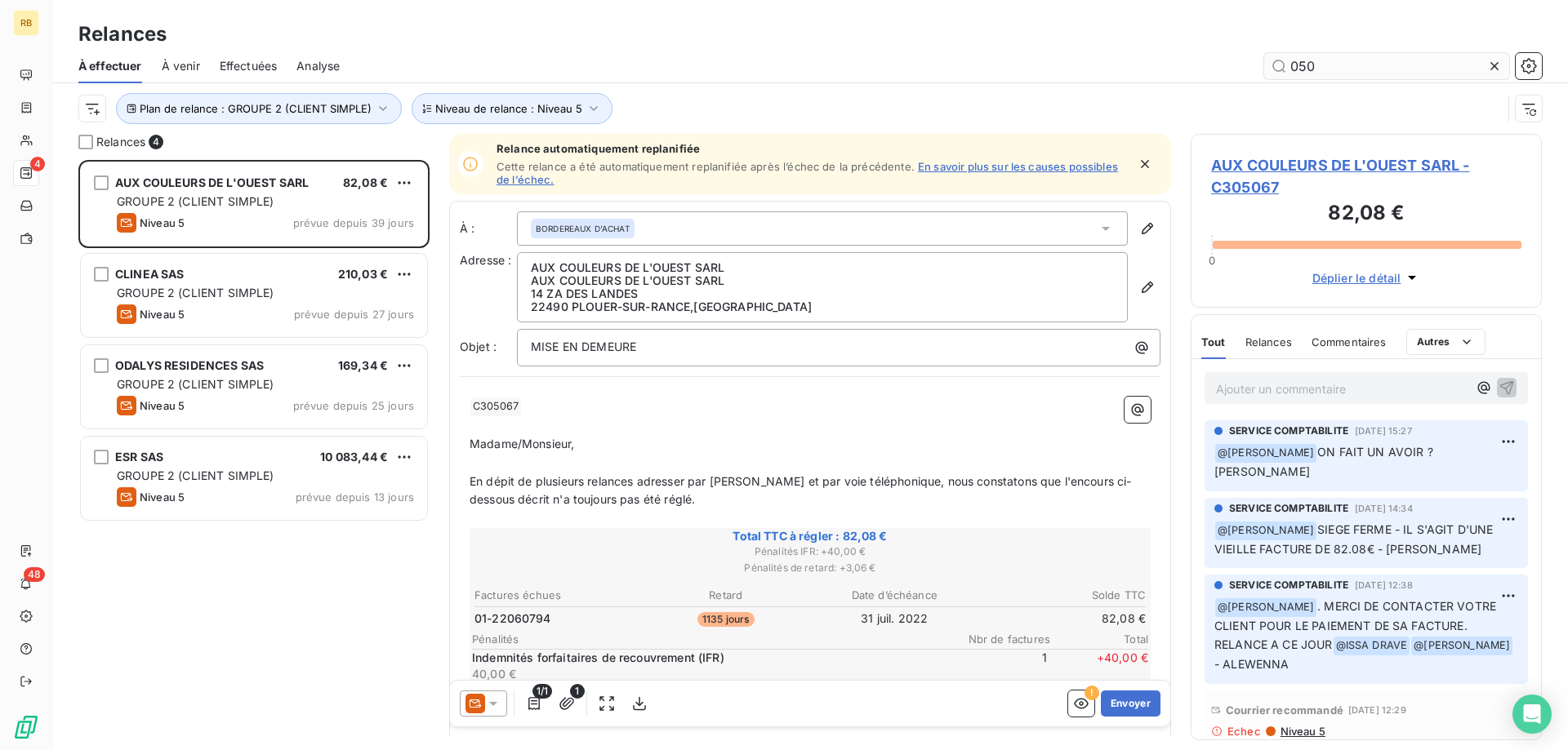
scroll to position [591, 351]
type input "050116"
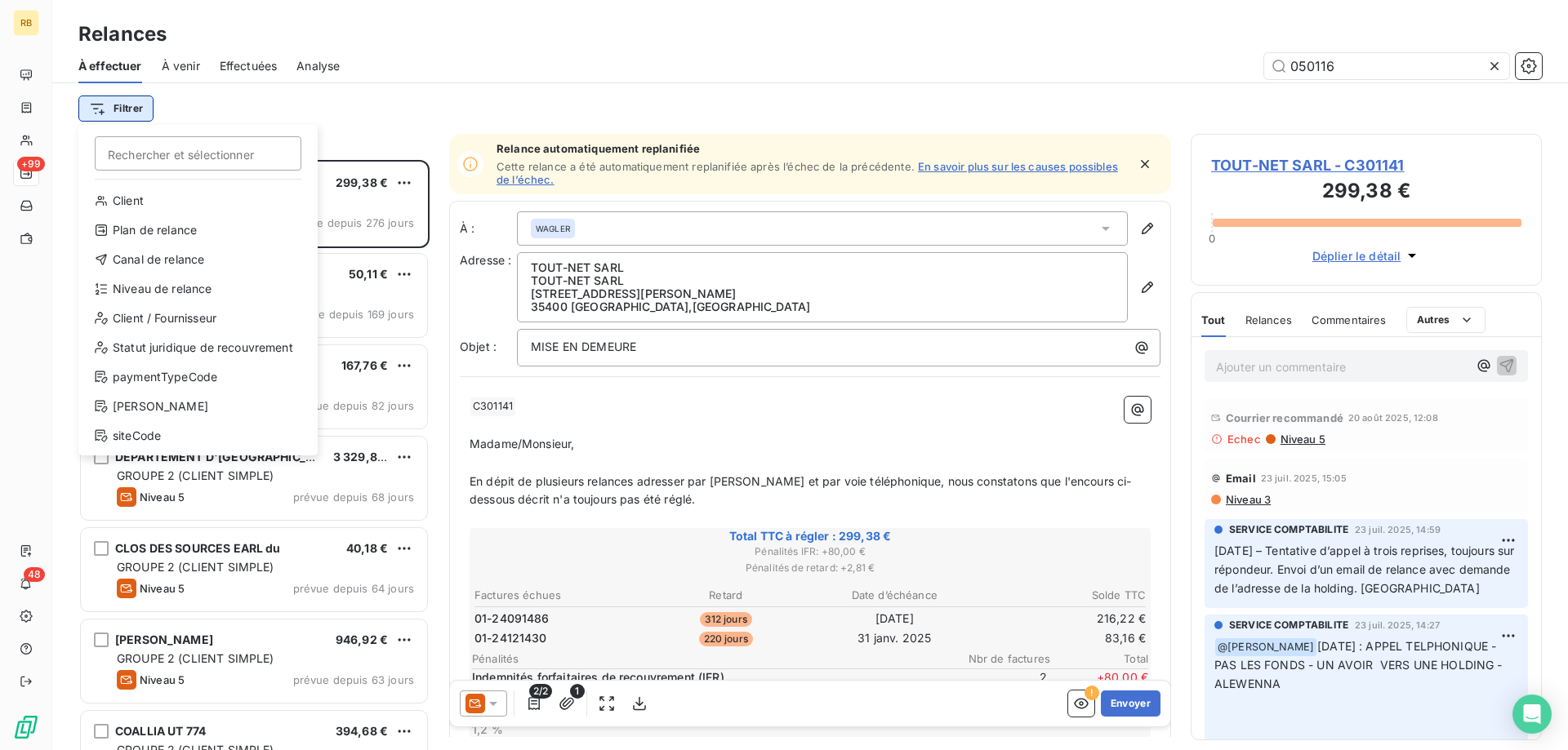
click at [120, 108] on html "RB +99 48 Relances À effectuer À venir Effectuées Analyse 050116 Filtrer Recher…" at bounding box center [784, 375] width 1568 height 750
click at [114, 235] on div "Plan de relance" at bounding box center [198, 231] width 226 height 27
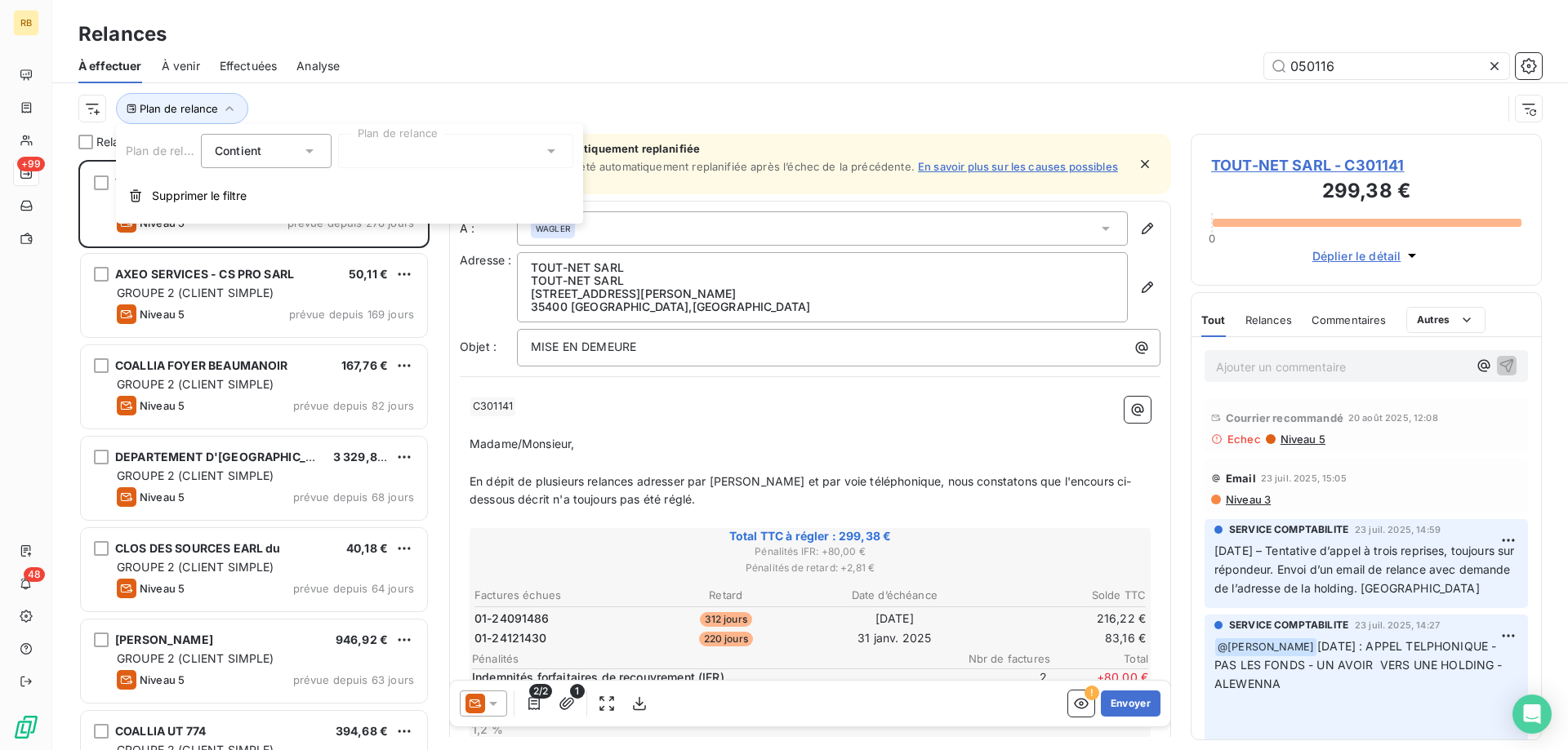
click at [369, 154] on div at bounding box center [456, 151] width 236 height 34
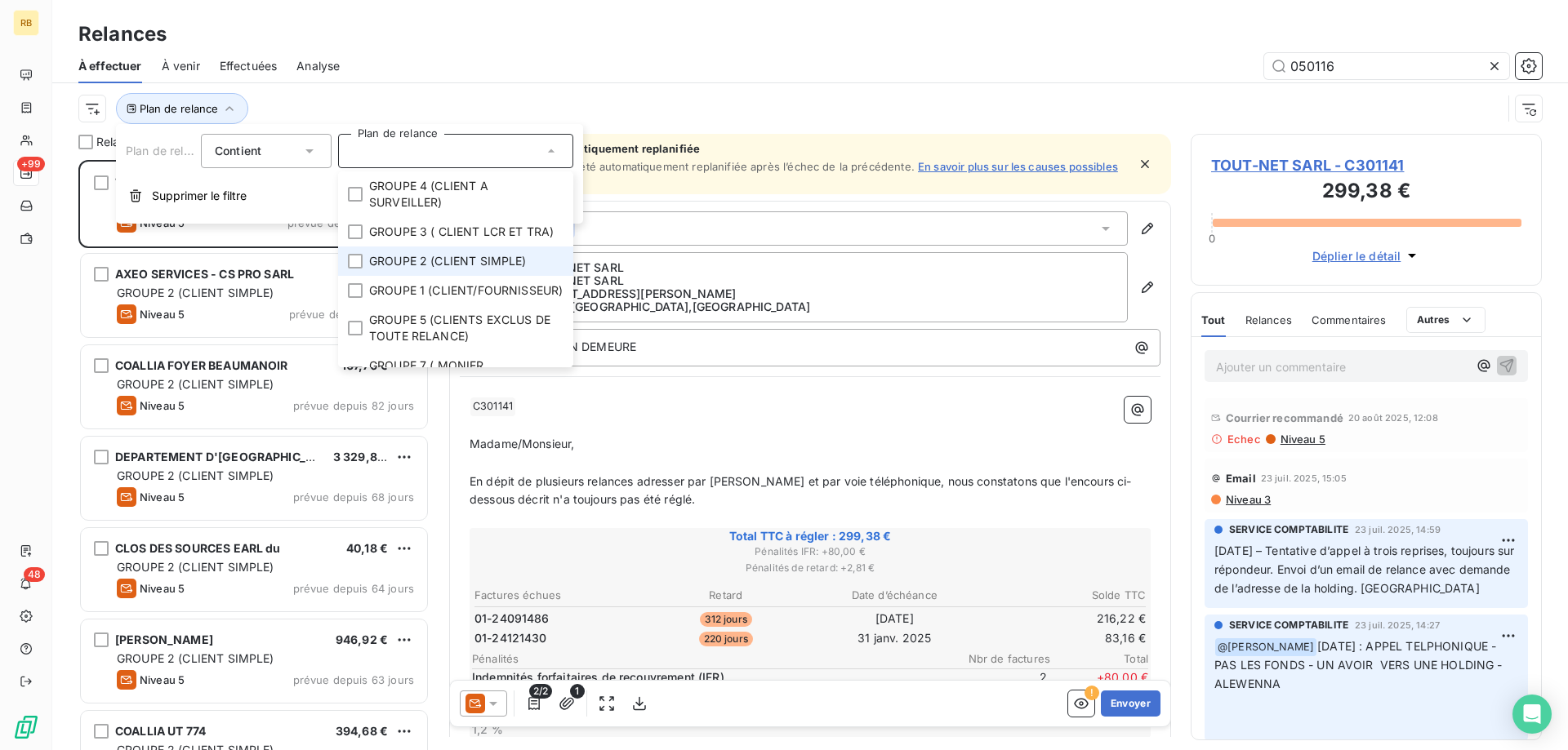
click at [393, 262] on span "GROUPE 2 (CLIENT SIMPLE)" at bounding box center [448, 261] width 158 height 16
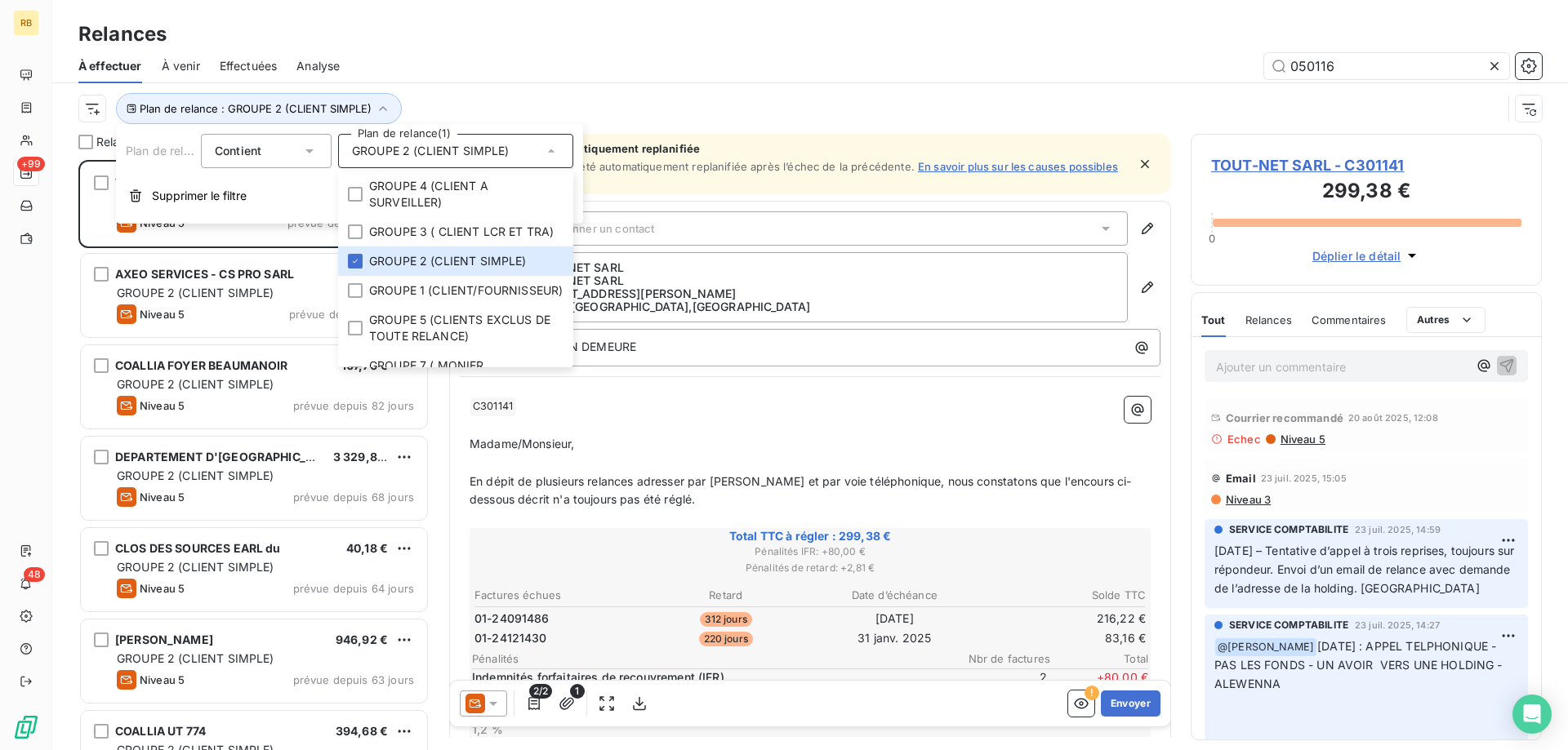
click at [541, 56] on div "050116" at bounding box center [950, 66] width 1182 height 27
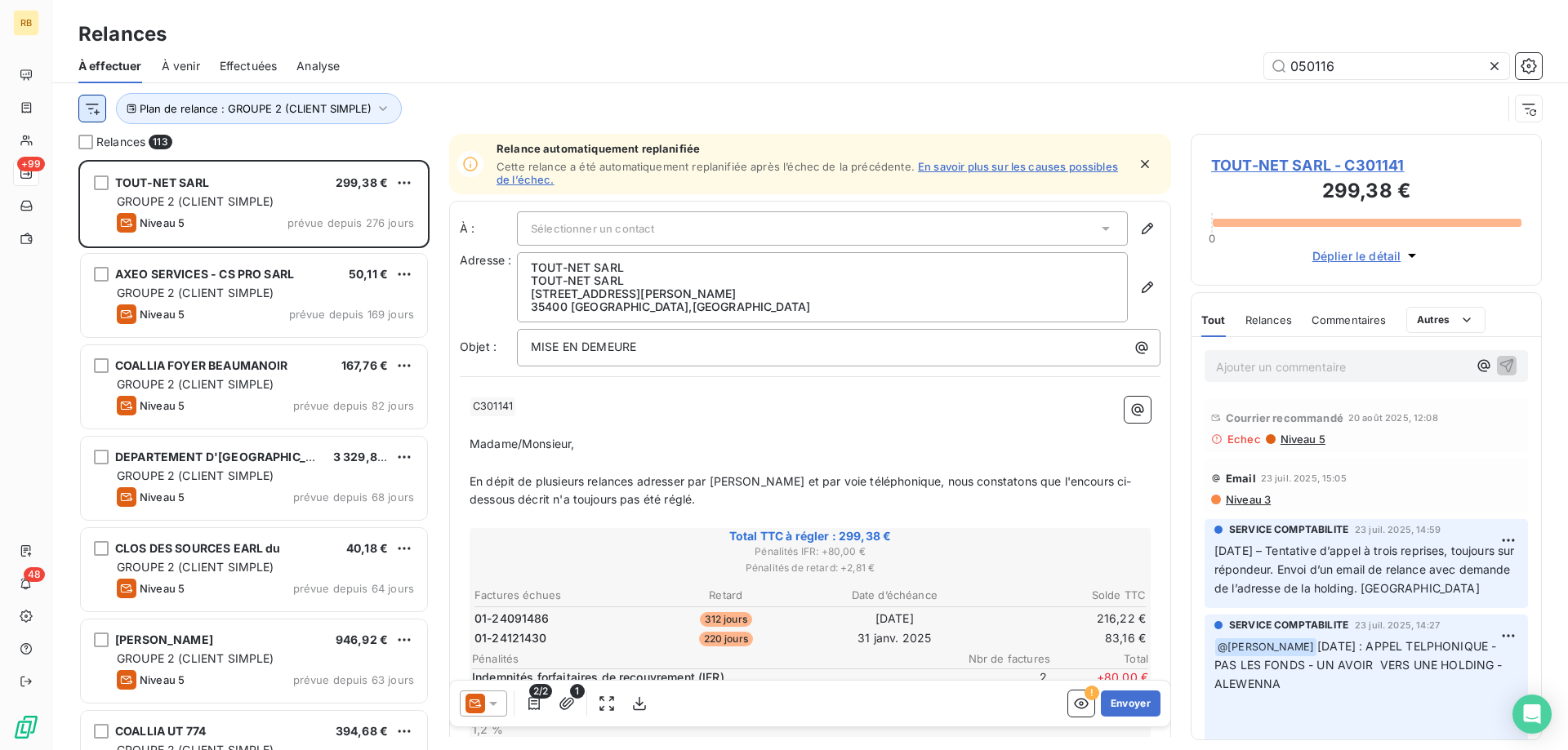
click at [90, 111] on html "RB +99 48 Relances À effectuer À venir Effectuées Analyse 050116 Plan de relanc…" at bounding box center [784, 375] width 1568 height 750
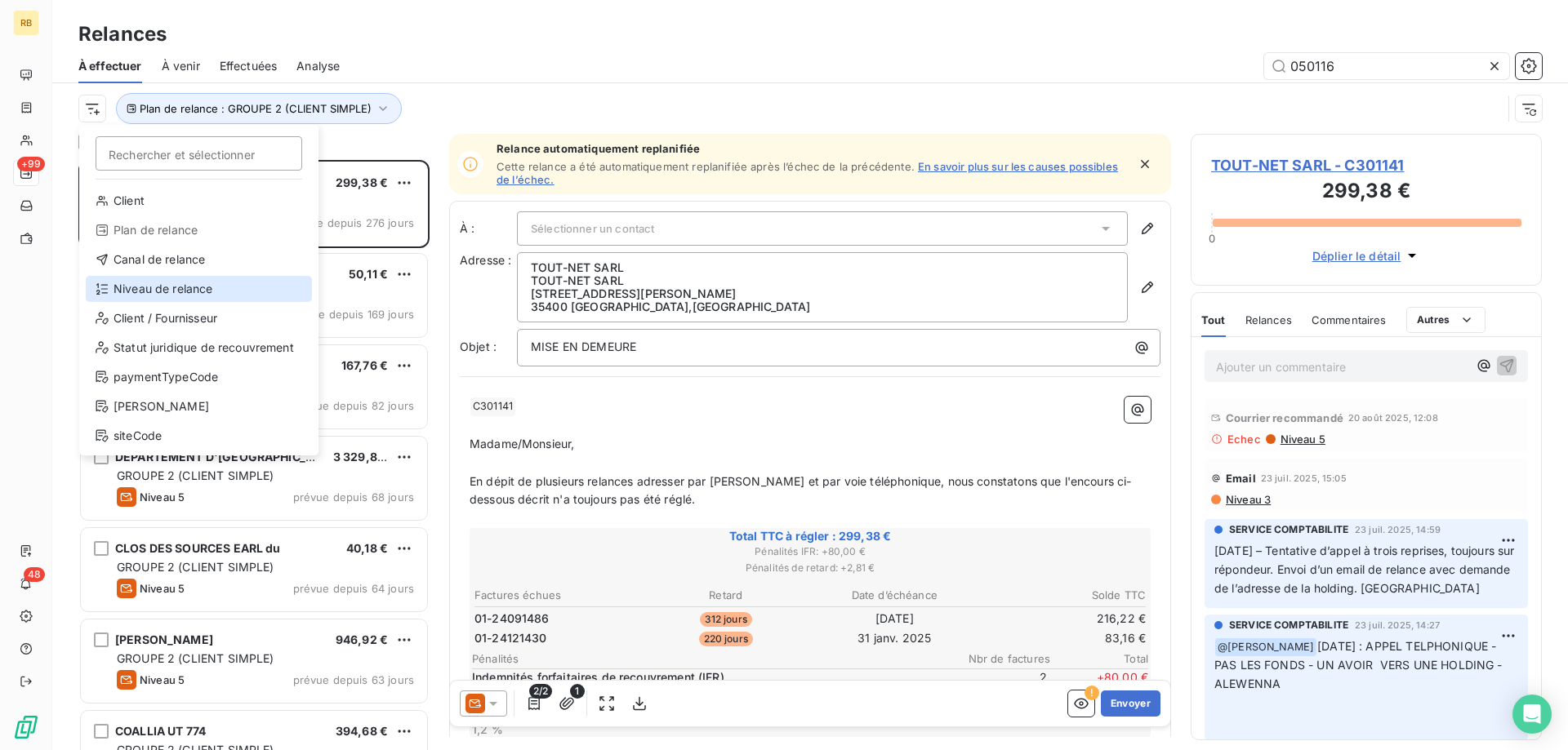
click at [180, 295] on div "Niveau de relance" at bounding box center [198, 290] width 226 height 27
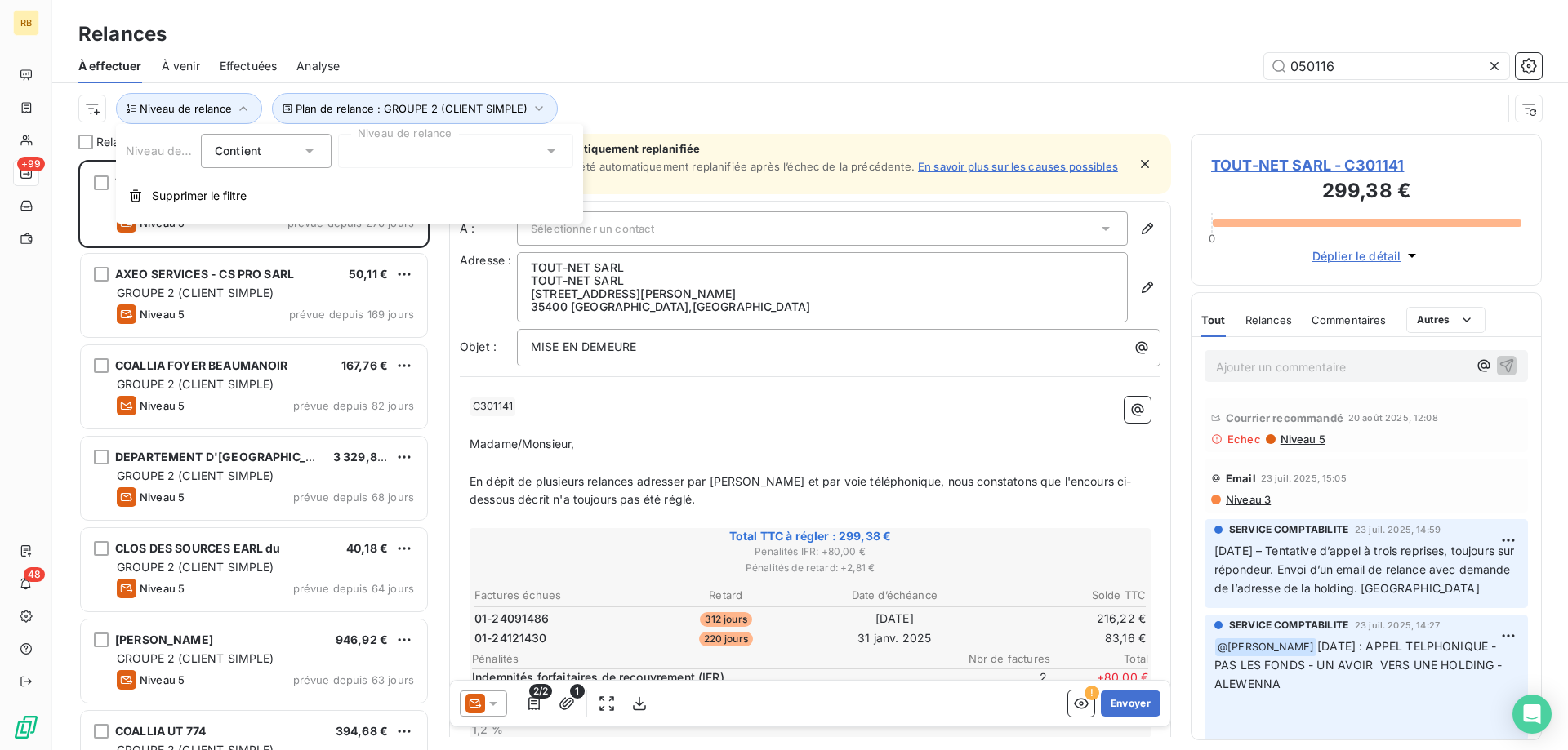
click at [464, 168] on div "Niveau de relance Contient is Niveau de relance Supprimer le filtre" at bounding box center [349, 174] width 467 height 100
click at [464, 155] on div at bounding box center [456, 151] width 236 height 34
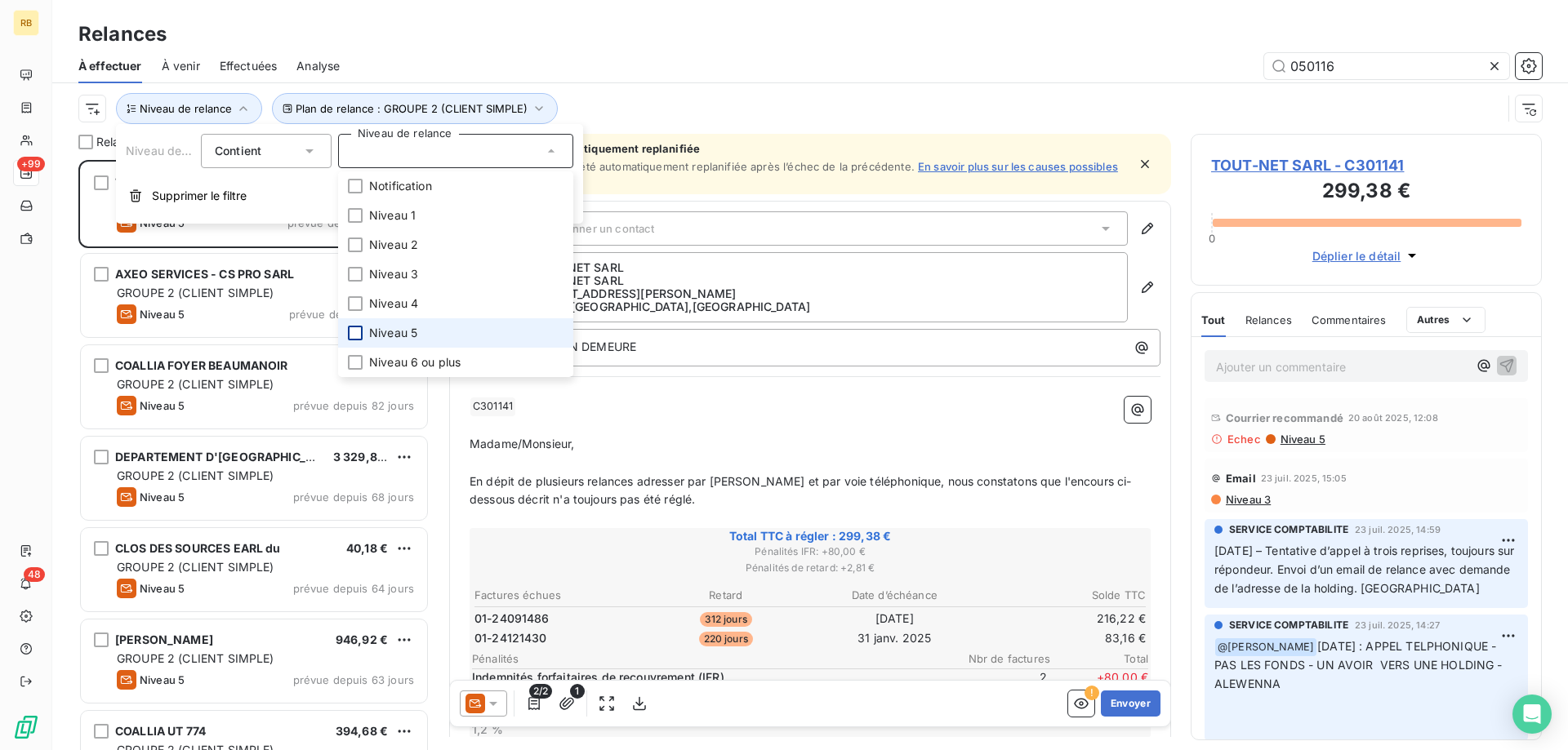
click at [357, 331] on div at bounding box center [354, 332] width 14 height 14
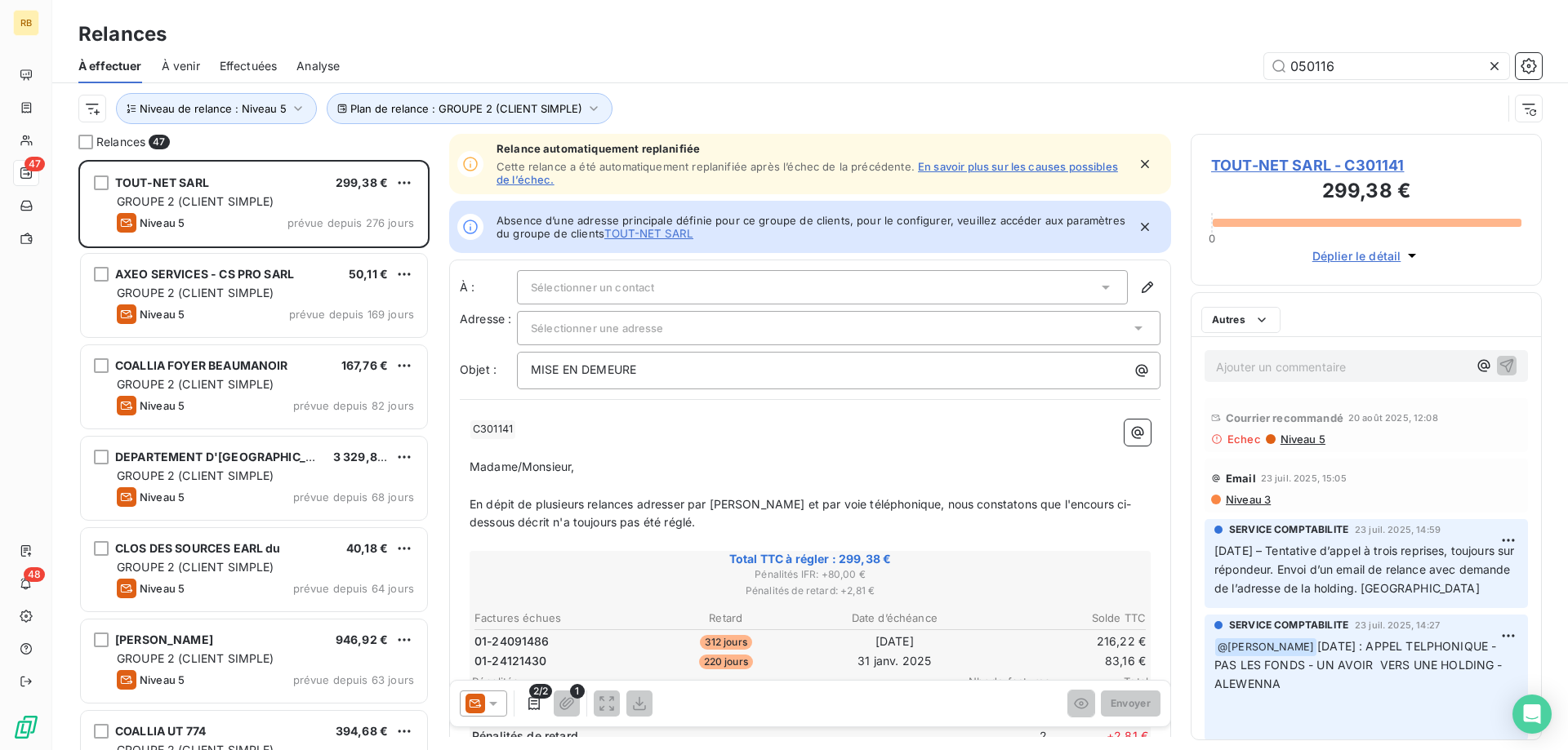
click at [643, 60] on div "050116" at bounding box center [950, 66] width 1182 height 27
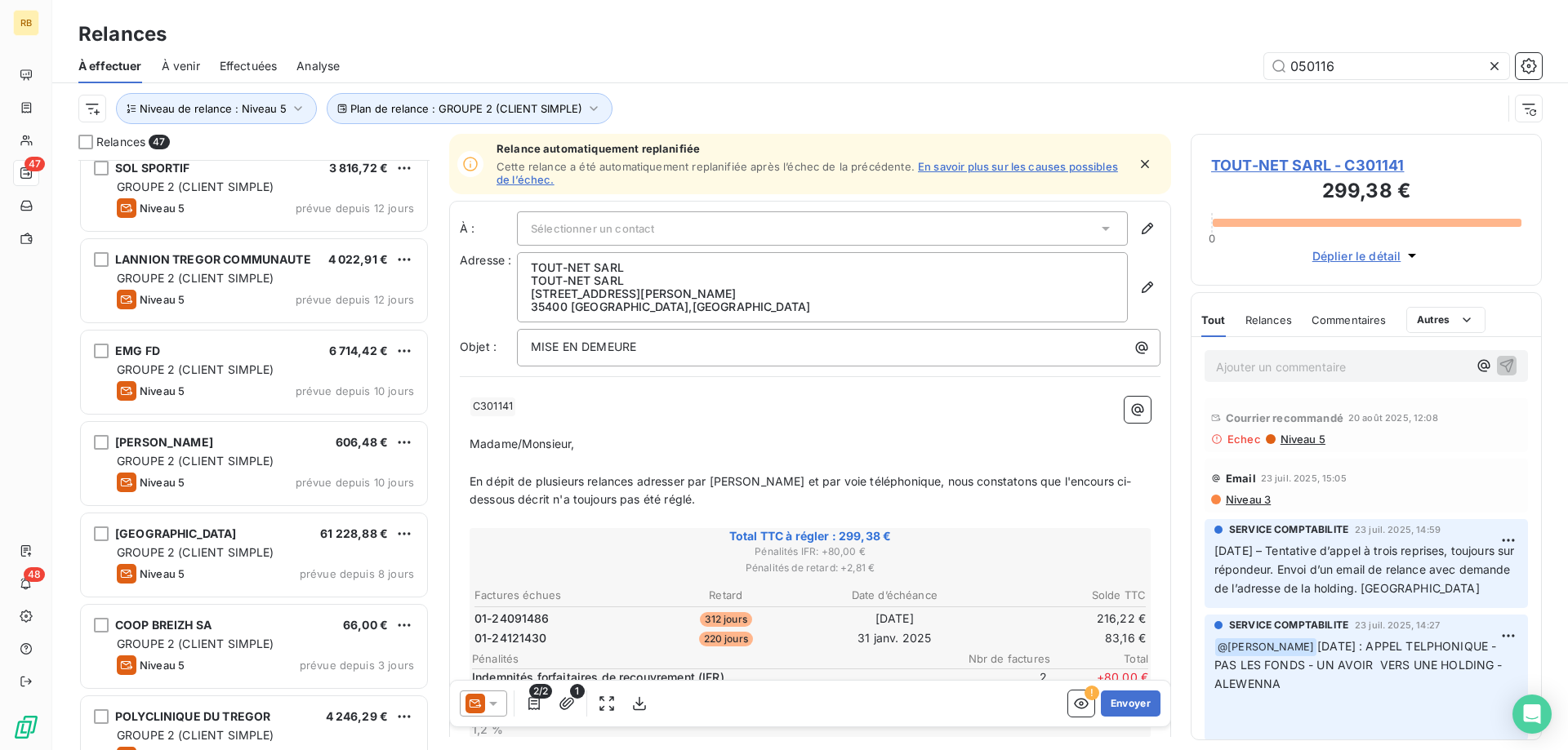
scroll to position [3707, 0]
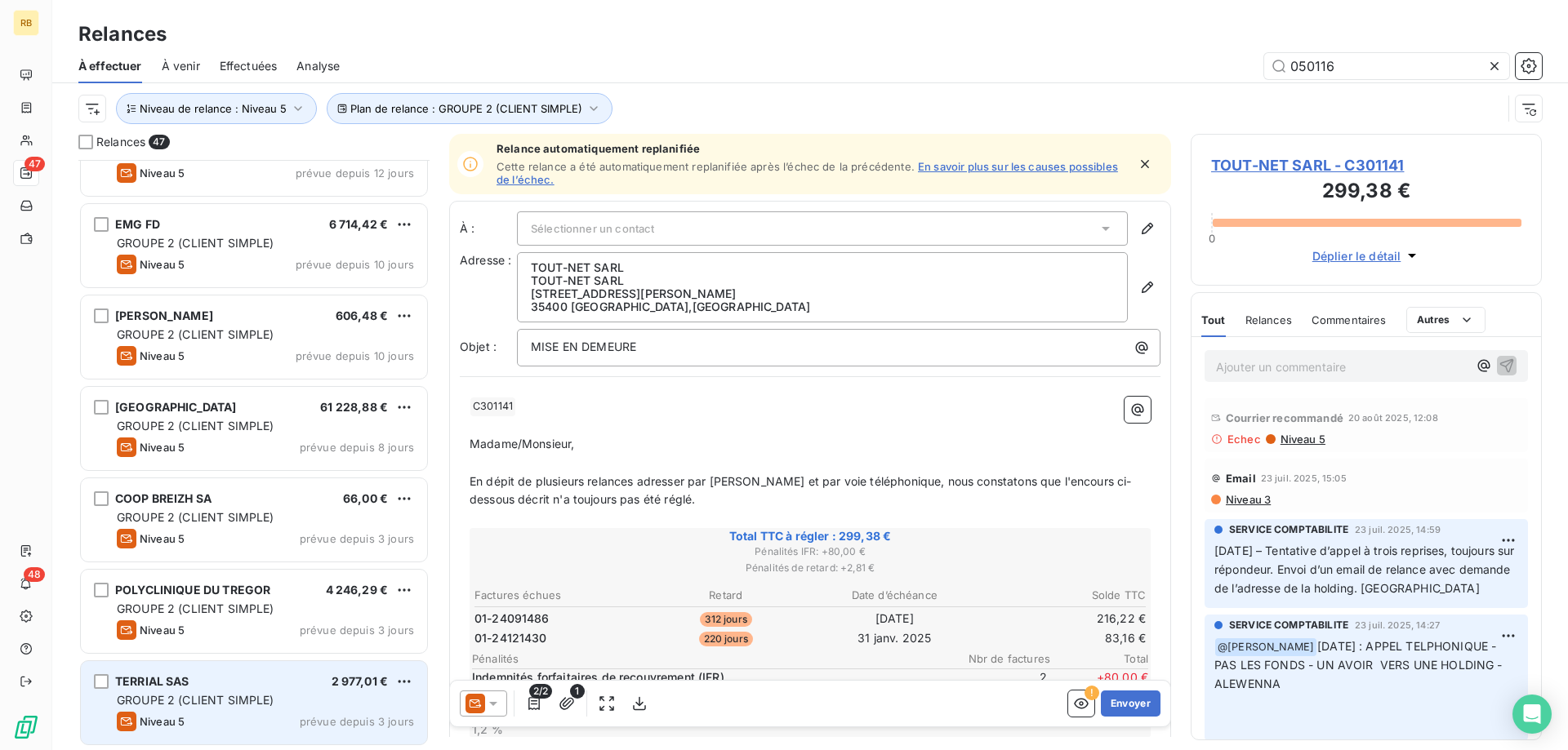
click at [268, 694] on span "GROUPE 2 (CLIENT SIMPLE)" at bounding box center [196, 700] width 158 height 14
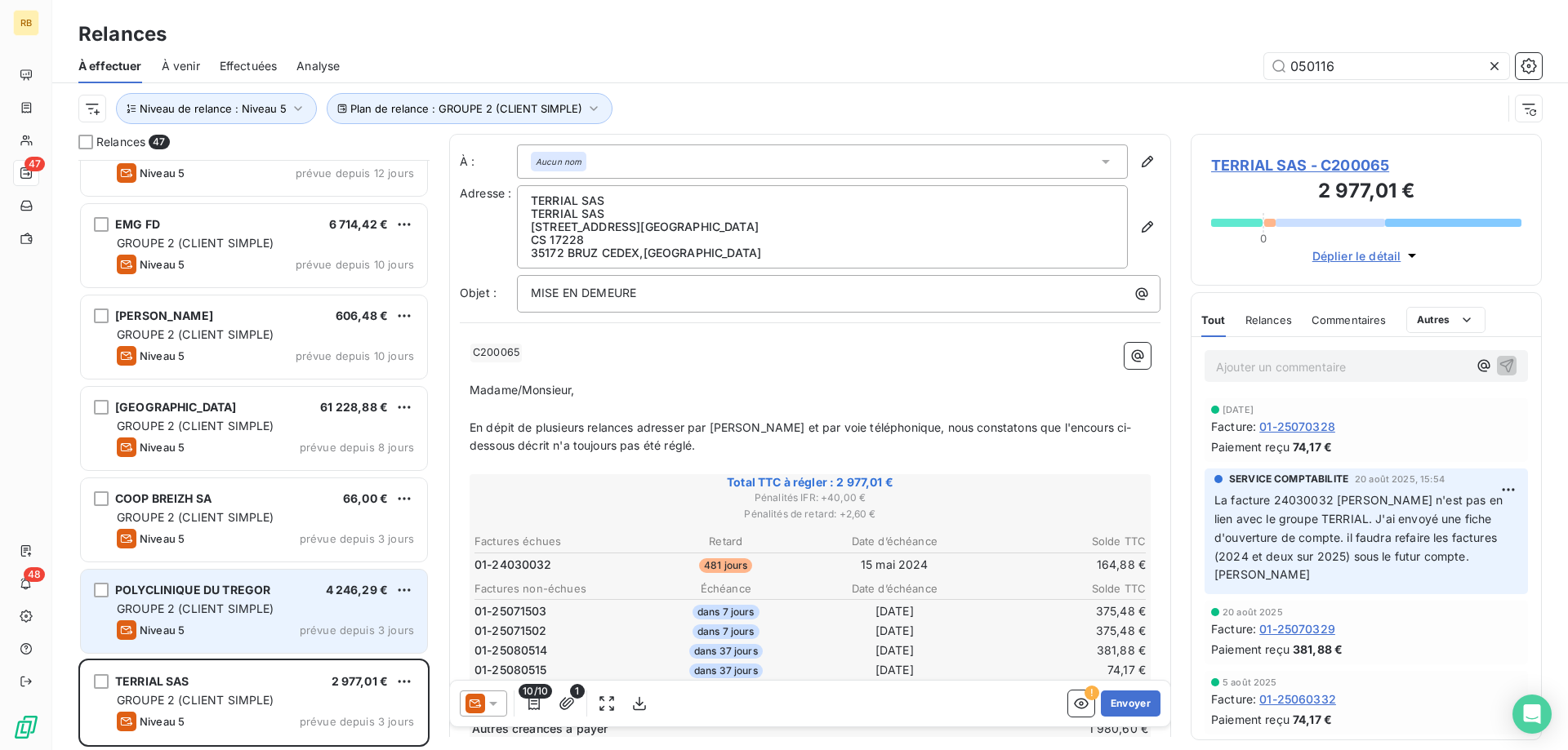
click at [230, 601] on div "GROUPE 2 (CLIENT SIMPLE)" at bounding box center [265, 609] width 297 height 16
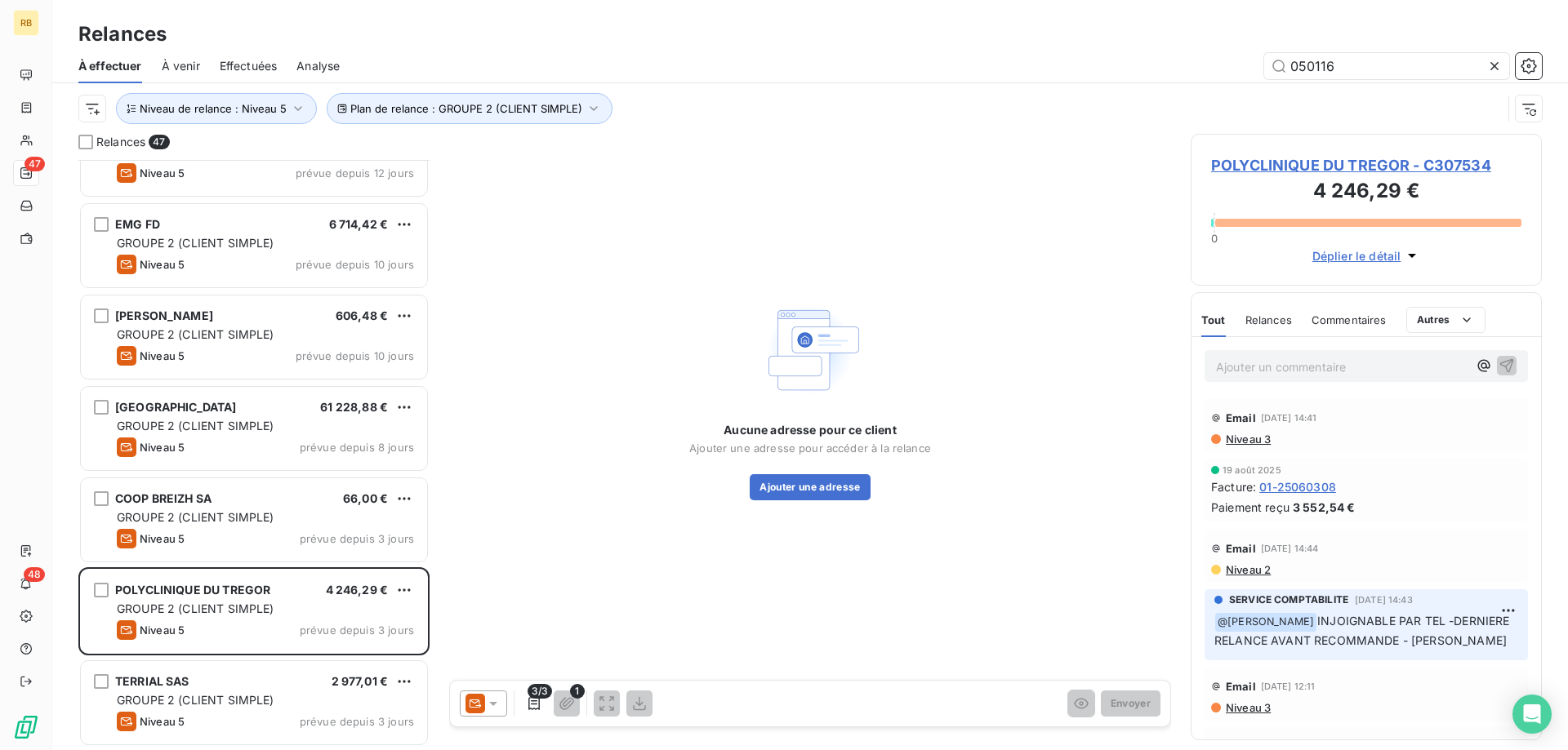
click at [772, 703] on div "3/3 1 Envoyer" at bounding box center [810, 703] width 720 height 46
click at [1250, 568] on span "Niveau 2" at bounding box center [1247, 570] width 47 height 13
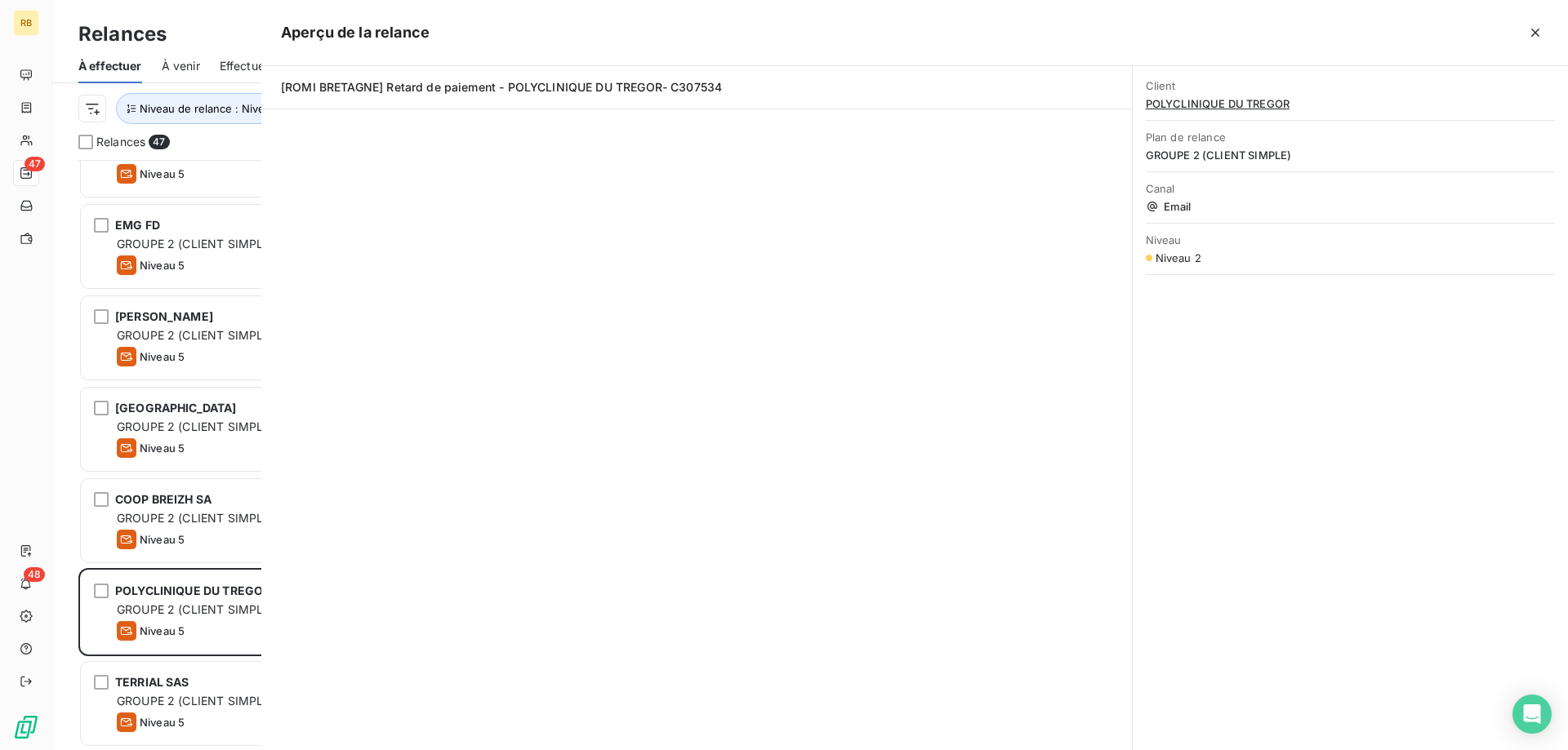
scroll to position [591, 351]
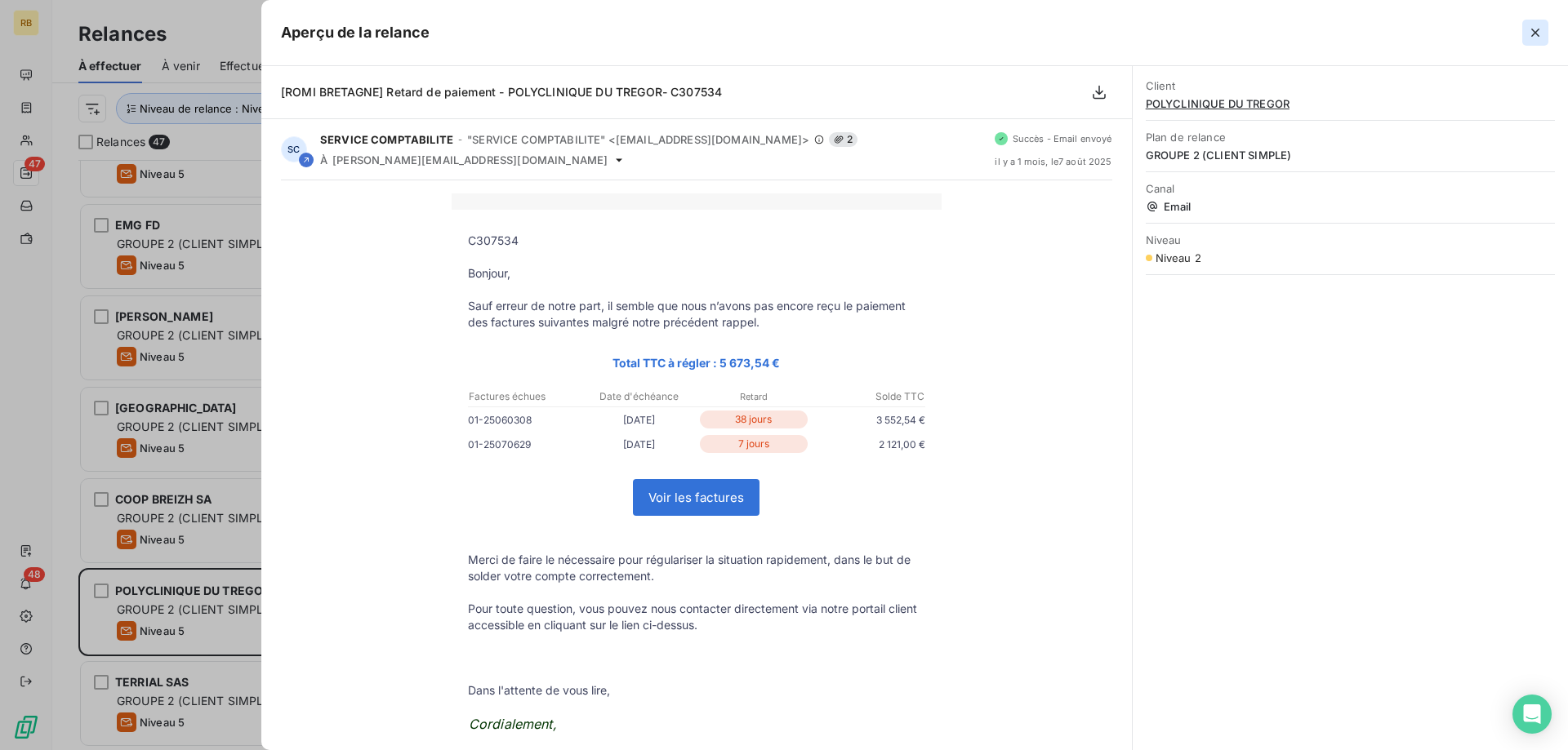
click at [1533, 33] on icon "button" at bounding box center [1535, 32] width 16 height 16
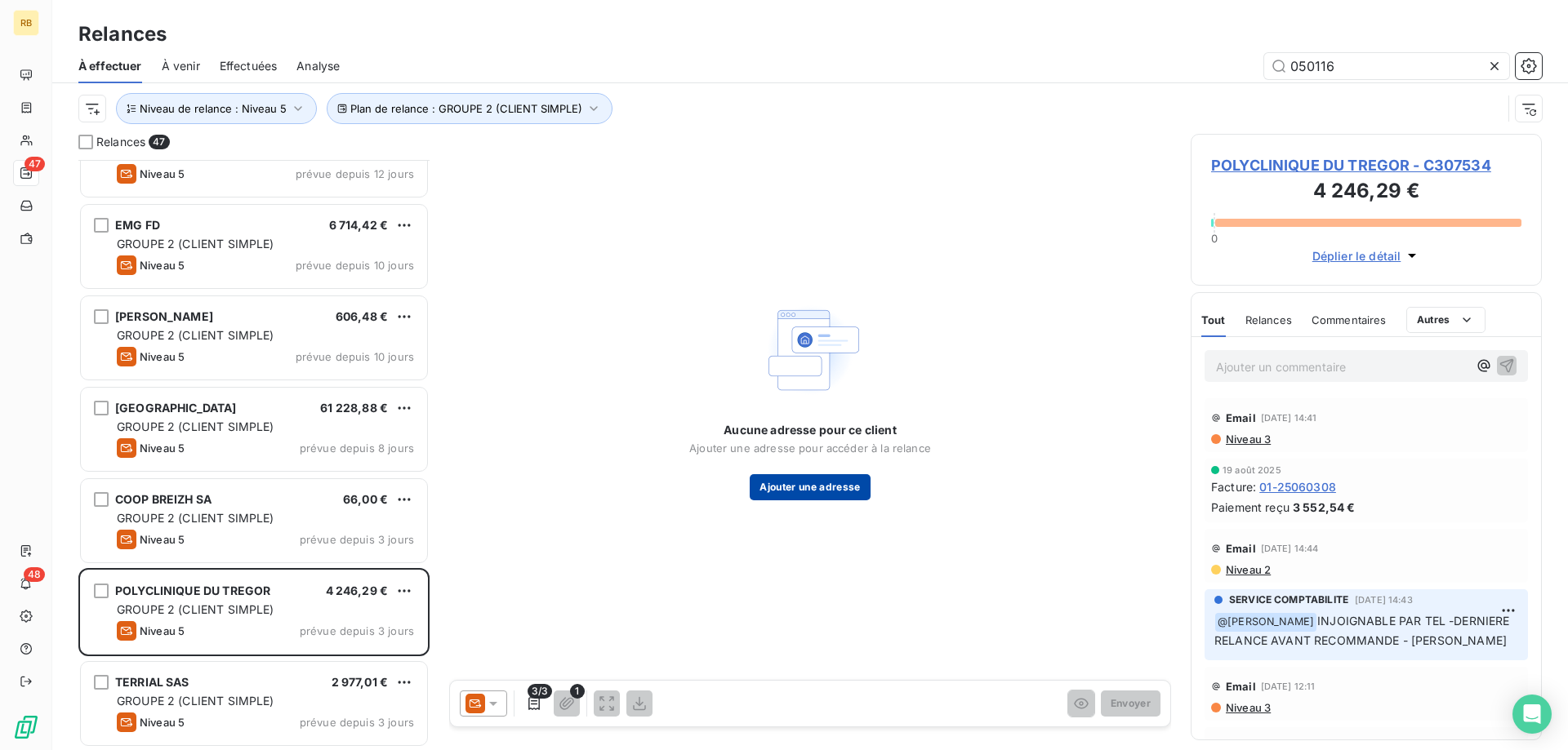
click at [814, 488] on button "Ajouter une adresse" at bounding box center [809, 488] width 120 height 27
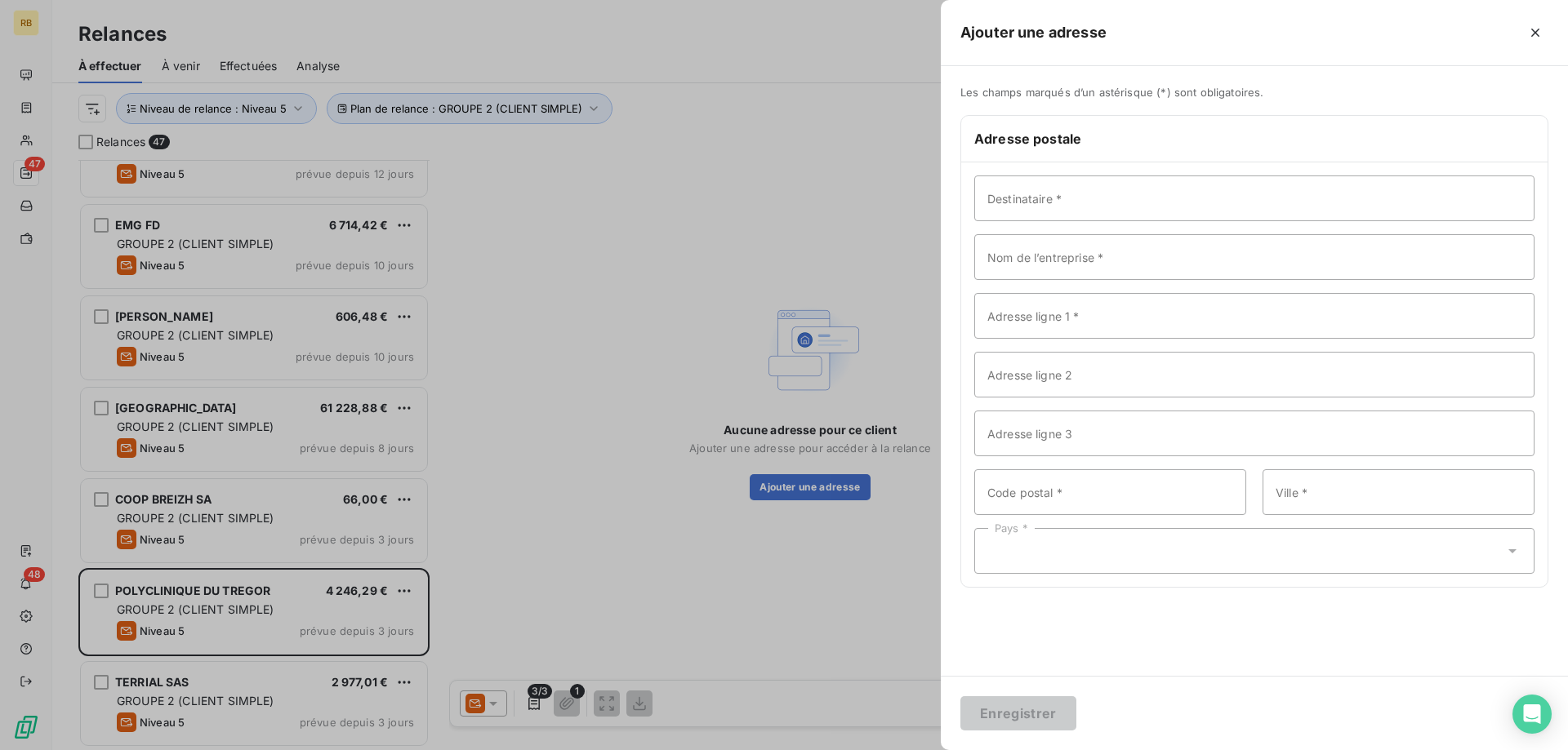
click at [816, 627] on div at bounding box center [784, 375] width 1568 height 750
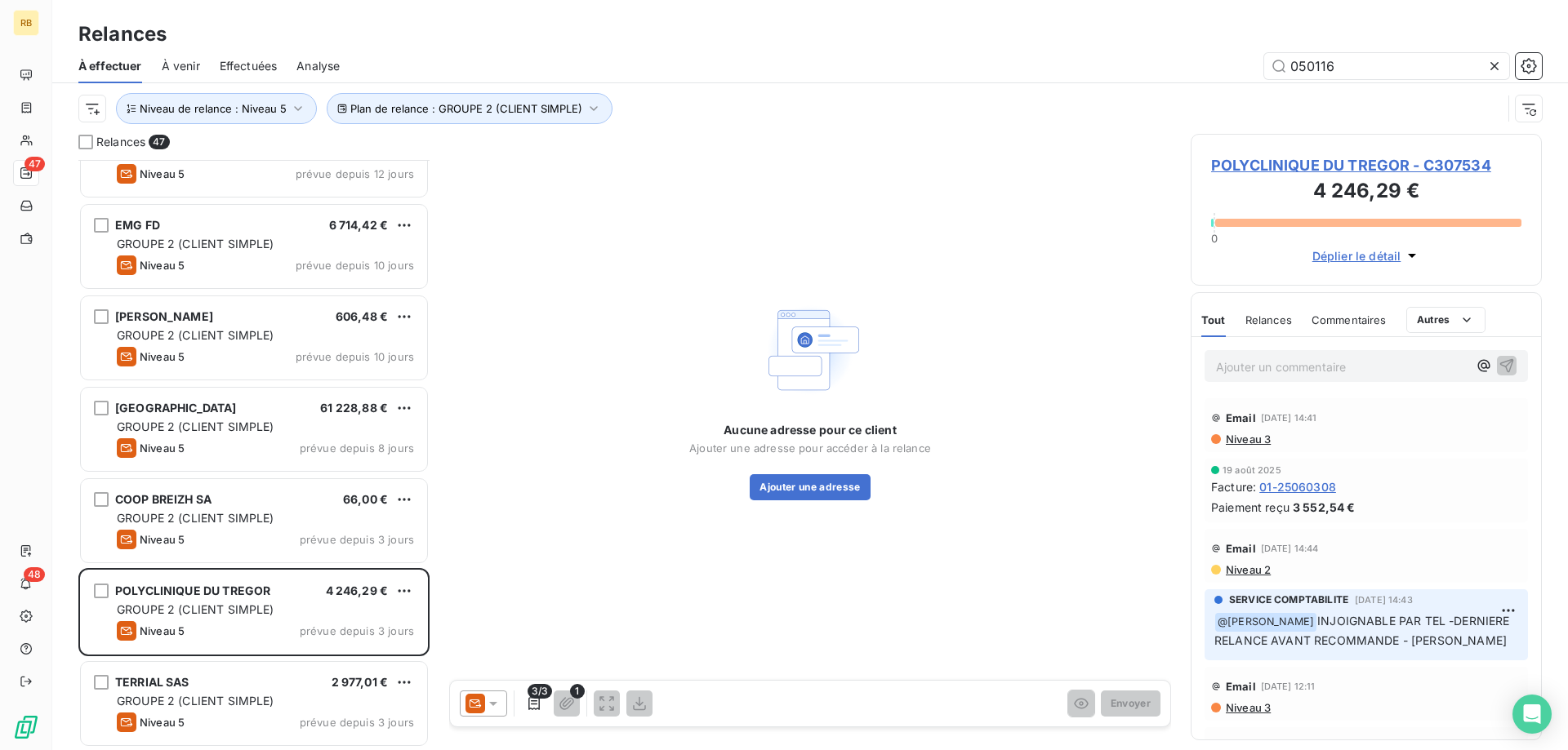
click at [500, 711] on icon at bounding box center [493, 703] width 16 height 16
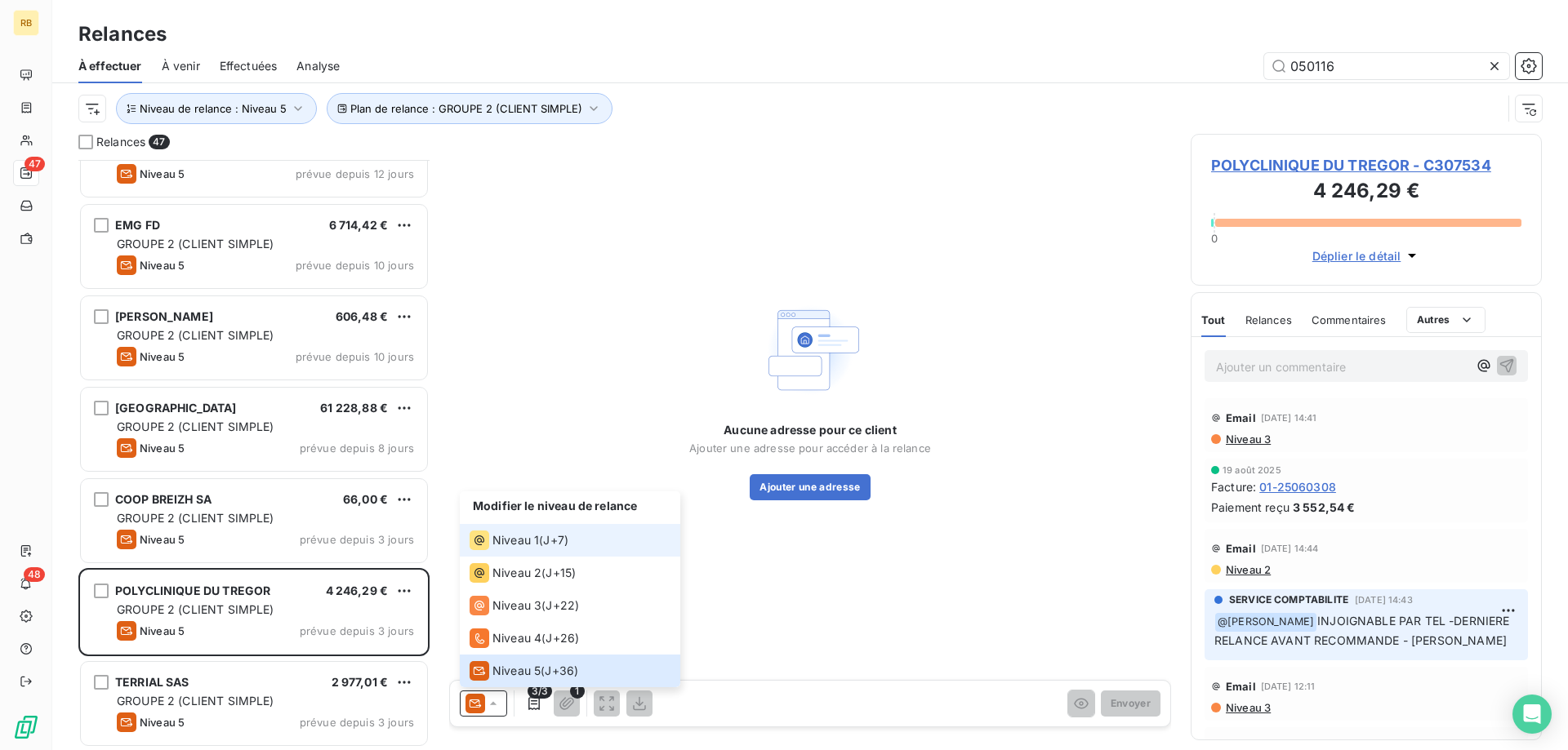
click at [544, 537] on div "Niveau 1 ( J+7 )" at bounding box center [519, 540] width 99 height 20
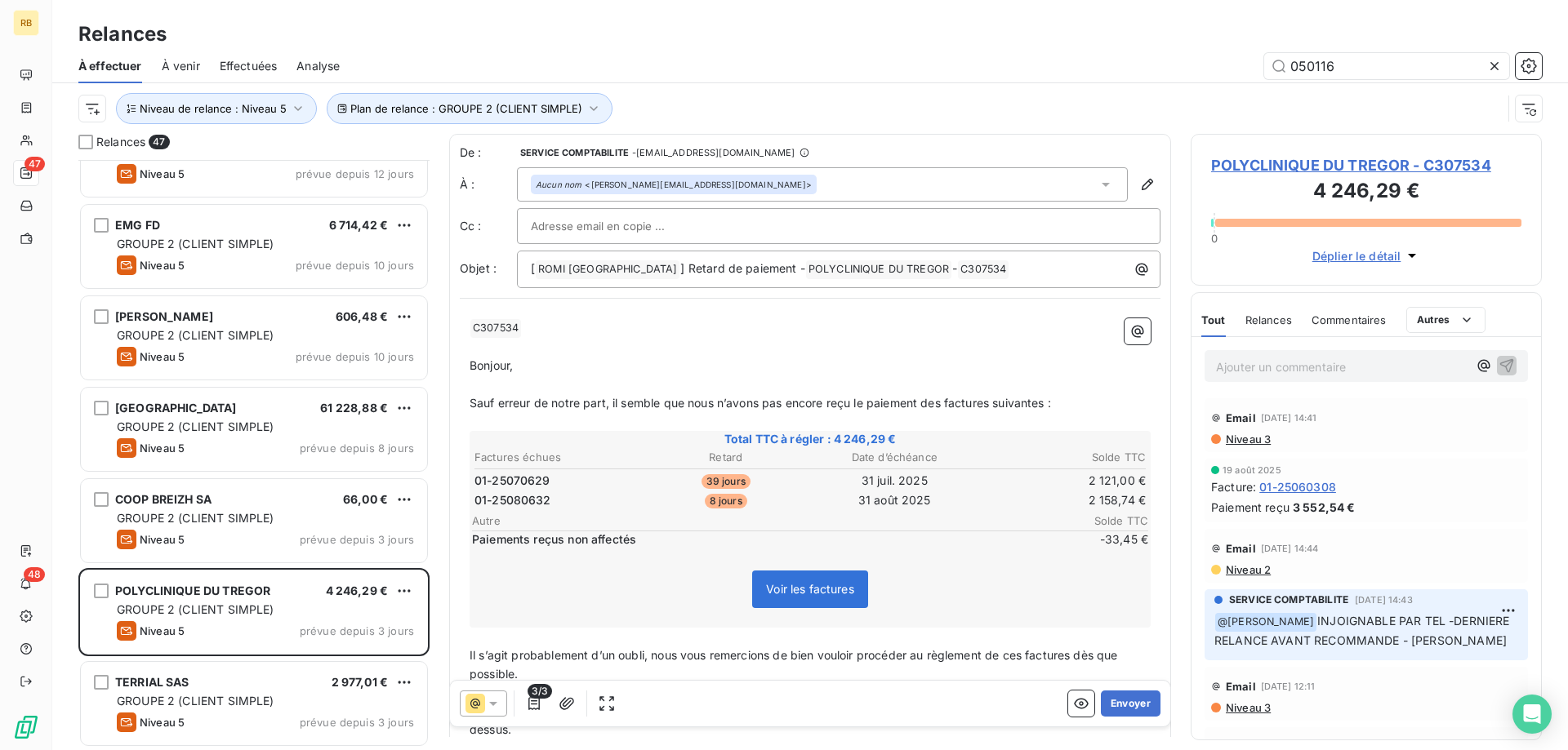
click at [768, 183] on div "Aucun nom <[PERSON_NAME][EMAIL_ADDRESS][DOMAIN_NAME]>" at bounding box center [822, 184] width 611 height 34
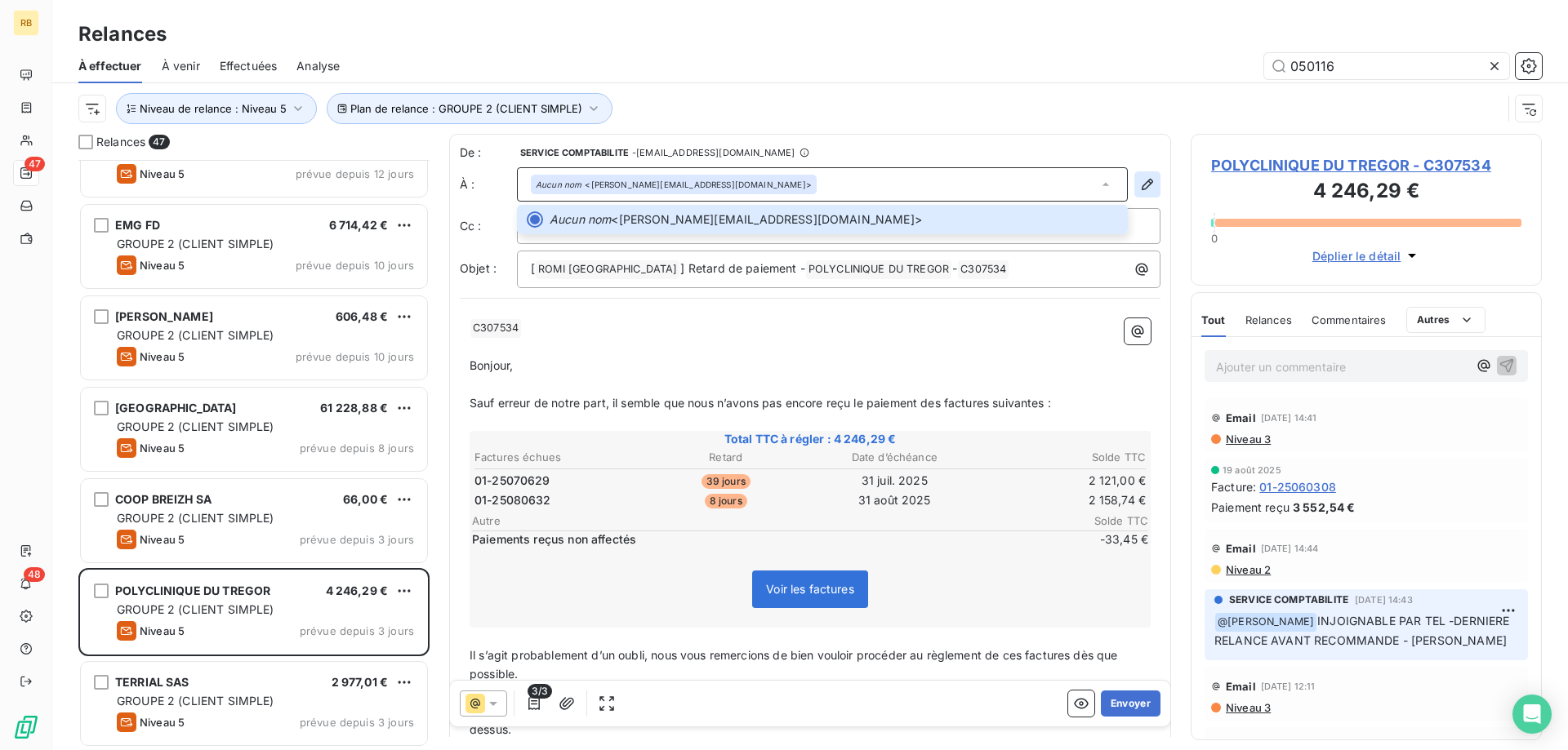
click at [1143, 183] on icon "button" at bounding box center [1146, 184] width 16 height 16
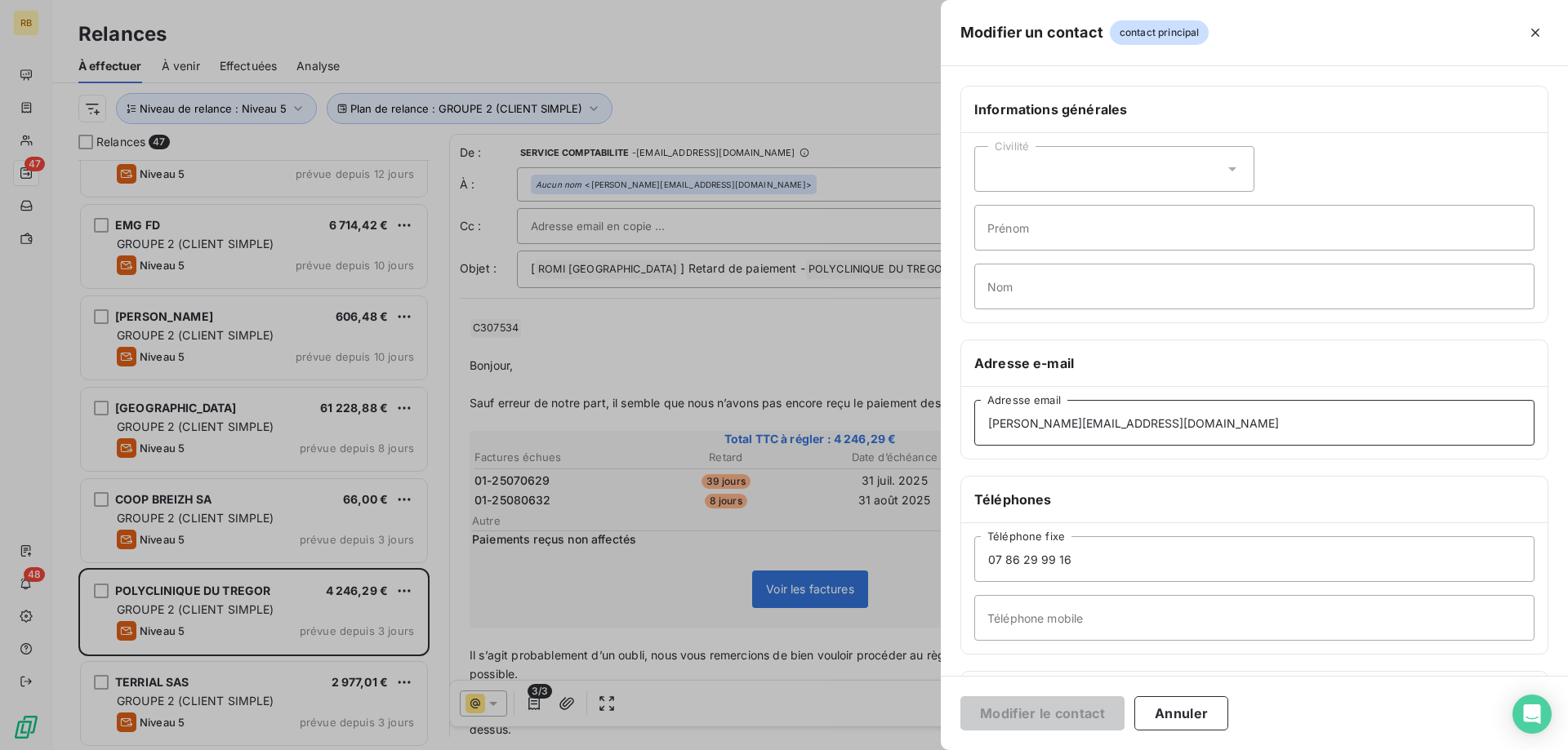
drag, startPoint x: 1217, startPoint y: 422, endPoint x: 1256, endPoint y: 425, distance: 39.1
click at [1256, 430] on input "[PERSON_NAME][EMAIL_ADDRESS][DOMAIN_NAME]" at bounding box center [1255, 422] width 560 height 46
drag, startPoint x: 1228, startPoint y: 423, endPoint x: 765, endPoint y: 421, distance: 463.0
click at [974, 421] on input "[PERSON_NAME][EMAIL_ADDRESS][DOMAIN_NAME]" at bounding box center [1255, 422] width 560 height 46
paste input "[PERSON_NAME].rouault"
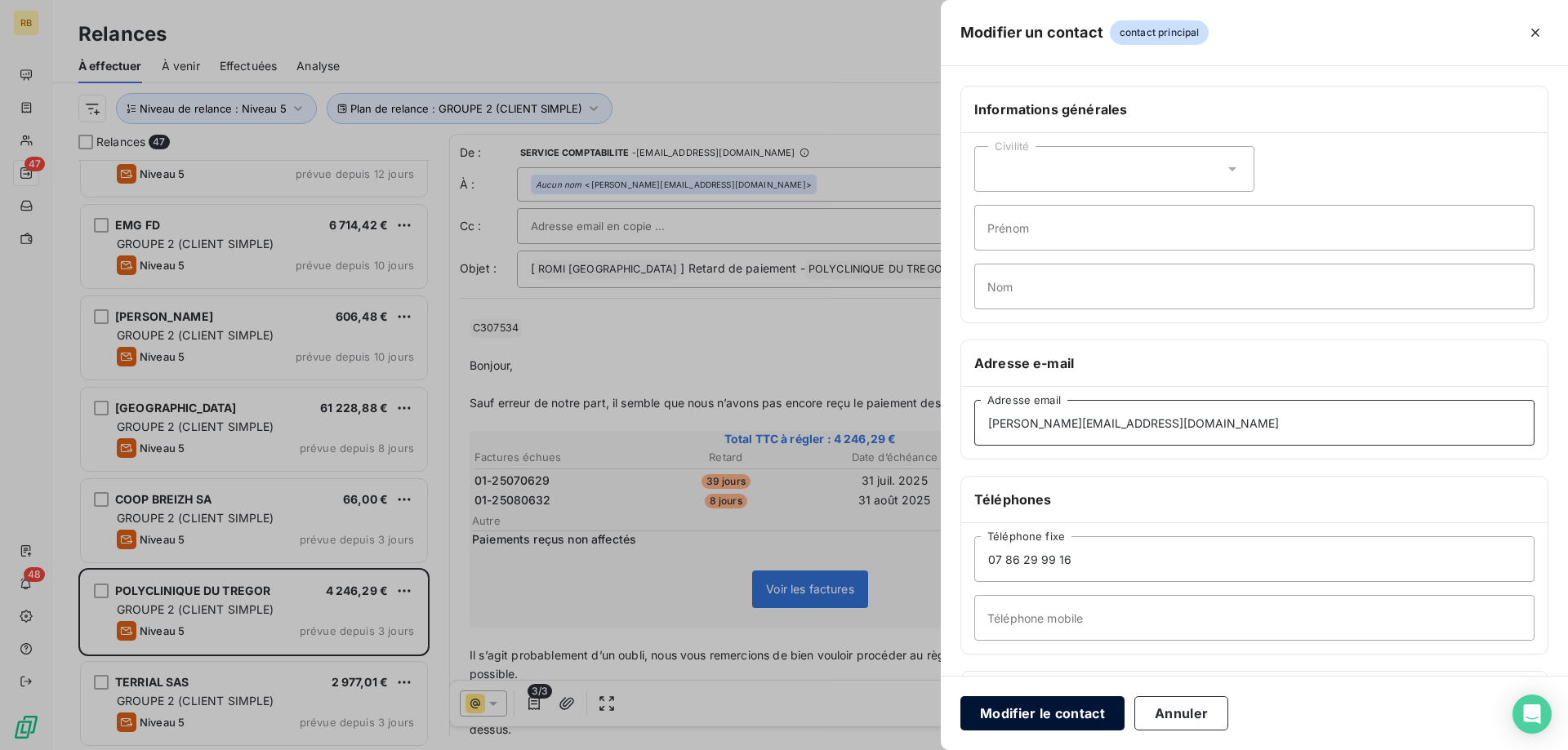
type input "[PERSON_NAME][EMAIL_ADDRESS][DOMAIN_NAME]"
click at [1052, 705] on button "Modifier le contact" at bounding box center [1042, 713] width 164 height 34
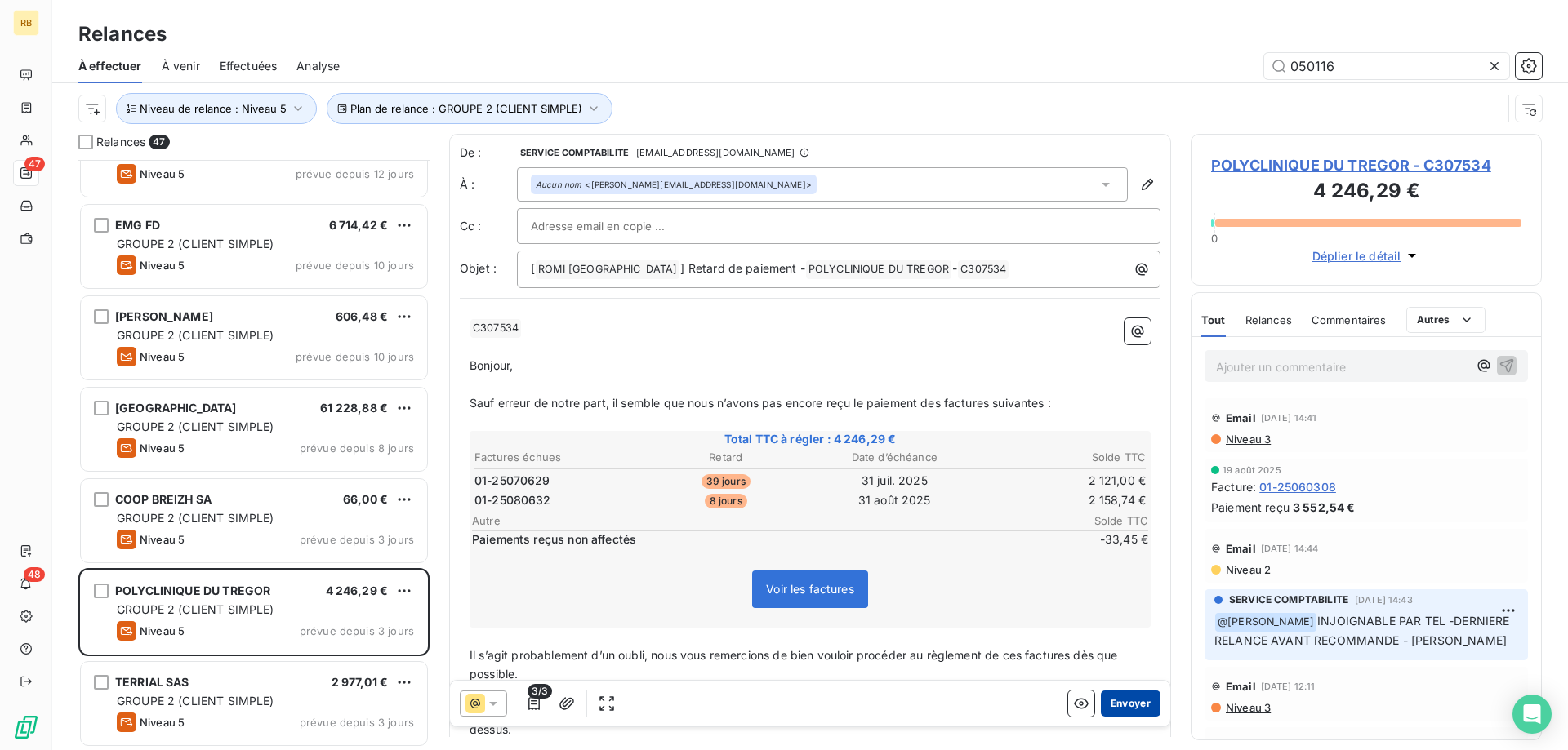
click at [1153, 707] on button "Envoyer" at bounding box center [1130, 703] width 60 height 27
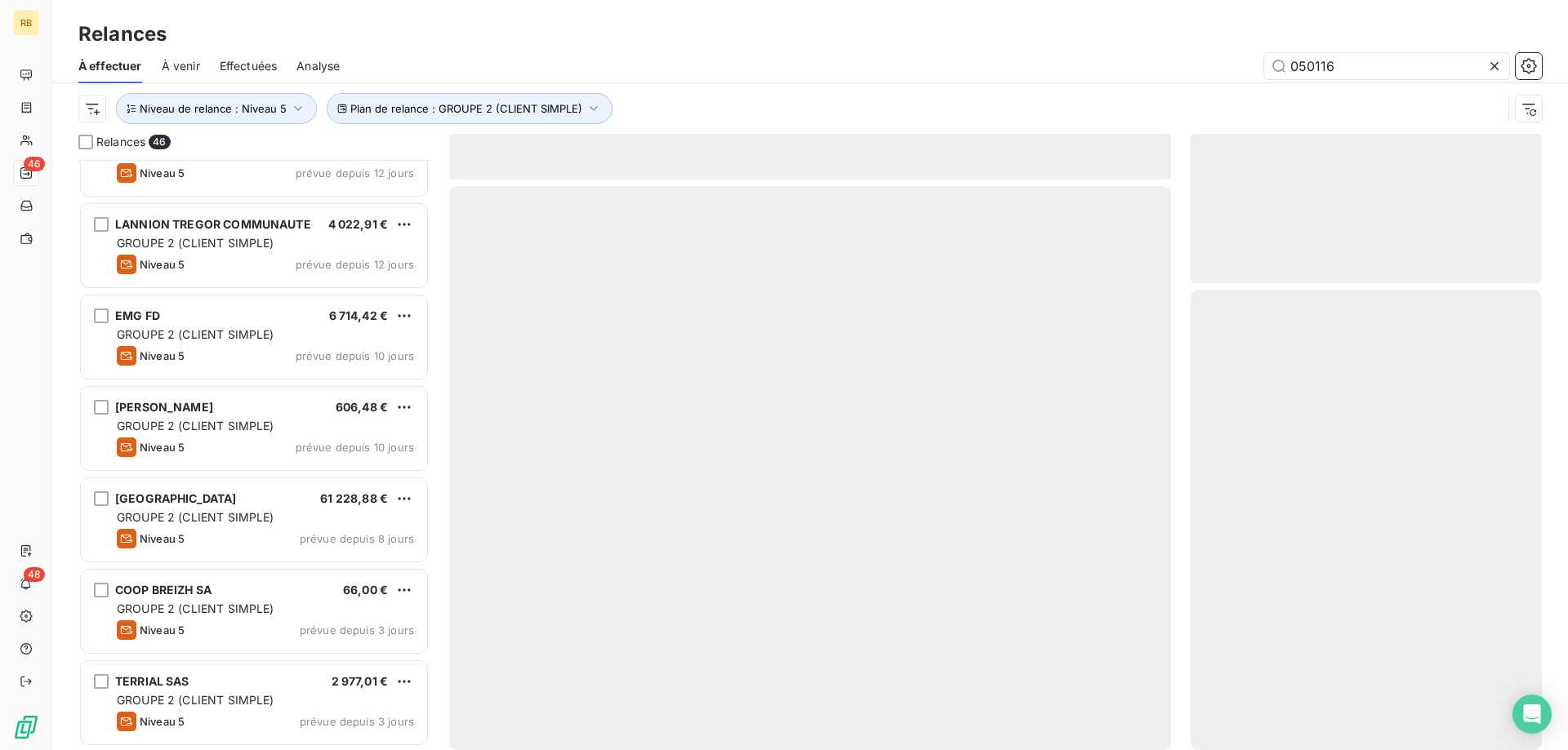
scroll to position [3615, 0]
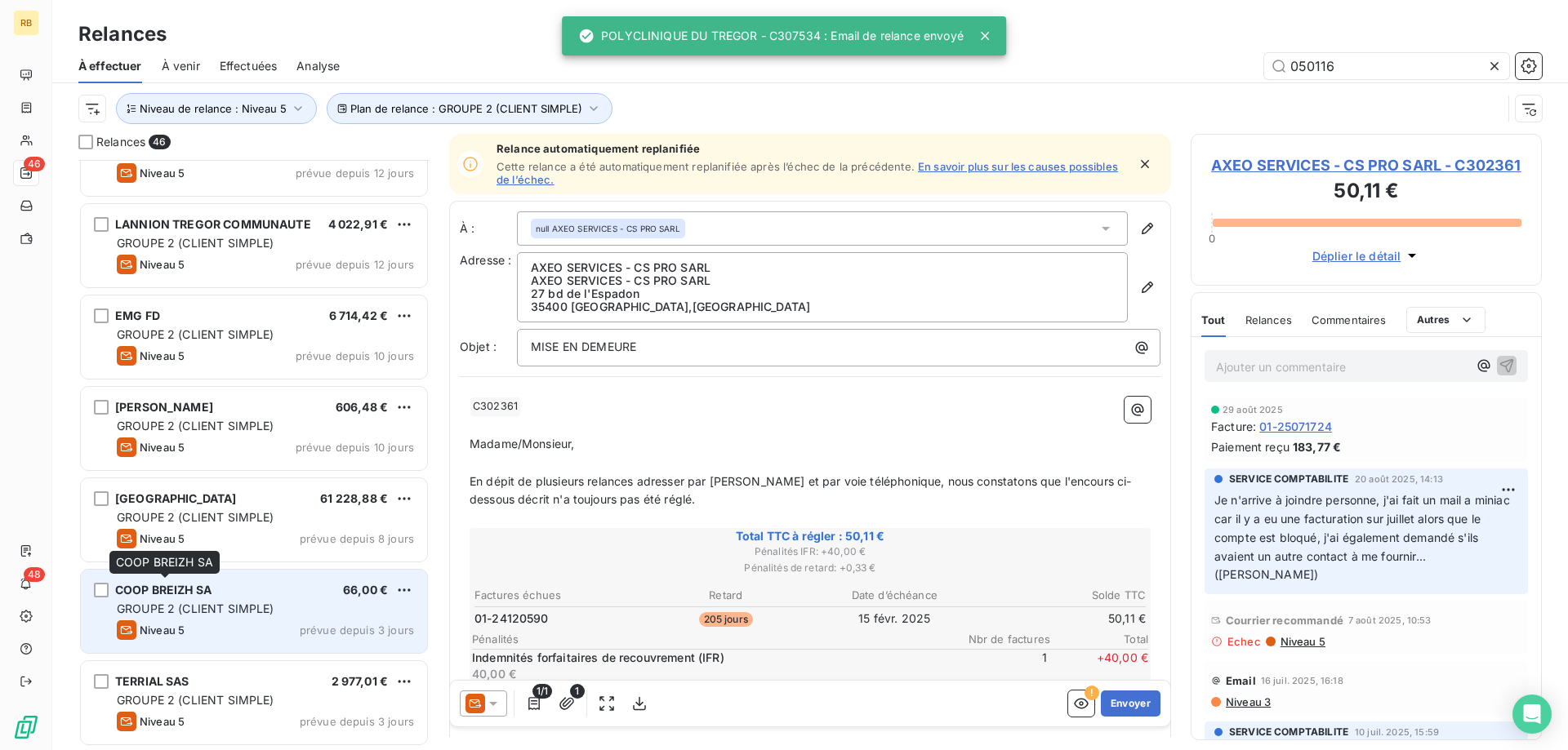
click at [182, 596] on span "COOP BREIZH SA" at bounding box center [162, 590] width 96 height 14
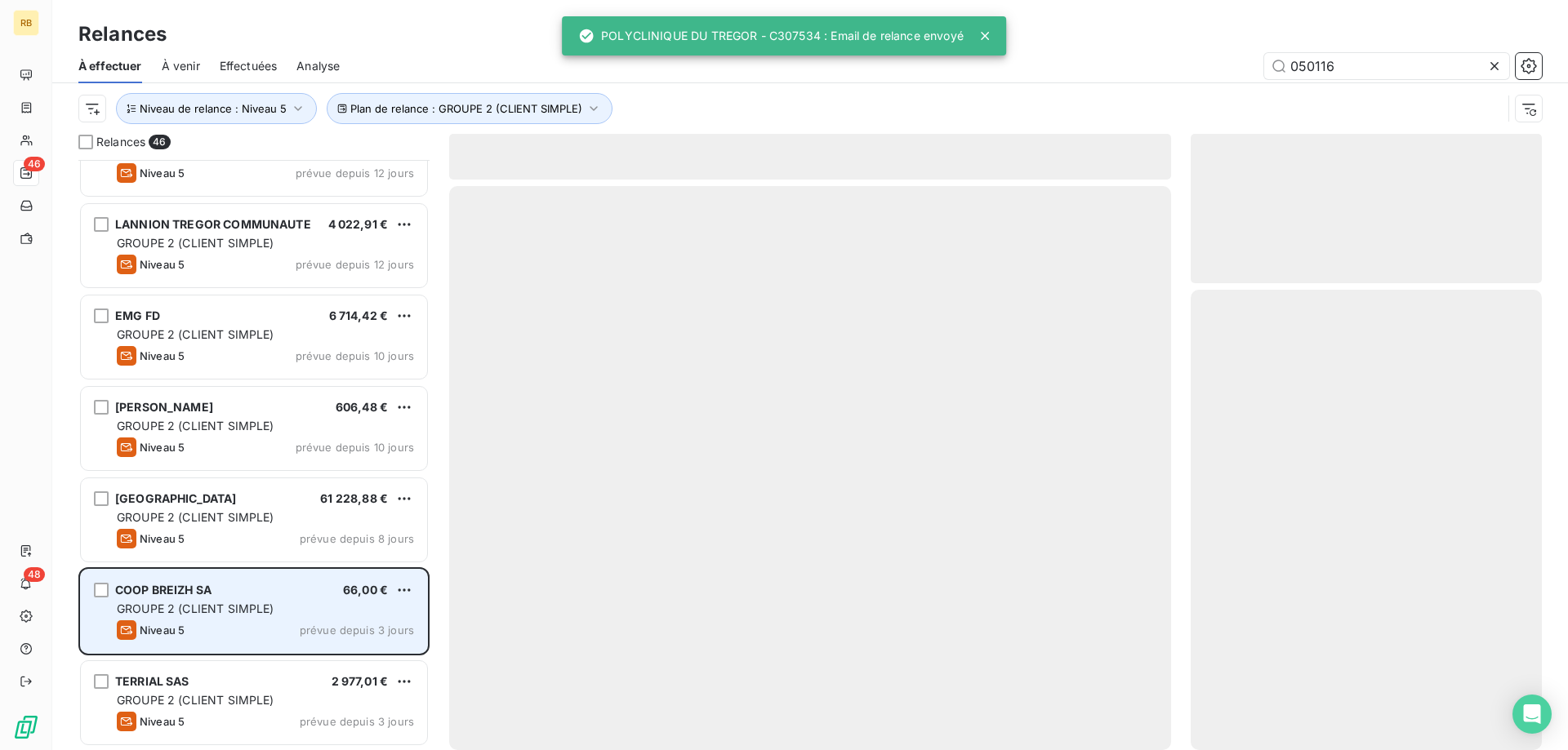
scroll to position [3615, 0]
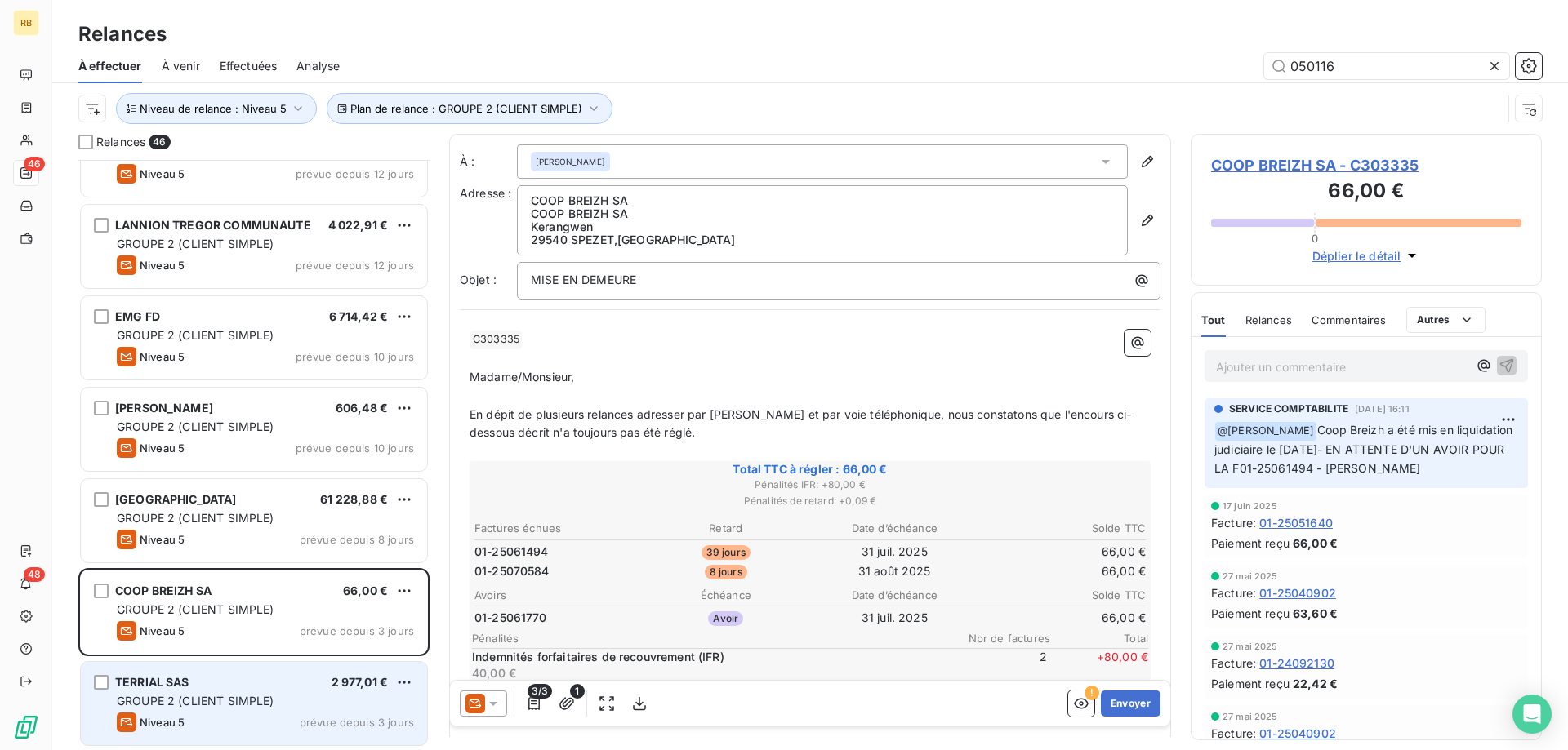
click at [195, 666] on div "TERRIAL SAS 2 977,01 € GROUPE 2 (CLIENT SIMPLE) Niveau 5 prévue depuis 3 jours" at bounding box center [254, 703] width 347 height 84
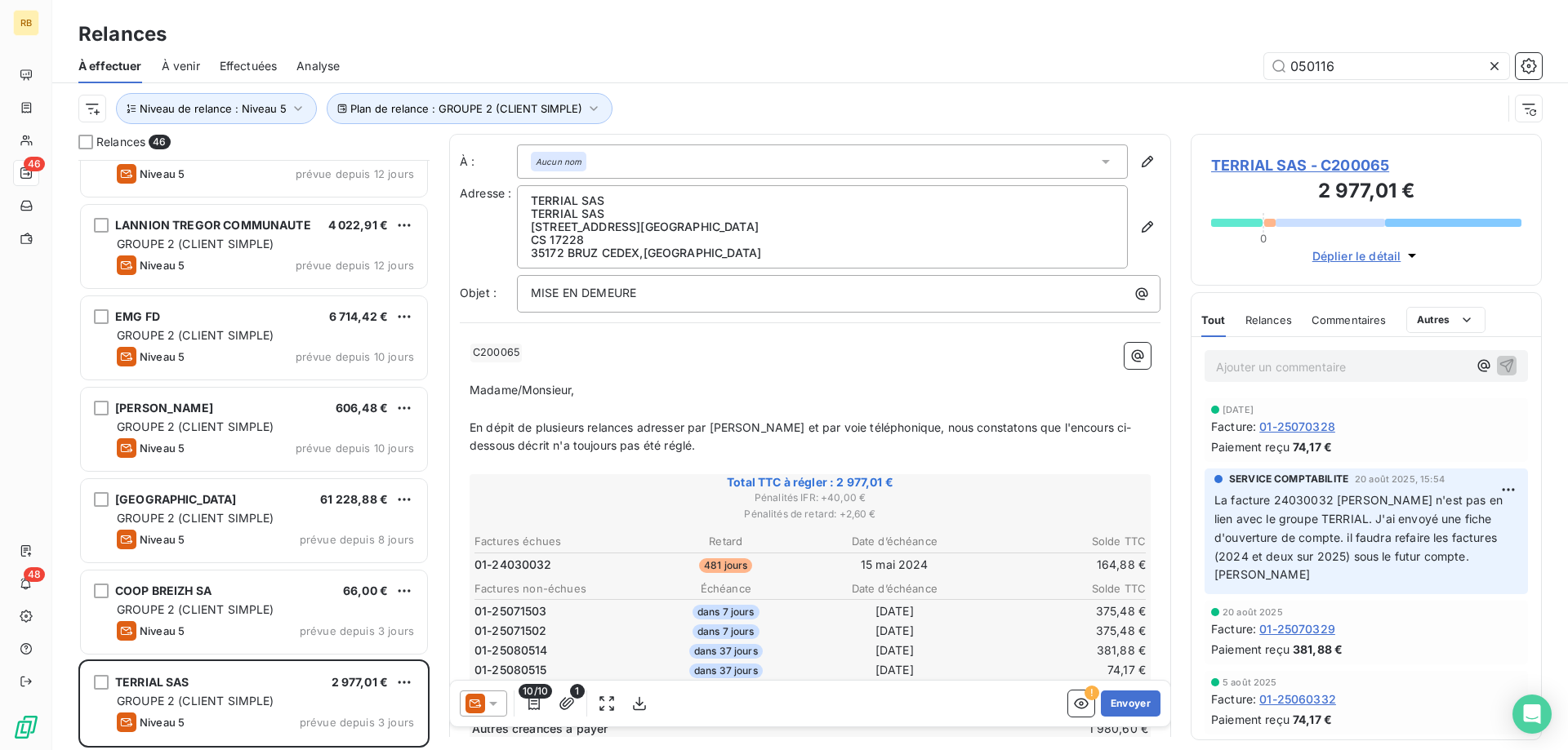
click at [1313, 360] on p "Ajouter un commentaire ﻿" at bounding box center [1341, 366] width 252 height 20
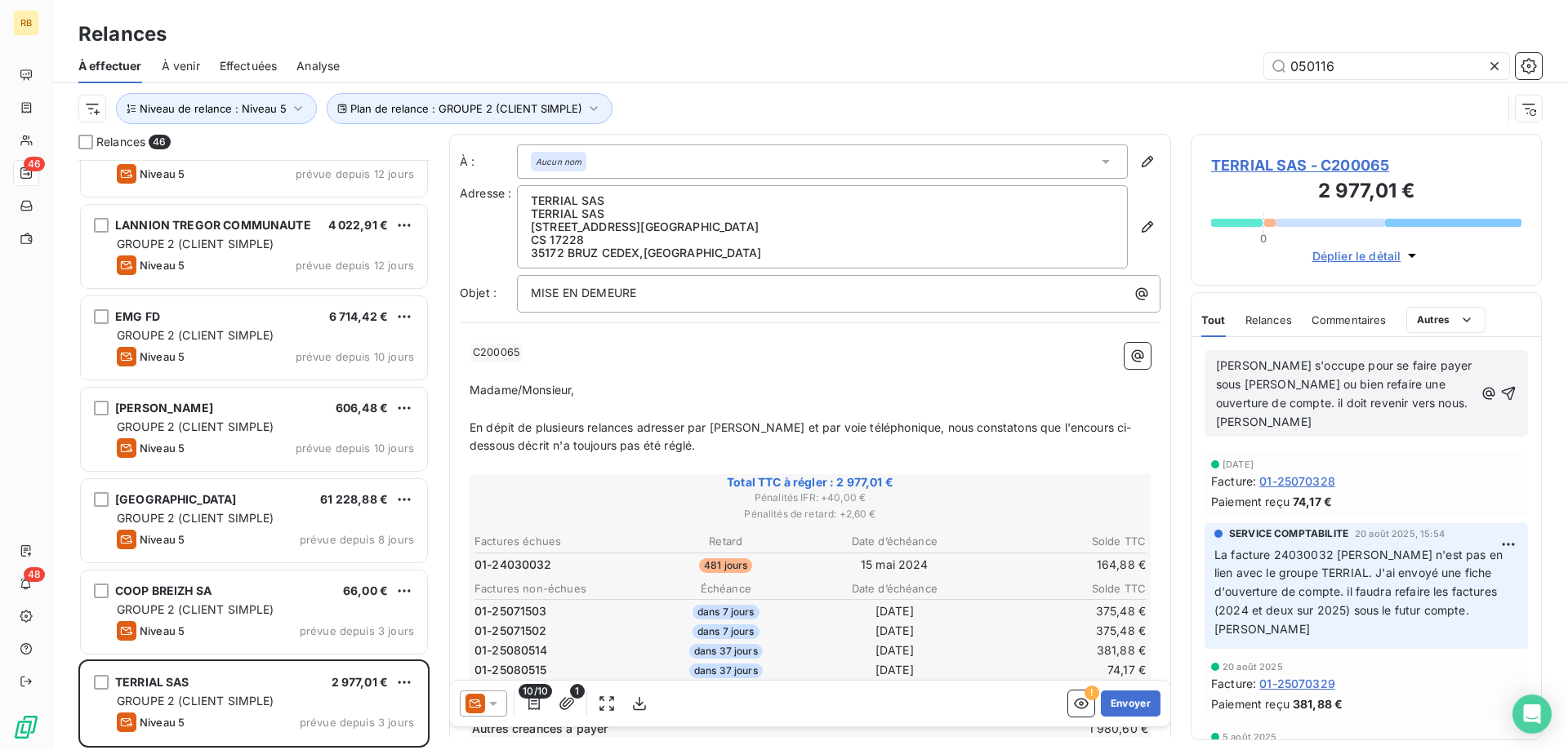
click at [1251, 364] on span "[PERSON_NAME] s'occupe pour se faire payer sous [PERSON_NAME] ou bien refaire u…" at bounding box center [1345, 393] width 259 height 70
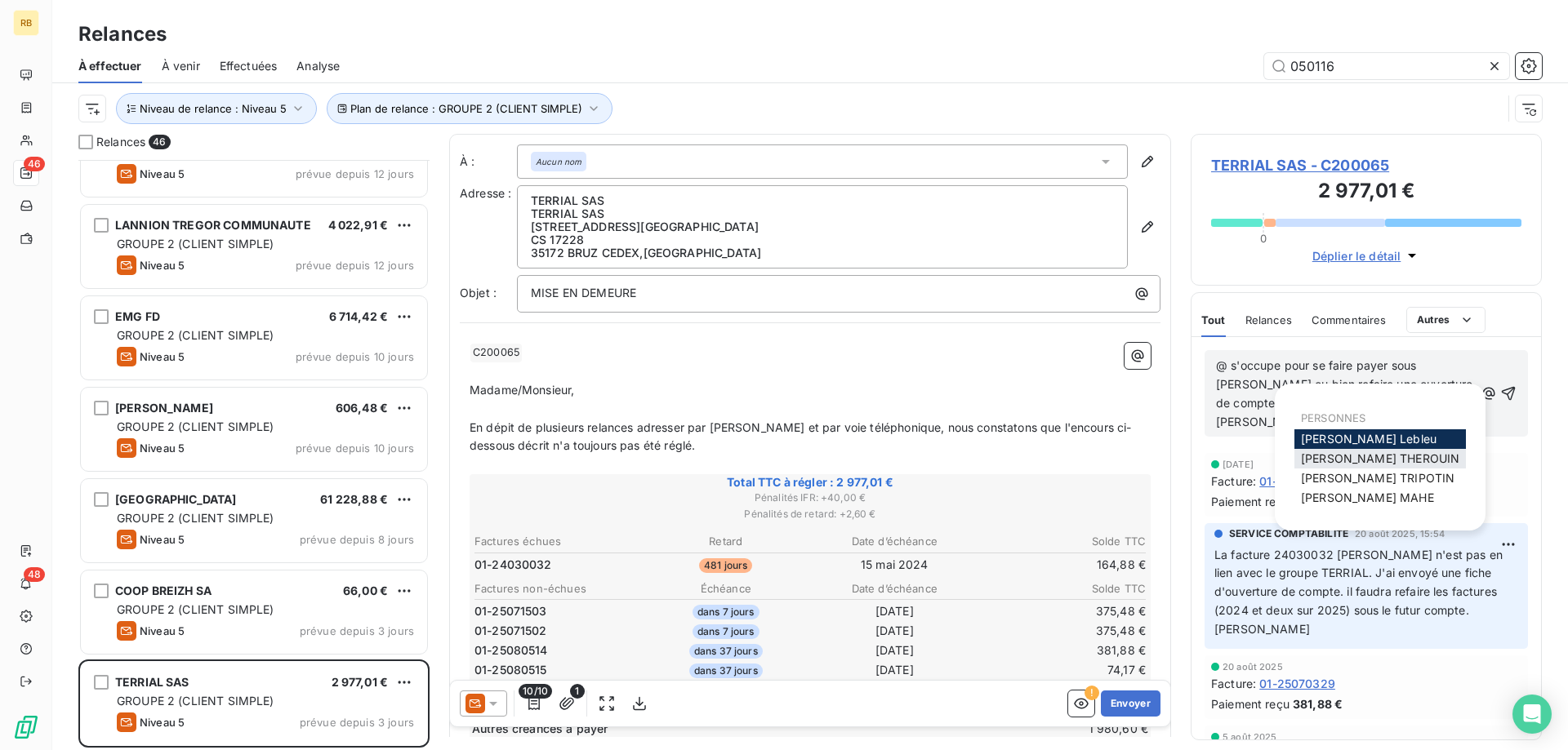
click at [1344, 452] on span "[PERSON_NAME]" at bounding box center [1380, 458] width 159 height 14
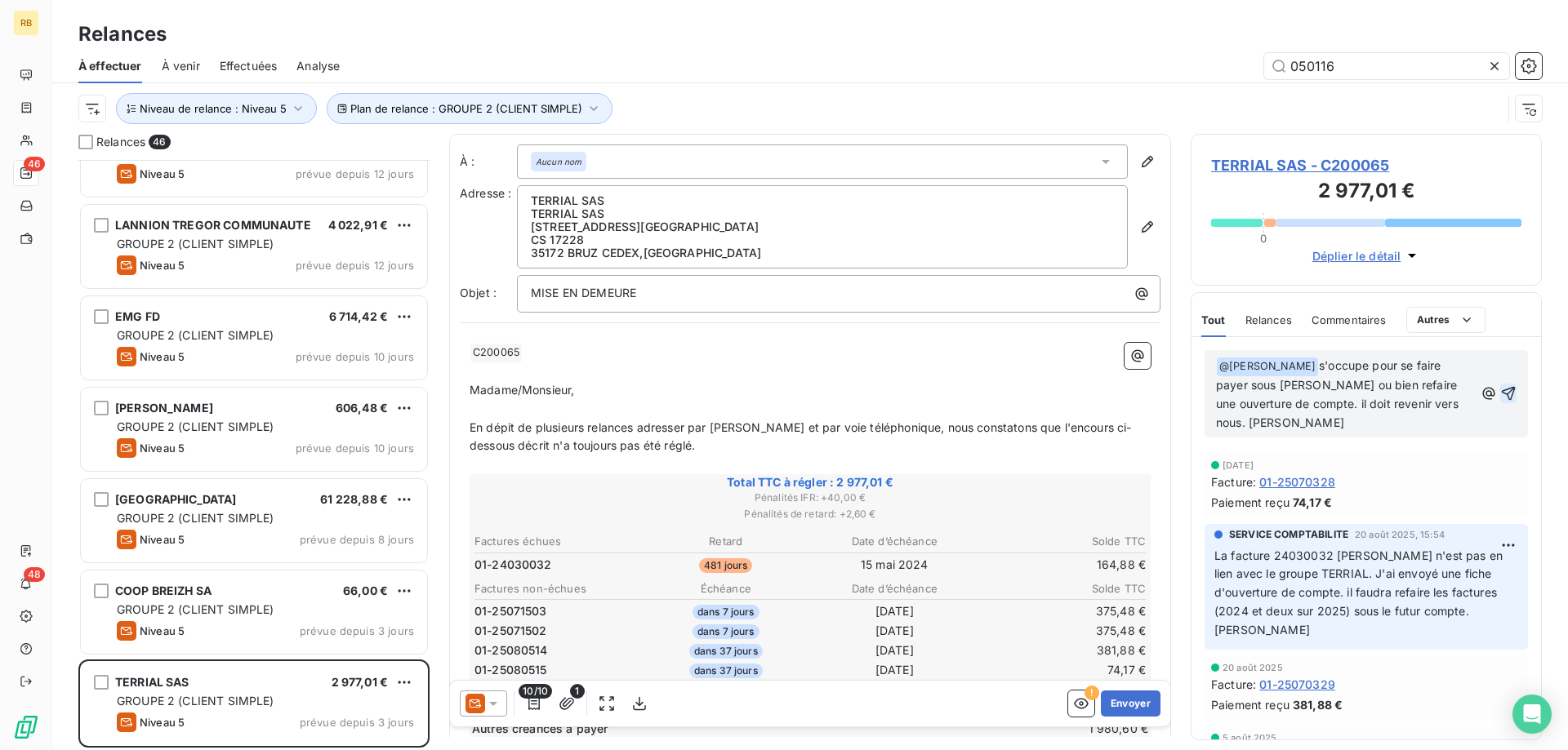
click at [1508, 399] on icon "button" at bounding box center [1508, 394] width 14 height 14
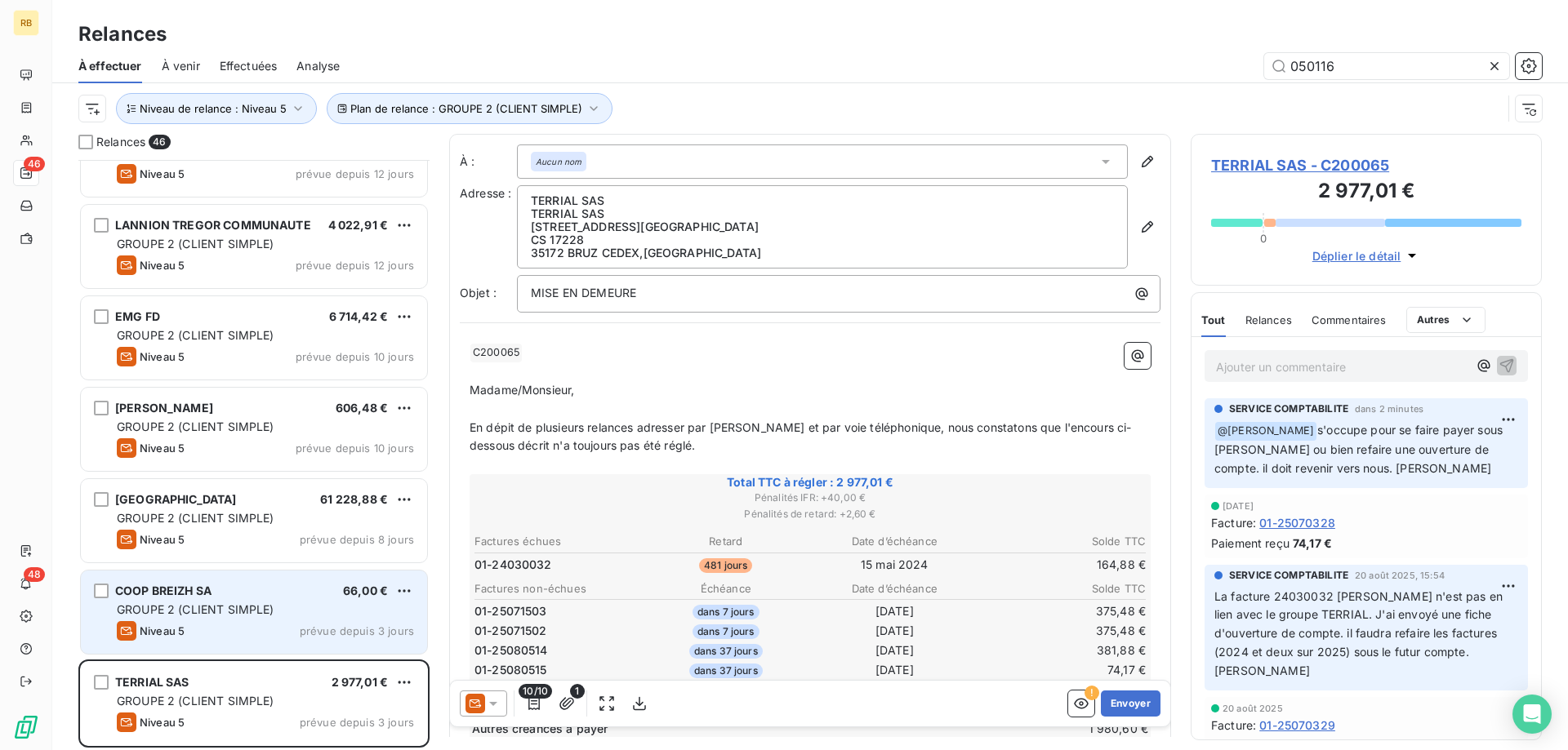
click at [274, 596] on div "COOP BREIZH SA 66,00 €" at bounding box center [265, 591] width 297 height 14
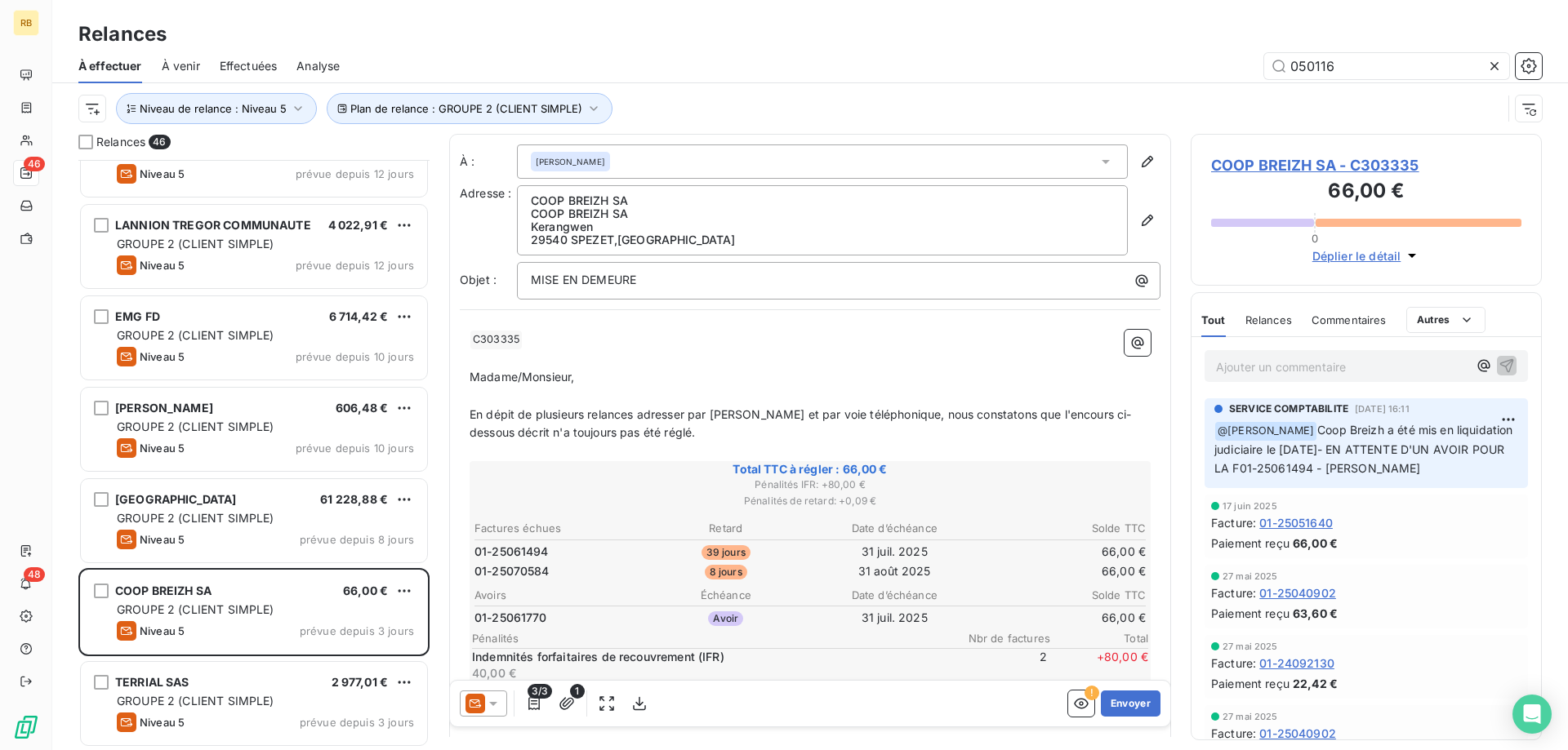
click at [1514, 262] on div "Déplier le détail" at bounding box center [1366, 251] width 311 height 28
click at [1276, 364] on p "Ajouter un commentaire ﻿" at bounding box center [1341, 366] width 252 height 20
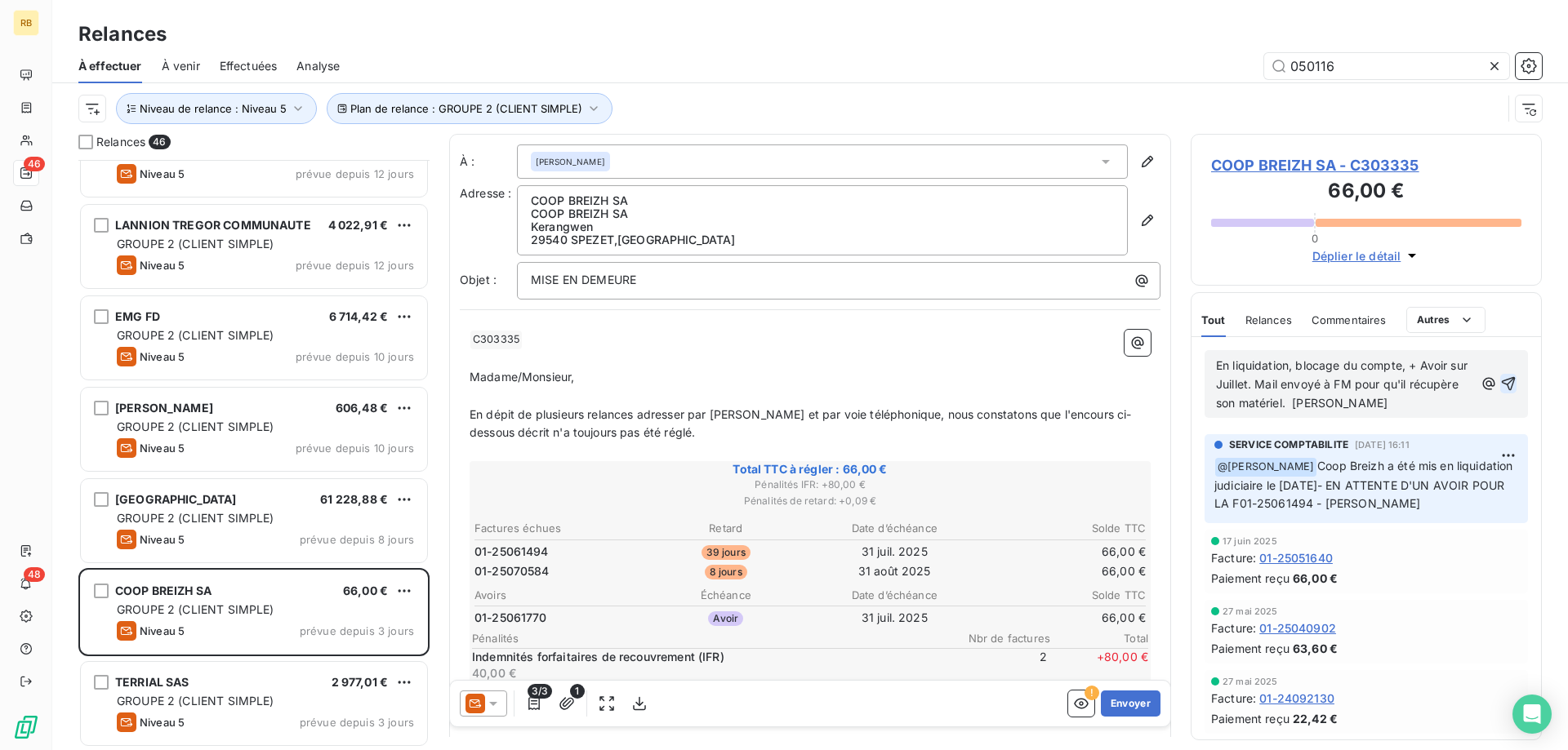
click at [1354, 382] on span "En liquidation, blocage du compte, + Avoir sur Juillet. Mail envoyé à FM pour q…" at bounding box center [1343, 384] width 255 height 51
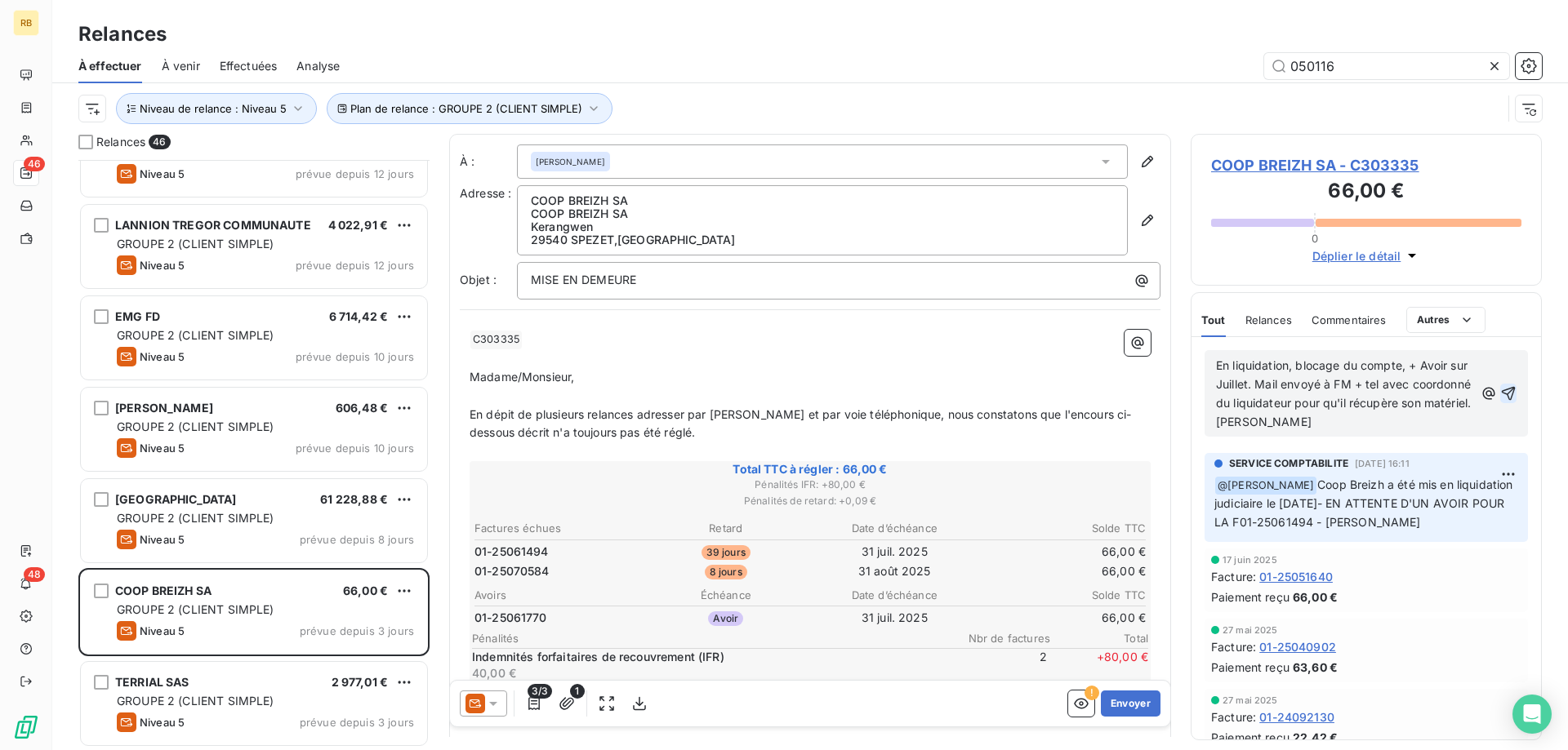
click at [1377, 431] on p "En liquidation, blocage du compte, + Avoir sur Juillet. Mail envoyé à FM + tel …" at bounding box center [1345, 394] width 258 height 75
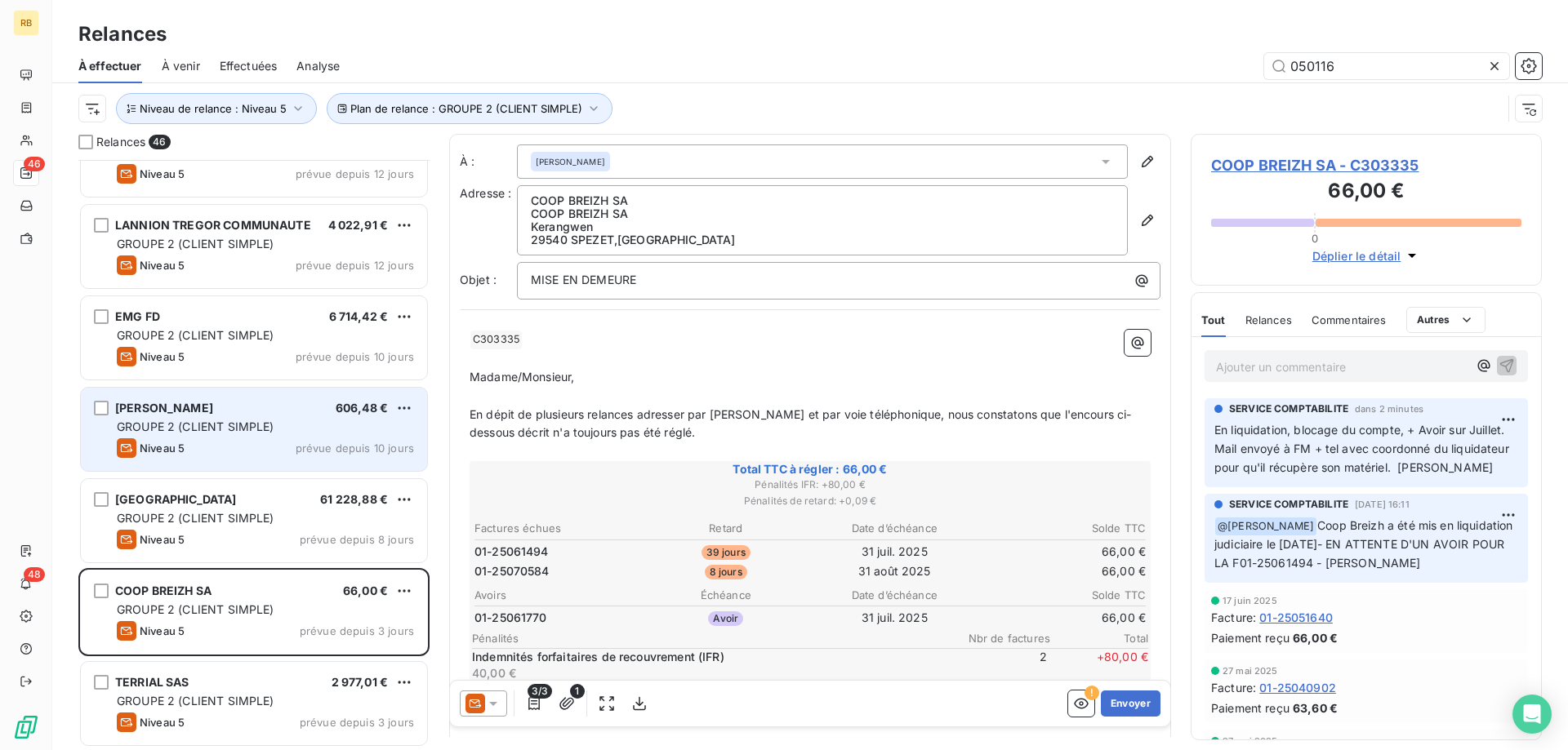
click at [239, 424] on span "GROUPE 2 (CLIENT SIMPLE)" at bounding box center [196, 426] width 158 height 14
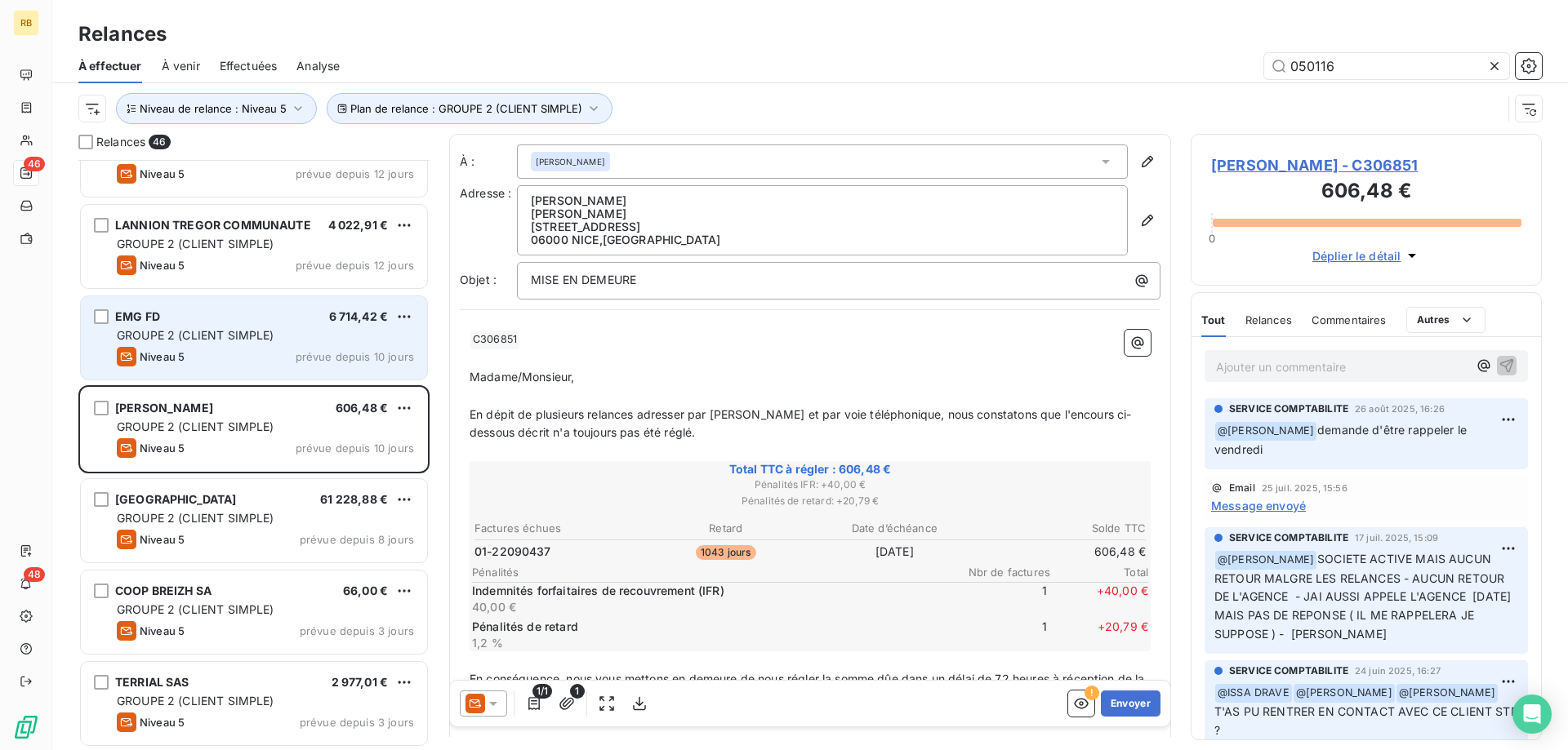
click at [285, 347] on div "Niveau 5 prévue depuis 10 jours" at bounding box center [265, 356] width 297 height 20
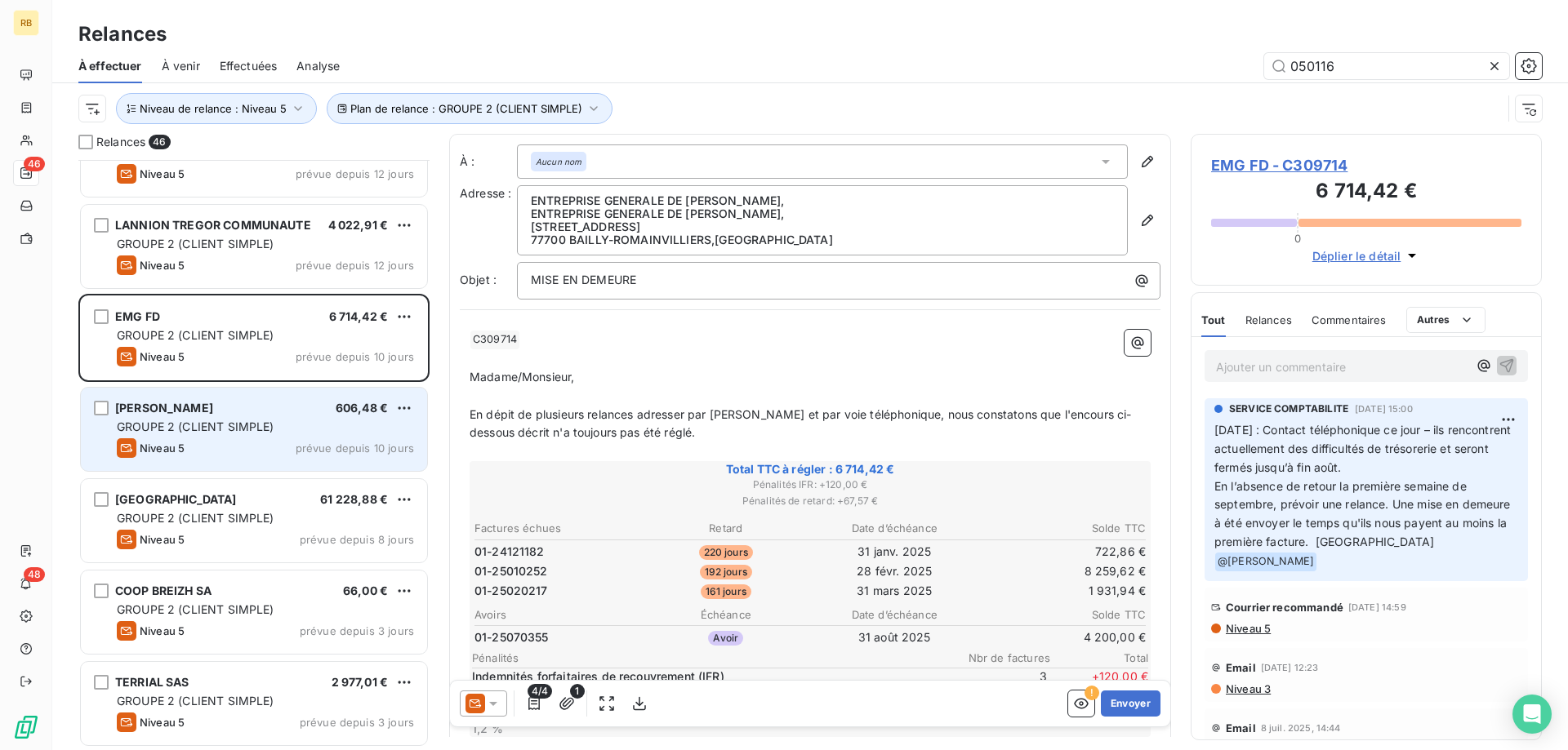
click at [168, 437] on div "[PERSON_NAME] 606,48 € GROUPE 2 (CLIENT SIMPLE) Niveau 5 prévue depuis 10 jours" at bounding box center [254, 429] width 347 height 84
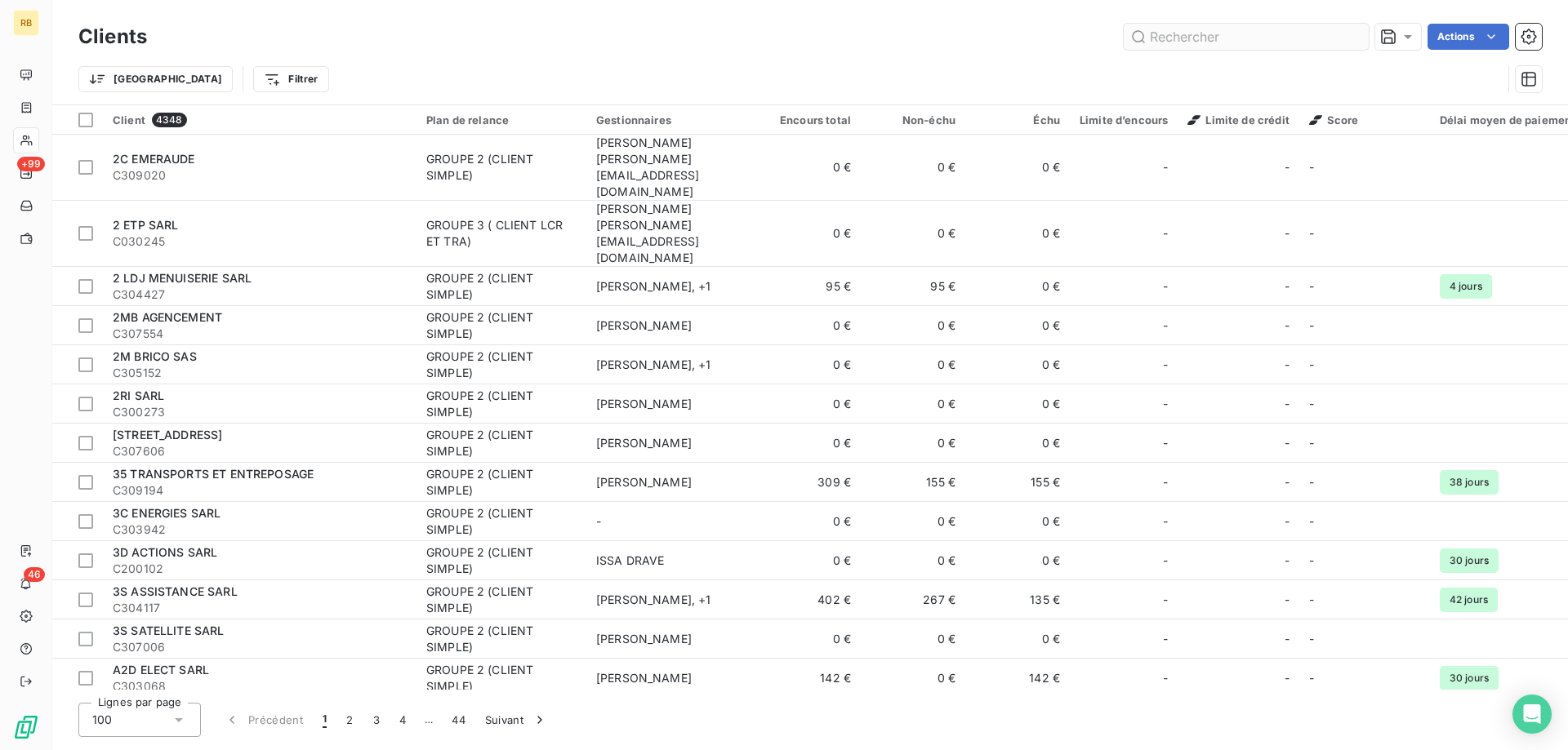
click at [1231, 37] on input "text" at bounding box center [1246, 37] width 245 height 27
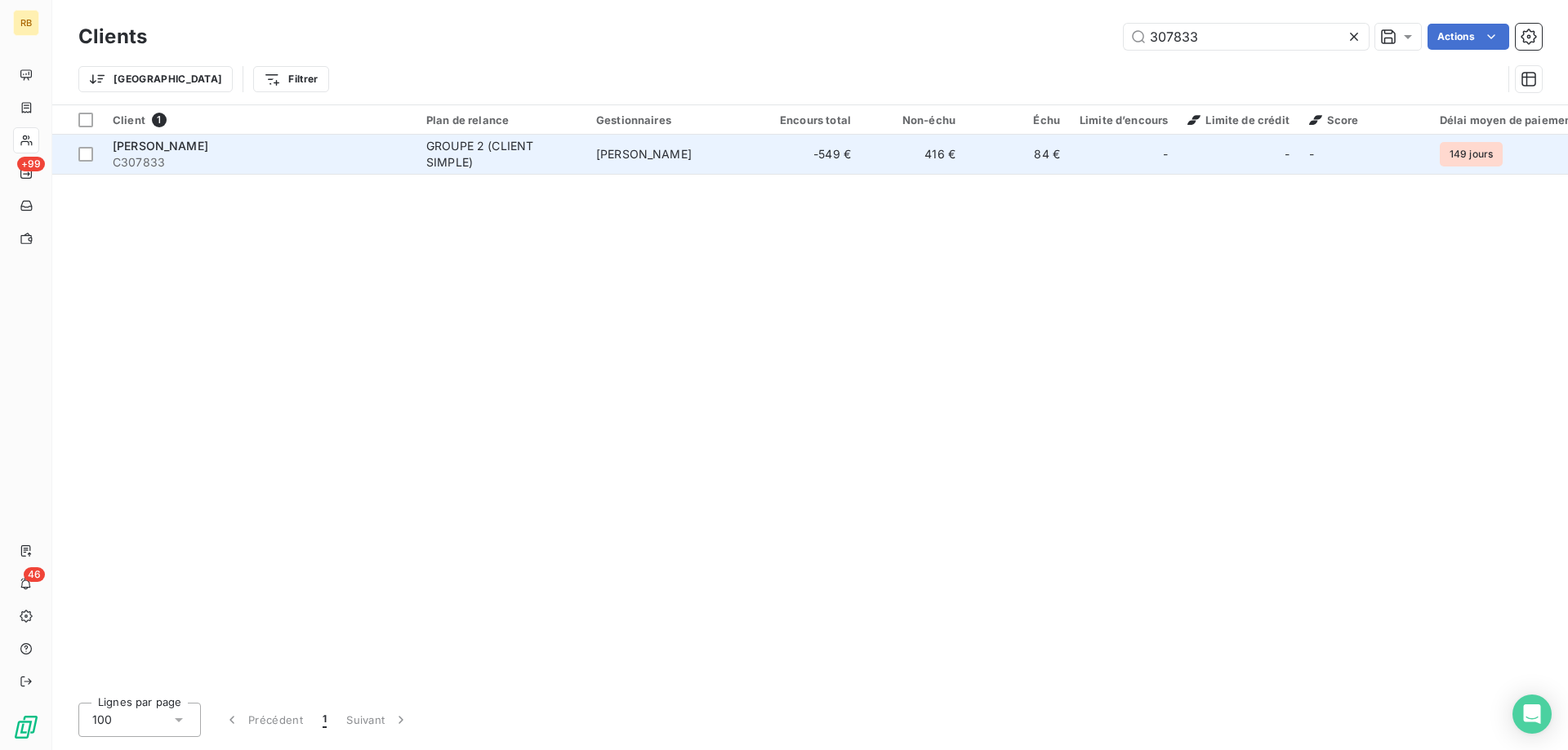
type input "307833"
click at [286, 154] on span "C307833" at bounding box center [260, 161] width 294 height 16
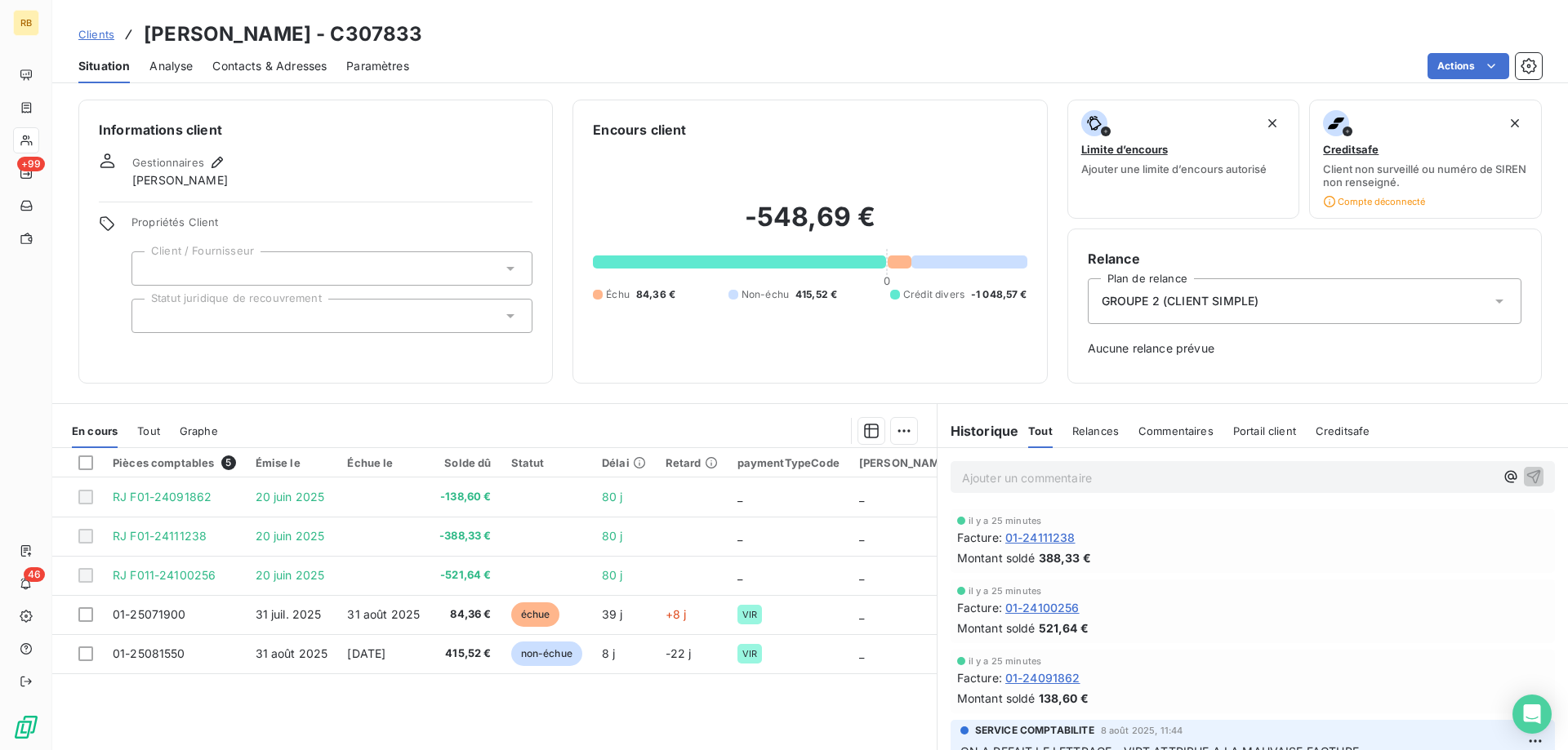
click at [813, 713] on div "Pièces comptables 5 Émise le Échue le Solde dû Statut Délai Retard paymentTypeC…" at bounding box center [494, 605] width 884 height 314
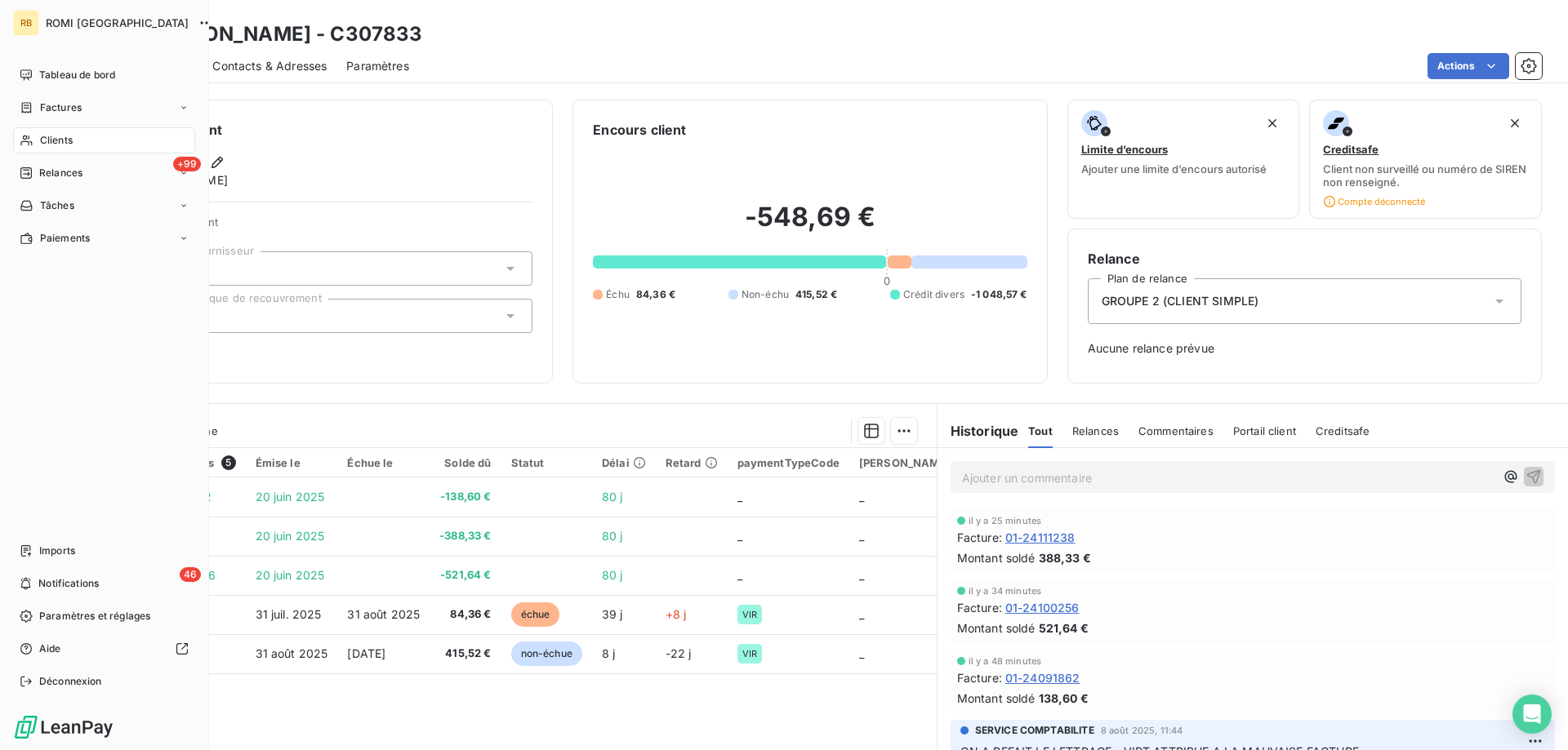
click at [45, 131] on div "Clients" at bounding box center [104, 141] width 182 height 27
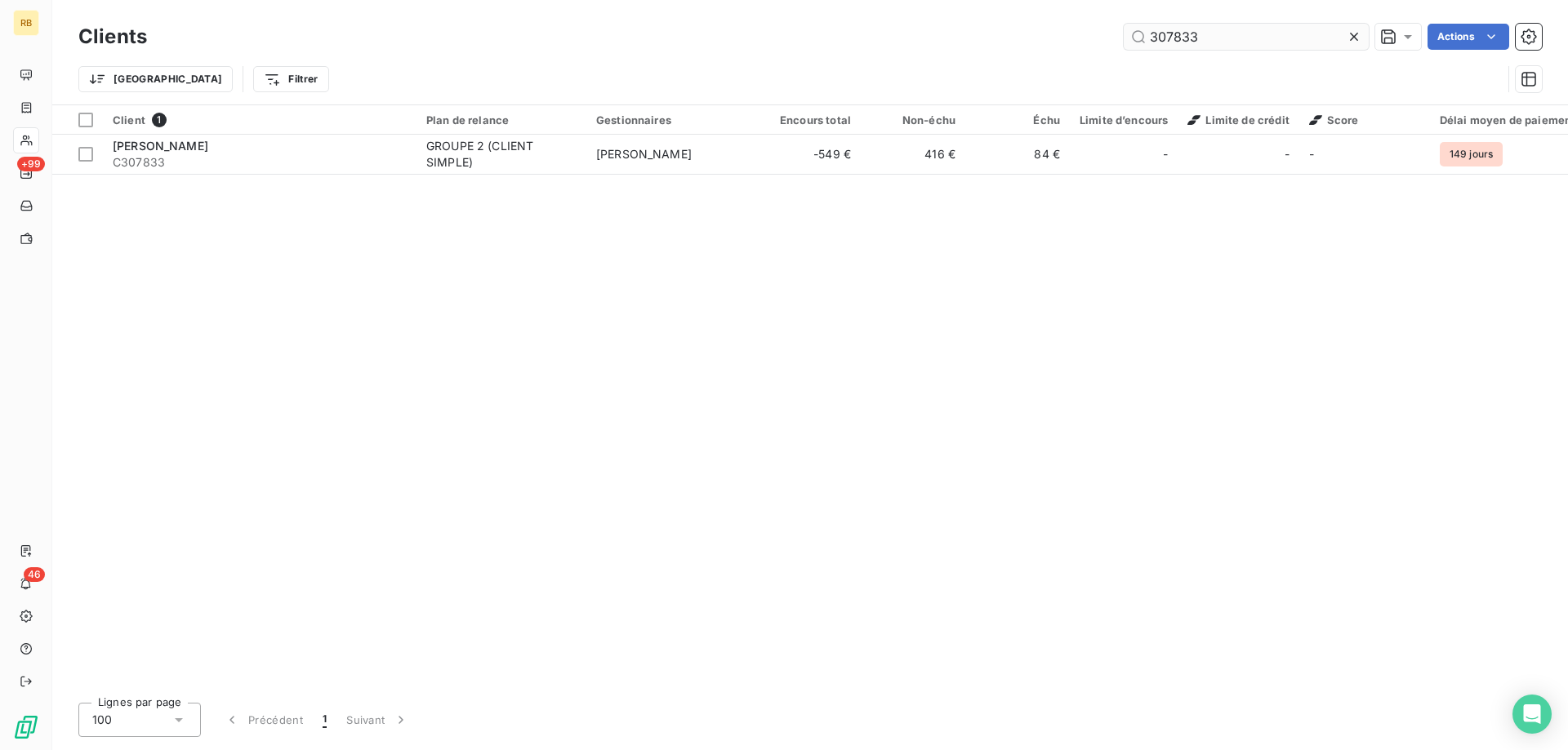
drag, startPoint x: 1192, startPoint y: 43, endPoint x: 1106, endPoint y: 32, distance: 86.7
click at [1124, 32] on input "307833" at bounding box center [1246, 37] width 245 height 27
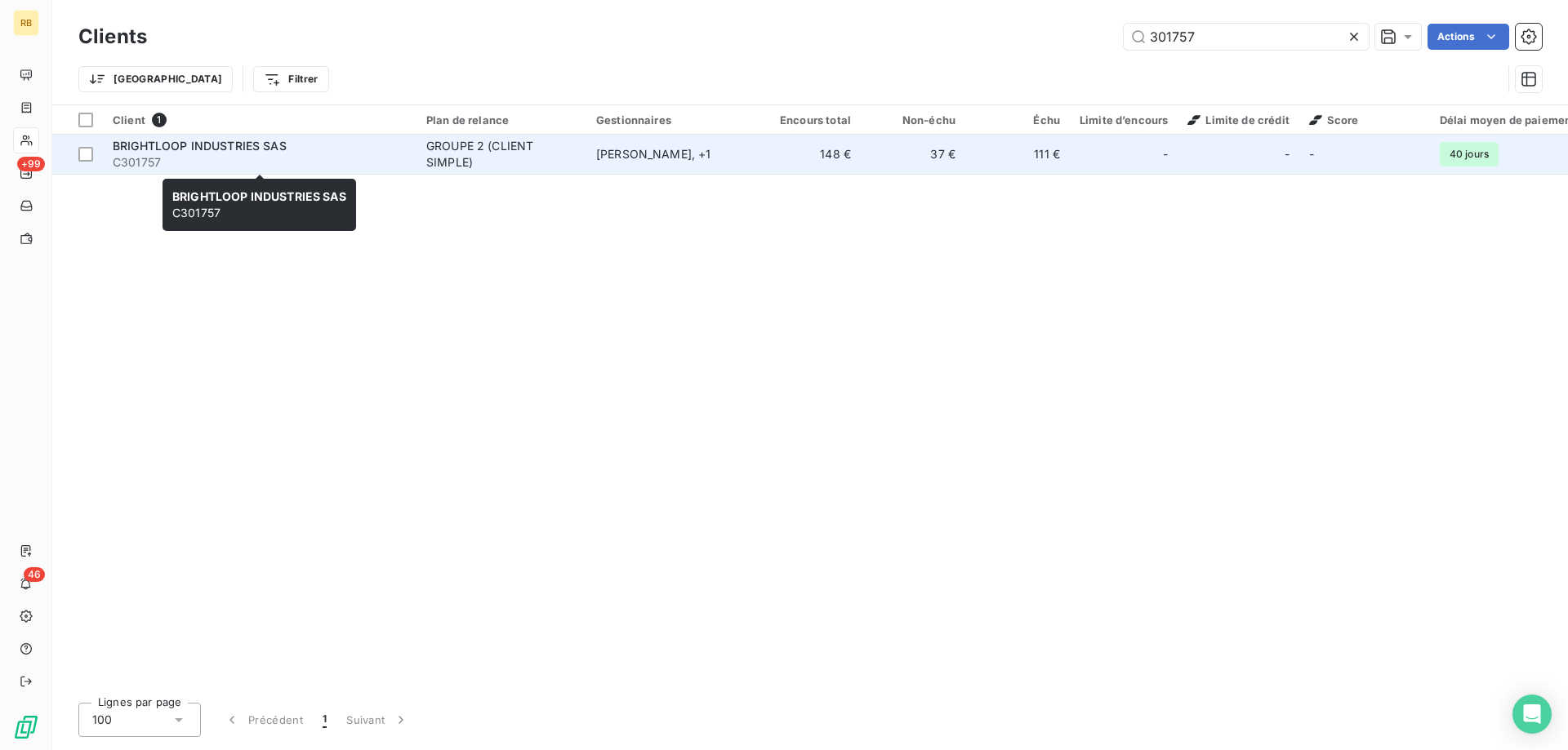
type input "301757"
click at [189, 152] on span "BRIGHTLOOP INDUSTRIES SAS" at bounding box center [199, 145] width 174 height 14
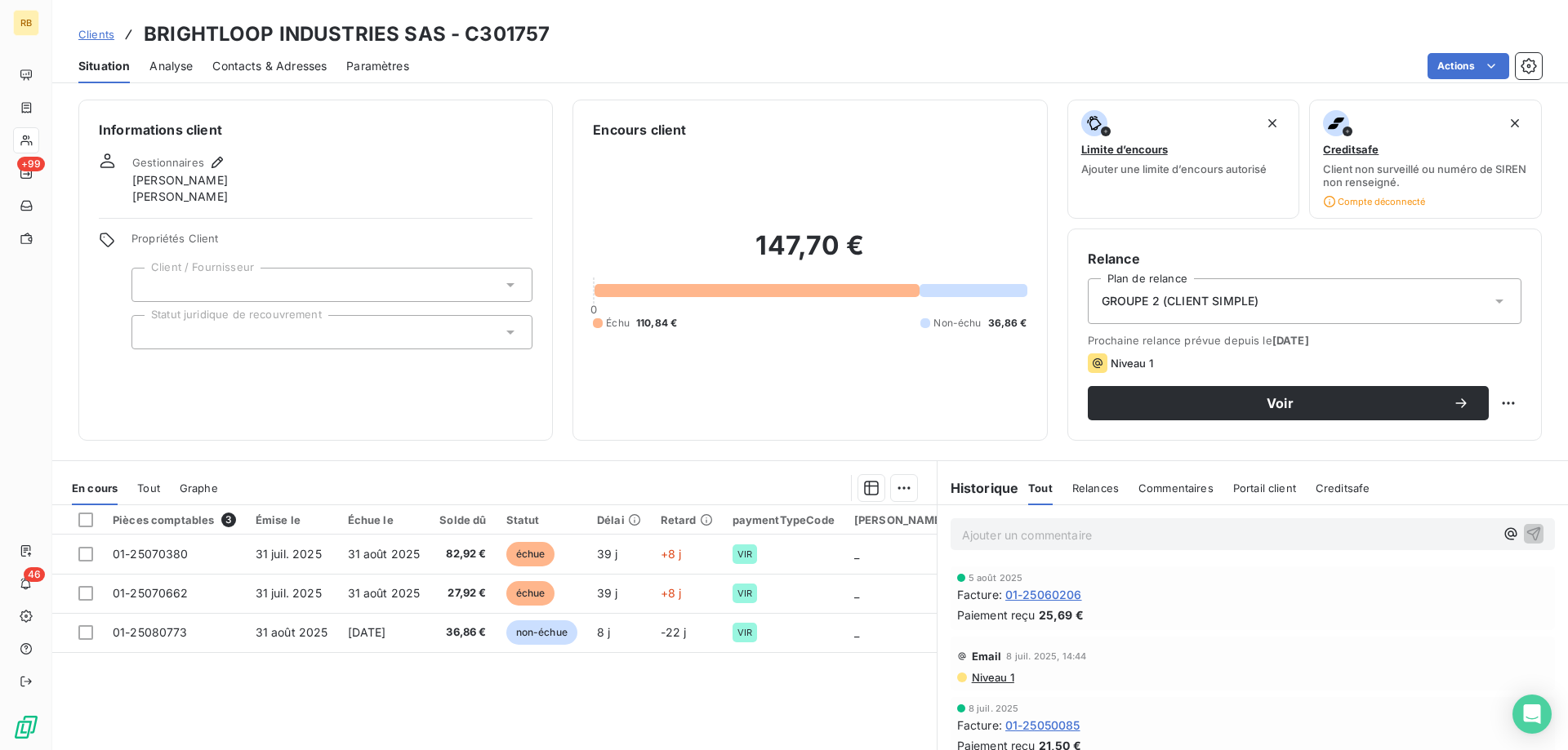
click at [1073, 521] on div "Ajouter un commentaire ﻿" at bounding box center [1253, 534] width 604 height 32
click at [1070, 532] on p "Ajouter un commentaire ﻿" at bounding box center [1228, 534] width 533 height 20
click at [1534, 534] on icon "button" at bounding box center [1533, 533] width 16 height 16
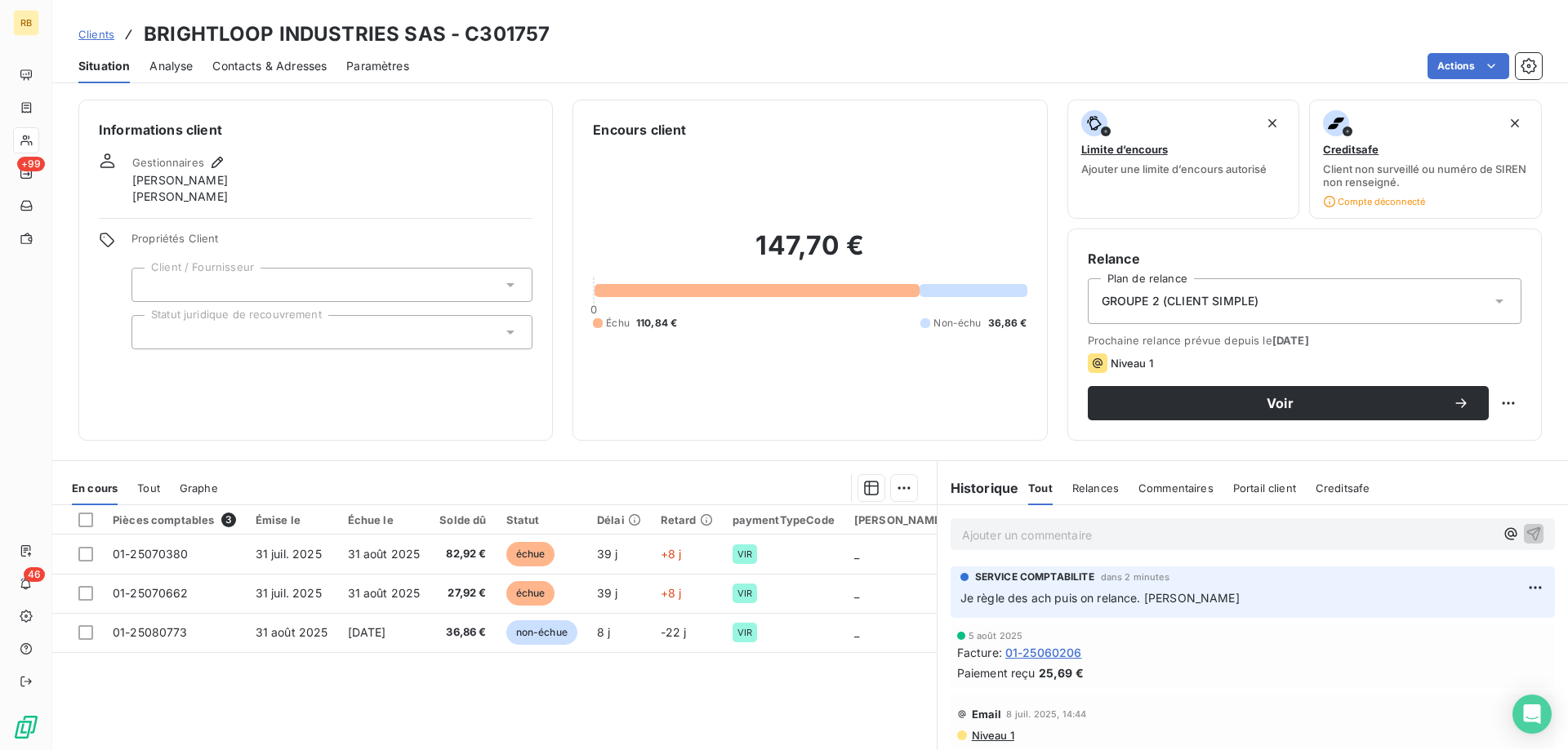
click at [1516, 389] on div "Voir" at bounding box center [1304, 403] width 434 height 34
click at [1516, 393] on html "RB +99 46 Clients BRIGHTLOOP INDUSTRIES SAS - C301757 Situation Analyse Contact…" at bounding box center [784, 375] width 1568 height 750
click at [1435, 430] on div "Replanifier cette action" at bounding box center [1441, 440] width 146 height 27
select select "8"
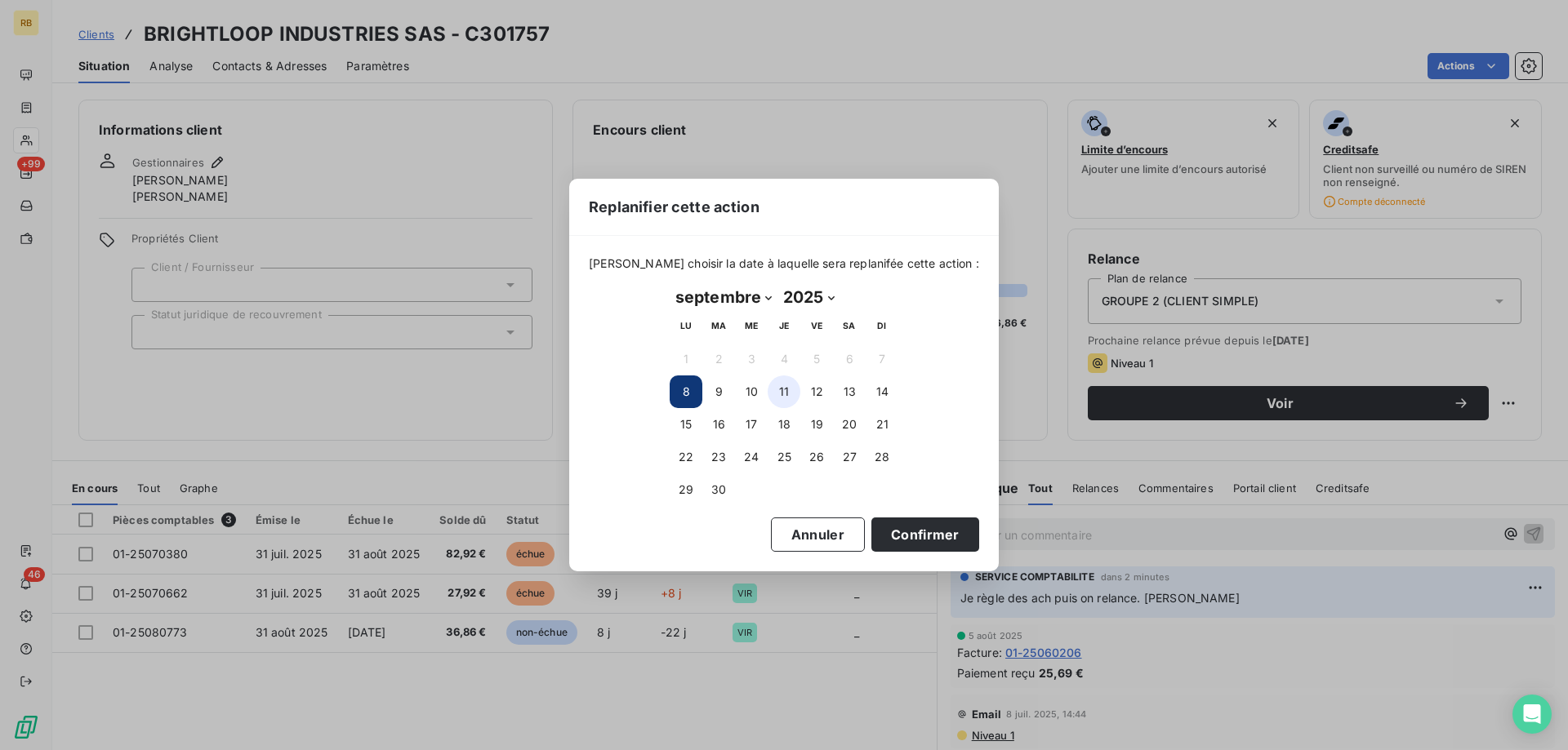
click at [792, 393] on button "11" at bounding box center [784, 391] width 32 height 32
click at [905, 545] on button "Confirmer" at bounding box center [924, 534] width 107 height 34
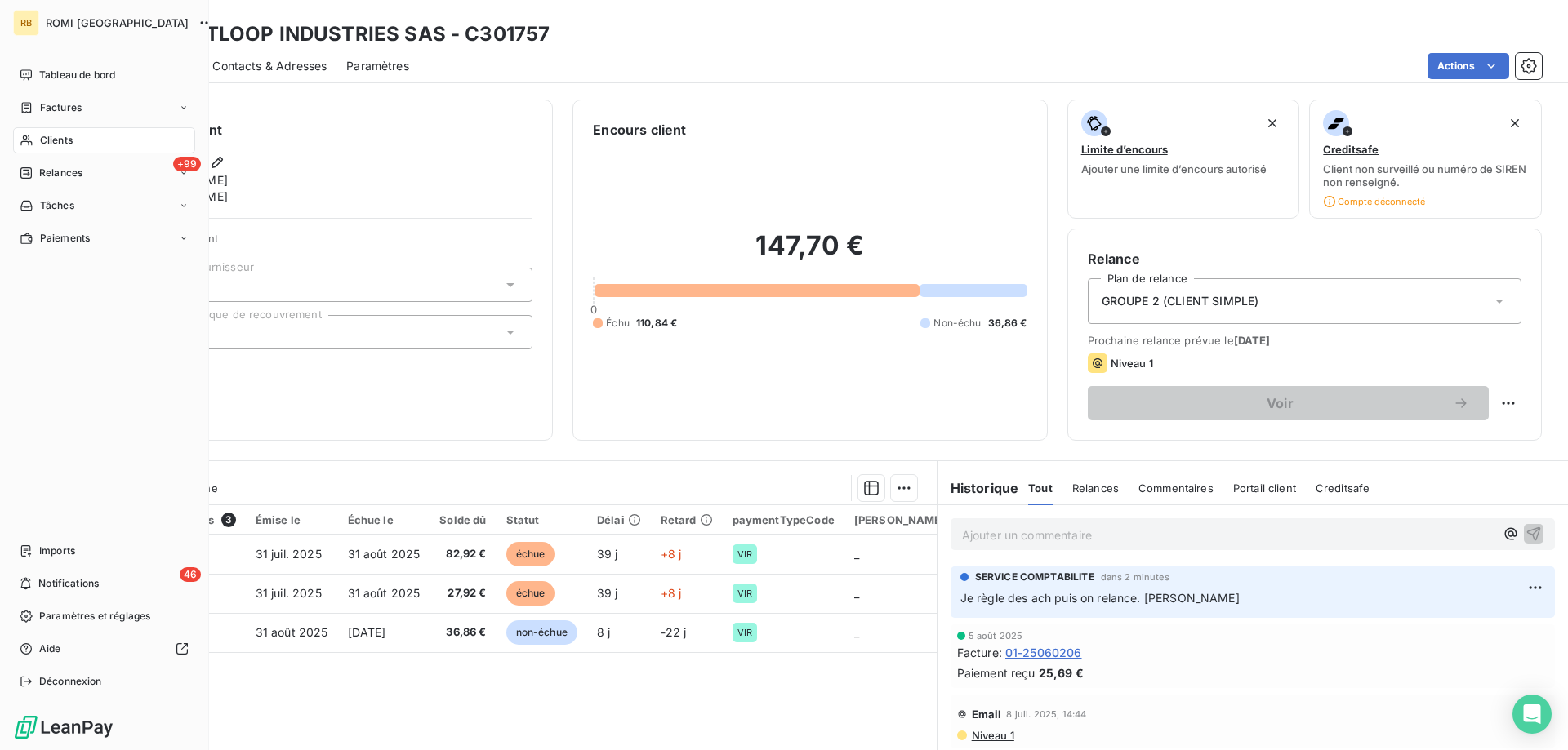
click at [28, 133] on div "Clients" at bounding box center [104, 141] width 182 height 27
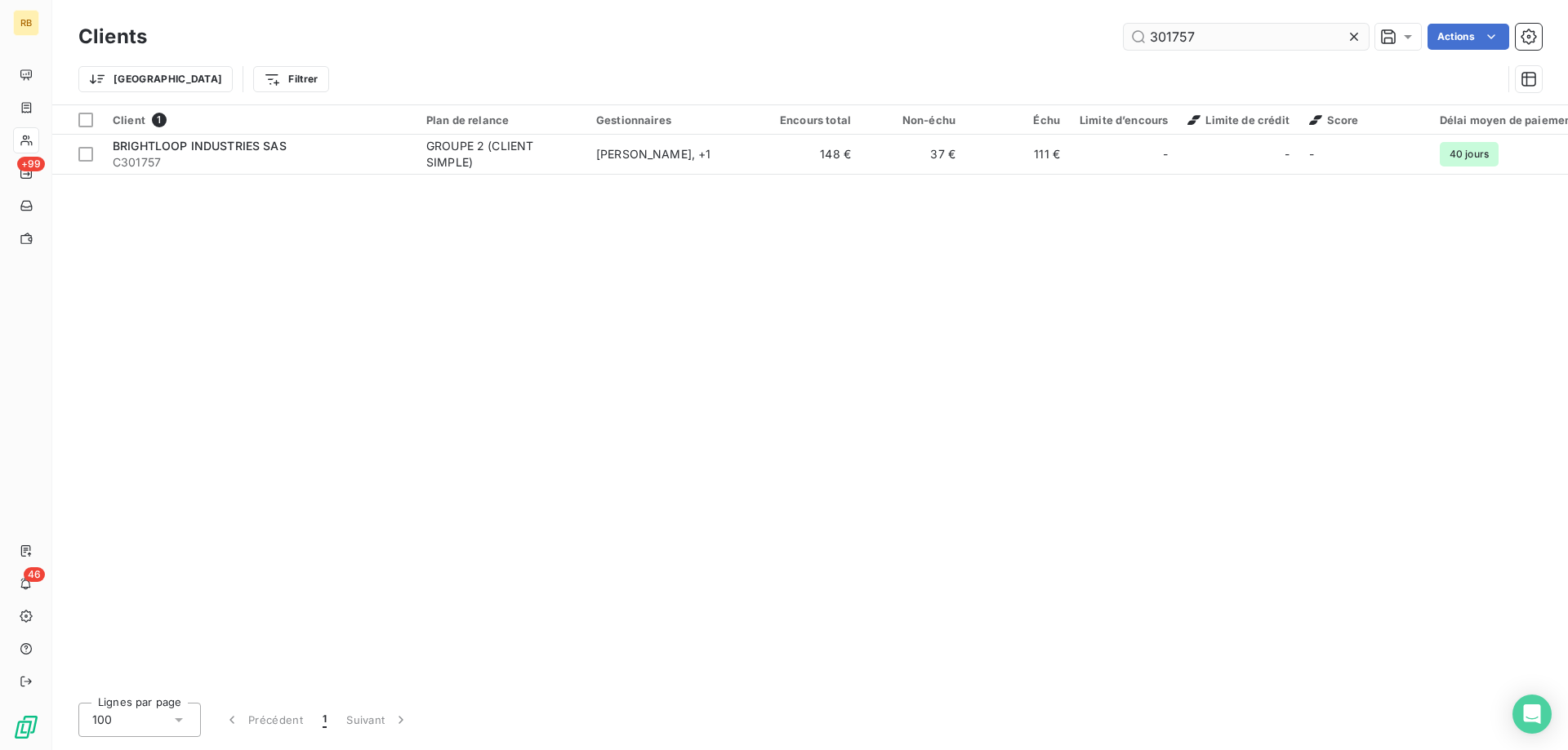
drag, startPoint x: 1249, startPoint y: 42, endPoint x: 1000, endPoint y: 39, distance: 249.0
click at [1124, 39] on input "301757" at bounding box center [1246, 37] width 245 height 27
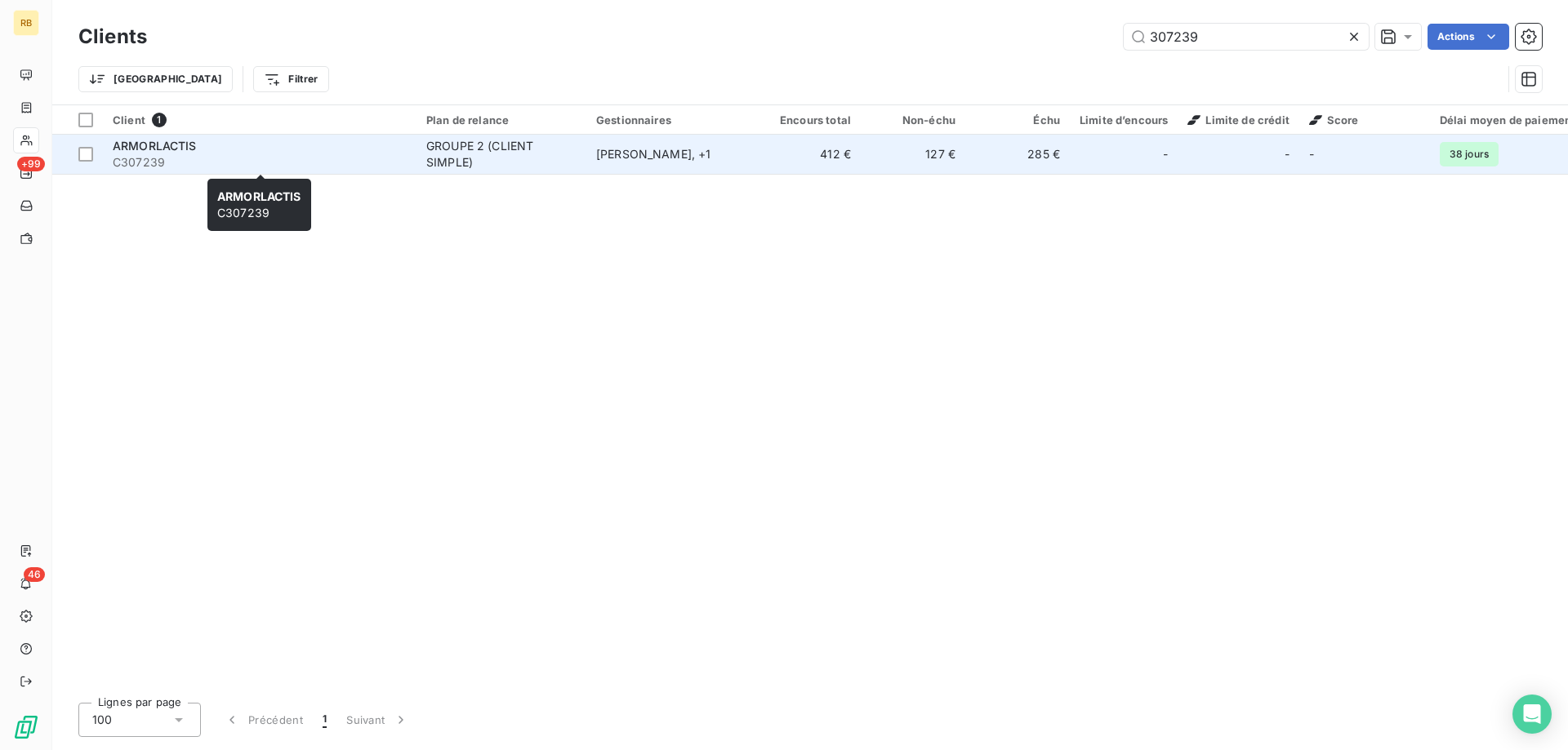
type input "307239"
click at [179, 156] on span "C307239" at bounding box center [260, 161] width 294 height 16
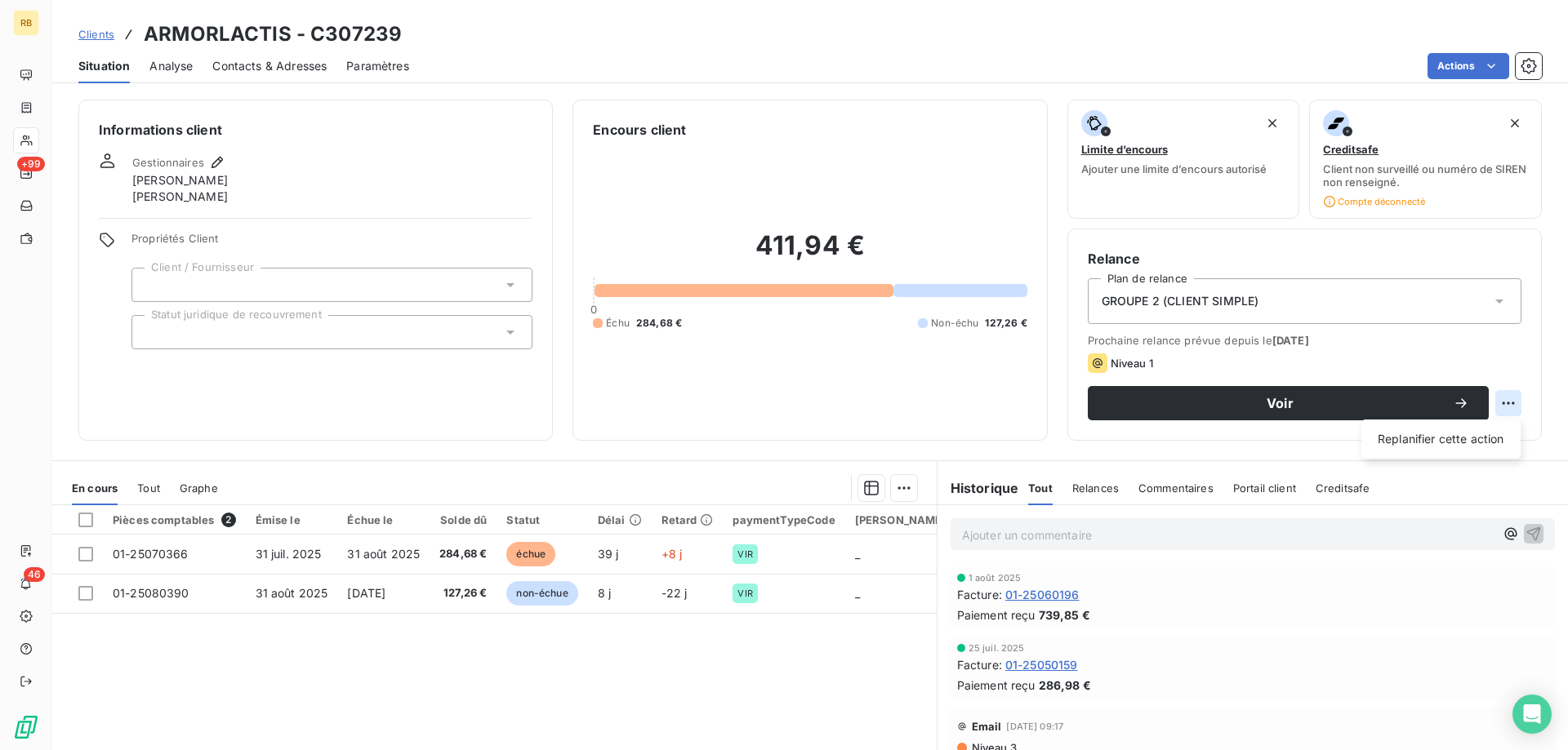
click at [1515, 409] on html "RB +99 46 Clients ARMORLACTIS - C307239 Situation Analyse Contacts & Adresses P…" at bounding box center [784, 375] width 1568 height 750
click at [1445, 448] on div "Replanifier cette action" at bounding box center [1441, 440] width 146 height 27
select select "8"
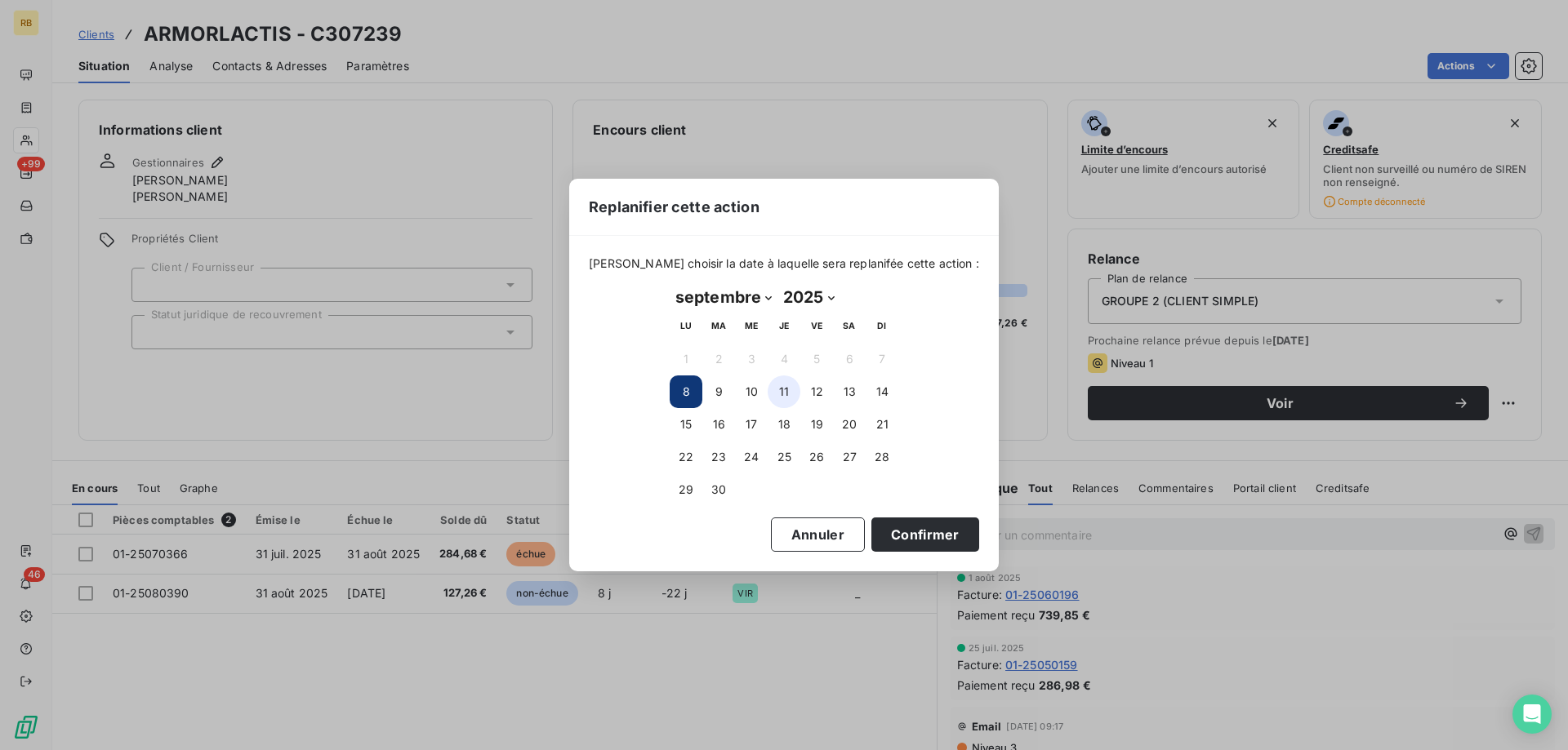
click at [781, 386] on button "11" at bounding box center [784, 391] width 32 height 32
click at [912, 533] on button "Confirmer" at bounding box center [924, 534] width 107 height 34
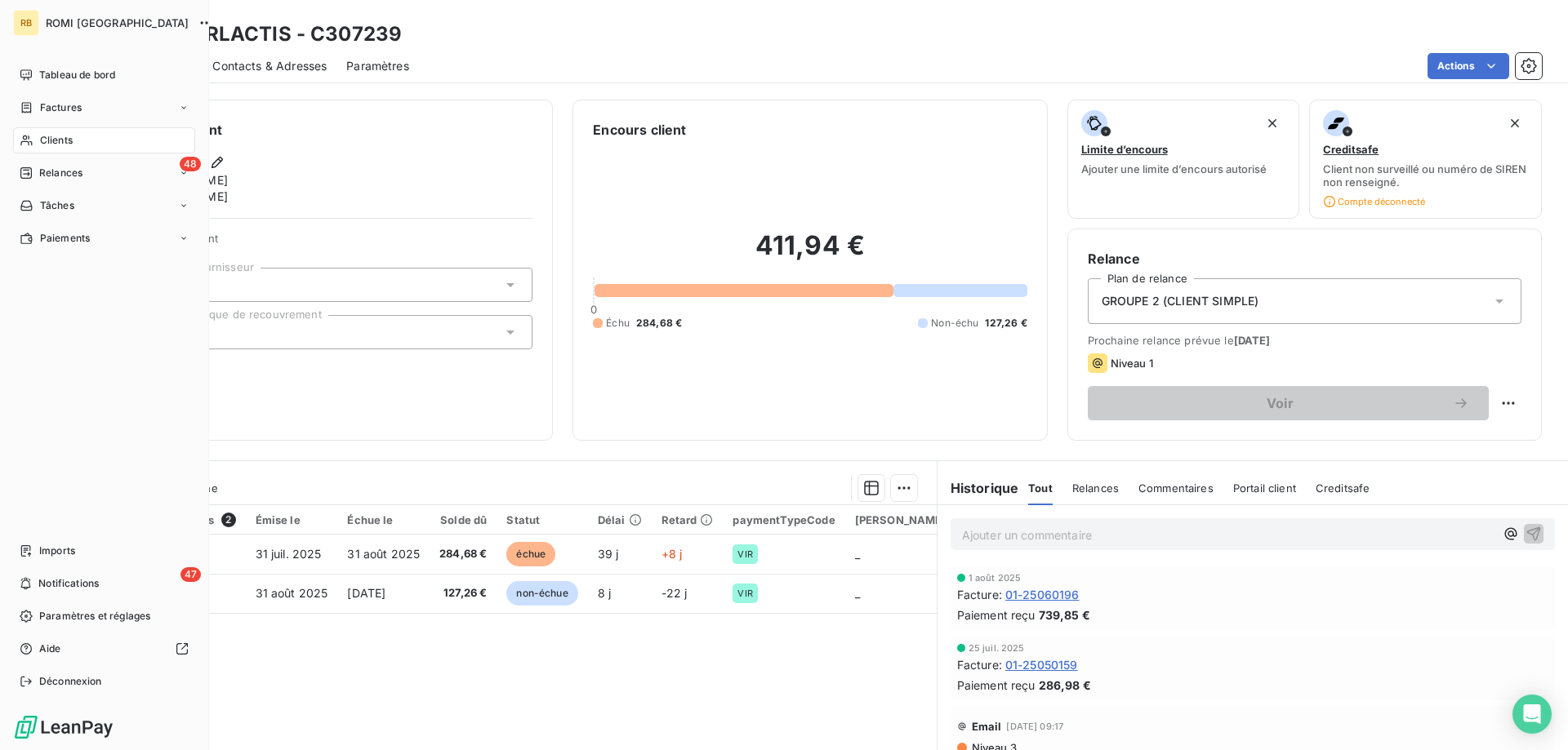
click at [43, 143] on span "Clients" at bounding box center [56, 140] width 32 height 14
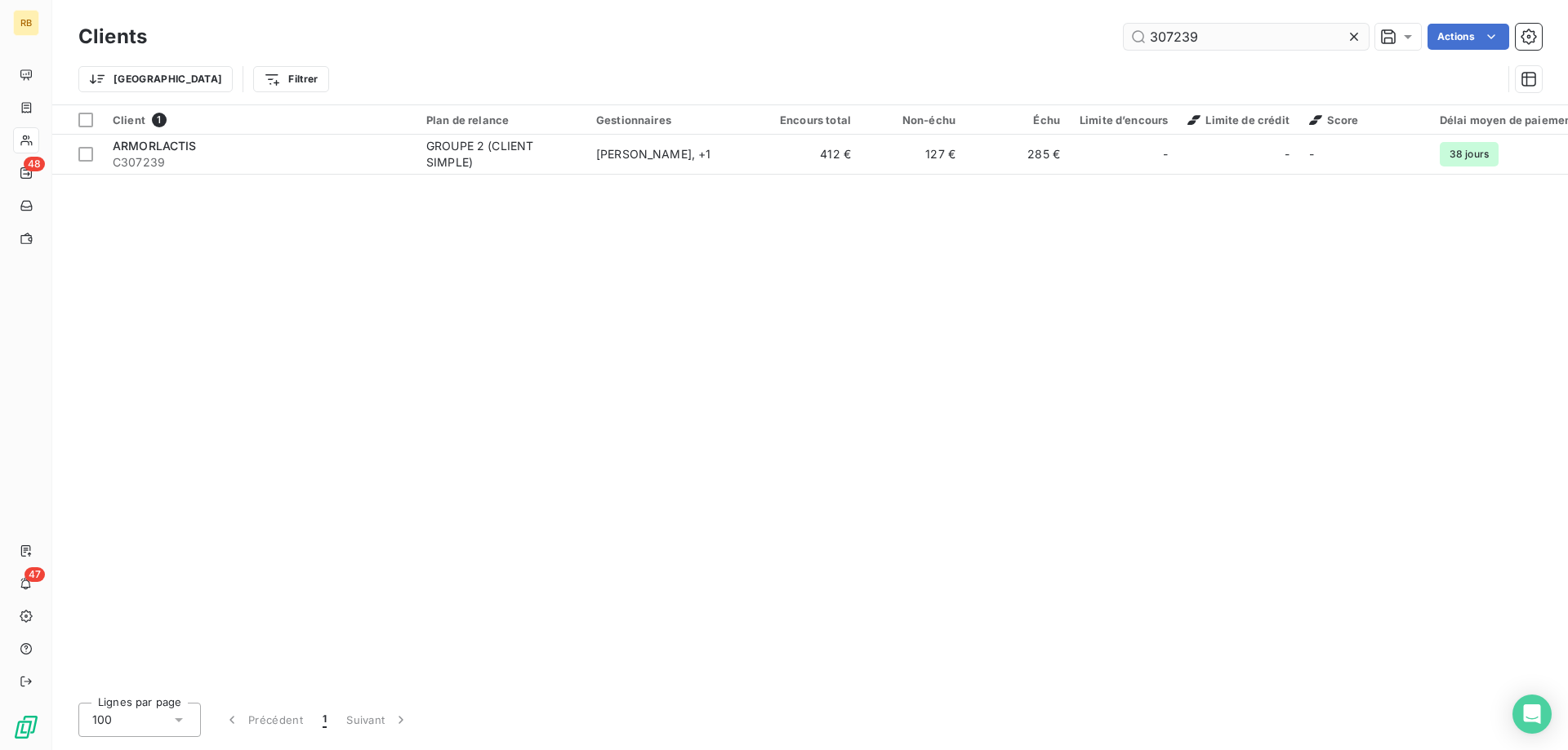
drag, startPoint x: 1138, startPoint y: 31, endPoint x: 1124, endPoint y: 31, distance: 14.0
click at [1124, 31] on input "307239" at bounding box center [1246, 37] width 245 height 27
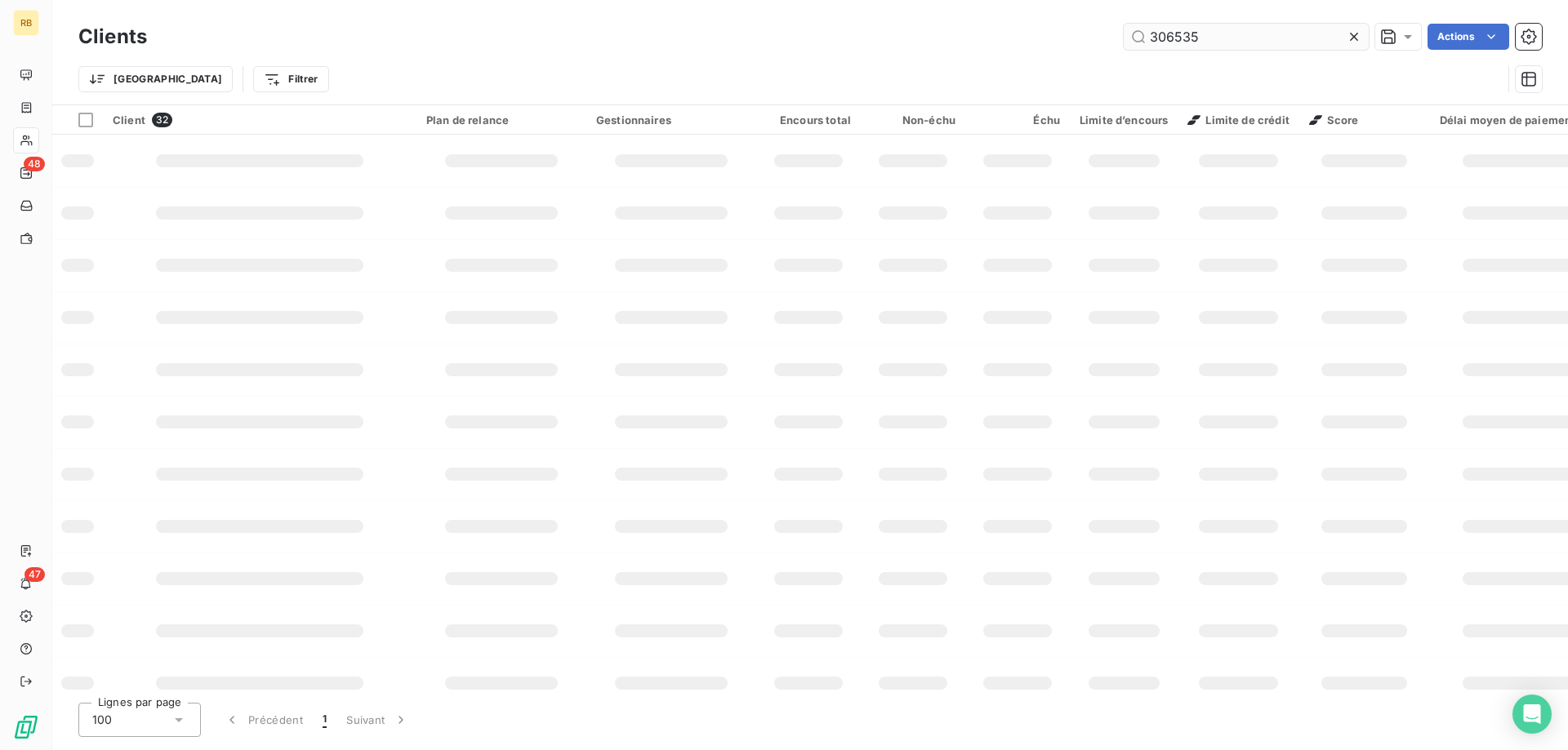
type input "306535"
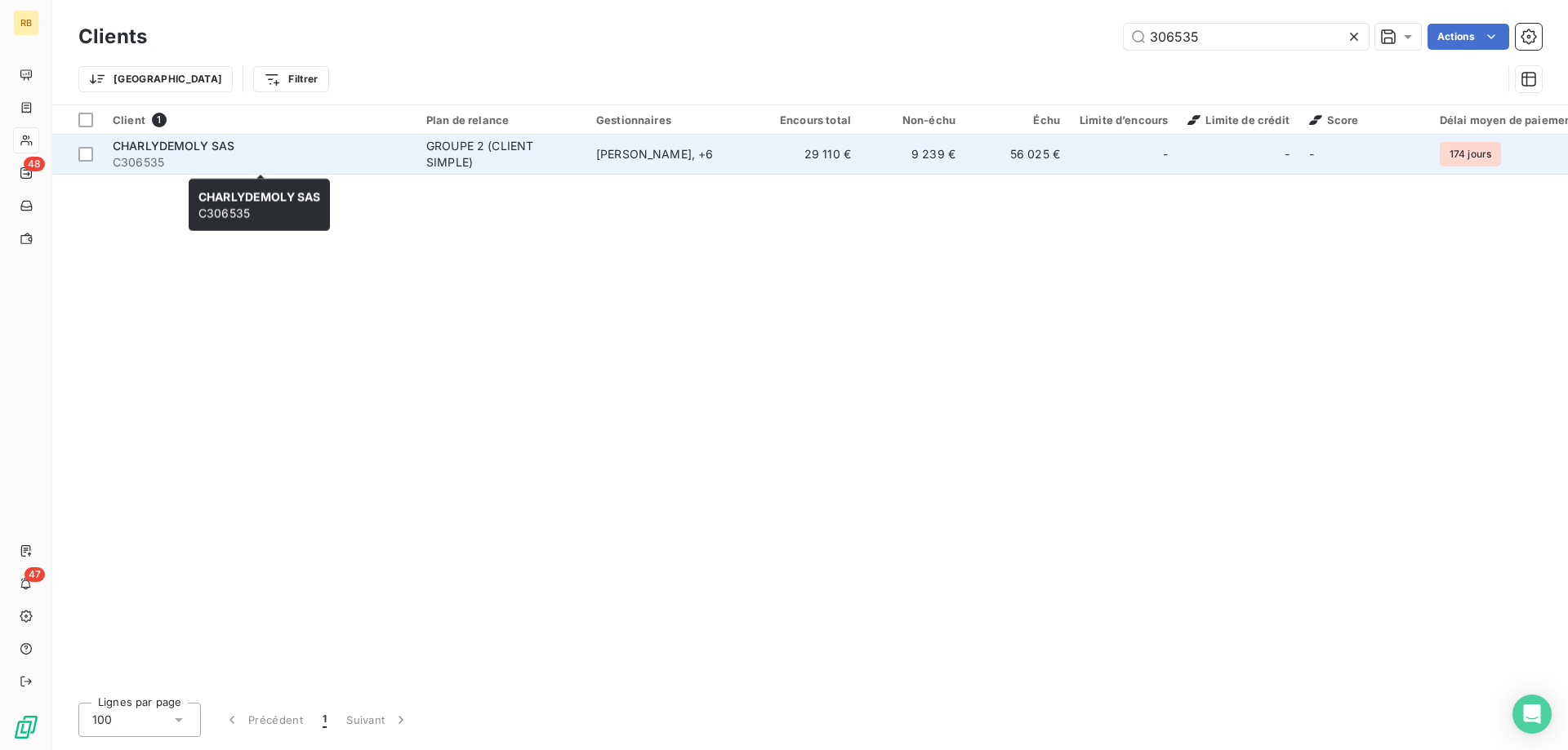
click at [243, 148] on div "CHARLYDEMOLY SAS" at bounding box center [260, 145] width 294 height 16
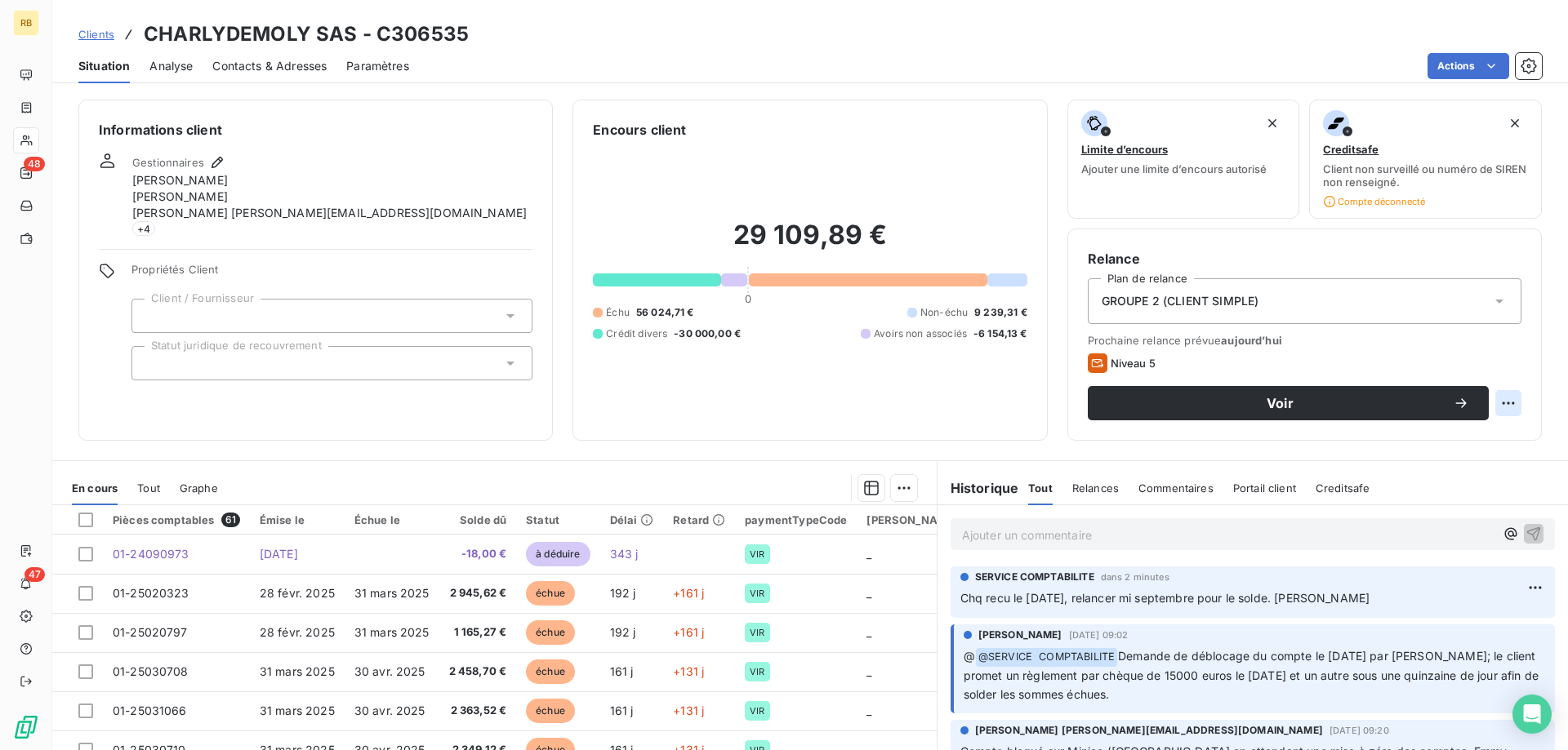
click at [1511, 409] on html "RB 48 47 Clients CHARLYDEMOLY SAS - C306535 Situation Analyse Contacts & Adress…" at bounding box center [784, 375] width 1568 height 750
click at [1477, 441] on div "Replanifier cette action" at bounding box center [1441, 440] width 146 height 27
select select "8"
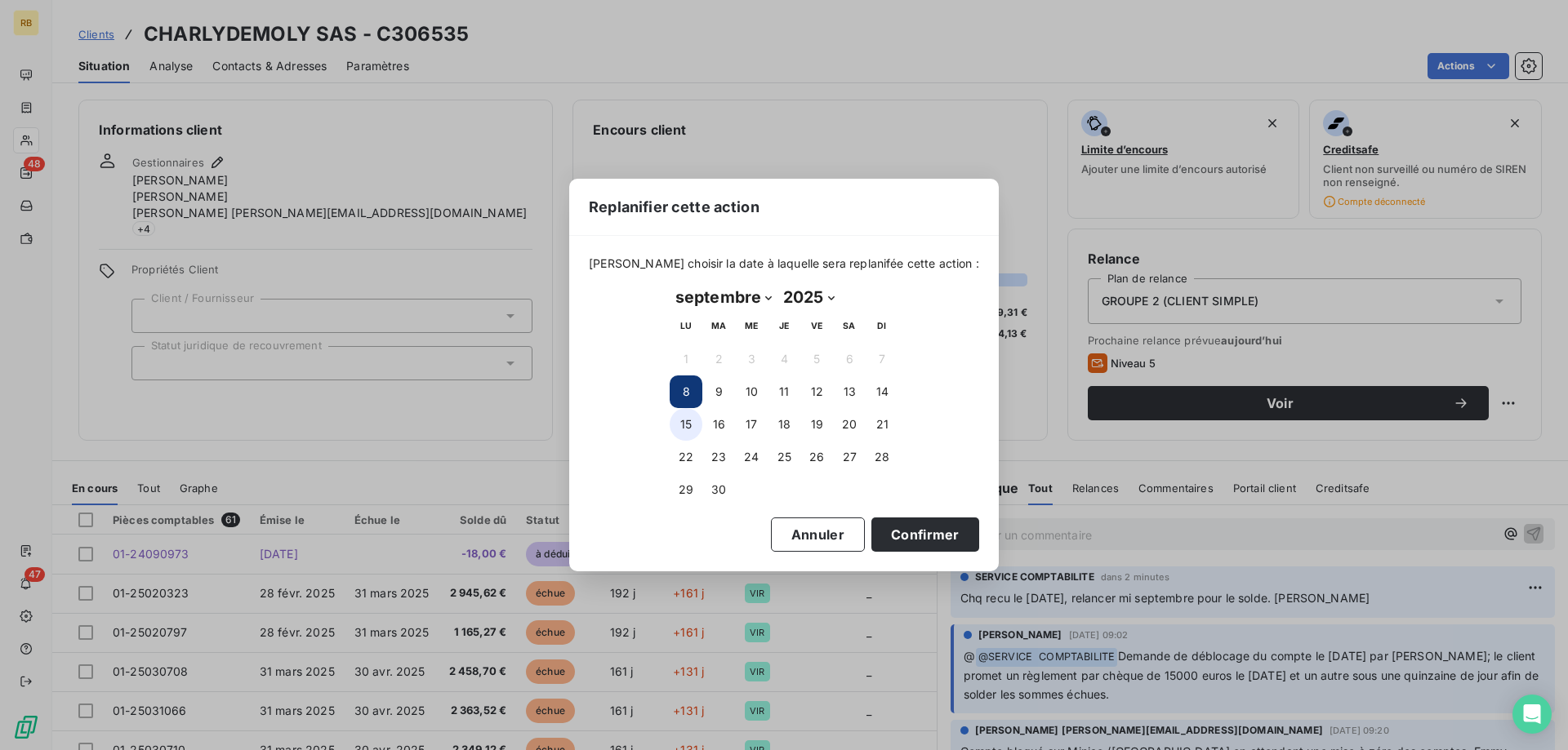
click at [691, 424] on button "15" at bounding box center [686, 424] width 32 height 32
click at [717, 426] on button "16" at bounding box center [718, 424] width 32 height 32
click at [762, 422] on button "17" at bounding box center [751, 424] width 32 height 32
click at [905, 546] on button "Confirmer" at bounding box center [924, 534] width 107 height 34
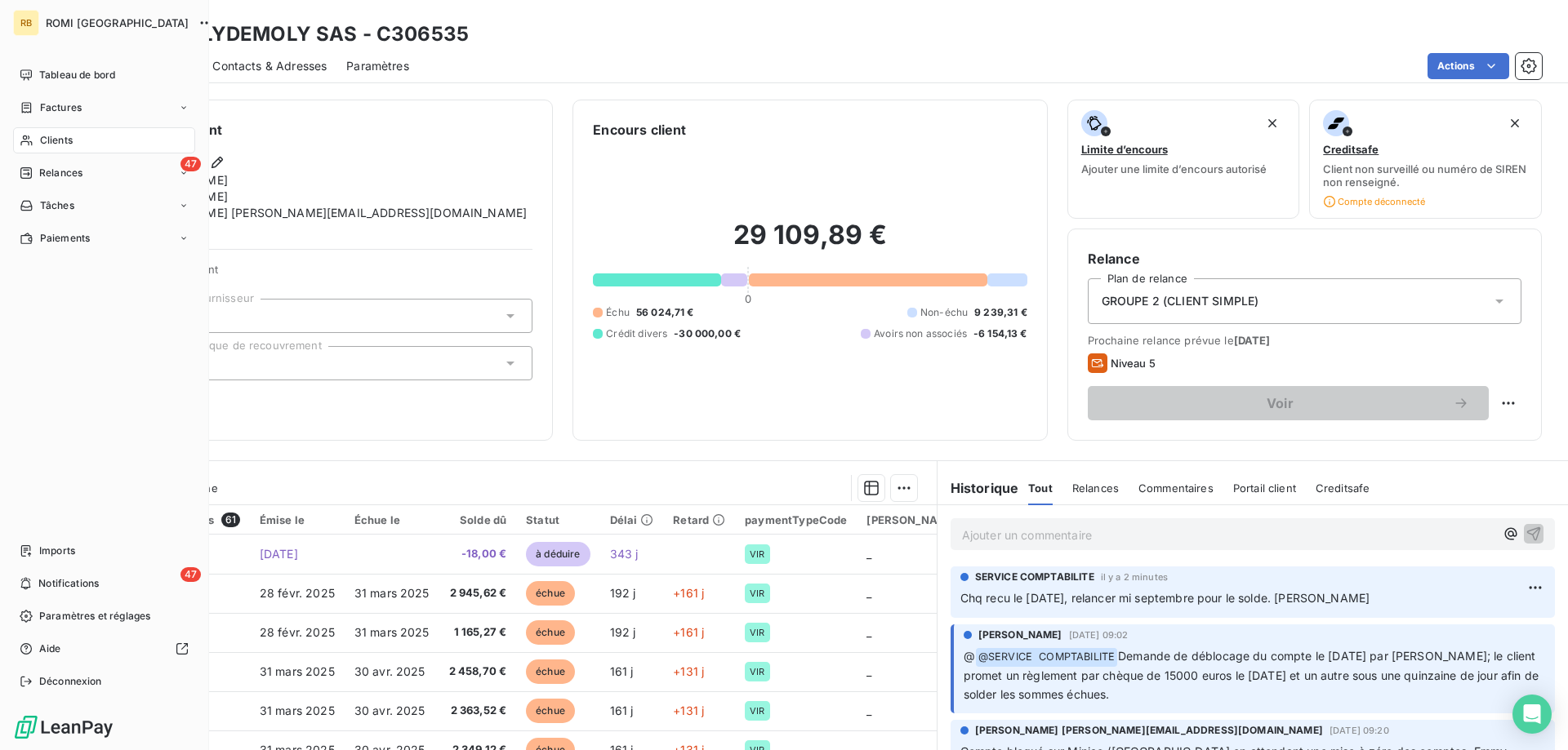
click at [47, 146] on span "Clients" at bounding box center [56, 140] width 32 height 14
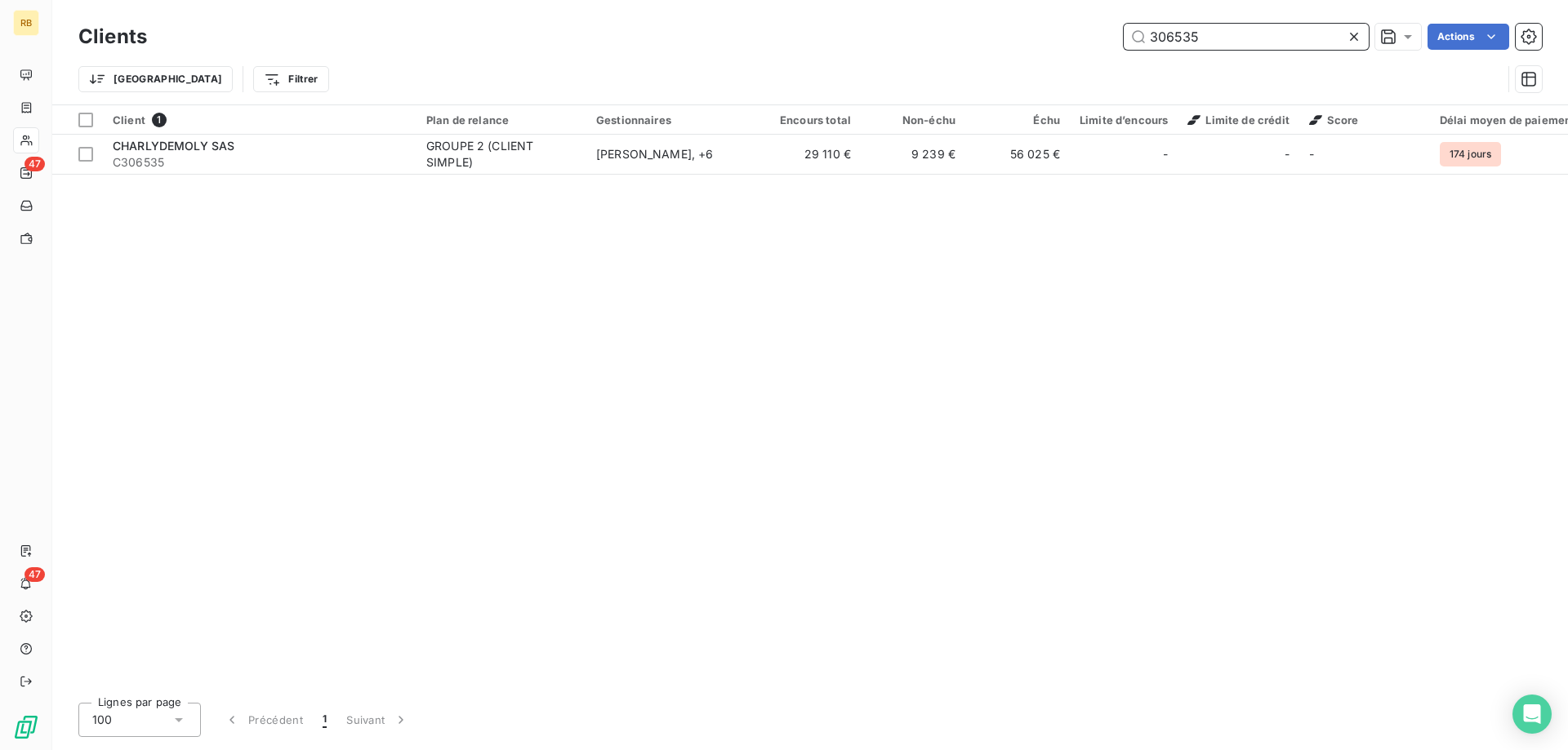
click at [1187, 47] on input "306535" at bounding box center [1246, 37] width 245 height 27
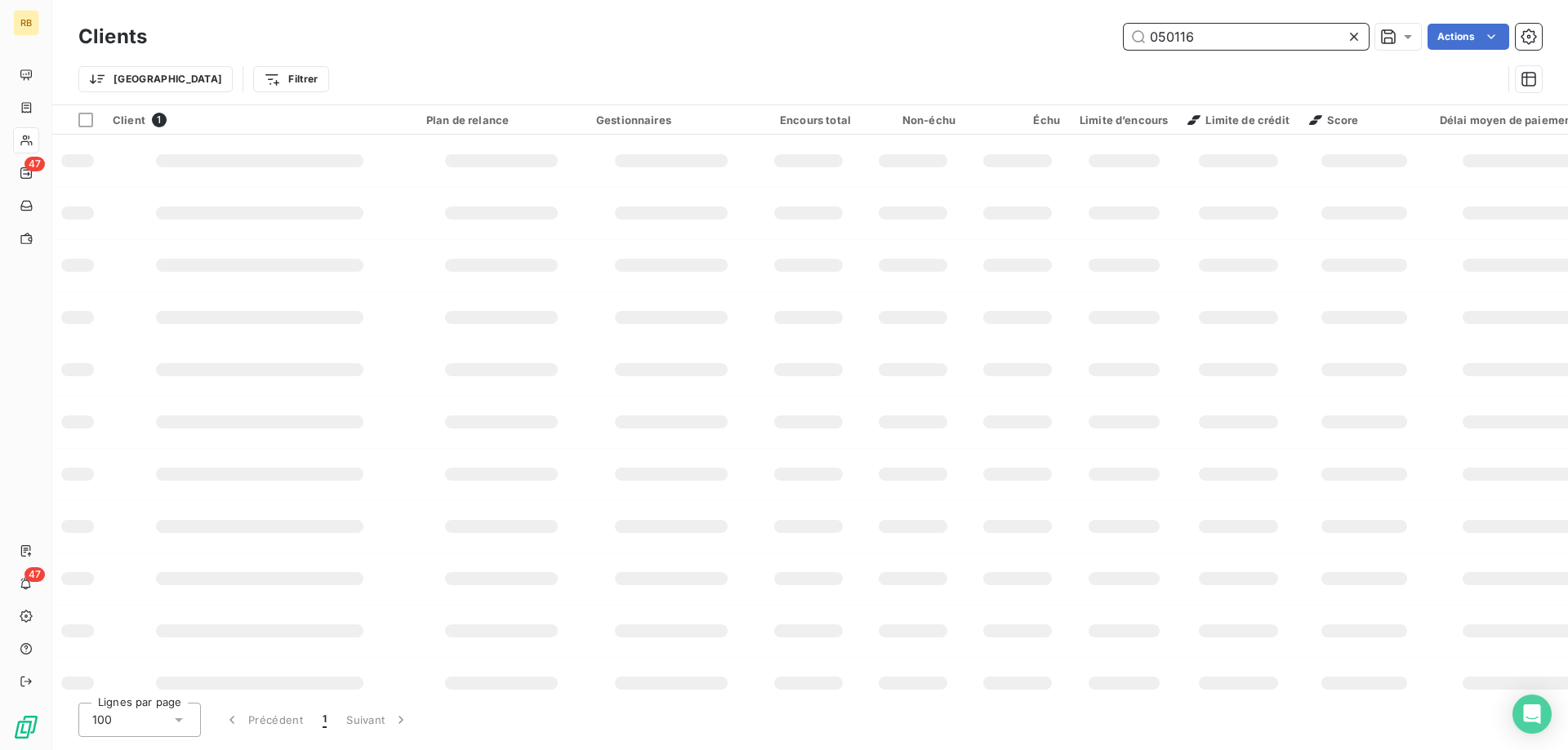
type input "050116"
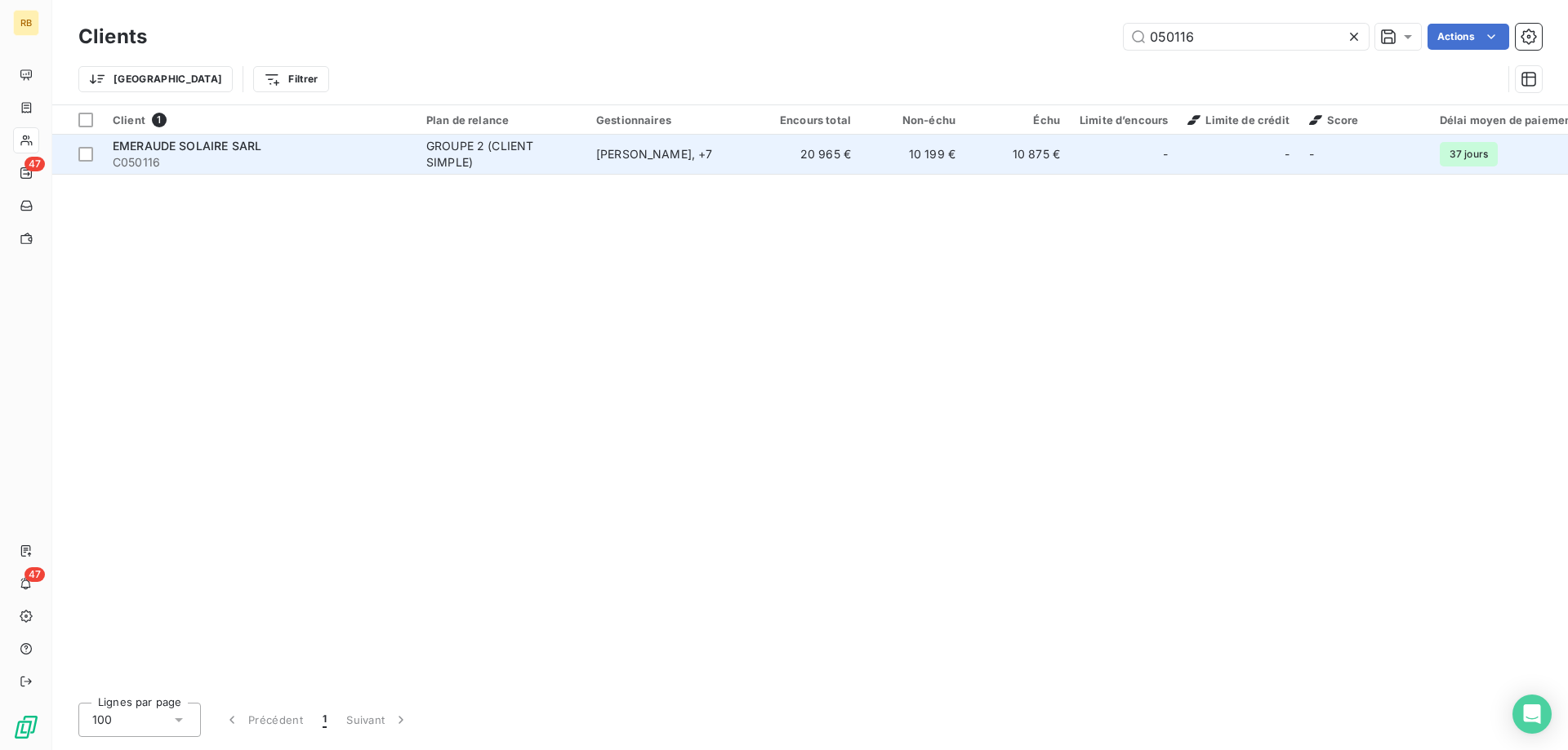
click at [219, 153] on span "EMERAUDE SOLAIRE SARL" at bounding box center [187, 145] width 148 height 14
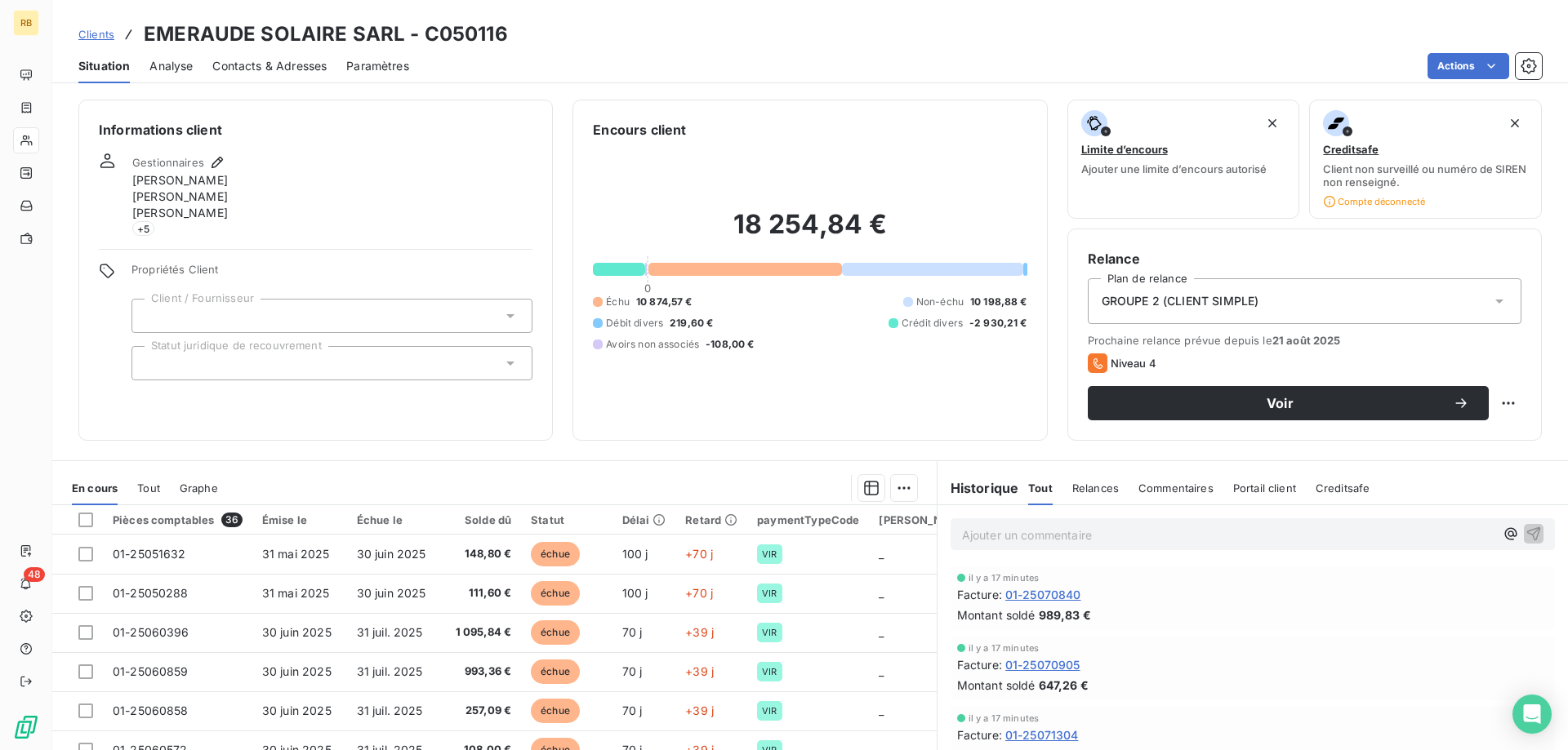
click at [1102, 534] on p "Ajouter un commentaire ﻿" at bounding box center [1228, 534] width 533 height 20
drag, startPoint x: 1144, startPoint y: 529, endPoint x: 1121, endPoint y: 539, distance: 25.1
click at [1121, 539] on p "Réglement pour le 15/09, 148.8+" at bounding box center [1228, 534] width 533 height 19
drag, startPoint x: 1143, startPoint y: 536, endPoint x: 1105, endPoint y: 535, distance: 38.0
click at [1105, 535] on p "Réglement pour le 15/09, 148.8+" at bounding box center [1228, 534] width 533 height 19
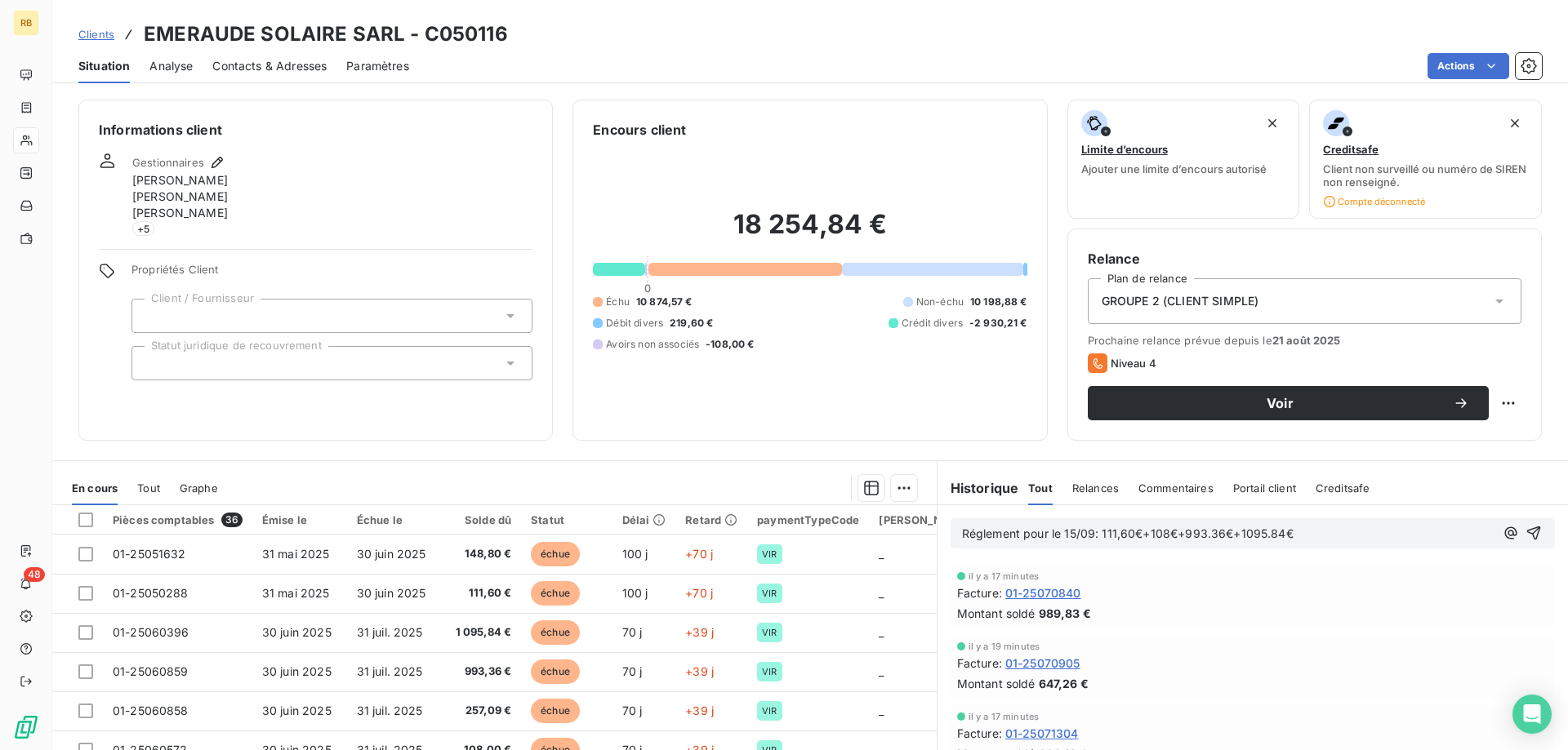
click at [1328, 526] on p "Réglement pour le 15/09: 111,60€+108€+993.36€+1095.84€" at bounding box center [1228, 534] width 533 height 19
click at [975, 534] on span "Réglement pour le 15/09: 111,60€+108€+993.36€+1095.84€" at bounding box center [1127, 534] width 331 height 14
click at [1295, 534] on p "Règlement pour le 15/09: 111,60€+108€+993.36€+1095.84€" at bounding box center [1228, 534] width 533 height 19
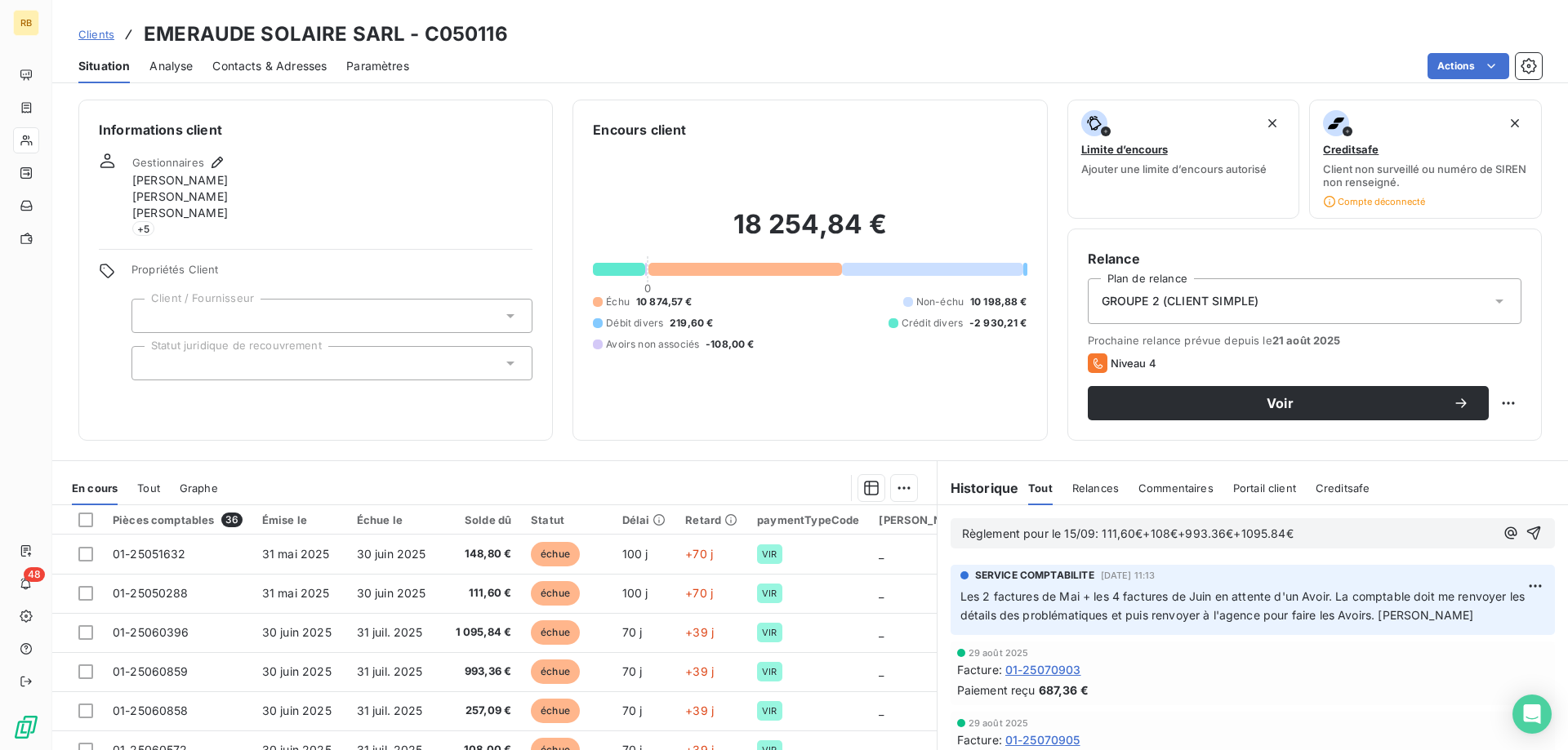
click at [1144, 357] on span "Niveau 4" at bounding box center [1133, 364] width 46 height 13
click at [462, 38] on h3 "EMERAUDE SOLAIRE SARL - C050116" at bounding box center [325, 34] width 364 height 29
copy h3 "C050116"
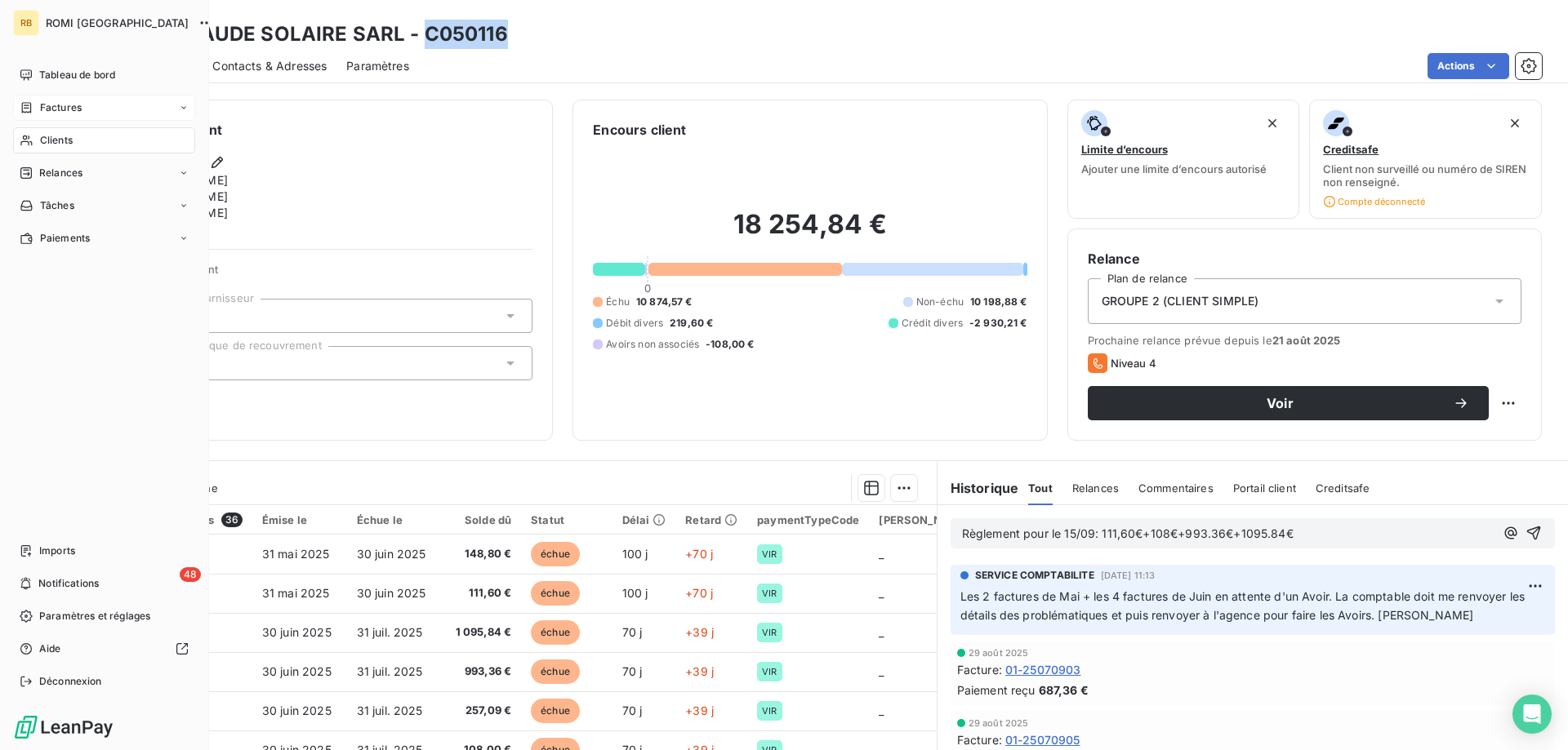
click at [66, 109] on span "Factures" at bounding box center [61, 107] width 42 height 14
click at [61, 212] on span "Clients" at bounding box center [56, 205] width 32 height 14
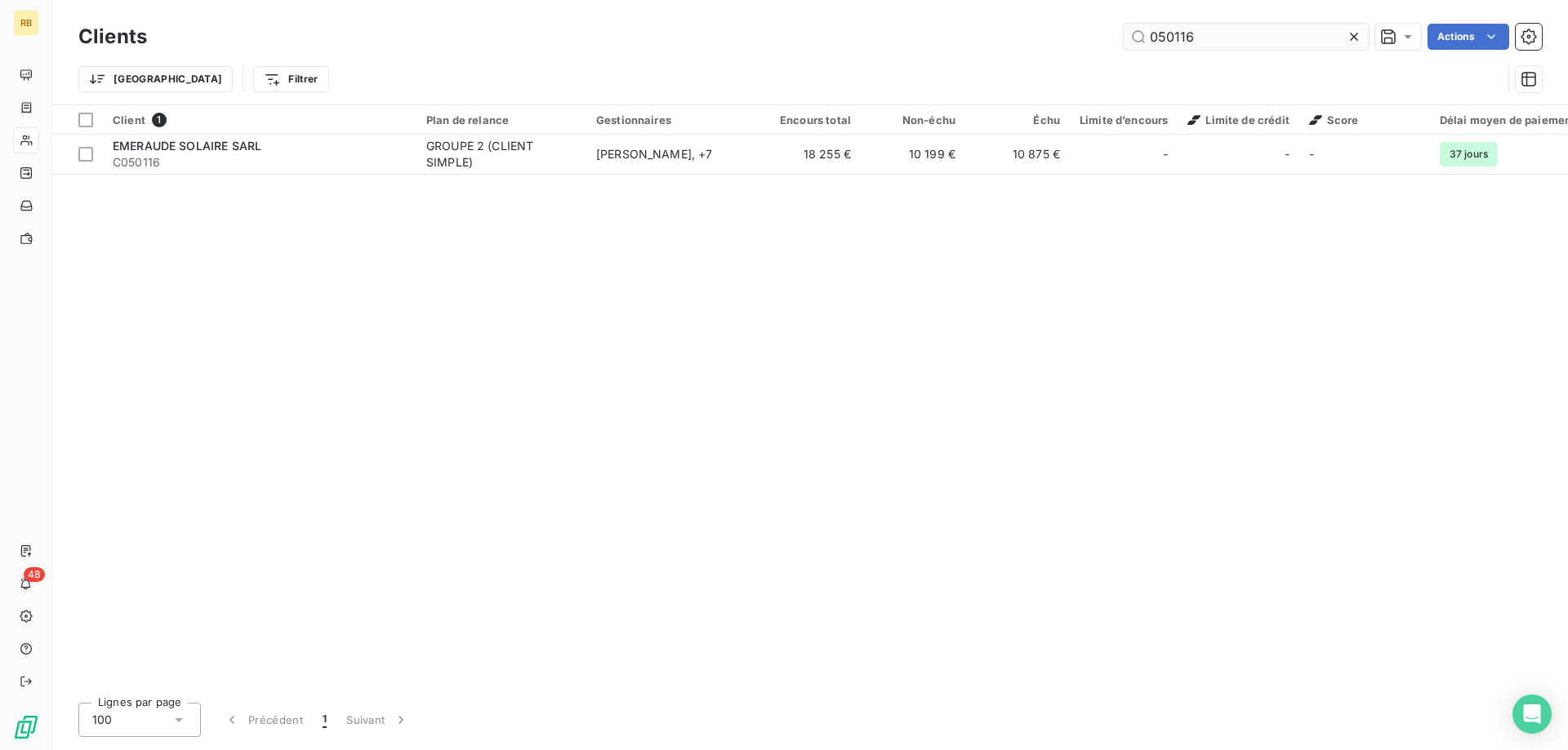
click at [1203, 27] on input "050116" at bounding box center [1246, 37] width 245 height 27
click at [626, 175] on div "Client 1 Plan de relance Gestionnaires Encours total Non-échu Échu Limite d’enc…" at bounding box center [810, 398] width 1516 height 585
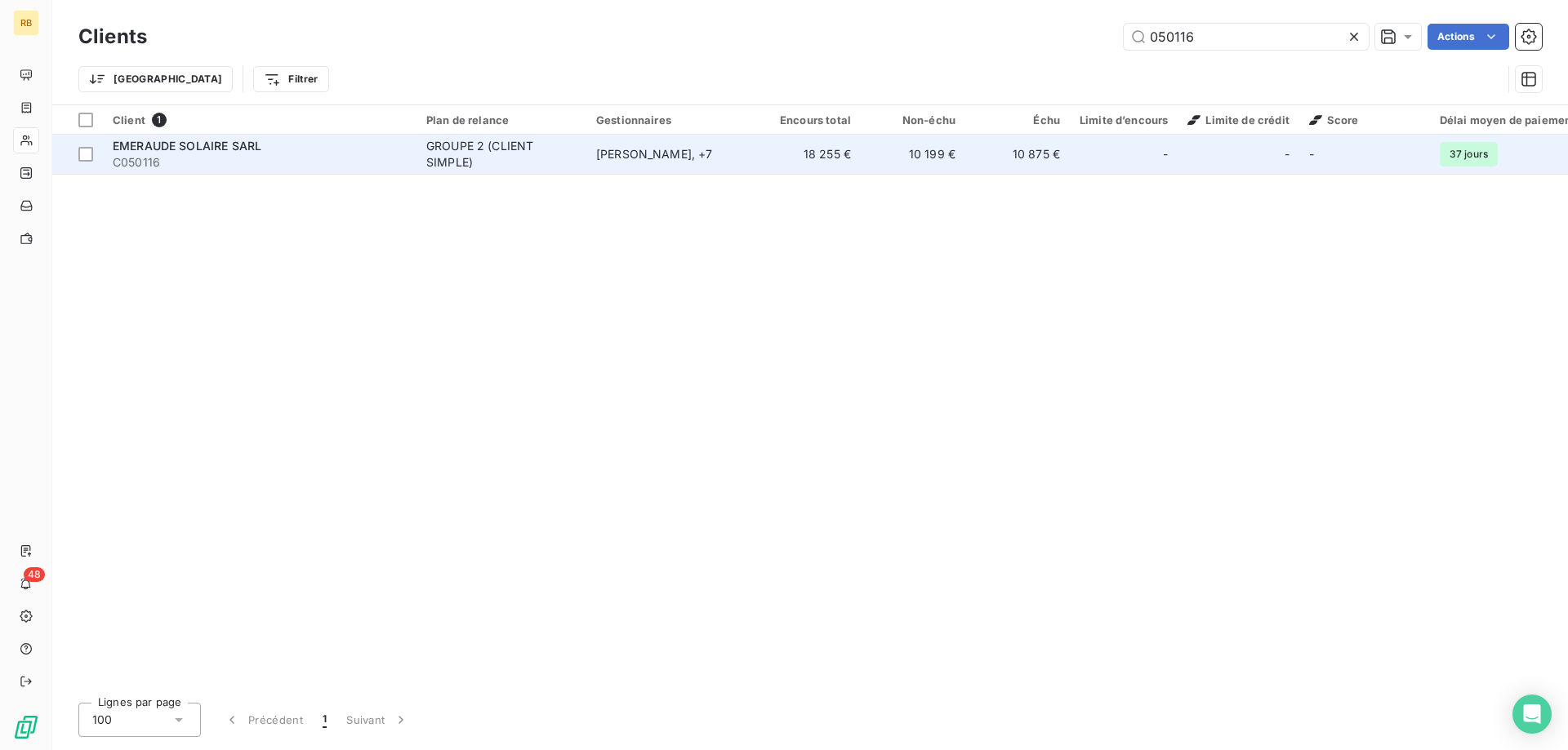
click at [644, 143] on td "Agnès Lebleu , + 7" at bounding box center [671, 154] width 170 height 39
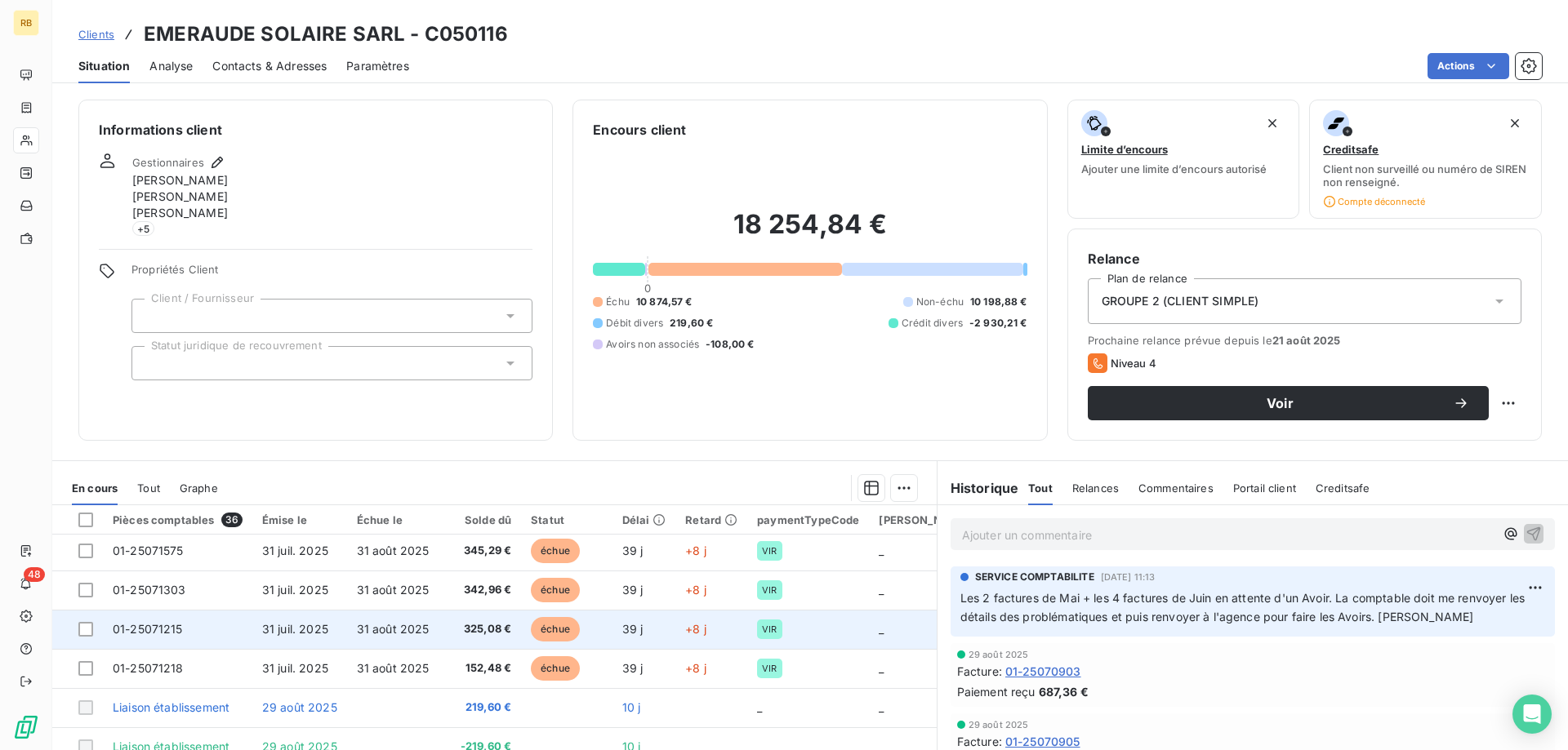
scroll to position [696, 0]
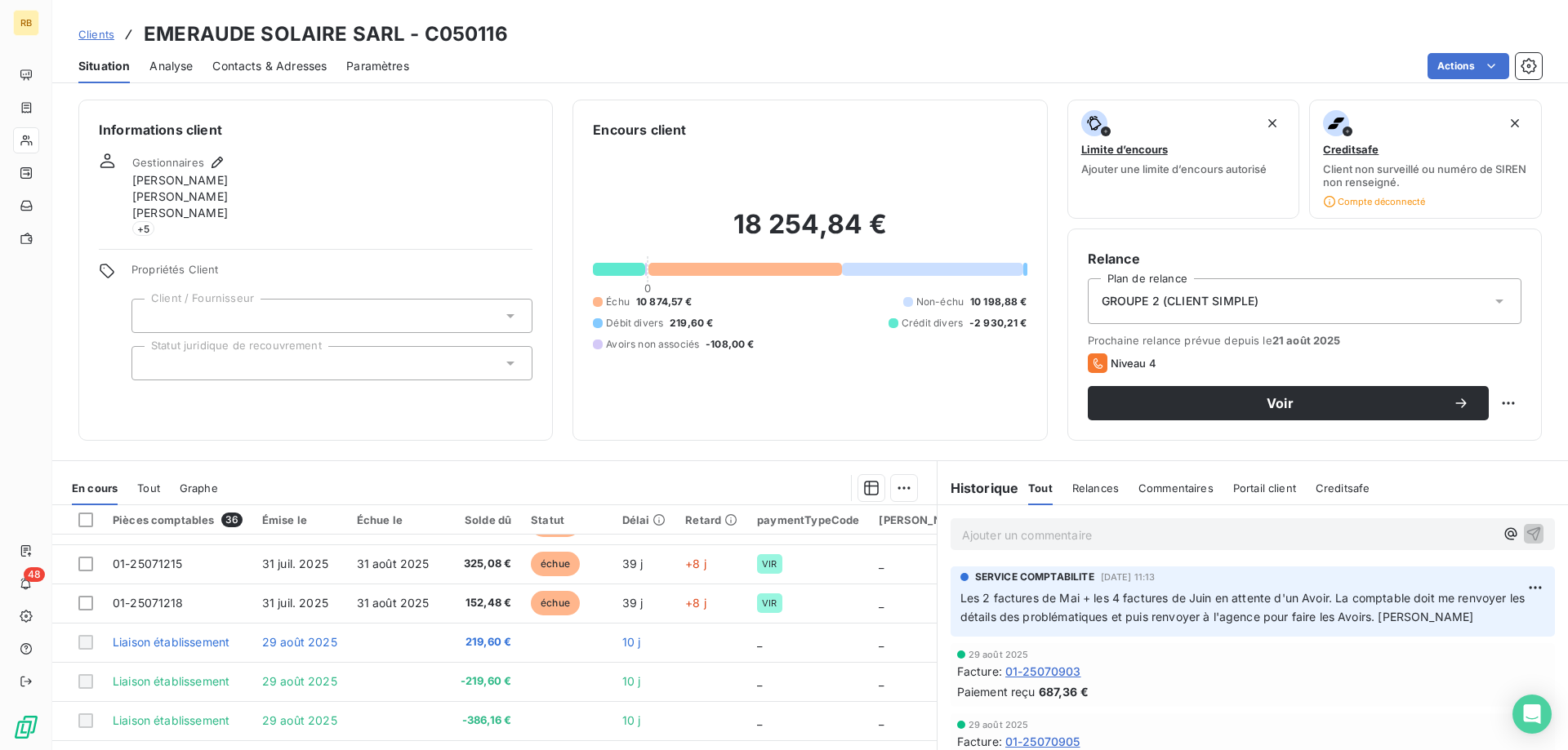
click at [556, 421] on div "Informations client Gestionnaires Agnès Lebleu Benoît THEROUIN ETIENNE CHAUMONT…" at bounding box center [810, 270] width 1516 height 341
click at [846, 443] on div "Informations client Gestionnaires Agnès Lebleu Benoît THEROUIN ETIENNE CHAUMONT…" at bounding box center [810, 421] width 1516 height 661
click at [1514, 404] on html "RB 48 Clients EMERAUDE SOLAIRE SARL - C050116 Situation Analyse Contacts & Adre…" at bounding box center [784, 375] width 1568 height 750
click at [1487, 354] on html "RB 48 Clients EMERAUDE SOLAIRE SARL - C050116 Situation Analyse Contacts & Adre…" at bounding box center [784, 375] width 1568 height 750
click at [1138, 363] on span "Niveau 4" at bounding box center [1133, 364] width 46 height 13
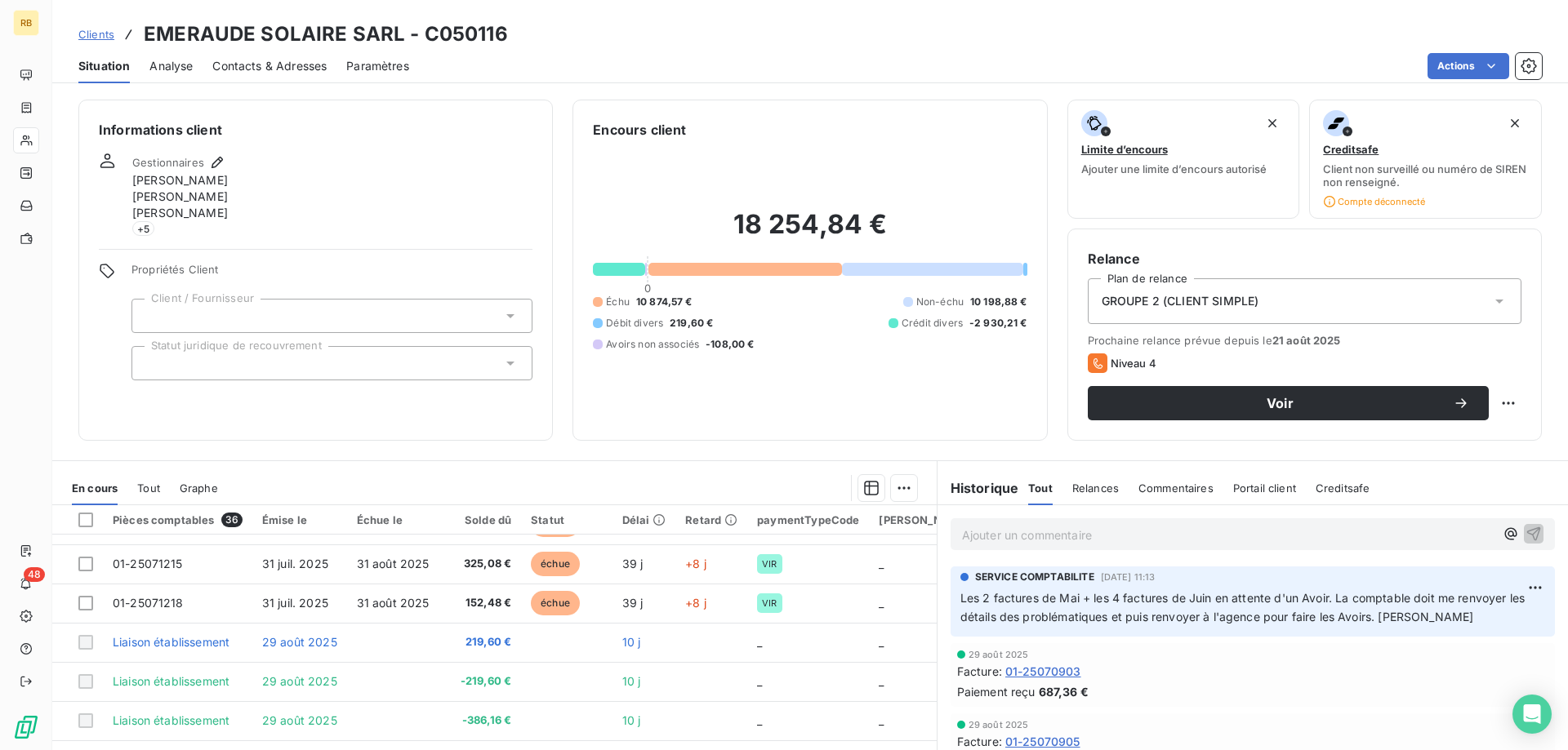
click at [1097, 364] on icon at bounding box center [1097, 363] width 20 height 20
click at [1094, 364] on icon at bounding box center [1097, 363] width 9 height 10
click at [1092, 364] on icon at bounding box center [1097, 363] width 20 height 20
click at [1133, 358] on span "Niveau 4" at bounding box center [1133, 364] width 46 height 13
click at [1143, 359] on span "Niveau 4" at bounding box center [1133, 364] width 46 height 13
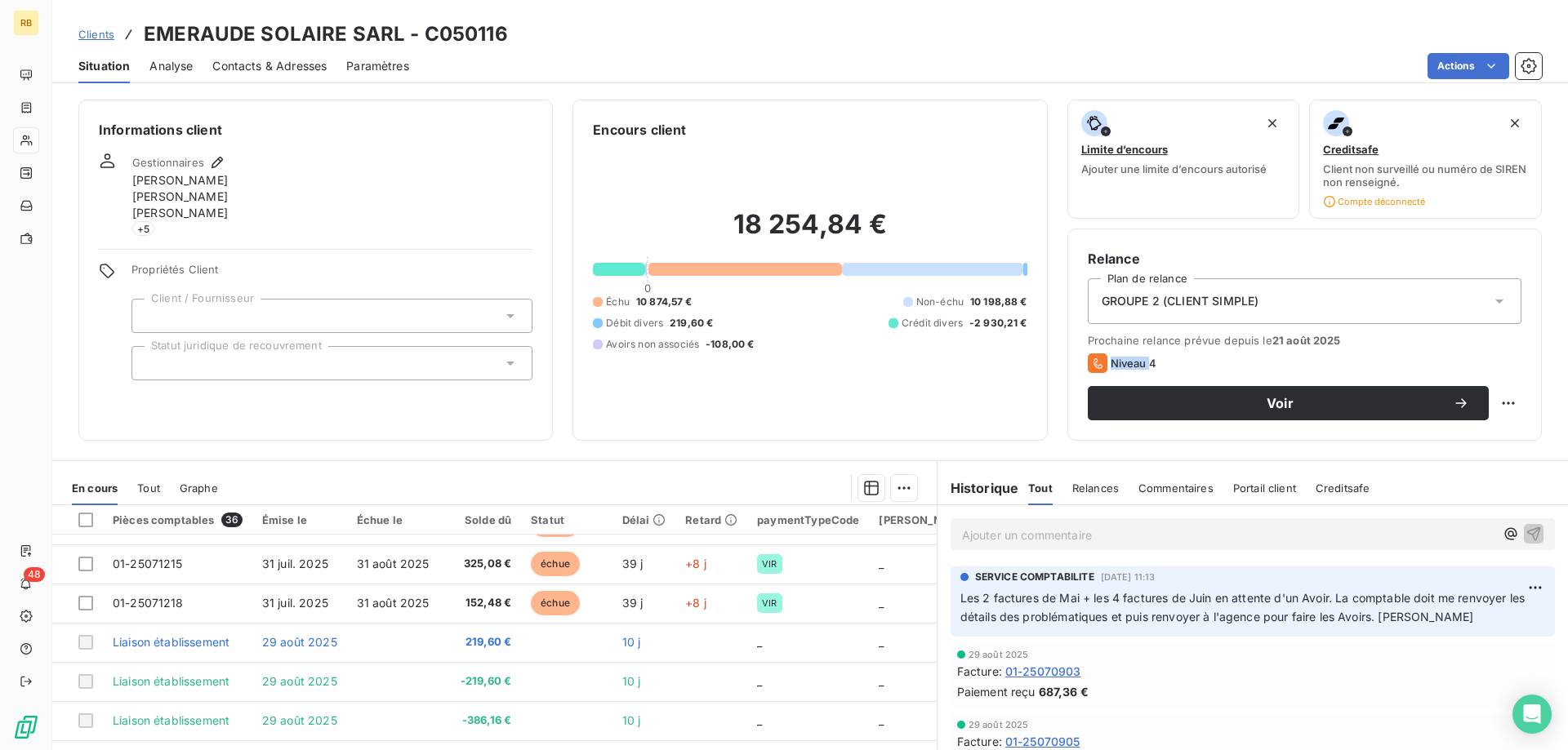
click at [1143, 359] on span "Niveau 4" at bounding box center [1133, 364] width 46 height 13
click at [1366, 354] on div "Niveau 4" at bounding box center [1304, 363] width 434 height 20
click at [1294, 365] on div "Niveau 4" at bounding box center [1304, 363] width 434 height 20
click at [1058, 405] on div "Informations client Gestionnaires Agnès Lebleu Benoît THEROUIN ETIENNE CHAUMONT…" at bounding box center [810, 270] width 1516 height 341
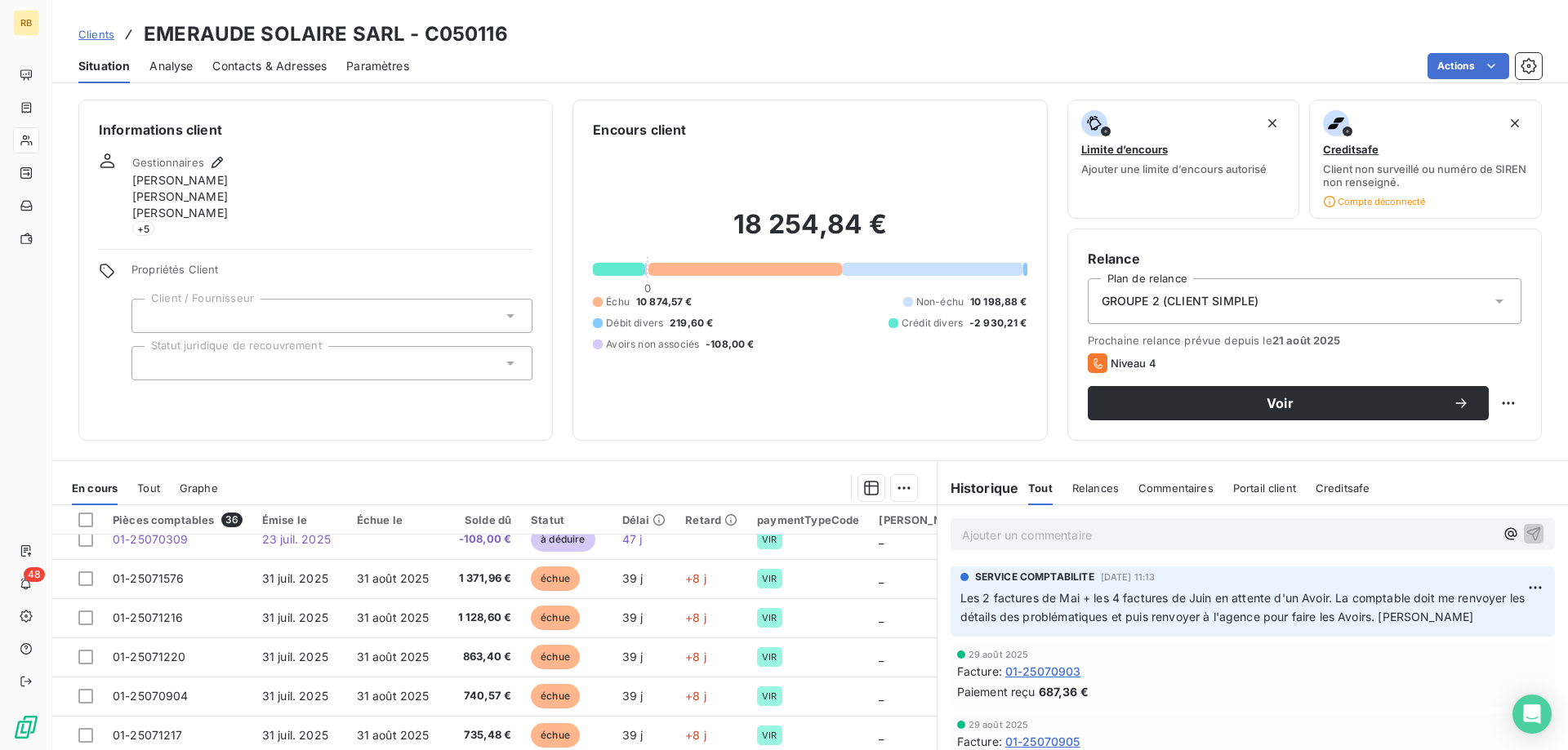
scroll to position [333, 0]
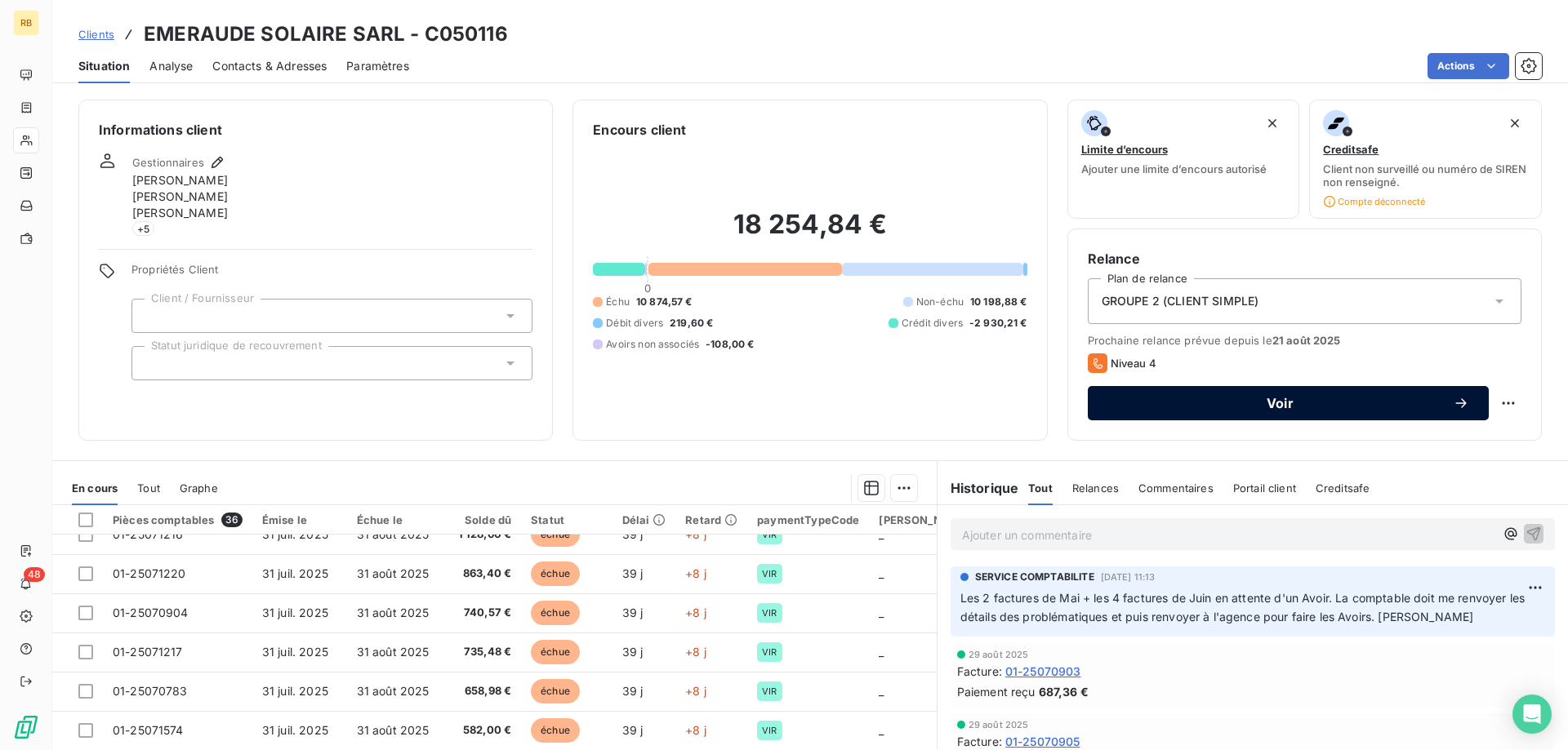
click at [1200, 417] on button "Voir" at bounding box center [1288, 403] width 401 height 34
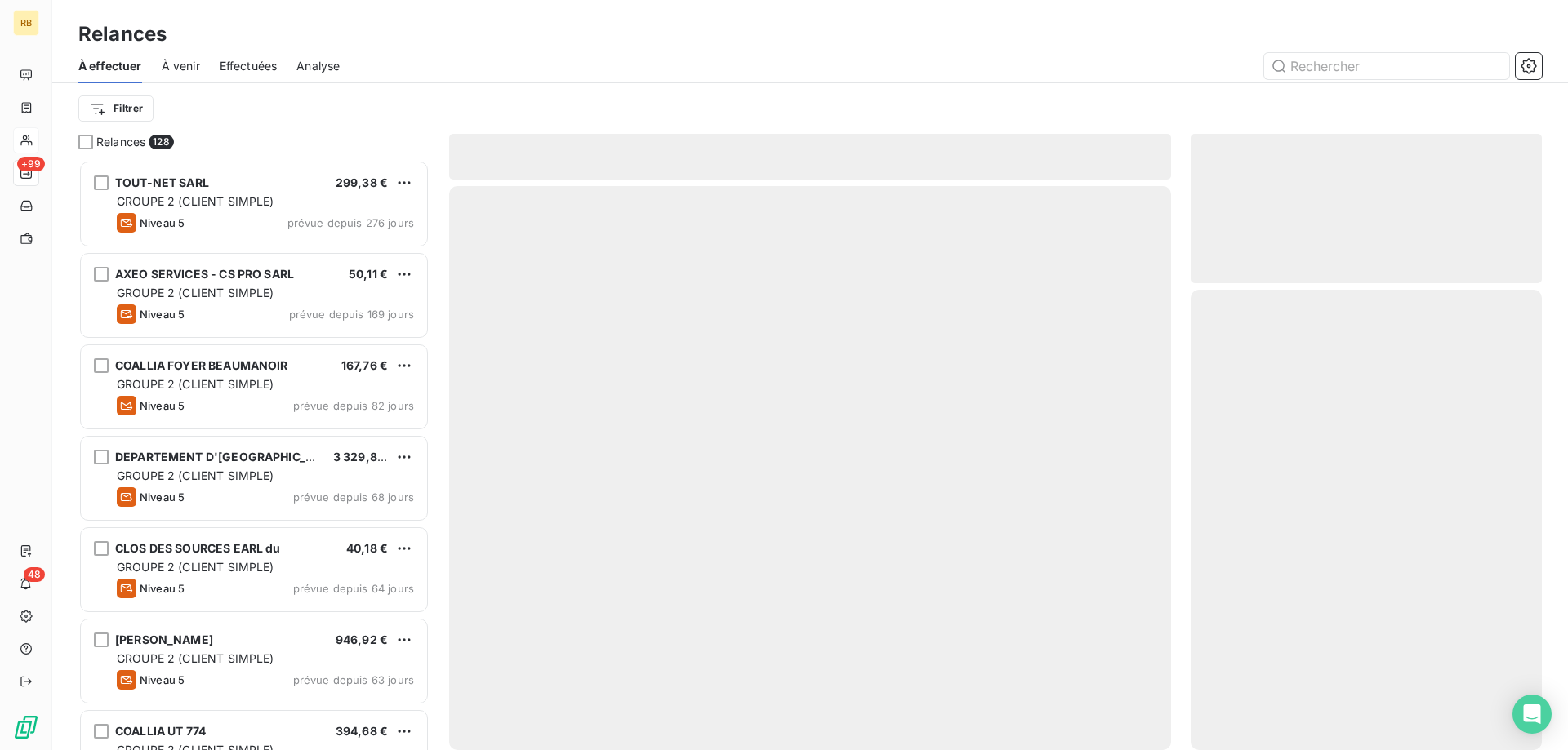
scroll to position [591, 351]
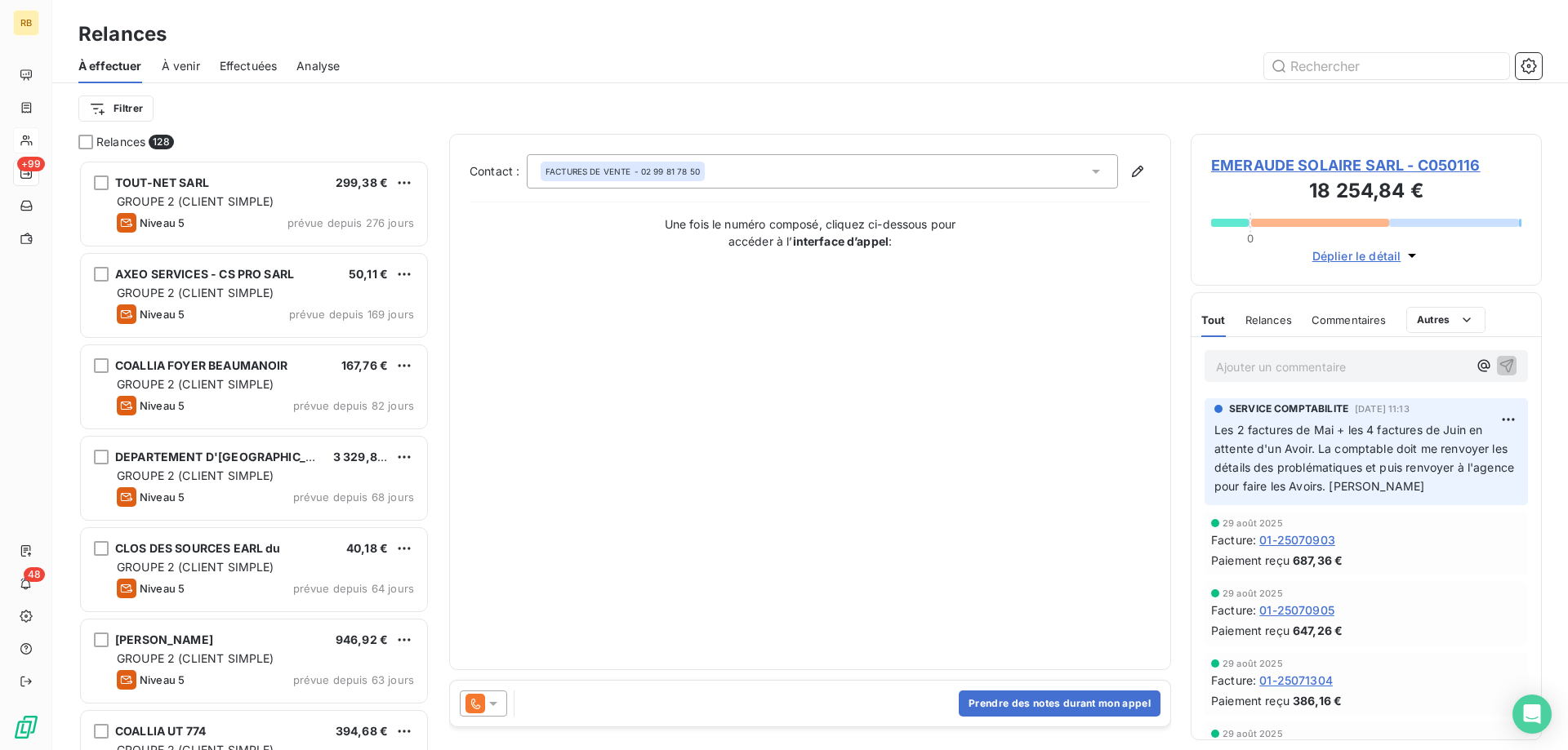
click at [479, 702] on icon at bounding box center [475, 703] width 20 height 20
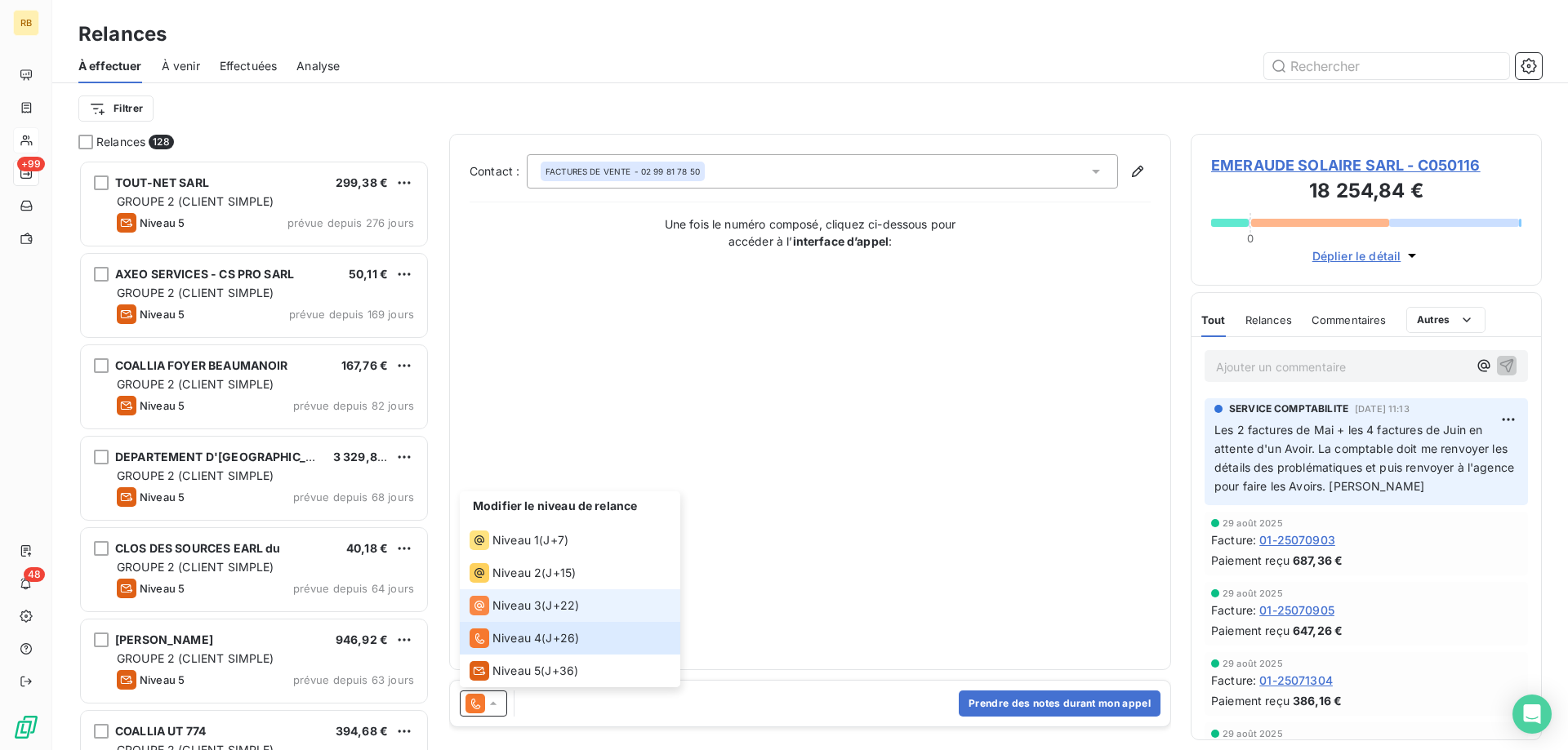
click at [536, 602] on span "Niveau 3" at bounding box center [517, 605] width 49 height 16
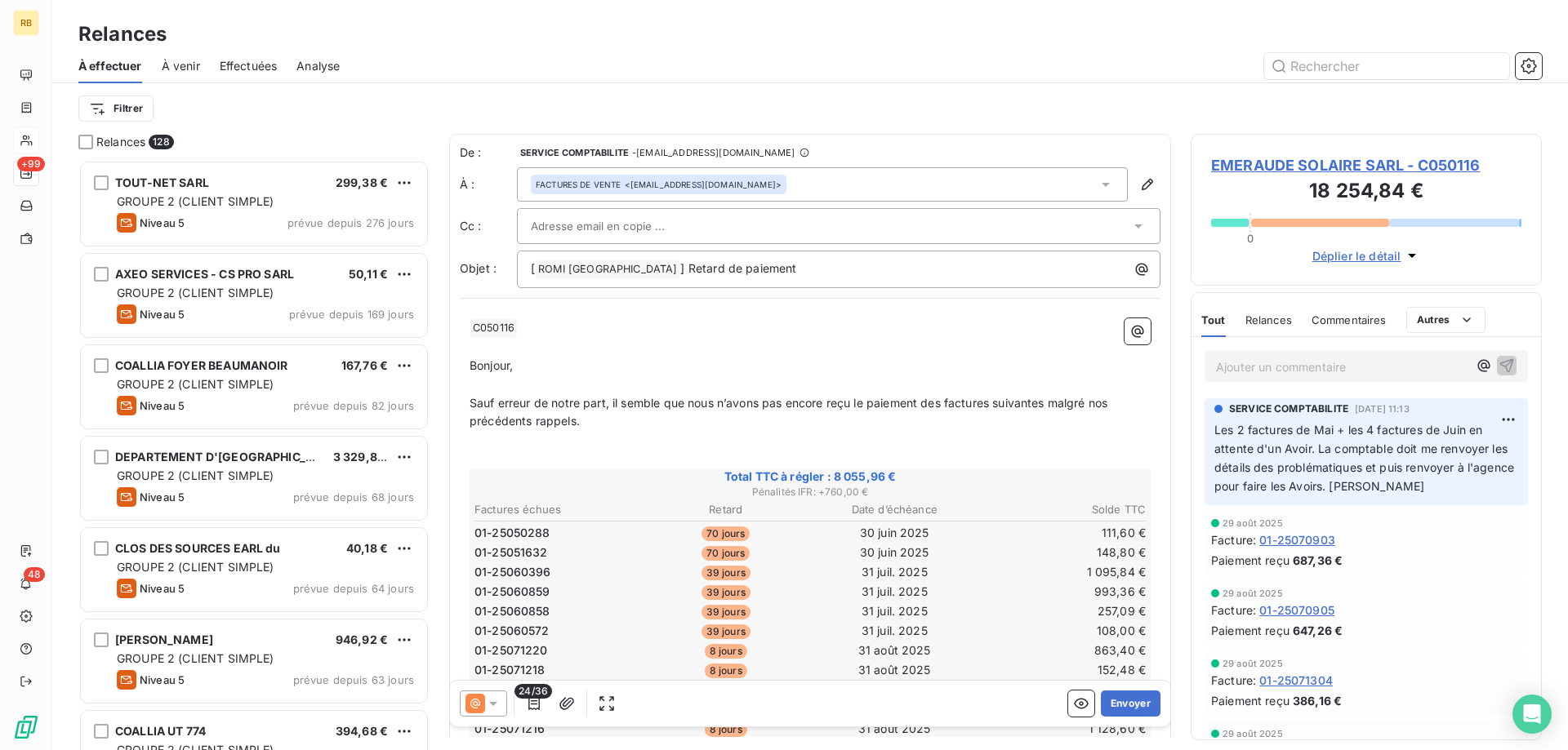
click at [484, 706] on icon at bounding box center [475, 703] width 20 height 20
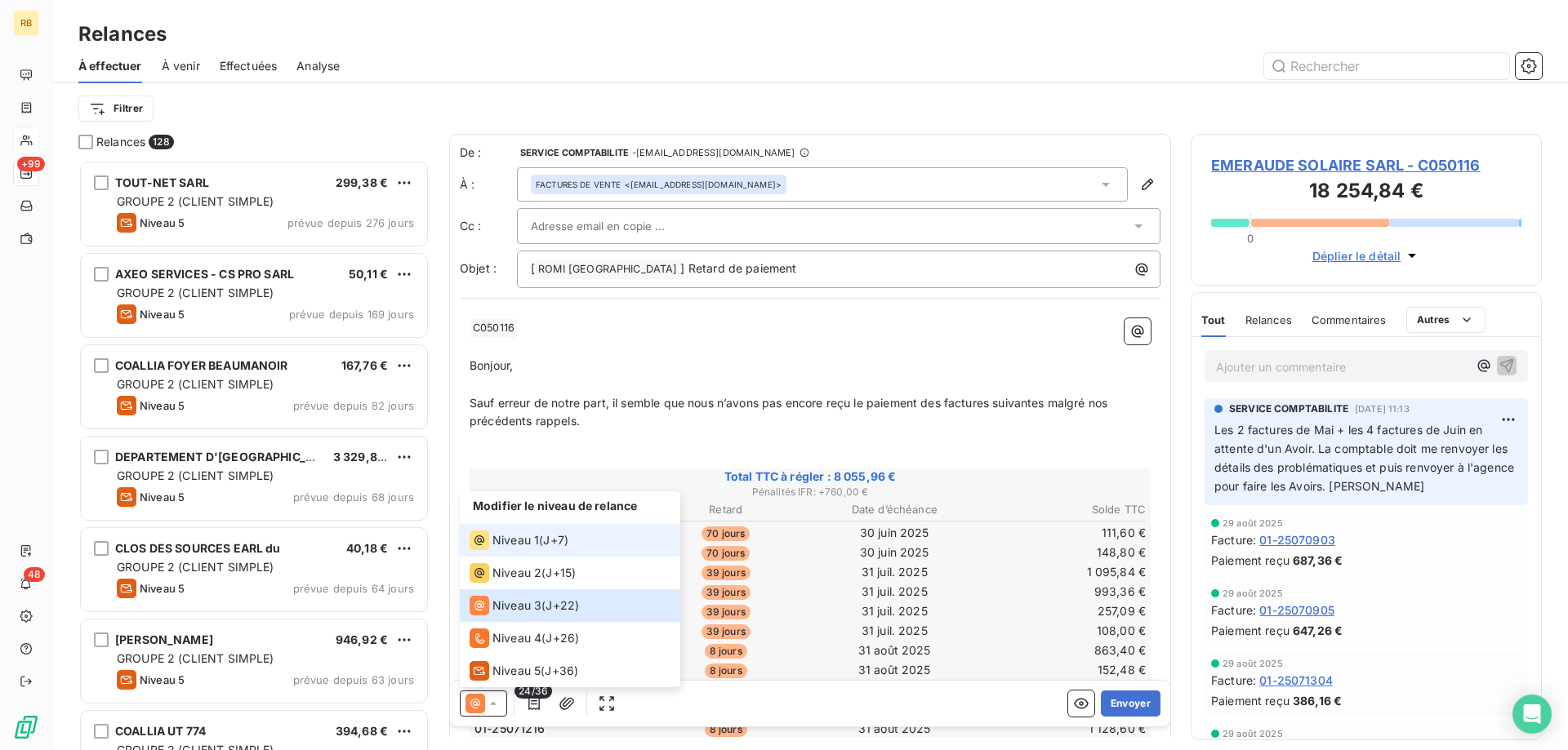
click at [560, 544] on span "J+7 )" at bounding box center [556, 540] width 26 height 16
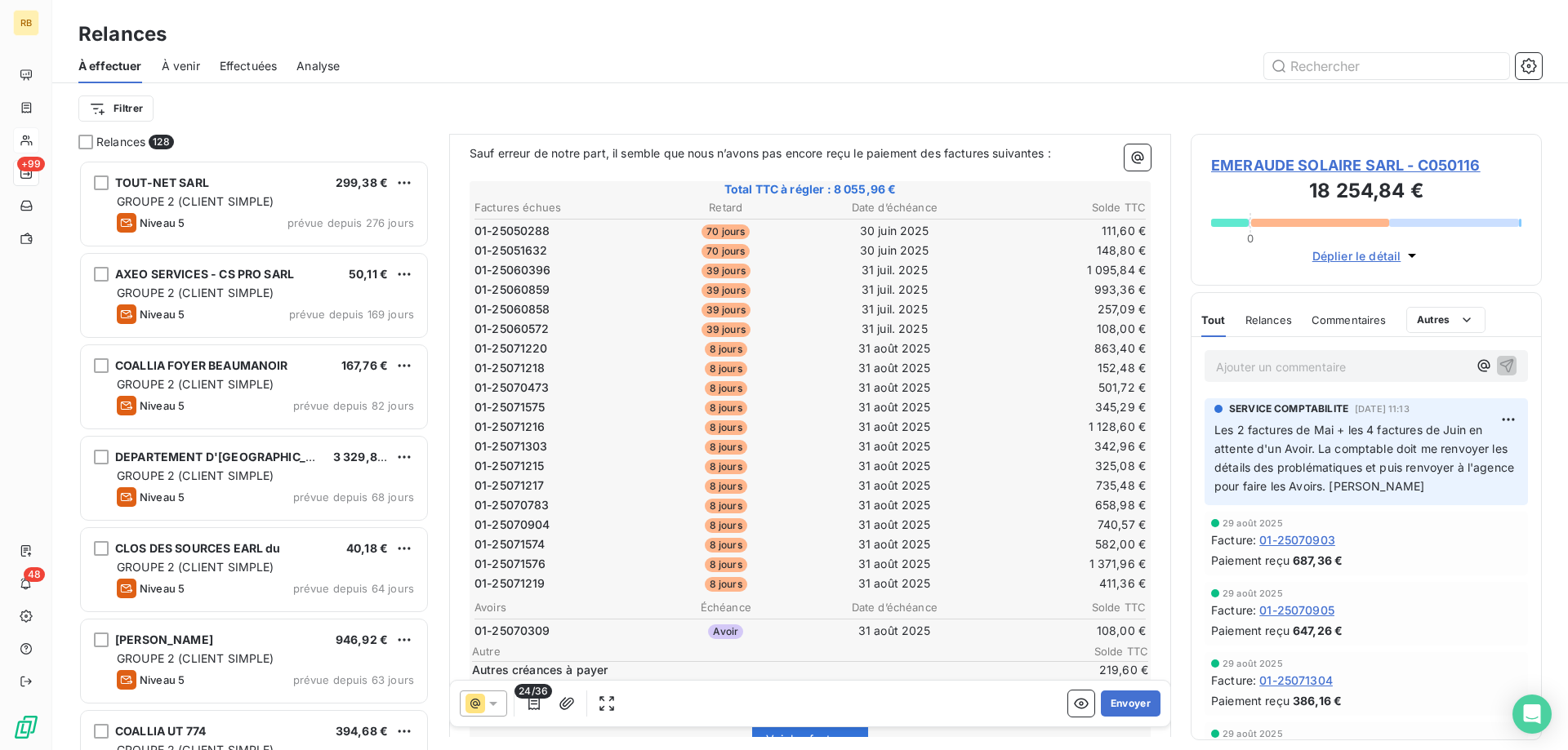
scroll to position [584, 0]
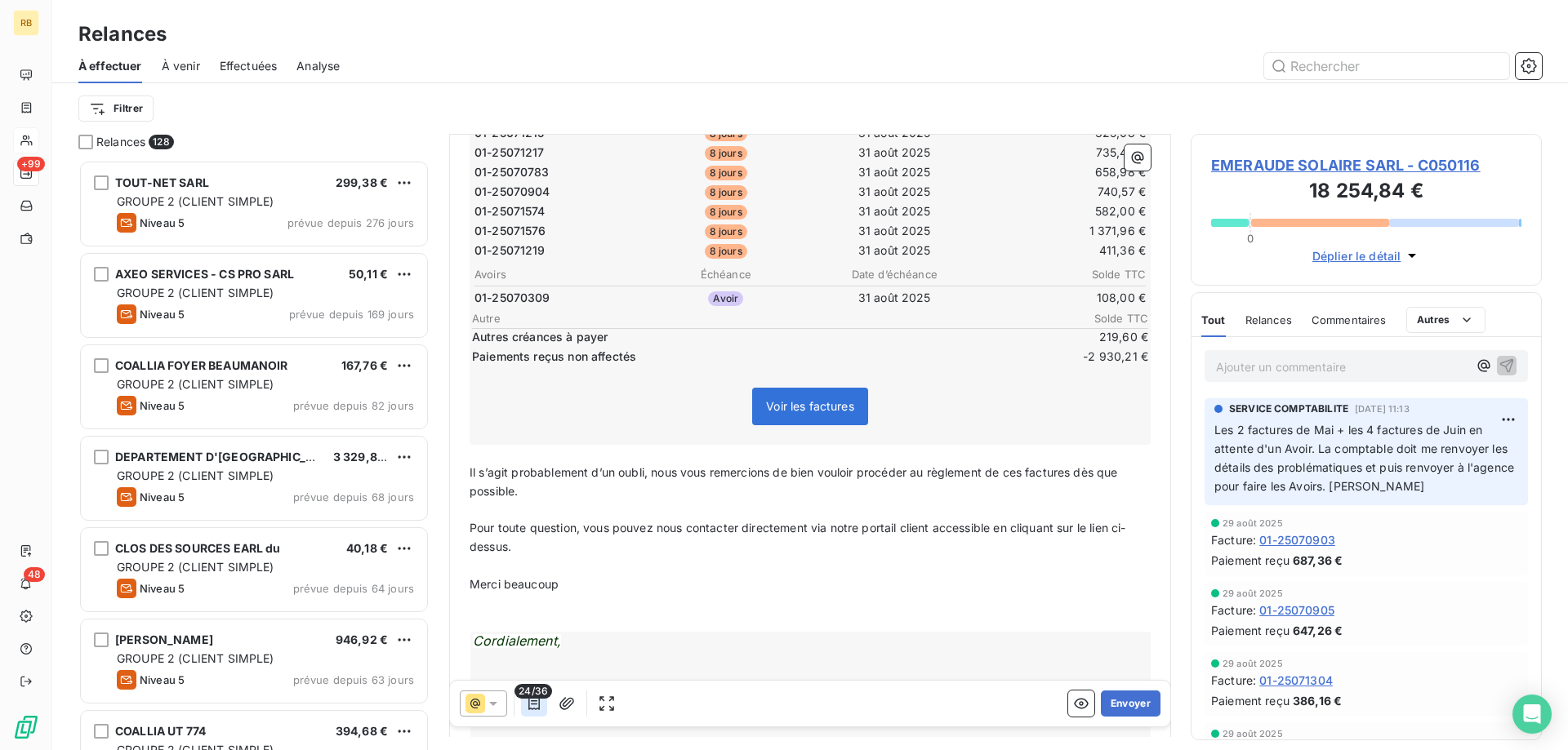
click at [538, 700] on icon "button" at bounding box center [534, 703] width 16 height 16
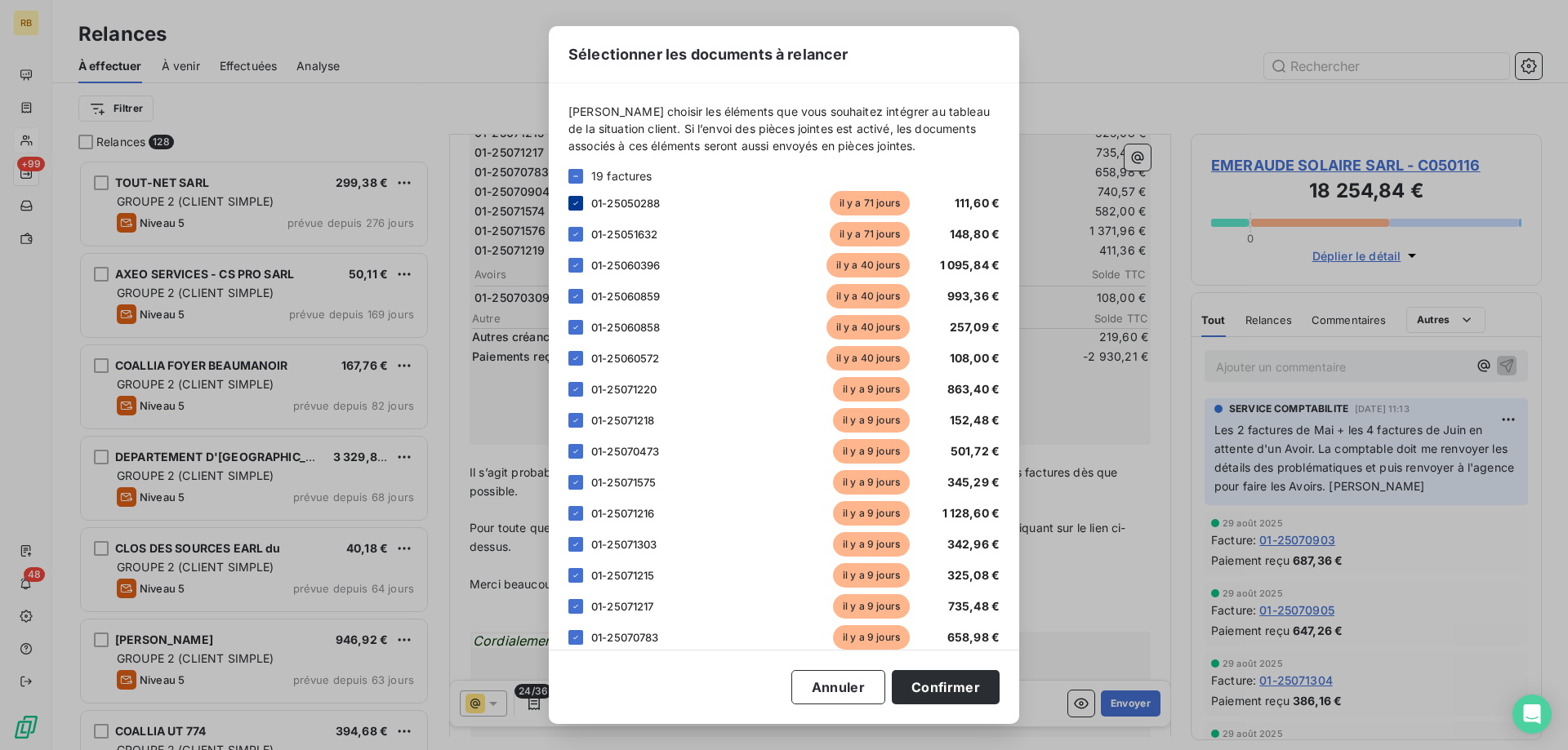
click at [571, 202] on icon at bounding box center [576, 203] width 9 height 9
click at [574, 229] on div at bounding box center [575, 234] width 14 height 14
click at [577, 272] on div "01-25060396 il y a 40 jours 1 095,84 €" at bounding box center [784, 266] width 431 height 25
click at [577, 268] on icon at bounding box center [576, 265] width 9 height 9
click at [576, 299] on icon at bounding box center [576, 296] width 9 height 9
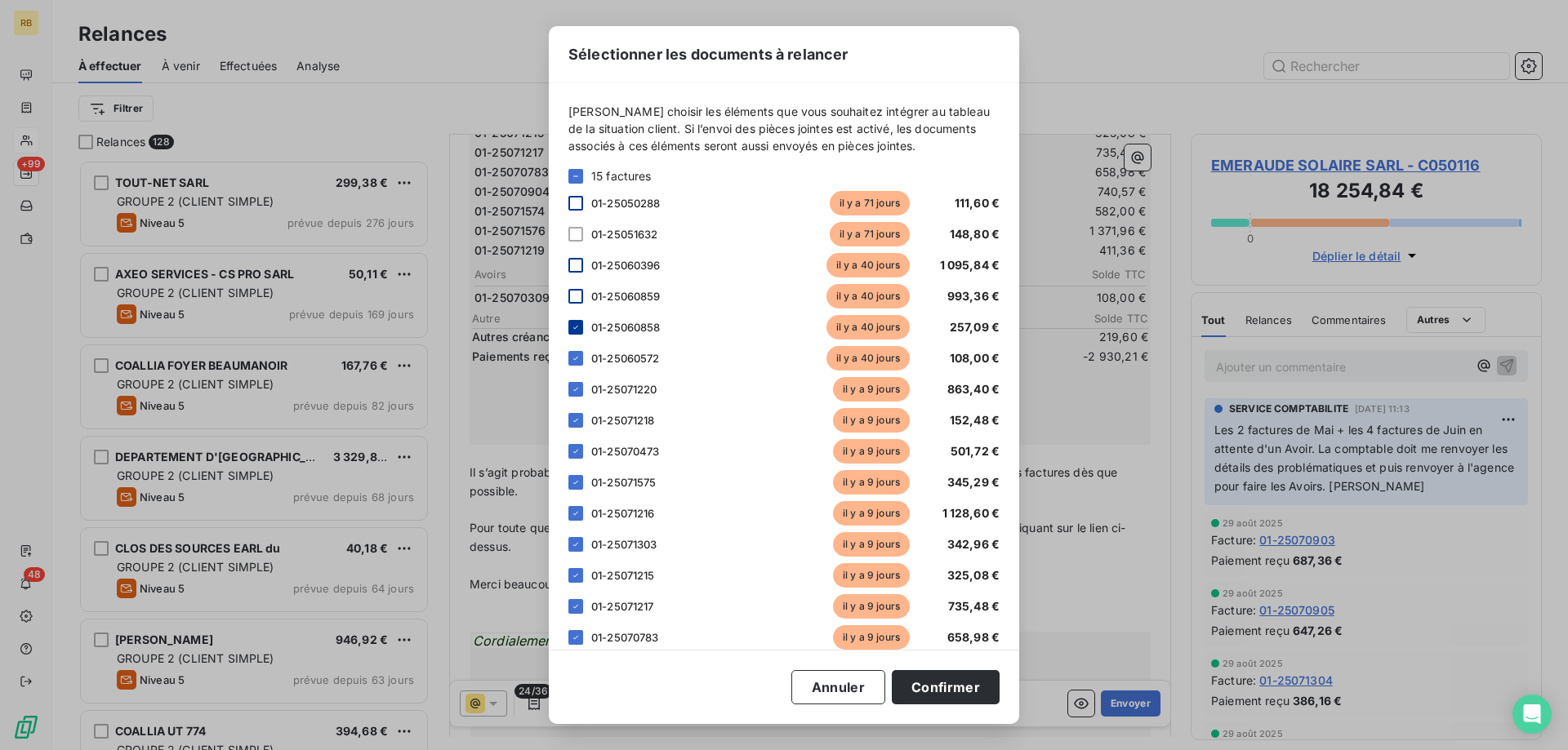
click at [576, 329] on icon at bounding box center [576, 328] width 9 height 9
click at [576, 359] on icon at bounding box center [576, 358] width 9 height 9
drag, startPoint x: 934, startPoint y: 681, endPoint x: 839, endPoint y: 207, distance: 483.4
click at [839, 207] on div "Sélectionner les documents à relancer Veuillez choisir les éléments que vous so…" at bounding box center [784, 375] width 470 height 698
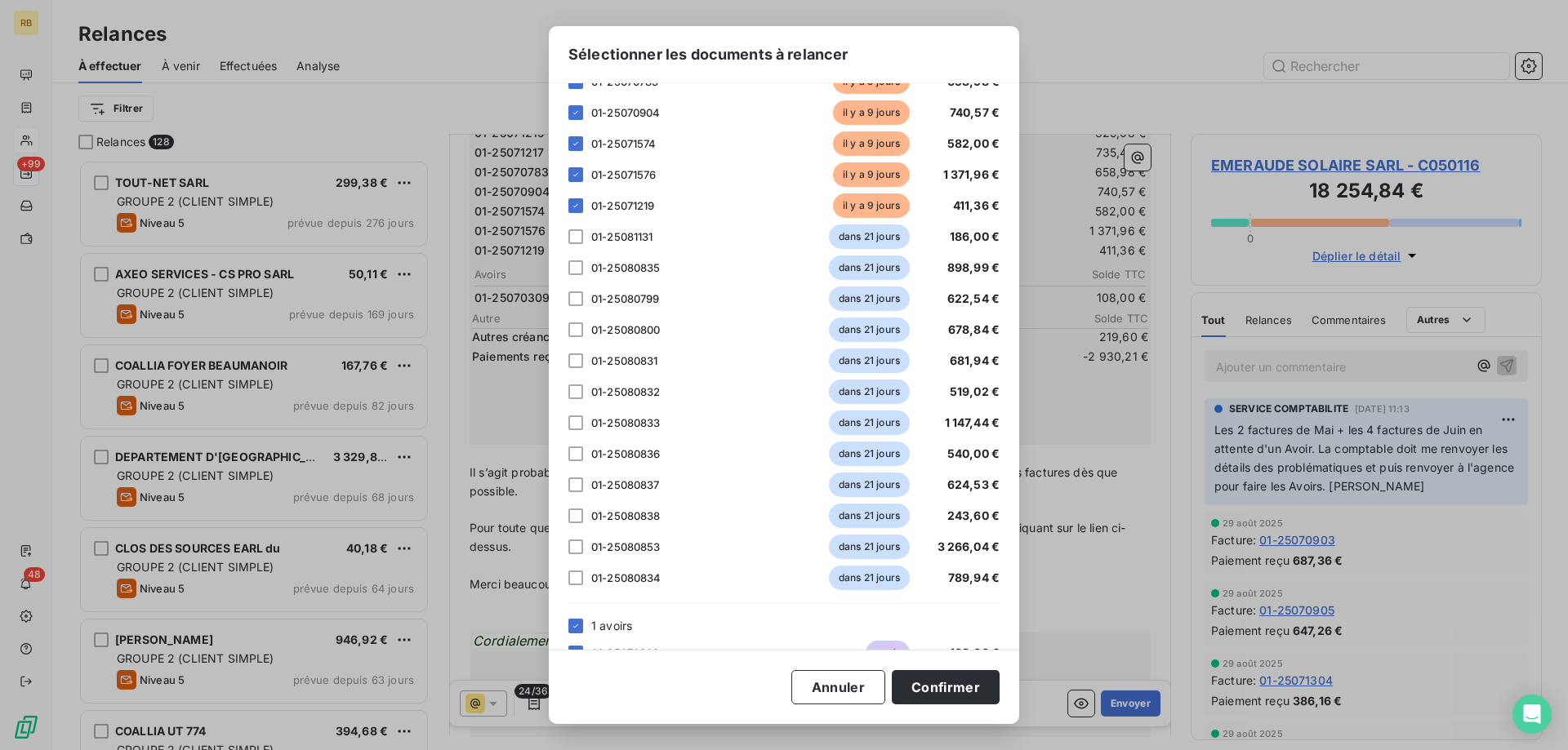
scroll to position [583, 0]
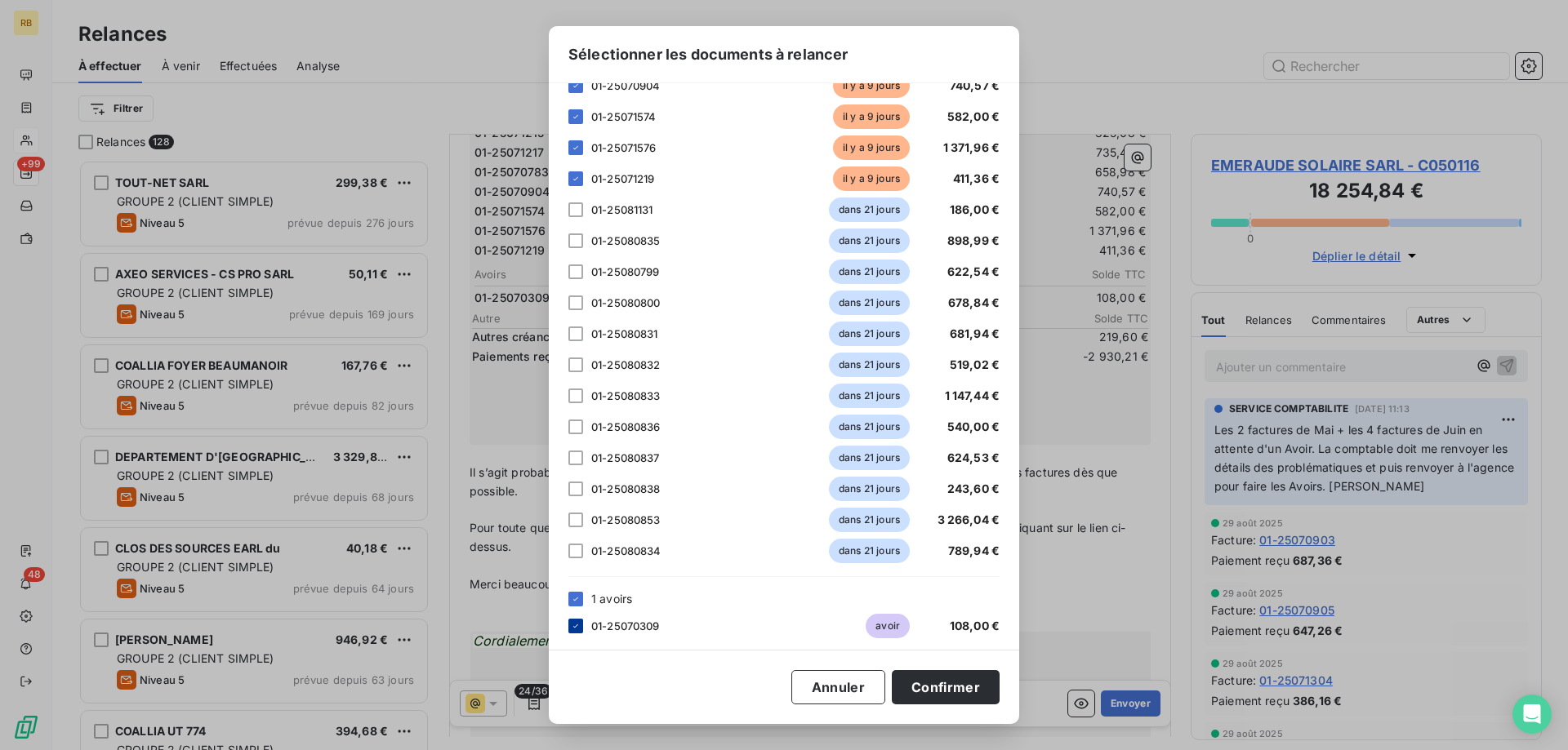
click at [575, 628] on icon at bounding box center [576, 626] width 5 height 3
click at [946, 697] on button "Confirmer" at bounding box center [945, 687] width 107 height 34
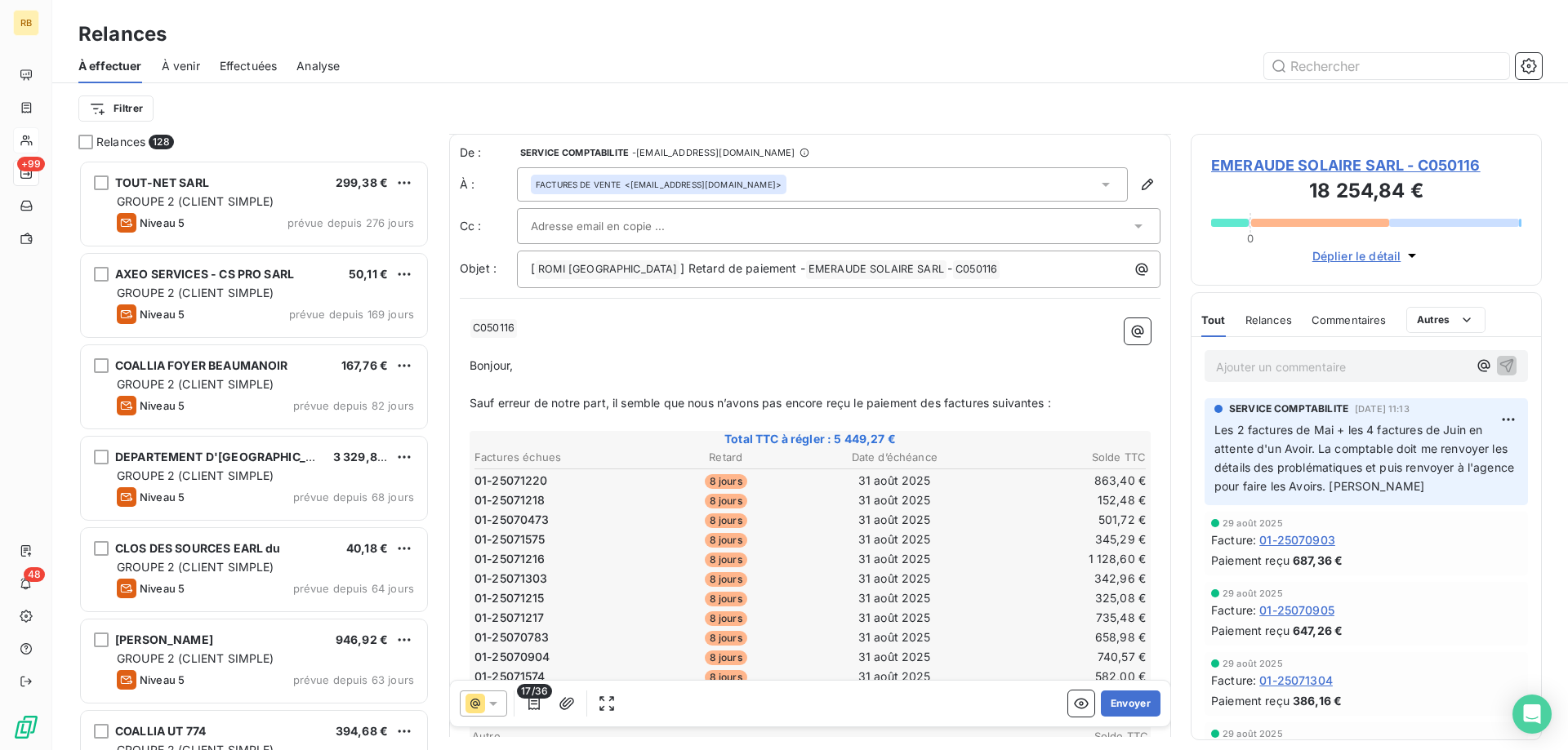
scroll to position [0, 0]
click at [1120, 691] on button "Envoyer" at bounding box center [1130, 703] width 60 height 27
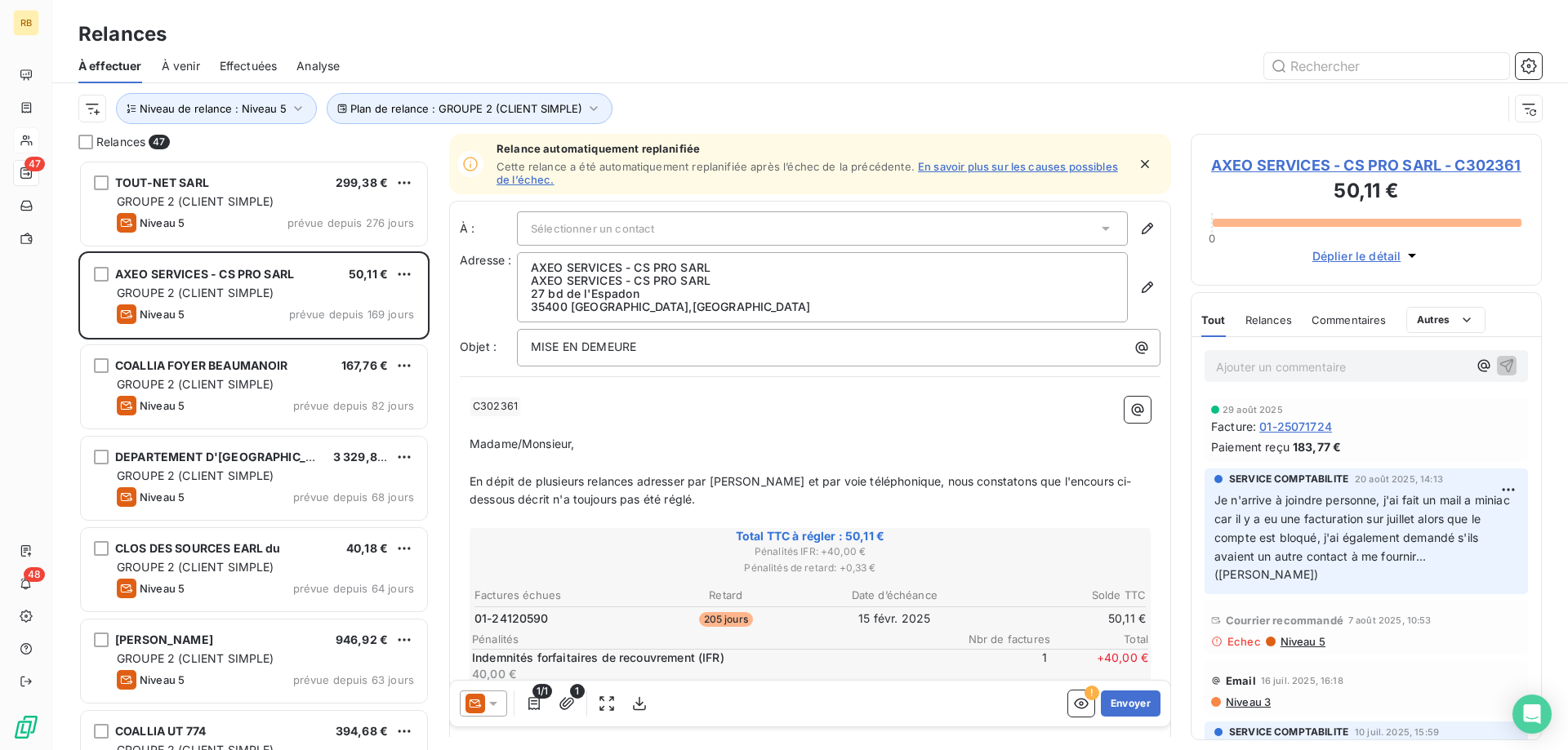
scroll to position [1, 1]
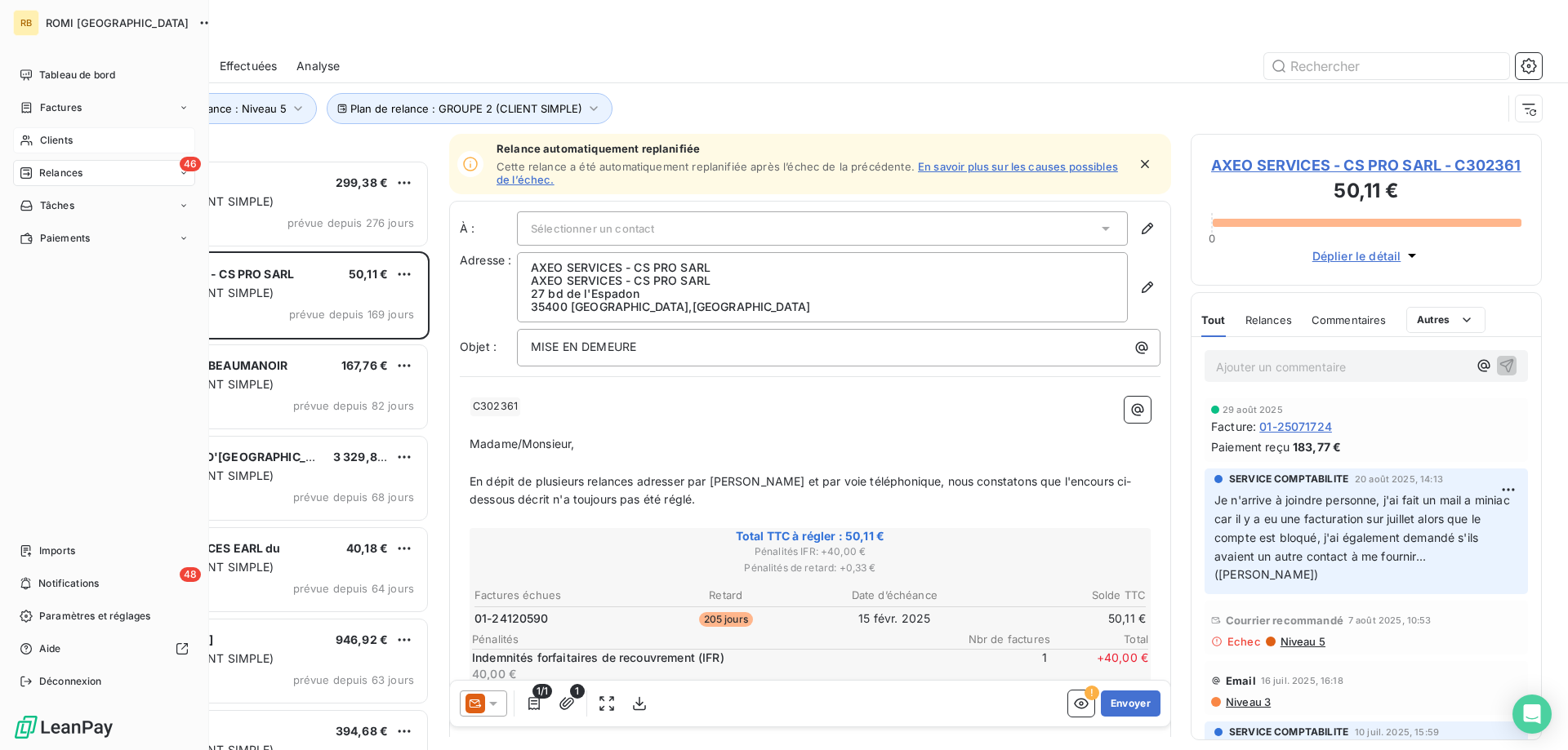
click at [47, 142] on span "Clients" at bounding box center [56, 140] width 32 height 14
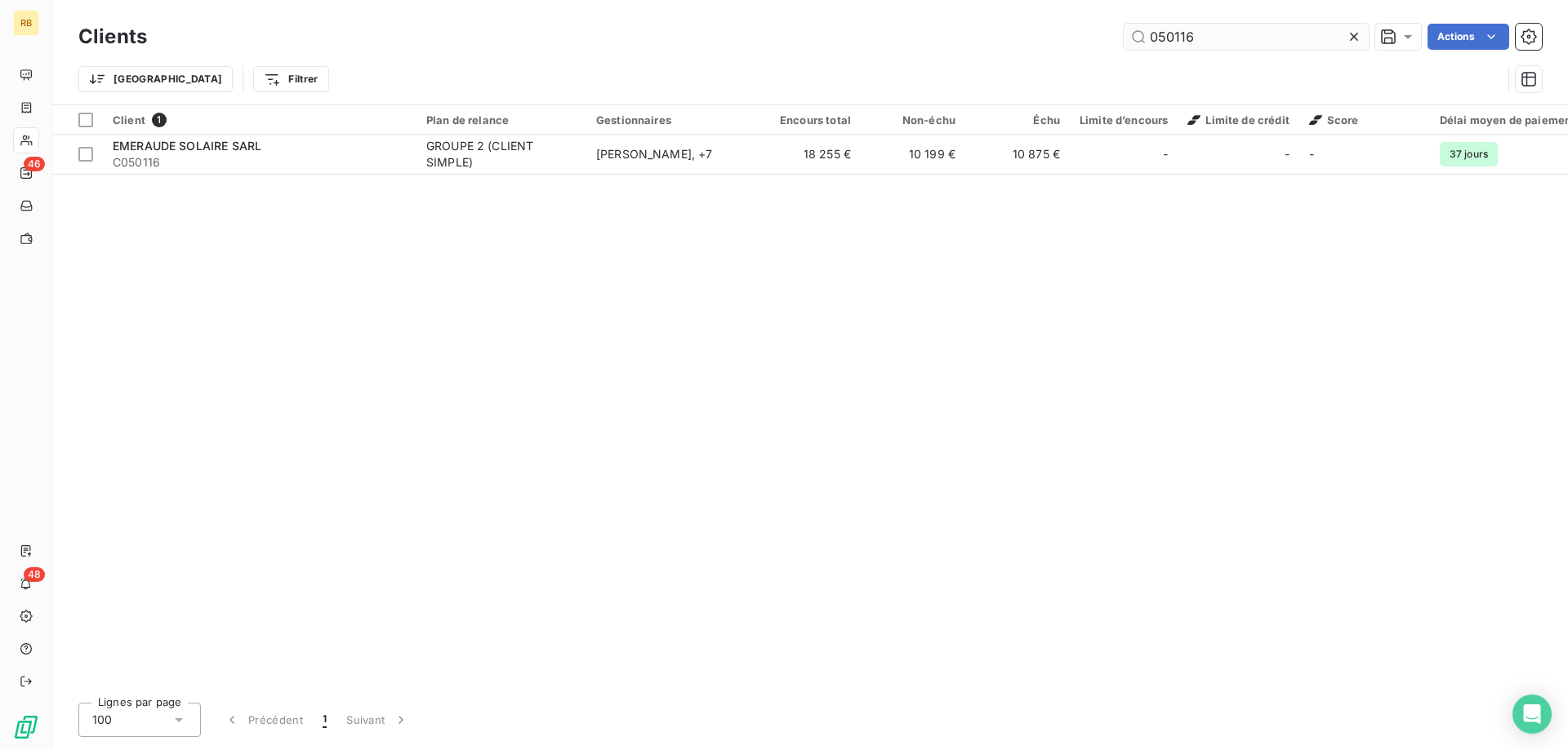
drag, startPoint x: 1205, startPoint y: 40, endPoint x: 1117, endPoint y: 36, distance: 88.1
click at [1124, 36] on input "050116" at bounding box center [1246, 37] width 245 height 27
